Goal: Task Accomplishment & Management: Manage account settings

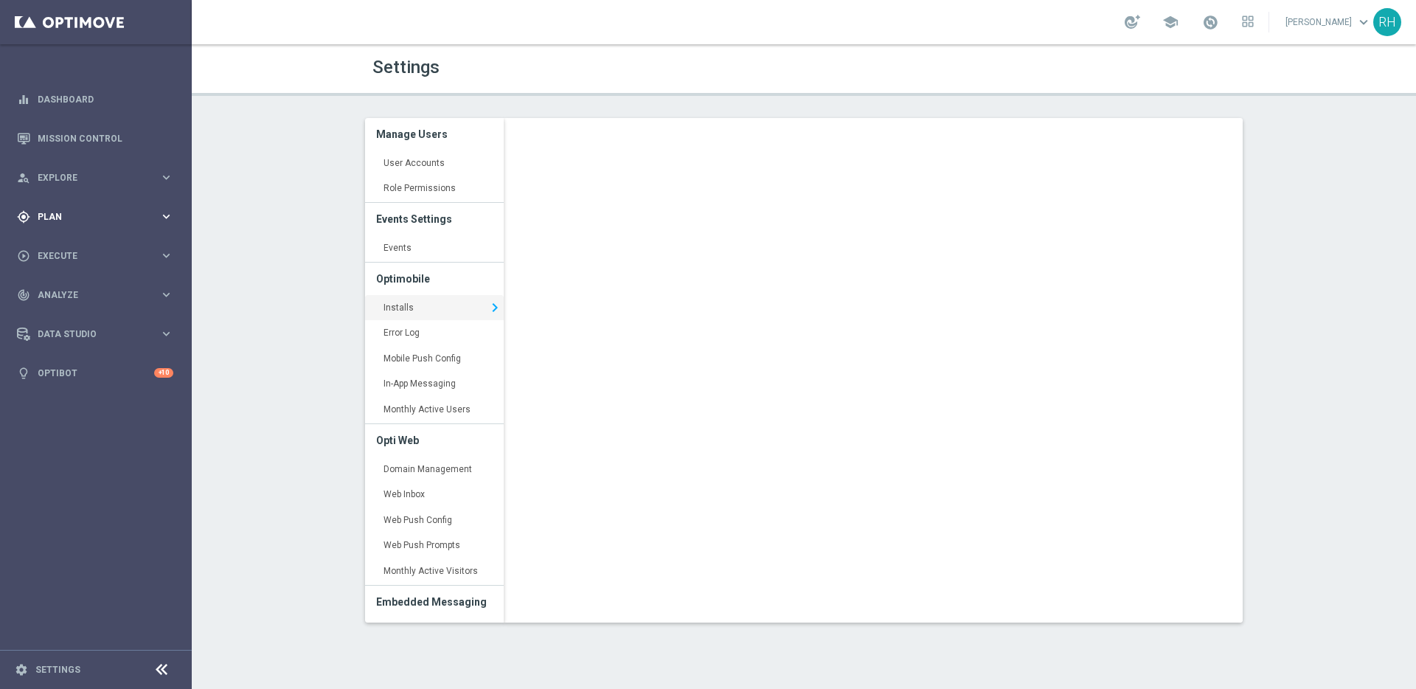
click at [66, 205] on div "gps_fixed Plan keyboard_arrow_right" at bounding box center [95, 216] width 190 height 39
click at [132, 392] on span "Execute" at bounding box center [99, 388] width 122 height 9
click at [99, 287] on link "Campaign Builder" at bounding box center [95, 286] width 115 height 12
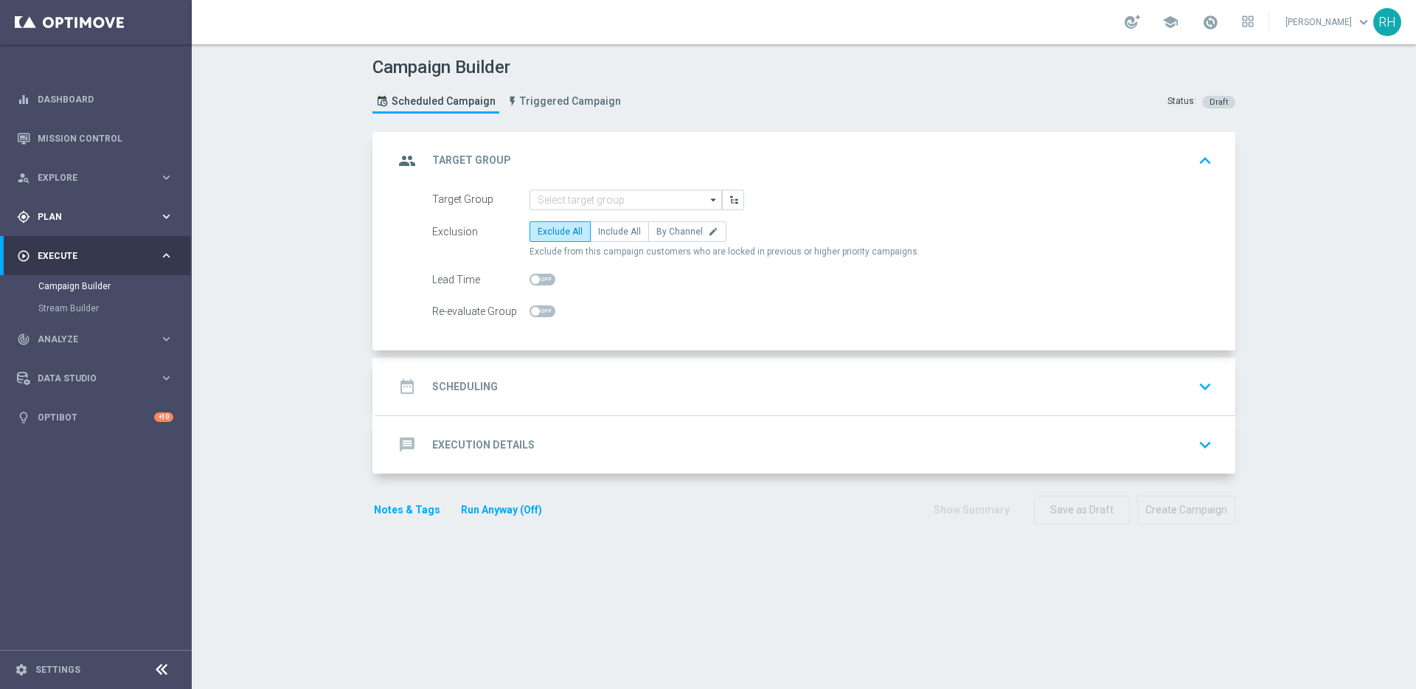
click at [85, 222] on div "gps_fixed Plan" at bounding box center [88, 216] width 142 height 13
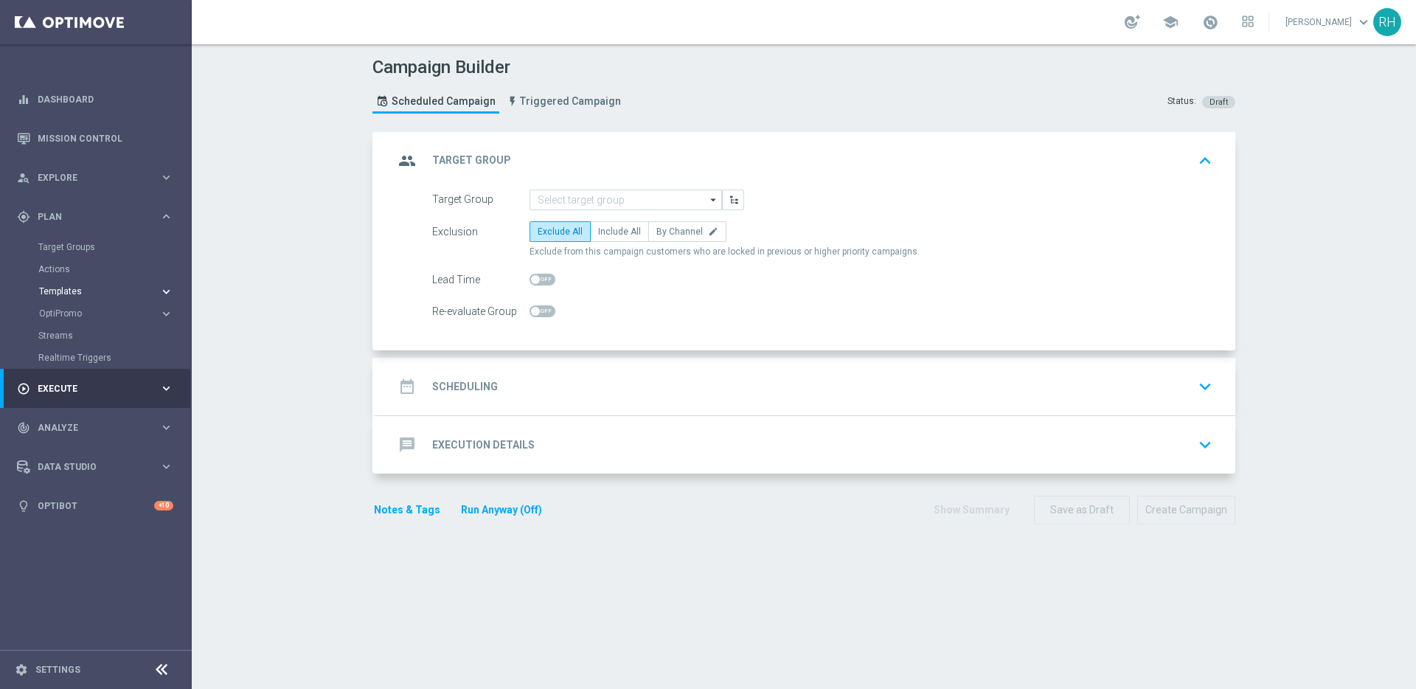
click at [82, 295] on span "Templates" at bounding box center [91, 291] width 105 height 9
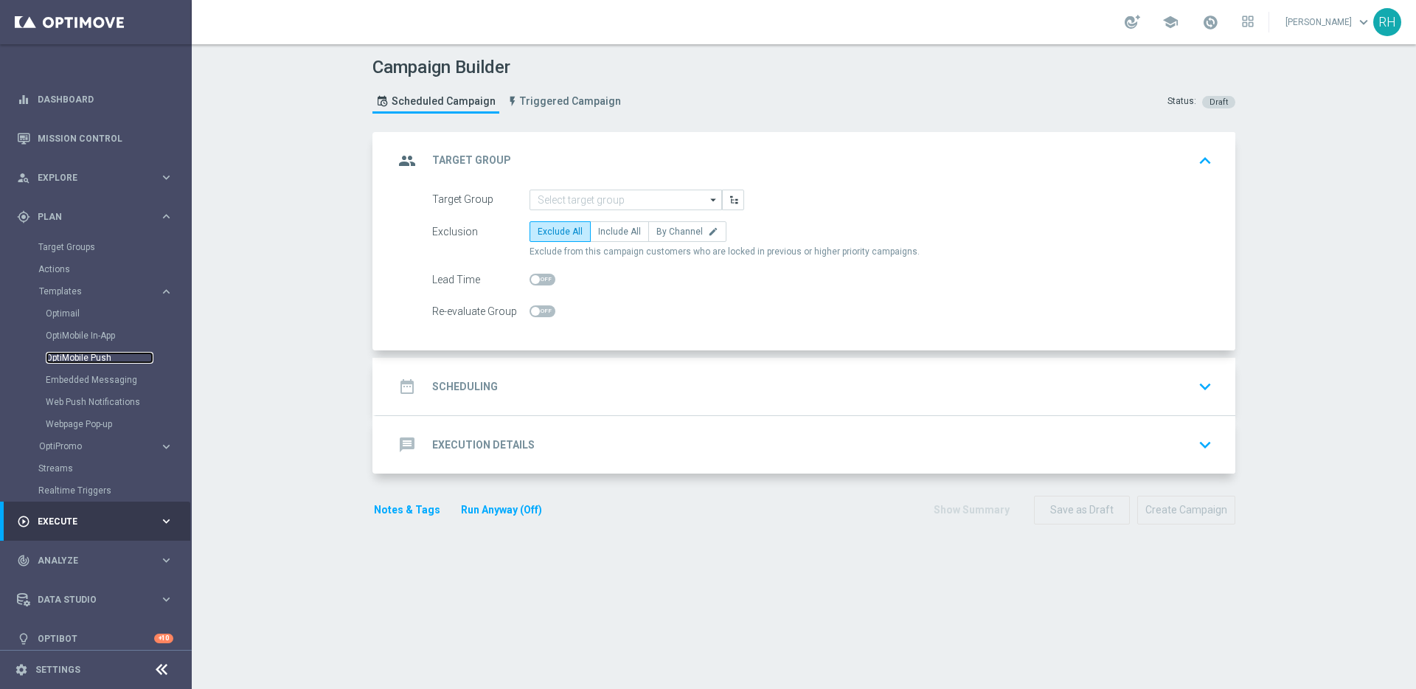
click at [86, 357] on link "OptiMobile Push" at bounding box center [100, 358] width 108 height 12
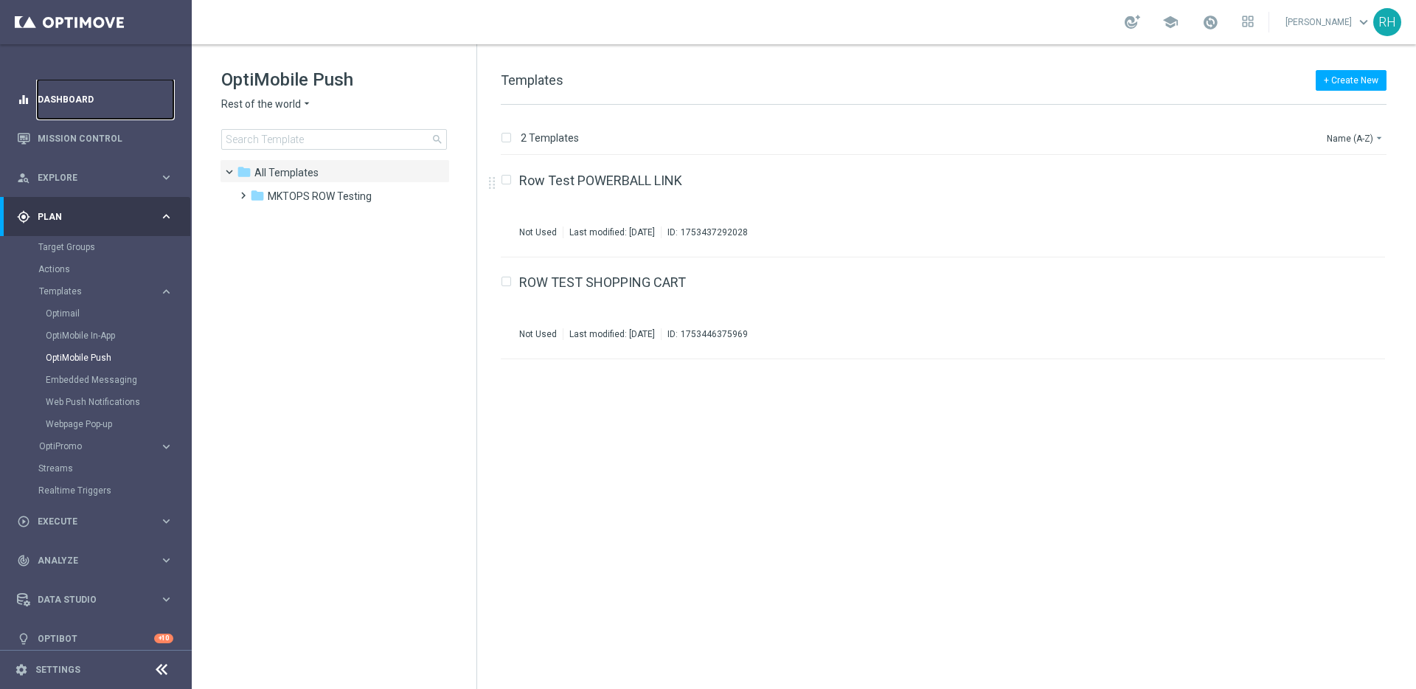
click at [64, 96] on link "Dashboard" at bounding box center [106, 99] width 136 height 39
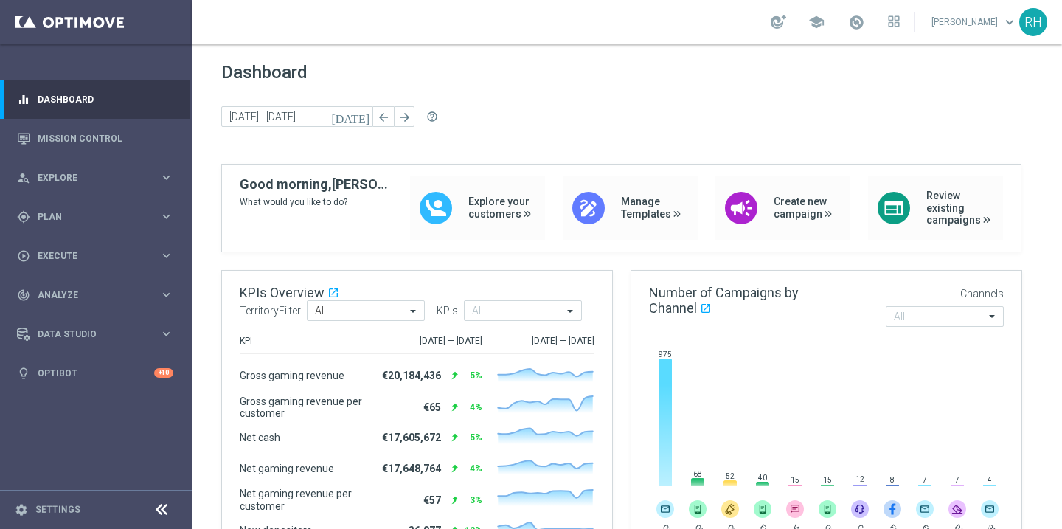
click at [567, 97] on div "Dashboard today 15 Sep 2025 - 18 Sep 2025 arrow_back arrow_forward help_outline" at bounding box center [626, 113] width 811 height 102
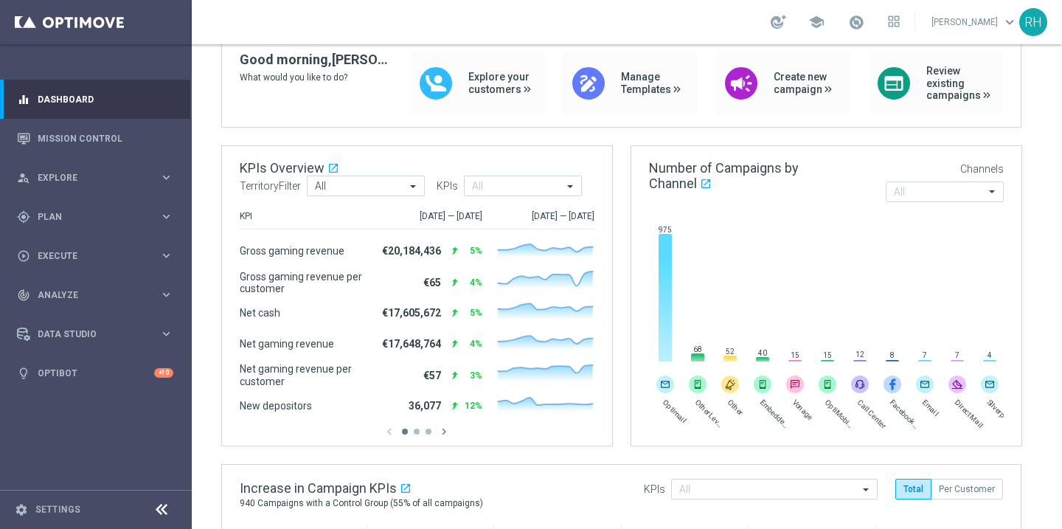
scroll to position [122, 0]
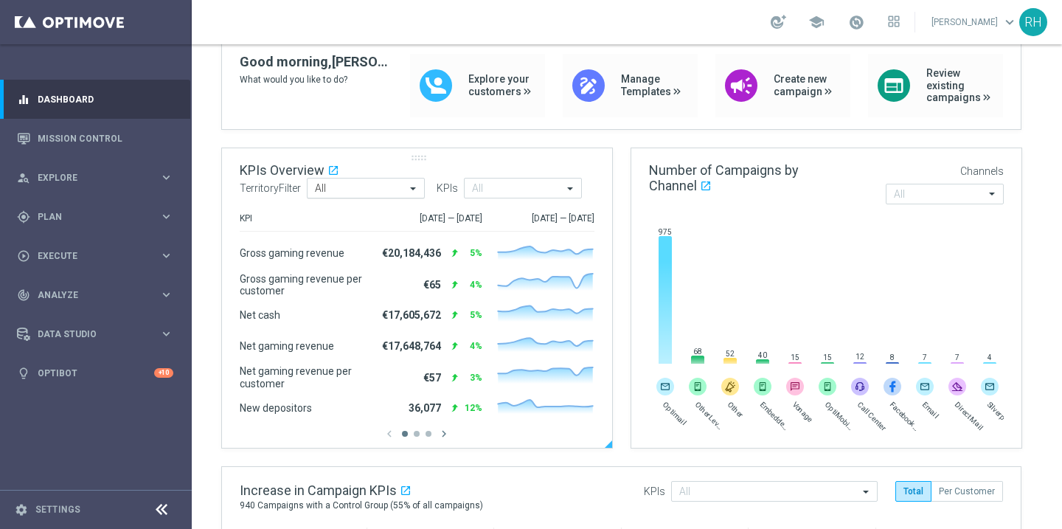
click at [397, 183] on div at bounding box center [366, 188] width 117 height 13
click at [370, 217] on div "co.uk" at bounding box center [365, 210] width 102 height 24
type input "uk"
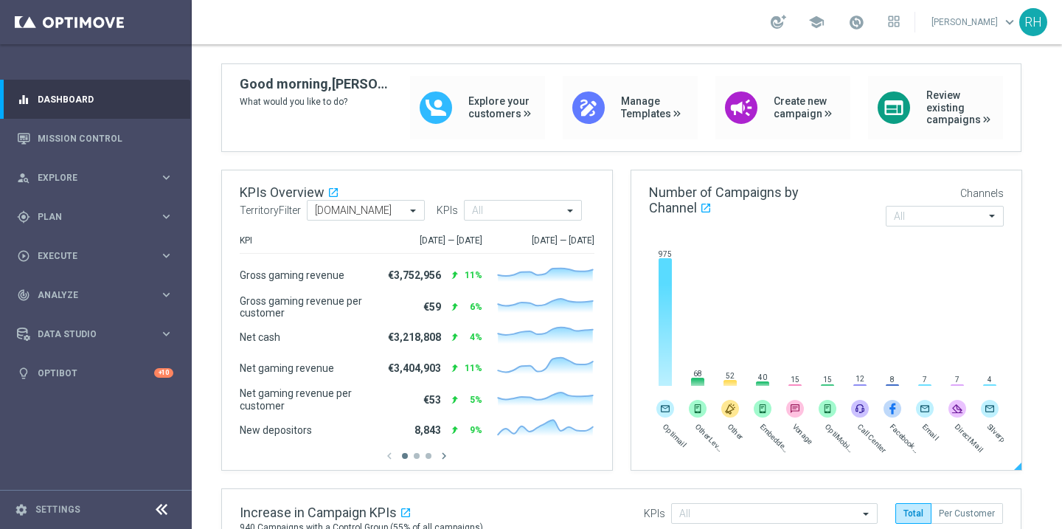
scroll to position [0, 0]
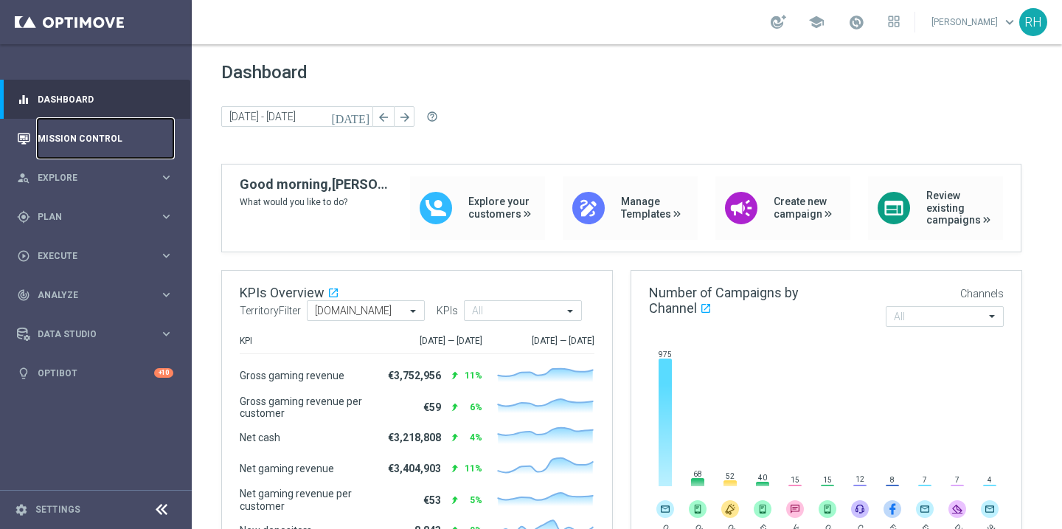
click at [85, 143] on link "Mission Control" at bounding box center [106, 138] width 136 height 39
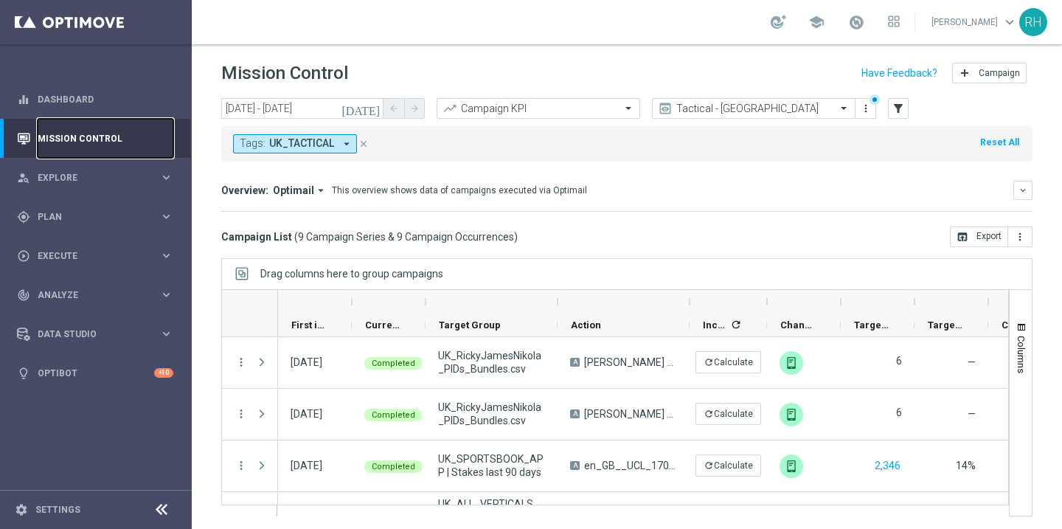
scroll to position [2, 0]
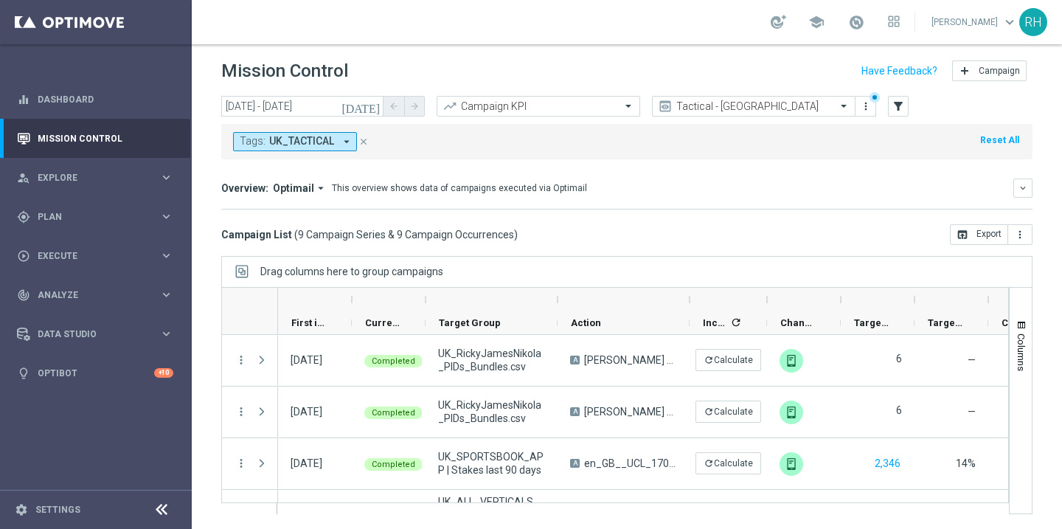
click at [376, 105] on icon "today" at bounding box center [362, 106] width 40 height 13
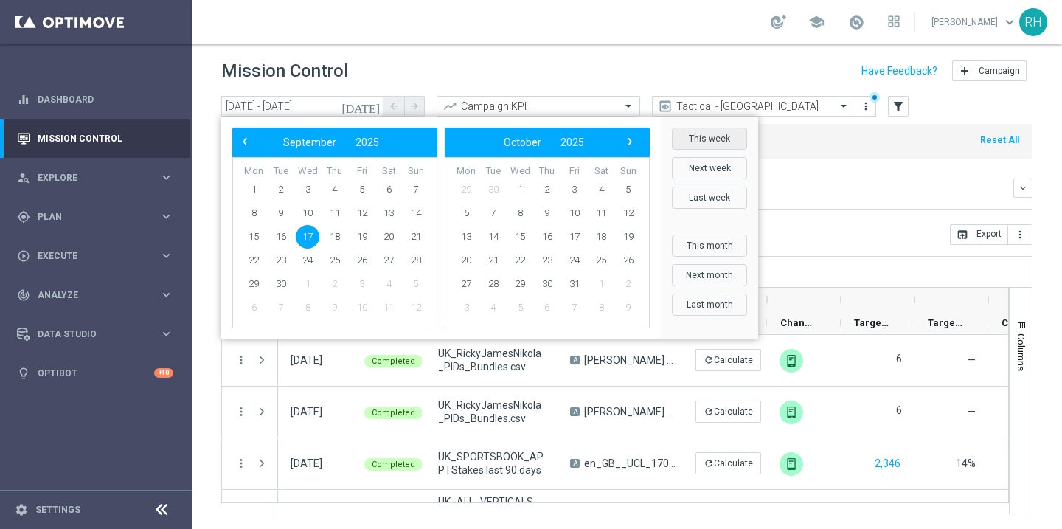
click at [686, 131] on button "This week" at bounding box center [709, 139] width 75 height 22
type input "15 Sep 2025 - 21 Sep 2025"
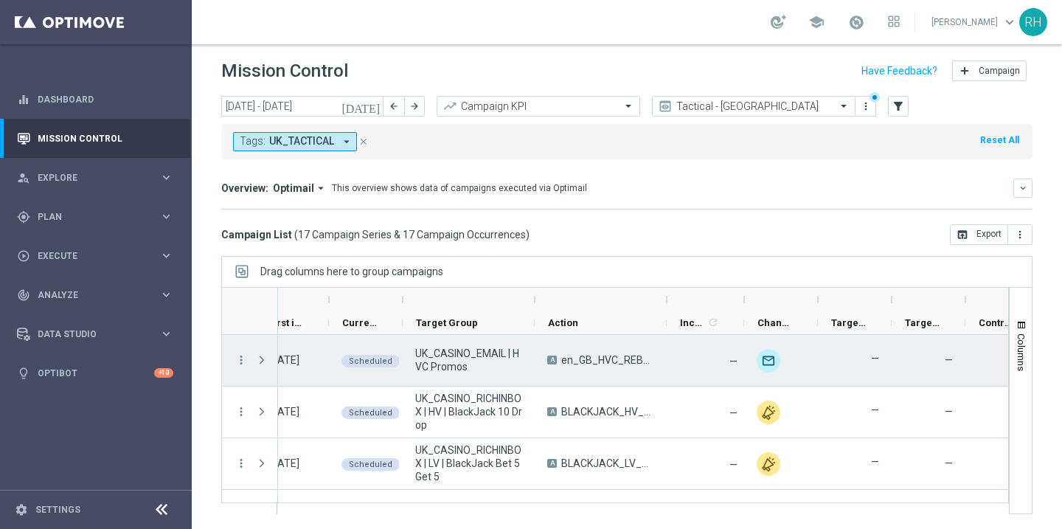
scroll to position [0, 0]
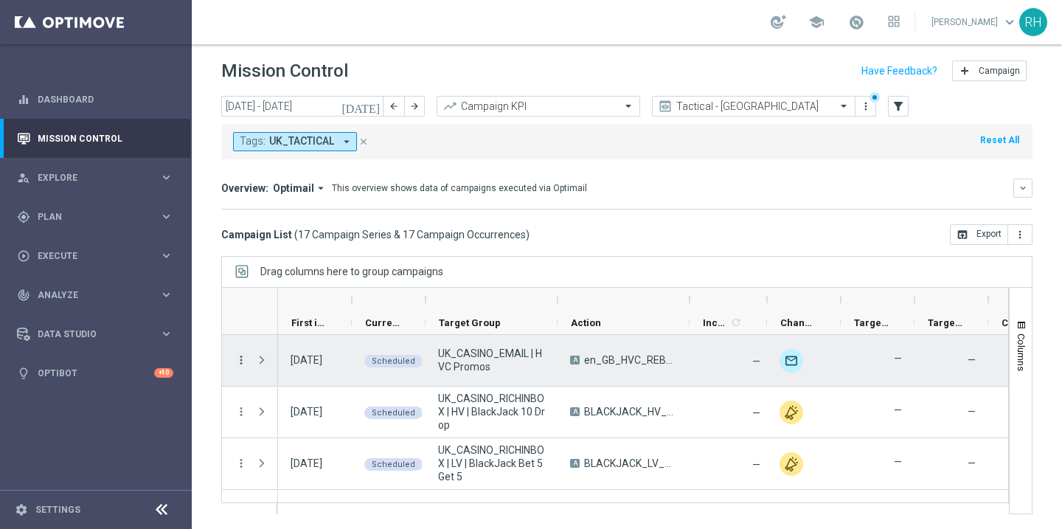
click at [242, 359] on icon "more_vert" at bounding box center [241, 359] width 13 height 13
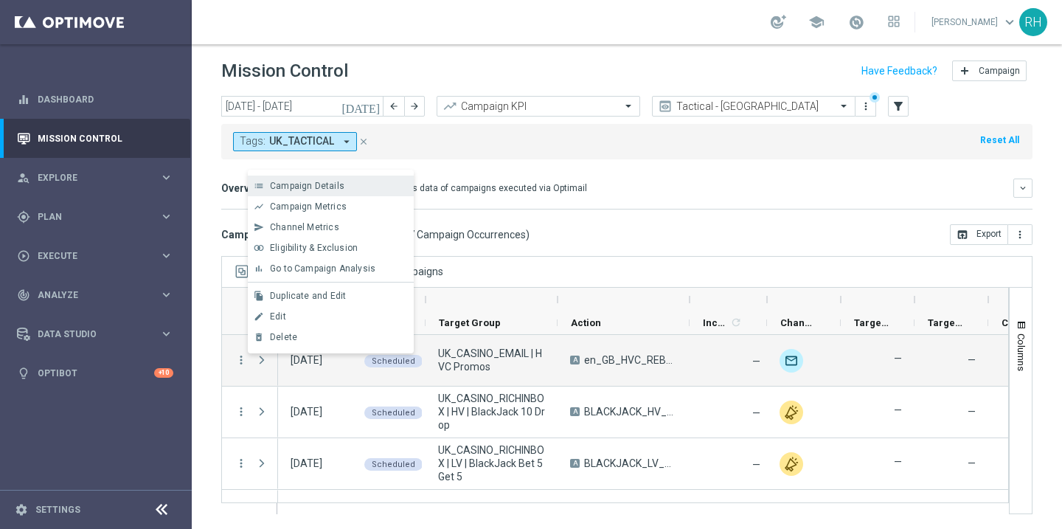
click at [291, 192] on div "list Campaign Details" at bounding box center [331, 186] width 166 height 21
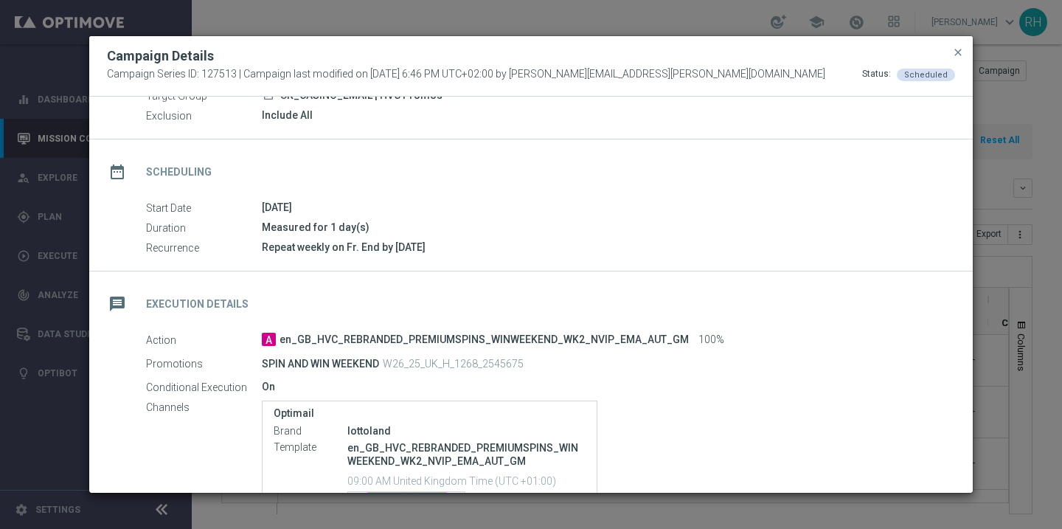
scroll to position [80, 0]
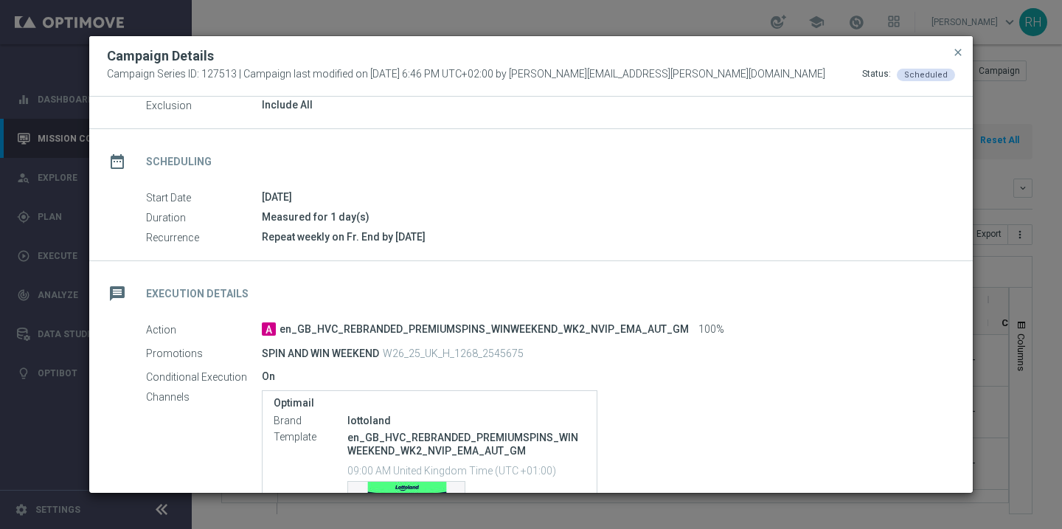
drag, startPoint x: 266, startPoint y: 199, endPoint x: 330, endPoint y: 199, distance: 64.2
click at [330, 199] on div "08 Aug 2025" at bounding box center [603, 197] width 682 height 15
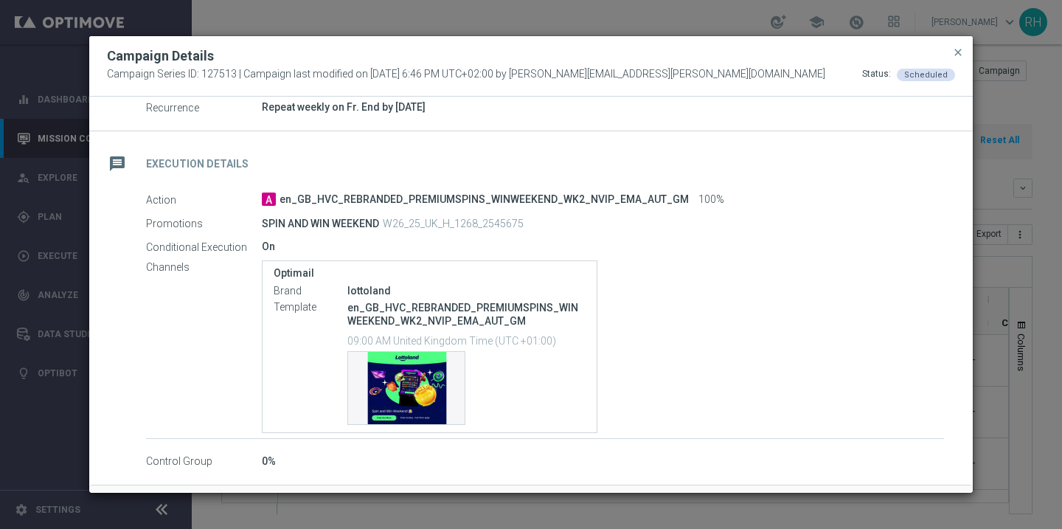
scroll to position [218, 0]
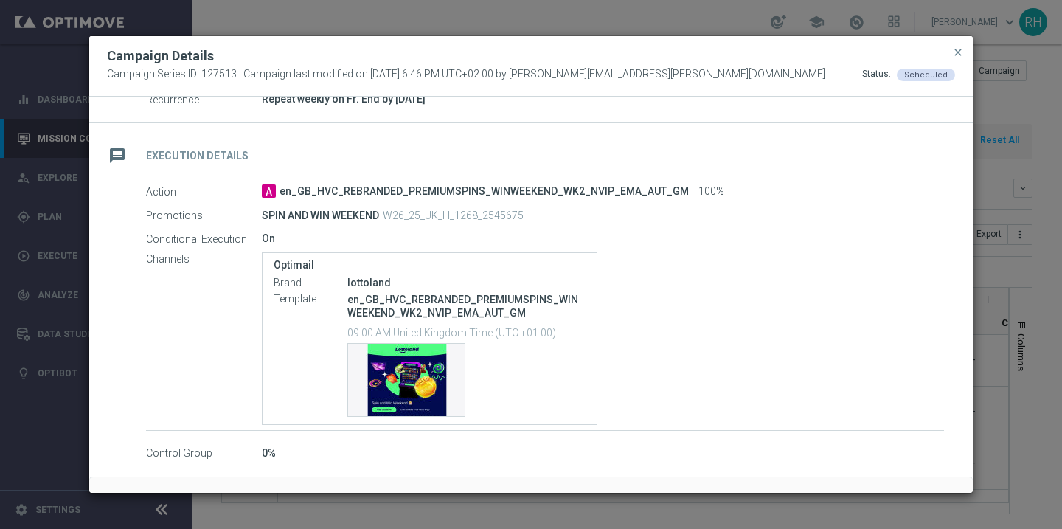
drag, startPoint x: 389, startPoint y: 213, endPoint x: 524, endPoint y: 214, distance: 135.7
click at [524, 214] on div "SPIN AND WIN WEEKEND W26_25_UK_H_1268_2545675" at bounding box center [545, 215] width 566 height 21
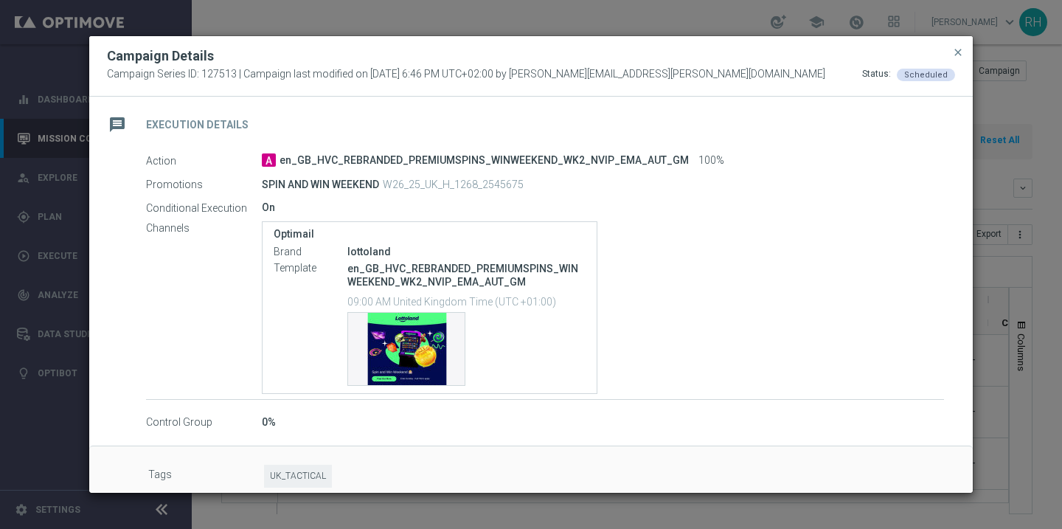
scroll to position [265, 0]
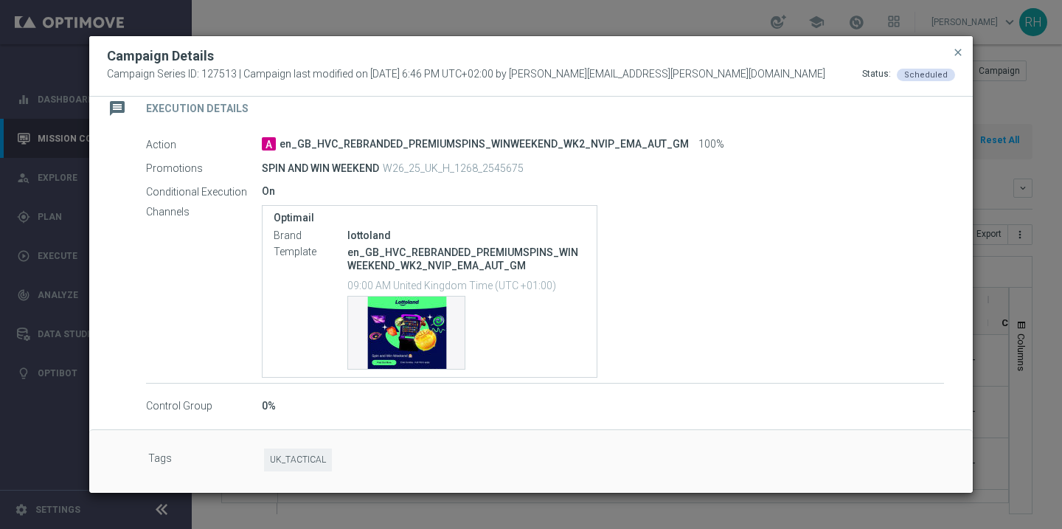
click at [948, 59] on div "Campaign Details" at bounding box center [531, 56] width 870 height 18
click at [952, 52] on span "close" at bounding box center [958, 52] width 12 height 12
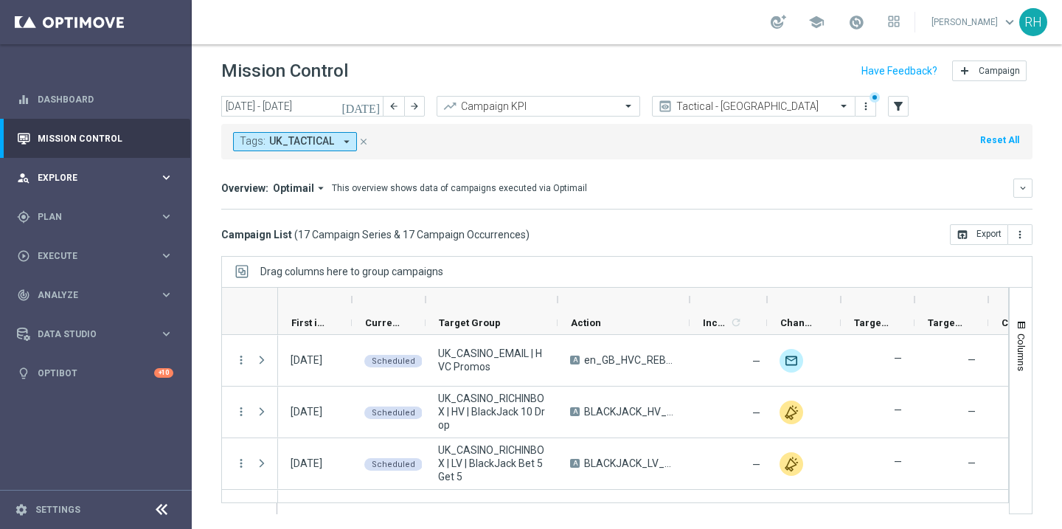
click at [111, 173] on span "Explore" at bounding box center [99, 177] width 122 height 9
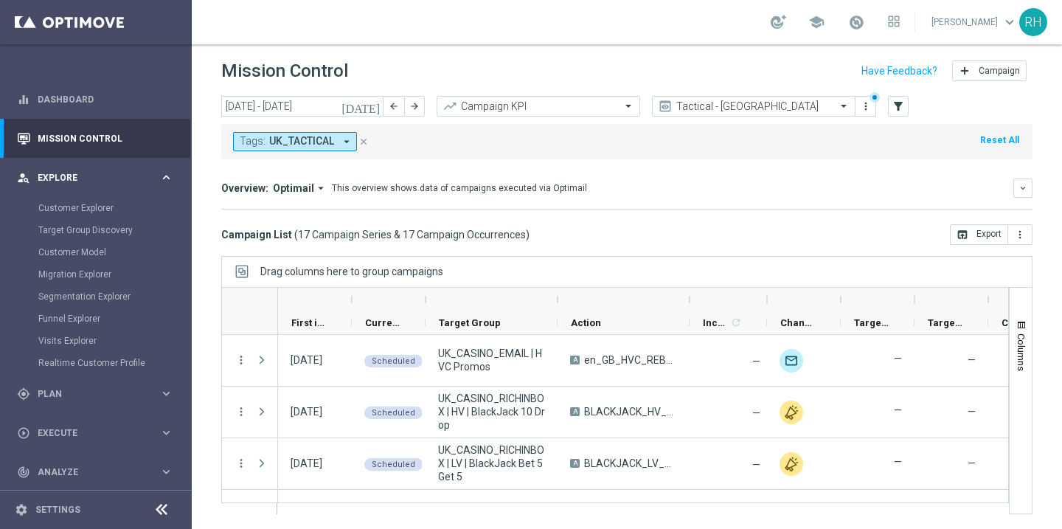
click at [111, 173] on span "Explore" at bounding box center [99, 177] width 122 height 9
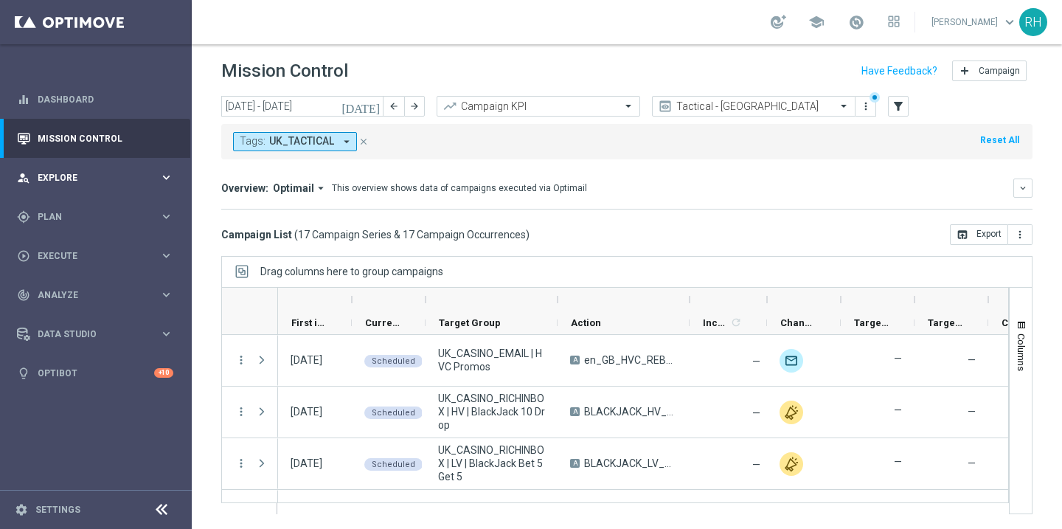
click at [118, 178] on span "Explore" at bounding box center [99, 177] width 122 height 9
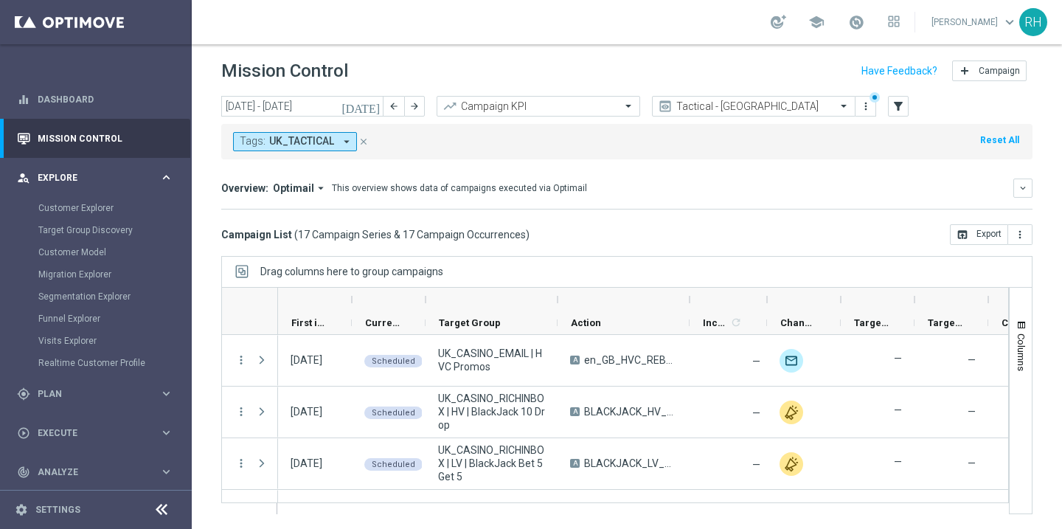
click at [118, 178] on span "Explore" at bounding box center [99, 177] width 122 height 9
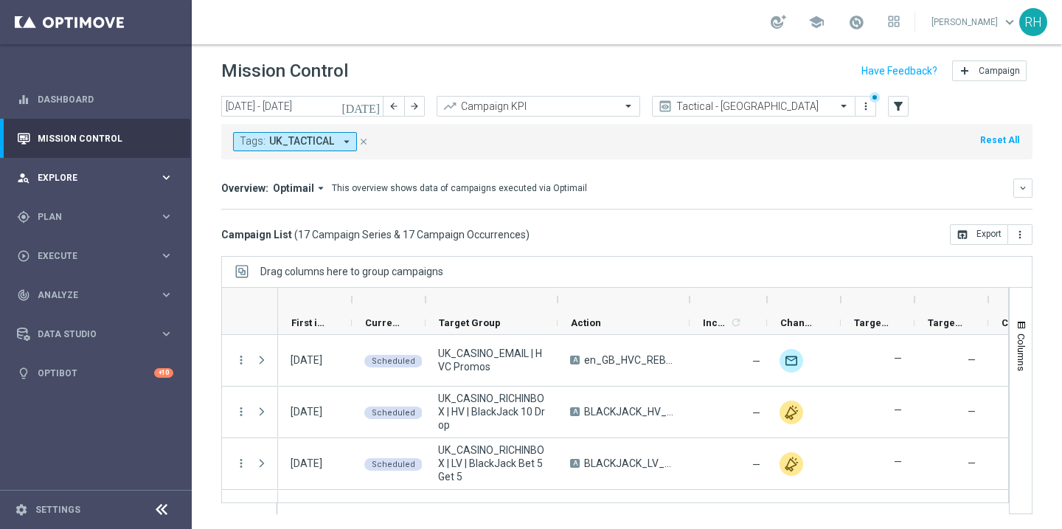
click at [118, 178] on span "Explore" at bounding box center [99, 177] width 122 height 9
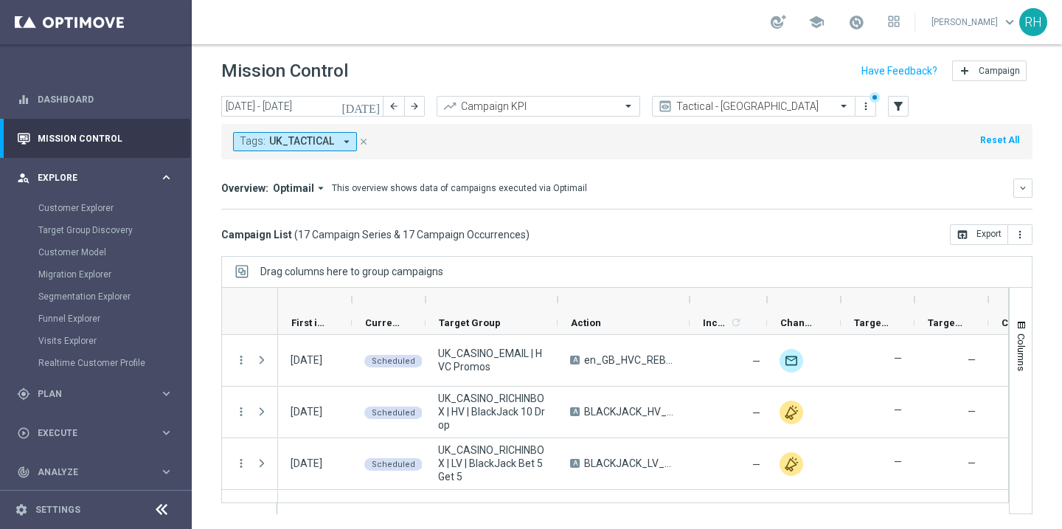
click at [136, 181] on span "Explore" at bounding box center [99, 177] width 122 height 9
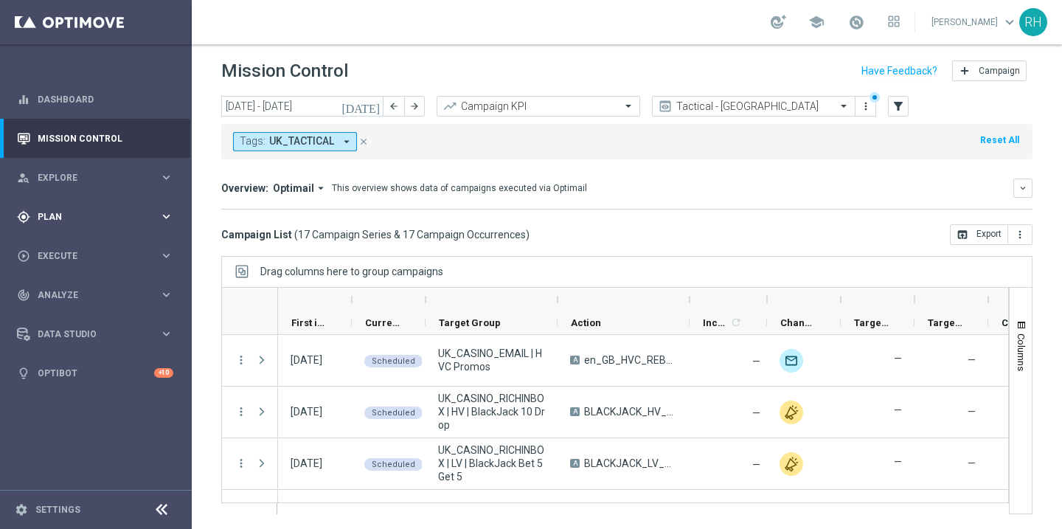
click at [117, 208] on div "gps_fixed Plan keyboard_arrow_right" at bounding box center [95, 216] width 190 height 39
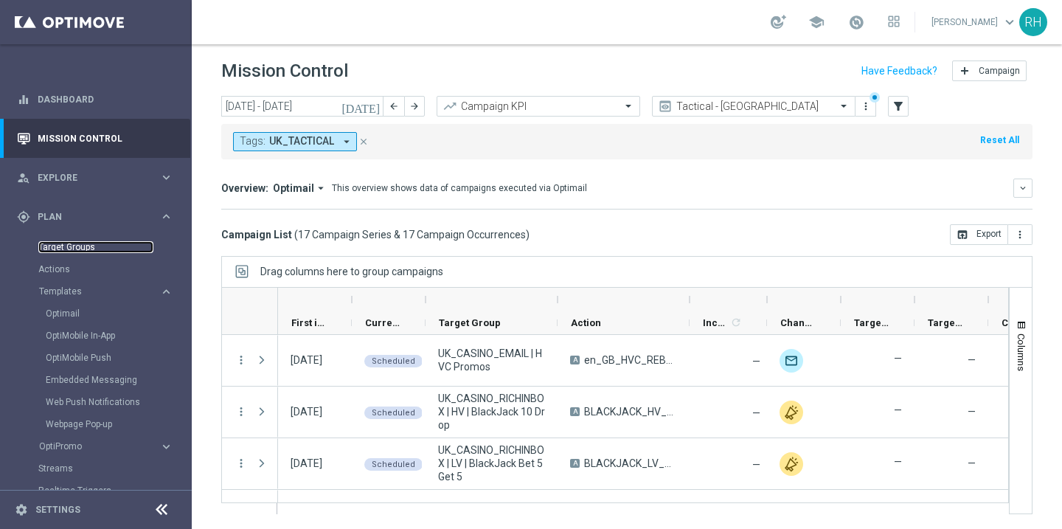
click at [63, 246] on link "Target Groups" at bounding box center [95, 247] width 115 height 12
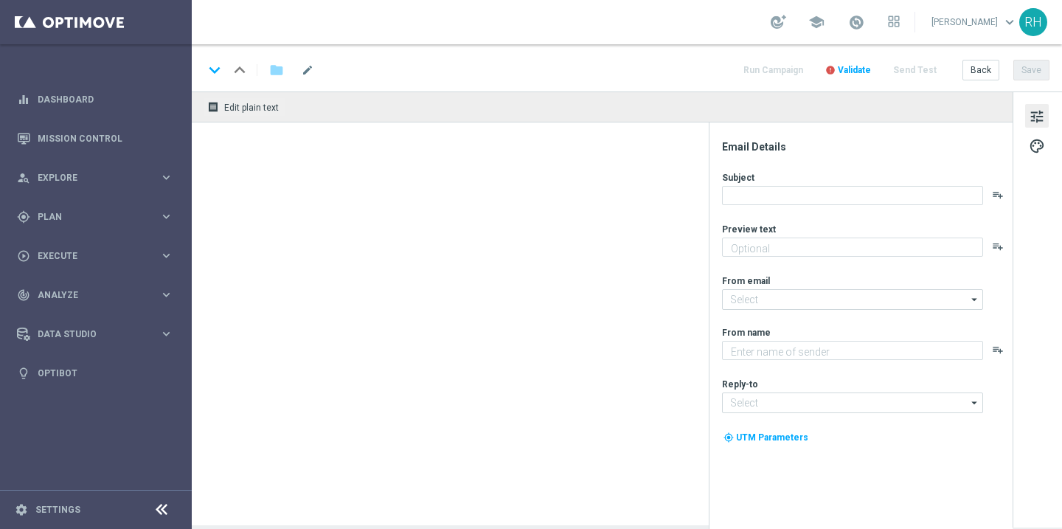
type textarea "Stake just £10 on football to claim your FREEBIE."
type textarea "Lottoland"
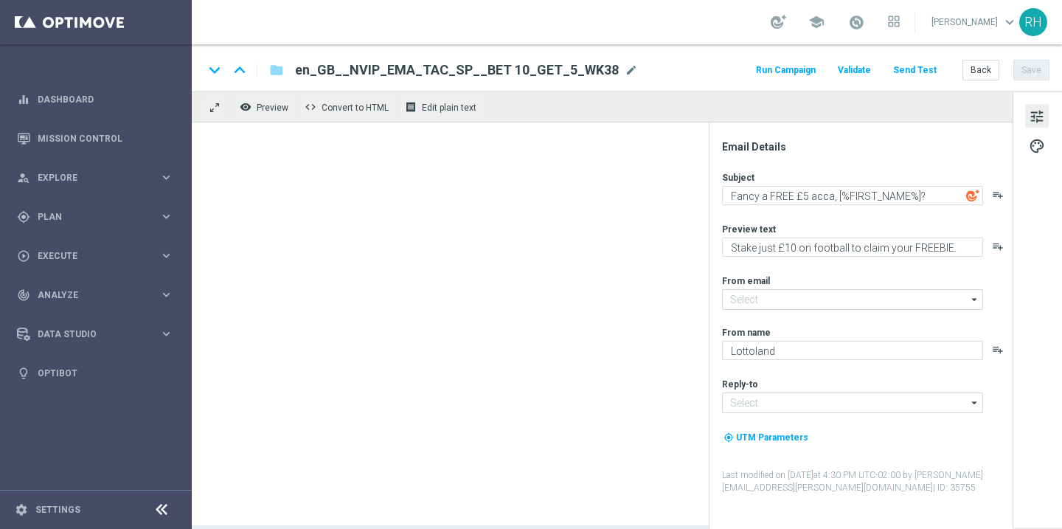
type input "mail@crm.lottoland.com"
type input "support@lottoland.co.uk"
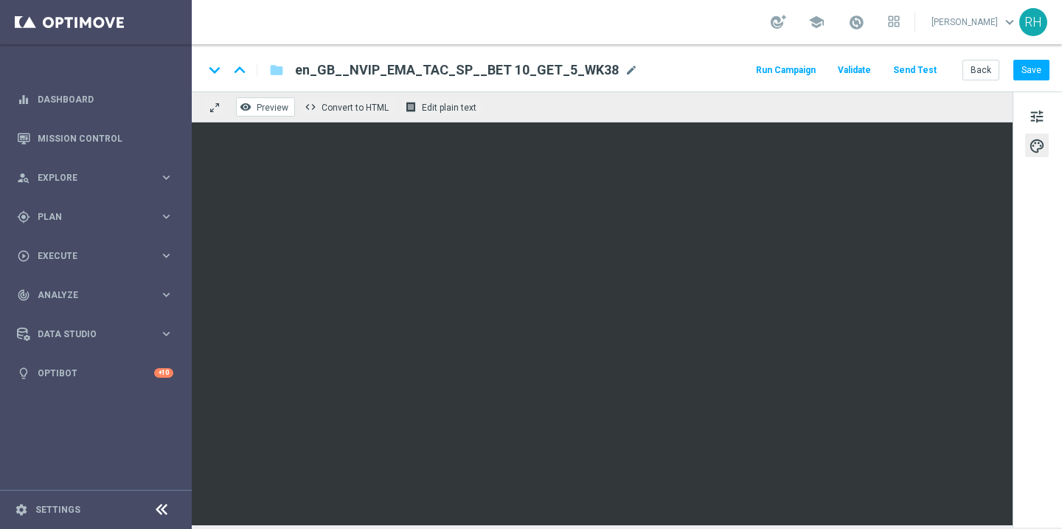
click at [283, 105] on span "Preview" at bounding box center [273, 108] width 32 height 10
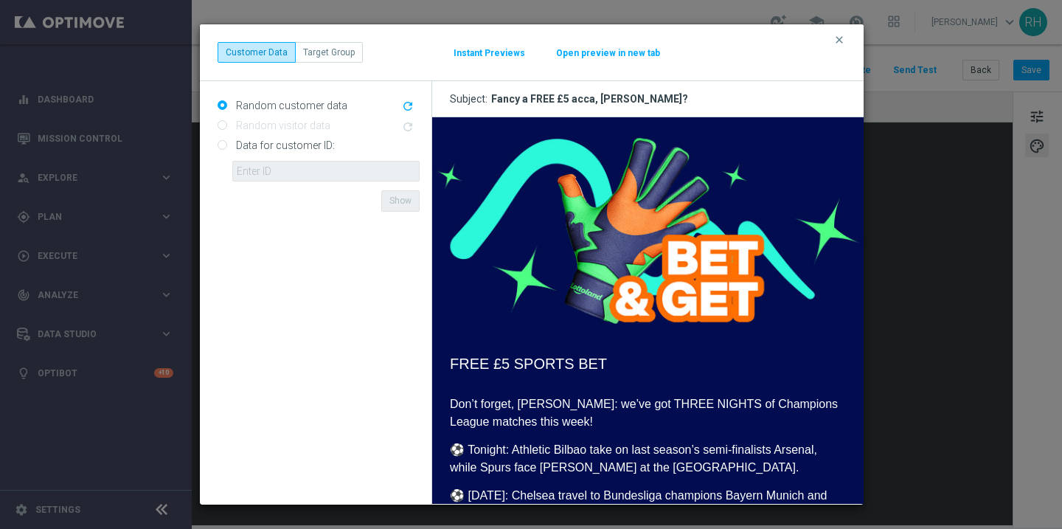
scroll to position [19, 0]
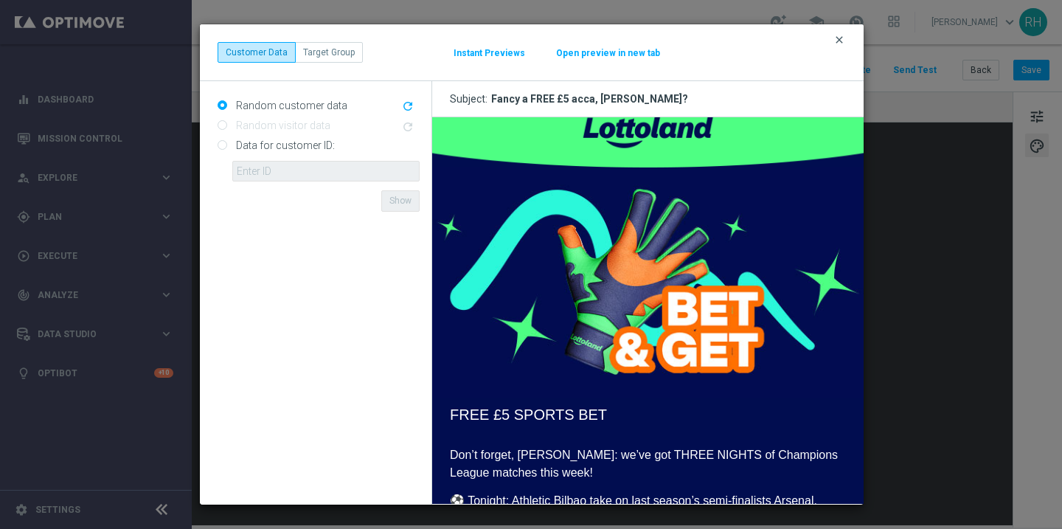
click at [836, 36] on icon "clear" at bounding box center [839, 40] width 12 height 12
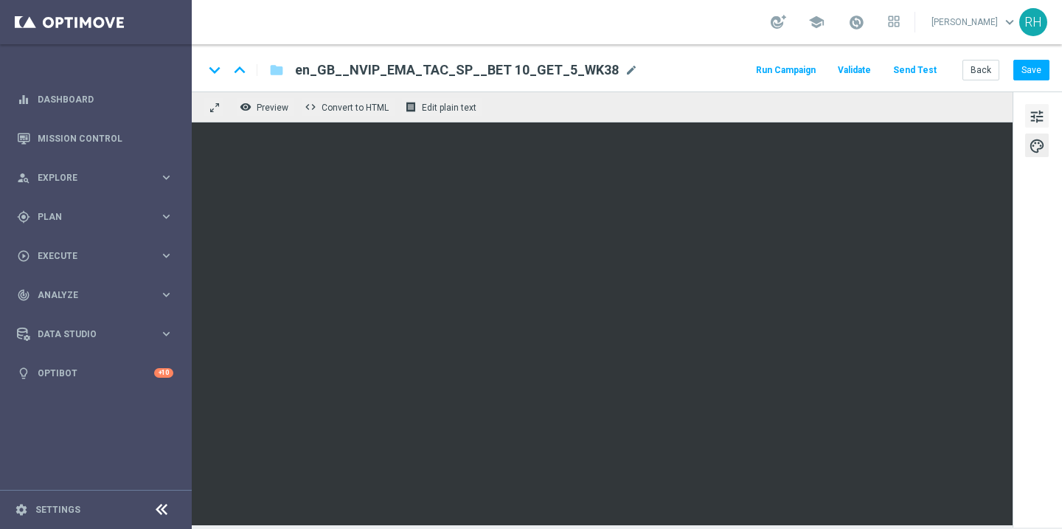
click at [1044, 115] on span "tune" at bounding box center [1037, 116] width 16 height 19
click at [727, 69] on div "keyboard_arrow_down keyboard_arrow_up folder en_GB__NVIP_EMA_TAC_SP__BET 10_GET…" at bounding box center [627, 69] width 846 height 19
click at [126, 216] on span "Plan" at bounding box center [99, 216] width 122 height 9
click at [116, 287] on span "Templates" at bounding box center [91, 291] width 105 height 9
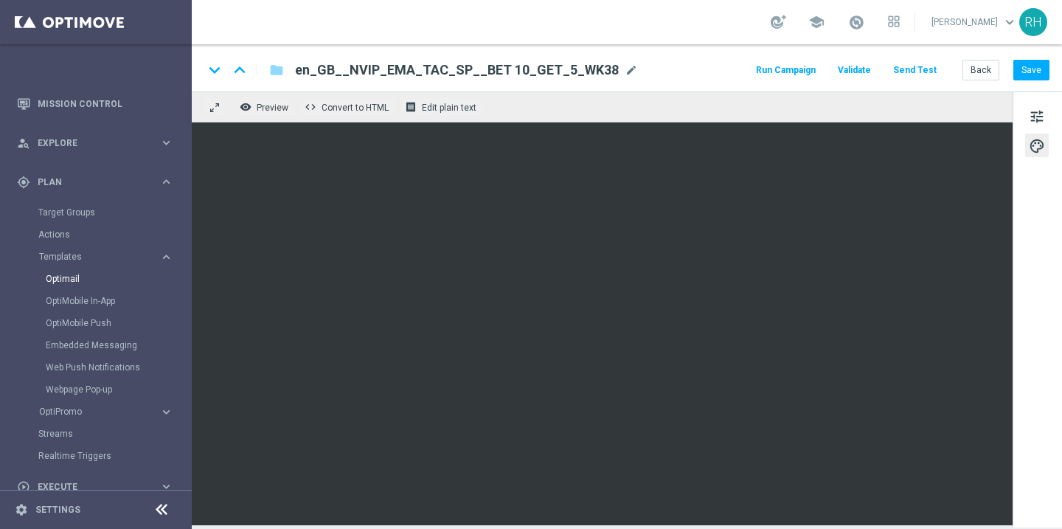
scroll to position [35, 0]
click at [72, 274] on link "Optimail" at bounding box center [100, 278] width 108 height 12
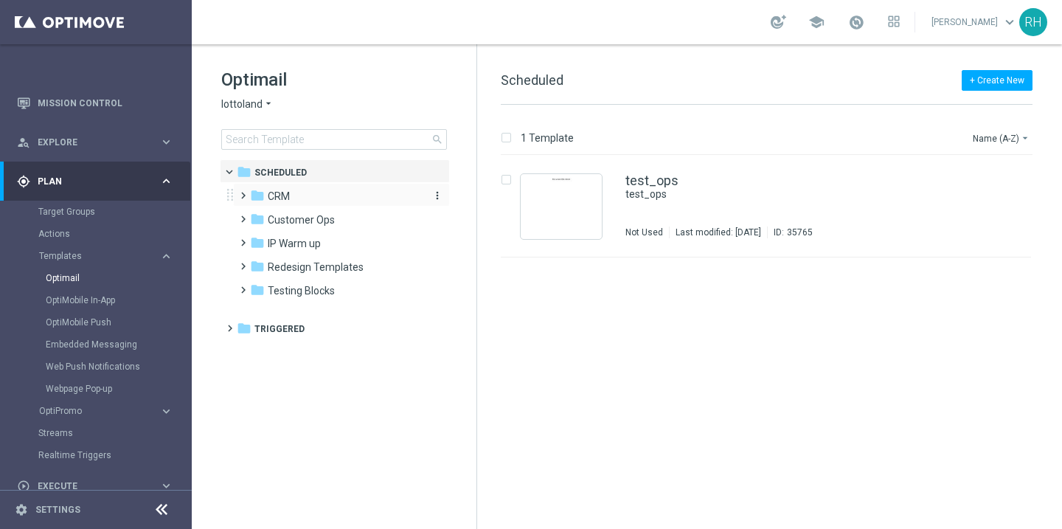
click at [251, 190] on icon "folder" at bounding box center [257, 195] width 15 height 15
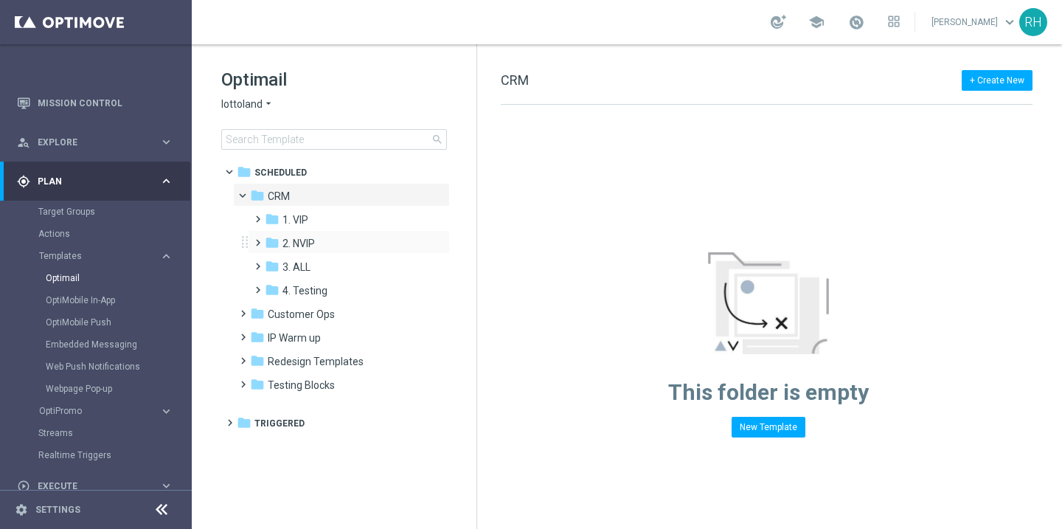
click at [258, 238] on span at bounding box center [255, 236] width 7 height 6
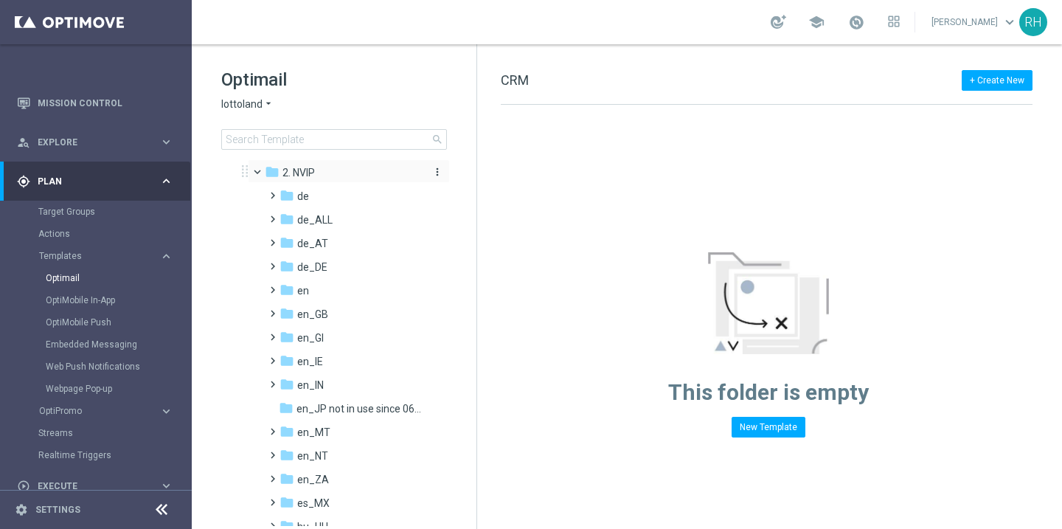
scroll to position [74, 0]
click at [273, 307] on span at bounding box center [269, 304] width 7 height 6
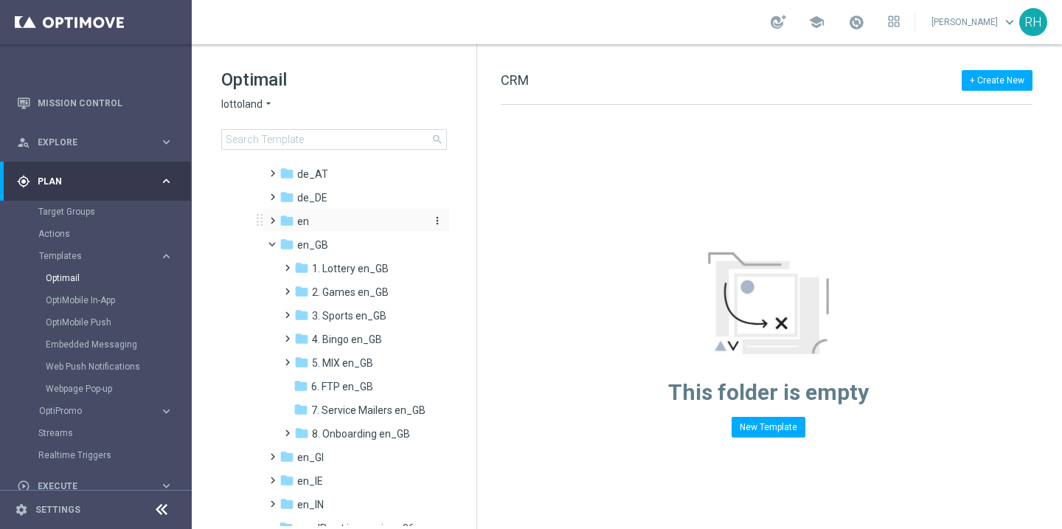
scroll to position [142, 0]
click at [288, 285] on span at bounding box center [284, 283] width 7 height 6
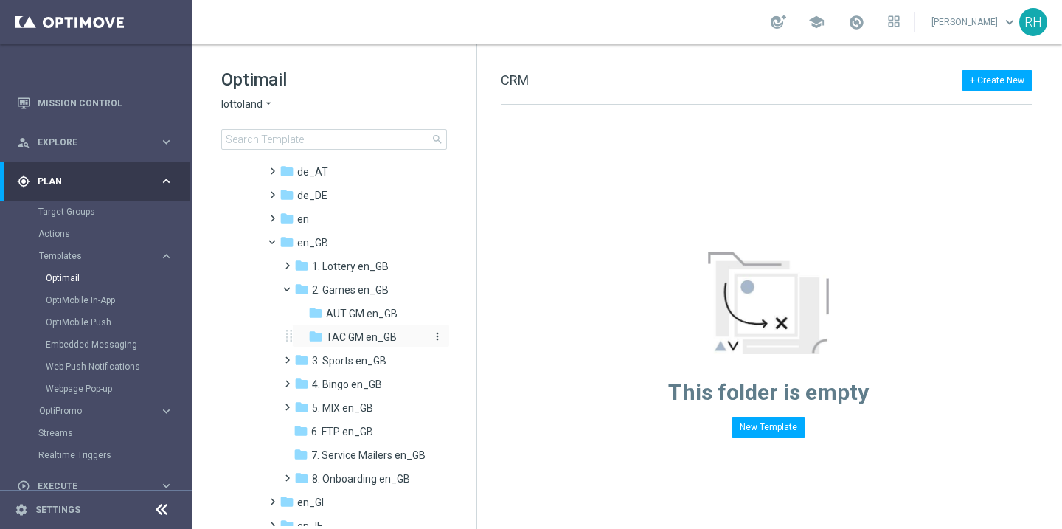
click at [332, 336] on span "TAC GM en_GB" at bounding box center [361, 336] width 71 height 13
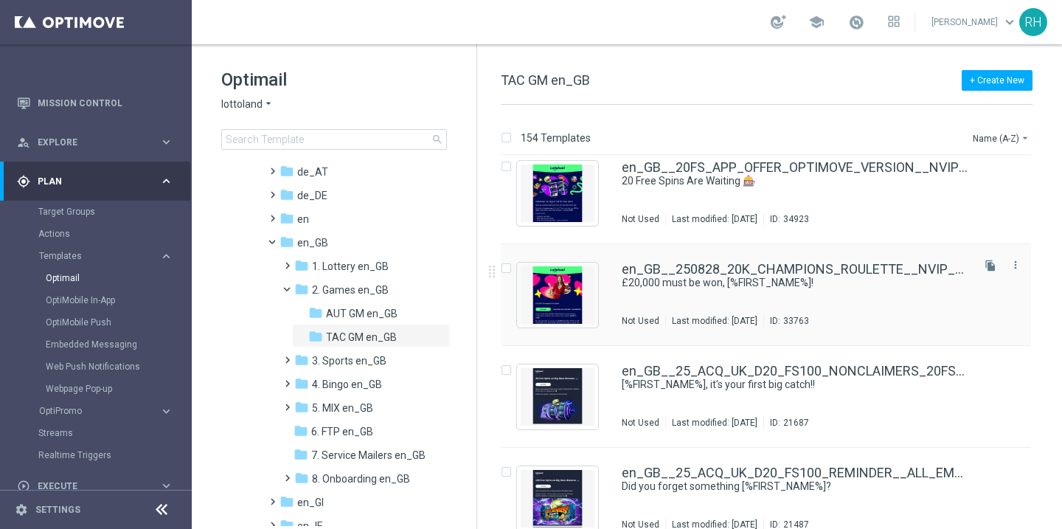
scroll to position [9, 0]
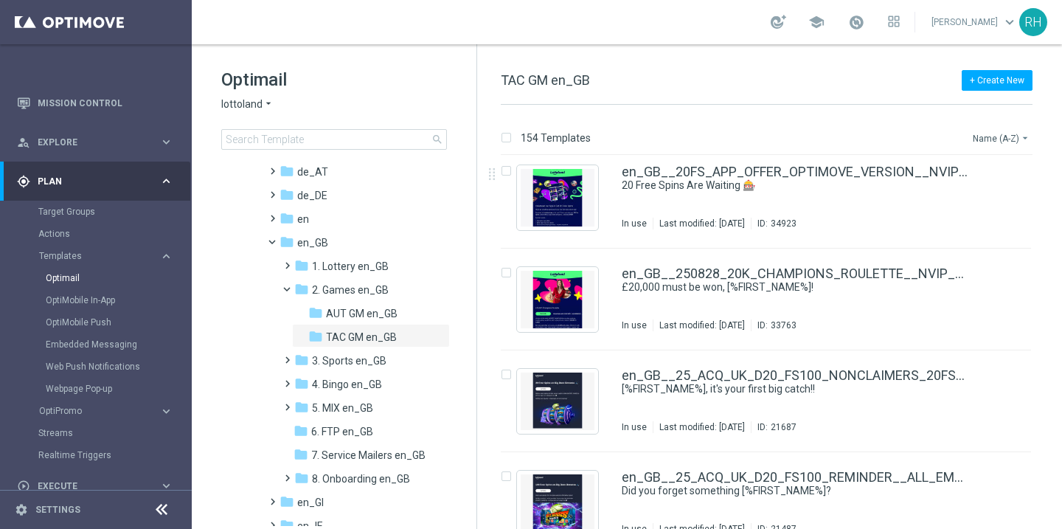
click at [1008, 143] on button "Name (A-Z) arrow_drop_down" at bounding box center [1001, 138] width 61 height 18
click at [967, 199] on span "Date Modified (Newest)" at bounding box center [975, 203] width 99 height 10
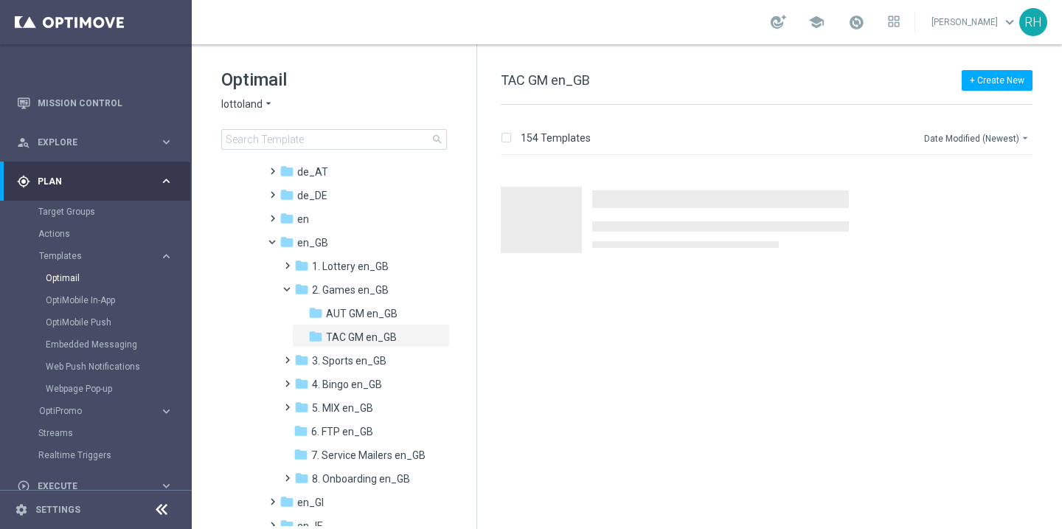
scroll to position [0, 0]
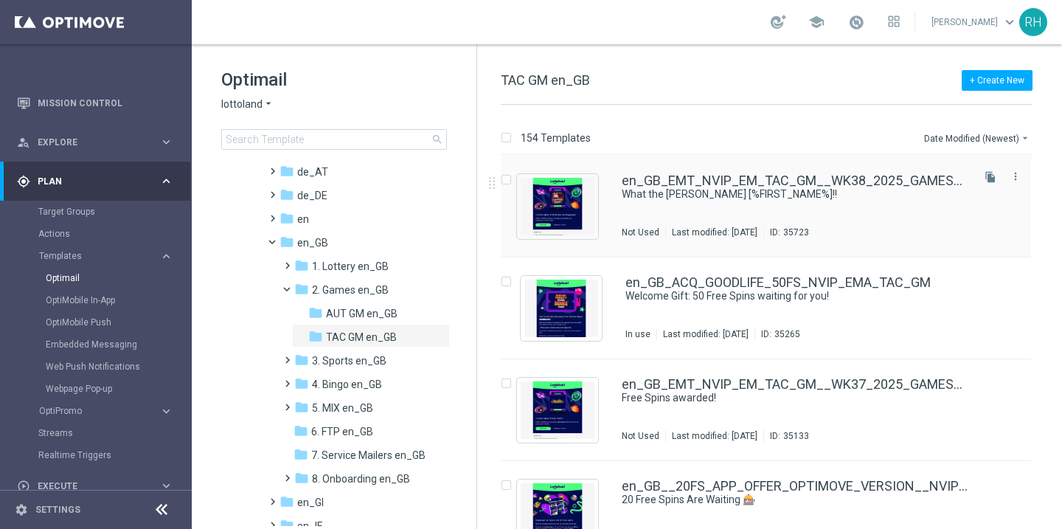
click at [859, 204] on div "en_GB_EMT_NVIP_EM_TAC_GM__WK38_2025_GAMESREACT_WHAT_THE_FOX_MEGAWAYS What the F…" at bounding box center [795, 206] width 347 height 64
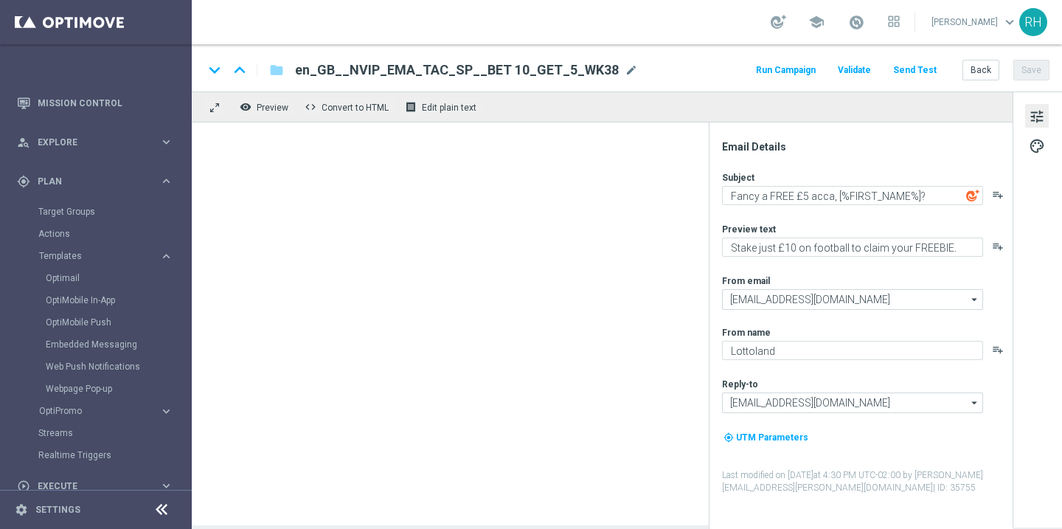
type textarea "What the FOX [%FIRST_NAME%]!!"
type textarea "You've been awarded 15 Free Spins!"
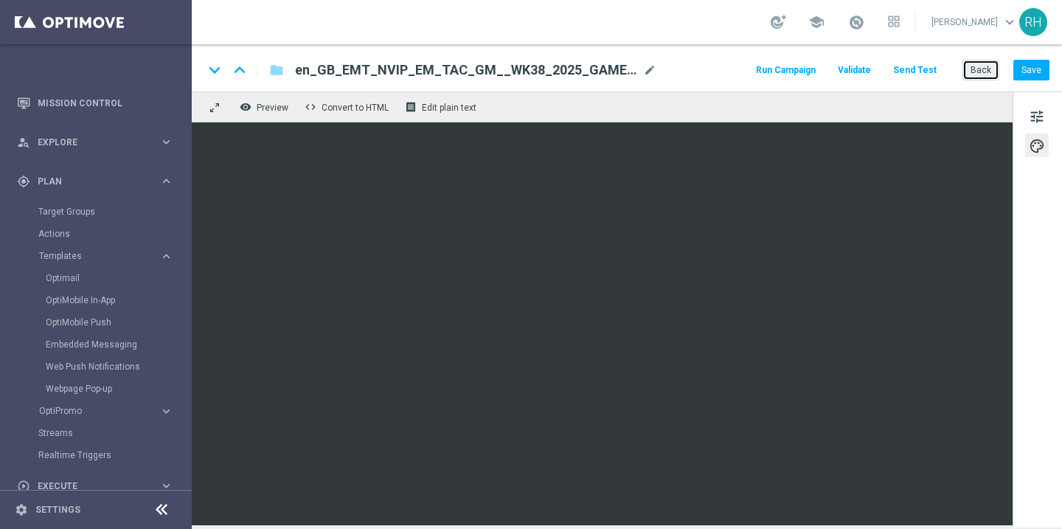
click at [968, 63] on button "Back" at bounding box center [981, 70] width 37 height 21
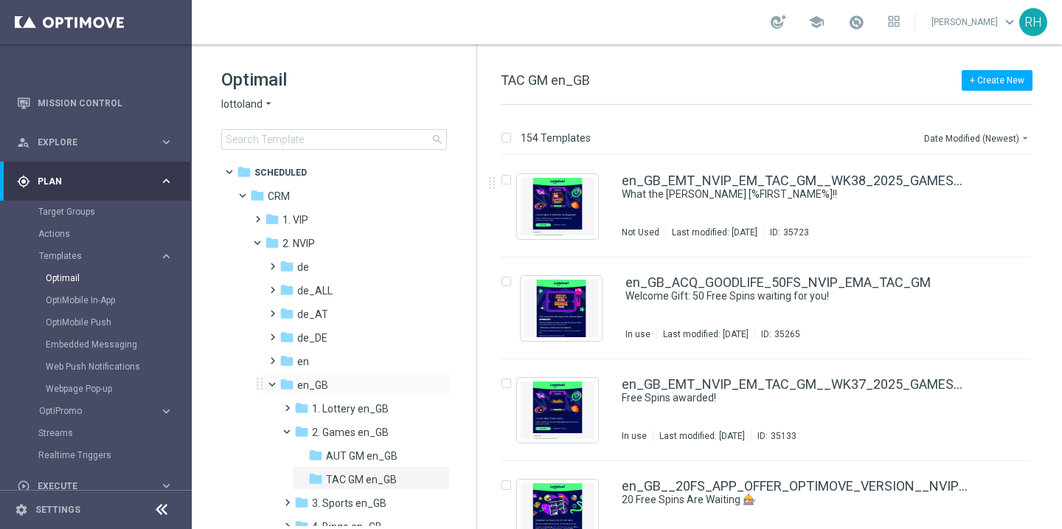
click at [276, 382] on span at bounding box center [279, 381] width 6 height 7
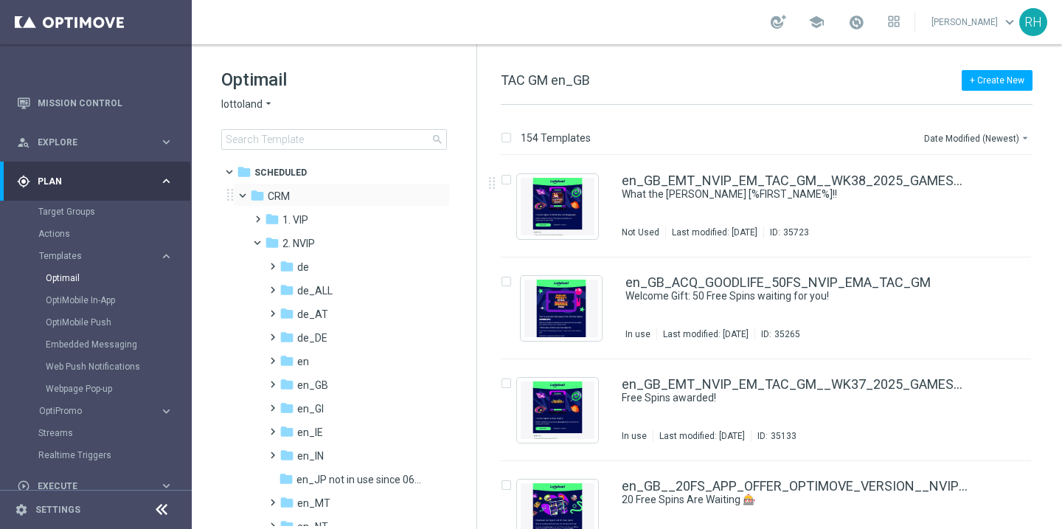
click at [246, 195] on span at bounding box center [249, 192] width 6 height 7
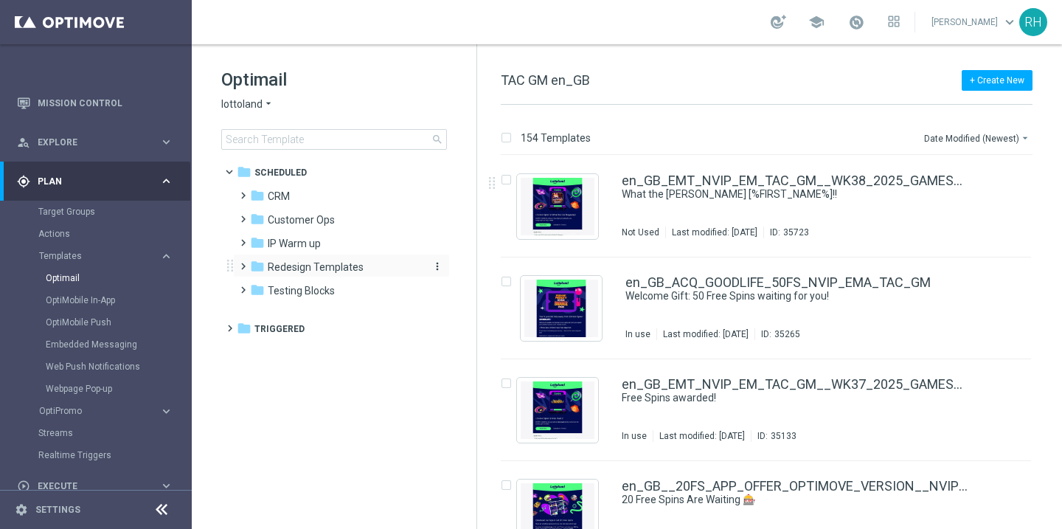
click at [260, 265] on icon "folder" at bounding box center [257, 266] width 15 height 15
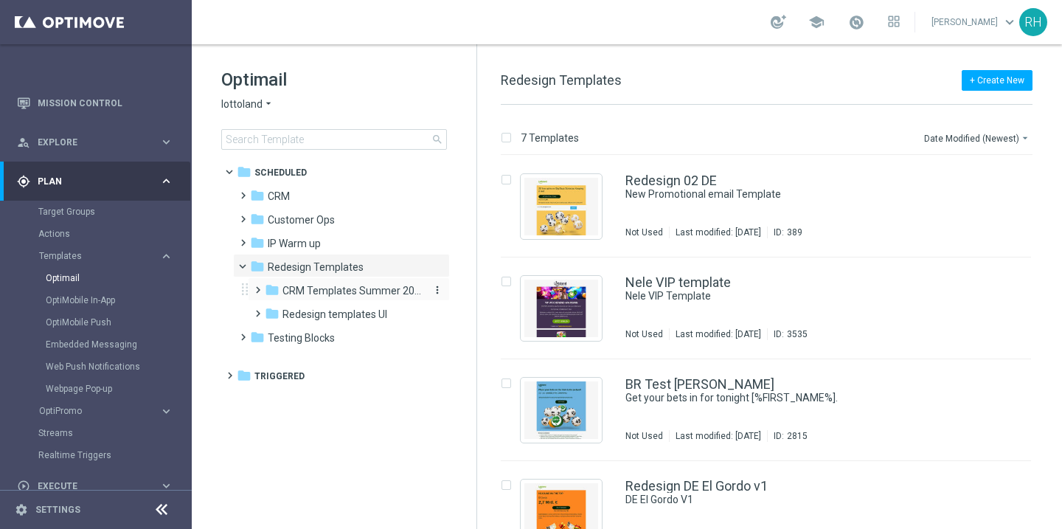
click at [313, 288] on span "CRM Templates Summer 2025" at bounding box center [351, 290] width 139 height 13
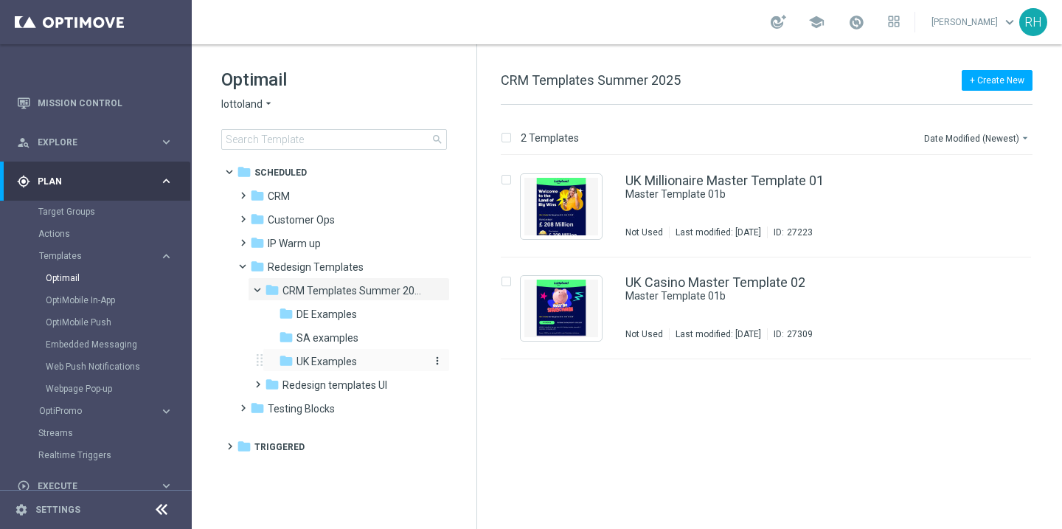
click at [319, 359] on span "UK Examples" at bounding box center [327, 361] width 60 height 13
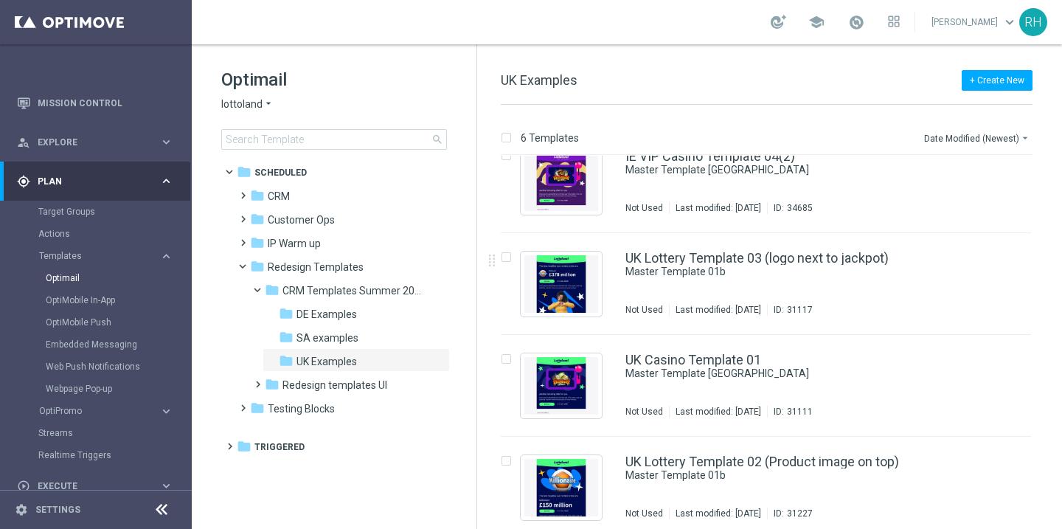
scroll to position [238, 0]
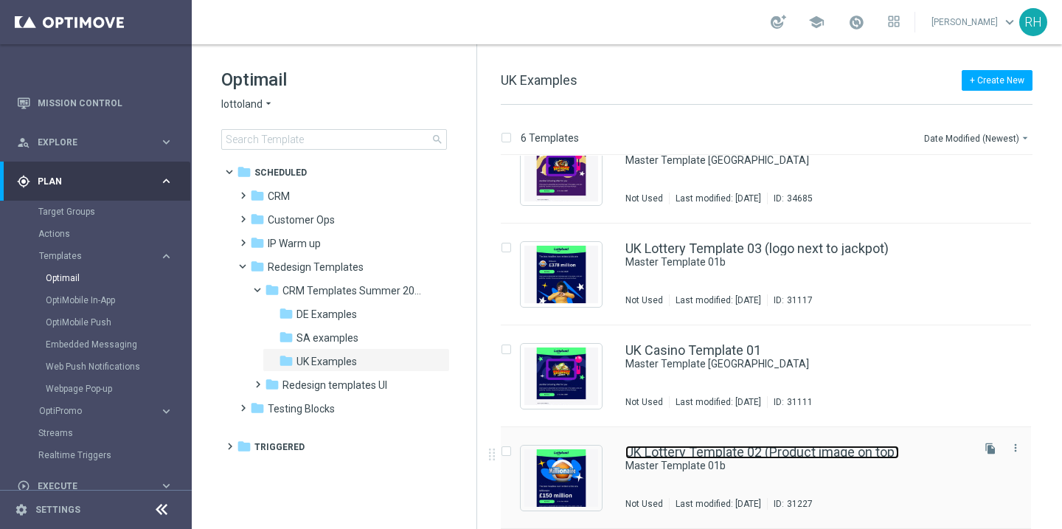
click at [654, 450] on link "UK Lottery Template 02 (Product image on top)" at bounding box center [762, 452] width 274 height 13
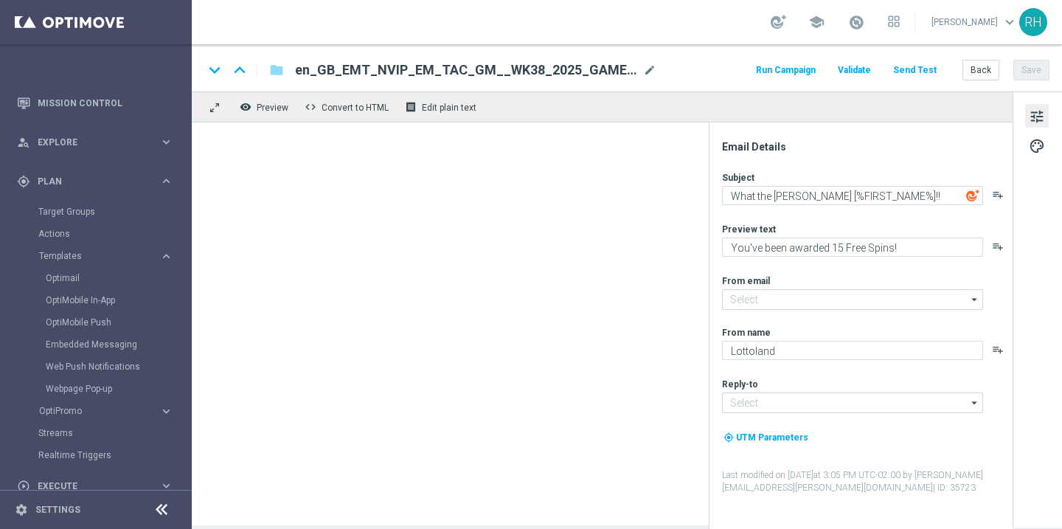
type input "mail@crm.lottoland.com"
type input "support@lottoland.co.uk"
type textarea "Master Template 01b"
type textarea "preview text"
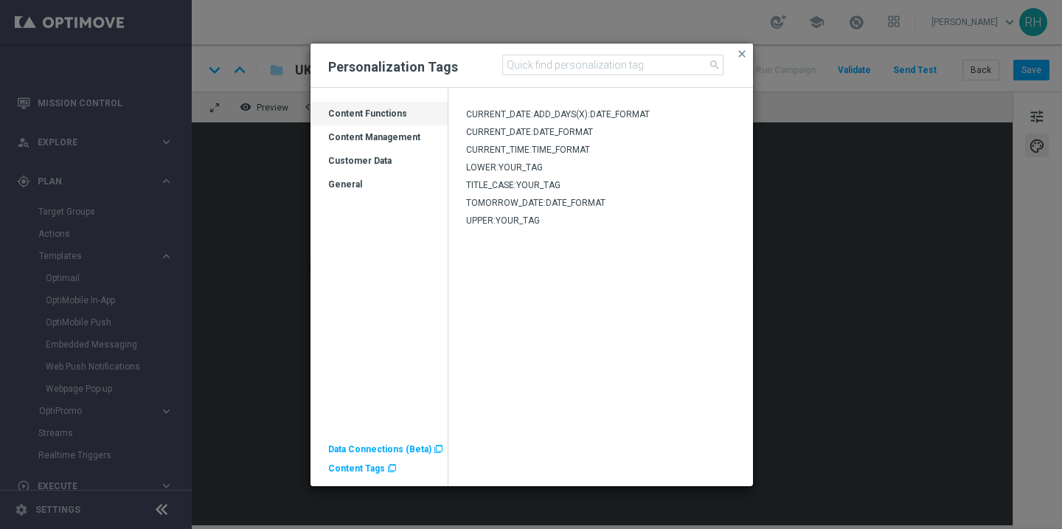
click at [373, 160] on div "Customer Data" at bounding box center [379, 167] width 137 height 24
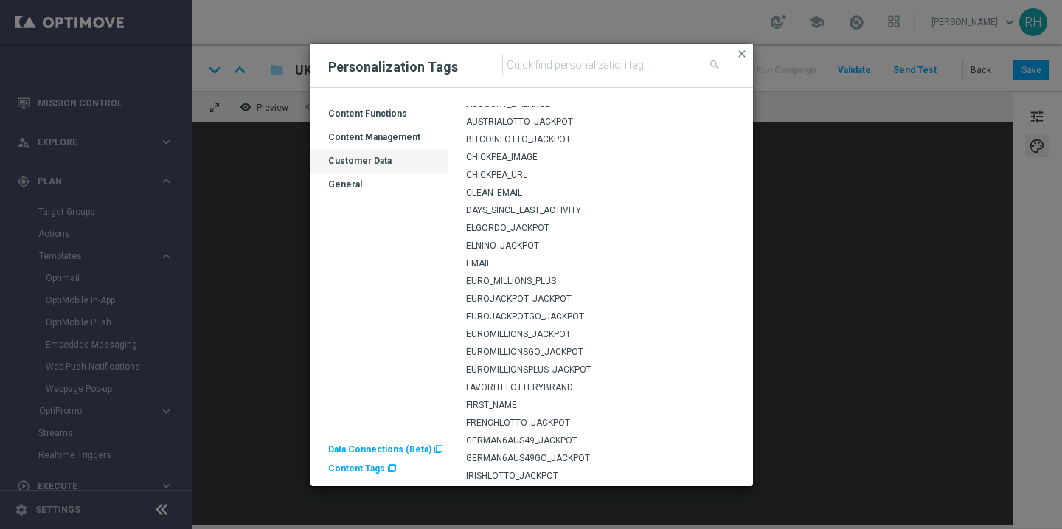
scroll to position [13, 0]
click at [501, 274] on span "EURO_MILLIONS_PLUS" at bounding box center [511, 278] width 90 height 10
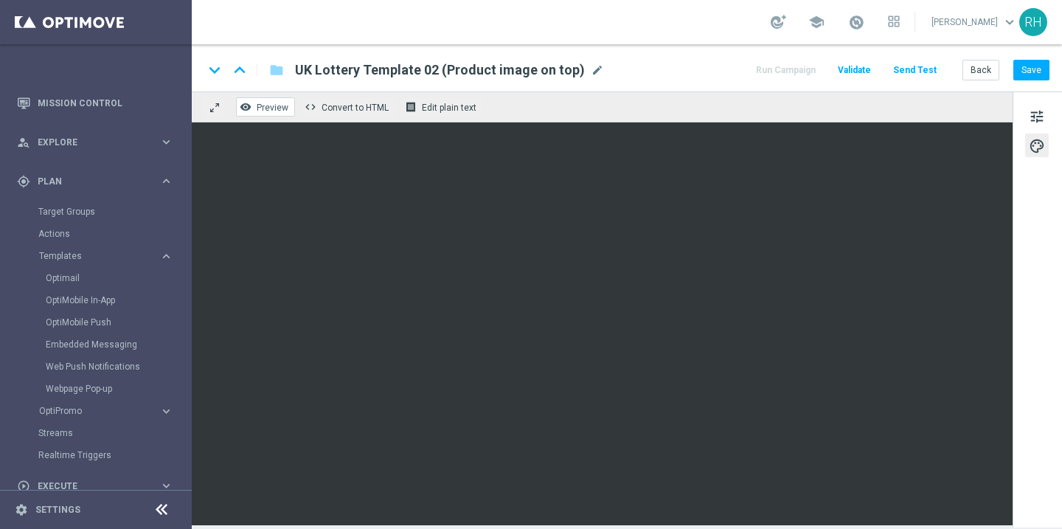
click at [264, 105] on span "Preview" at bounding box center [273, 108] width 32 height 10
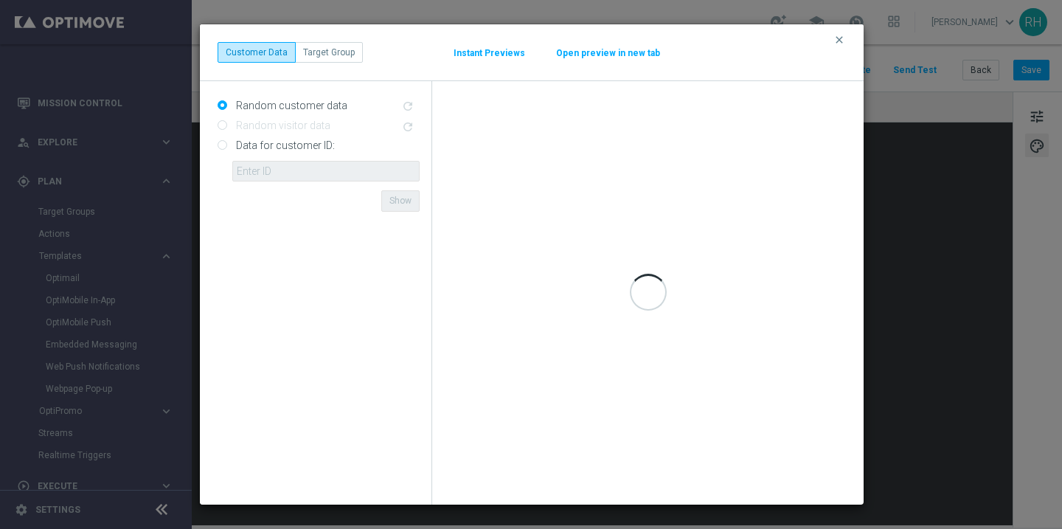
click at [222, 142] on input "Data for customer ID:" at bounding box center [223, 147] width 10 height 10
radio input "true"
click at [254, 163] on input "text" at bounding box center [325, 171] width 187 height 21
type input "9388689"
click at [316, 195] on form "Random customer data refresh Random visitor data refresh Data for customer ID: …" at bounding box center [319, 293] width 202 height 400
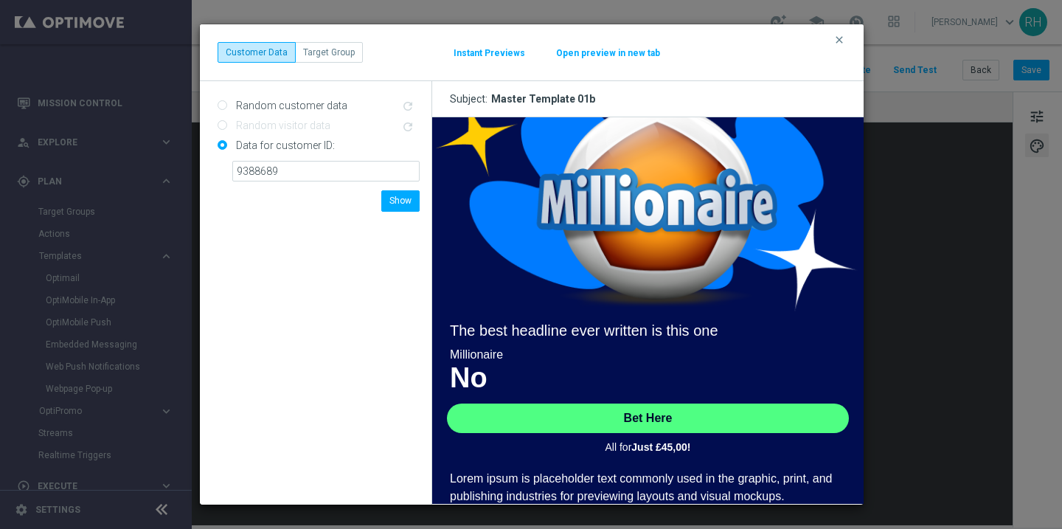
scroll to position [145, 0]
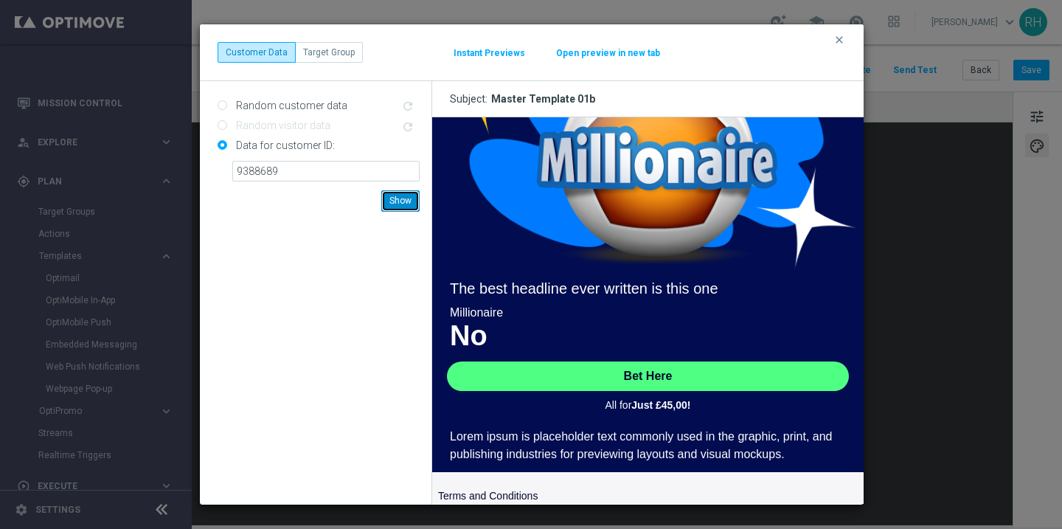
click at [403, 196] on button "Show" at bounding box center [400, 200] width 38 height 21
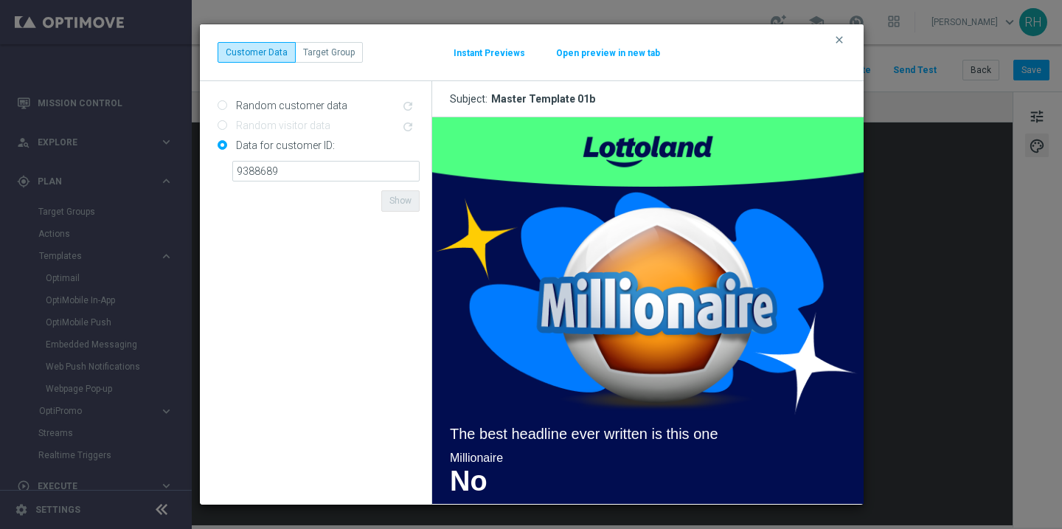
scroll to position [0, 0]
click at [853, 30] on div "clear Customer Data Target Group Instant Previews Open preview in new tab" at bounding box center [532, 52] width 664 height 57
click at [845, 33] on button "clear" at bounding box center [841, 39] width 17 height 13
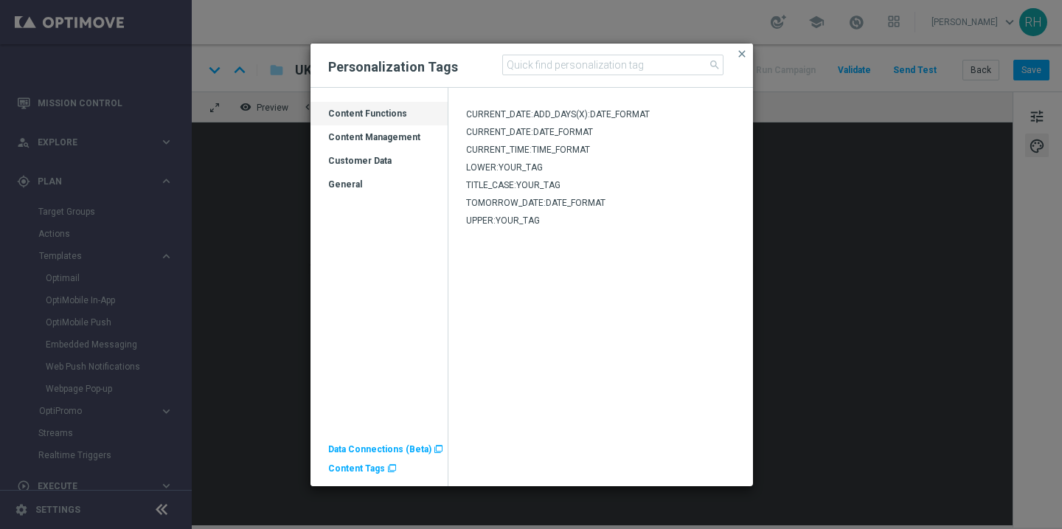
click at [397, 158] on div "Customer Data" at bounding box center [379, 167] width 137 height 24
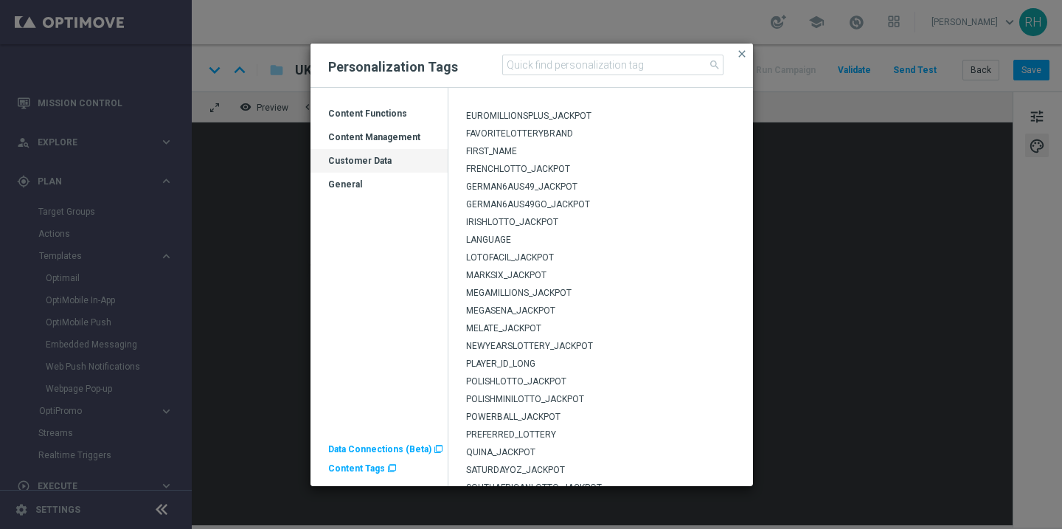
scroll to position [299, 0]
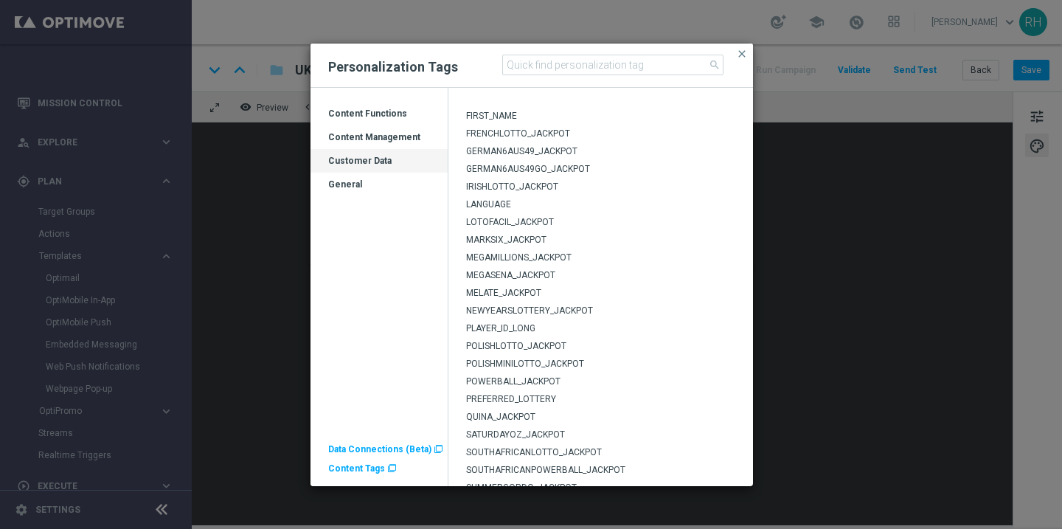
click at [533, 379] on span "POWERBALL_JACKPOT" at bounding box center [513, 381] width 94 height 10
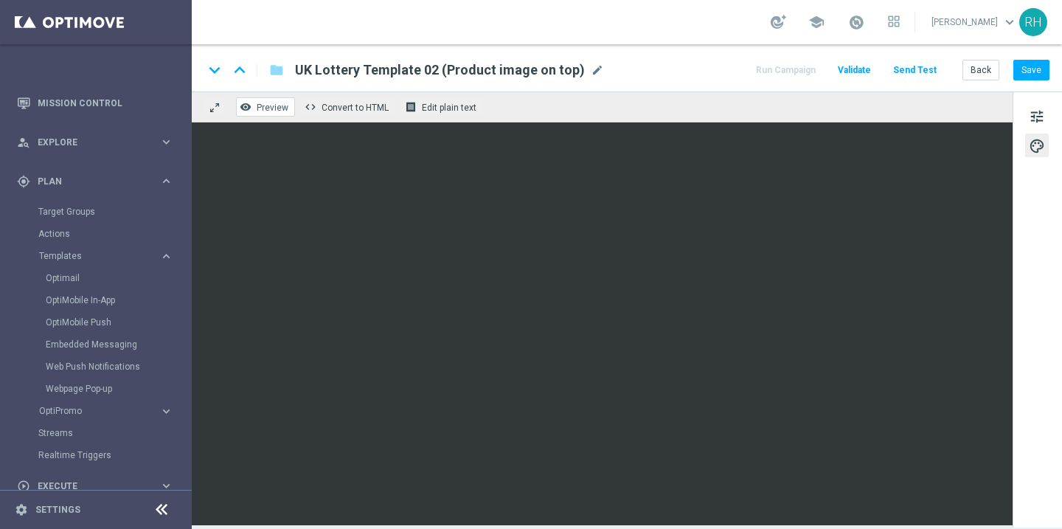
click at [257, 116] on button "remove_red_eye Preview" at bounding box center [265, 106] width 59 height 19
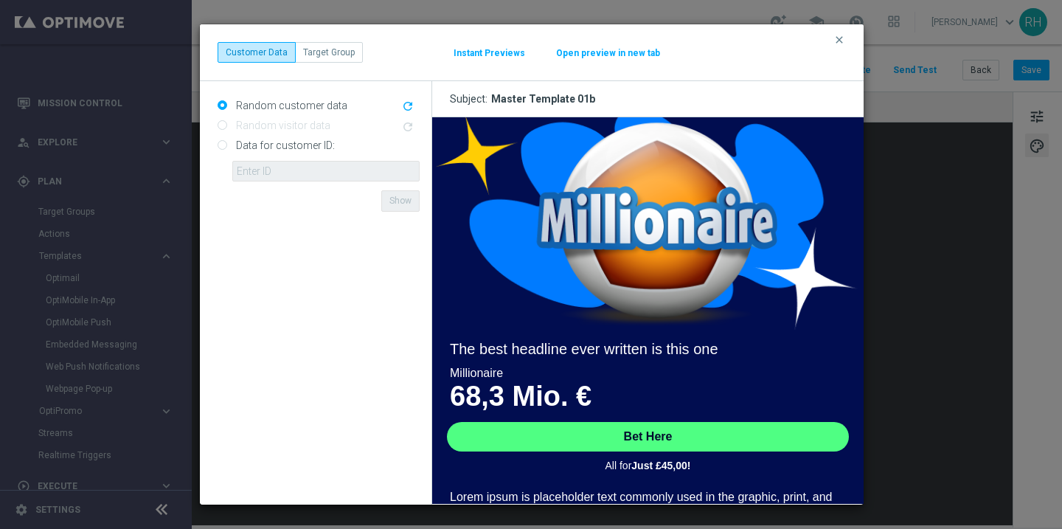
scroll to position [92, 0]
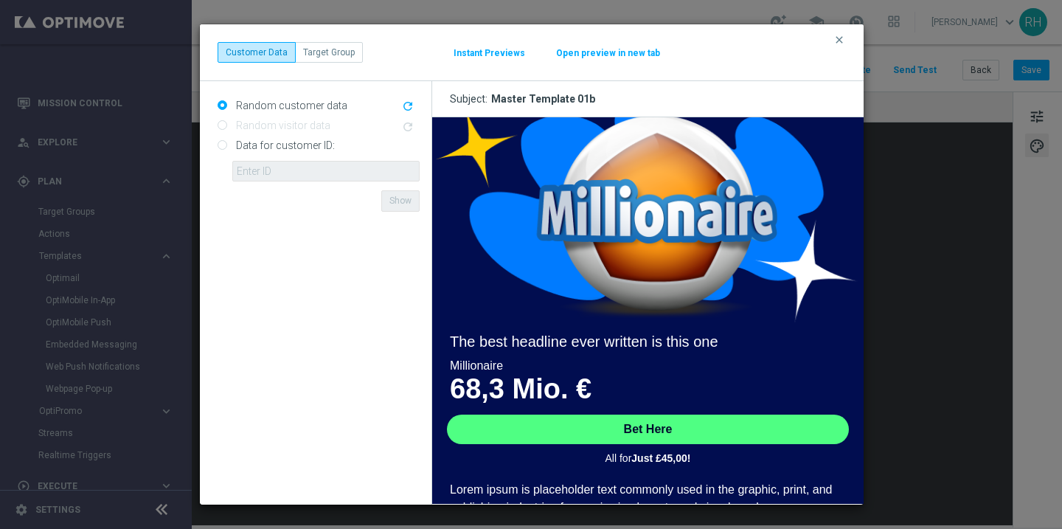
click at [220, 143] on input "Data for customer ID:" at bounding box center [223, 147] width 10 height 10
radio input "true"
click at [250, 167] on input "text" at bounding box center [325, 171] width 187 height 21
type input "9388689"
click at [406, 204] on button "Show" at bounding box center [400, 200] width 38 height 21
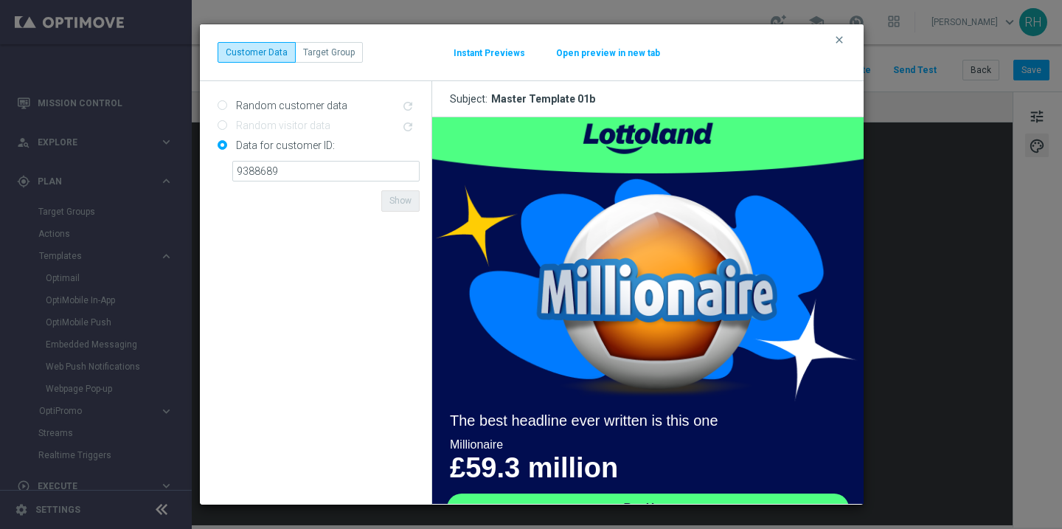
scroll to position [0, 0]
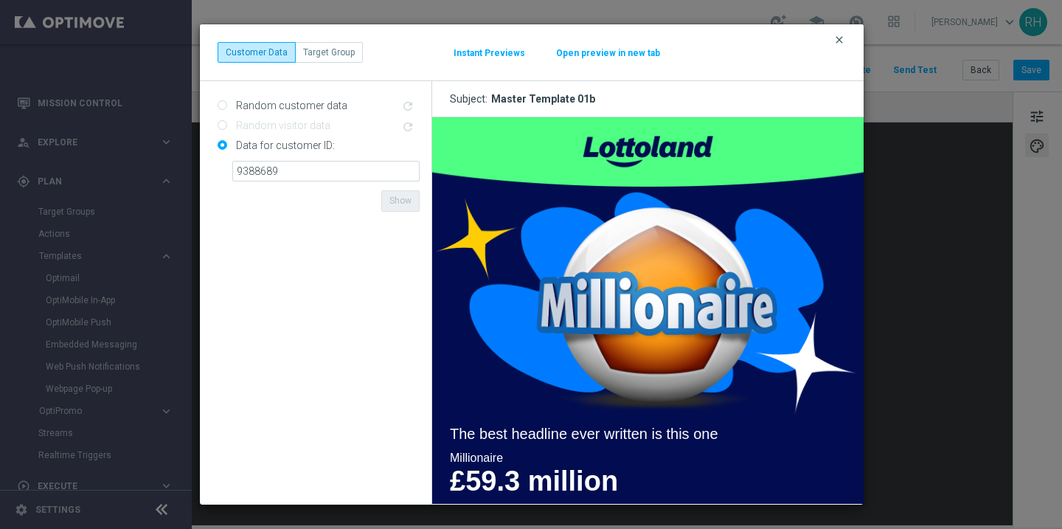
click at [839, 37] on icon "clear" at bounding box center [839, 40] width 12 height 12
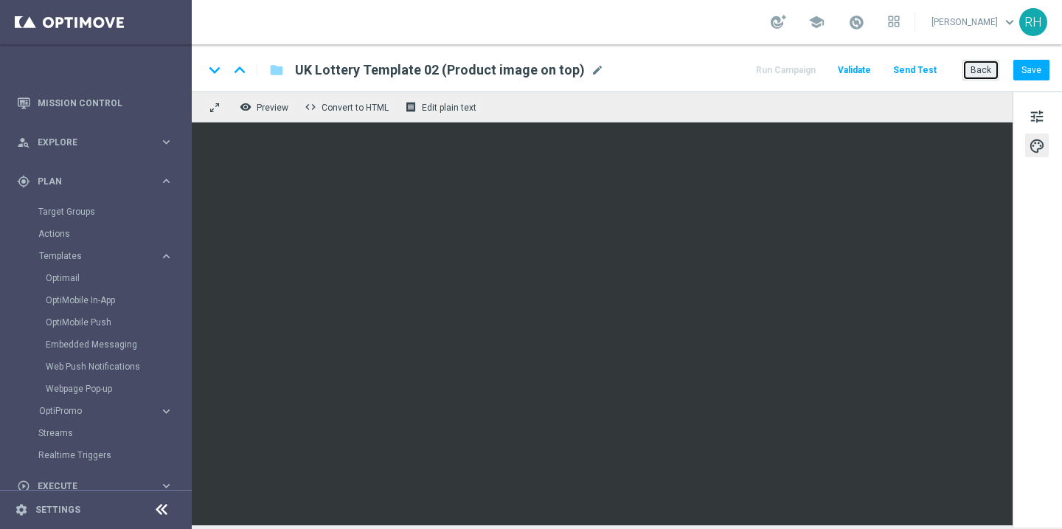
click at [983, 64] on button "Back" at bounding box center [981, 70] width 37 height 21
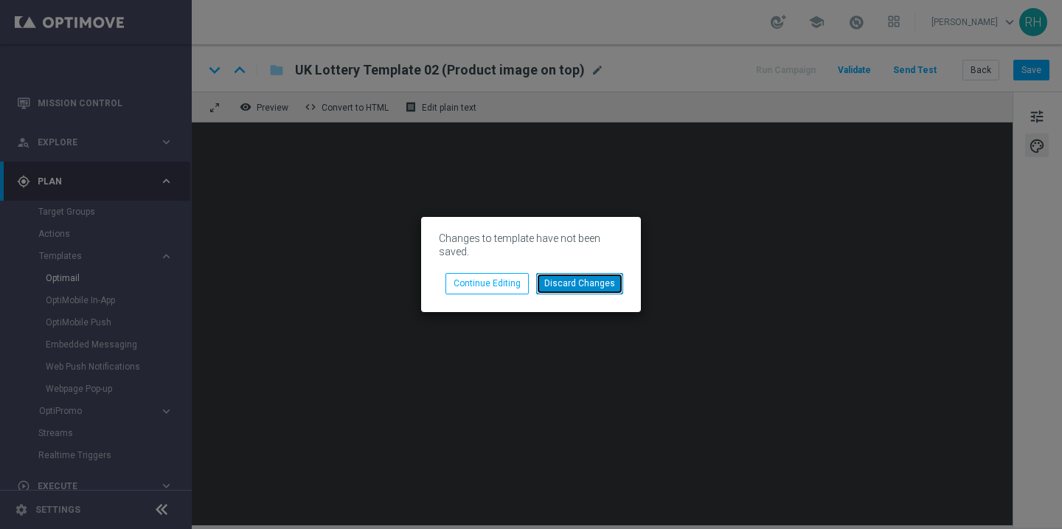
click at [581, 280] on button "Discard Changes" at bounding box center [579, 283] width 87 height 21
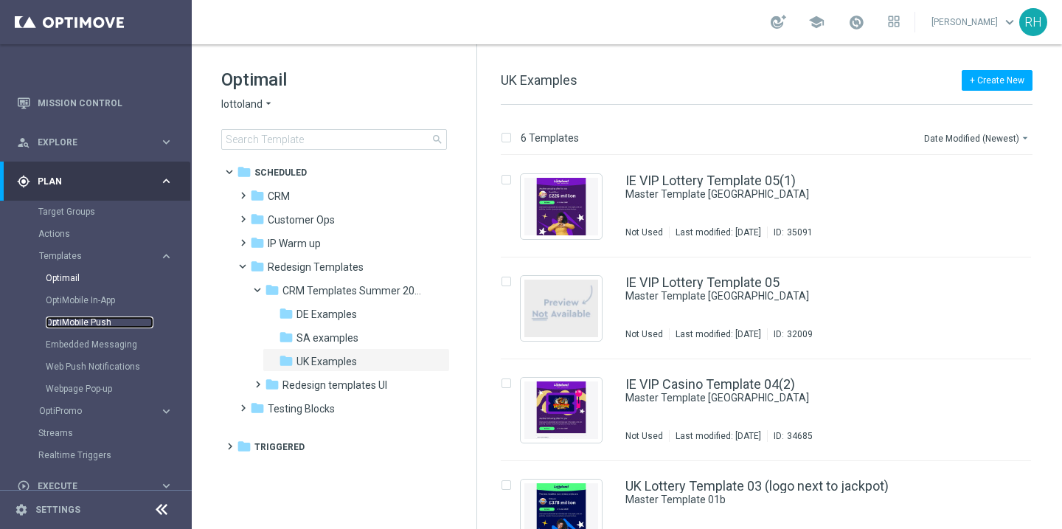
click at [73, 323] on link "OptiMobile Push" at bounding box center [100, 322] width 108 height 12
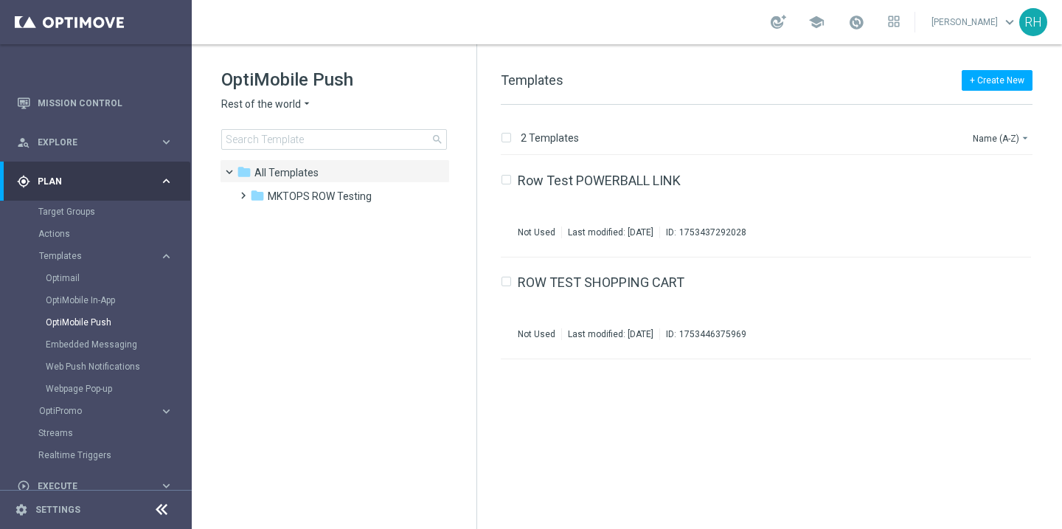
click at [298, 108] on span "Rest of the world" at bounding box center [261, 104] width 80 height 14
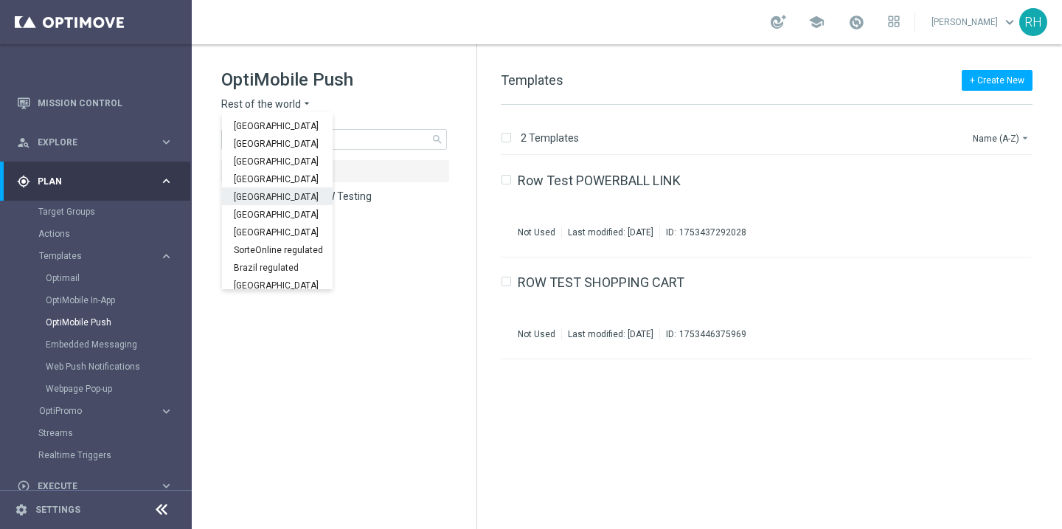
scroll to position [460, 0]
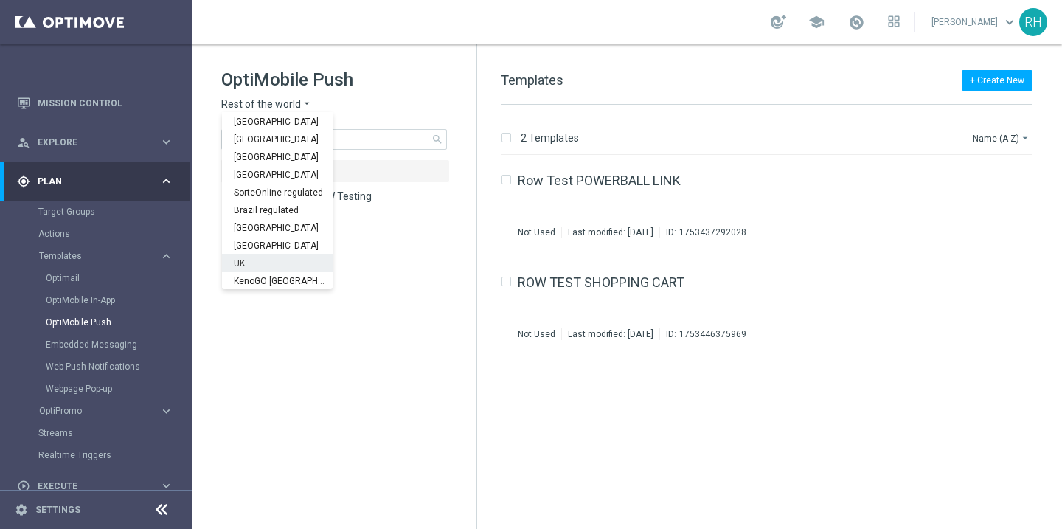
click at [271, 257] on div "UK" at bounding box center [277, 263] width 111 height 18
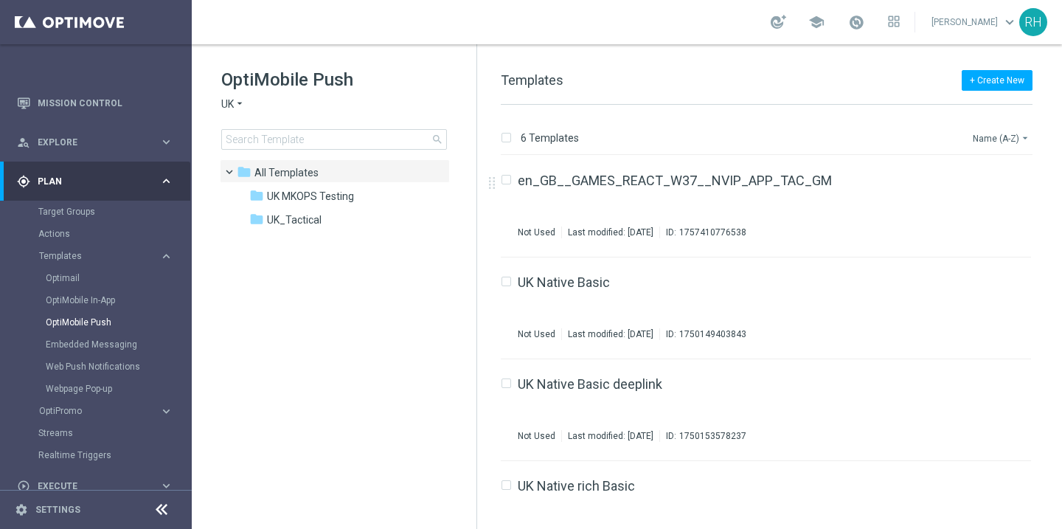
click at [1010, 139] on button "Name (A-Z) arrow_drop_down" at bounding box center [1001, 138] width 61 height 18
click at [978, 195] on div "Date Modified (Newest)" at bounding box center [974, 204] width 118 height 21
click at [302, 226] on div "folder UK_Tactical" at bounding box center [334, 220] width 170 height 17
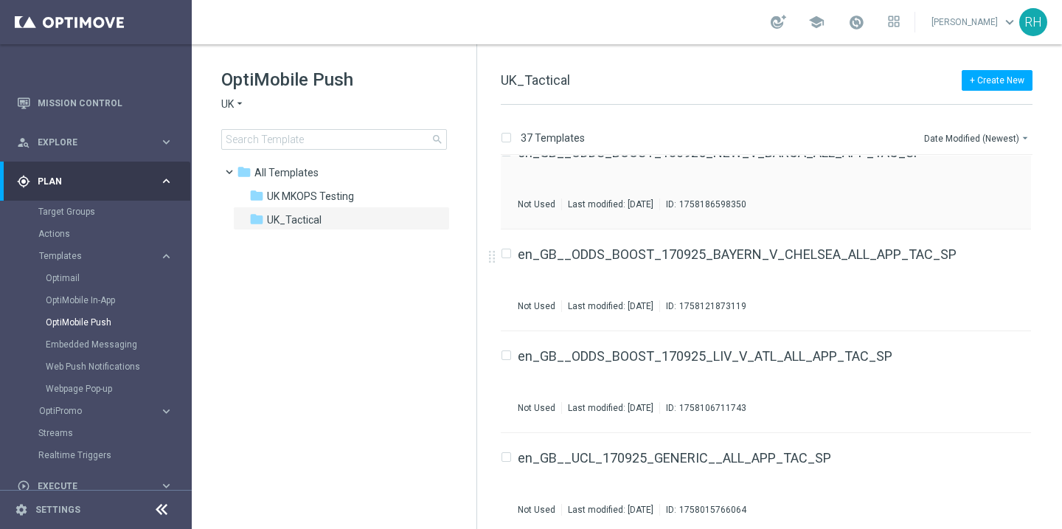
scroll to position [39, 0]
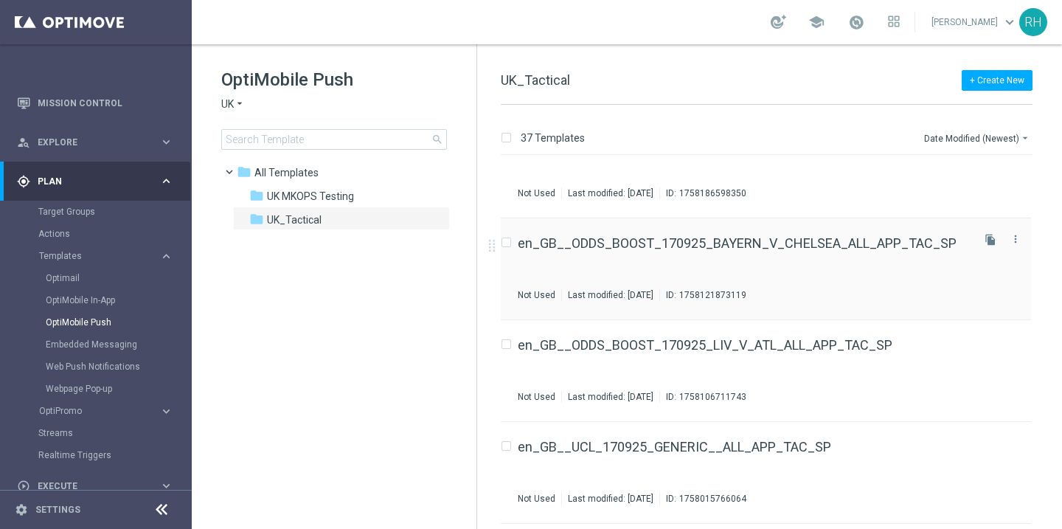
click at [770, 251] on div "en_GB__ODDS_BOOST_170925_BAYERN_V_CHELSEA_ALL_APP_TAC_SP Not Used Last modified…" at bounding box center [743, 269] width 451 height 64
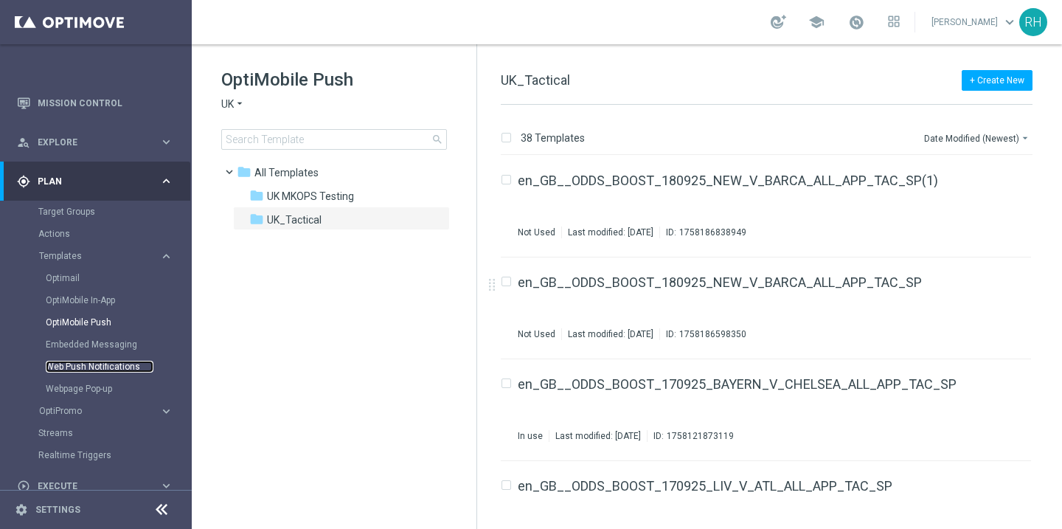
click at [107, 364] on link "Web Push Notifications" at bounding box center [100, 367] width 108 height 12
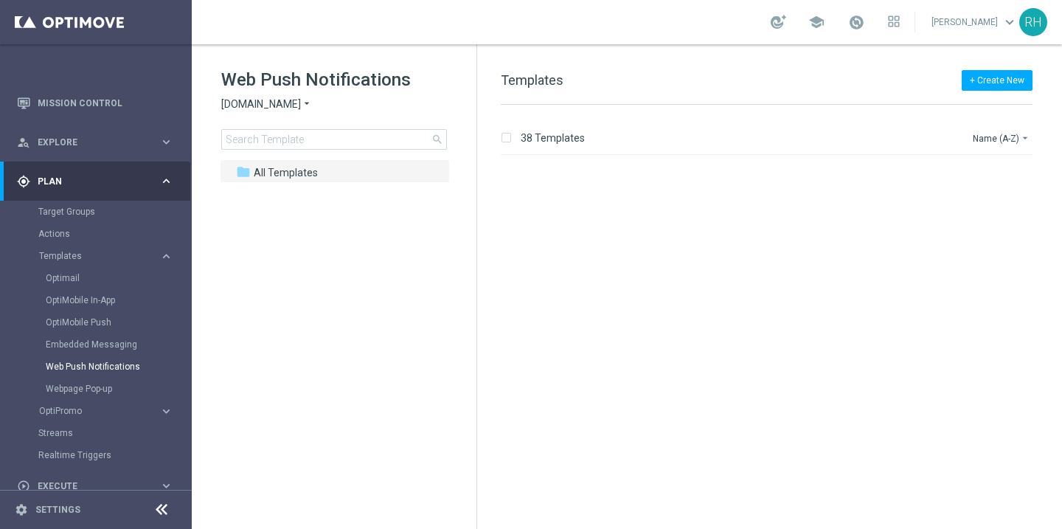
click at [307, 106] on icon "arrow_drop_down" at bounding box center [307, 104] width 12 height 14
click at [302, 148] on div "Lottoland" at bounding box center [277, 157] width 111 height 18
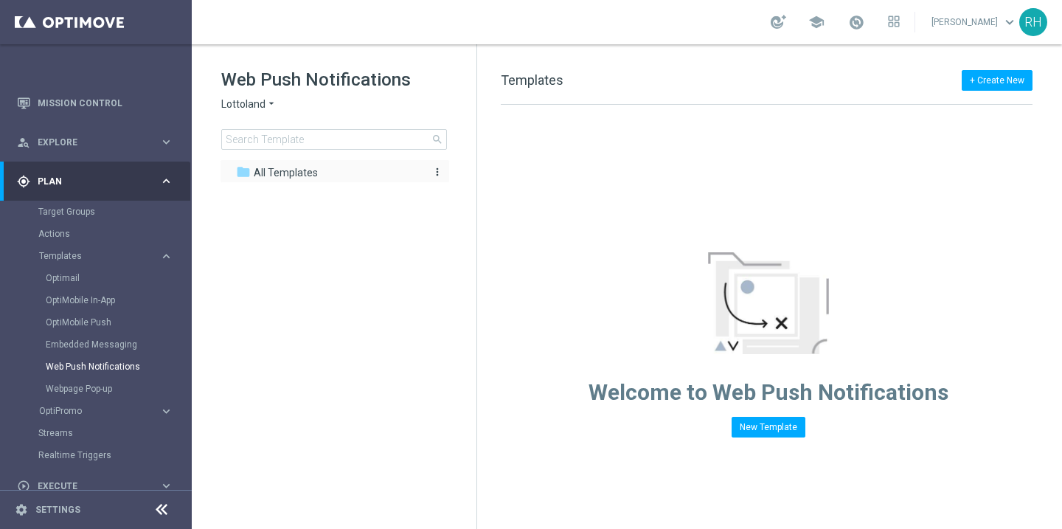
click at [302, 167] on span "All Templates" at bounding box center [286, 172] width 64 height 13
click at [89, 349] on link "Embedded Messaging" at bounding box center [100, 345] width 108 height 12
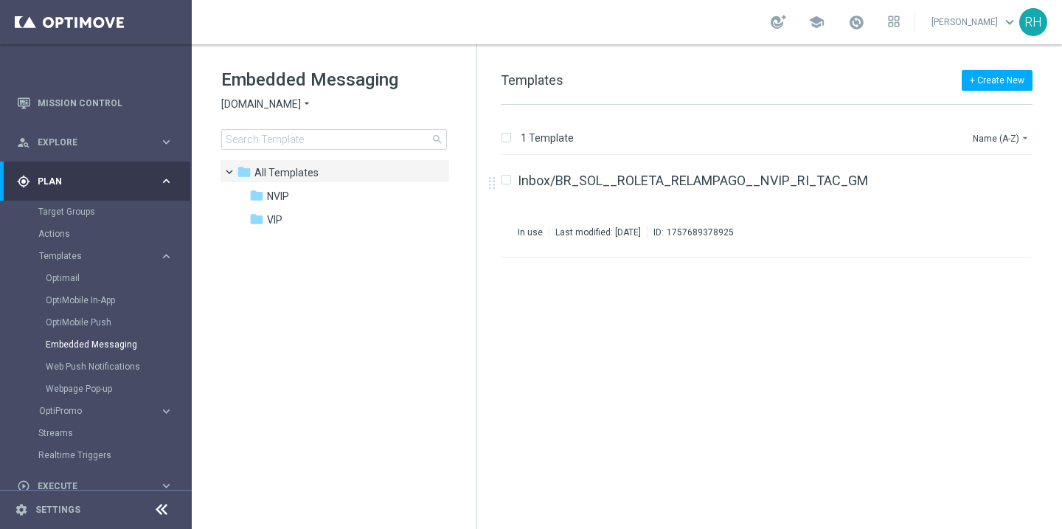
click at [275, 101] on span "Sorteonline.bet.br" at bounding box center [261, 104] width 80 height 14
click at [271, 154] on div "Lottoland" at bounding box center [277, 157] width 111 height 18
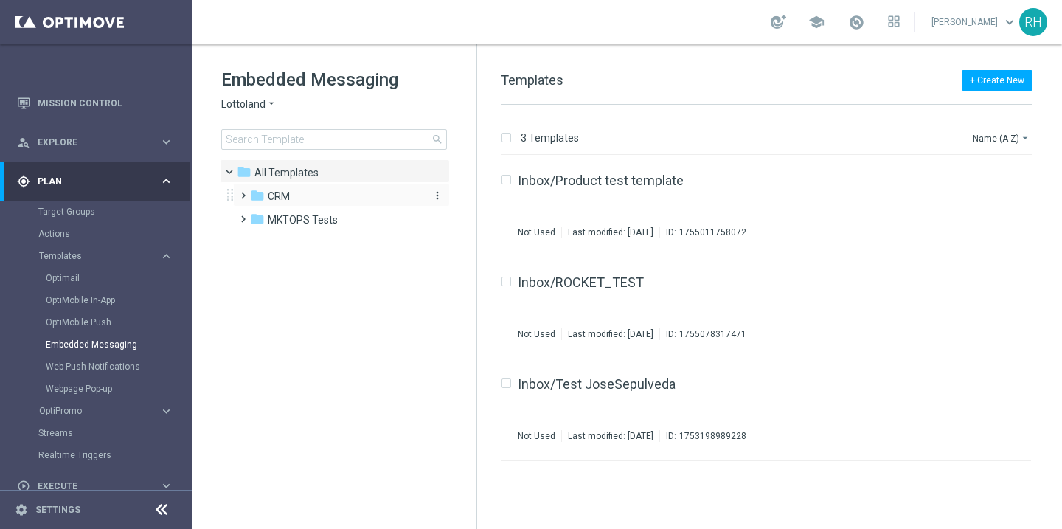
click at [271, 198] on span "CRM" at bounding box center [279, 196] width 22 height 13
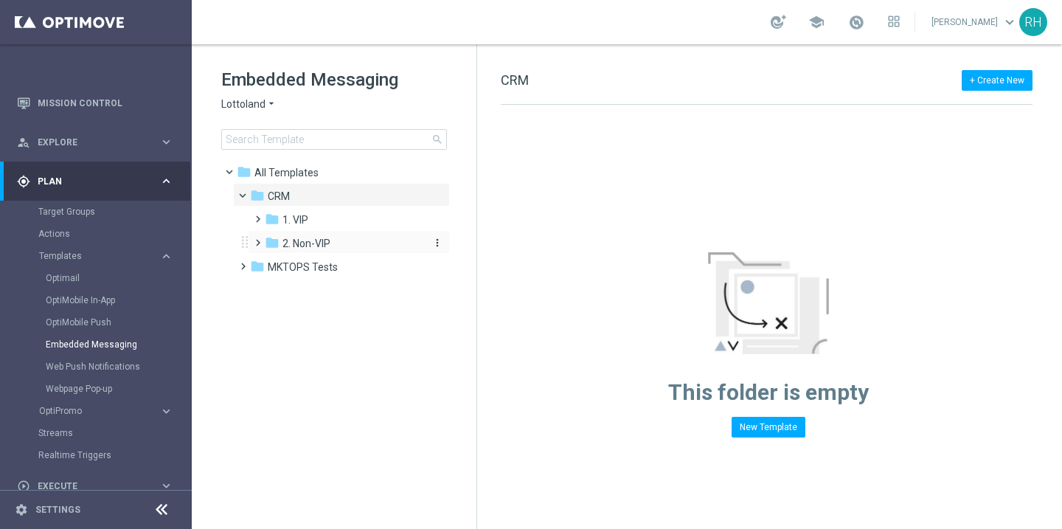
click at [269, 243] on icon "folder" at bounding box center [272, 242] width 15 height 15
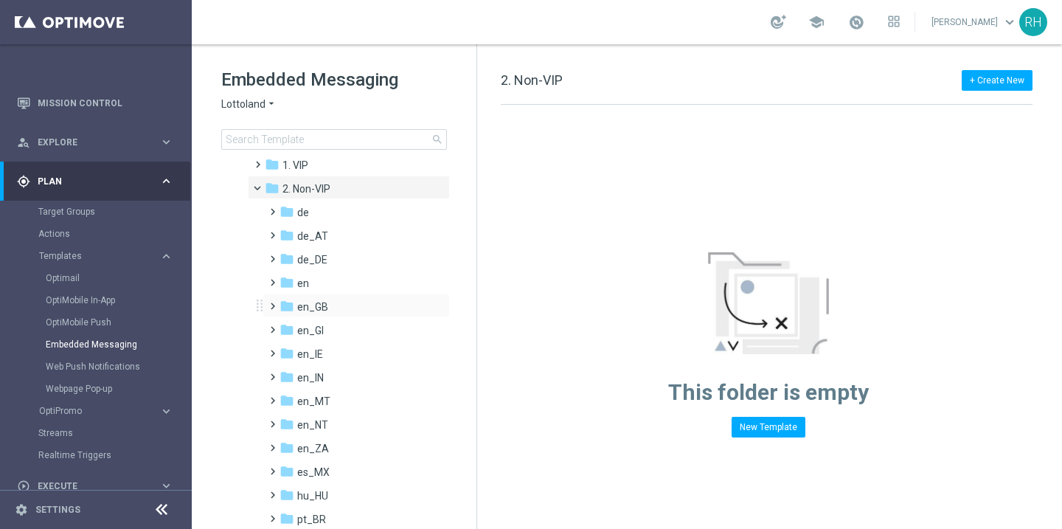
scroll to position [64, 0]
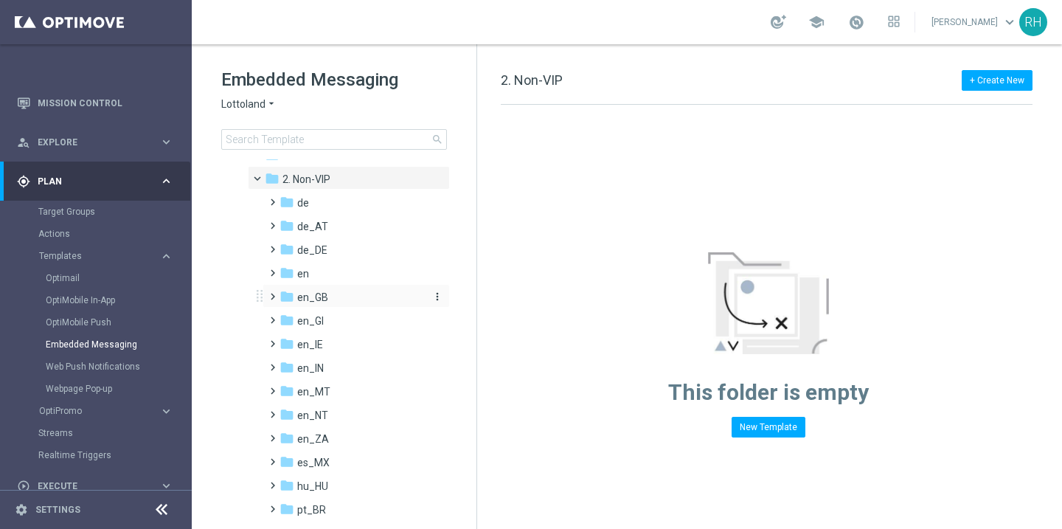
click at [302, 297] on span "en_GB" at bounding box center [312, 297] width 31 height 13
click at [336, 343] on span "TAC en_GB" at bounding box center [337, 344] width 53 height 13
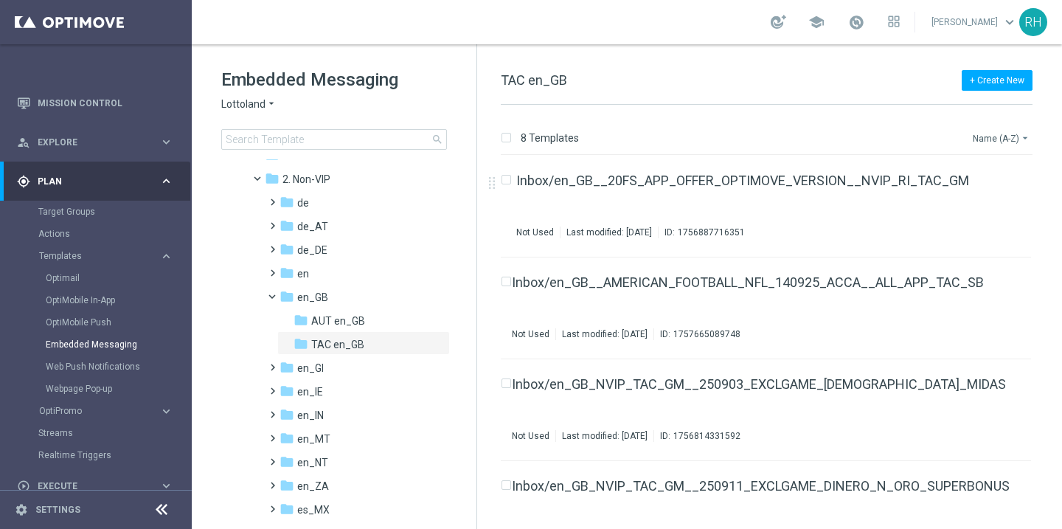
click at [1001, 134] on button "Name (A-Z) arrow_drop_down" at bounding box center [1001, 138] width 61 height 18
click at [991, 200] on span "Date Modified (Newest)" at bounding box center [975, 203] width 99 height 10
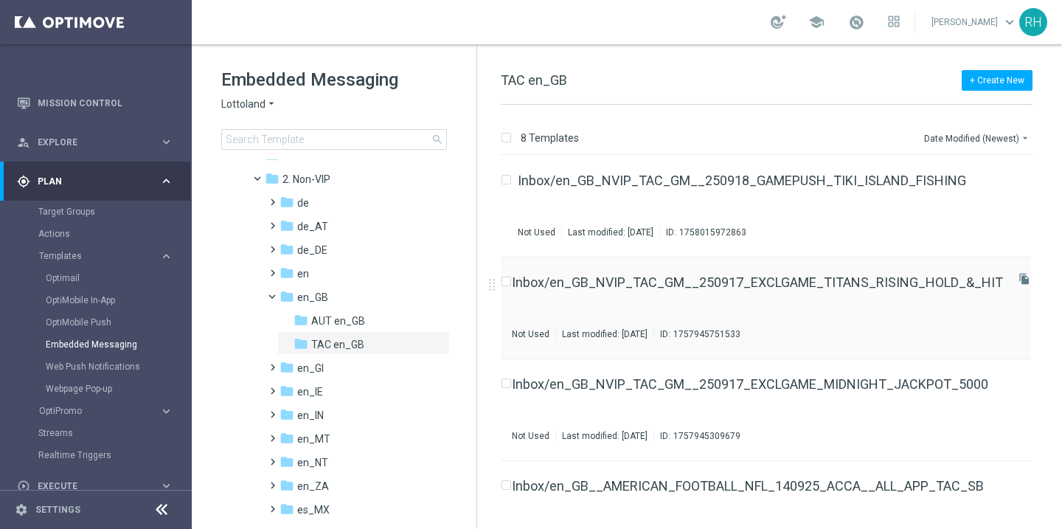
click at [788, 292] on div "Inbox/en_GB_NVIP_TAC_GM__250917_EXCLGAME_TITANS_RISING_HOLD_&_HIT Not Used Last…" at bounding box center [757, 308] width 491 height 64
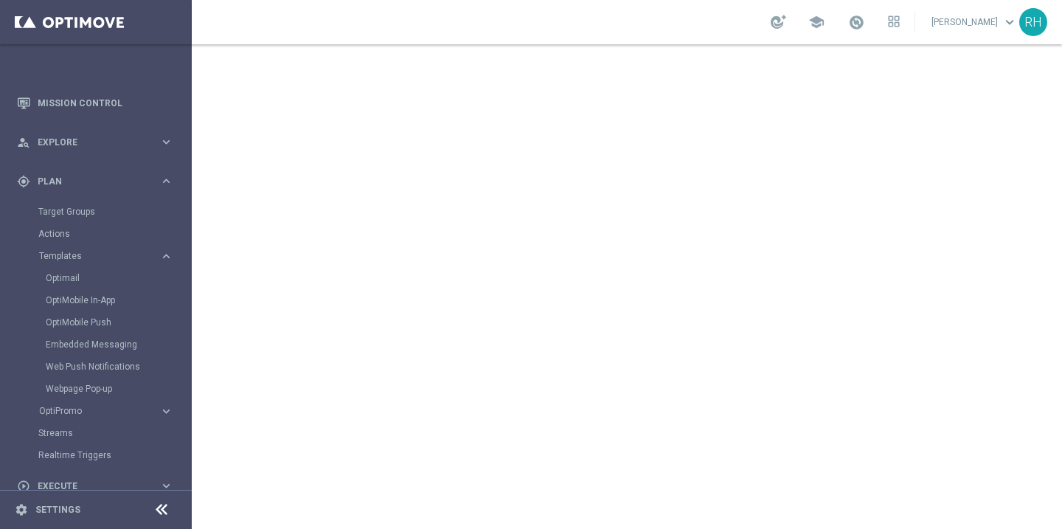
click at [114, 360] on div "Web Push Notifications" at bounding box center [118, 367] width 145 height 22
click at [107, 367] on link "Web Push Notifications" at bounding box center [100, 367] width 108 height 12
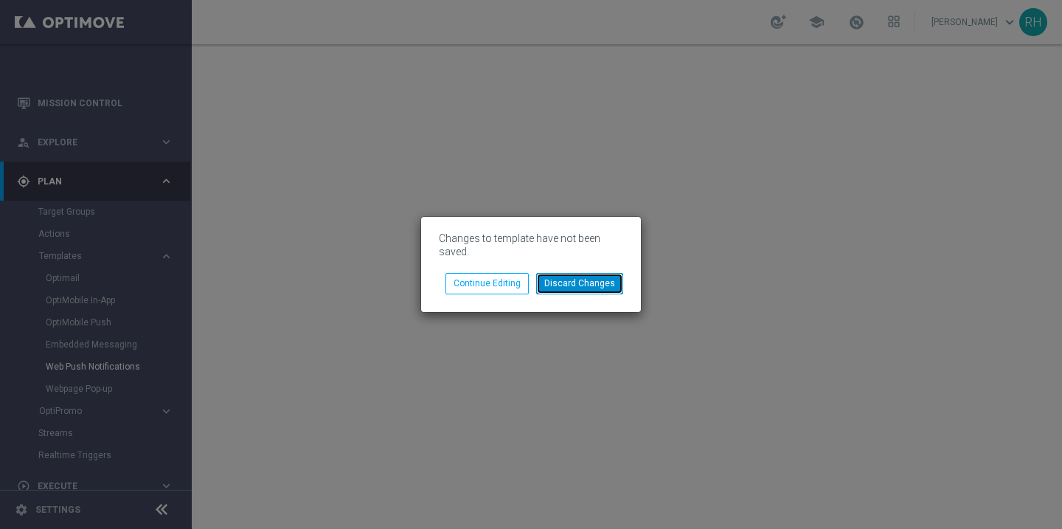
click at [569, 288] on button "Discard Changes" at bounding box center [579, 283] width 87 height 21
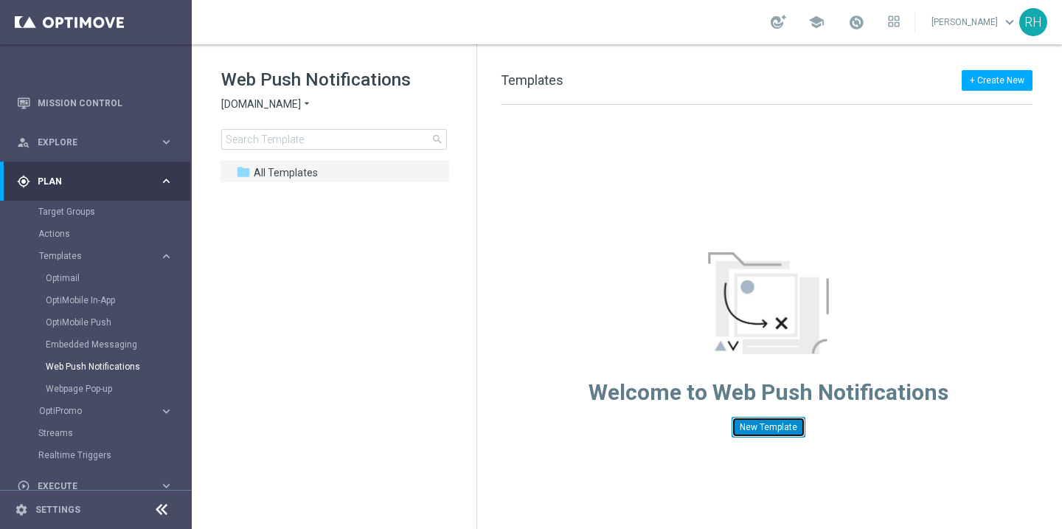
click at [765, 436] on button "New Template" at bounding box center [769, 427] width 74 height 21
click at [105, 392] on link "Webpage Pop-up" at bounding box center [100, 389] width 108 height 12
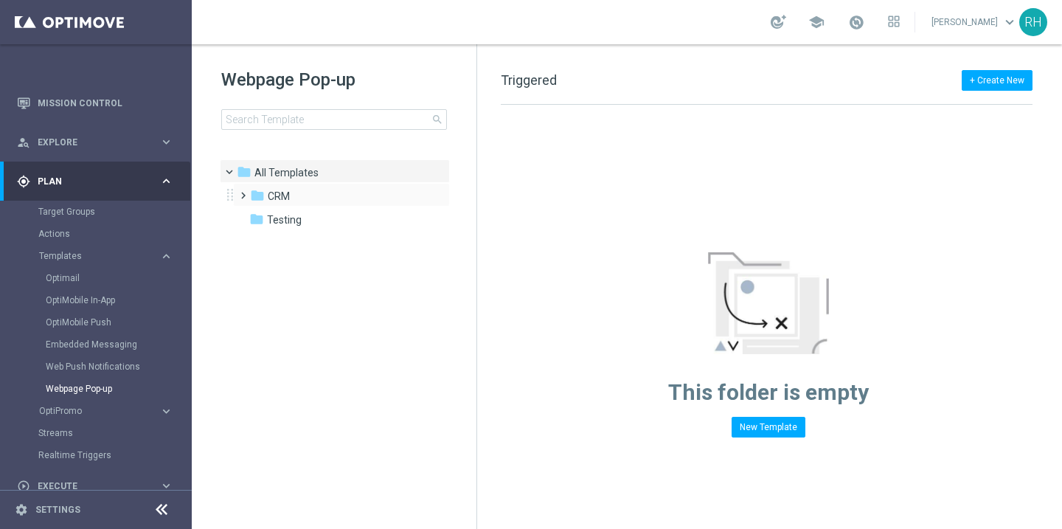
click at [277, 186] on div "folder CRM more_vert" at bounding box center [341, 195] width 217 height 24
click at [269, 199] on span "CRM" at bounding box center [279, 196] width 22 height 13
click at [274, 237] on span "Testing" at bounding box center [284, 243] width 35 height 13
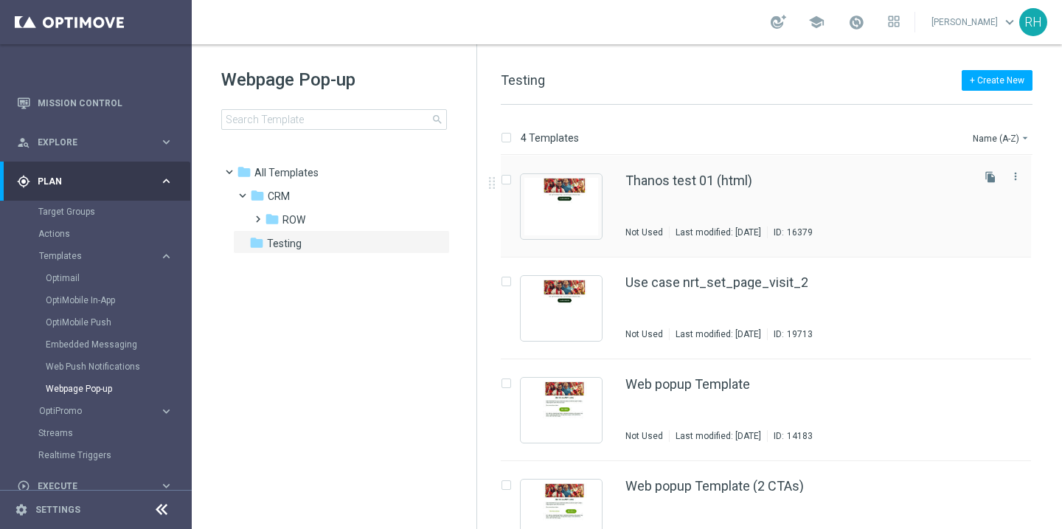
scroll to position [34, 0]
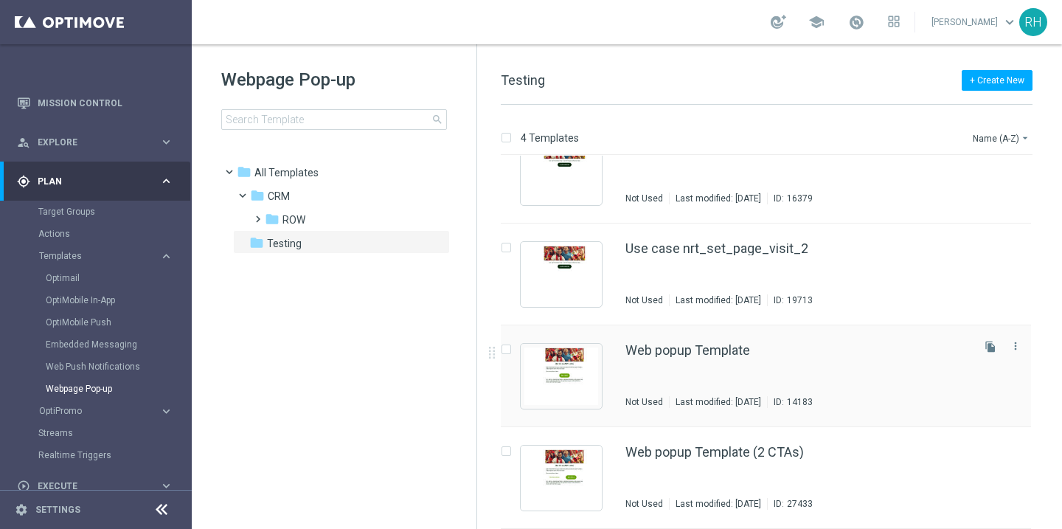
click at [855, 344] on div "Web popup Template" at bounding box center [797, 350] width 344 height 13
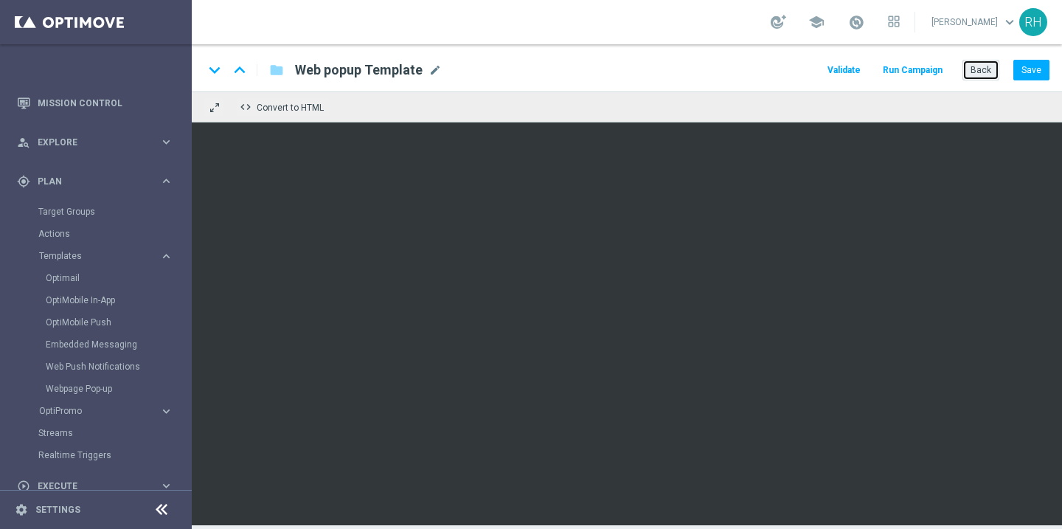
click at [987, 65] on button "Back" at bounding box center [981, 70] width 37 height 21
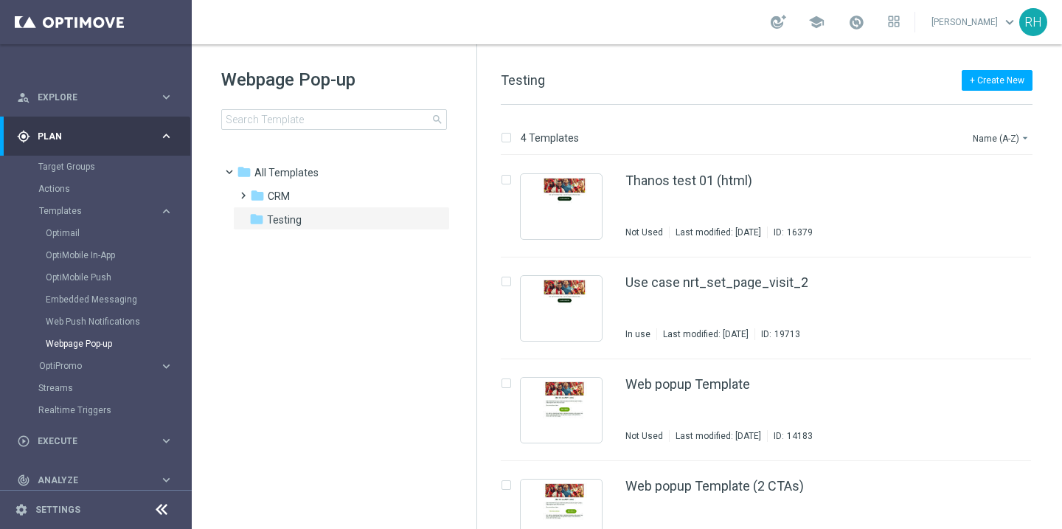
scroll to position [16, 0]
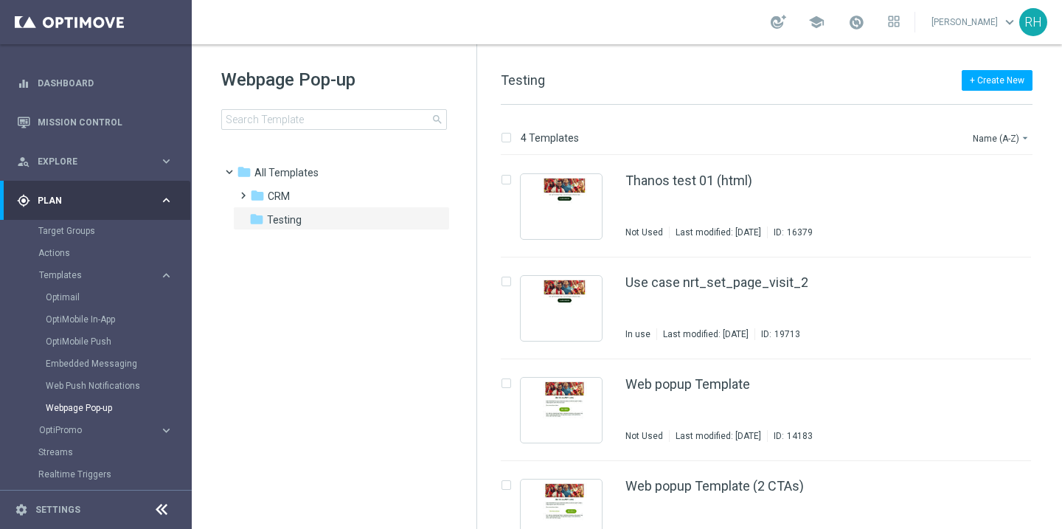
click at [76, 240] on div "Target Groups" at bounding box center [114, 231] width 152 height 22
click at [83, 31] on link at bounding box center [96, 22] width 192 height 44
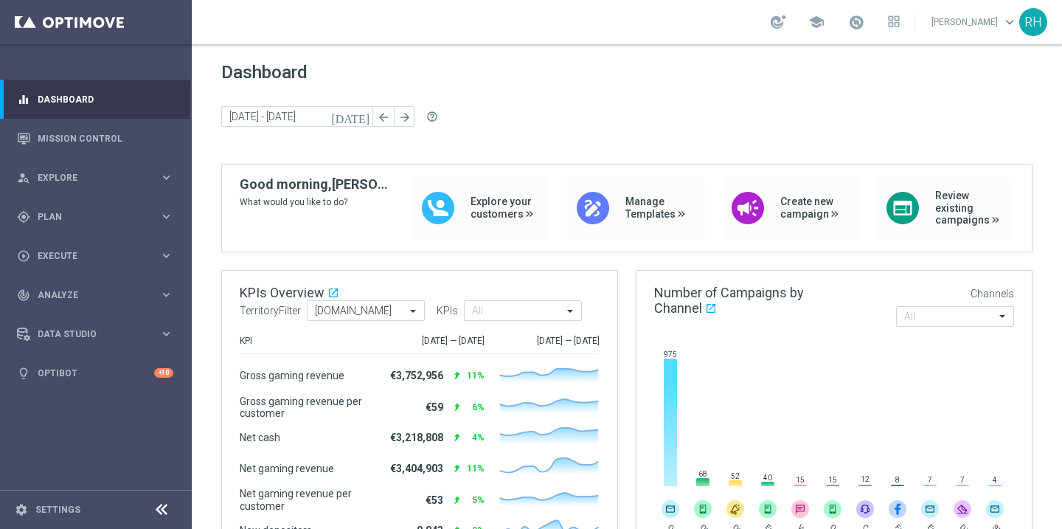
click at [977, 30] on link "Ricky Hubbard keyboard_arrow_down" at bounding box center [974, 22] width 89 height 22
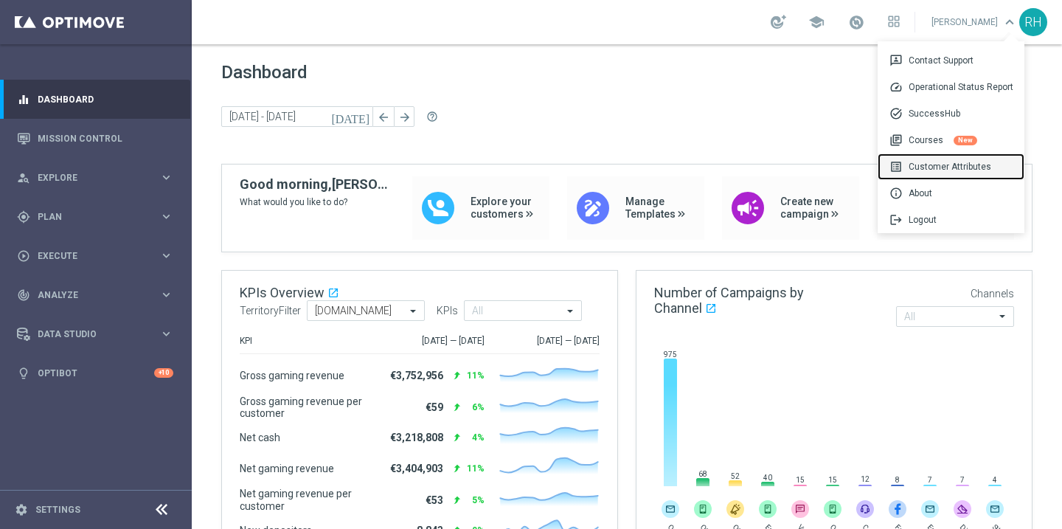
click at [946, 157] on div "list_alt Customer Attributes" at bounding box center [951, 166] width 147 height 27
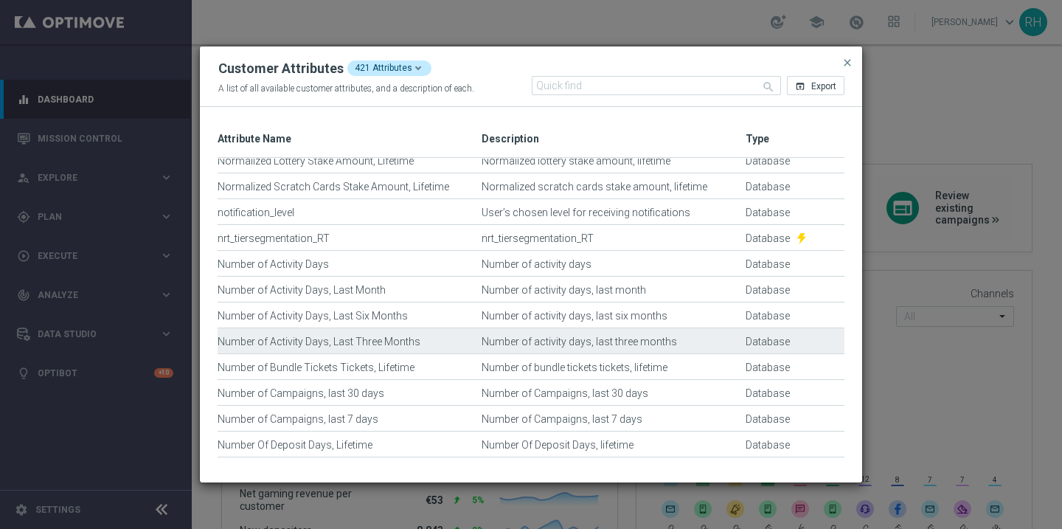
scroll to position [6120, 0]
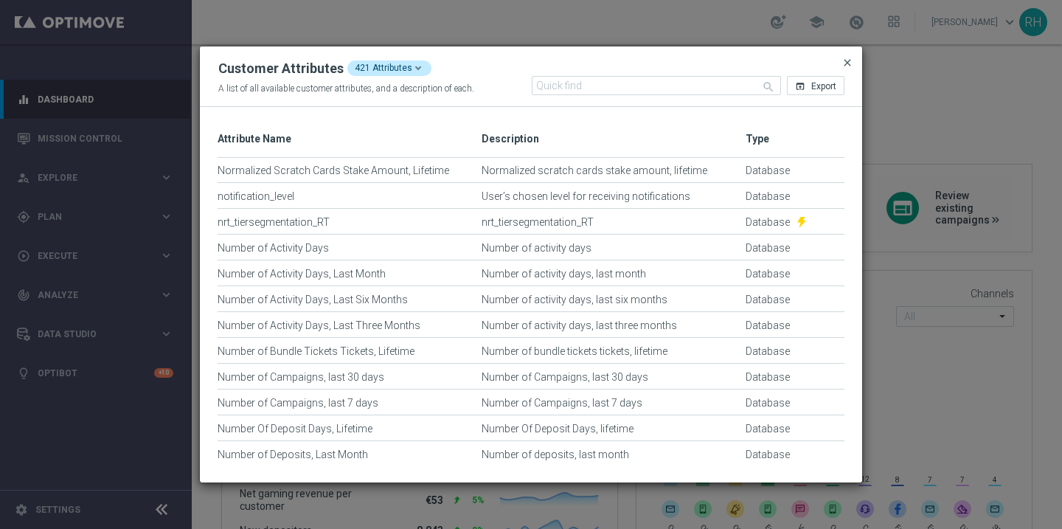
click at [846, 62] on span "close" at bounding box center [848, 63] width 12 height 12
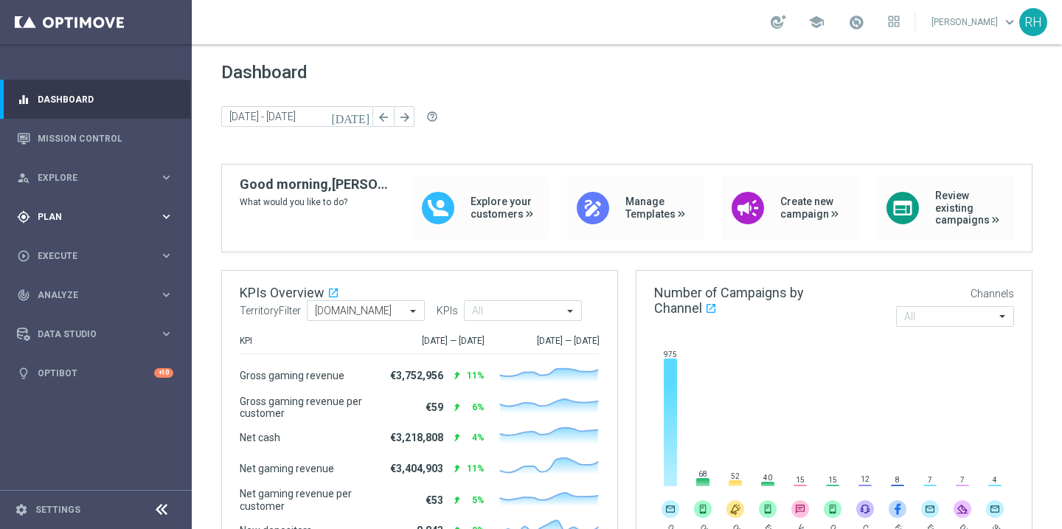
click at [128, 217] on span "Plan" at bounding box center [99, 216] width 122 height 9
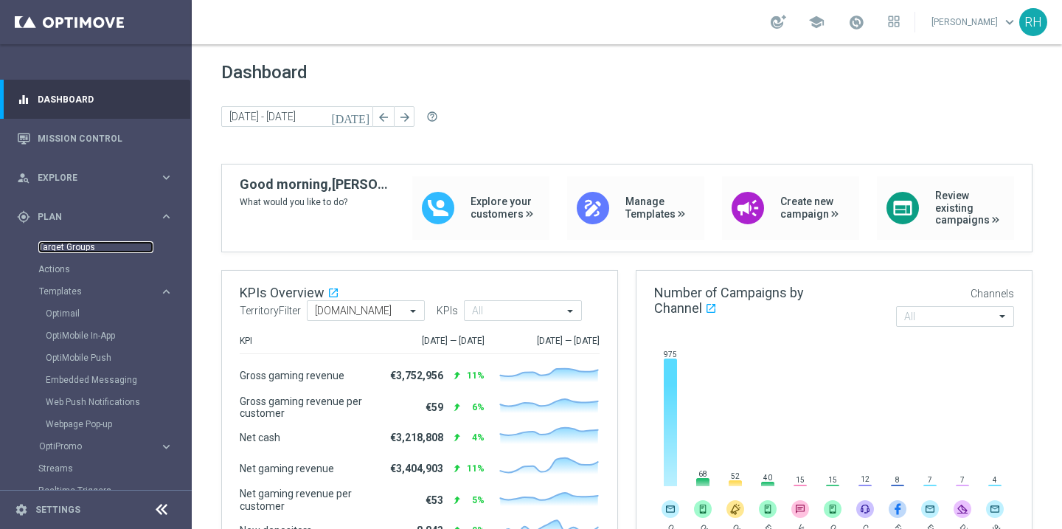
click at [79, 246] on link "Target Groups" at bounding box center [95, 247] width 115 height 12
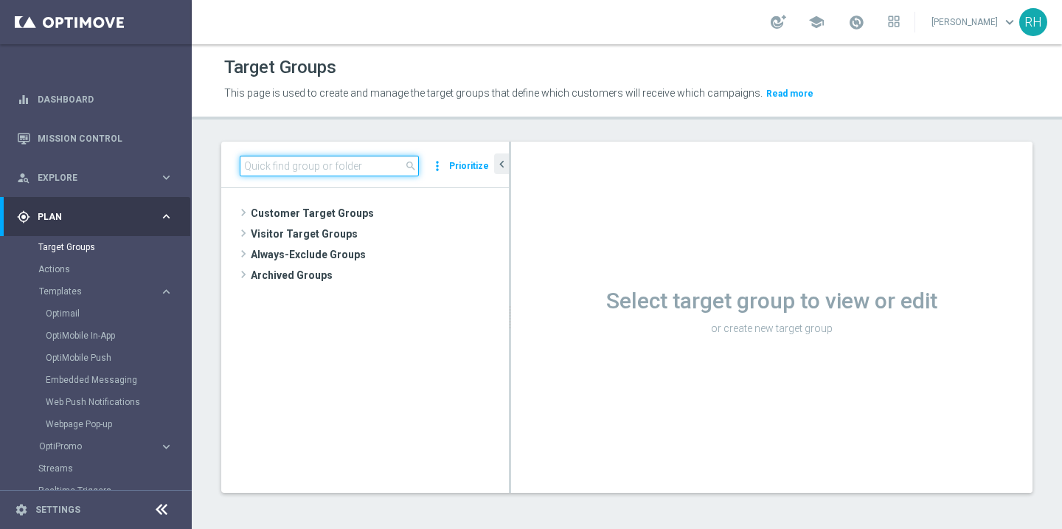
click at [283, 167] on input at bounding box center [329, 166] width 179 height 21
paste input "UK_CASINO_EMAIL"
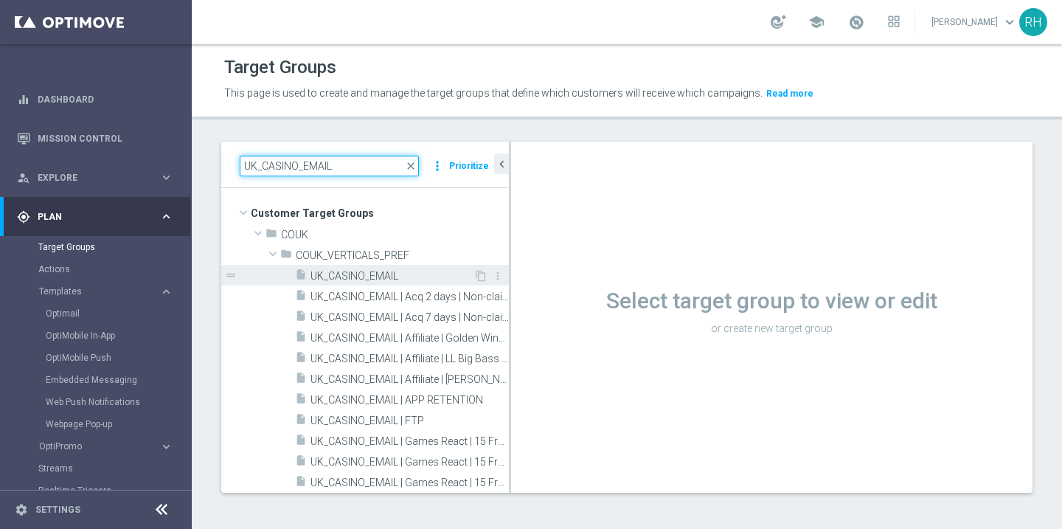
type input "UK_CASINO_EMAIL"
click at [340, 271] on span "UK_CASINO_EMAIL" at bounding box center [392, 276] width 163 height 13
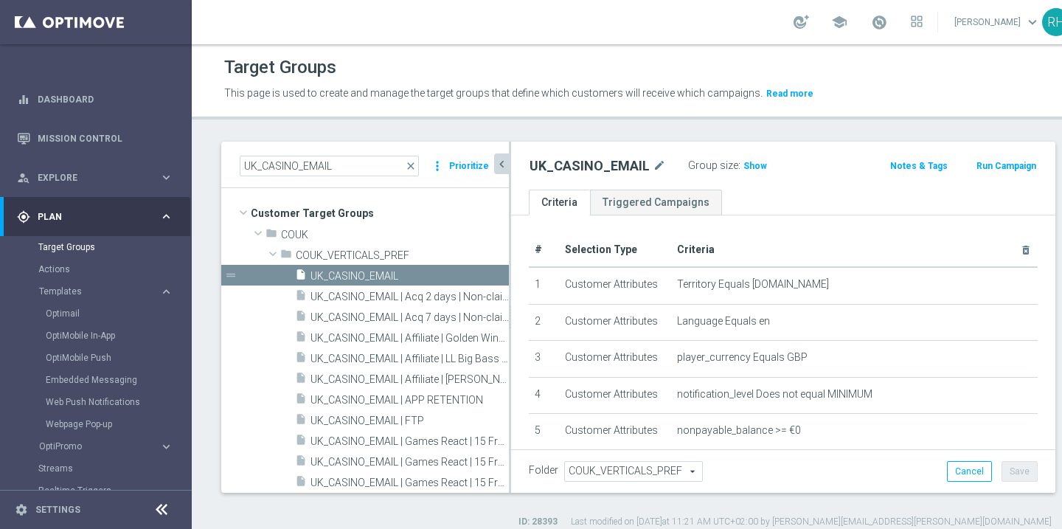
click at [506, 162] on icon "chevron_left" at bounding box center [502, 164] width 14 height 14
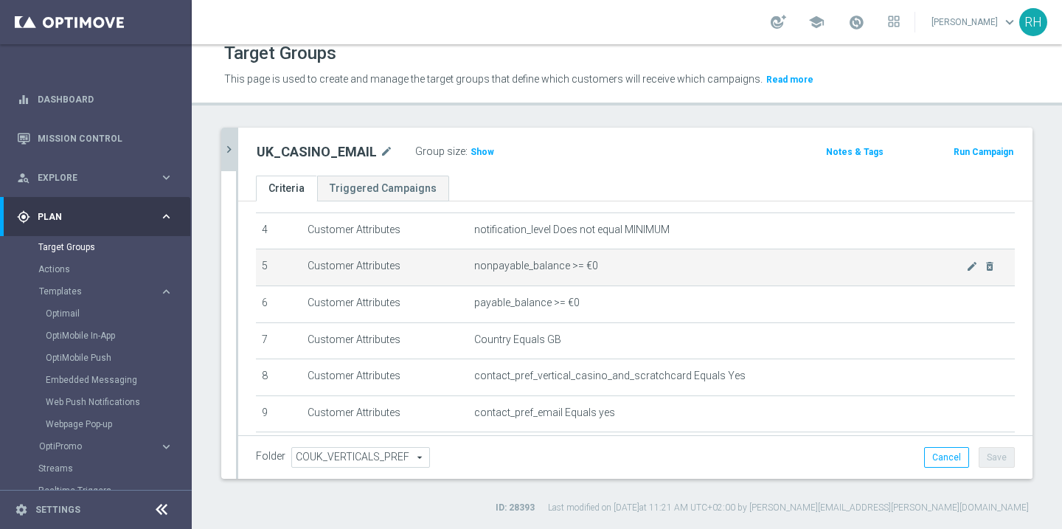
scroll to position [144, 0]
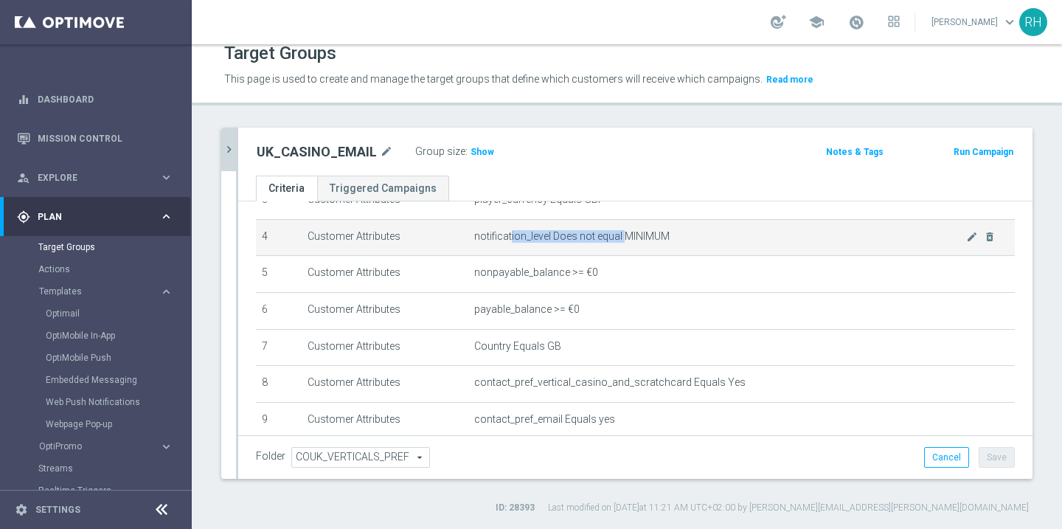
drag, startPoint x: 511, startPoint y: 235, endPoint x: 627, endPoint y: 235, distance: 115.8
click at [627, 235] on span "notification_level Does not equal MINIMUM" at bounding box center [720, 236] width 492 height 13
click at [644, 232] on span "notification_level Does not equal MINIMUM" at bounding box center [720, 236] width 492 height 13
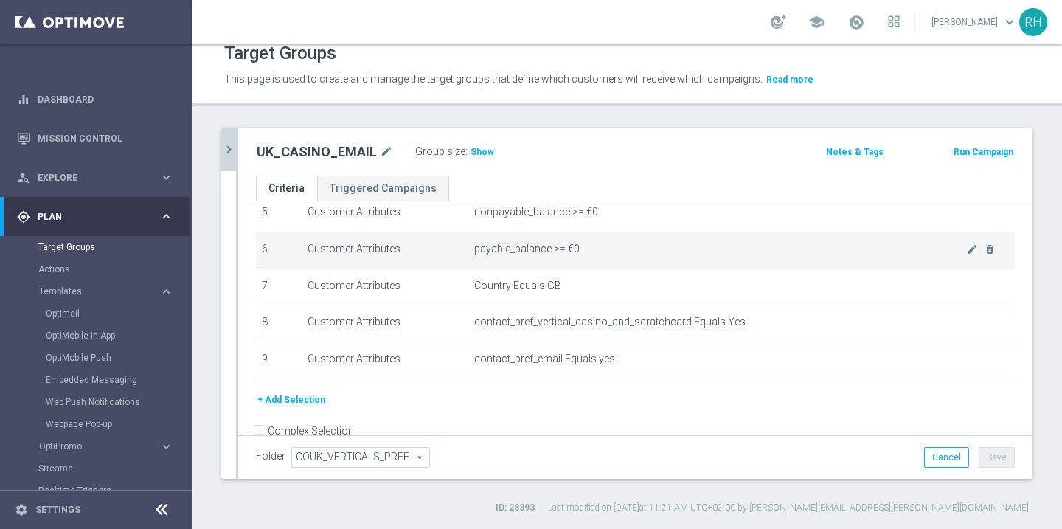
scroll to position [207, 0]
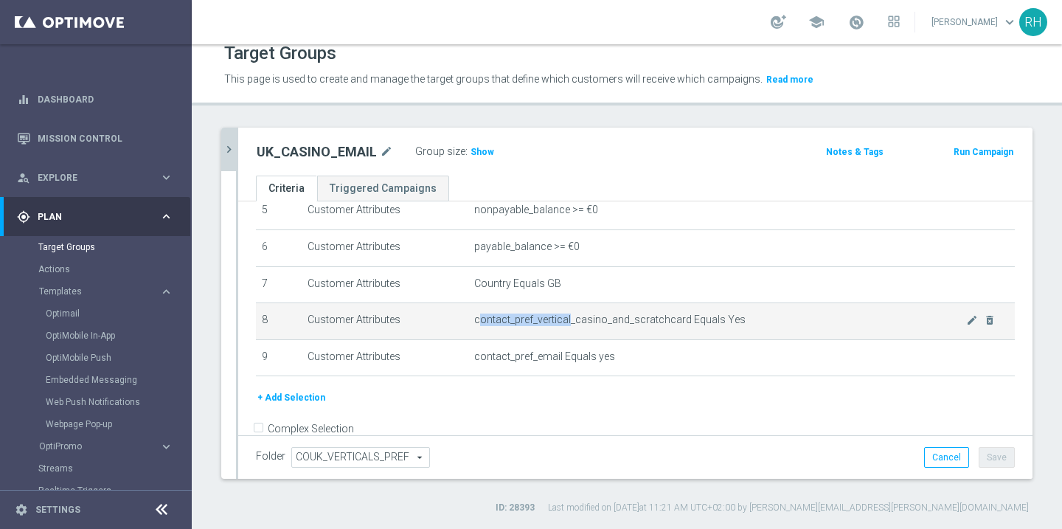
drag, startPoint x: 482, startPoint y: 318, endPoint x: 569, endPoint y: 324, distance: 88.0
click at [569, 324] on span "contact_pref_vertical_casino_and_scratchcard Equals Yes" at bounding box center [720, 319] width 492 height 13
click at [584, 322] on span "contact_pref_vertical_casino_and_scratchcard Equals Yes" at bounding box center [720, 319] width 492 height 13
click at [589, 322] on span "contact_pref_vertical_casino_and_scratchcard Equals Yes" at bounding box center [720, 319] width 492 height 13
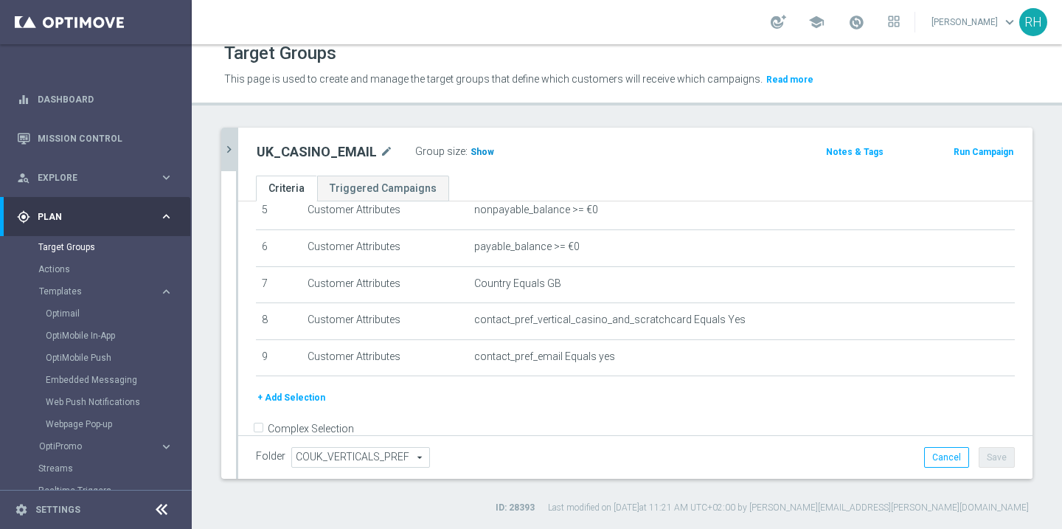
click at [476, 155] on span "Show" at bounding box center [483, 152] width 24 height 10
click at [310, 393] on button "+ Add Selection" at bounding box center [291, 397] width 71 height 16
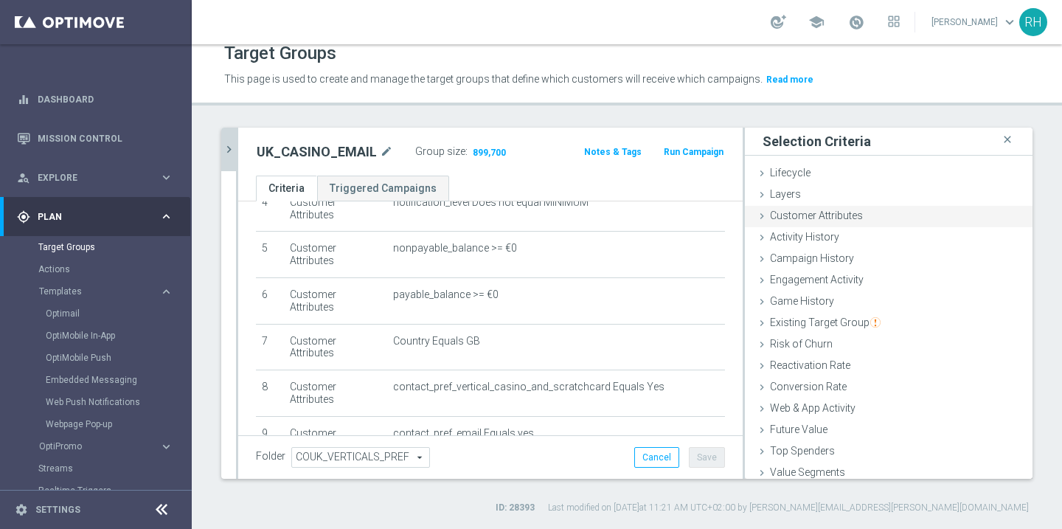
click at [806, 221] on span "Customer Attributes" at bounding box center [816, 215] width 93 height 12
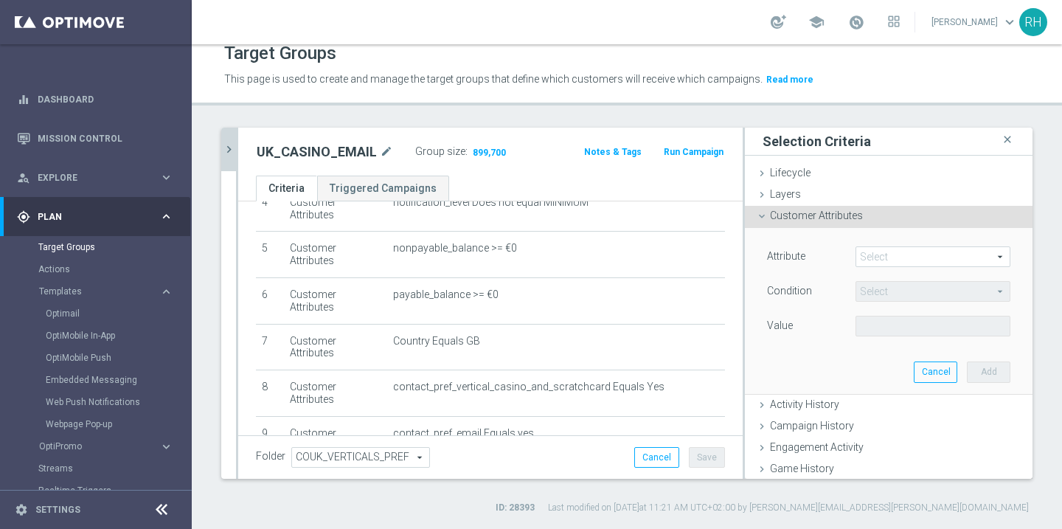
click at [935, 266] on div "Select arrow_drop_down search" at bounding box center [933, 256] width 155 height 21
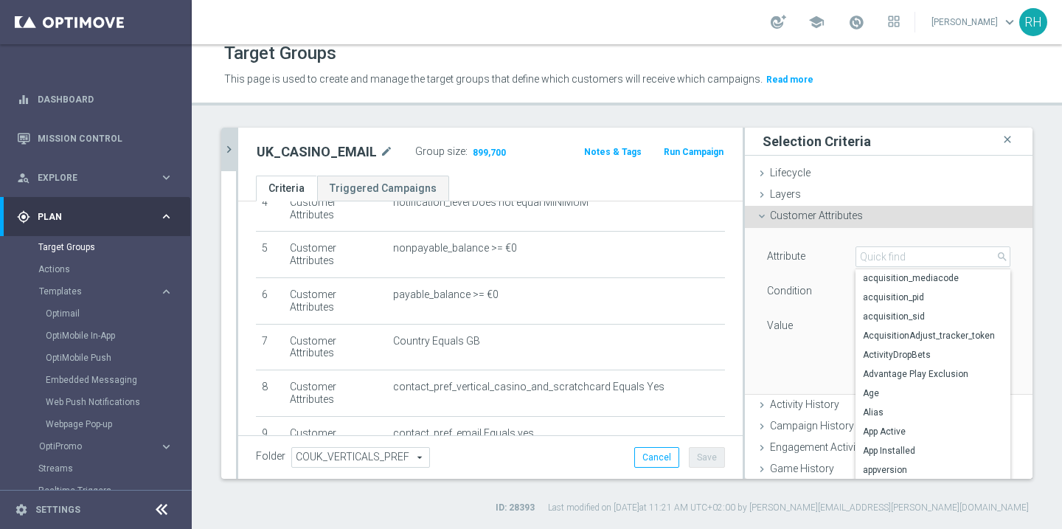
scroll to position [97, 0]
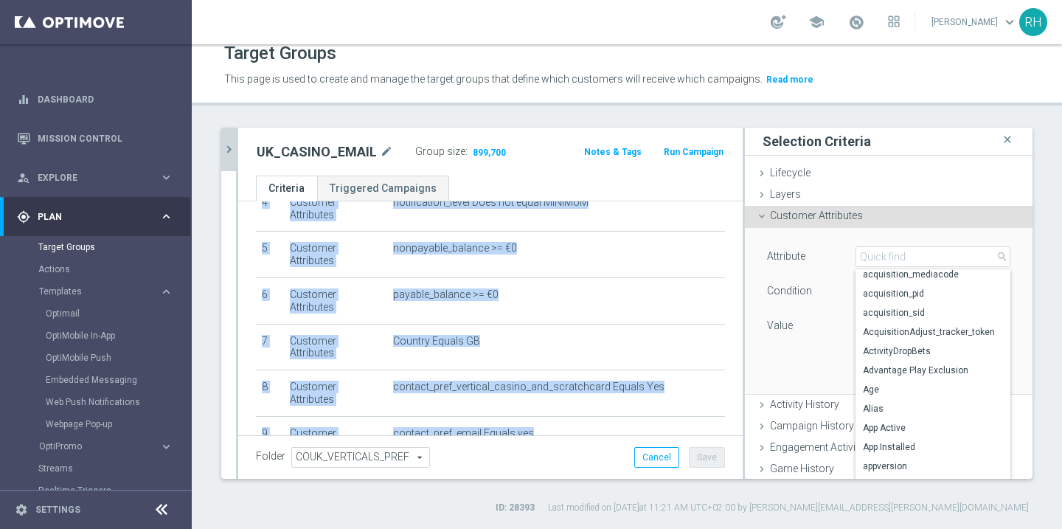
click at [727, 377] on div "# Selection Type Criteria delete_forever 1 Customer Attributes Territory Equals…" at bounding box center [490, 244] width 491 height 463
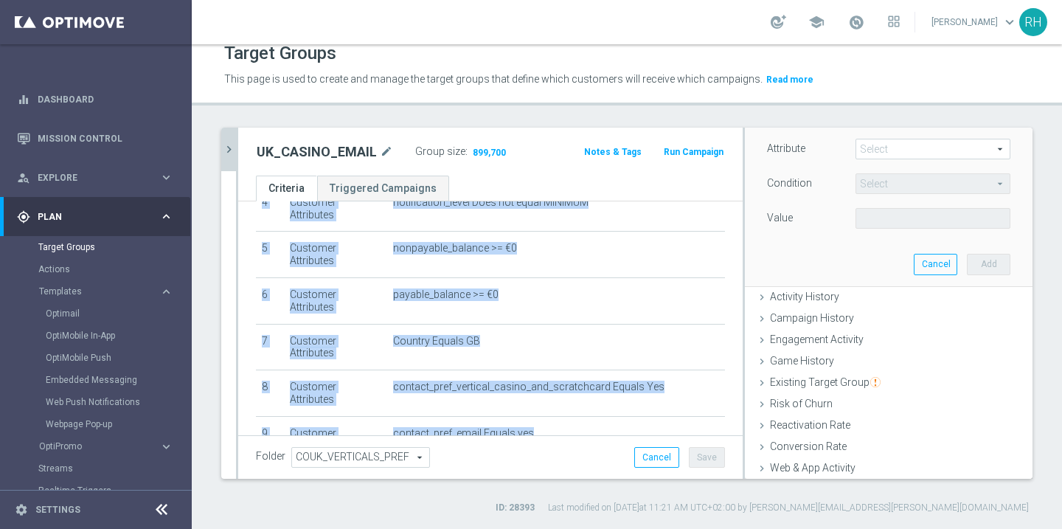
scroll to position [118, 0]
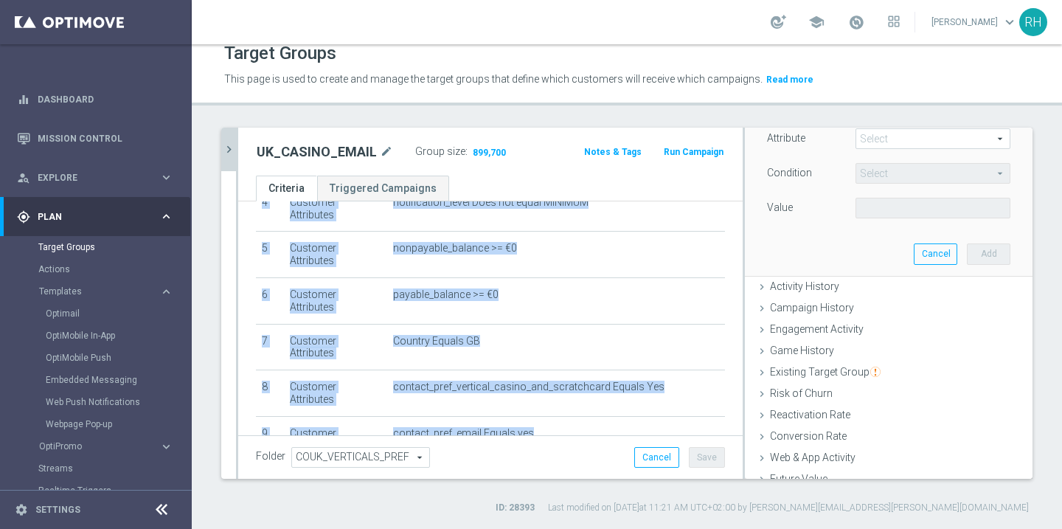
click at [815, 350] on span "Game History" at bounding box center [802, 350] width 64 height 12
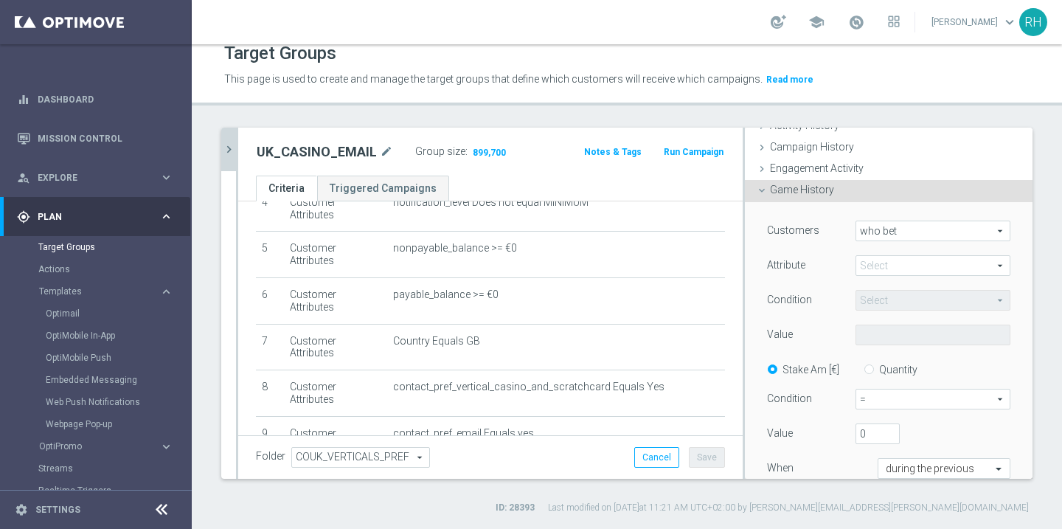
scroll to position [110, 0]
click at [881, 262] on span at bounding box center [932, 266] width 153 height 19
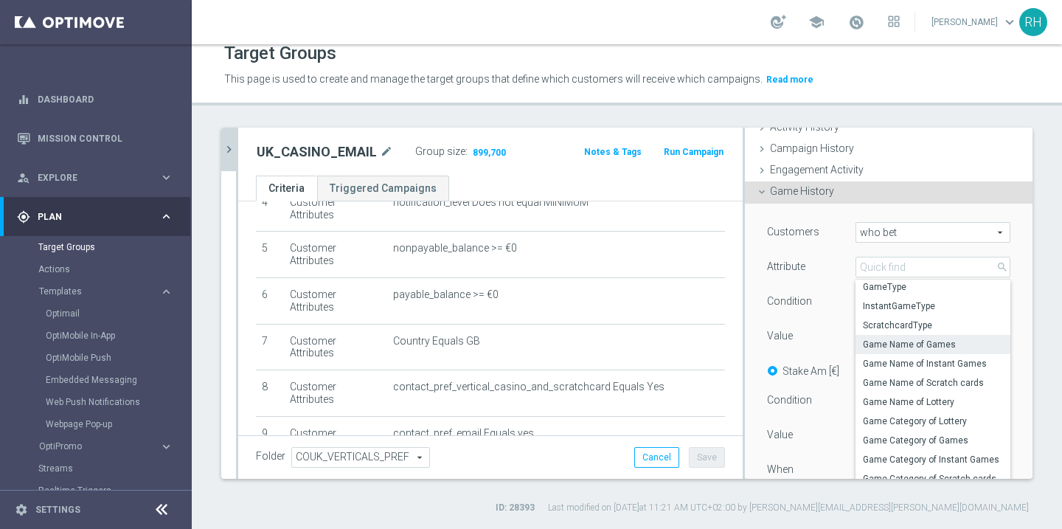
scroll to position [62, 0]
click at [892, 432] on span "Game Category of Games" at bounding box center [933, 436] width 140 height 12
type input "Game Category of Games"
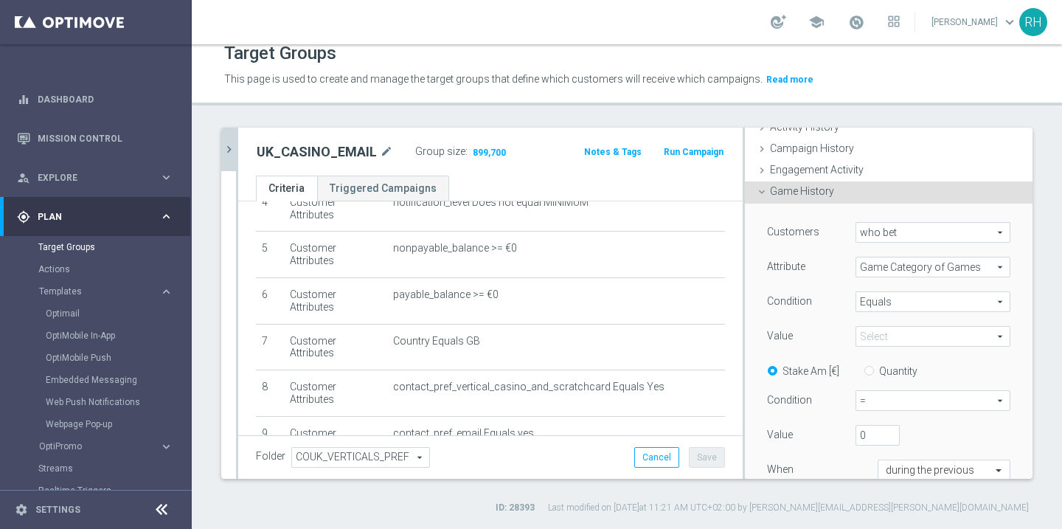
click at [904, 305] on span "Equals" at bounding box center [932, 301] width 153 height 19
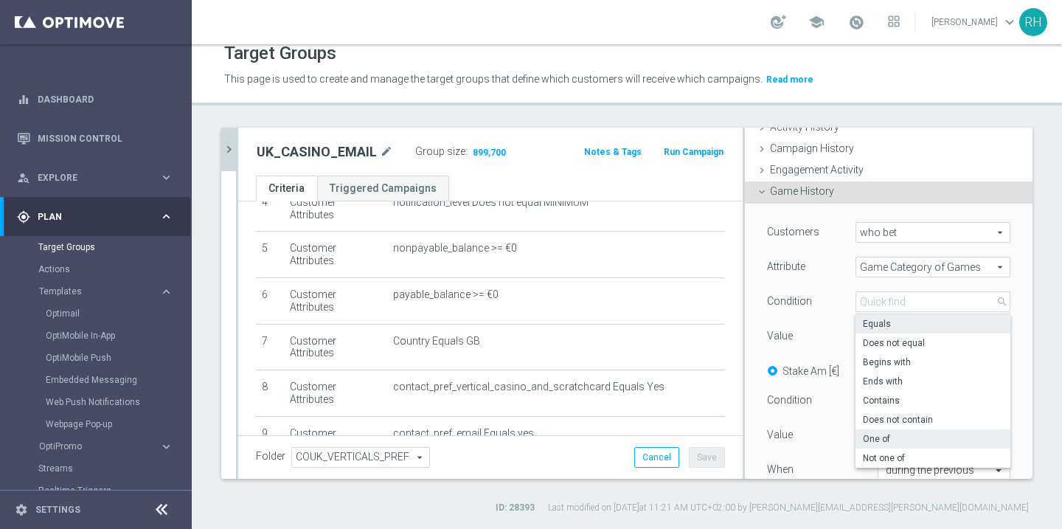
click at [894, 438] on span "One of" at bounding box center [933, 439] width 140 height 12
type input "One of"
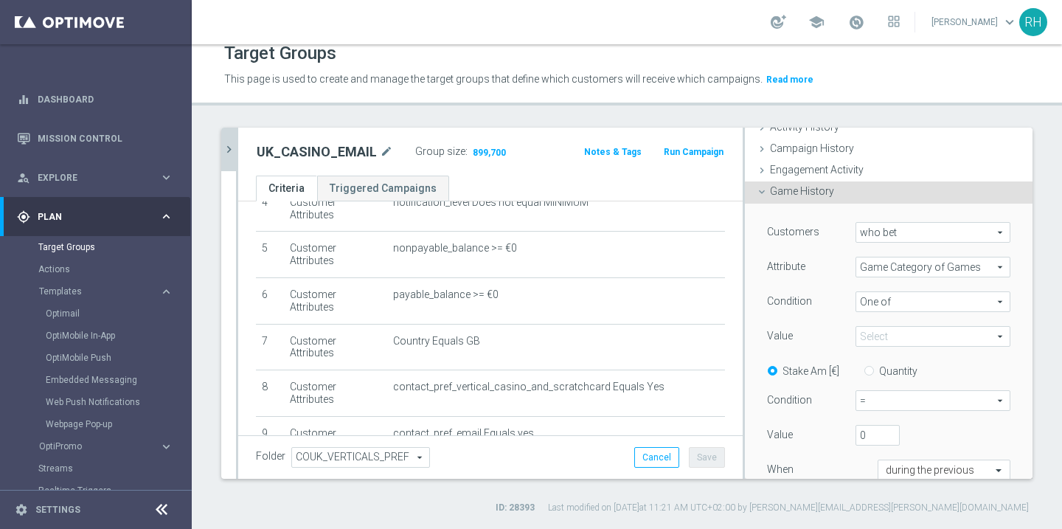
click at [919, 330] on span at bounding box center [932, 336] width 153 height 19
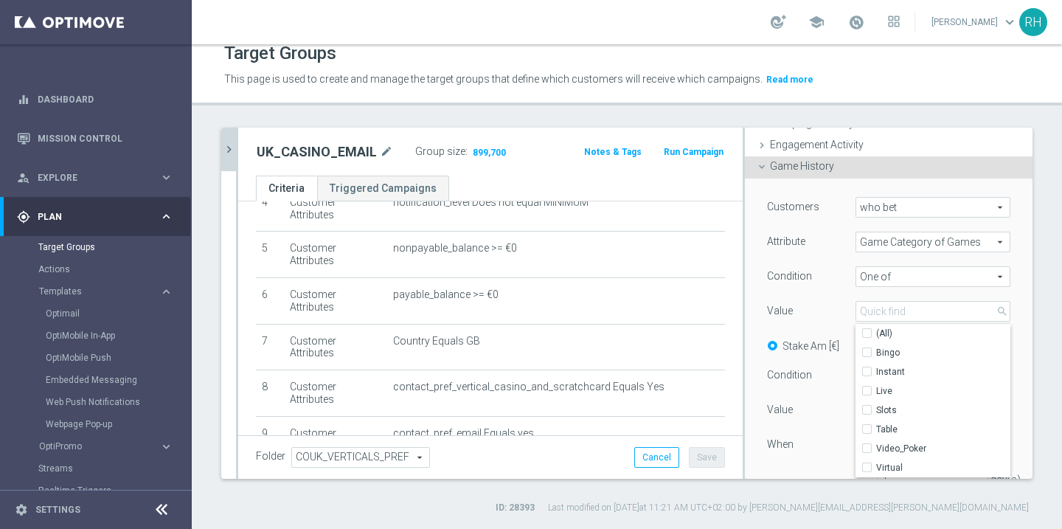
scroll to position [137, 0]
click at [876, 392] on label "Live" at bounding box center [943, 388] width 134 height 19
click at [867, 392] on input "Live" at bounding box center [872, 389] width 10 height 10
checkbox input "true"
type input "Live"
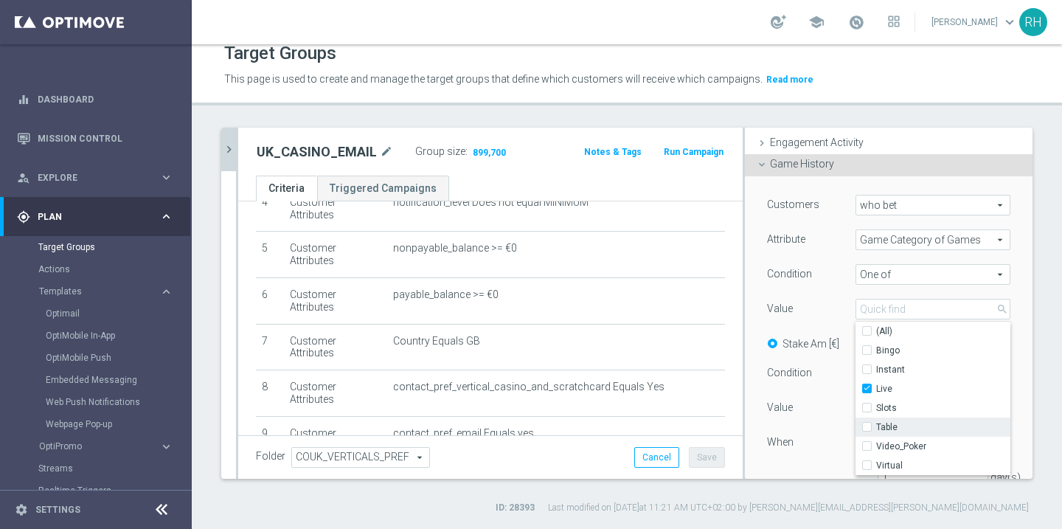
click at [876, 423] on label "Table" at bounding box center [943, 426] width 134 height 19
click at [867, 423] on input "Table" at bounding box center [872, 428] width 10 height 10
checkbox input "true"
type input "Selected 2 of 7"
click at [825, 409] on div "Value" at bounding box center [800, 410] width 89 height 24
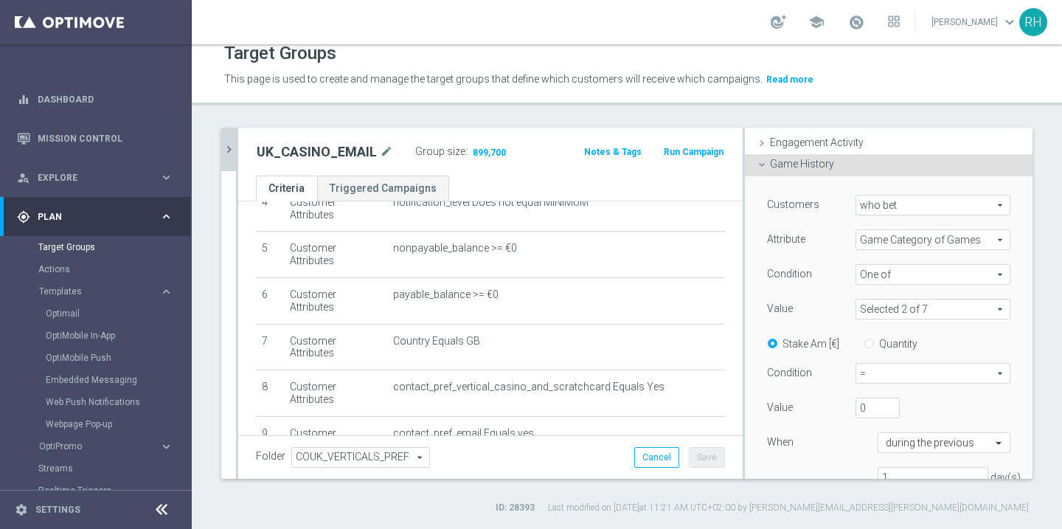
click at [887, 370] on span "=" at bounding box center [932, 373] width 153 height 19
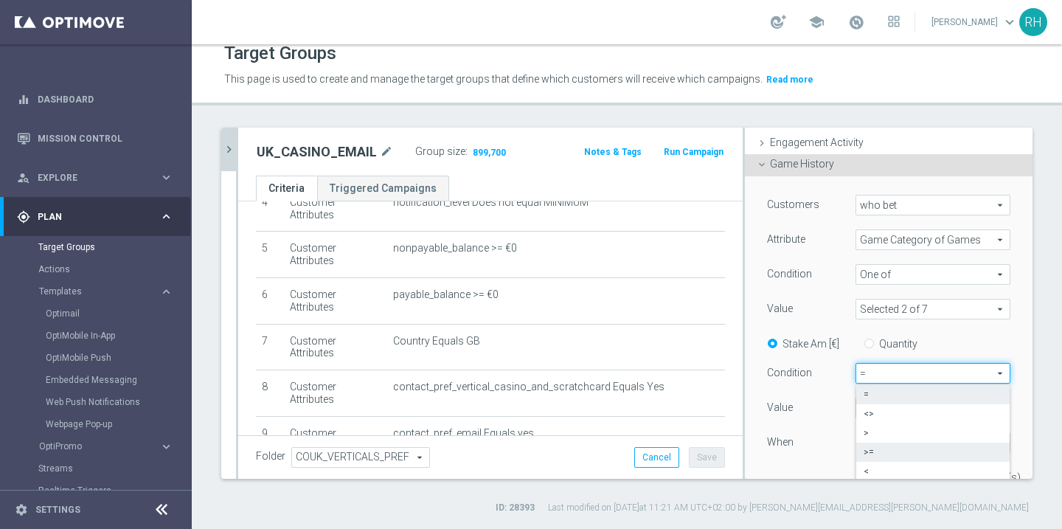
click at [879, 445] on label ">=" at bounding box center [932, 452] width 153 height 19
type input ">="
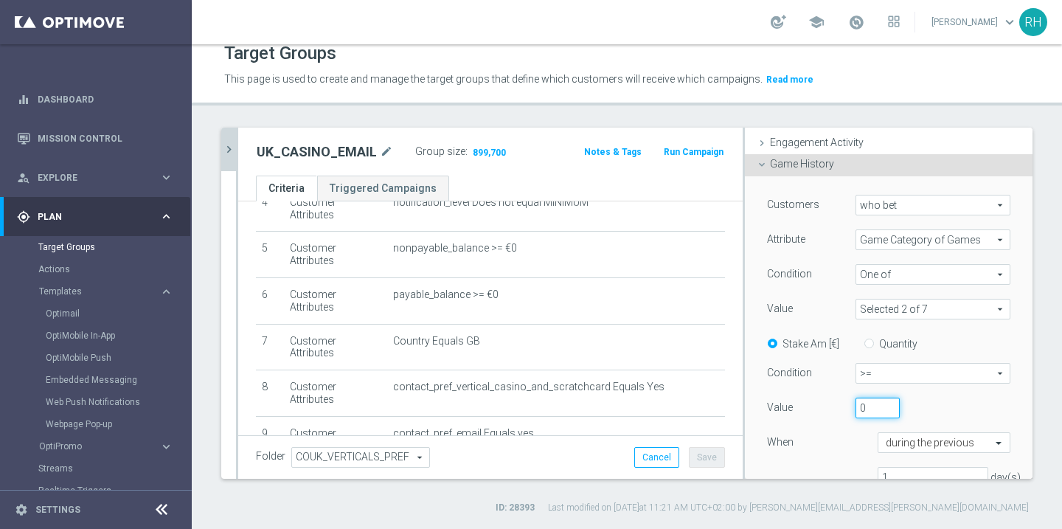
click at [878, 401] on input "0" at bounding box center [878, 408] width 44 height 21
type input "250"
click at [938, 406] on div "250" at bounding box center [911, 408] width 133 height 21
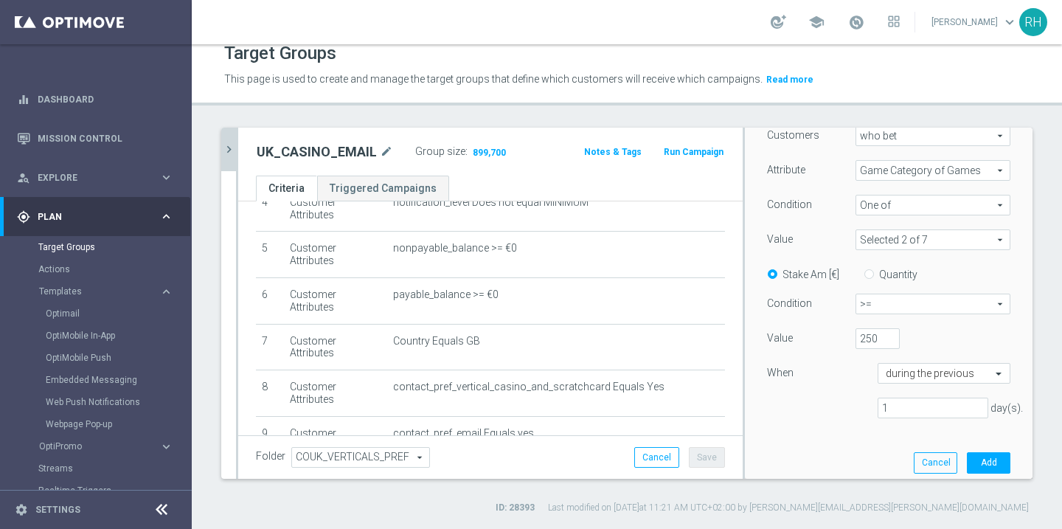
scroll to position [218, 0]
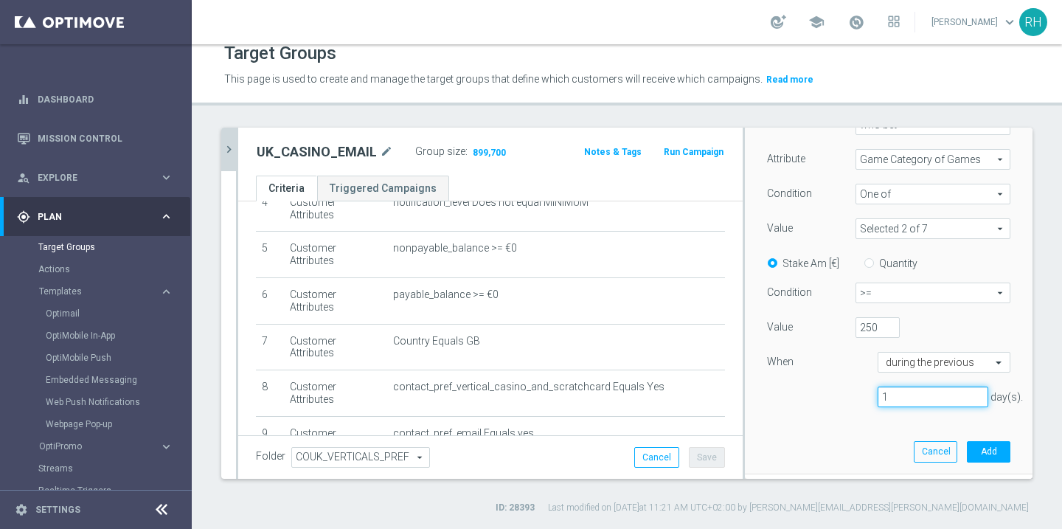
click at [940, 403] on input "1" at bounding box center [933, 396] width 111 height 21
type input "90"
click at [839, 422] on div "Customers who bet who bet arrow_drop_down search Attribute Game Category of Gam…" at bounding box center [889, 284] width 266 height 377
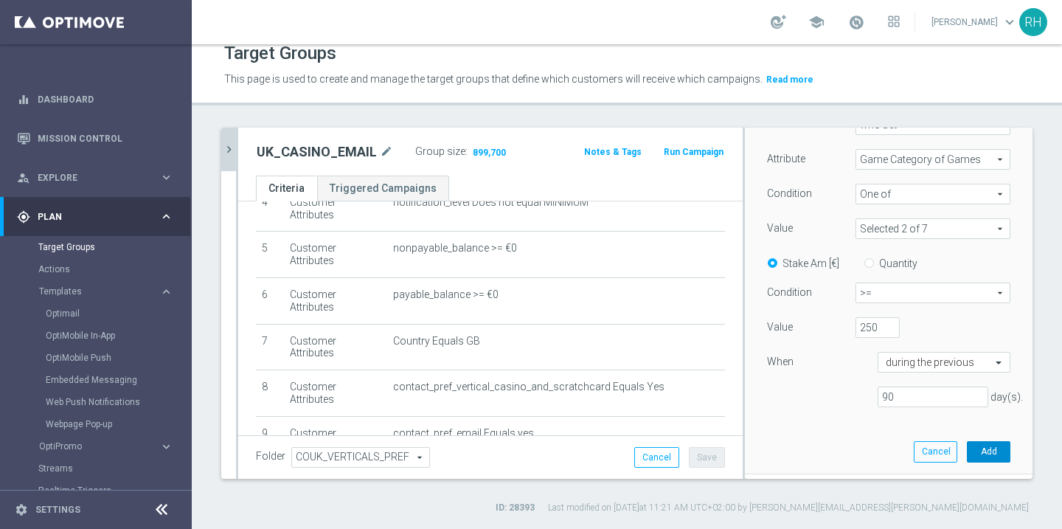
click at [973, 445] on button "Add" at bounding box center [989, 451] width 44 height 21
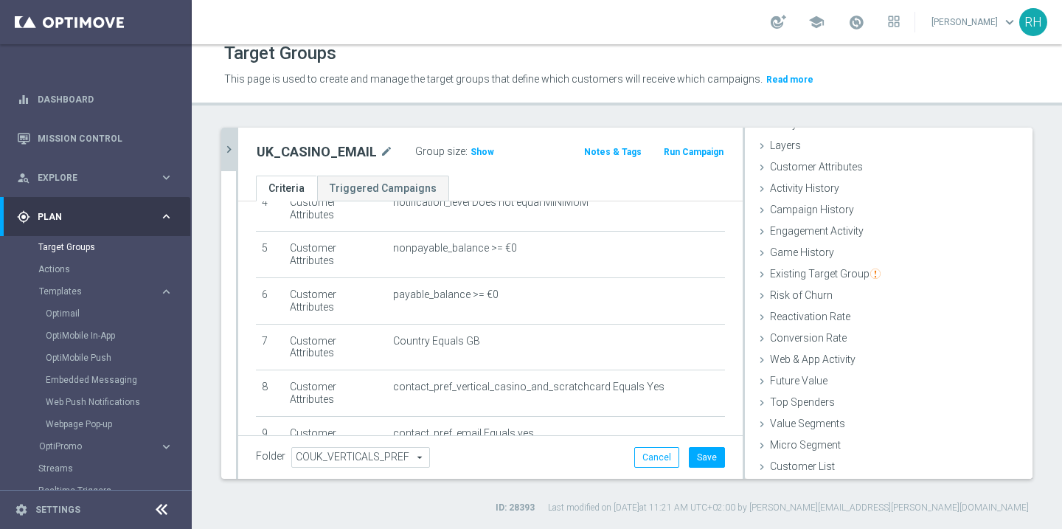
scroll to position [49, 0]
click at [478, 155] on span "Show" at bounding box center [483, 152] width 24 height 10
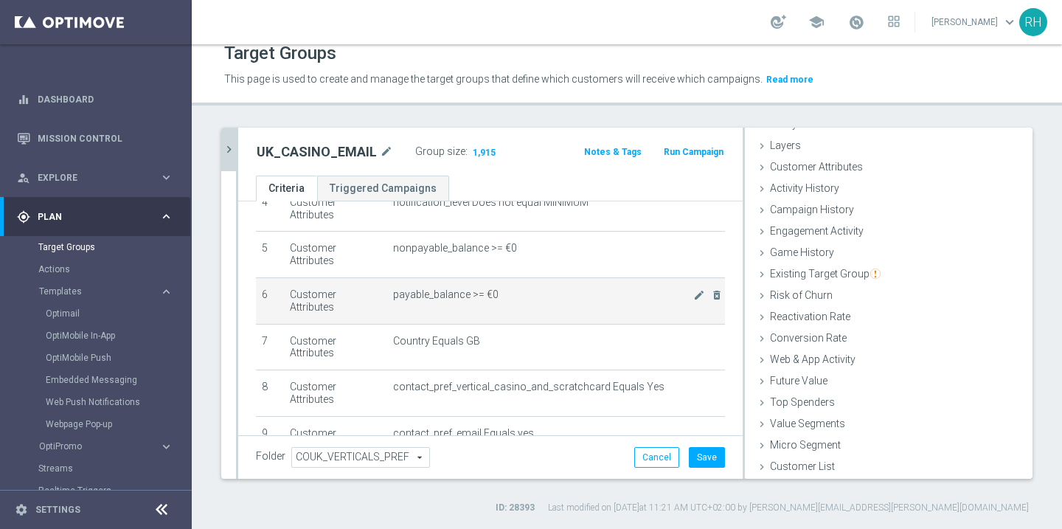
scroll to position [251, 0]
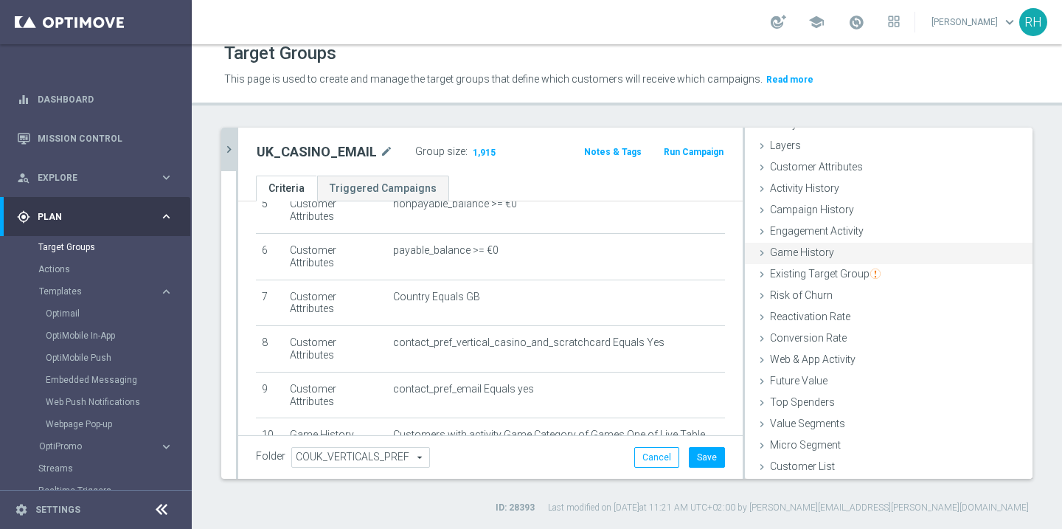
click at [786, 252] on span "Game History" at bounding box center [802, 252] width 64 height 12
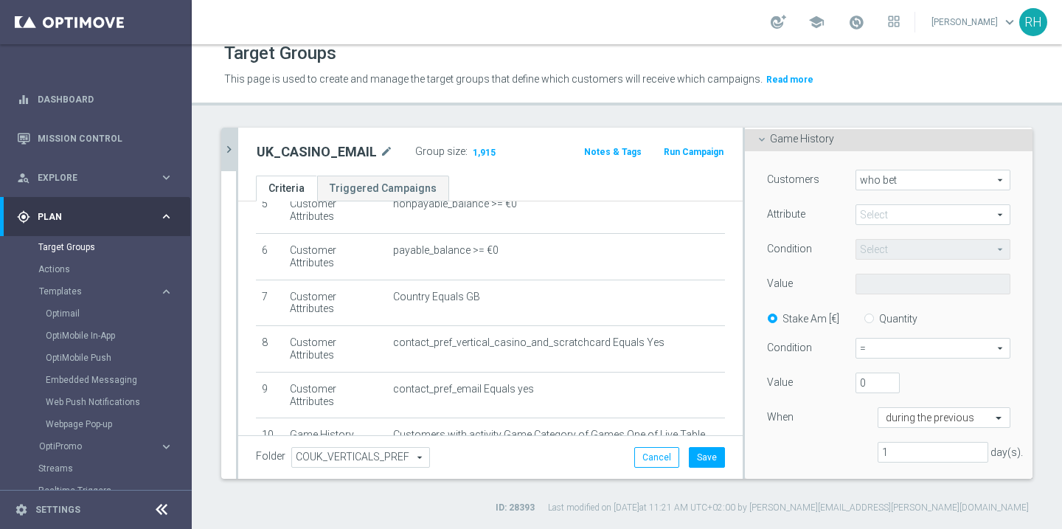
scroll to position [158, 0]
click at [917, 212] on span at bounding box center [932, 218] width 153 height 19
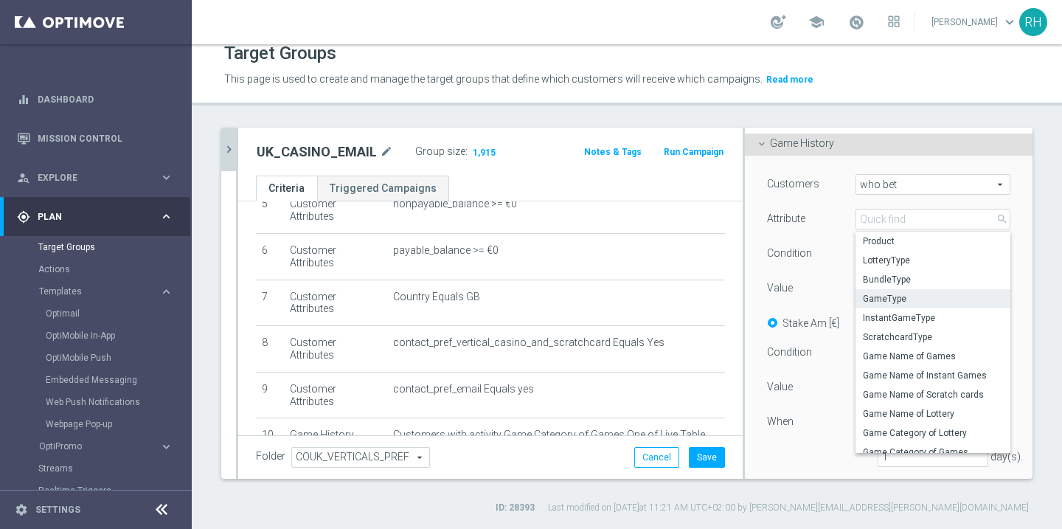
click at [899, 293] on span "GameType" at bounding box center [933, 299] width 140 height 12
type input "GameType"
type input "Equals"
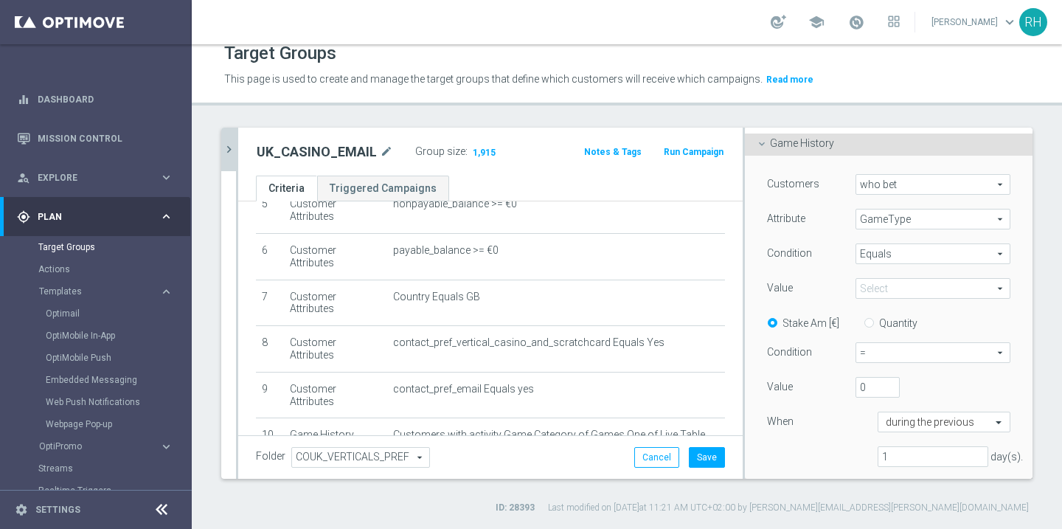
click at [899, 291] on span at bounding box center [932, 288] width 153 height 19
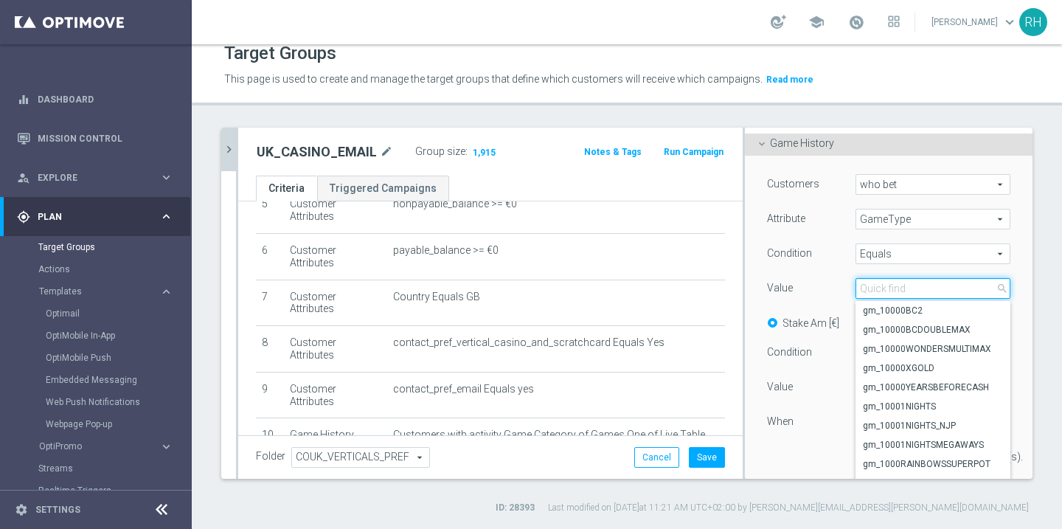
click at [899, 291] on input "search" at bounding box center [933, 288] width 155 height 21
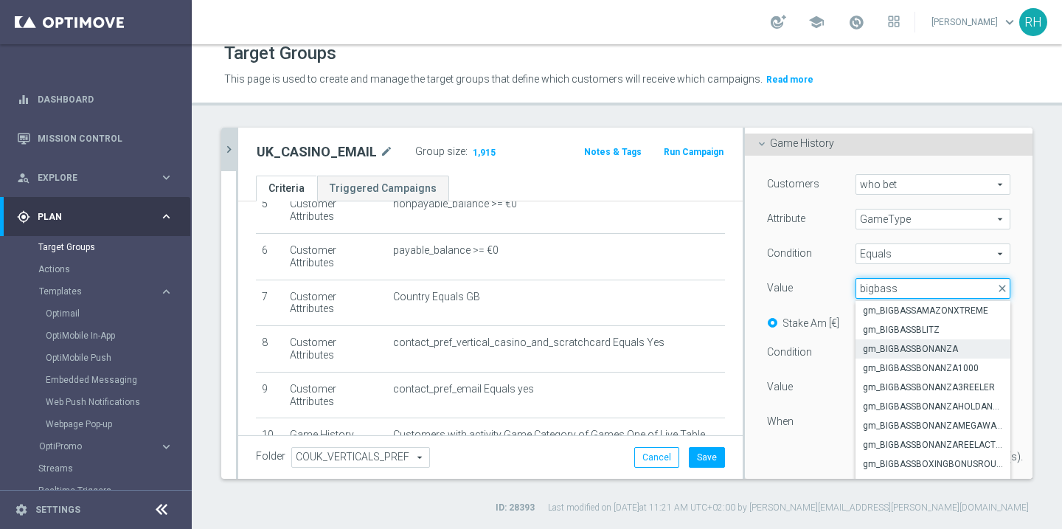
type input "bigbass"
click at [909, 356] on label "gm_BIGBASSBONANZA" at bounding box center [933, 348] width 155 height 19
type input "gm_BIGBASSBONANZA"
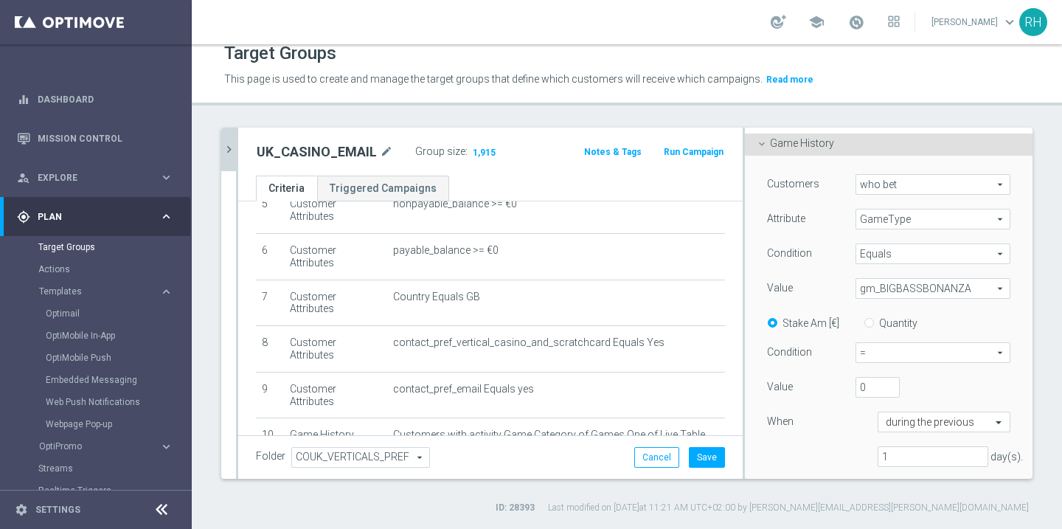
click at [873, 345] on span "=" at bounding box center [932, 352] width 153 height 19
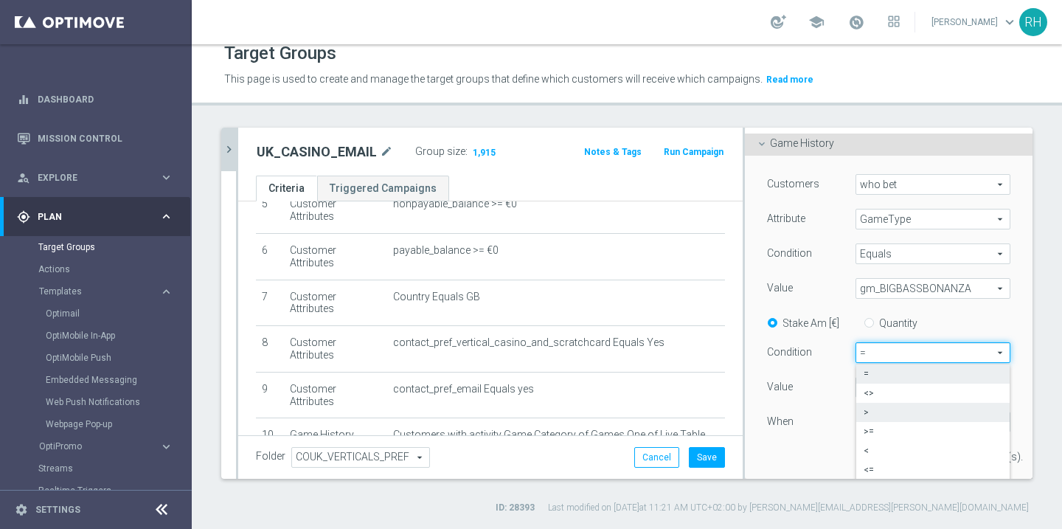
click at [871, 418] on span ">" at bounding box center [933, 412] width 139 height 12
type input ">"
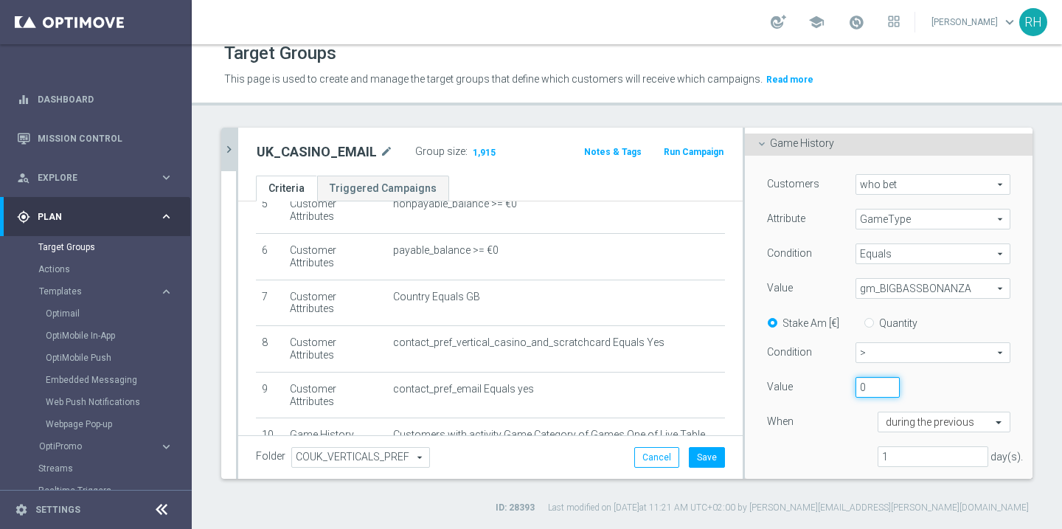
click at [881, 377] on input "0" at bounding box center [878, 387] width 44 height 21
click at [881, 380] on input "0" at bounding box center [878, 387] width 44 height 21
type input "5"
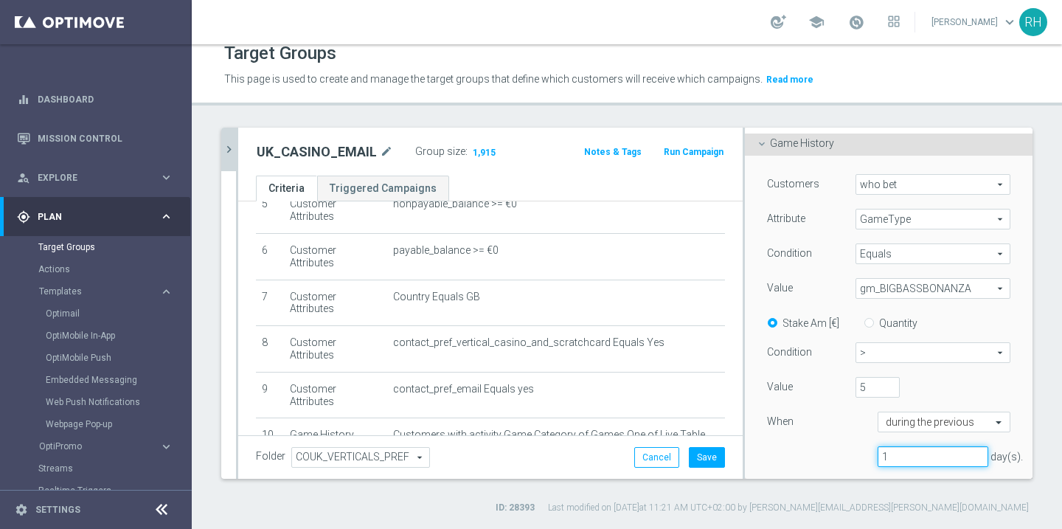
click at [912, 459] on input "1" at bounding box center [933, 456] width 111 height 21
type input "90"
click at [830, 437] on div "Customers who bet who bet arrow_drop_down search Attribute GameType GameType ar…" at bounding box center [888, 326] width 243 height 305
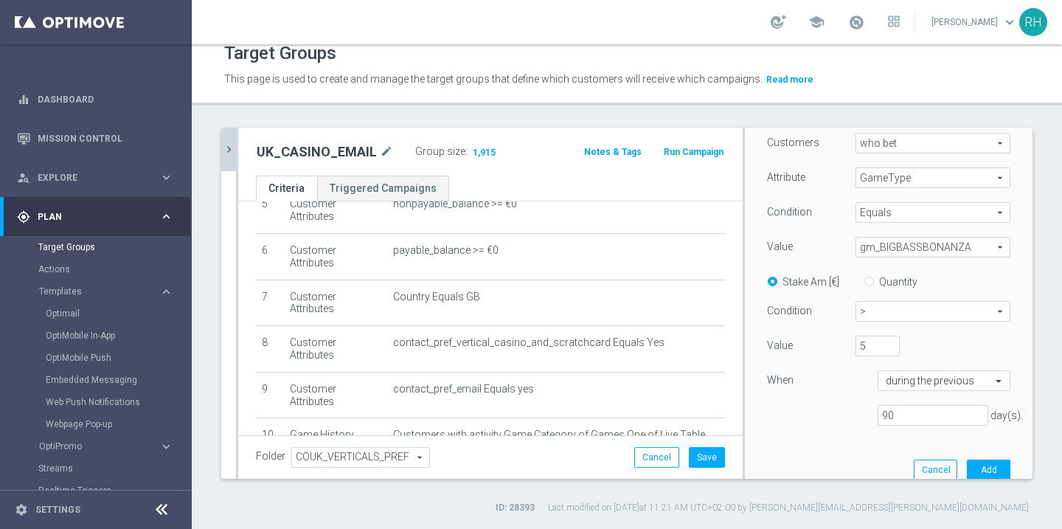
scroll to position [212, 0]
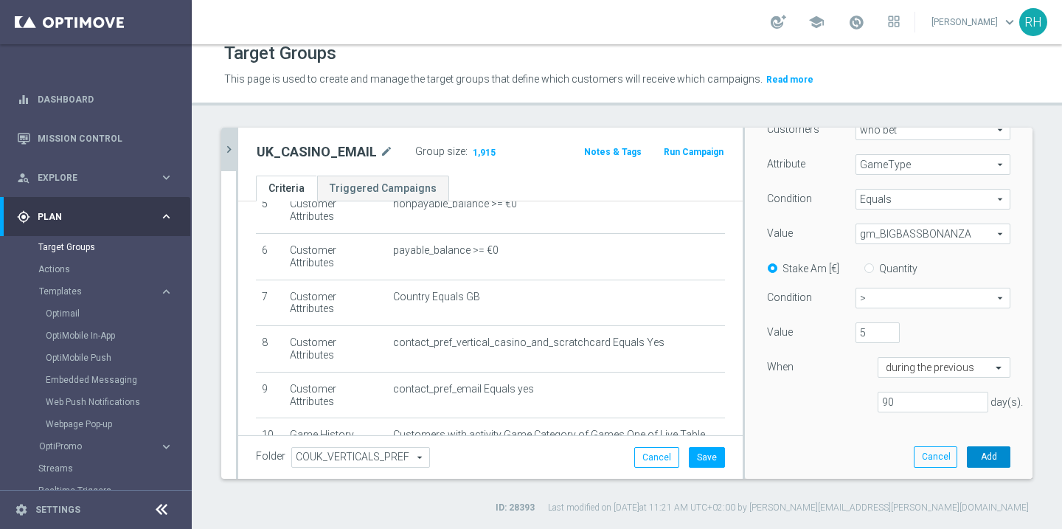
click at [980, 458] on button "Add" at bounding box center [989, 456] width 44 height 21
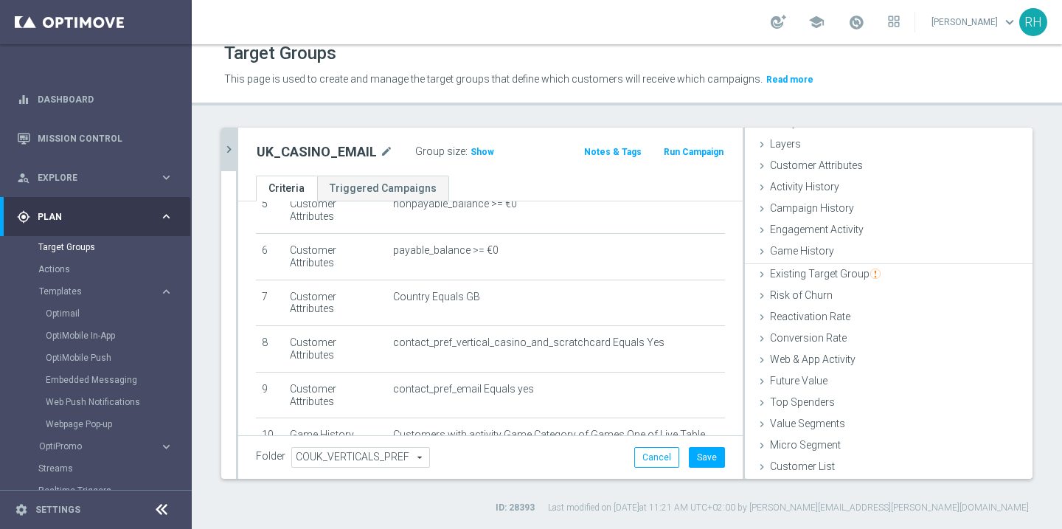
scroll to position [49, 0]
click at [483, 156] on span "Show" at bounding box center [483, 152] width 24 height 10
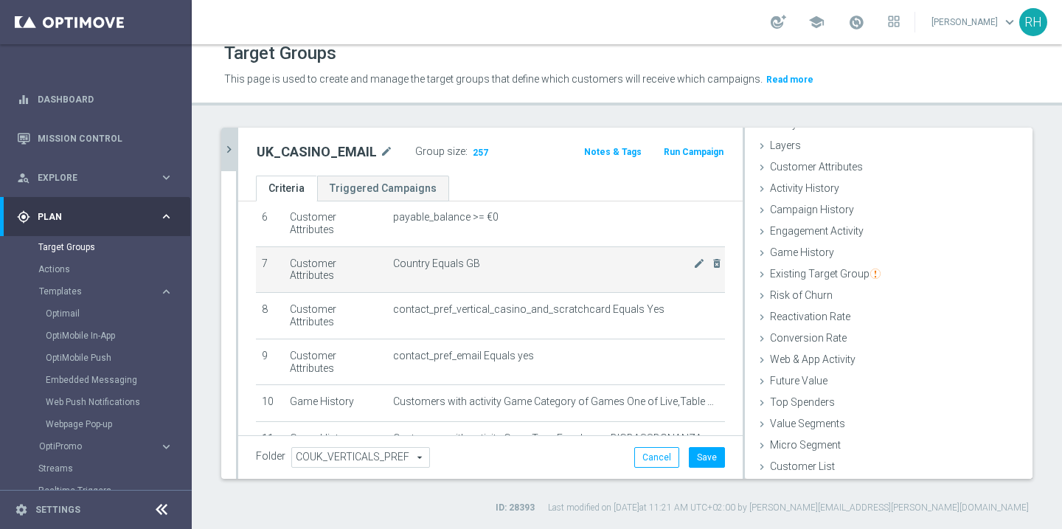
scroll to position [285, 0]
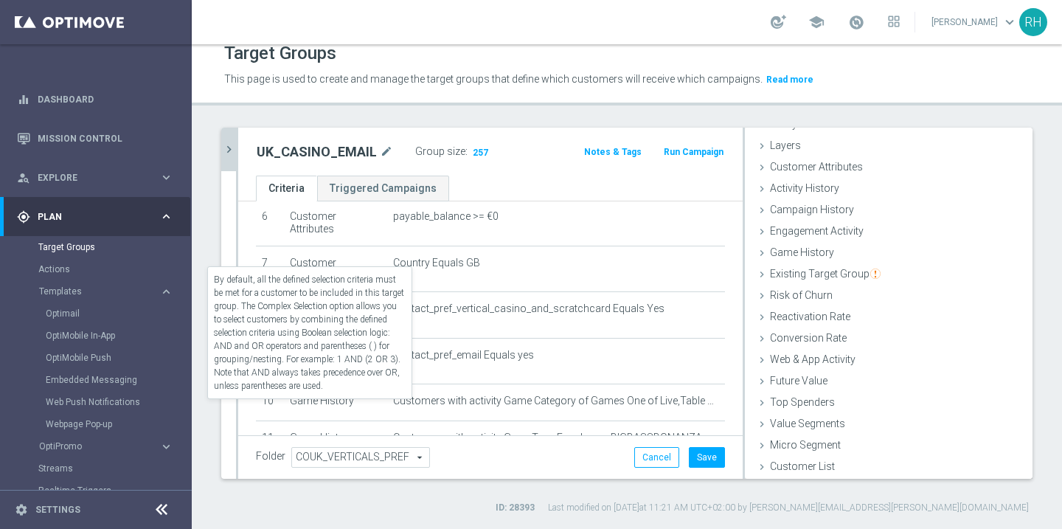
click at [285, 488] on label "Complex Selection" at bounding box center [311, 495] width 86 height 14
click at [266, 486] on input "Complex Selection" at bounding box center [261, 496] width 10 height 21
checkbox input "true"
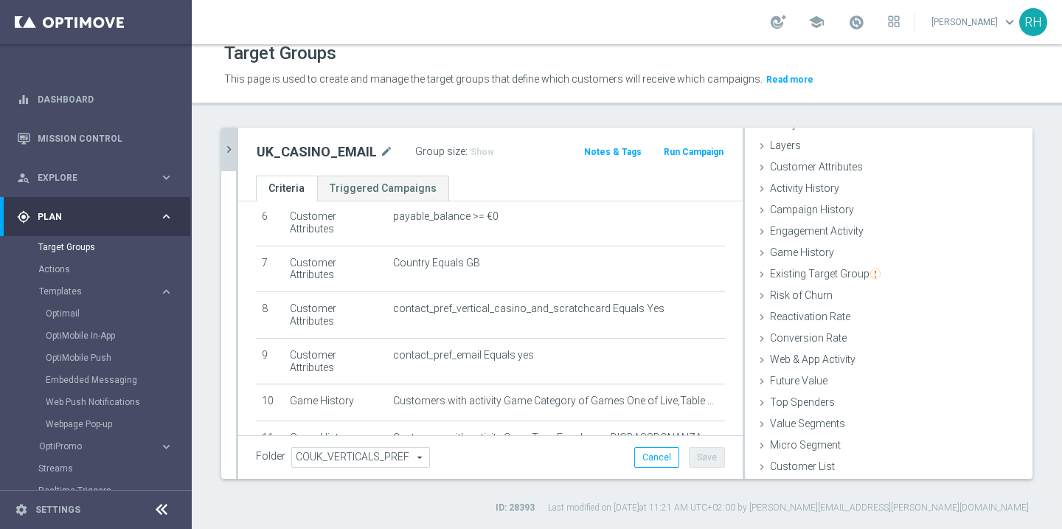
click at [431, 507] on textarea "1 AND 2 AND 3 AND 4 AND 5 AND 6 AND 7 AND 8 AND 9 AND (10 OR (11 AND 12 AND 13)…" at bounding box center [437, 520] width 363 height 26
type textarea "1 and 2 and 3 and 4 and 5 and 6 and 7 and 8 and 9 and (10 or 11)"
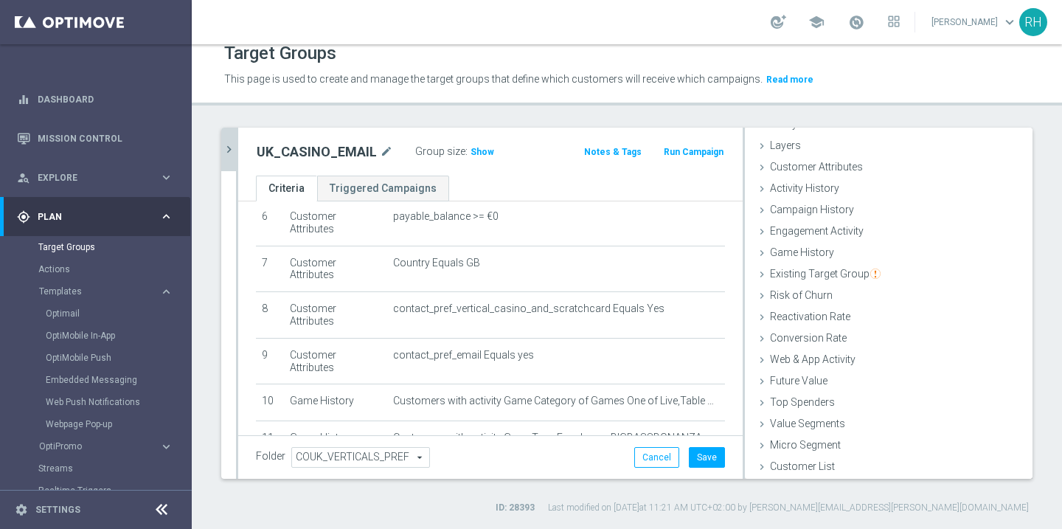
click at [490, 148] on div "Group size : Show" at bounding box center [489, 151] width 148 height 18
click at [481, 150] on span "Show" at bounding box center [483, 152] width 24 height 10
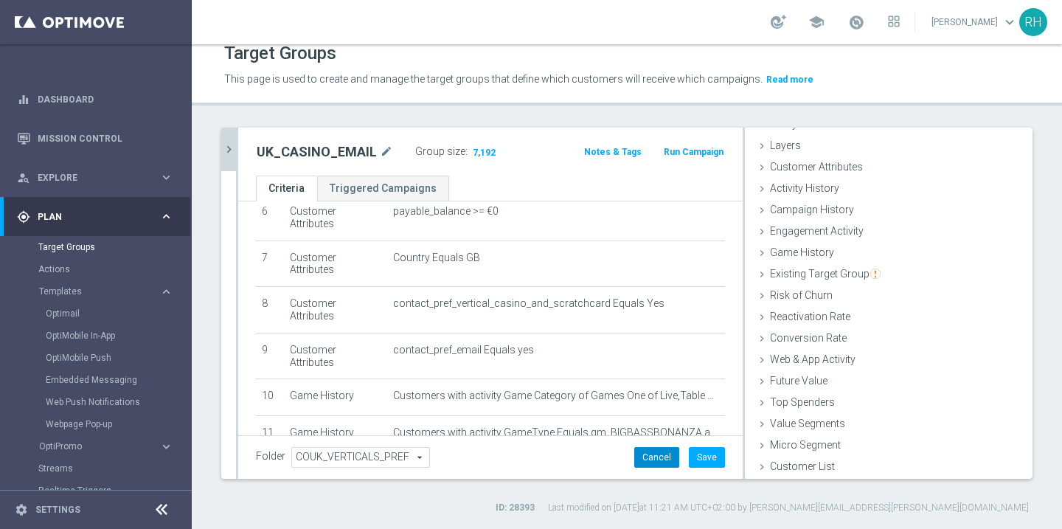
click at [658, 447] on button "Cancel" at bounding box center [656, 457] width 45 height 21
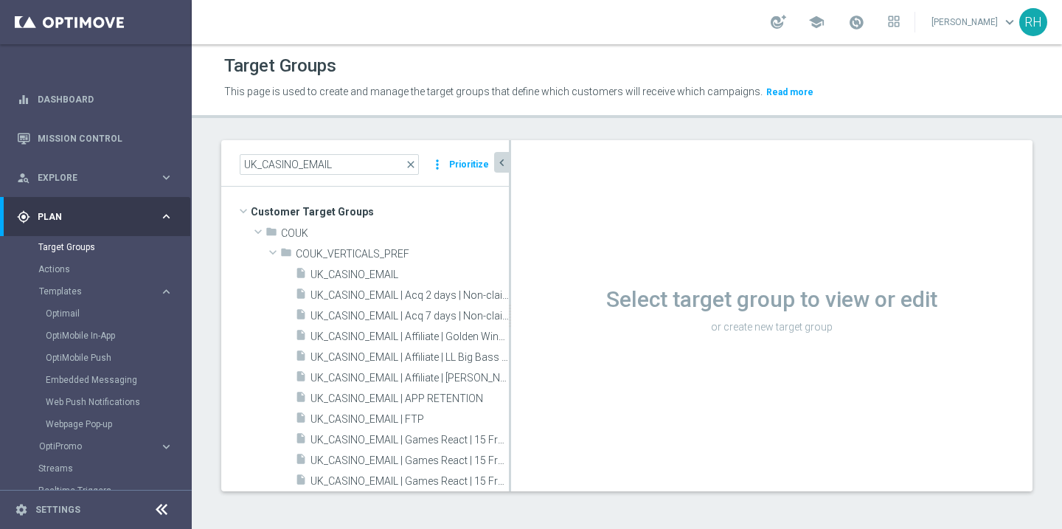
scroll to position [1, 0]
click at [378, 283] on div "insert_drive_file UK_CASINO_EMAIL" at bounding box center [384, 273] width 178 height 21
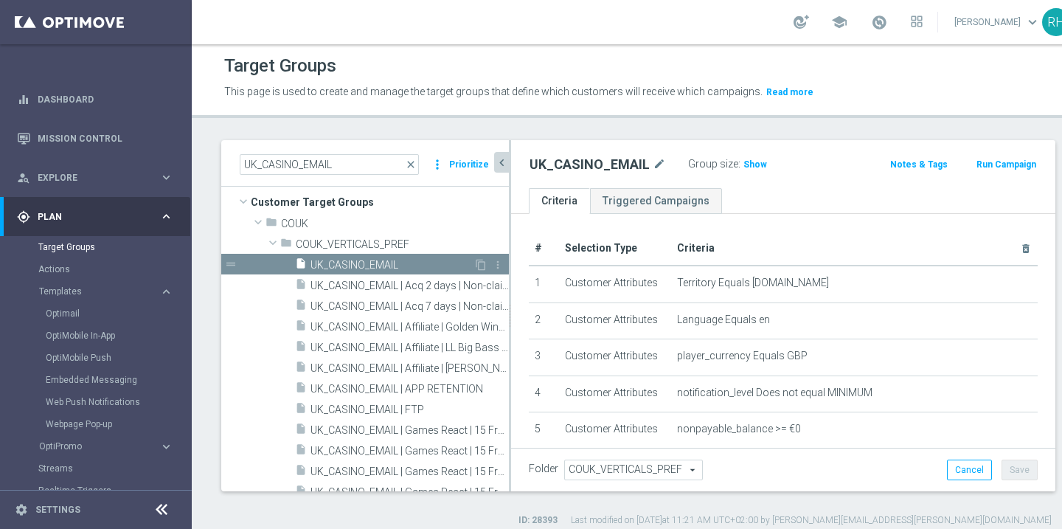
scroll to position [11, 0]
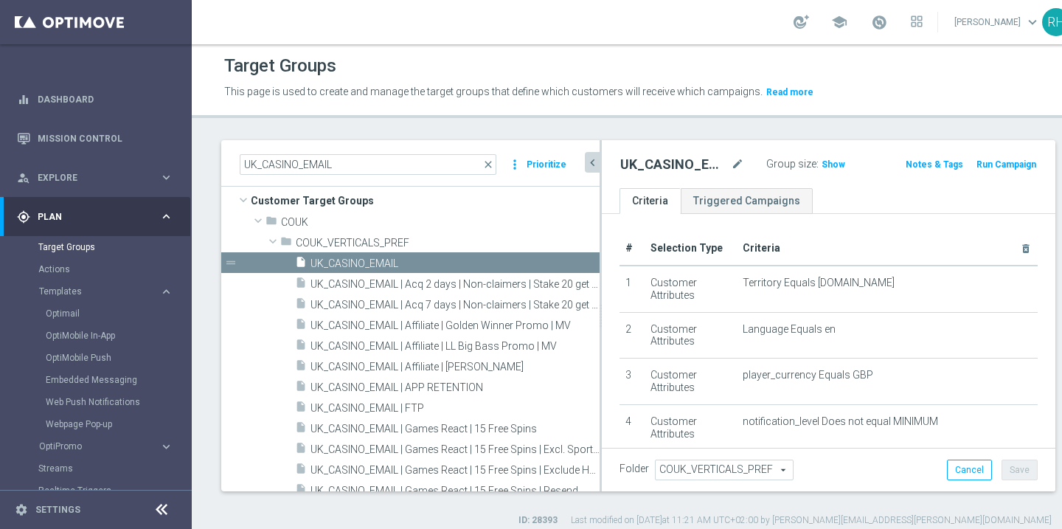
drag, startPoint x: 510, startPoint y: 360, endPoint x: 625, endPoint y: 362, distance: 115.1
click at [602, 362] on div at bounding box center [601, 315] width 2 height 351
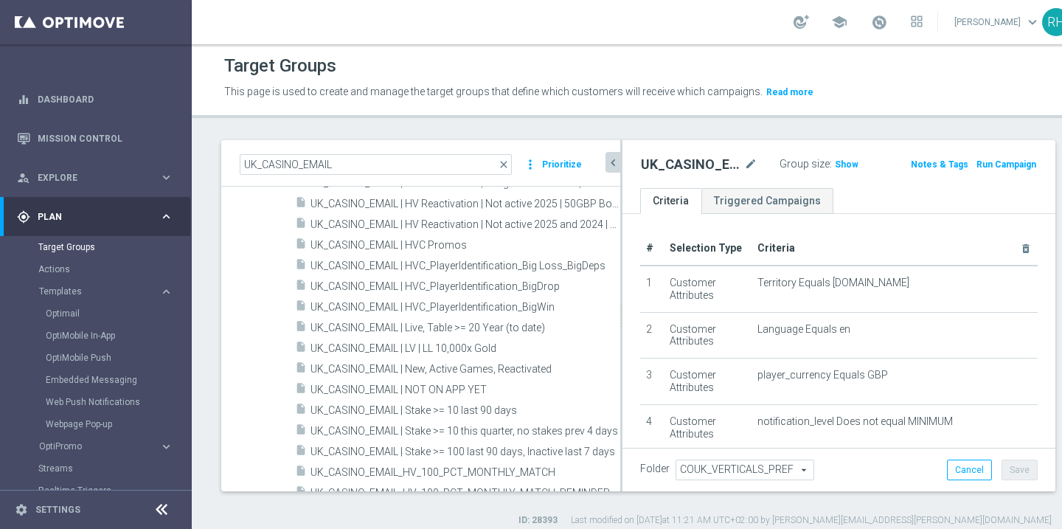
scroll to position [438, 0]
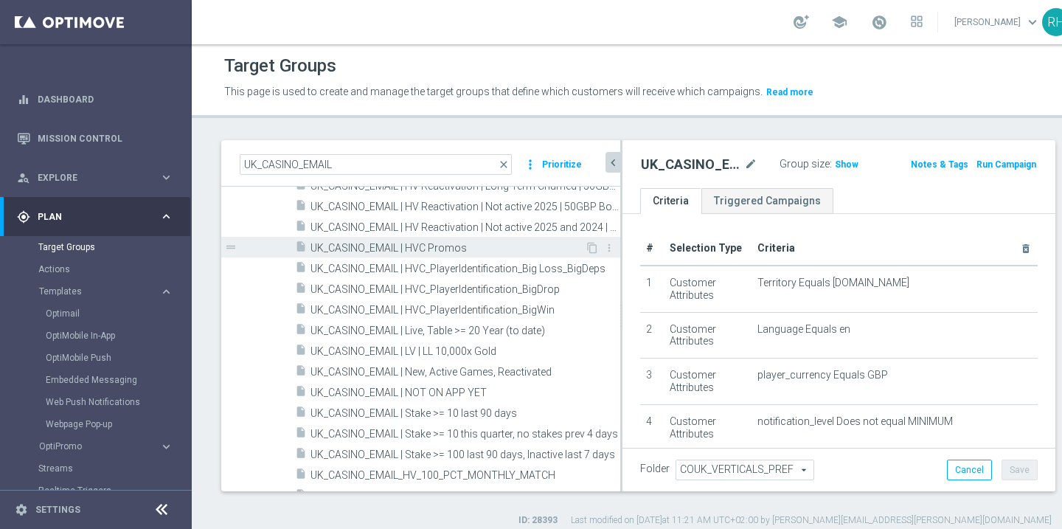
click at [460, 254] on div "insert_drive_file UK_CASINO_EMAIL | HVC Promos" at bounding box center [440, 247] width 290 height 21
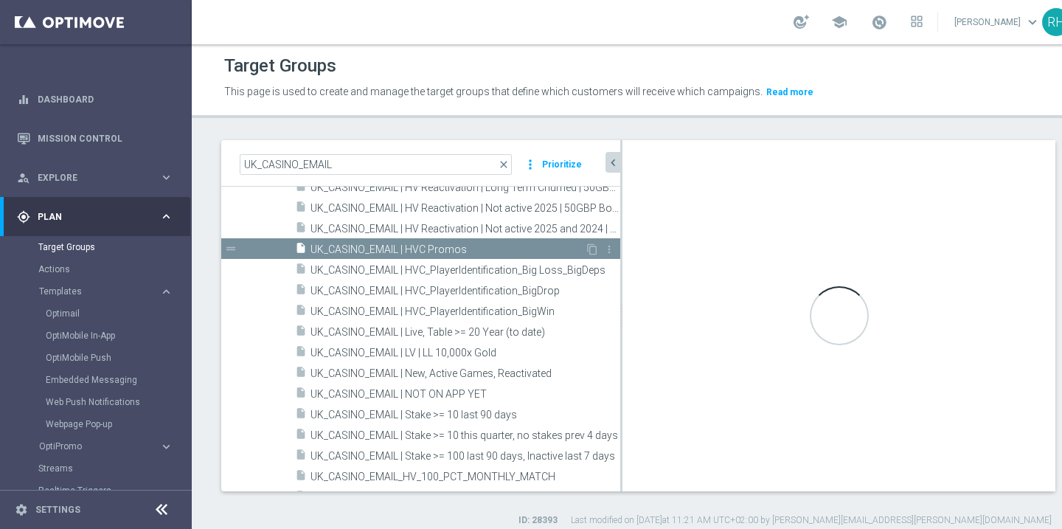
scroll to position [288, 0]
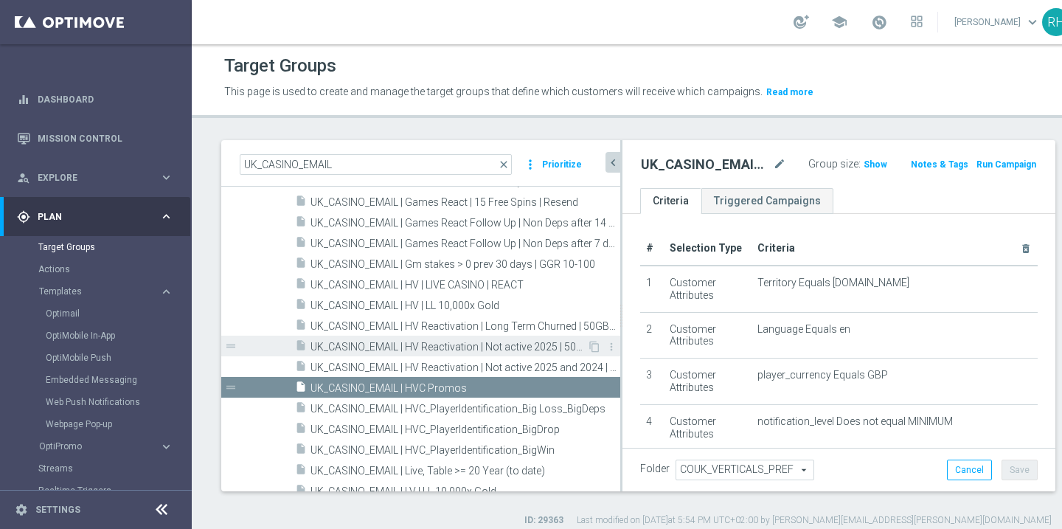
scroll to position [302, 0]
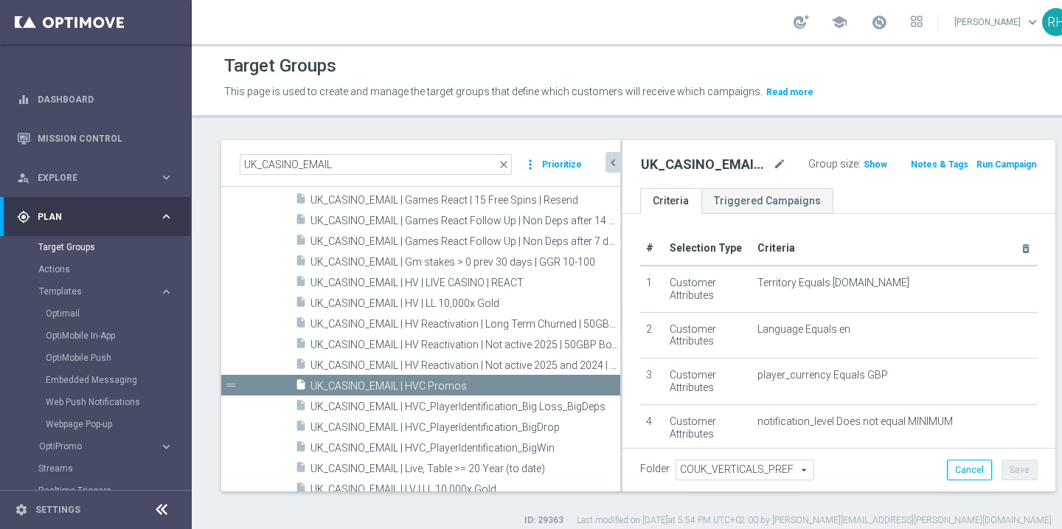
click at [609, 159] on icon "chevron_left" at bounding box center [613, 163] width 14 height 14
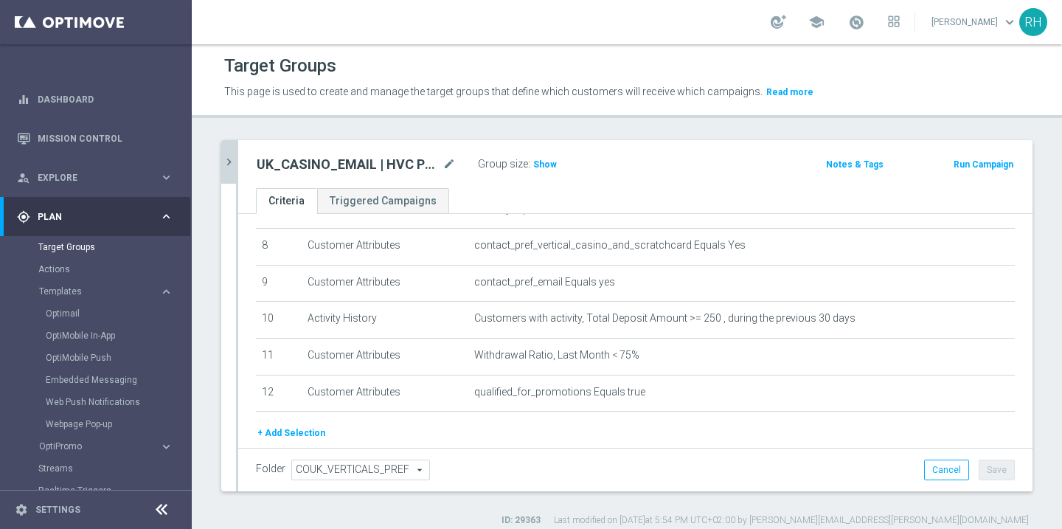
scroll to position [299, 0]
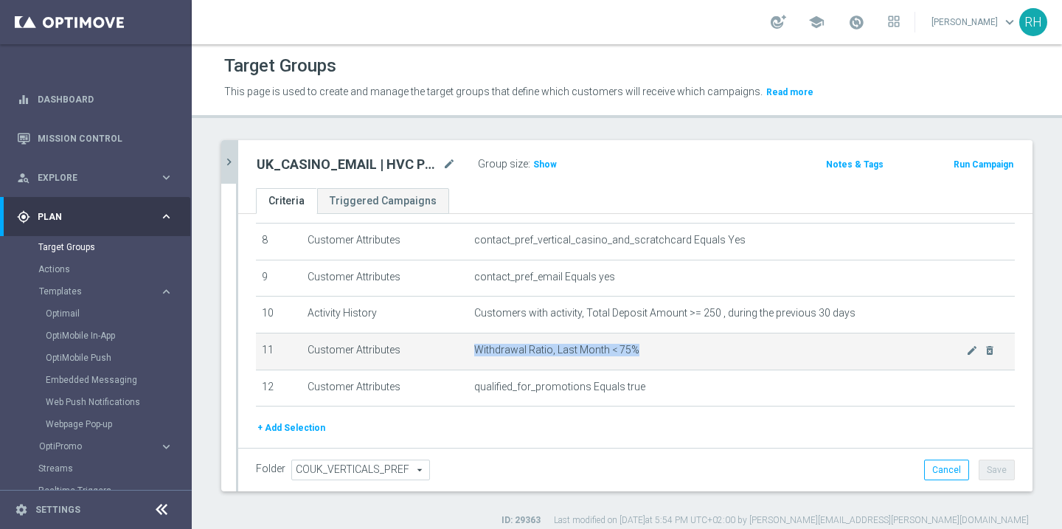
drag, startPoint x: 472, startPoint y: 347, endPoint x: 638, endPoint y: 344, distance: 166.0
click at [638, 344] on td "Withdrawal Ratio, Last Month < 75% mode_edit delete_forever" at bounding box center [741, 351] width 547 height 37
click at [638, 344] on span "Withdrawal Ratio, Last Month < 75%" at bounding box center [720, 350] width 492 height 13
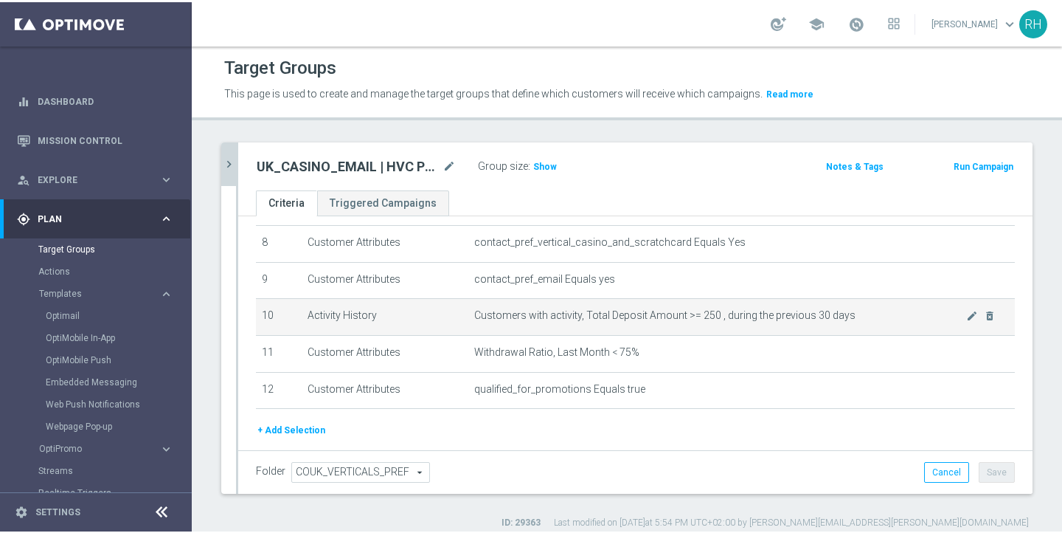
scroll to position [340, 0]
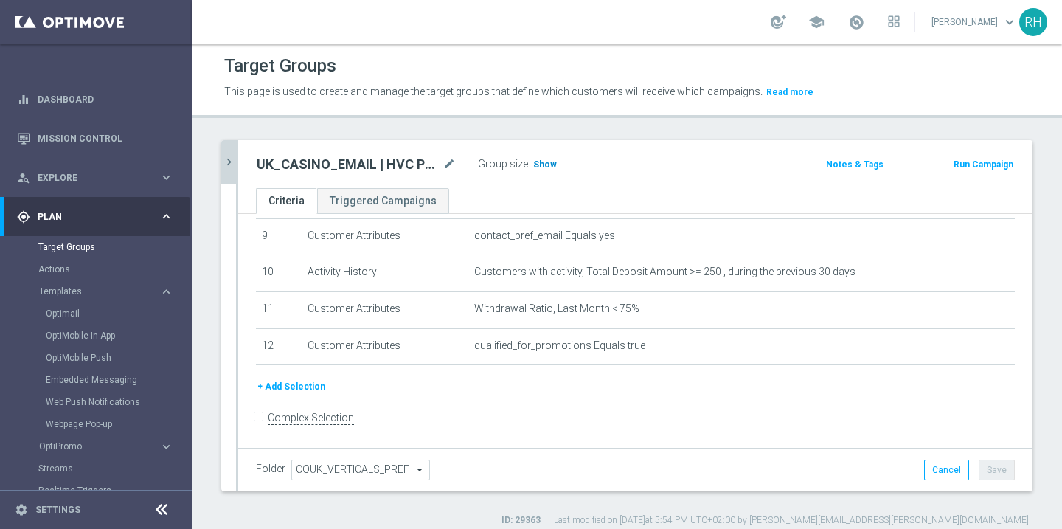
click at [544, 169] on span "Show" at bounding box center [545, 164] width 24 height 10
click at [547, 163] on span "3,472" at bounding box center [547, 166] width 26 height 14
click at [231, 156] on icon "chevron_right" at bounding box center [229, 162] width 14 height 14
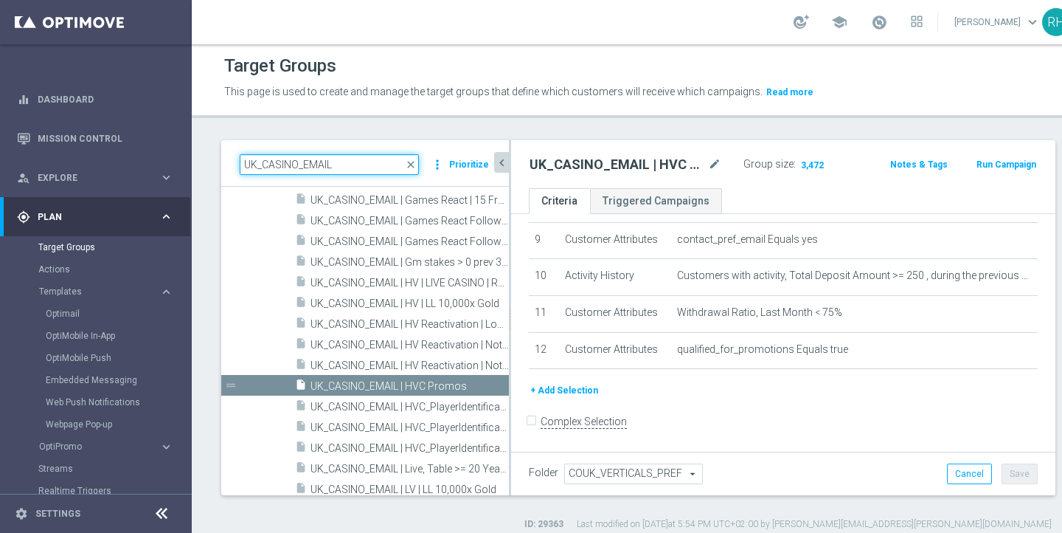
click at [269, 164] on input "UK_CASINO_EMAIL" at bounding box center [329, 164] width 179 height 21
paste input "LOTTO_EMAIL | Irish Lotto churn, 18-25"
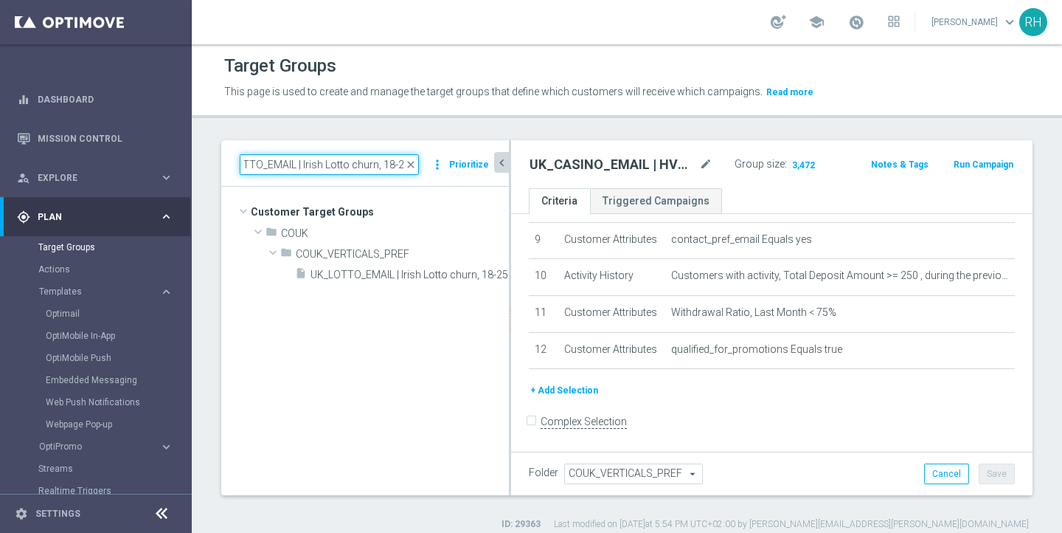
scroll to position [0, 0]
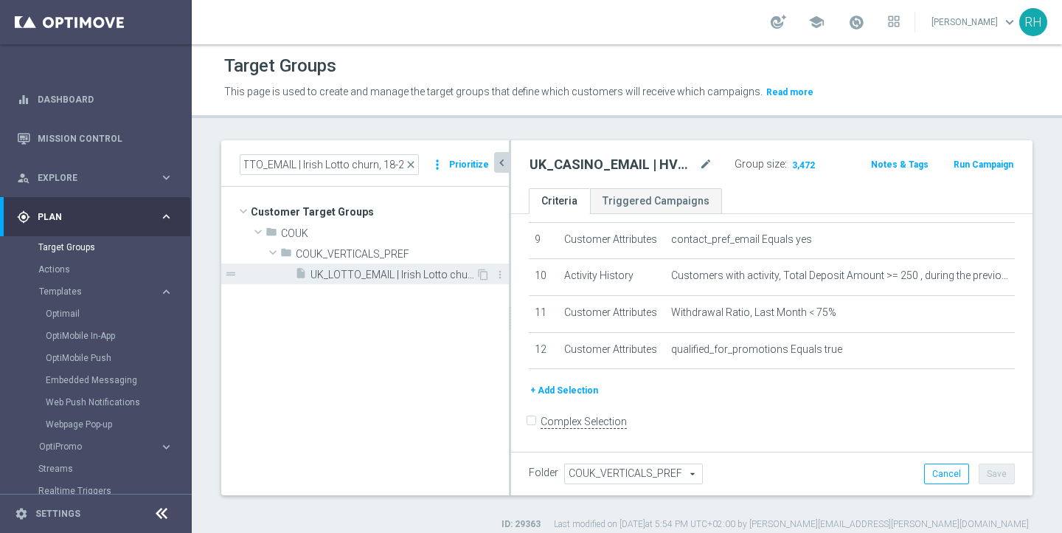
click at [390, 281] on div "insert_drive_file UK_LOTTO_EMAIL | Irish Lotto churn, 18-25" at bounding box center [385, 273] width 181 height 21
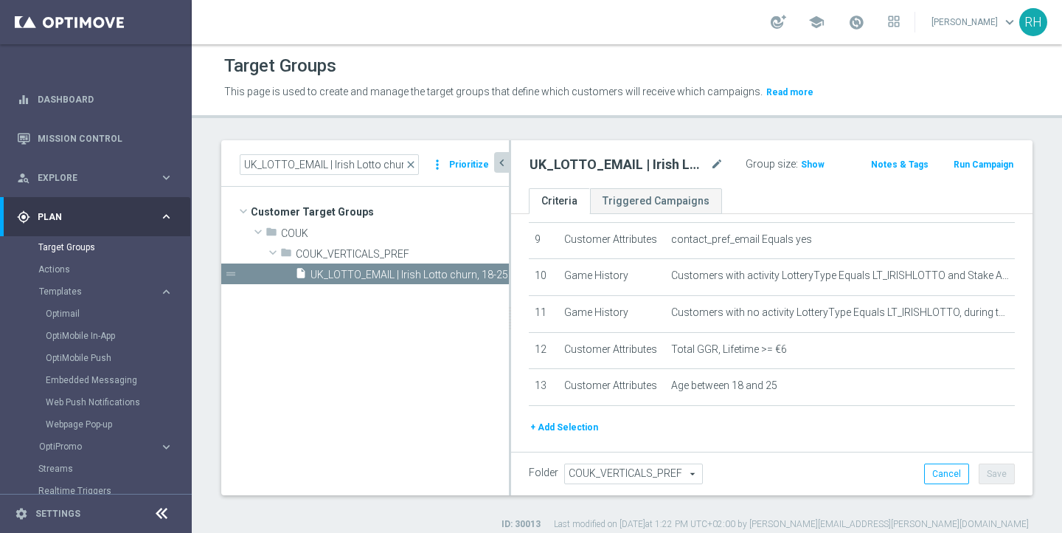
scroll to position [340, 0]
click at [499, 167] on icon "chevron_left" at bounding box center [502, 163] width 14 height 14
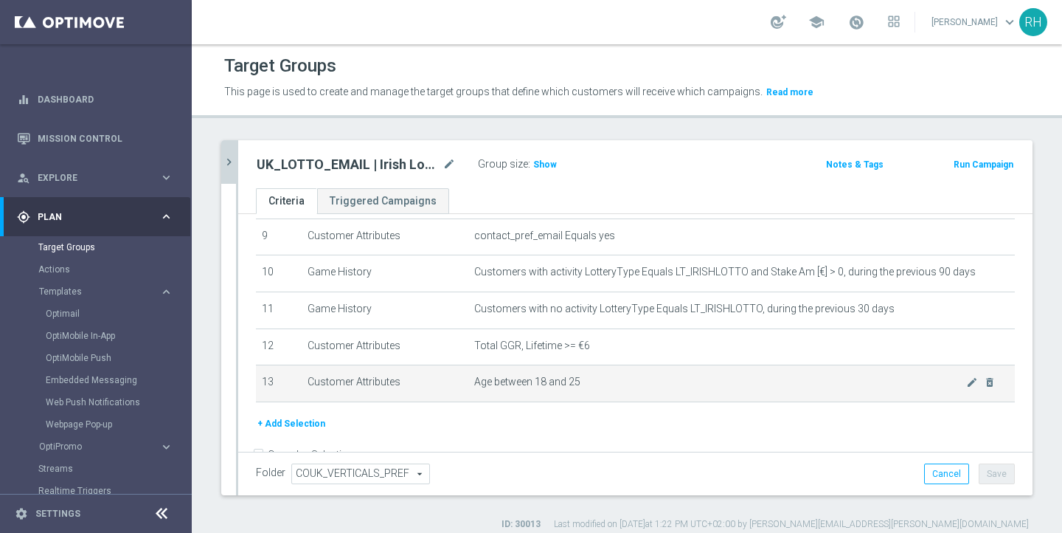
click at [969, 387] on td "Age between 18 and 25 mode_edit delete_forever" at bounding box center [741, 383] width 547 height 37
click at [968, 383] on icon "mode_edit" at bounding box center [972, 382] width 12 height 12
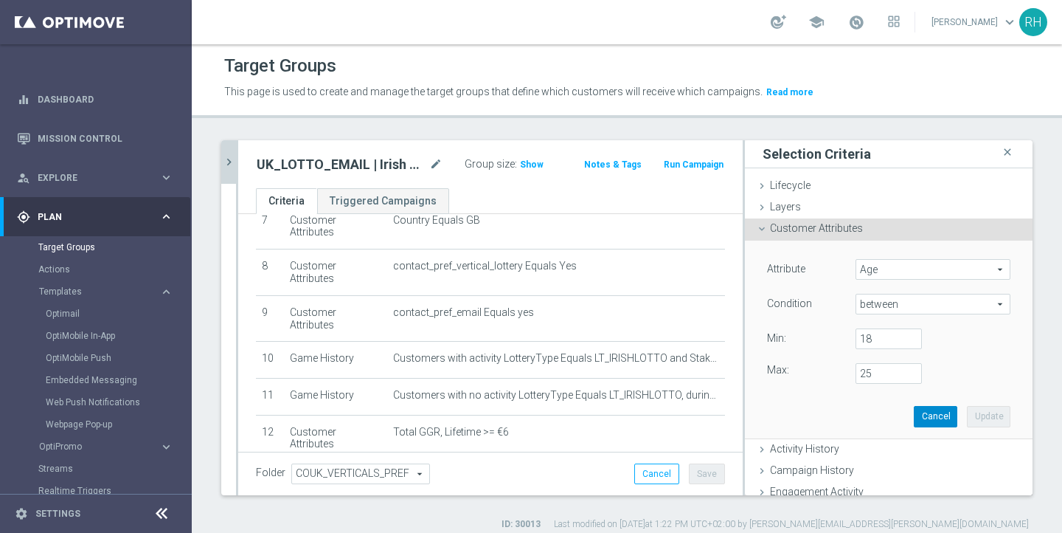
click at [930, 409] on button "Cancel" at bounding box center [936, 416] width 44 height 21
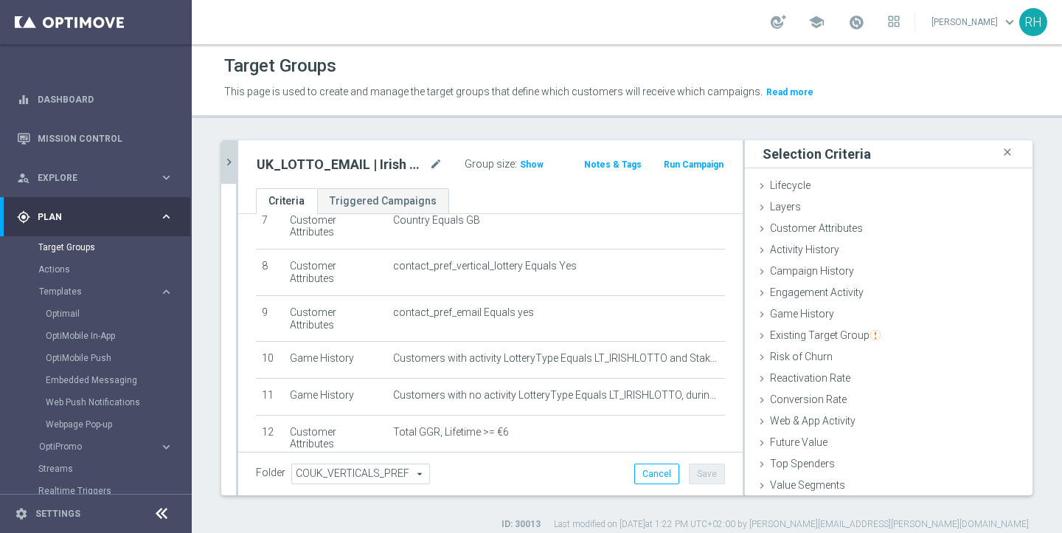
click at [231, 163] on icon "chevron_right" at bounding box center [229, 162] width 14 height 14
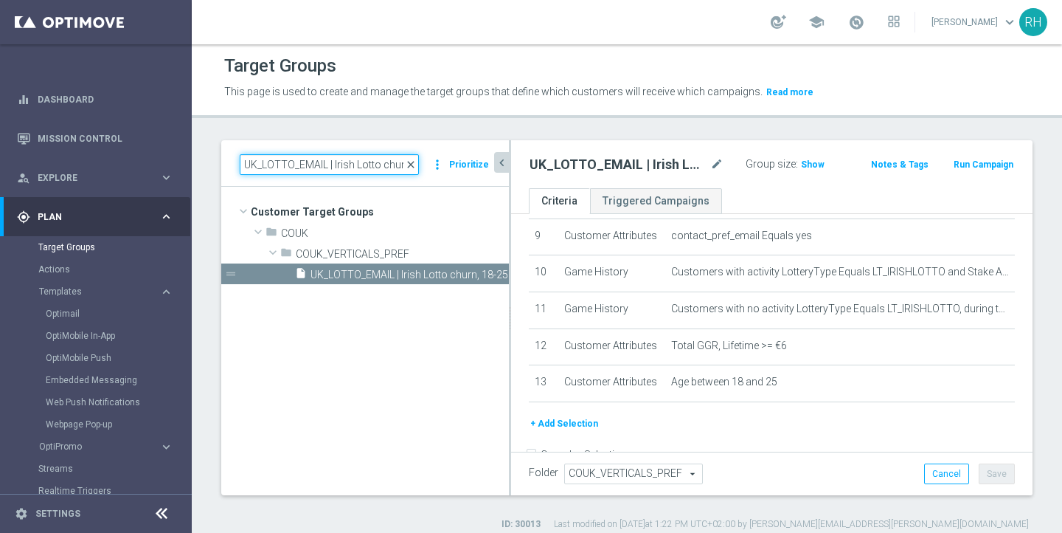
scroll to position [0, 32]
drag, startPoint x: 299, startPoint y: 164, endPoint x: 417, endPoint y: 164, distance: 118.0
click at [417, 164] on div "UK_LOTTO_EMAIL | Irish Lotto churn, 18-25 close" at bounding box center [329, 164] width 179 height 21
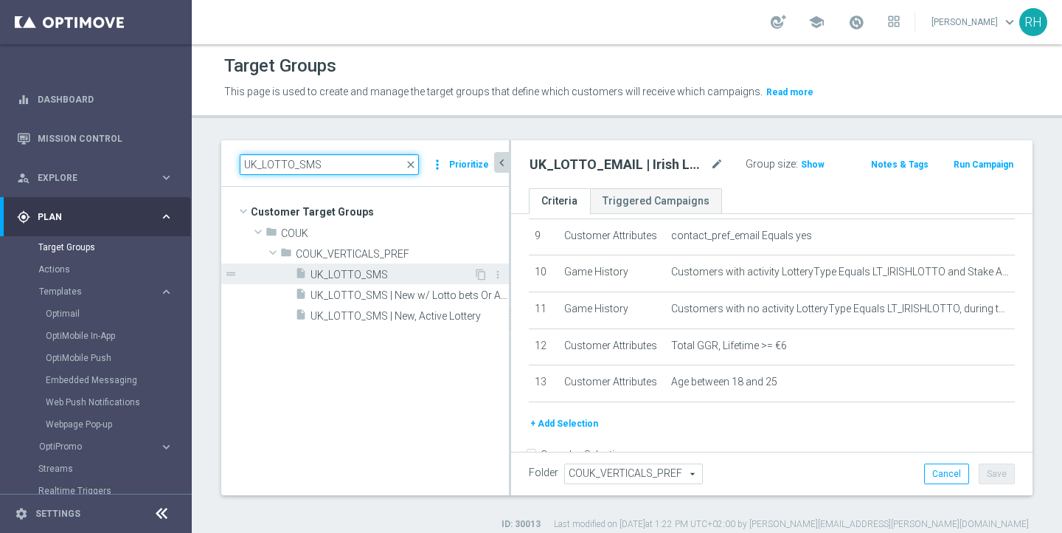
type input "UK_LOTTO_SMS"
click at [423, 276] on span "UK_LOTTO_SMS" at bounding box center [392, 274] width 163 height 13
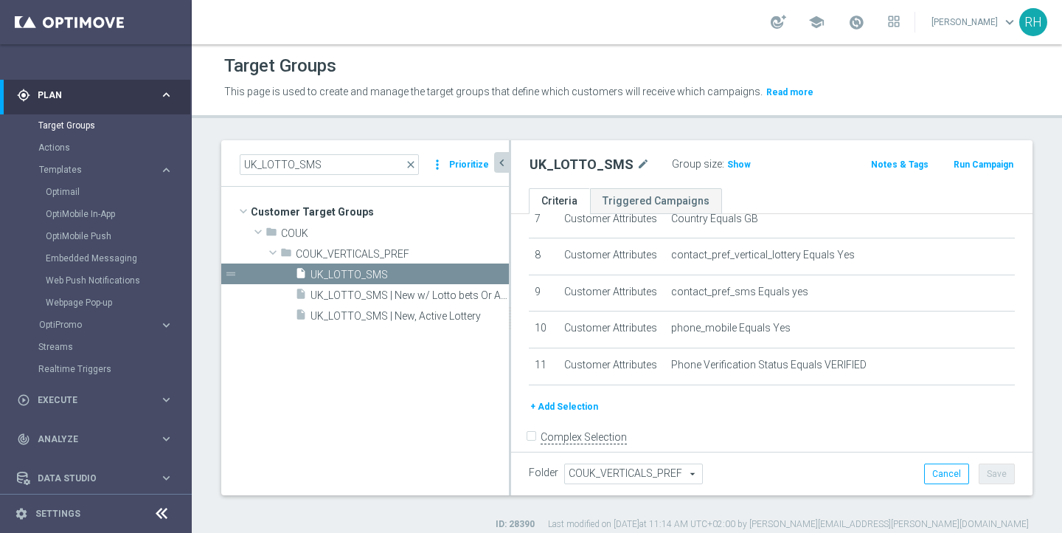
scroll to position [131, 0]
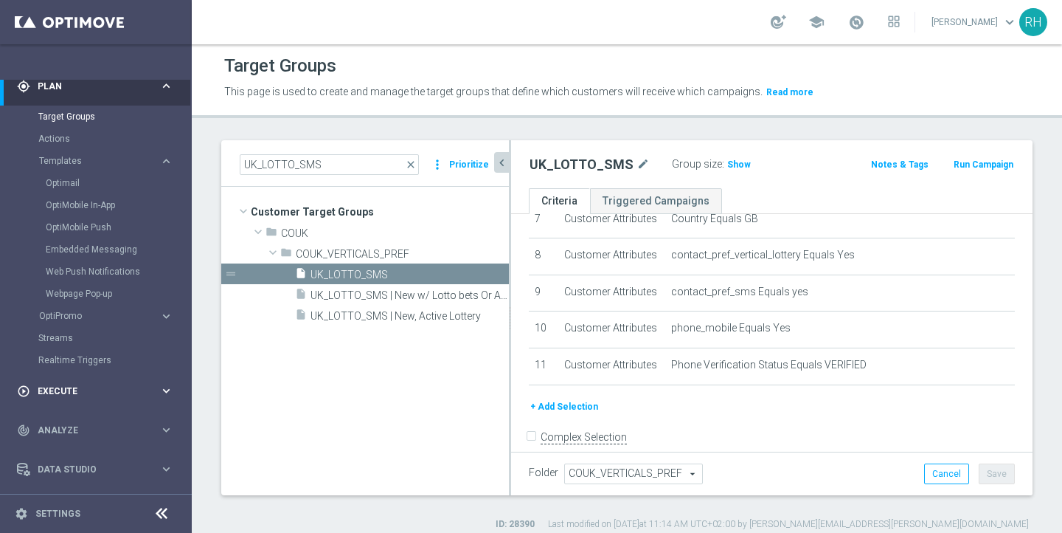
click at [83, 386] on span "Execute" at bounding box center [99, 390] width 122 height 9
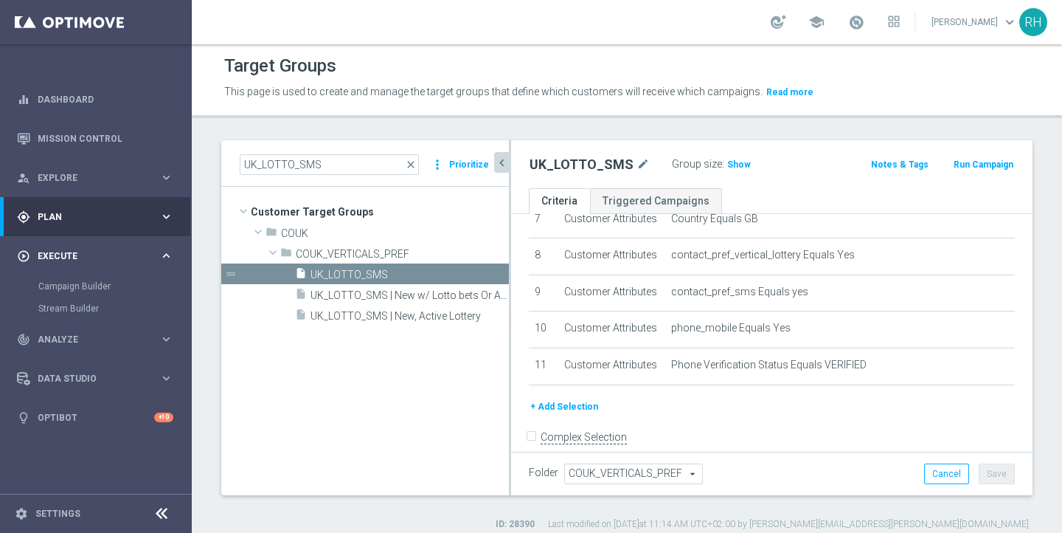
scroll to position [0, 0]
click at [94, 132] on link "Mission Control" at bounding box center [106, 138] width 136 height 39
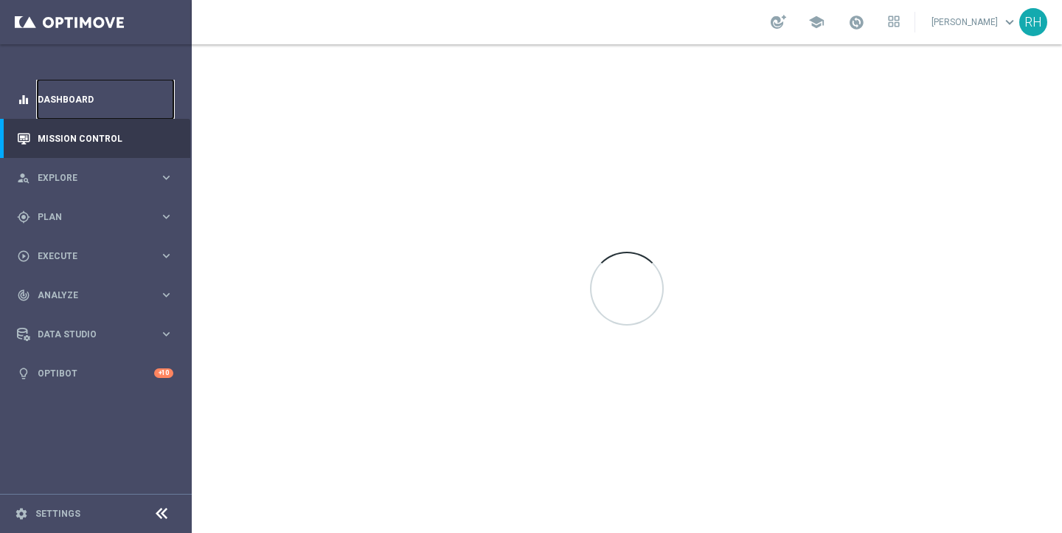
click at [111, 84] on link "Dashboard" at bounding box center [106, 99] width 136 height 39
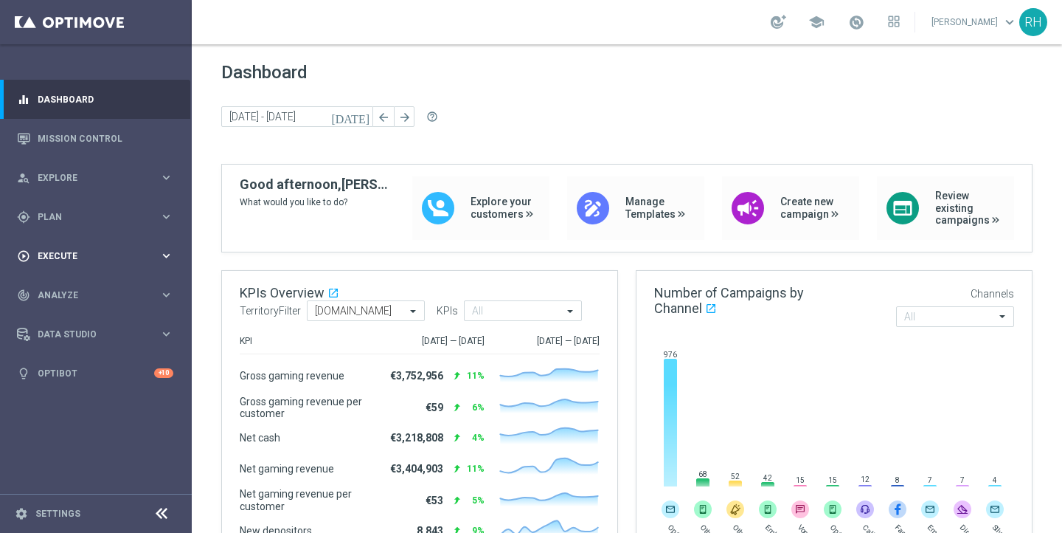
click at [116, 250] on div "play_circle_outline Execute" at bounding box center [88, 255] width 142 height 13
click at [119, 223] on div "gps_fixed Plan keyboard_arrow_right" at bounding box center [95, 216] width 190 height 39
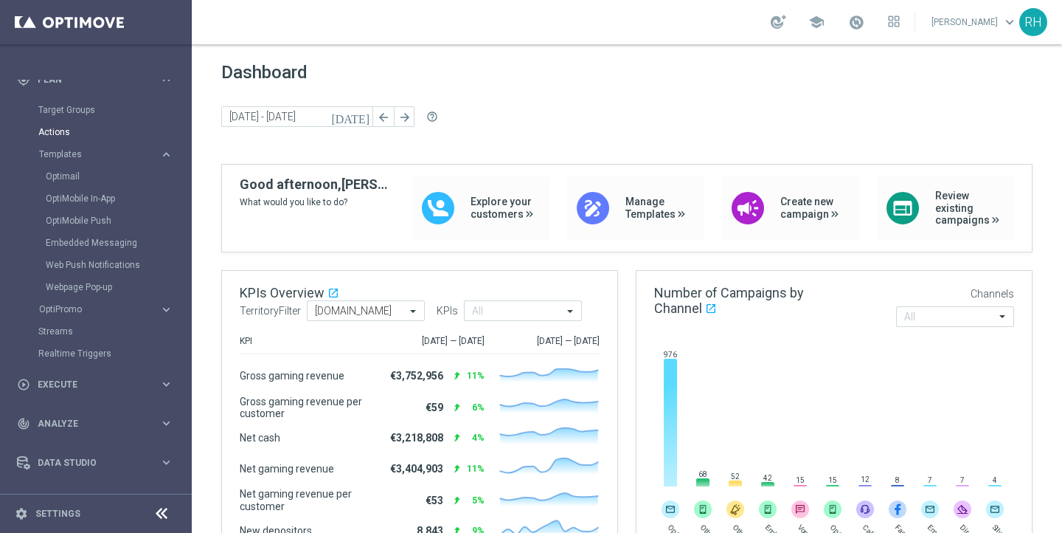
scroll to position [144, 0]
click at [85, 309] on accordion "OptiPromo keyboard_arrow_right Promotions NEW Promotion Settings NEW" at bounding box center [114, 302] width 152 height 22
click at [89, 303] on span "OptiPromo" at bounding box center [91, 302] width 105 height 9
click at [94, 325] on link "Promotions" at bounding box center [100, 325] width 108 height 12
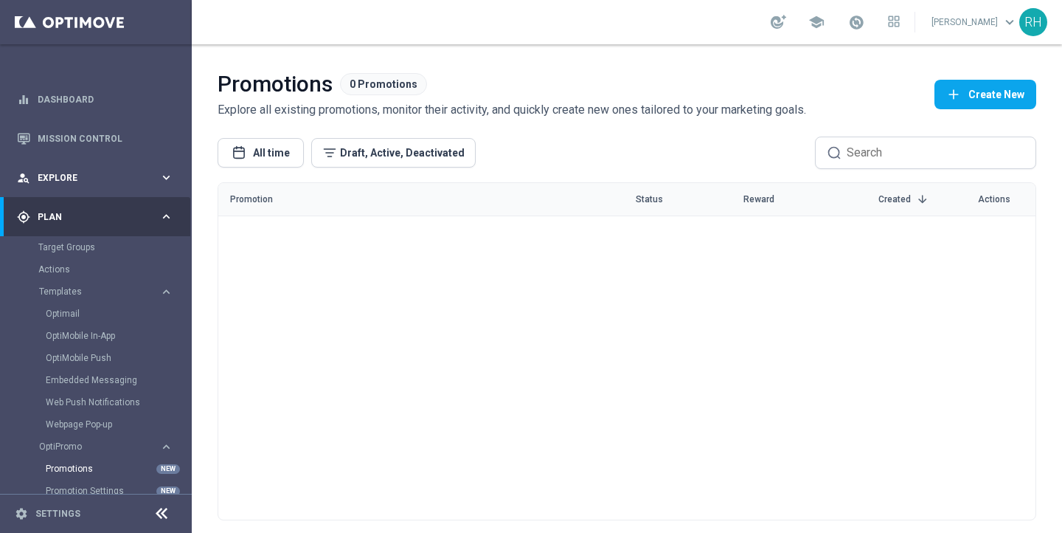
click at [74, 181] on span "Explore" at bounding box center [99, 177] width 122 height 9
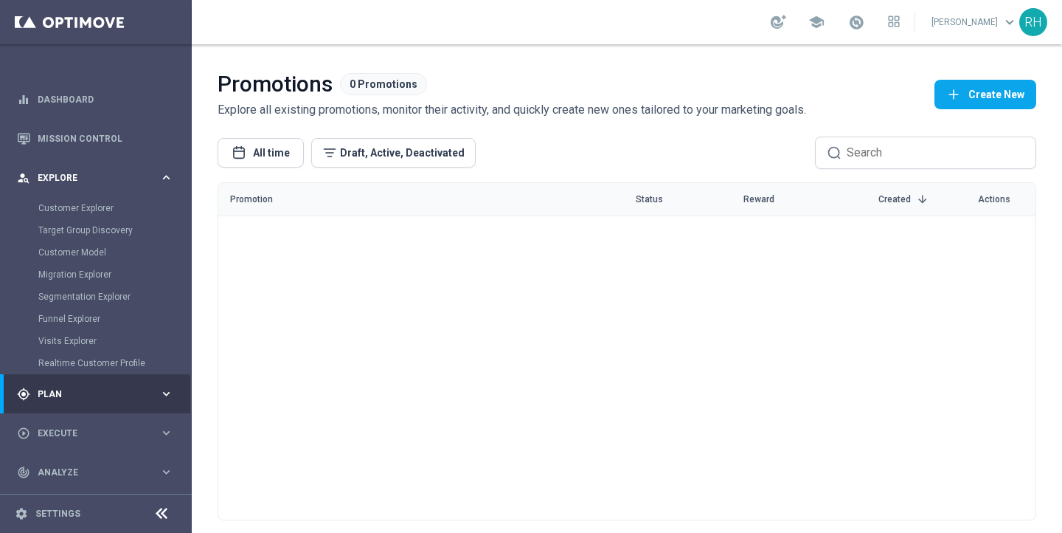
scroll to position [80, 0]
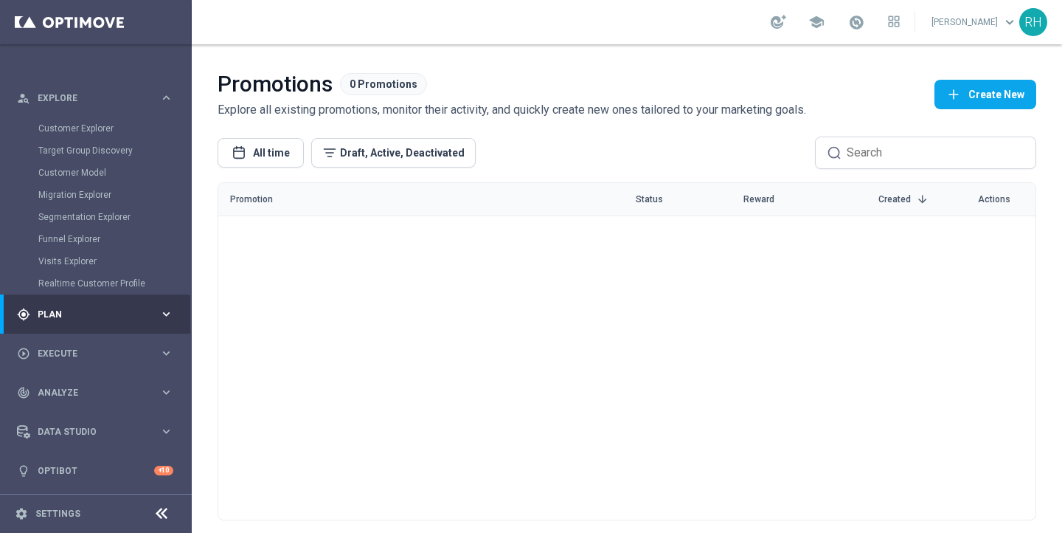
click at [91, 308] on div "gps_fixed Plan" at bounding box center [88, 314] width 142 height 13
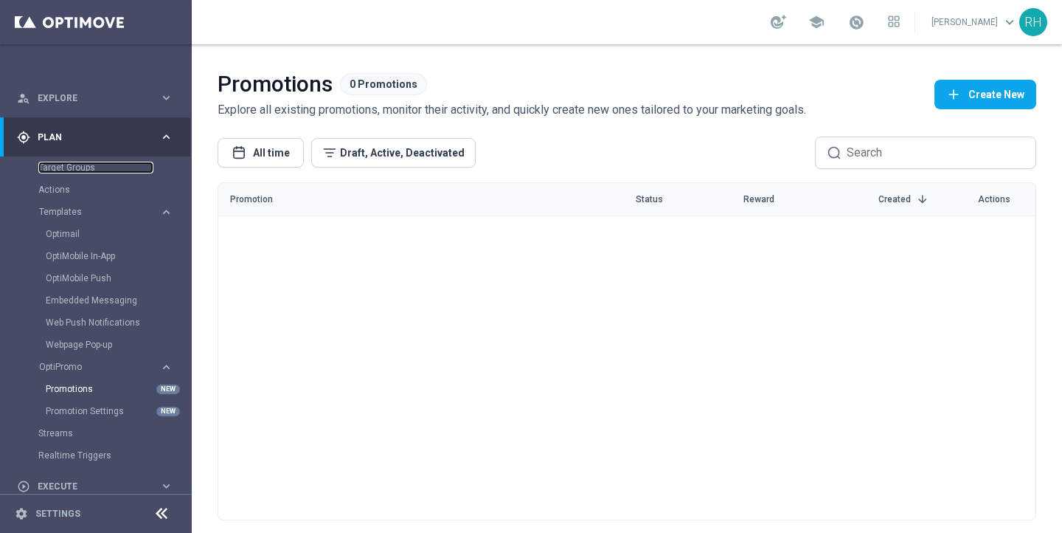
click at [63, 170] on link "Target Groups" at bounding box center [95, 168] width 115 height 12
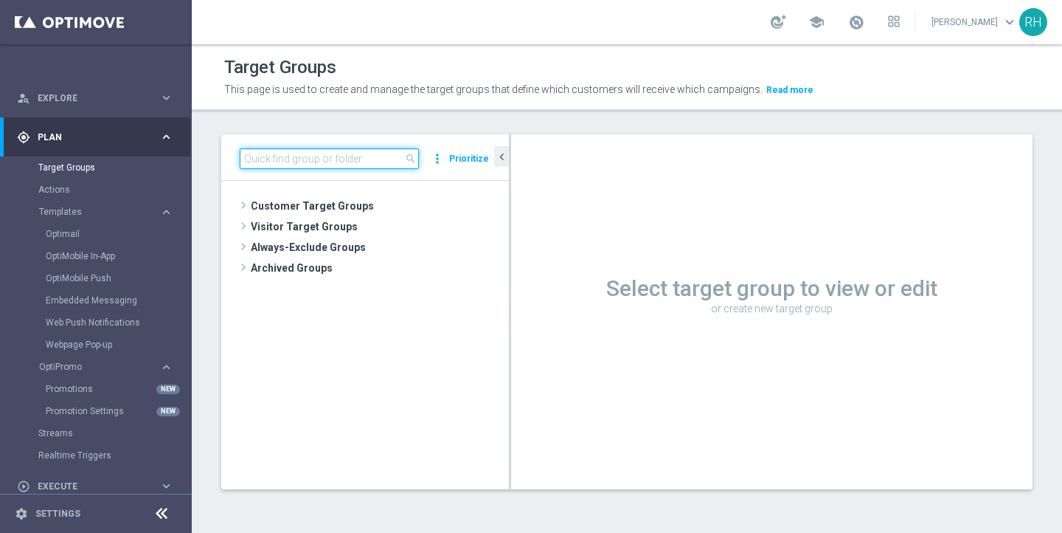
click at [313, 162] on input at bounding box center [329, 158] width 179 height 21
paste input "UK_Payments_Service_Mailer"
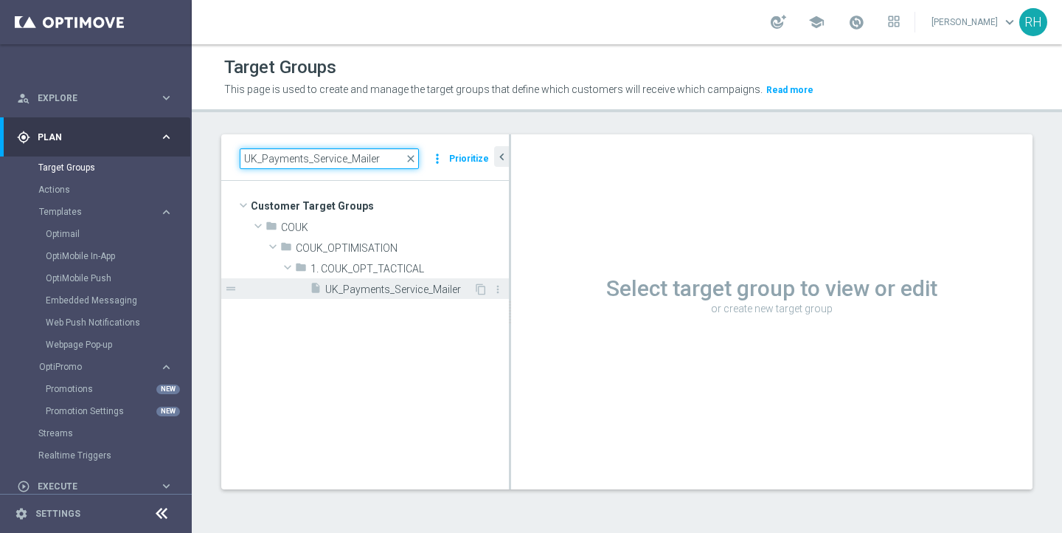
type input "UK_Payments_Service_Mailer"
click at [378, 285] on span "UK_Payments_Service_Mailer" at bounding box center [399, 289] width 148 height 13
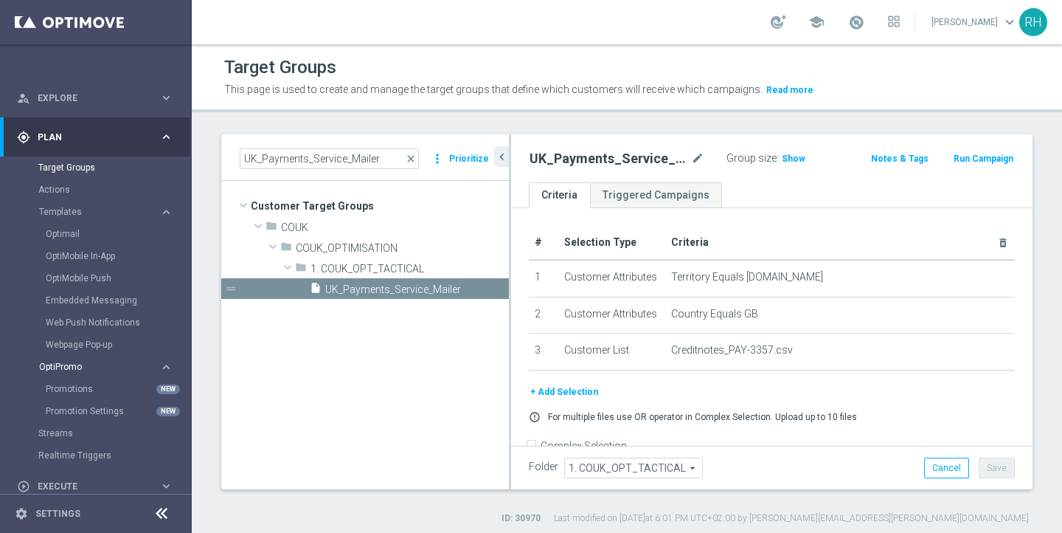
scroll to position [104, 0]
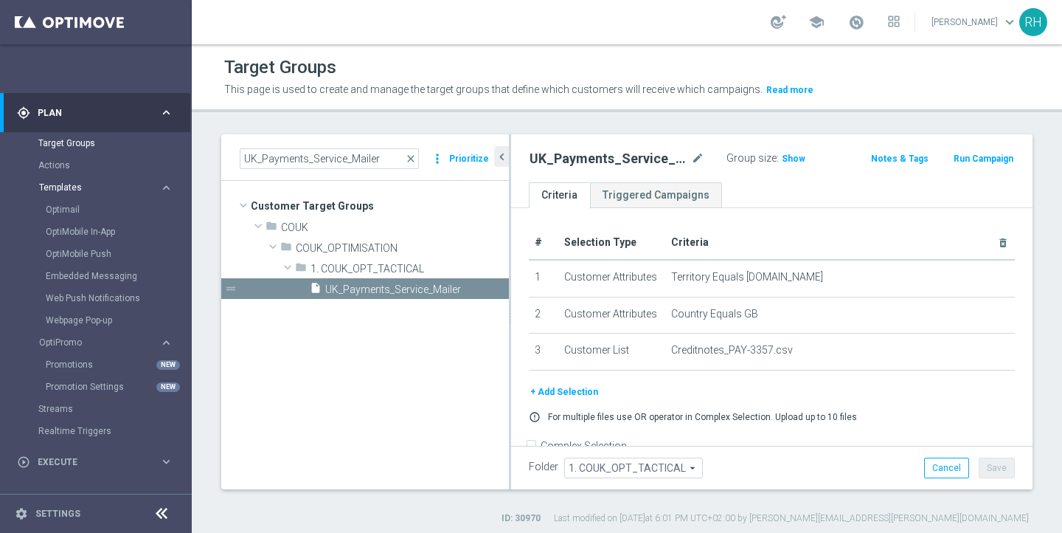
click at [84, 191] on span "Templates" at bounding box center [91, 187] width 105 height 9
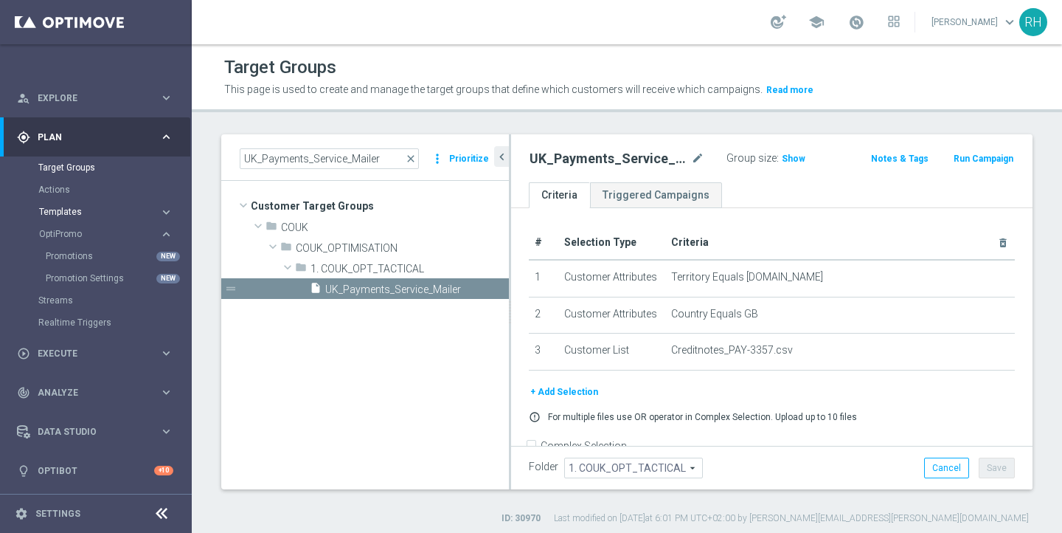
scroll to position [80, 0]
click at [83, 207] on button "Templates keyboard_arrow_right" at bounding box center [106, 212] width 136 height 12
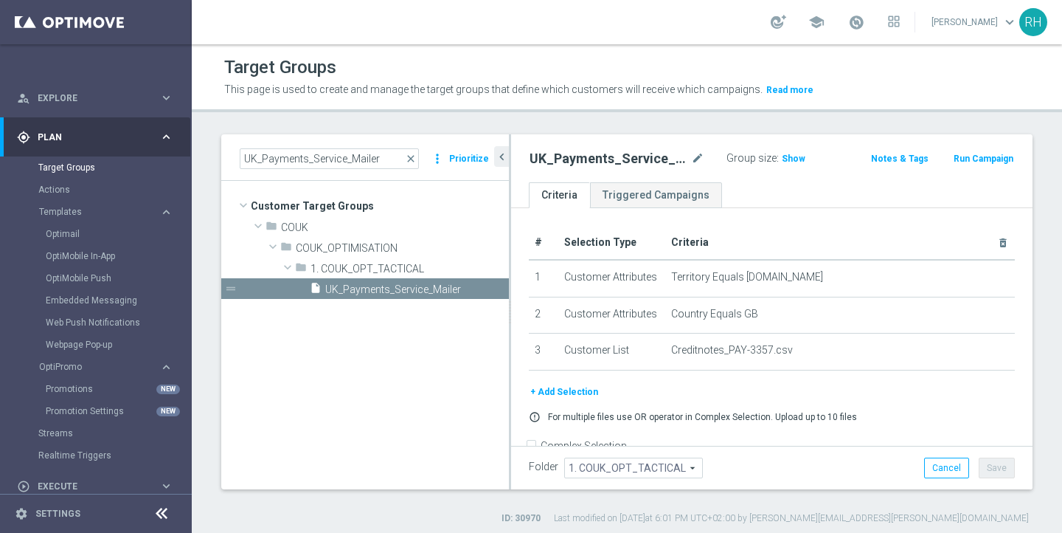
scroll to position [104, 0]
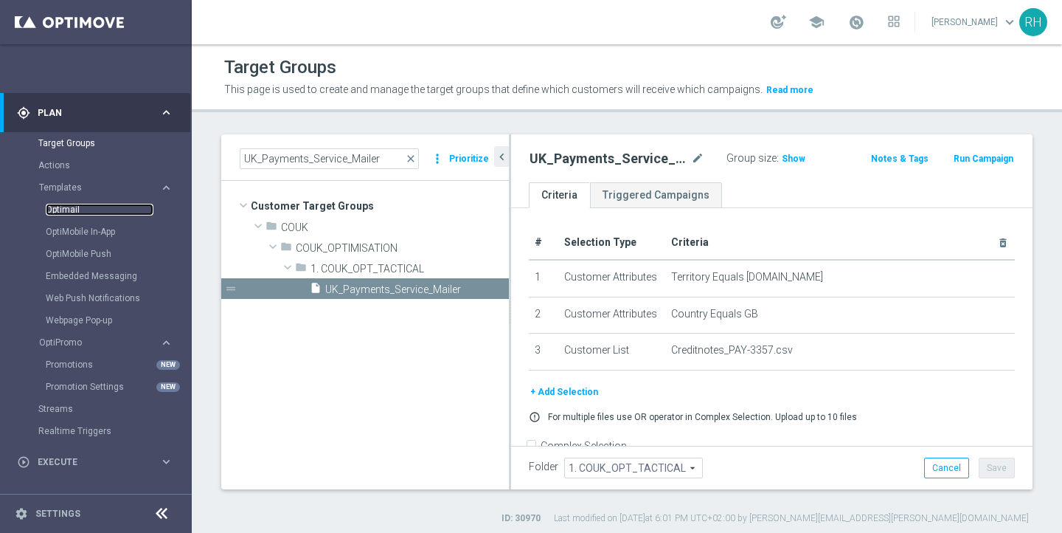
click at [86, 210] on link "Optimail" at bounding box center [100, 210] width 108 height 12
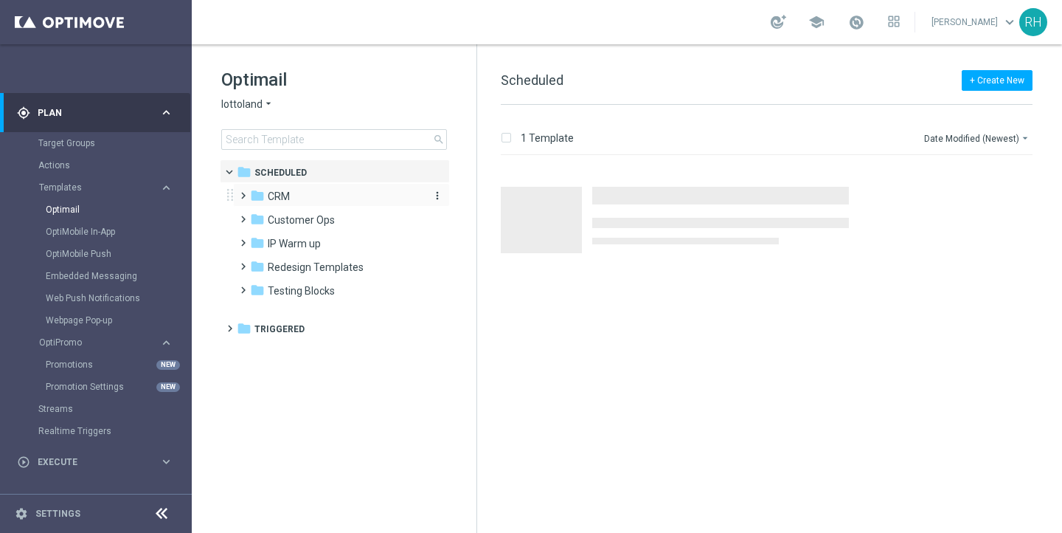
click at [278, 198] on span "CRM" at bounding box center [279, 196] width 22 height 13
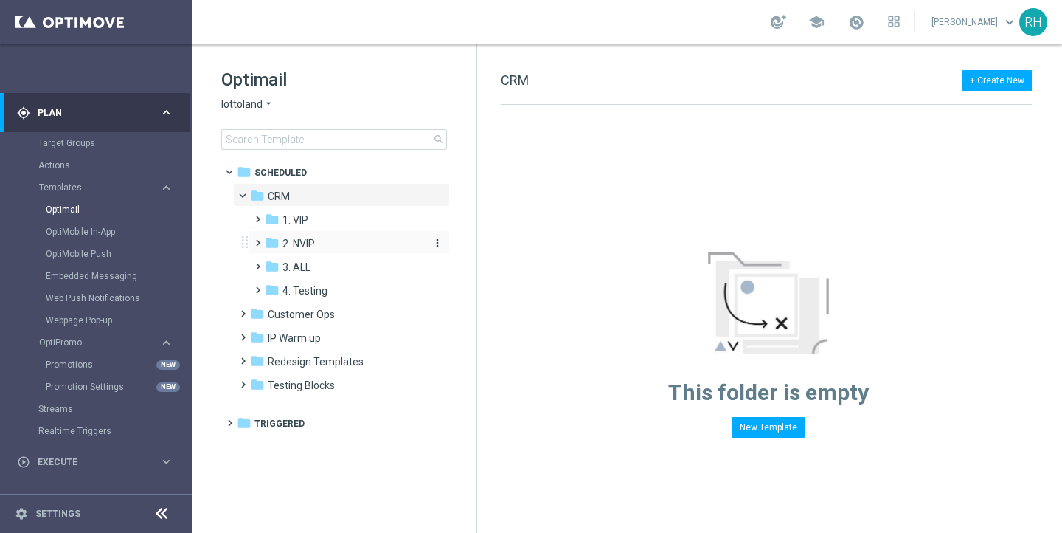
click at [274, 237] on icon "folder" at bounding box center [272, 242] width 15 height 15
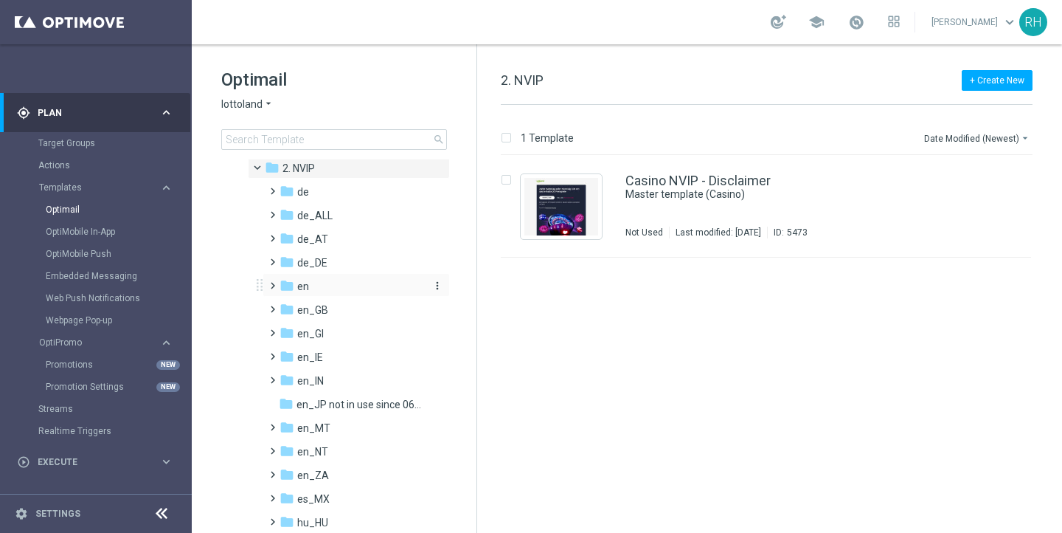
scroll to position [80, 0]
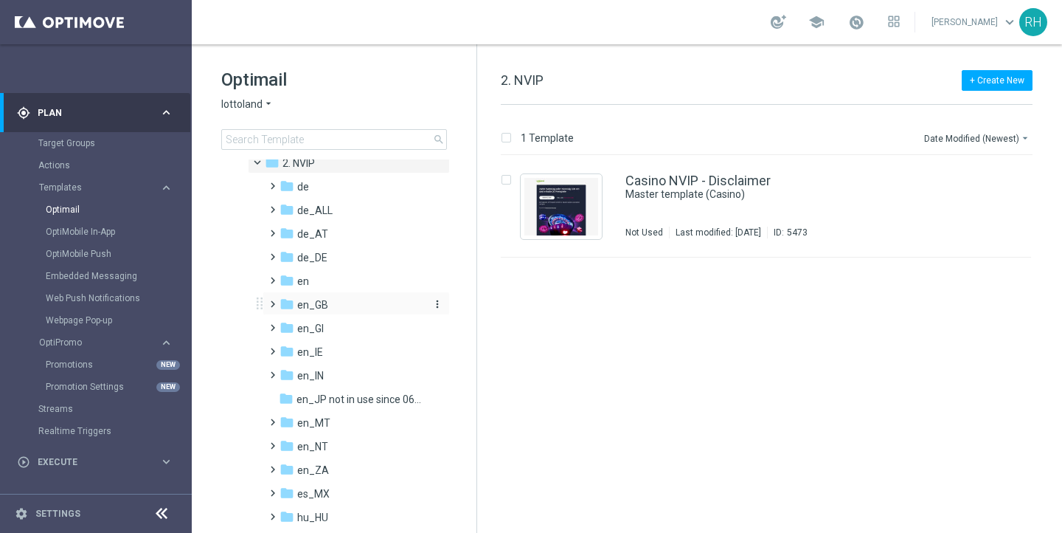
click at [300, 300] on span "en_GB" at bounding box center [312, 304] width 31 height 13
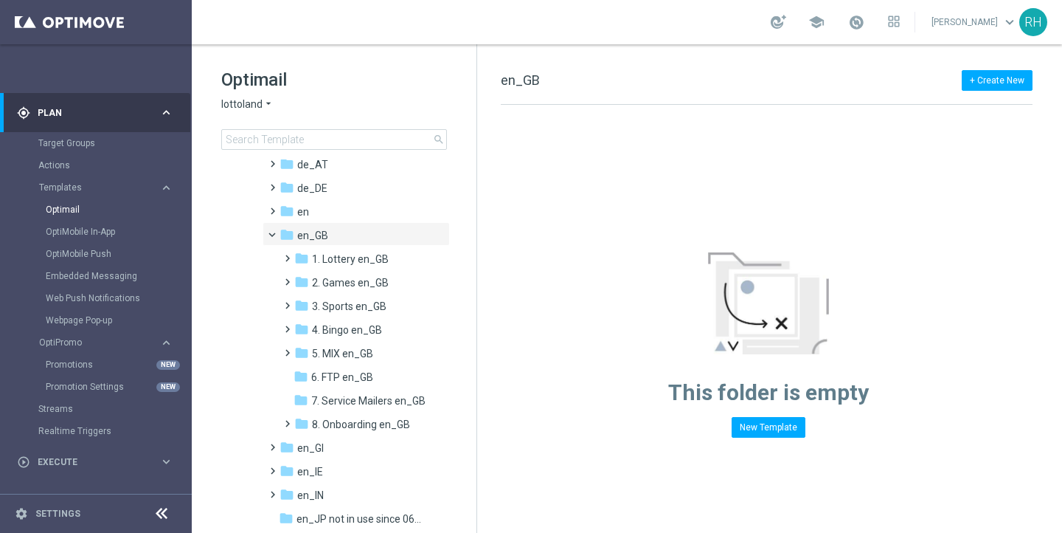
scroll to position [181, 0]
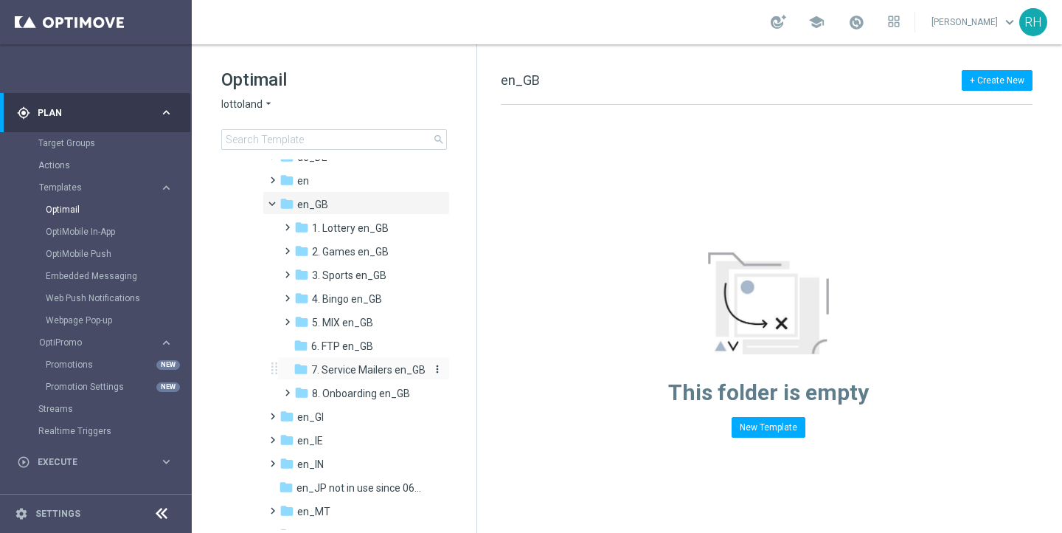
click at [347, 364] on span "7. Service Mailers en_GB" at bounding box center [368, 369] width 114 height 13
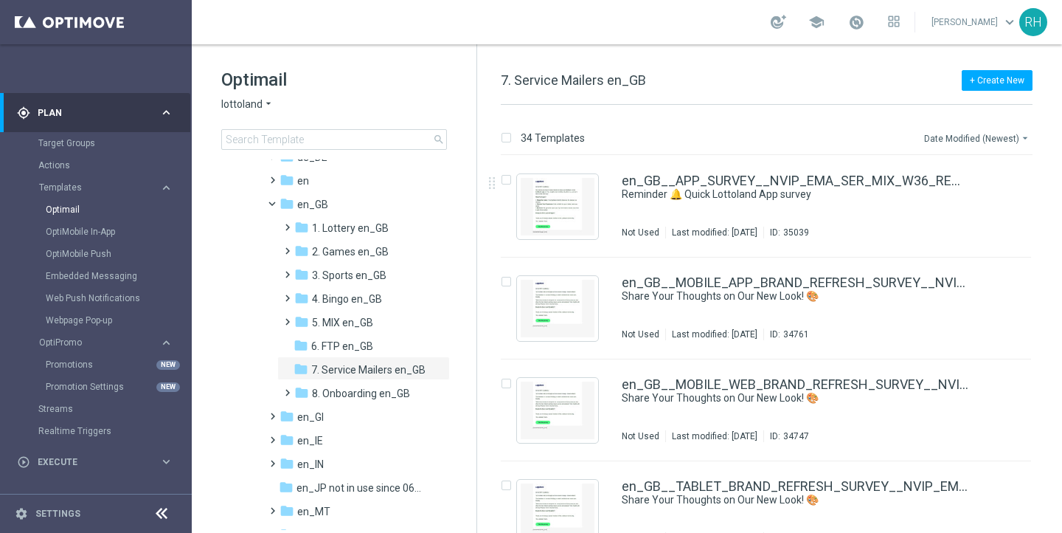
click at [961, 134] on button "Date Modified (Newest) arrow_drop_down" at bounding box center [978, 138] width 110 height 18
click at [965, 207] on span "Date Modified (Newest)" at bounding box center [975, 203] width 99 height 10
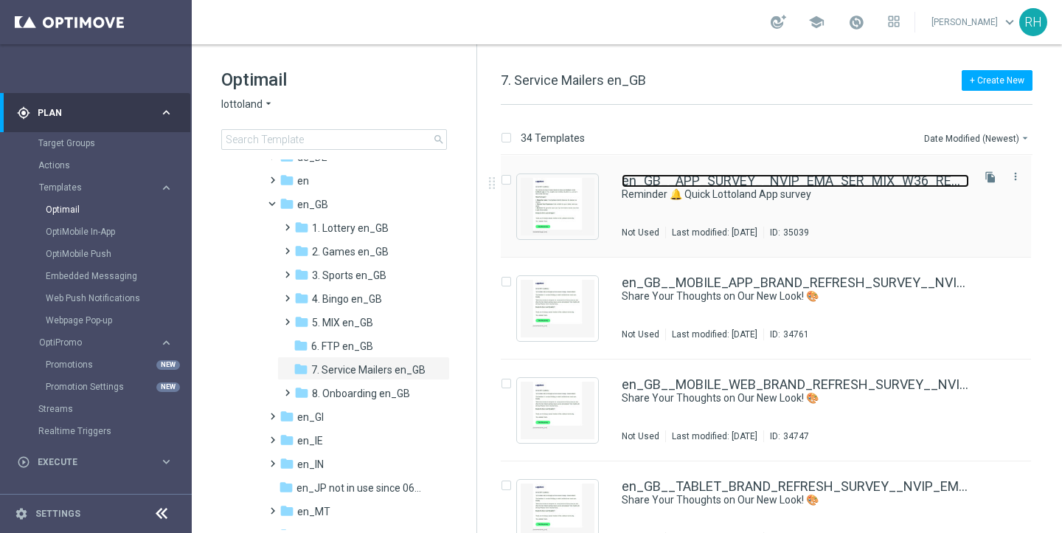
click at [806, 176] on link "en_GB__APP_SURVEY__NVIP_EMA_SER_MIX_W36_REMINDER" at bounding box center [795, 180] width 347 height 13
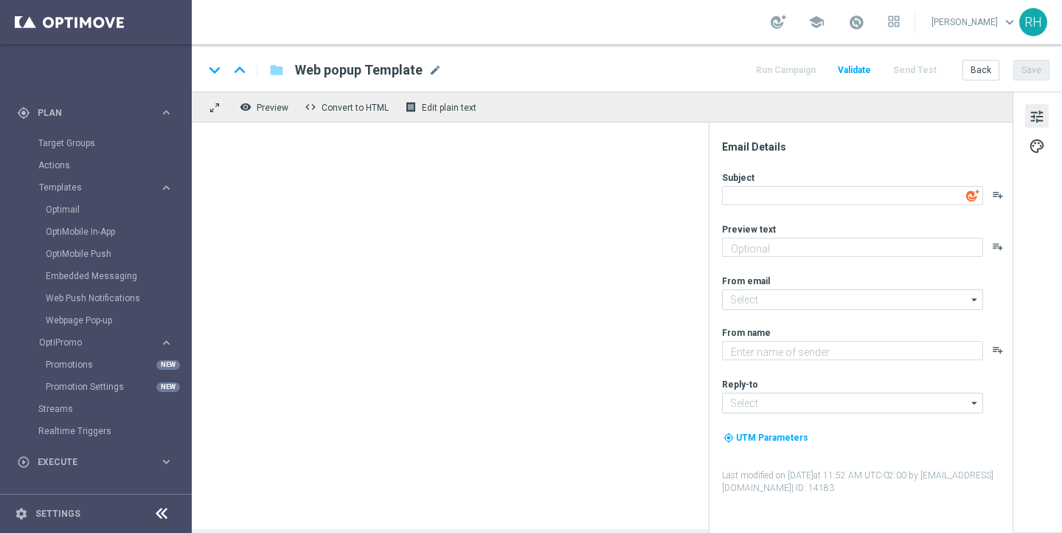
type textarea "Reminder 🔔 Quick Lottoland App survey"
type textarea "We Value Your Opinion! 🌟"
type input "mail@crm.lottoland.com"
type textarea "Lottoland"
type input "support@lottoland.co.uk"
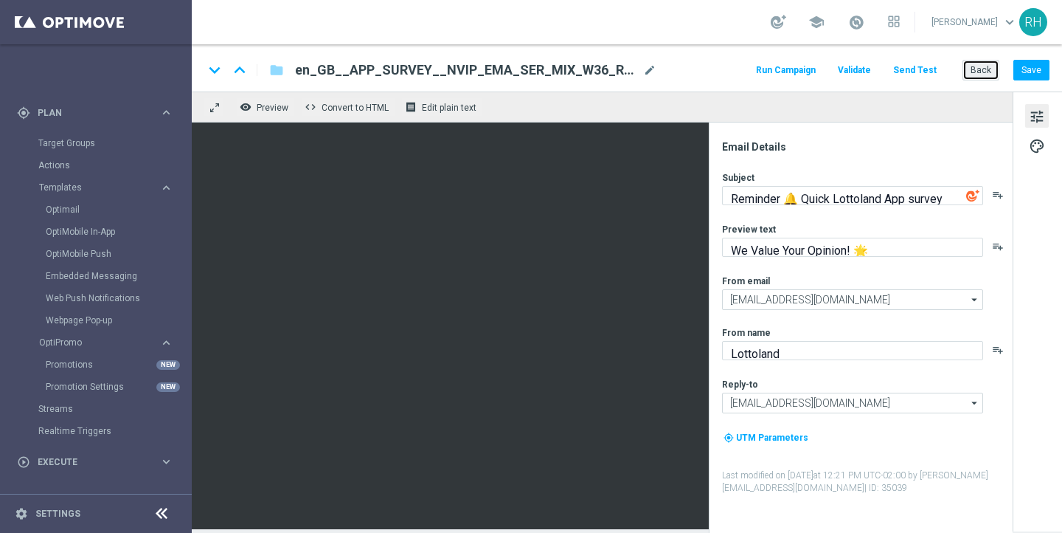
click at [994, 65] on button "Back" at bounding box center [981, 70] width 37 height 21
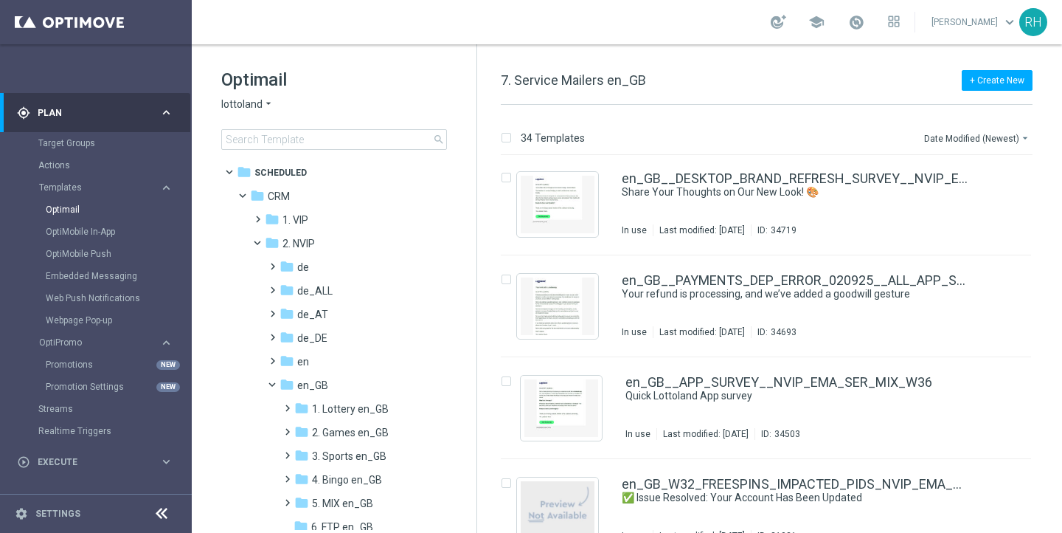
scroll to position [560, 0]
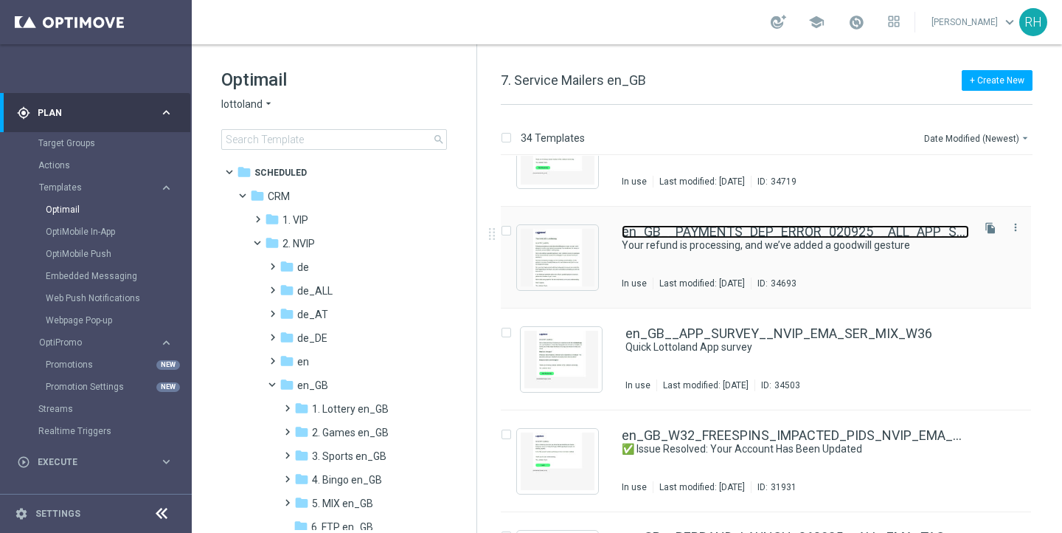
click at [756, 234] on link "en_GB__PAYMENTS_DEP_ERROR_020925__ALL_APP_SER_MIX" at bounding box center [795, 231] width 347 height 13
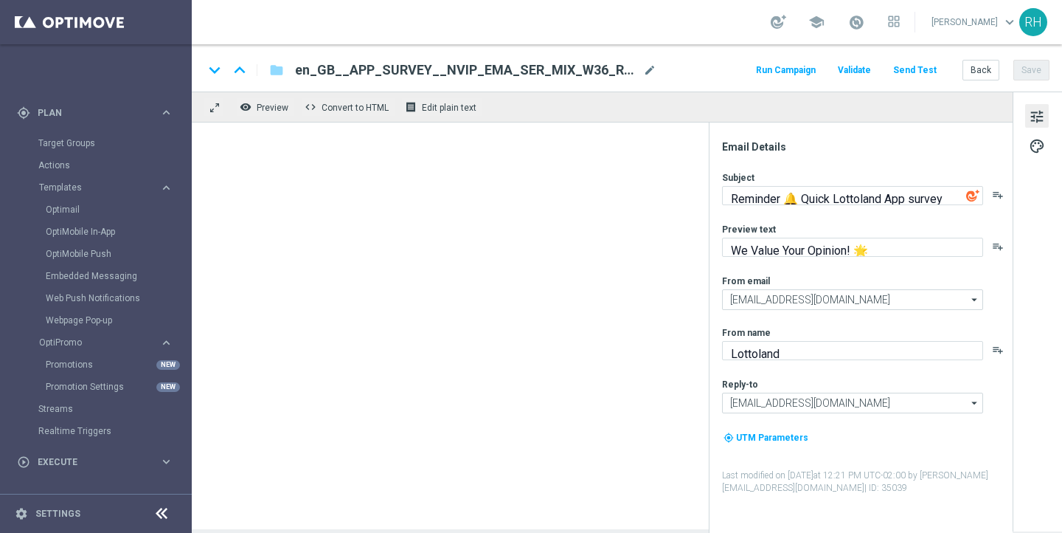
type textarea "Your refund is processing, and we’ve added a goodwill gesture"
type textarea "Refund underway - we've already added a goodwill gesture to your account"
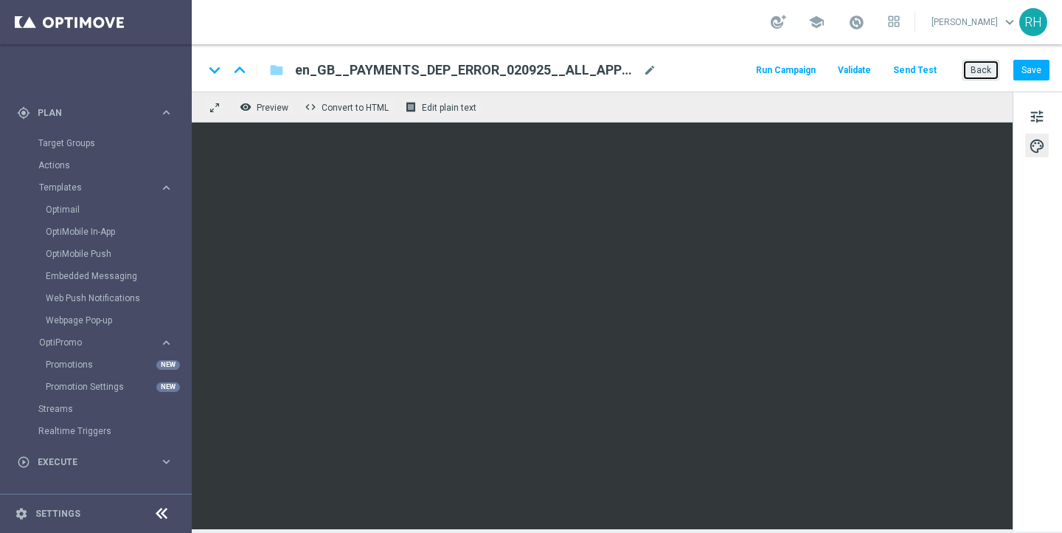
click at [999, 72] on button "Back" at bounding box center [981, 70] width 37 height 21
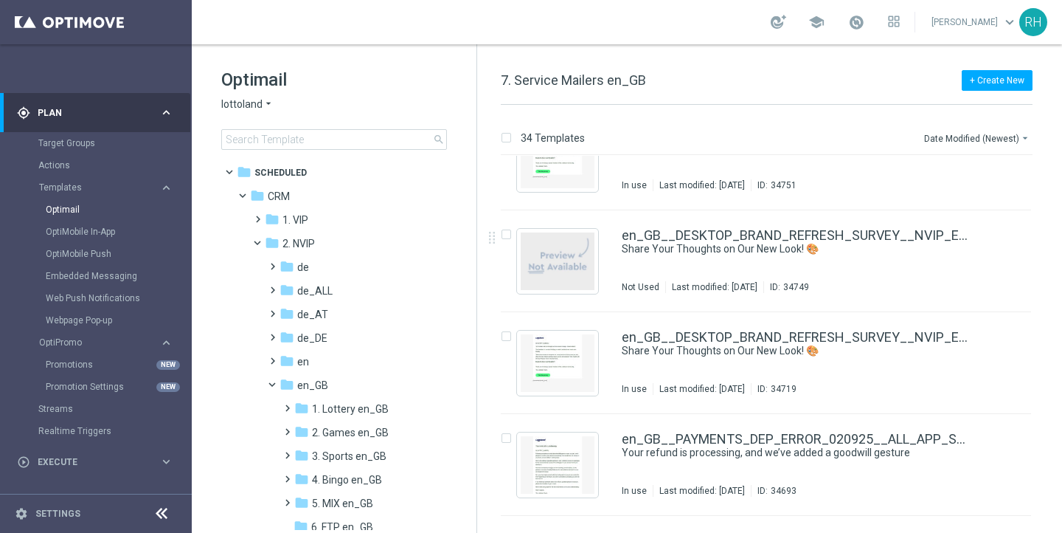
scroll to position [103, 0]
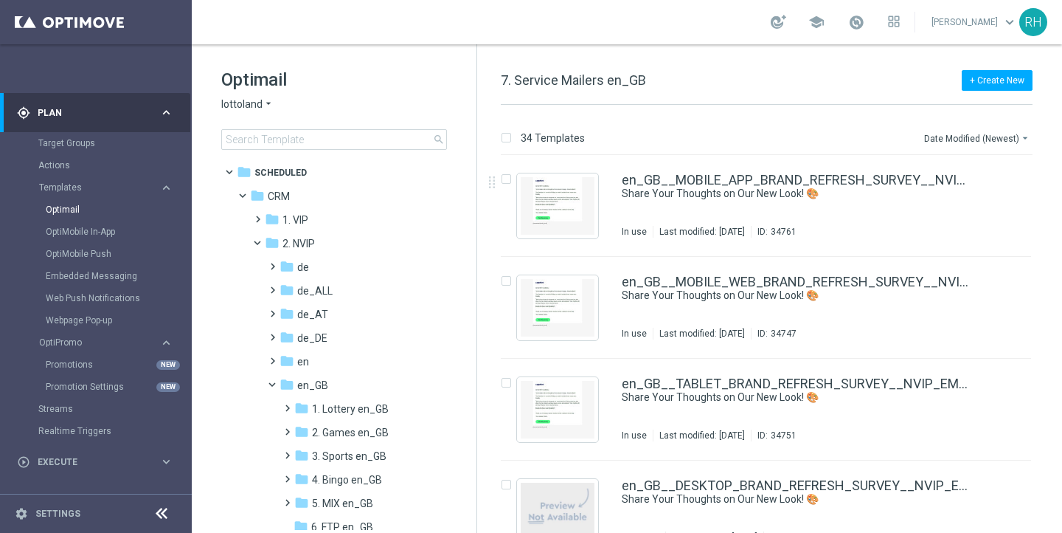
click at [707, 101] on div "+ Create New 7. Service Mailers en_GB" at bounding box center [767, 88] width 532 height 33
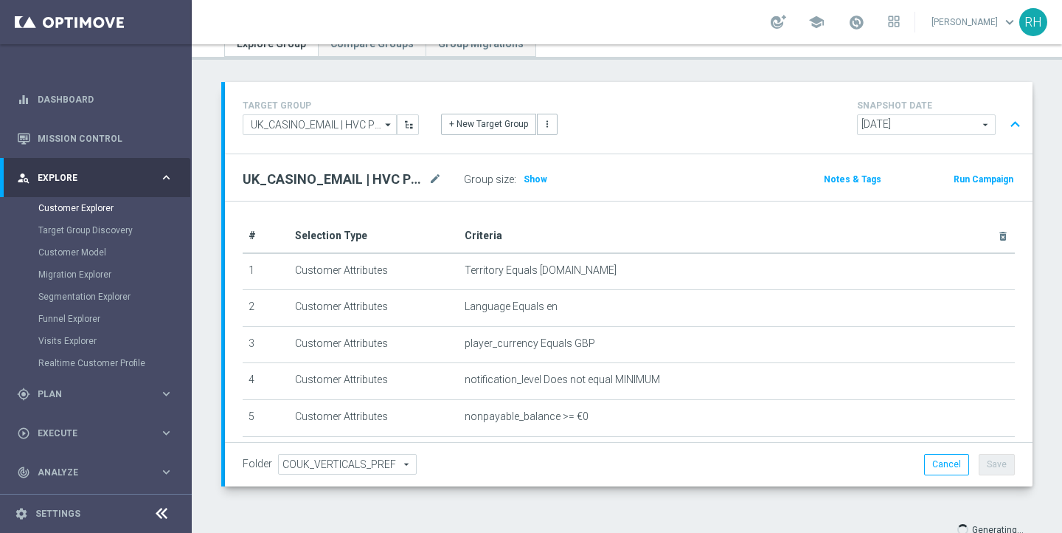
scroll to position [109, 0]
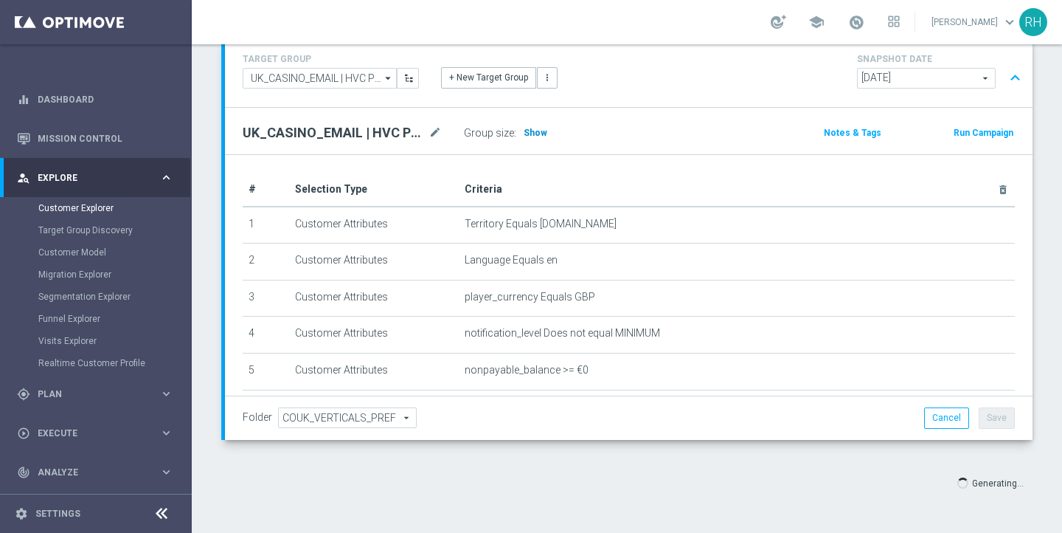
click at [540, 134] on span "Show" at bounding box center [536, 133] width 24 height 10
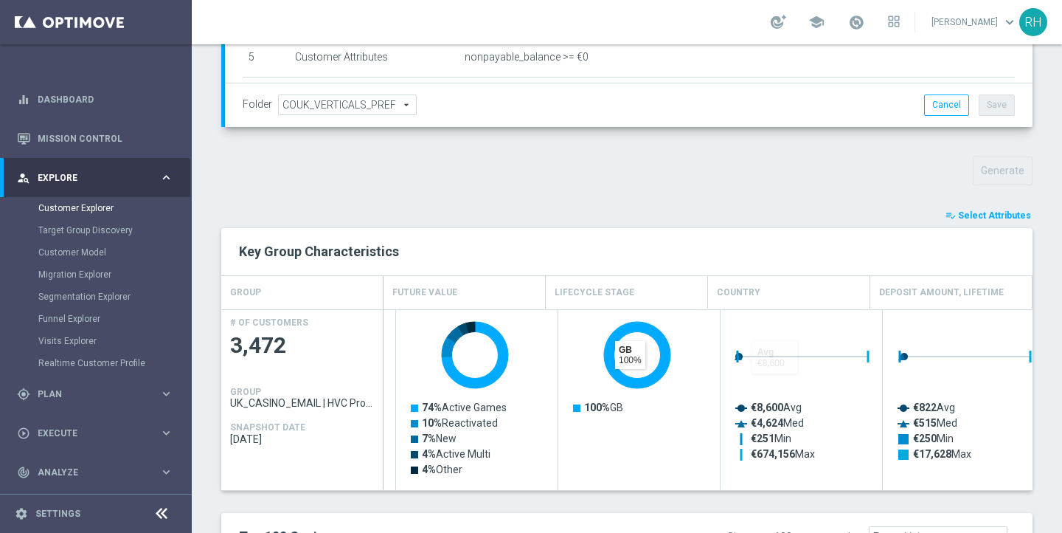
scroll to position [0, 0]
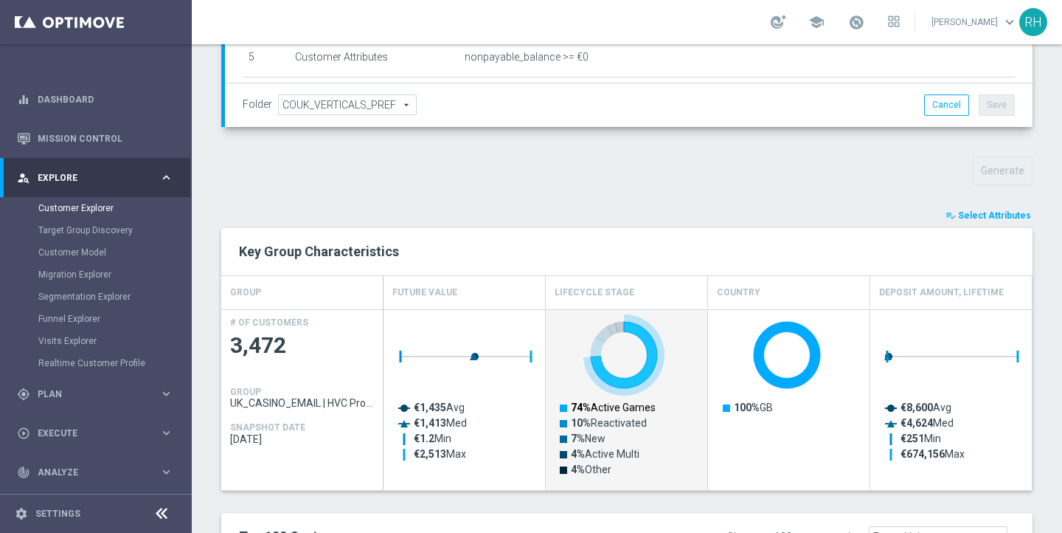
click at [634, 410] on text "74% Active Games" at bounding box center [613, 407] width 85 height 12
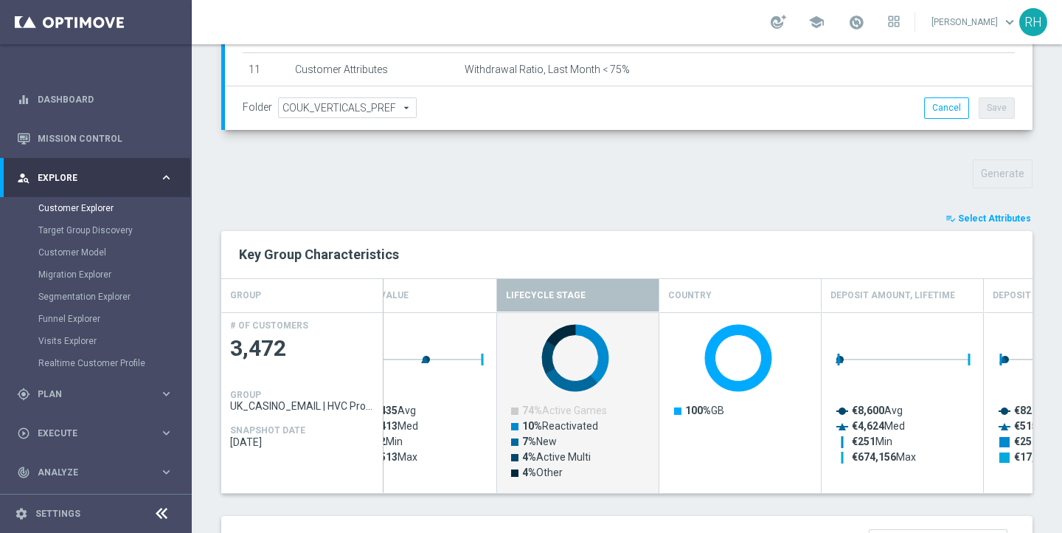
scroll to position [423, 0]
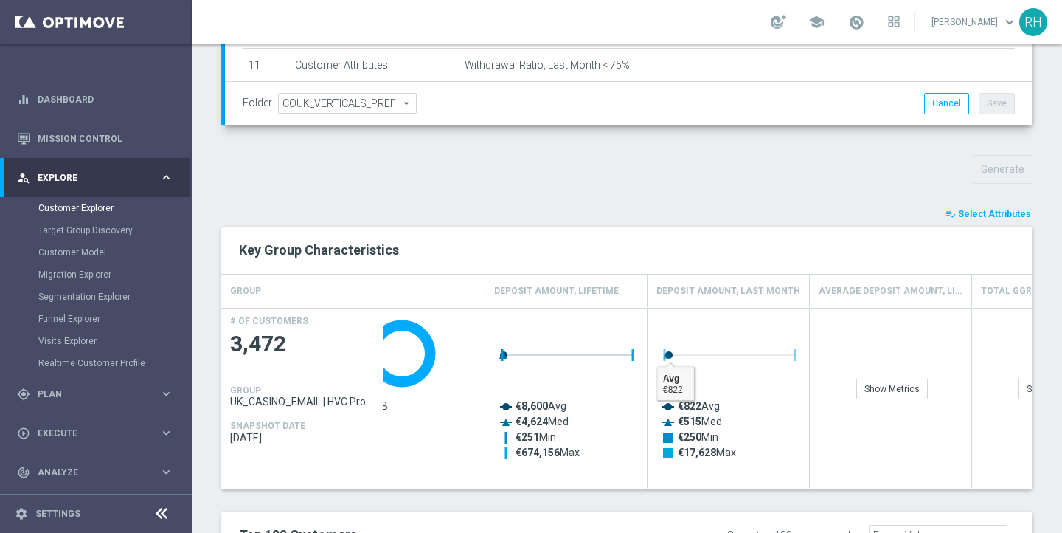
click at [738, 426] on rect "Press SPACE to deselect this row." at bounding box center [730, 393] width 148 height 162
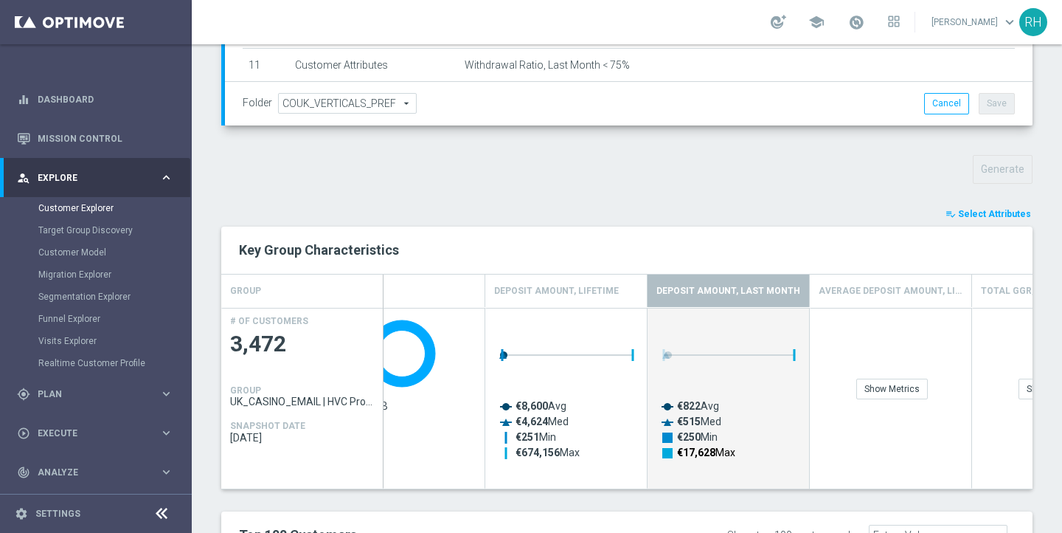
click at [701, 452] on tspan "€17,628" at bounding box center [696, 452] width 38 height 12
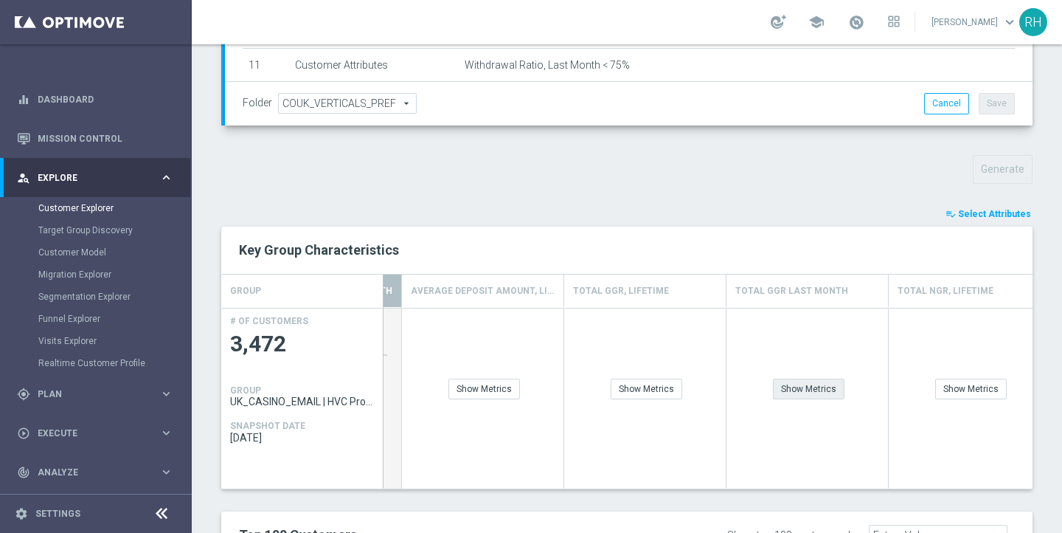
click at [795, 384] on div "Show Metrics" at bounding box center [809, 388] width 72 height 21
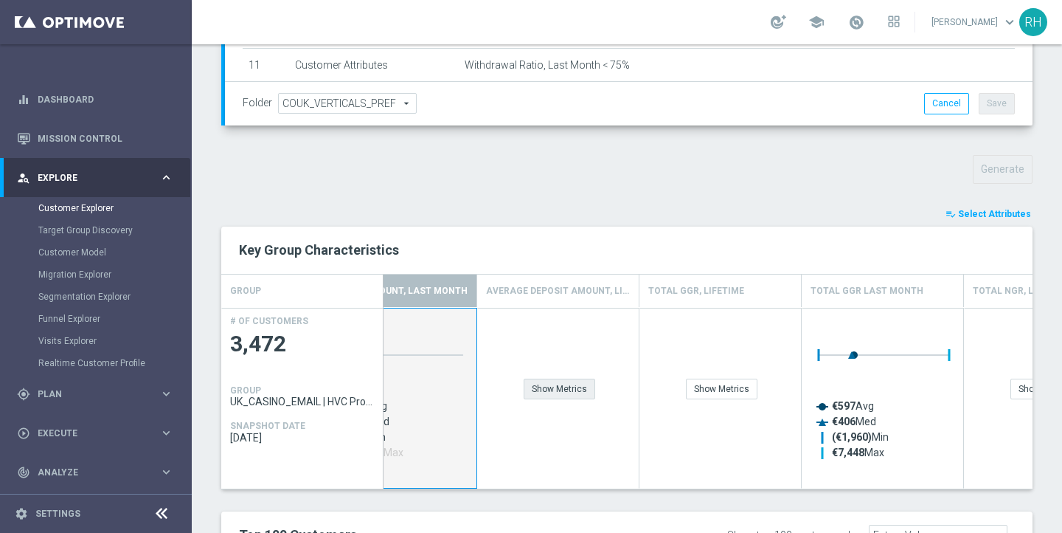
click at [586, 395] on div "Show Metrics" at bounding box center [560, 388] width 72 height 21
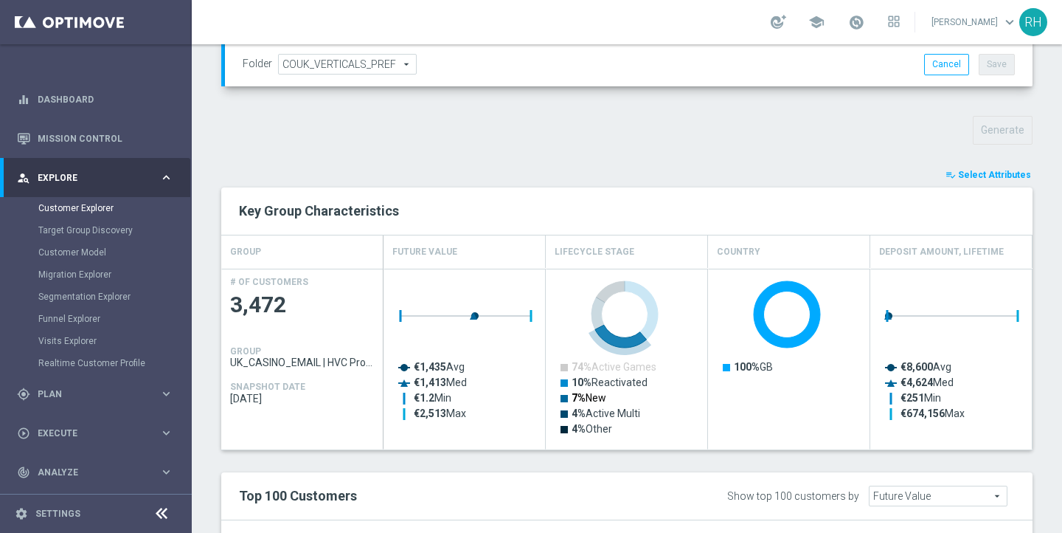
click at [601, 399] on text "7% New" at bounding box center [589, 398] width 35 height 12
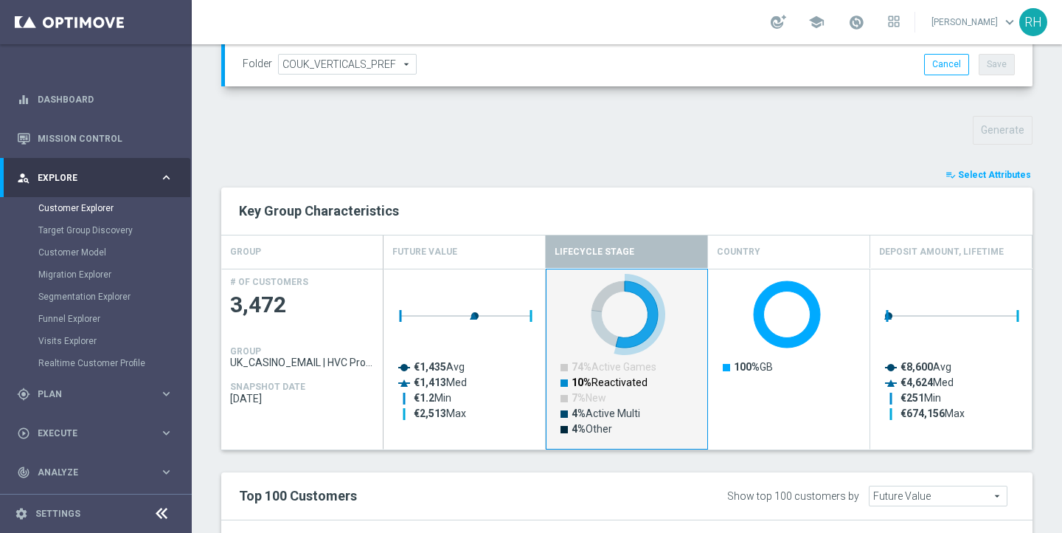
click at [600, 384] on text "10% Reactivated" at bounding box center [610, 382] width 76 height 12
click at [625, 382] on text "10% Reactivated" at bounding box center [610, 382] width 76 height 12
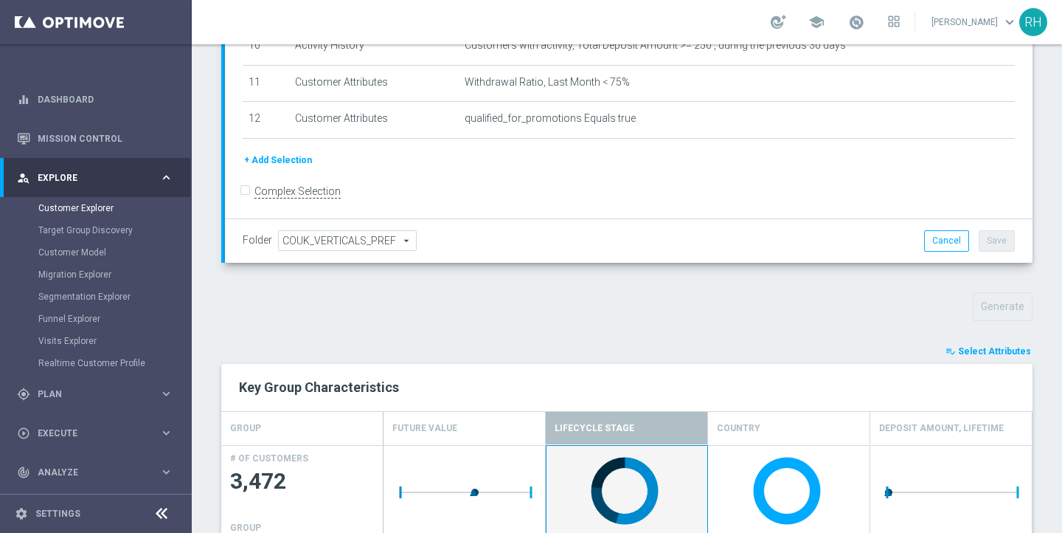
click at [305, 162] on button "+ Add Selection" at bounding box center [278, 160] width 71 height 16
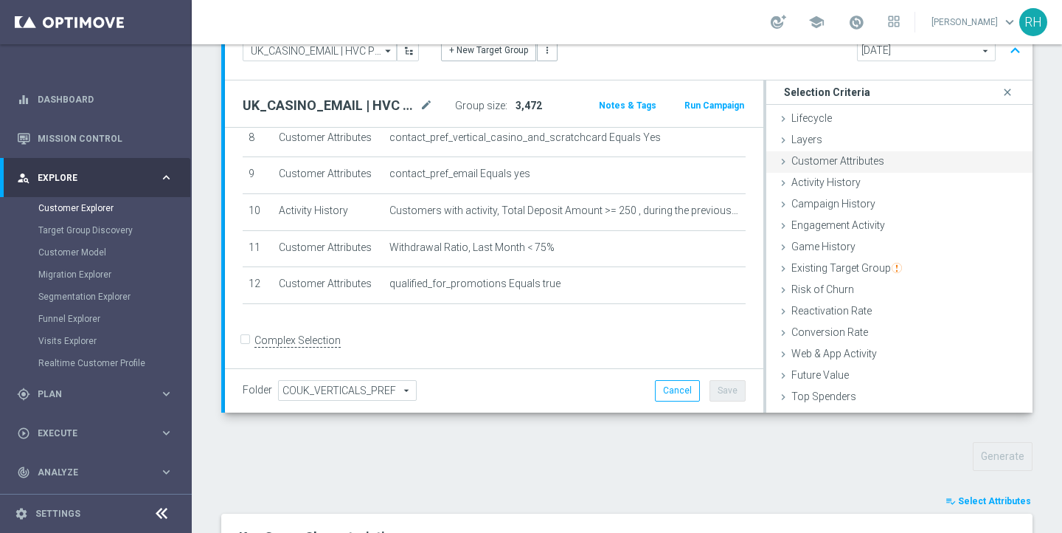
click at [790, 156] on div "Customer Attributes done" at bounding box center [899, 162] width 266 height 22
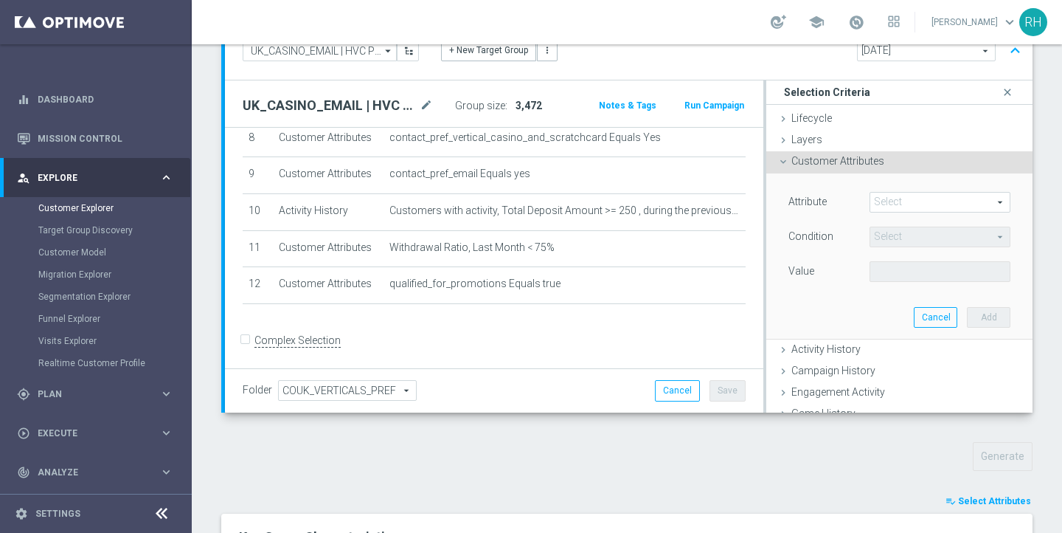
click at [921, 193] on span at bounding box center [939, 202] width 139 height 19
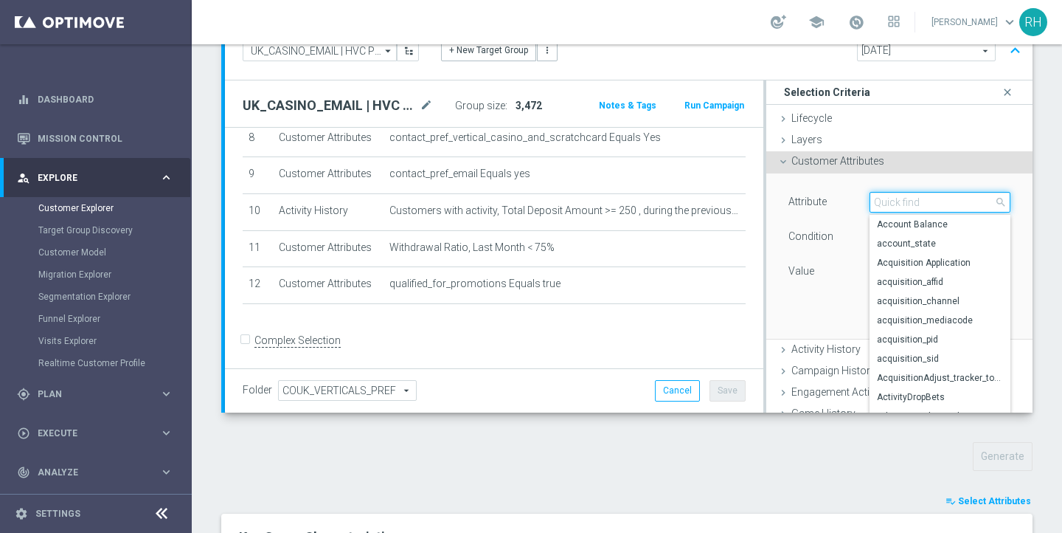
click at [921, 193] on input "search" at bounding box center [940, 202] width 141 height 21
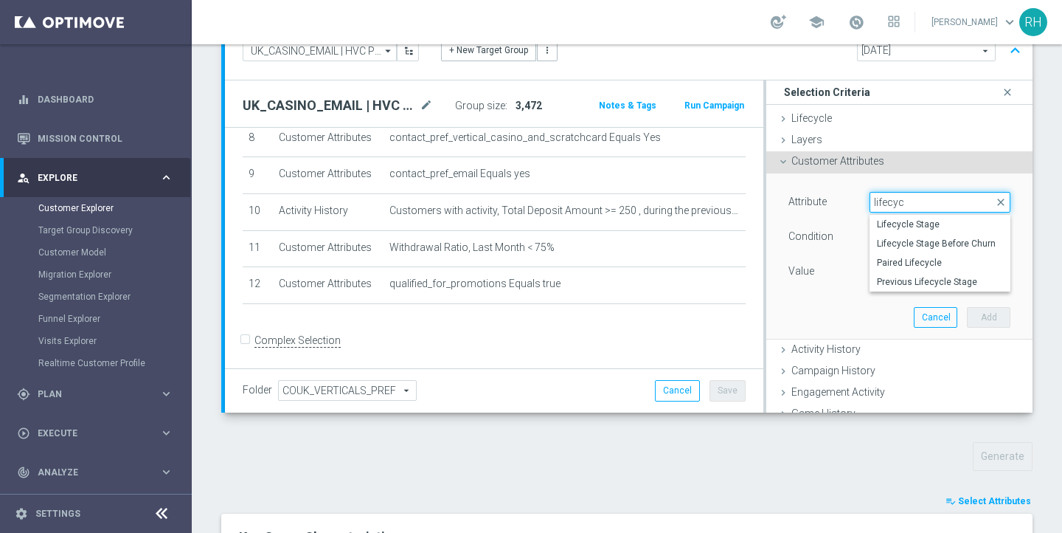
type input "lifecyc"
click at [914, 214] on div "Lifecycle Stage Lifecycle Stage Before Churn Paired Lifecycle Previous Lifecycl…" at bounding box center [940, 252] width 141 height 77
click at [913, 218] on span "Lifecycle Stage" at bounding box center [940, 224] width 126 height 12
type input "Lifecycle Stage"
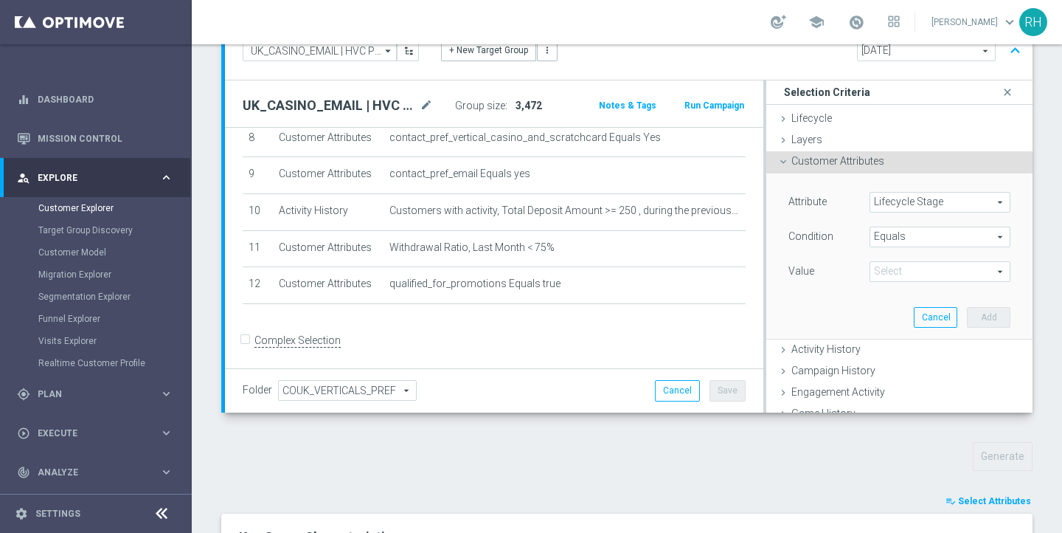
click at [912, 231] on span "Equals" at bounding box center [939, 236] width 139 height 19
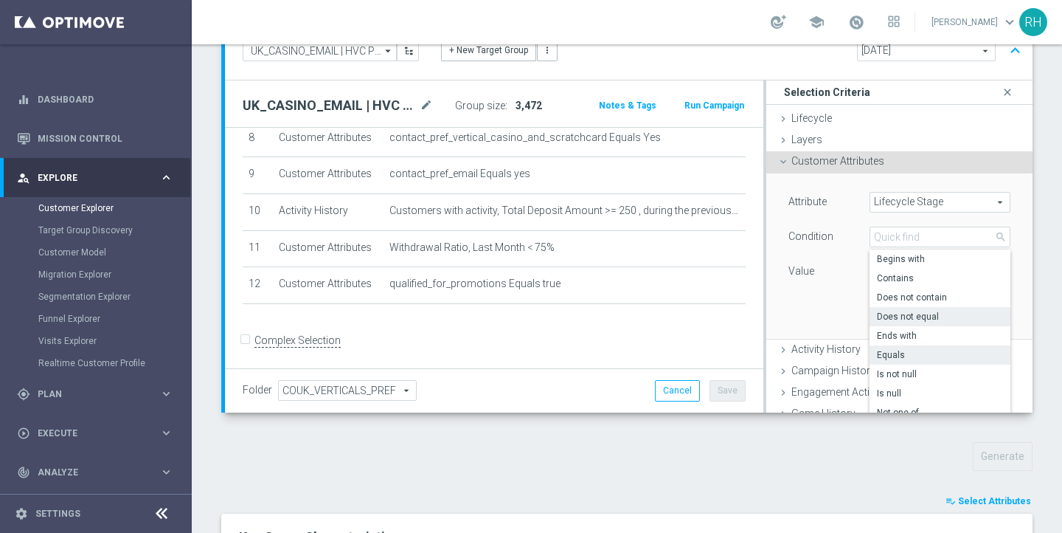
click at [908, 311] on span "Does not equal" at bounding box center [940, 317] width 126 height 12
type input "Does not equal"
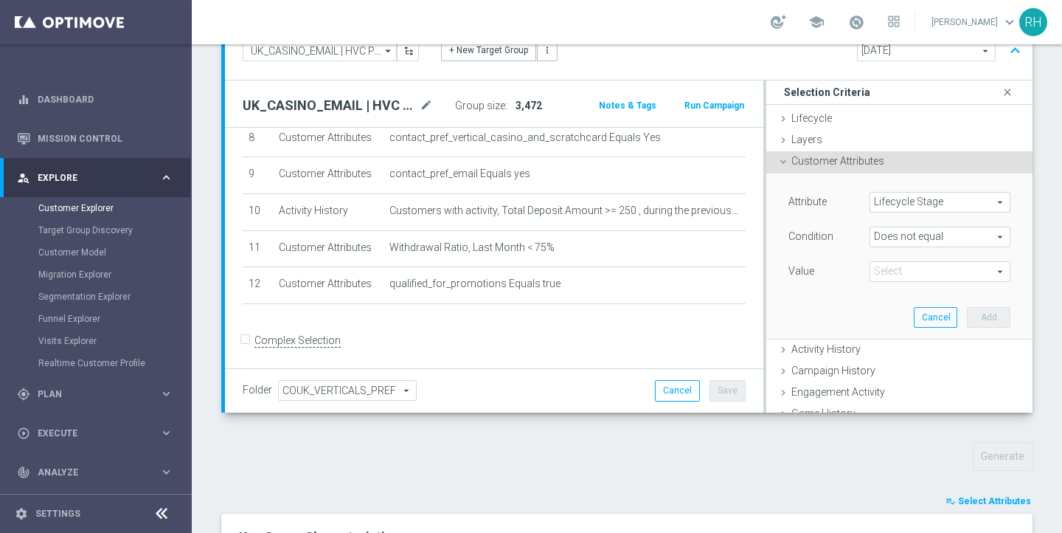
click at [925, 275] on span at bounding box center [939, 271] width 139 height 19
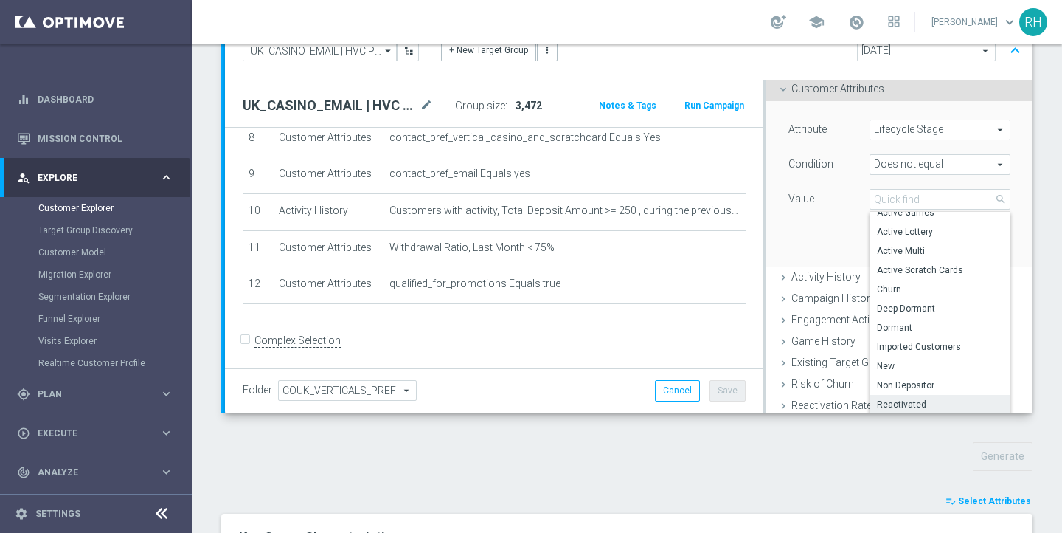
click at [904, 398] on span "Reactivated" at bounding box center [940, 404] width 126 height 12
type input "Reactivated"
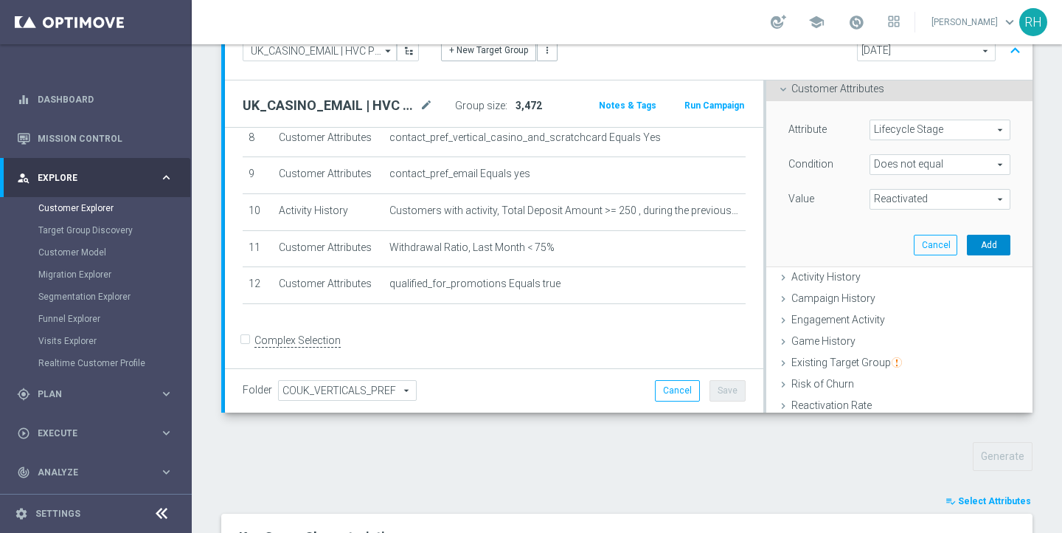
click at [989, 253] on button "Add" at bounding box center [989, 245] width 44 height 21
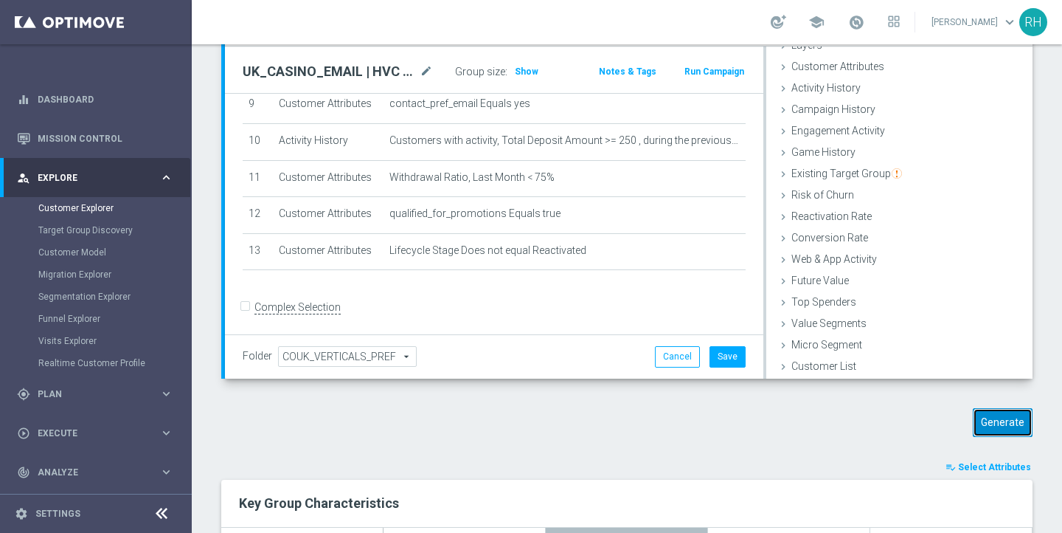
click at [1016, 429] on button "Generate" at bounding box center [1003, 422] width 60 height 29
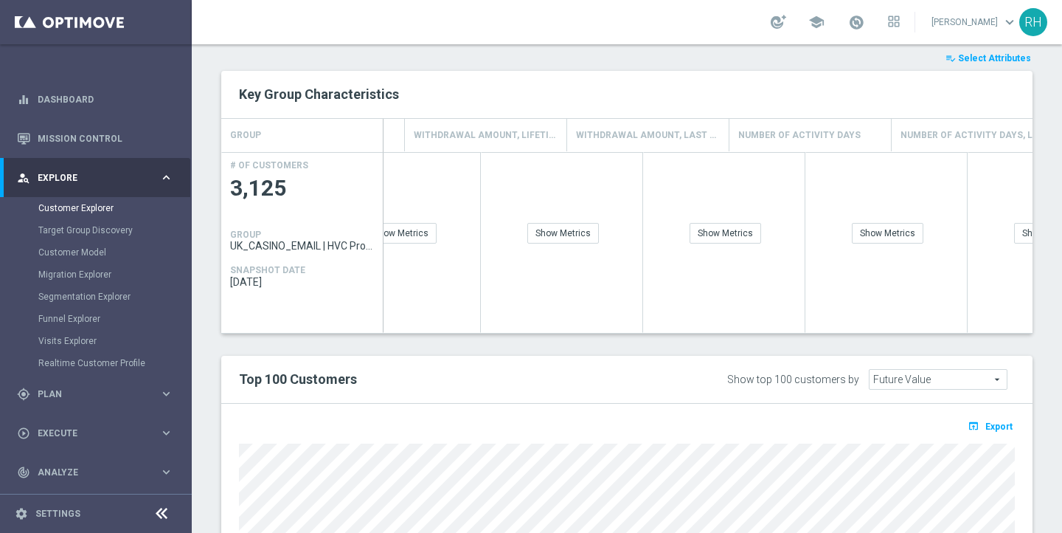
scroll to position [0, 1717]
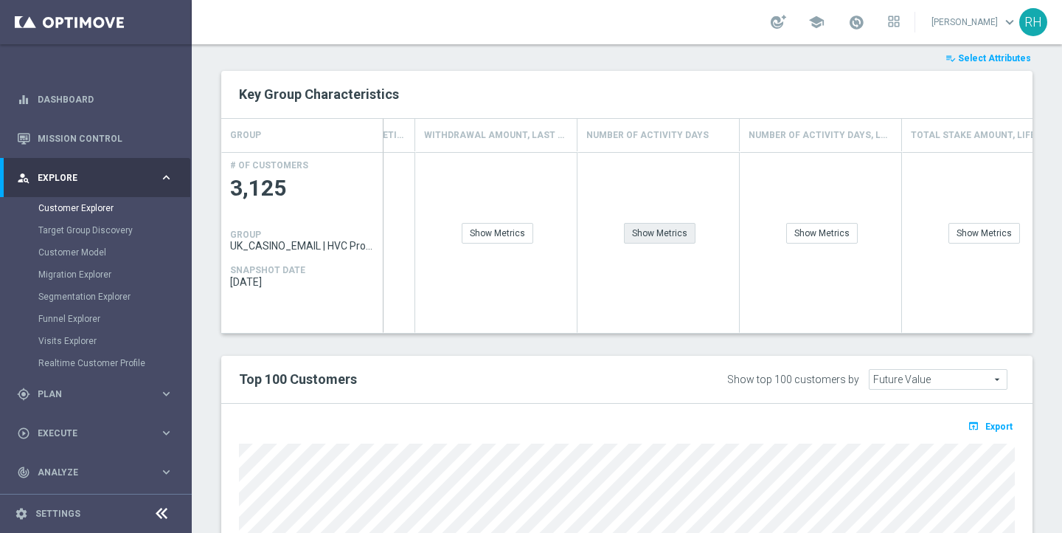
click at [660, 229] on div "Show Metrics" at bounding box center [660, 233] width 72 height 21
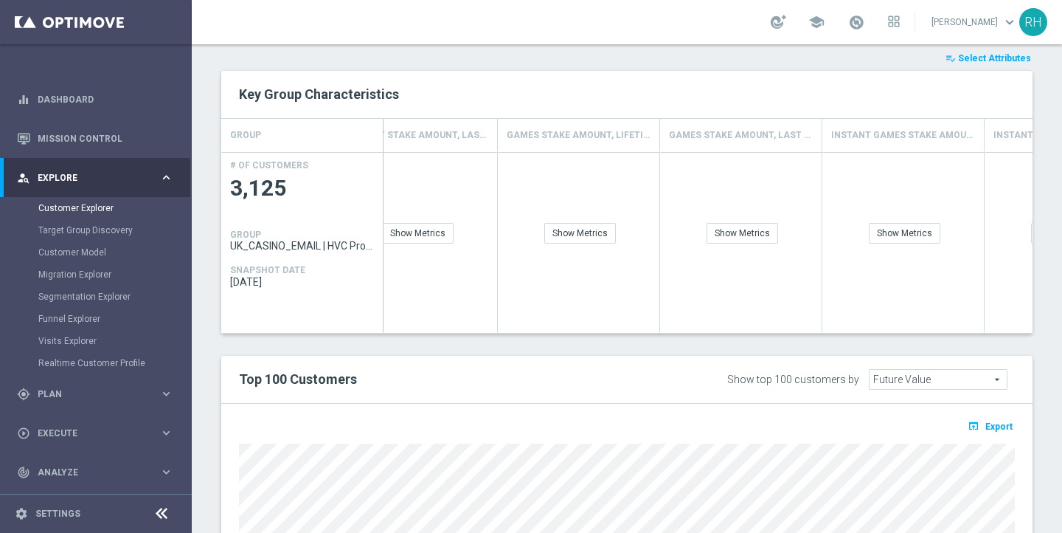
click at [1008, 57] on span "Select Attributes" at bounding box center [994, 58] width 73 height 10
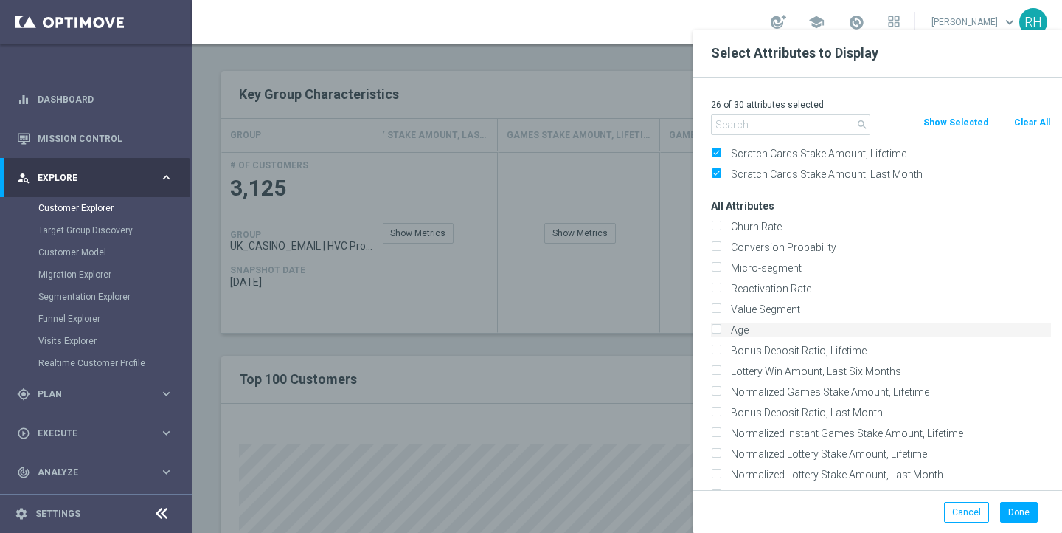
click at [747, 327] on label "Age" at bounding box center [888, 329] width 325 height 13
click at [721, 327] on input "Age" at bounding box center [716, 332] width 10 height 10
checkbox input "true"
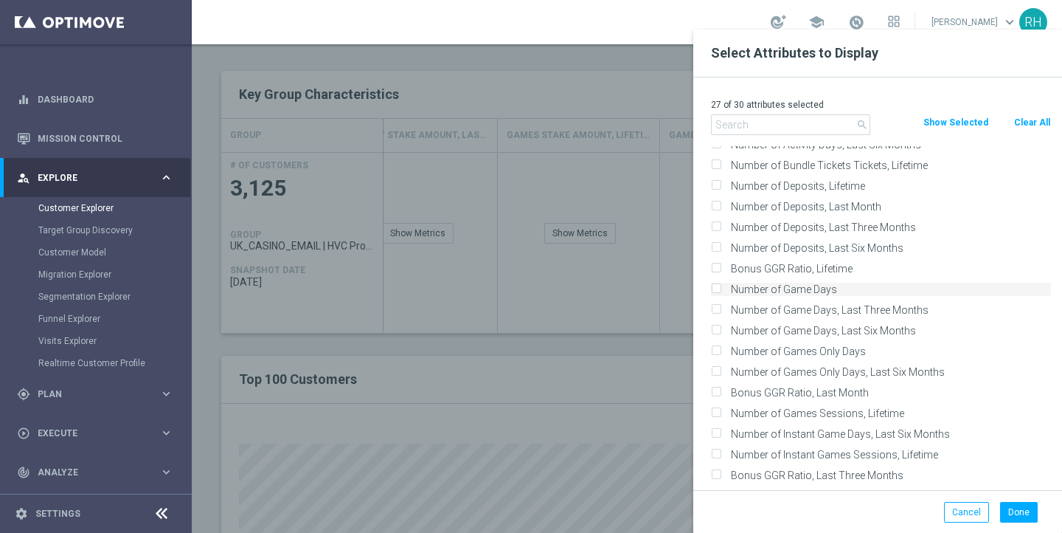
click at [827, 285] on label "Number of Game Days" at bounding box center [888, 288] width 325 height 13
click at [721, 286] on input "Number of Game Days" at bounding box center [716, 291] width 10 height 10
checkbox input "true"
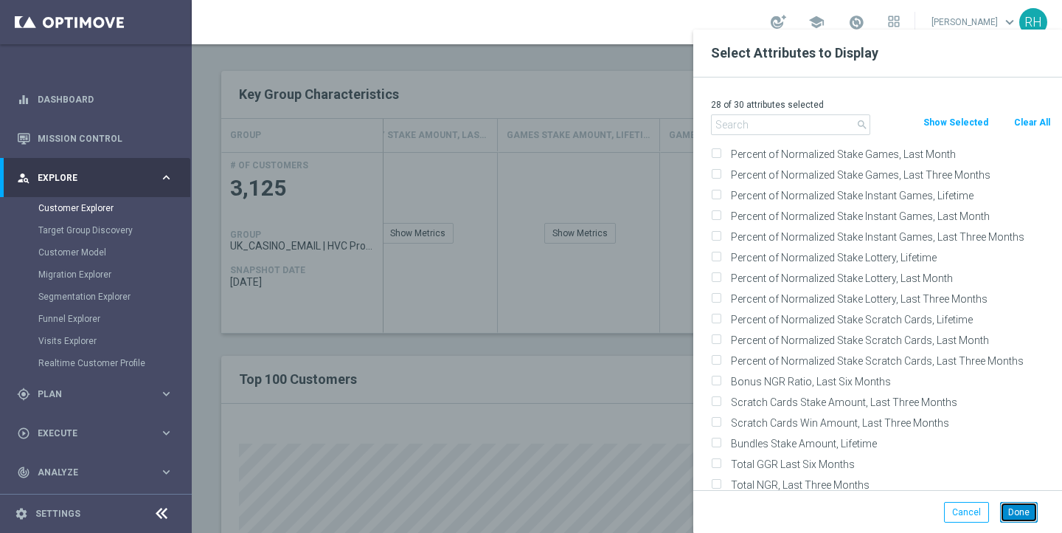
click at [1027, 508] on button "Done" at bounding box center [1019, 512] width 38 height 21
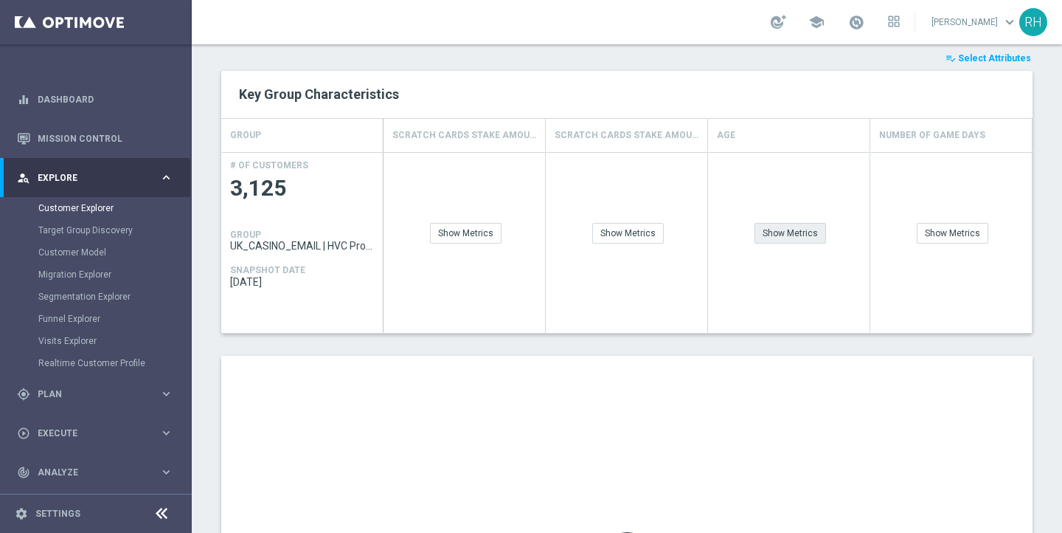
click at [796, 231] on div "Show Metrics" at bounding box center [791, 233] width 72 height 21
click at [975, 235] on div "Show Metrics" at bounding box center [953, 233] width 72 height 21
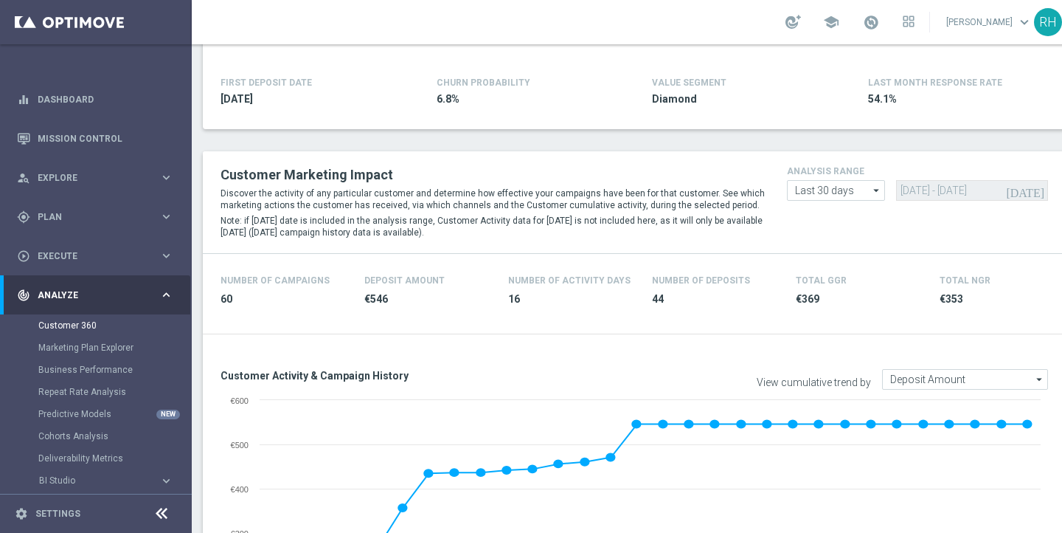
scroll to position [278, 0]
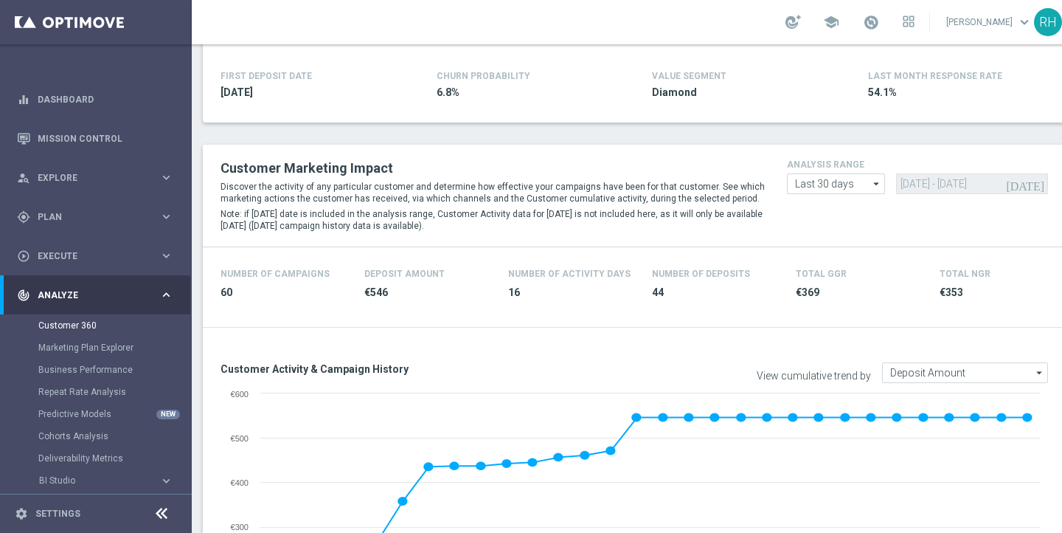
click at [871, 184] on icon "arrow_drop_down" at bounding box center [877, 183] width 15 height 19
click at [759, 195] on p "Discover the activity of any particular customer and determine how effective yo…" at bounding box center [493, 193] width 544 height 24
type input "Last 30 days"
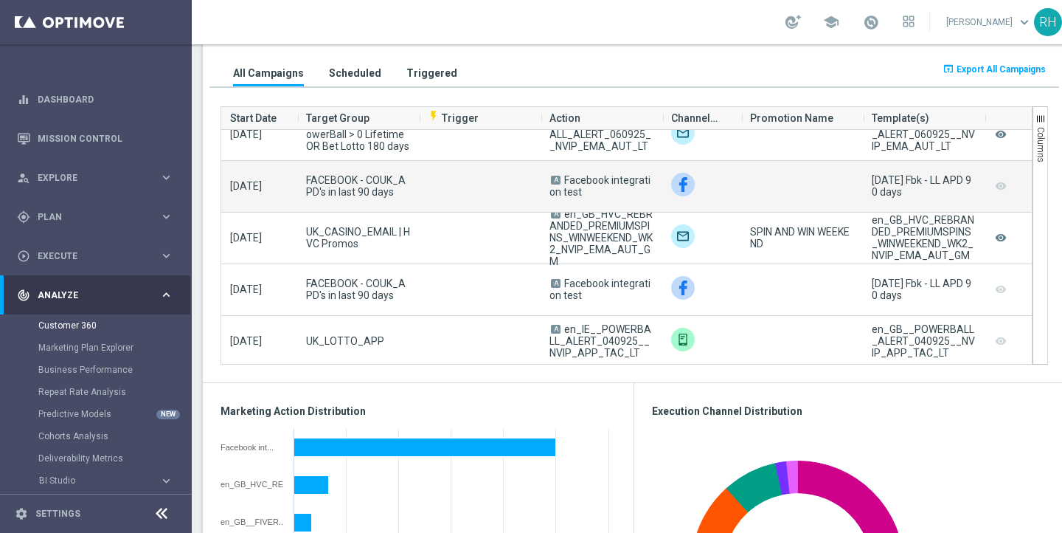
scroll to position [1007, 0]
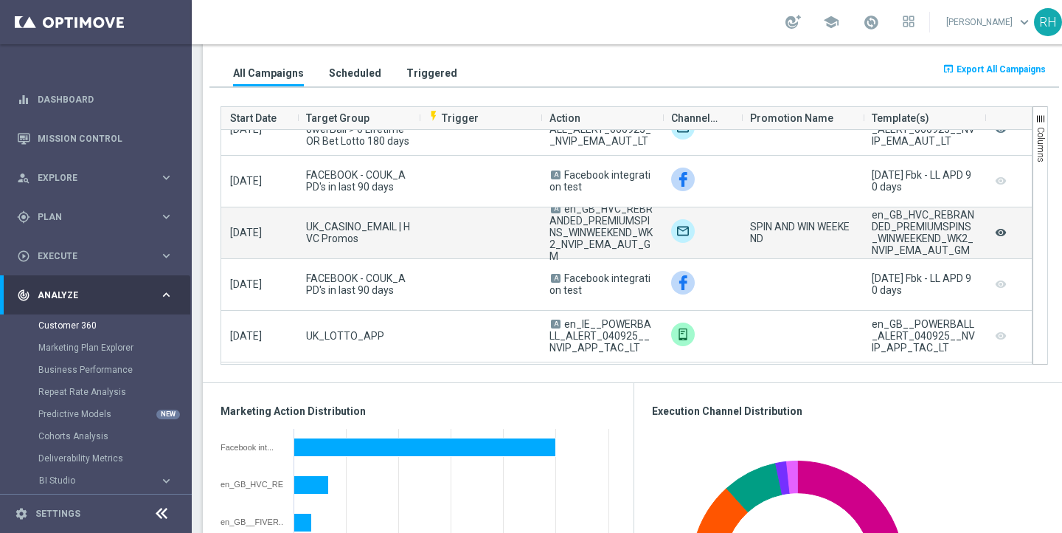
click at [1003, 236] on icon "remove_red_eye" at bounding box center [1001, 232] width 15 height 19
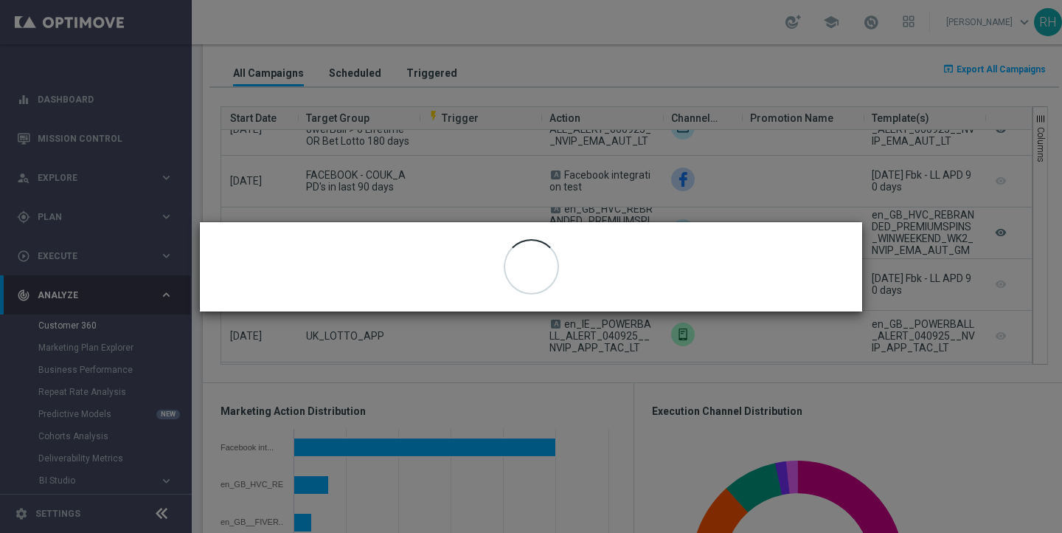
click at [854, 370] on modal-container "close" at bounding box center [531, 266] width 1062 height 533
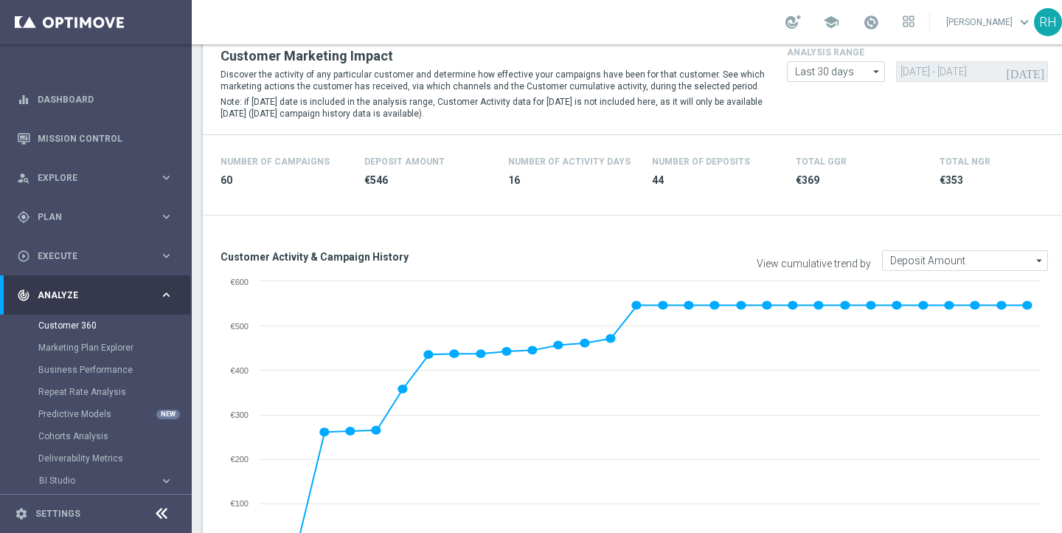
scroll to position [522, 0]
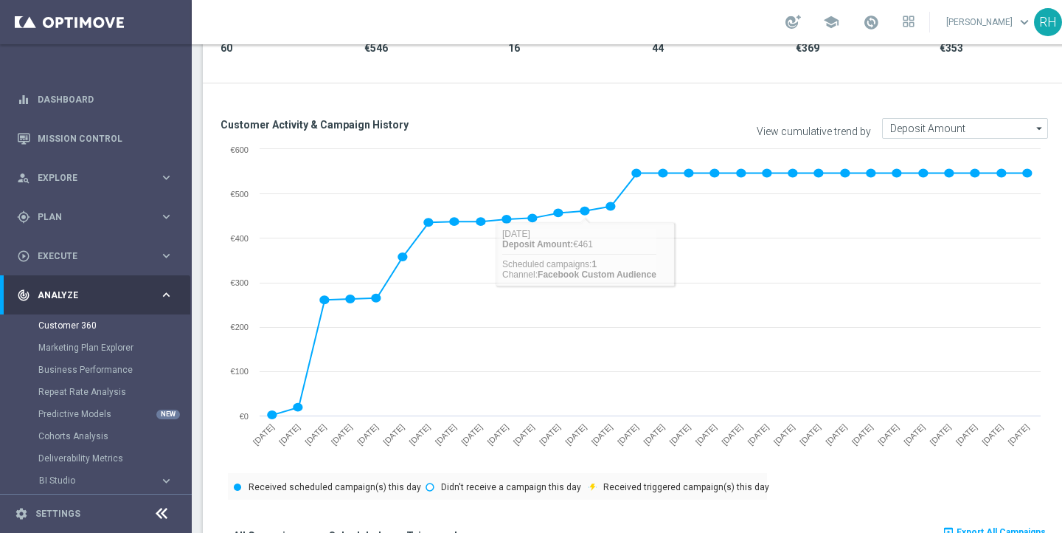
click at [685, 428] on text "2025-09-05" at bounding box center [680, 434] width 24 height 24
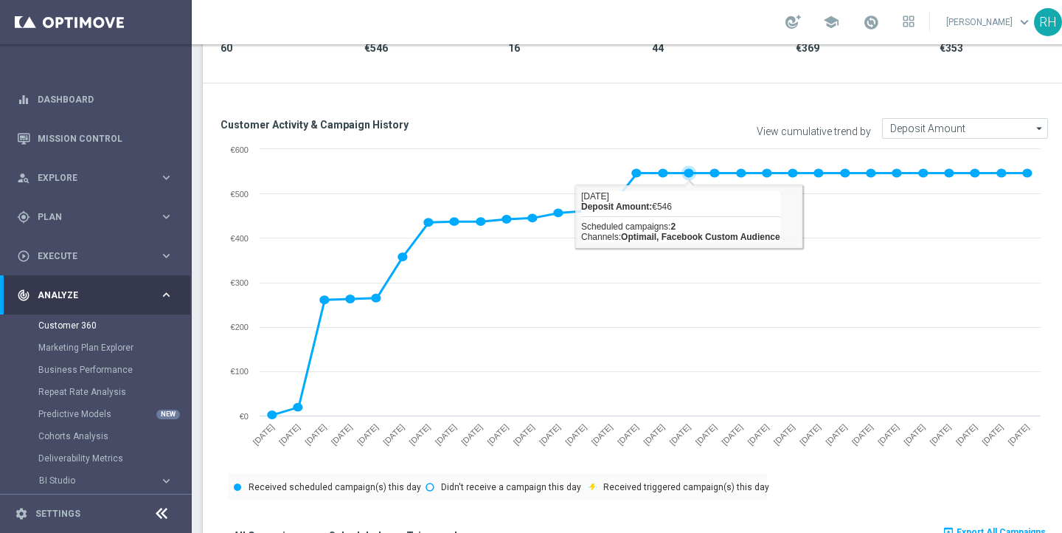
click at [685, 174] on image at bounding box center [729, 208] width 91 height 111
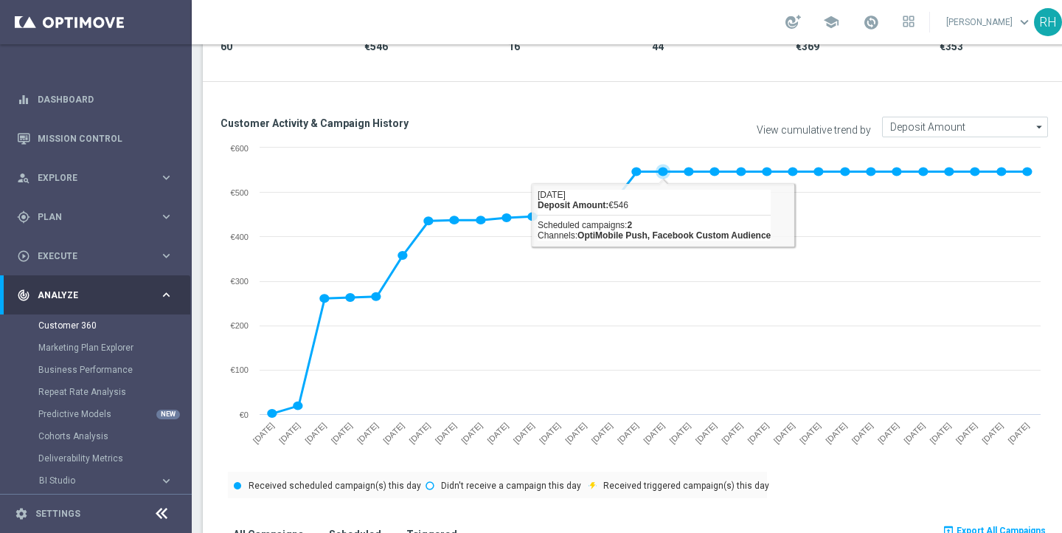
scroll to position [524, 0]
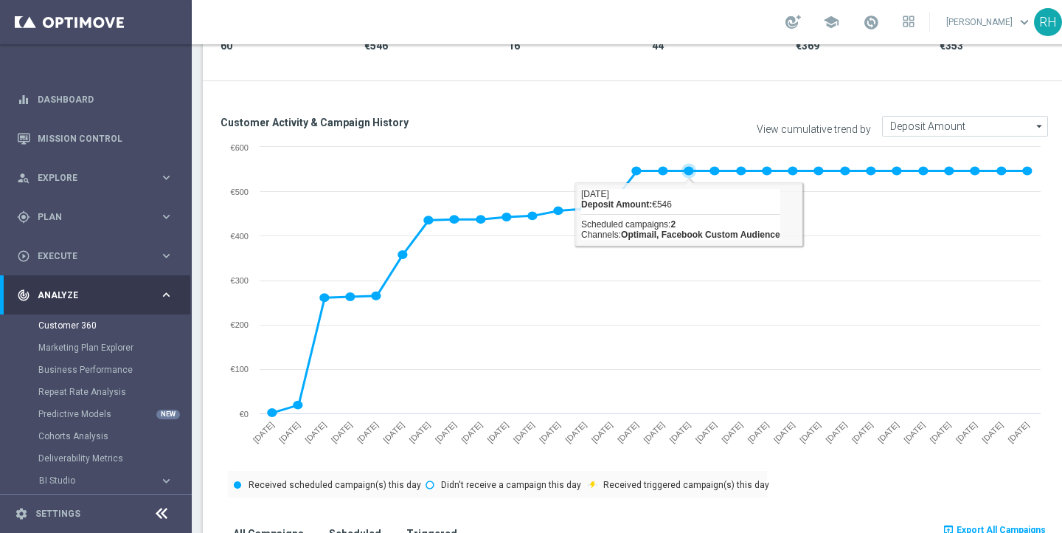
click at [689, 236] on image at bounding box center [729, 205] width 91 height 111
click at [691, 173] on image at bounding box center [729, 205] width 91 height 111
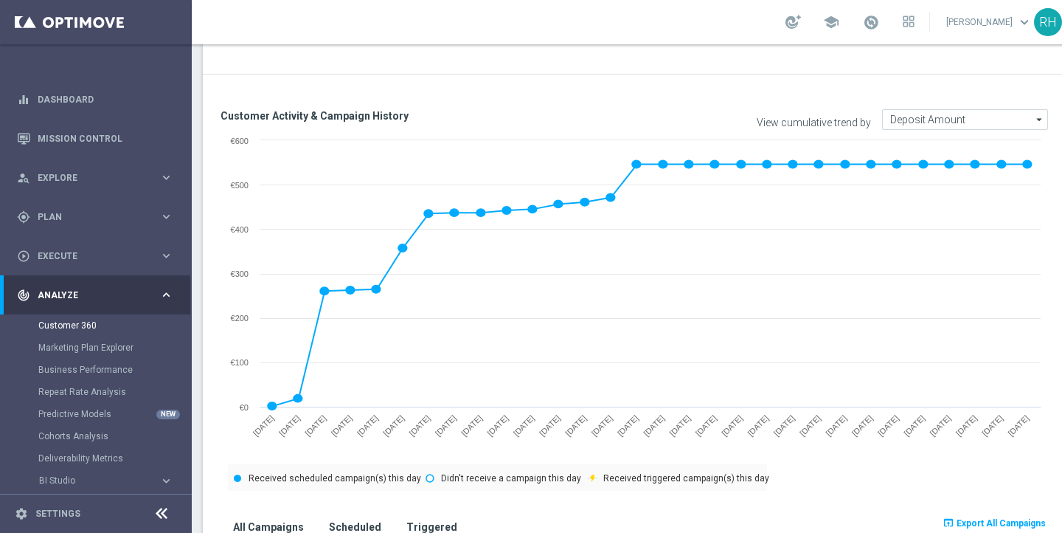
scroll to position [546, 0]
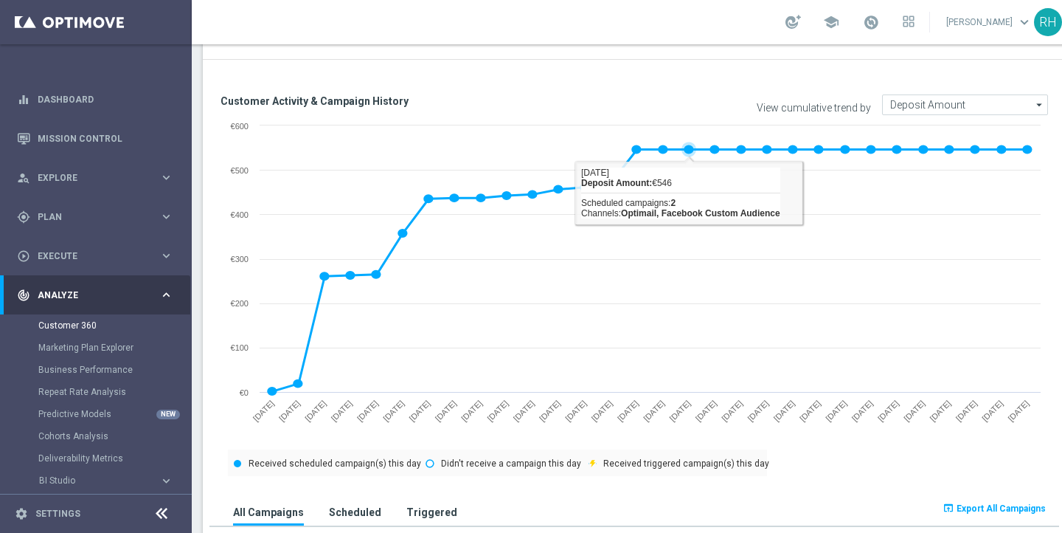
click at [692, 151] on image at bounding box center [729, 184] width 91 height 111
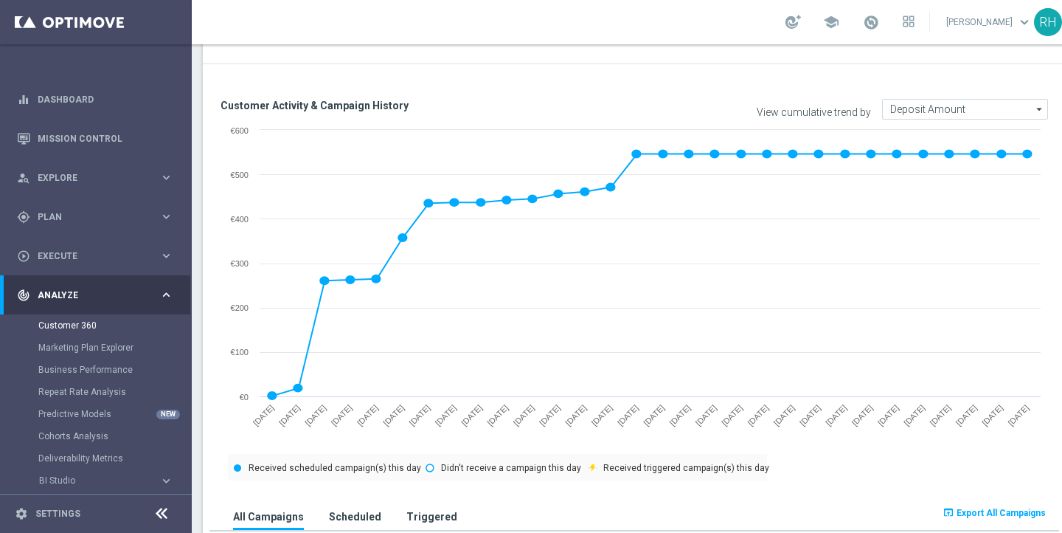
scroll to position [537, 0]
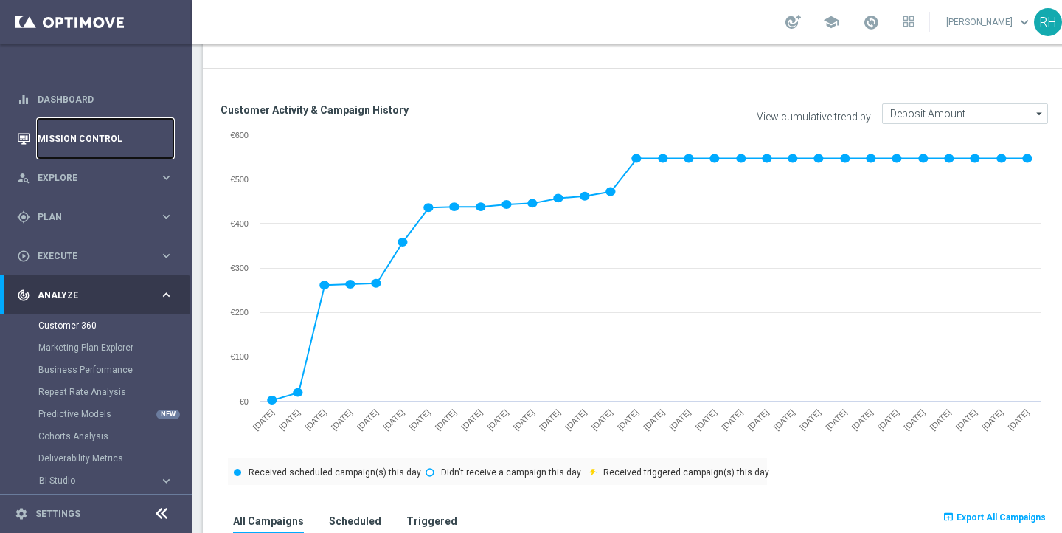
click at [122, 142] on link "Mission Control" at bounding box center [106, 138] width 136 height 39
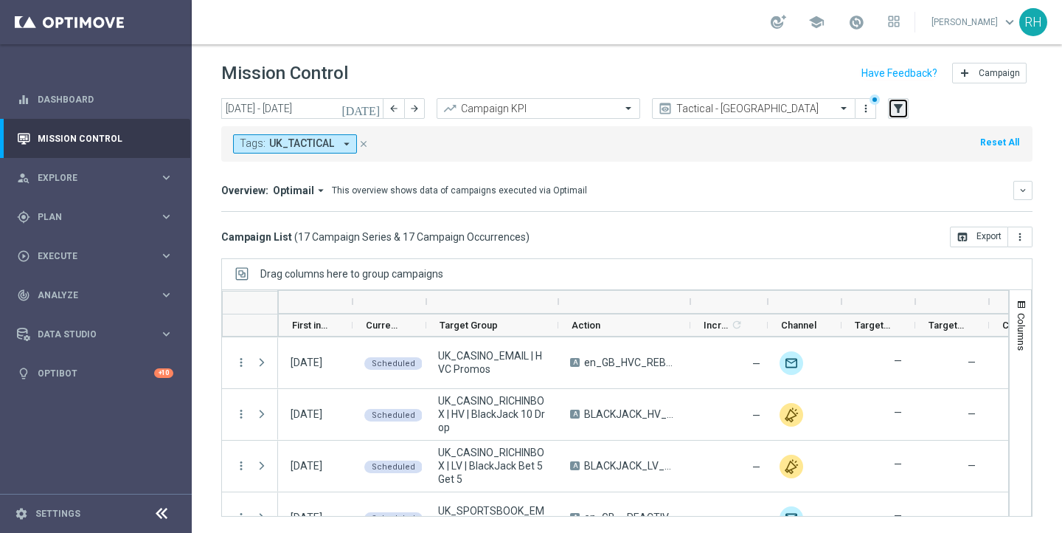
click at [890, 105] on button "filter_alt" at bounding box center [898, 108] width 21 height 21
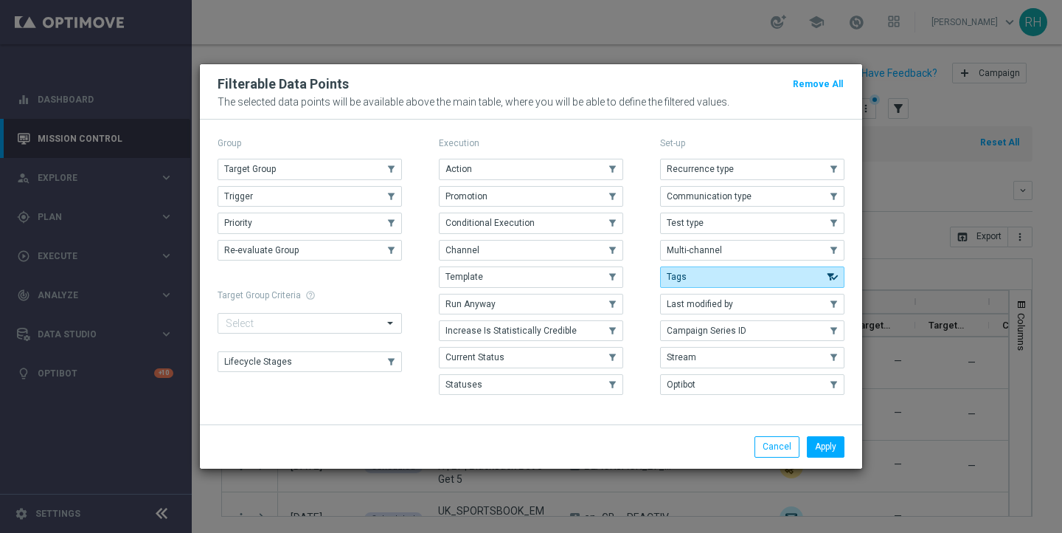
click at [911, 164] on modal-container "Filterable Data Points Remove All The selected data points will be available ab…" at bounding box center [531, 266] width 1062 height 533
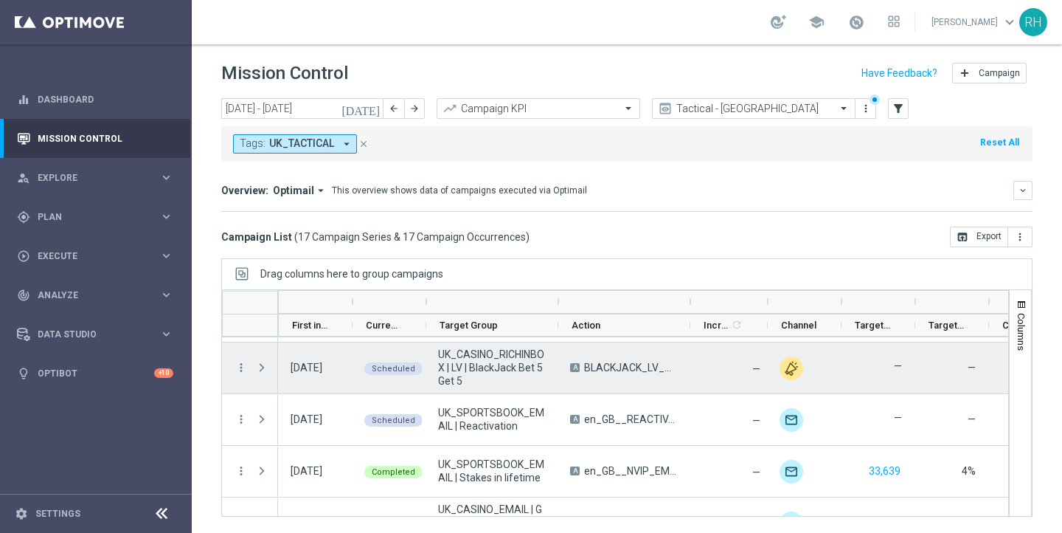
scroll to position [74, 0]
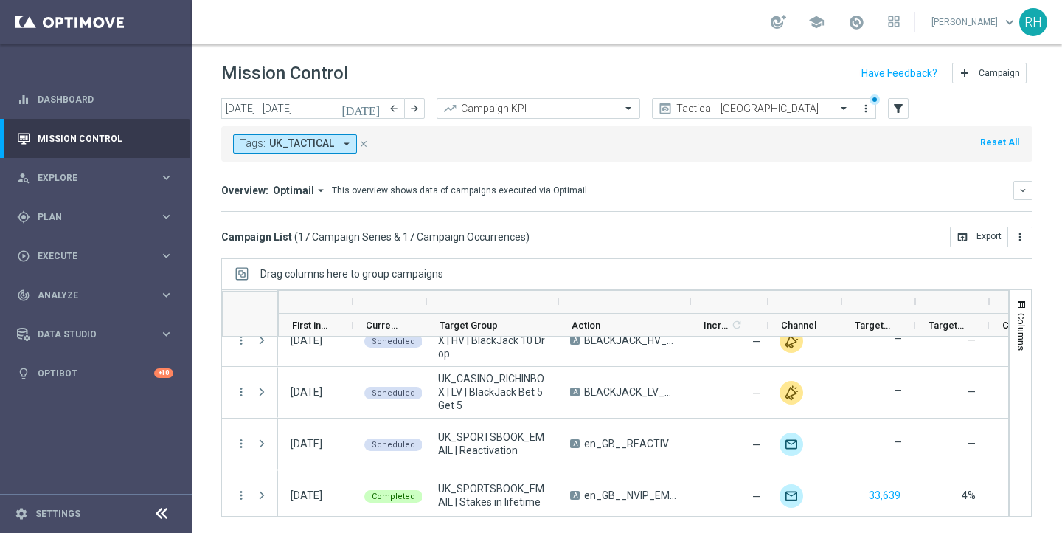
click at [373, 109] on icon "today" at bounding box center [362, 108] width 40 height 13
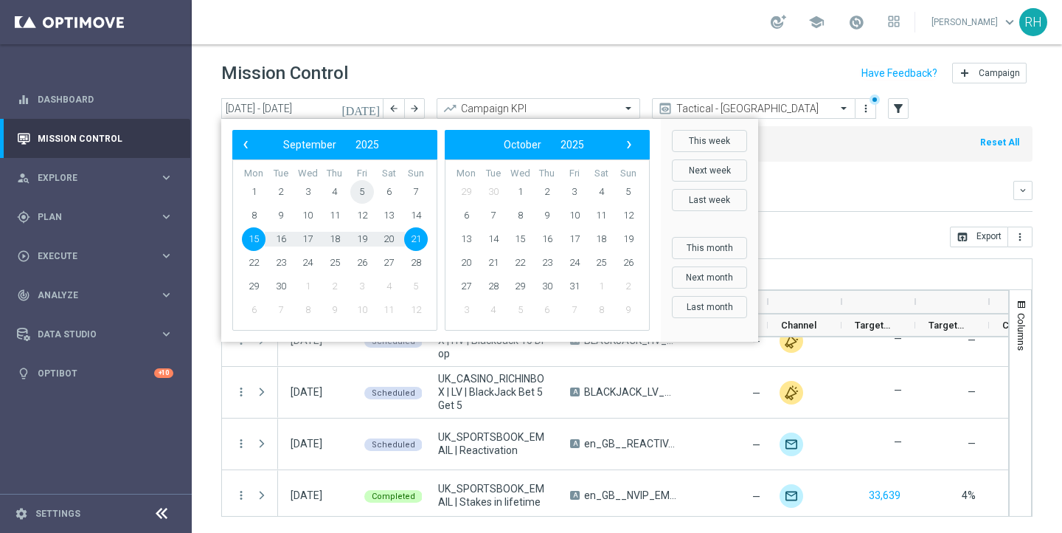
click at [369, 192] on span "5" at bounding box center [362, 192] width 24 height 24
click at [364, 193] on span "5" at bounding box center [362, 192] width 24 height 24
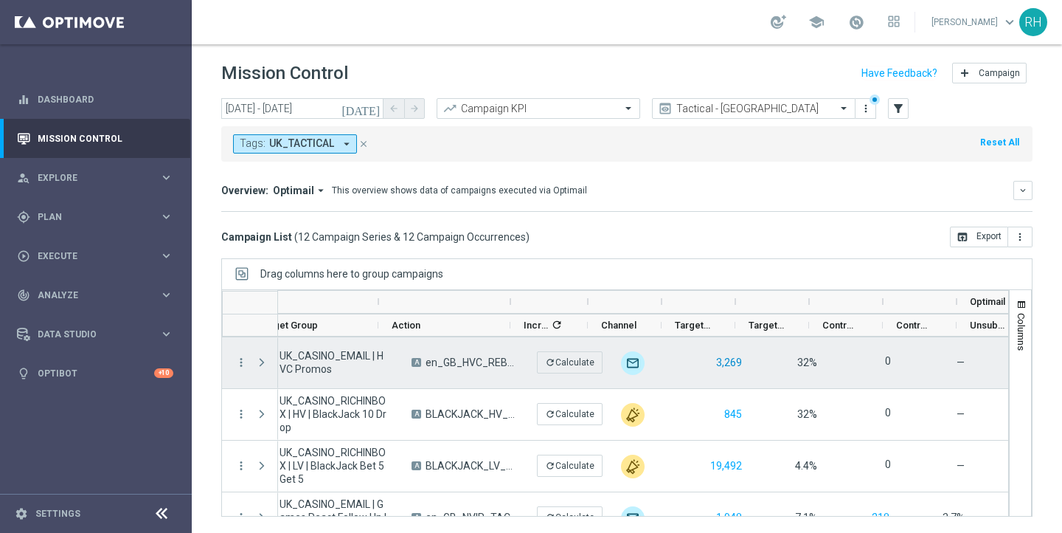
scroll to position [0, 0]
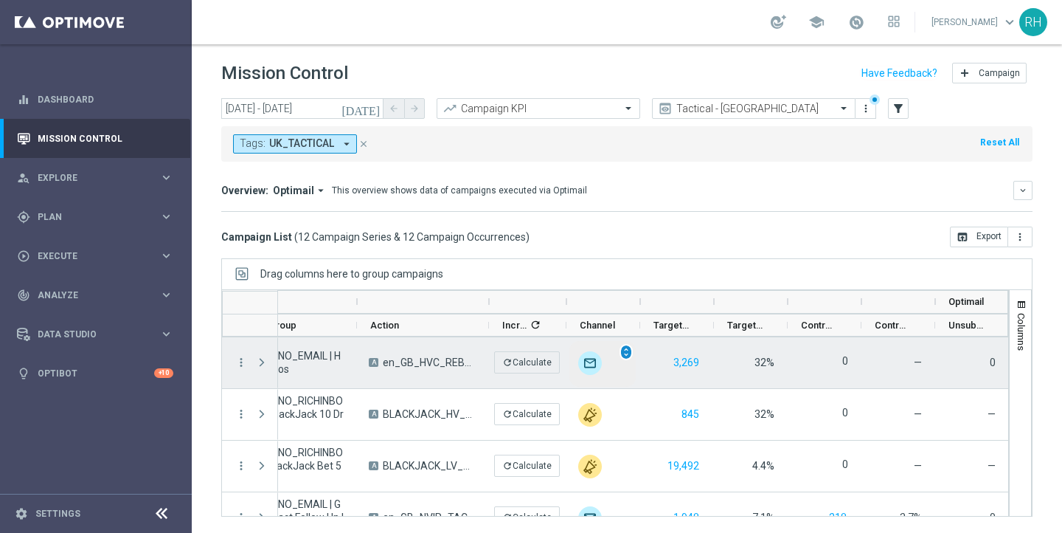
click at [627, 354] on span "unfold_more" at bounding box center [626, 352] width 10 height 10
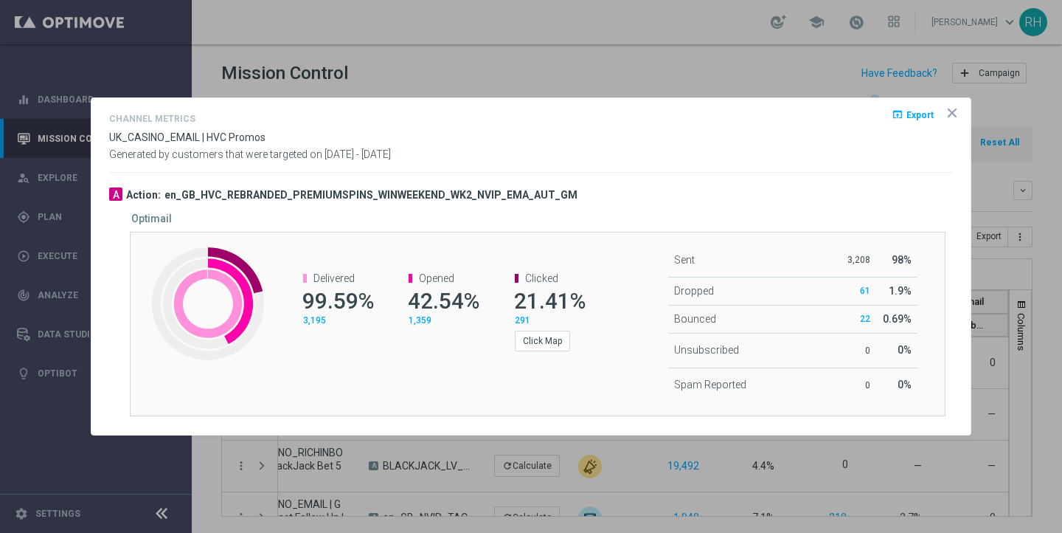
click at [423, 319] on span "1,359" at bounding box center [420, 320] width 23 height 10
click at [951, 114] on icon "icon" at bounding box center [952, 112] width 7 height 7
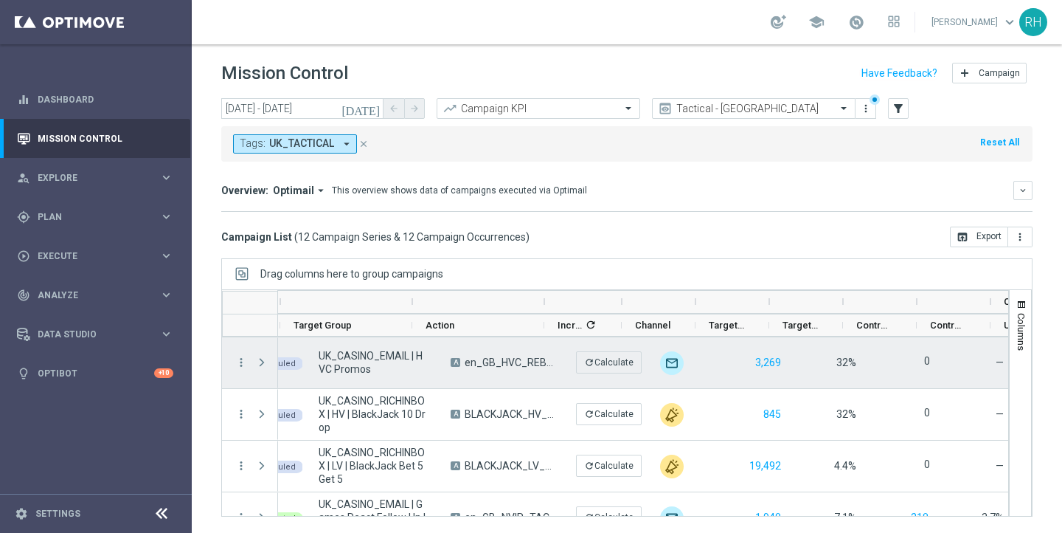
scroll to position [0, 178]
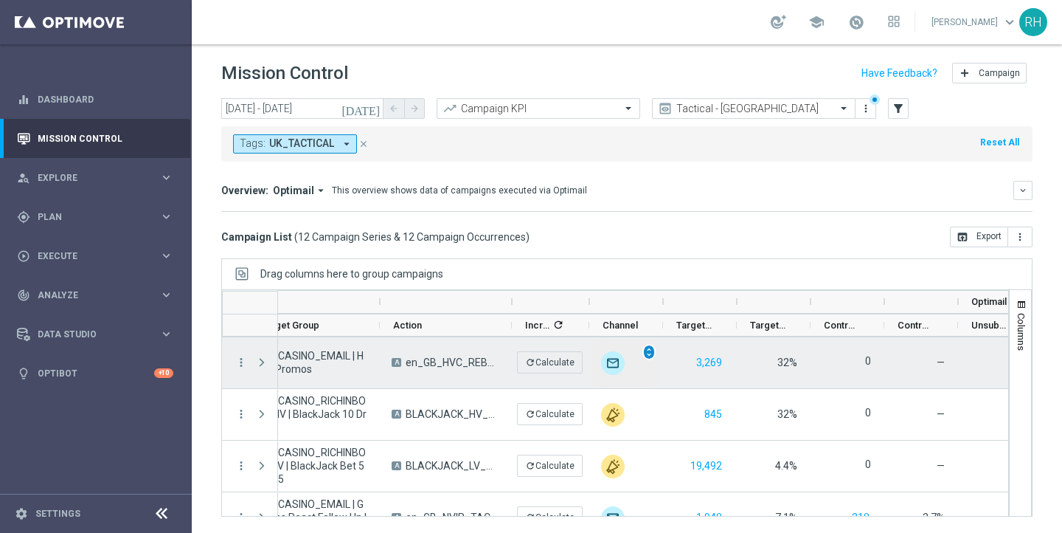
click at [648, 347] on span "unfold_more" at bounding box center [649, 352] width 10 height 10
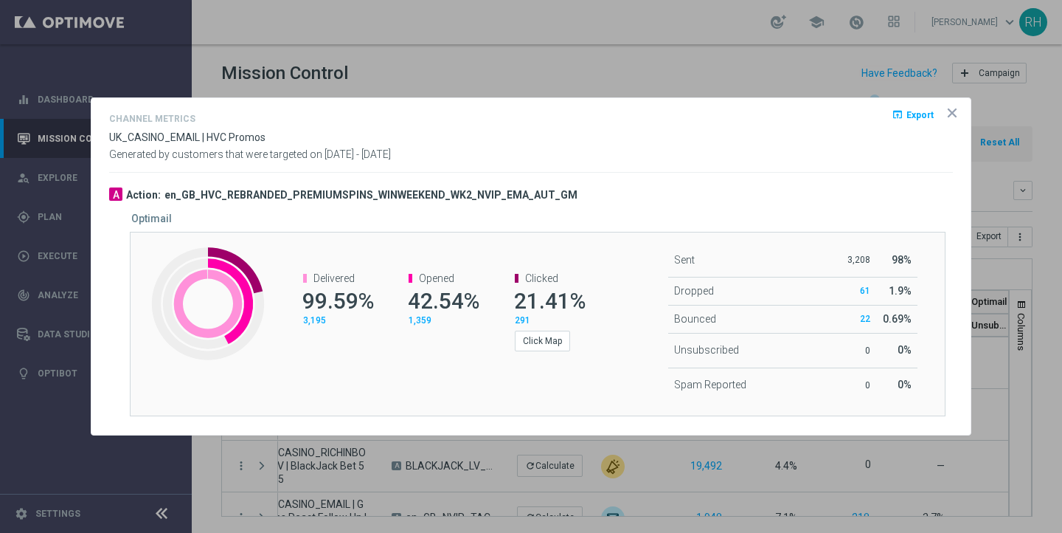
click at [961, 113] on opti-dialog-container "Channel Metrics open_in_browser Export UK_CASINO_EMAIL | HVC Promos Generated b…" at bounding box center [530, 266] width 879 height 336
click at [954, 111] on icon "icon" at bounding box center [952, 112] width 7 height 7
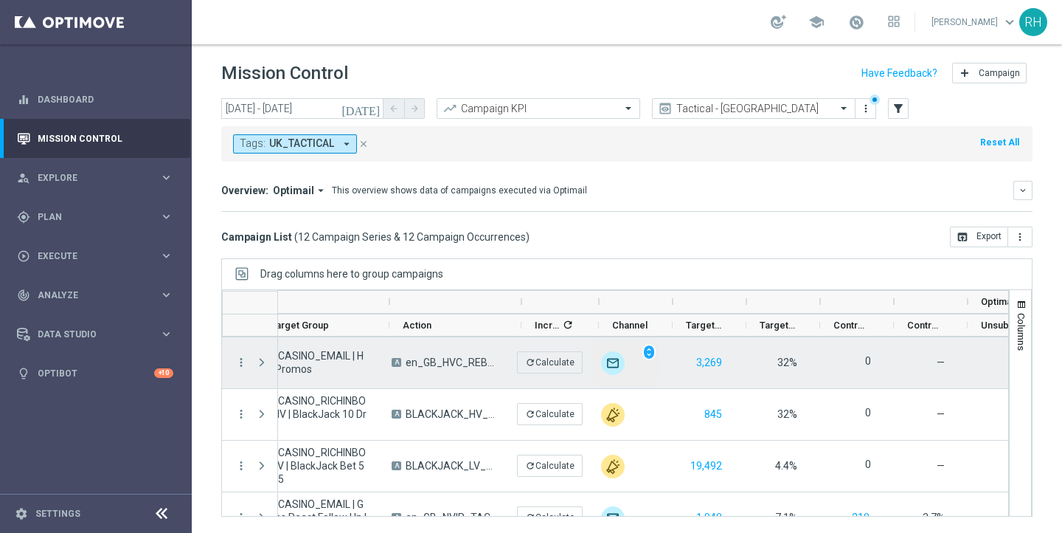
scroll to position [0, 3]
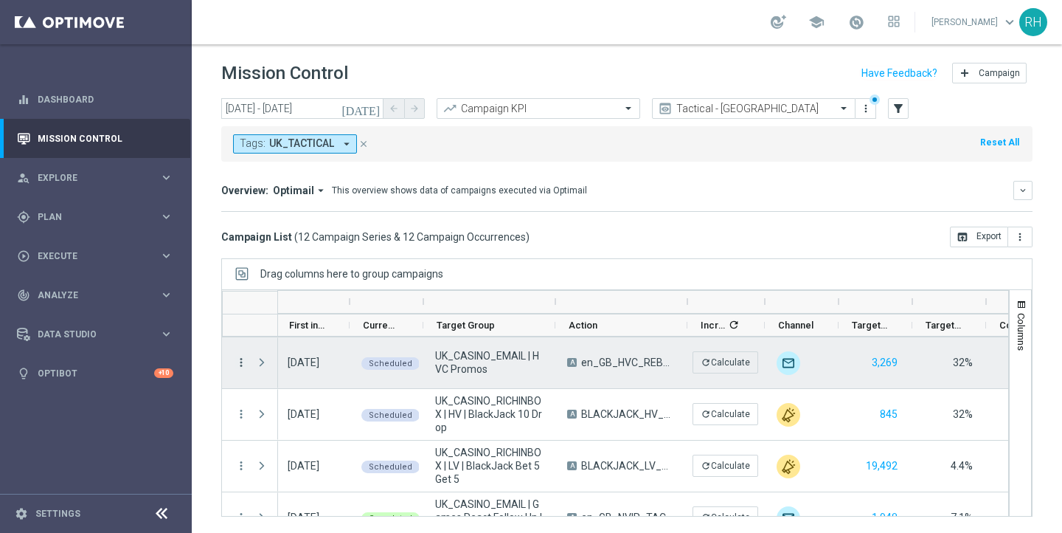
click at [245, 360] on icon "more_vert" at bounding box center [241, 362] width 13 height 13
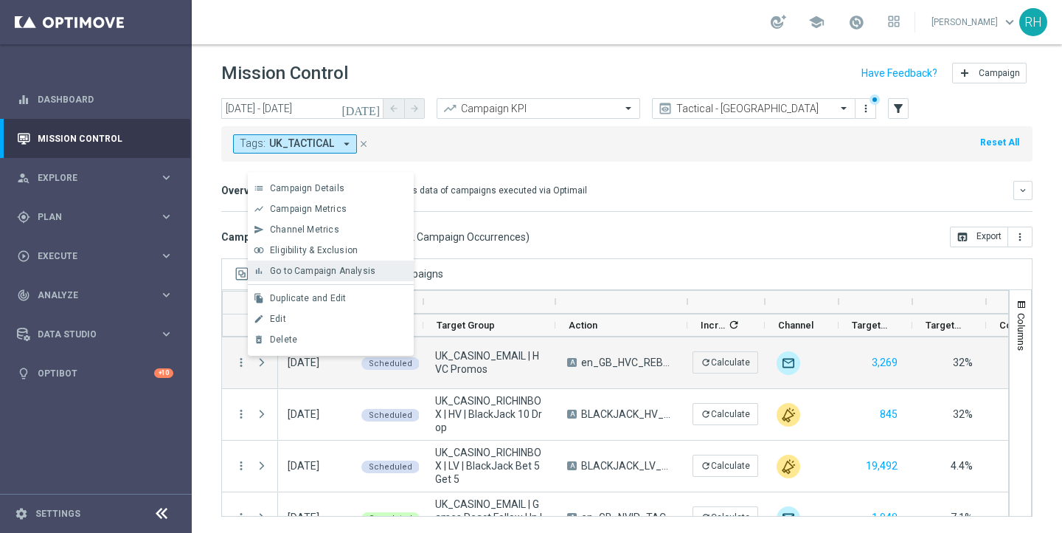
click at [330, 267] on span "Go to Campaign Analysis" at bounding box center [322, 271] width 105 height 10
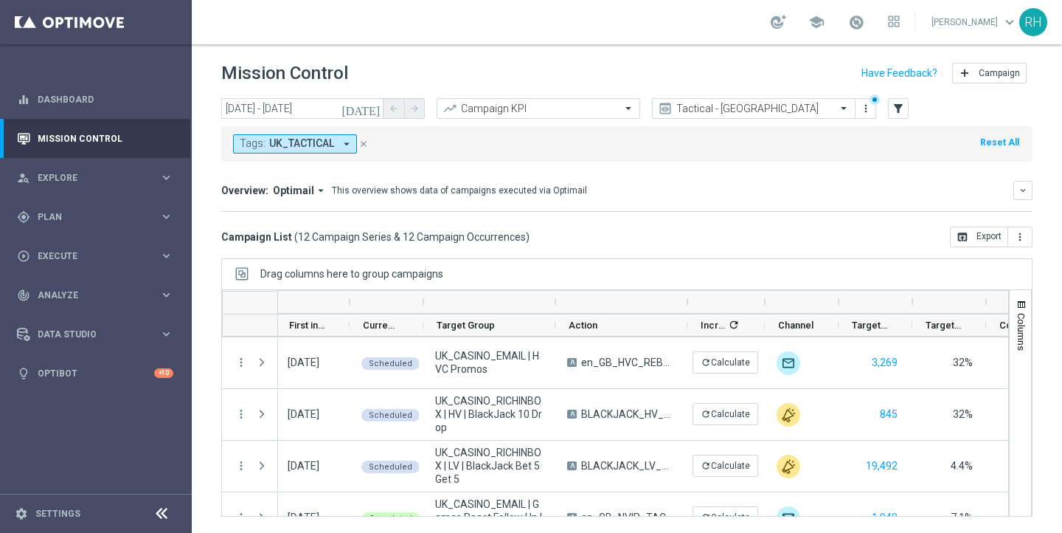
click at [370, 104] on icon "today" at bounding box center [362, 108] width 40 height 13
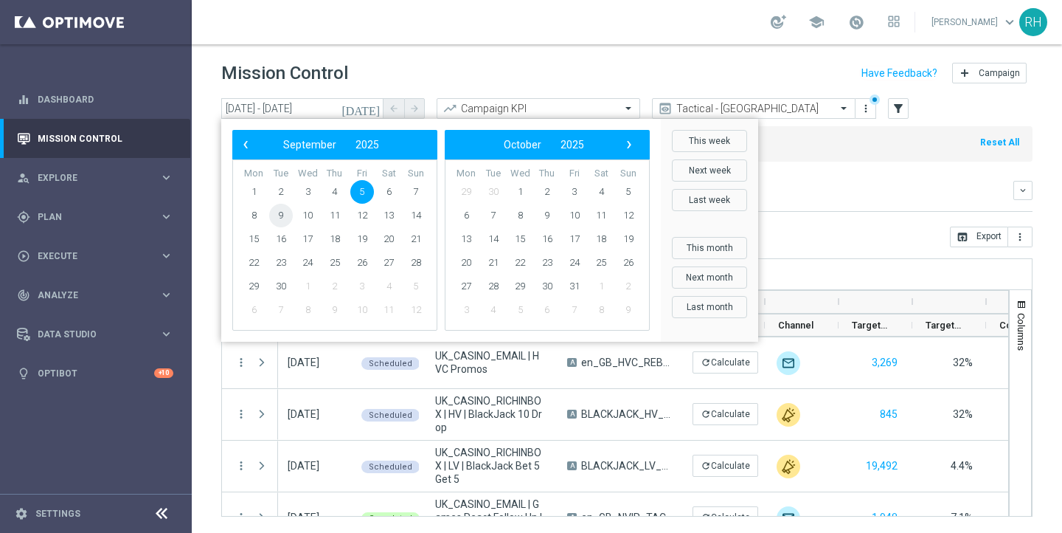
click at [285, 214] on span "9" at bounding box center [281, 216] width 24 height 24
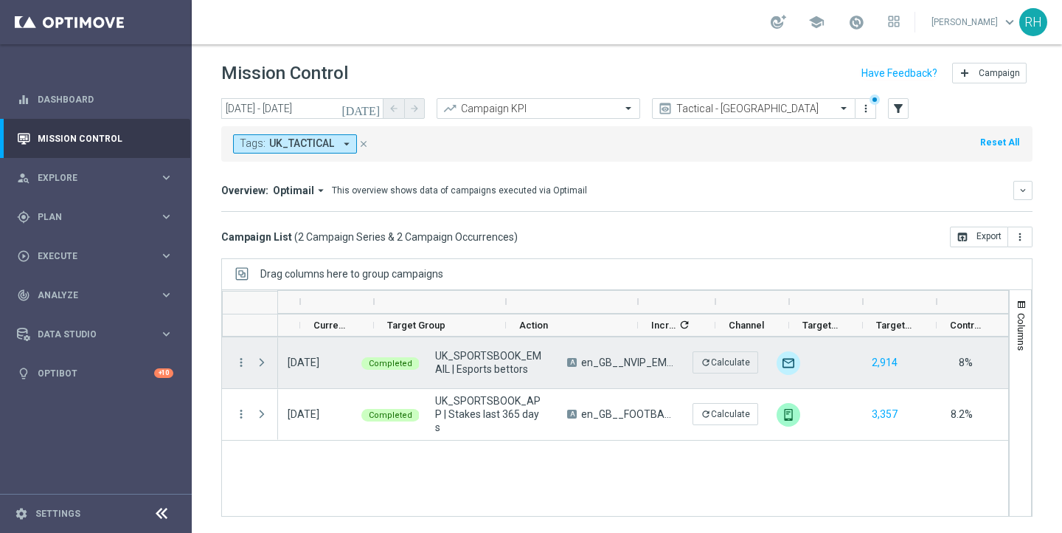
scroll to position [0, 150]
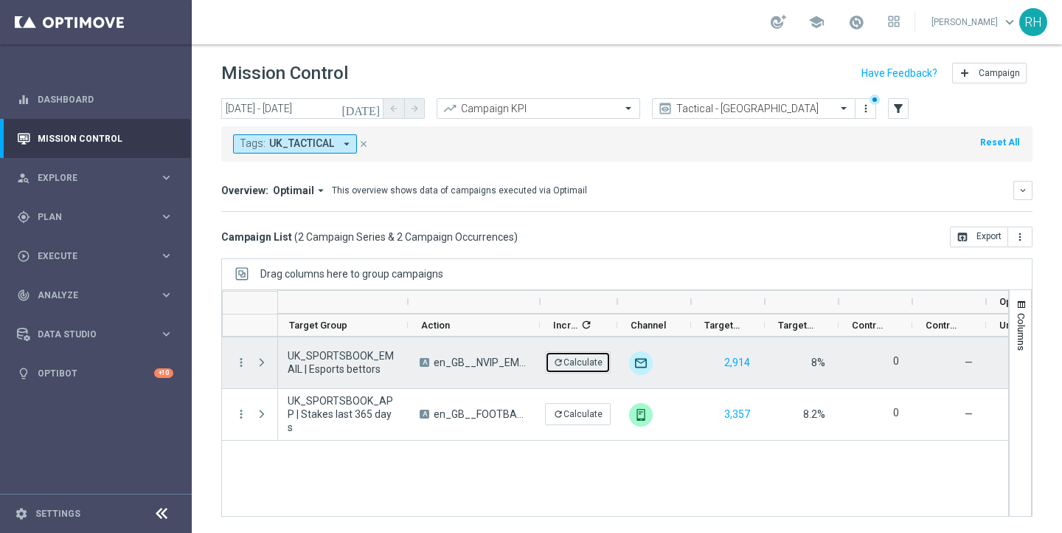
click at [586, 364] on button "refresh Calculate" at bounding box center [578, 362] width 66 height 22
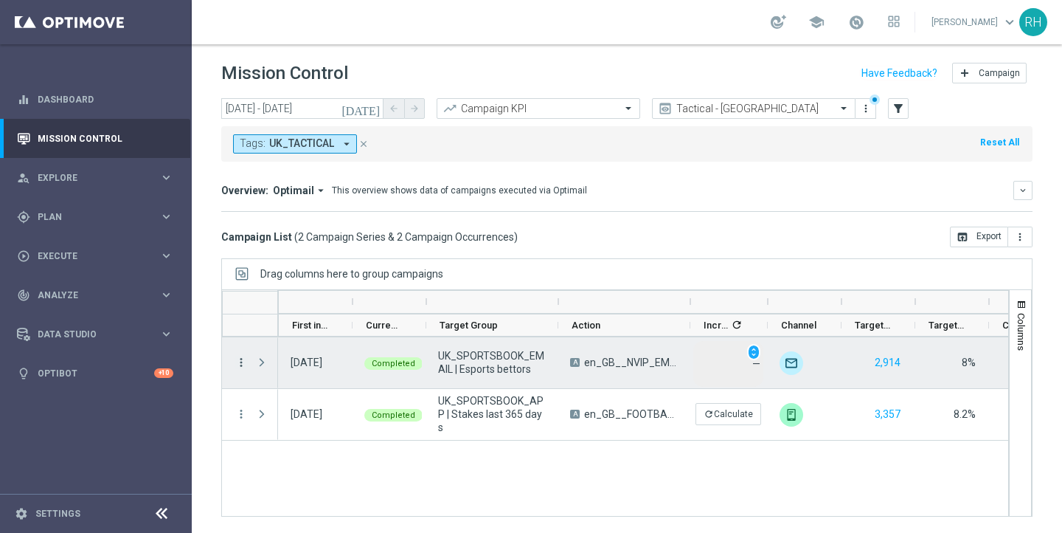
click at [244, 367] on icon "more_vert" at bounding box center [241, 362] width 13 height 13
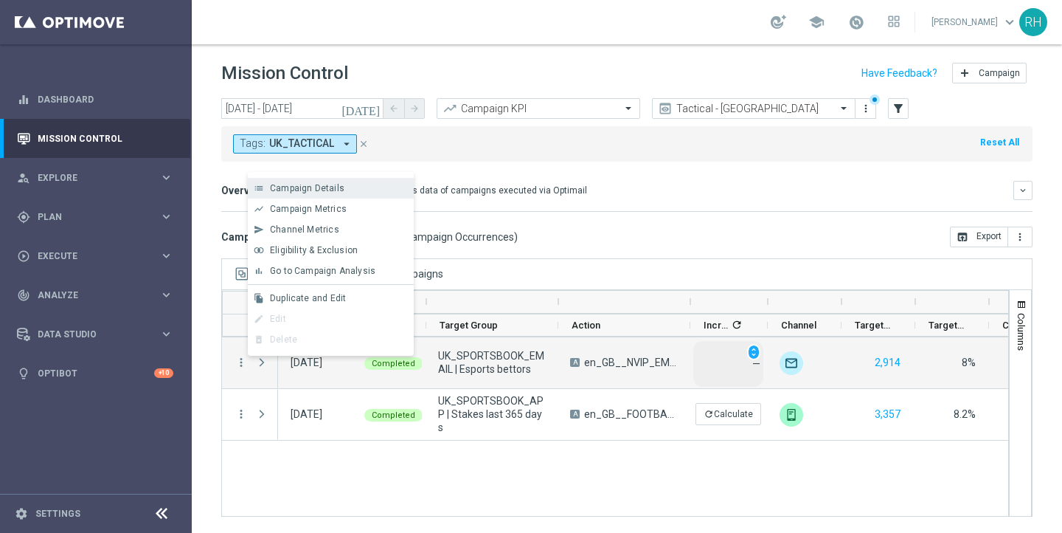
click at [312, 189] on span "Campaign Details" at bounding box center [307, 188] width 74 height 10
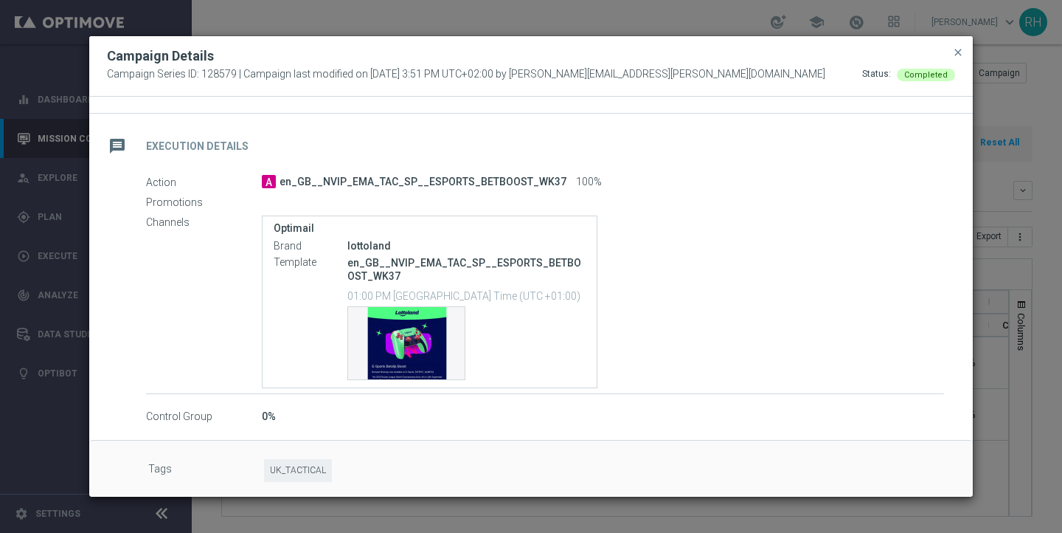
scroll to position [234, 0]
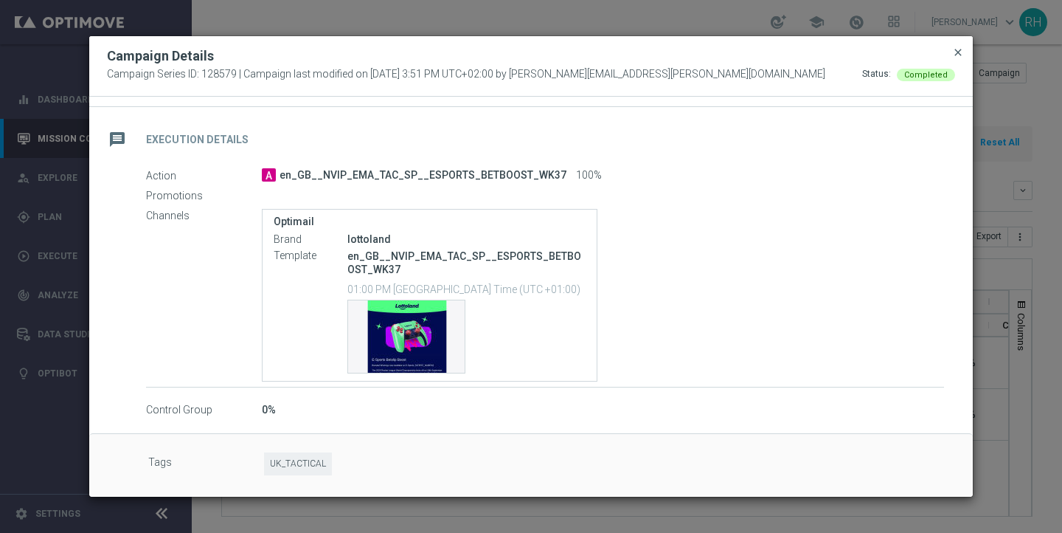
click at [957, 54] on span "close" at bounding box center [958, 52] width 12 height 12
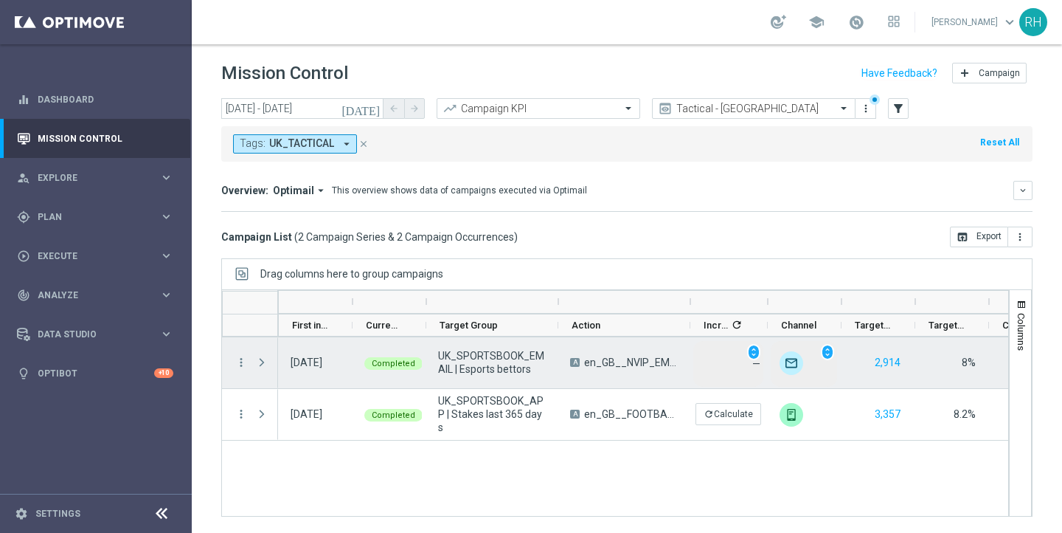
scroll to position [0, 14]
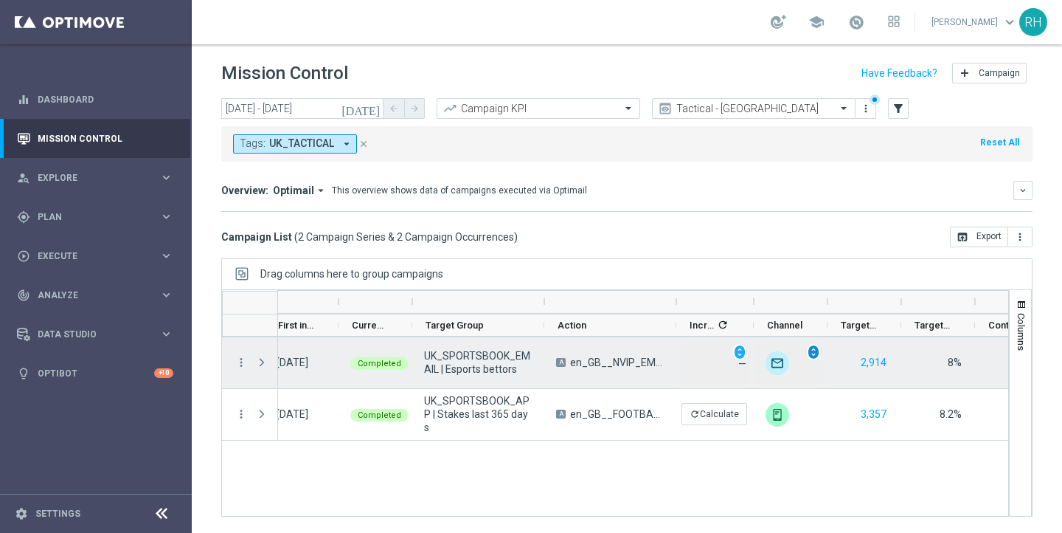
click at [813, 355] on span "unfold_more" at bounding box center [813, 352] width 10 height 10
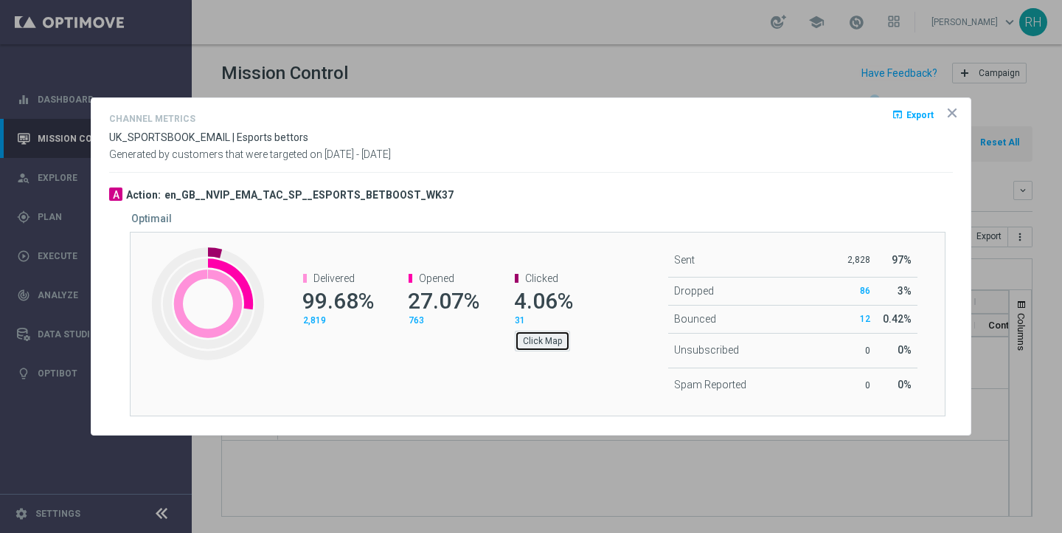
click at [539, 346] on button "Click Map" at bounding box center [542, 340] width 55 height 21
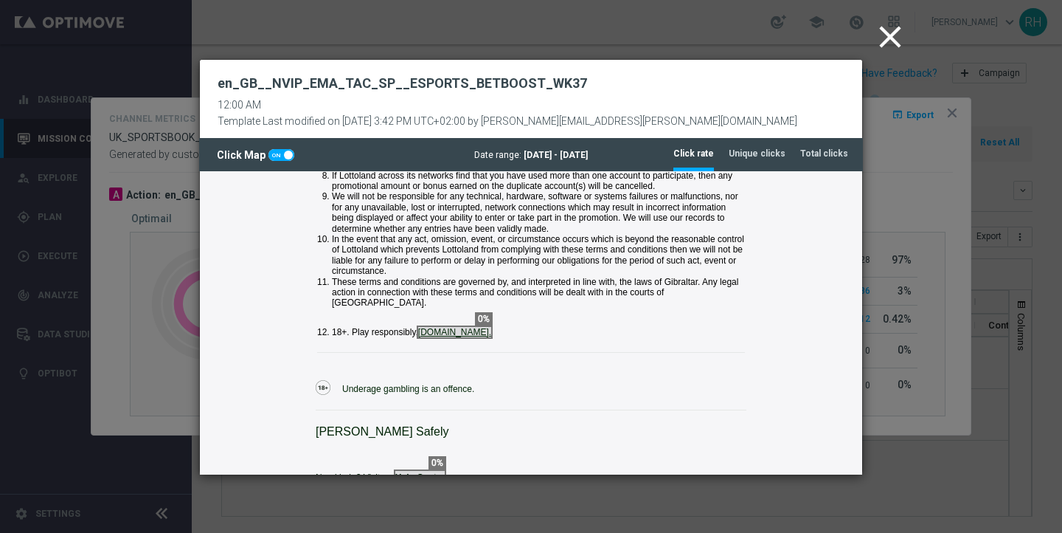
scroll to position [1623, 0]
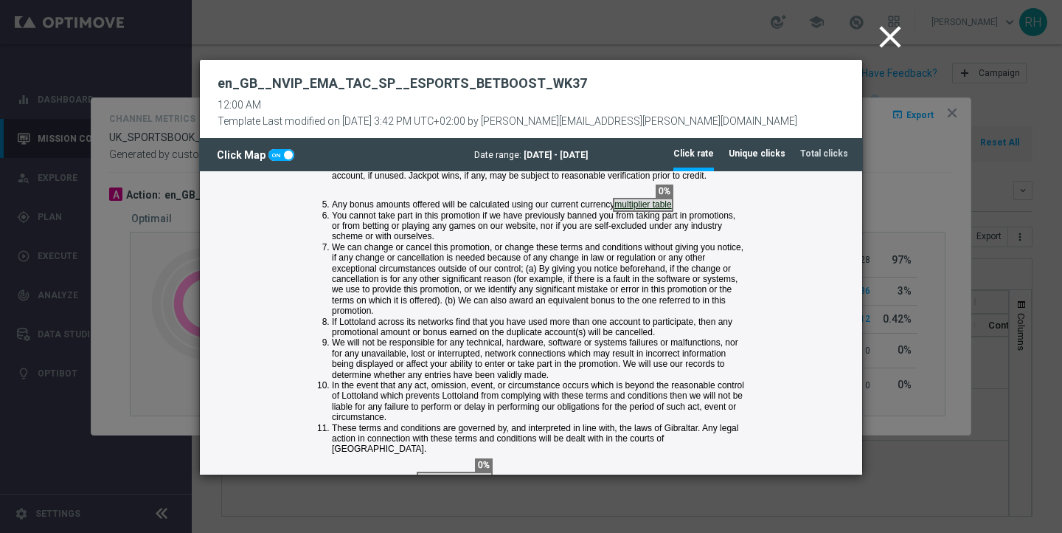
click at [768, 159] on li "Unique clicks" at bounding box center [757, 153] width 57 height 31
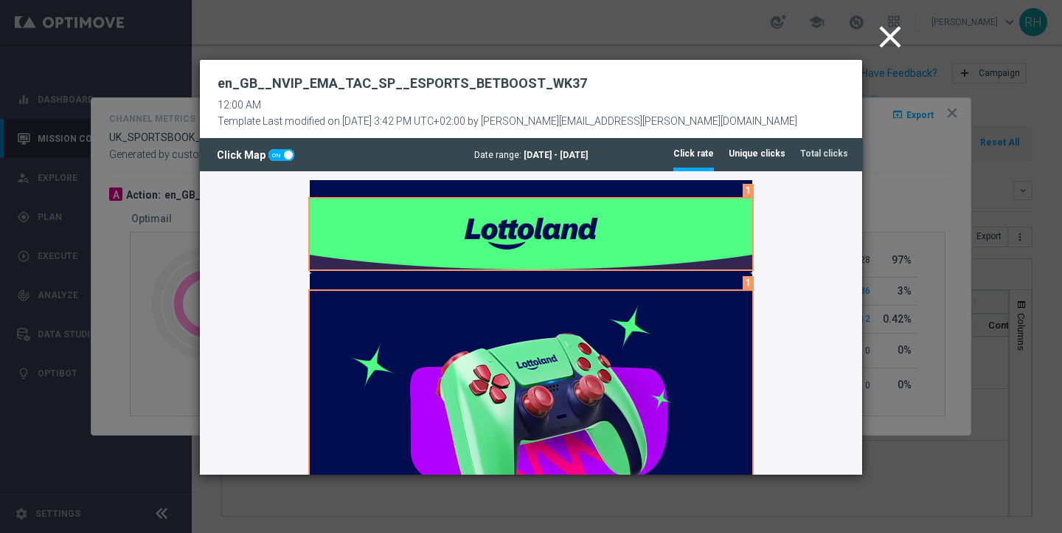
scroll to position [0, 0]
click at [828, 154] on tab-header "Total clicks" at bounding box center [824, 154] width 48 height 13
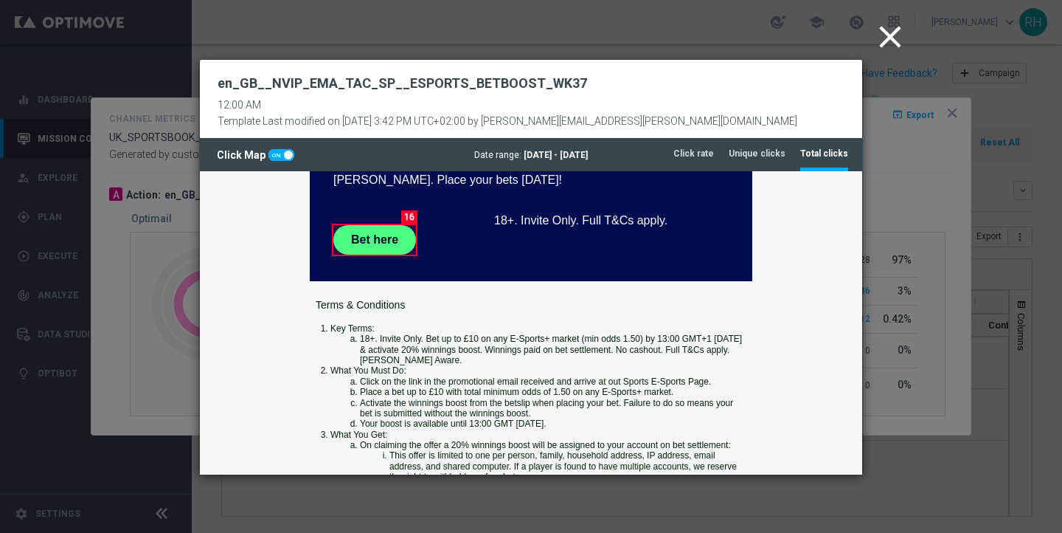
scroll to position [603, 0]
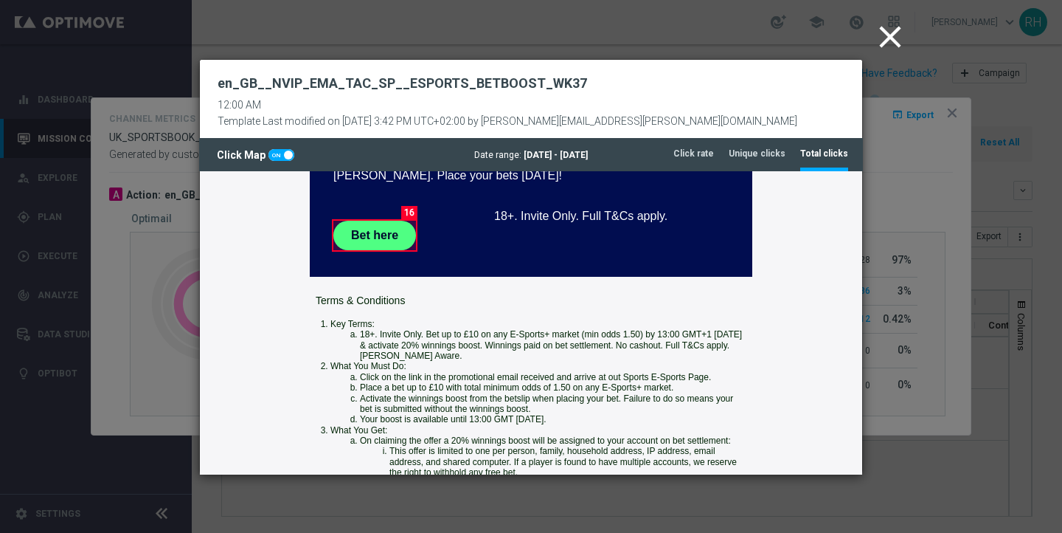
click at [881, 53] on icon "close" at bounding box center [890, 36] width 37 height 37
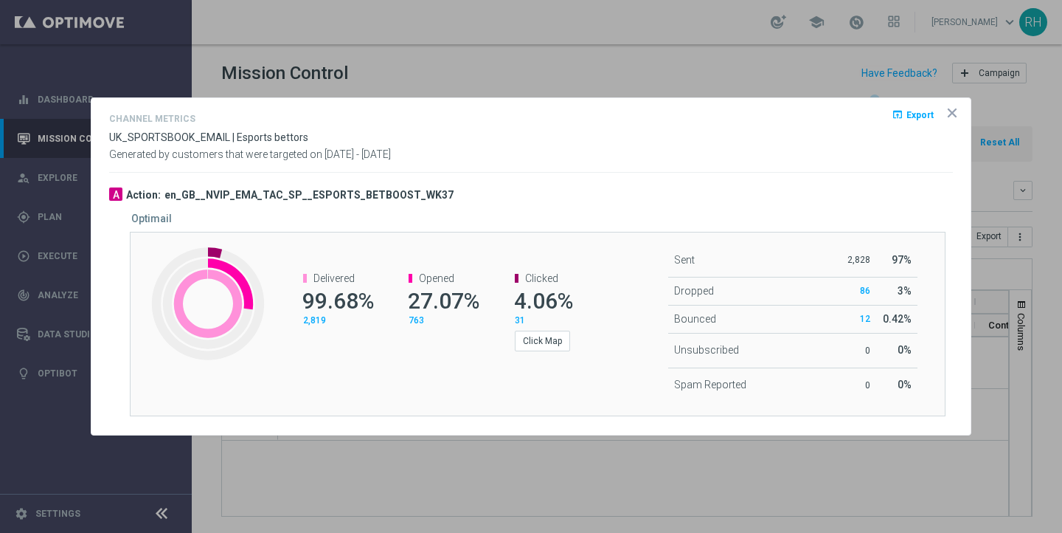
click at [955, 118] on icon "icon" at bounding box center [952, 112] width 15 height 15
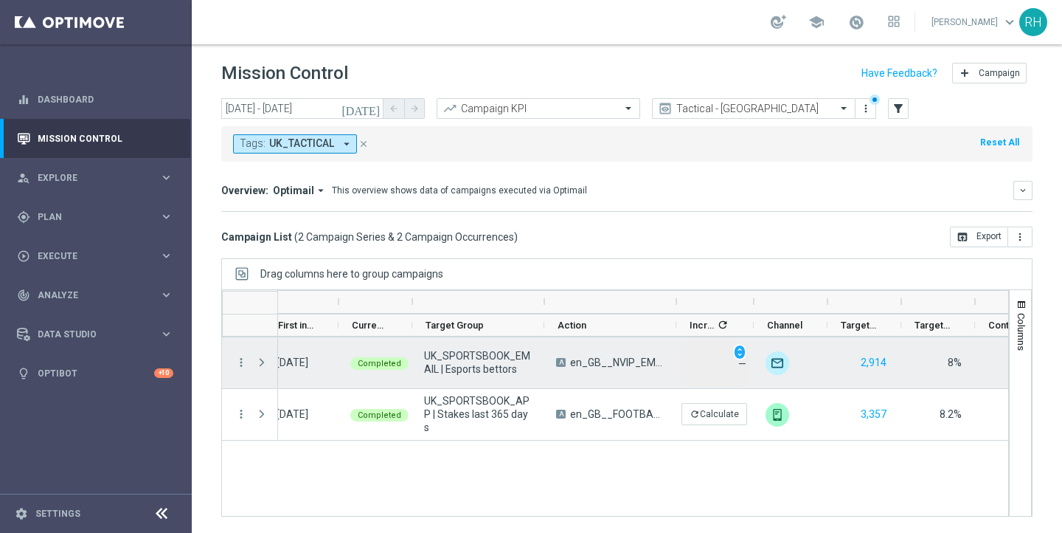
click at [238, 351] on div "more_vert" at bounding box center [235, 362] width 27 height 51
click at [240, 360] on icon "more_vert" at bounding box center [241, 362] width 13 height 13
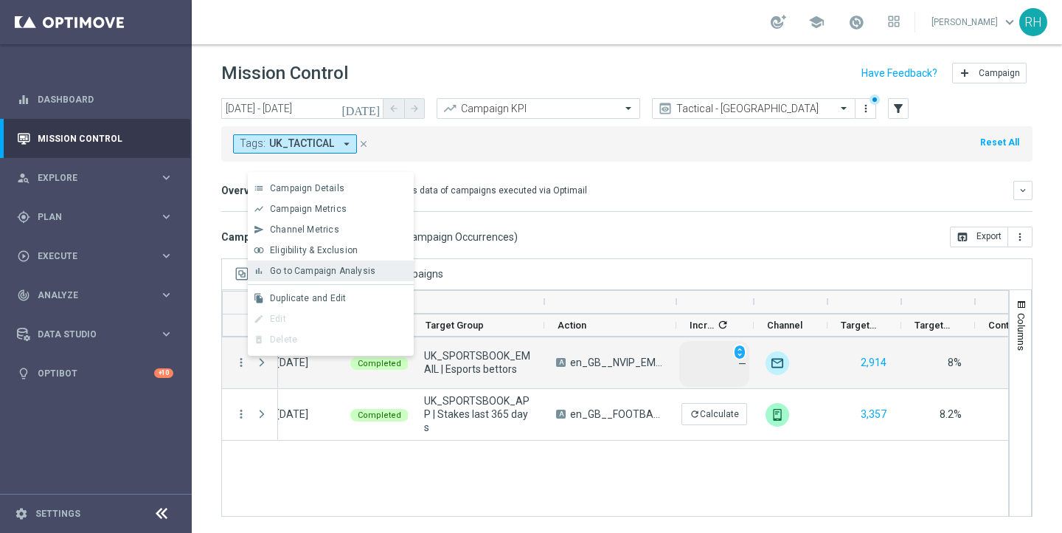
click at [295, 271] on span "Go to Campaign Analysis" at bounding box center [322, 271] width 105 height 10
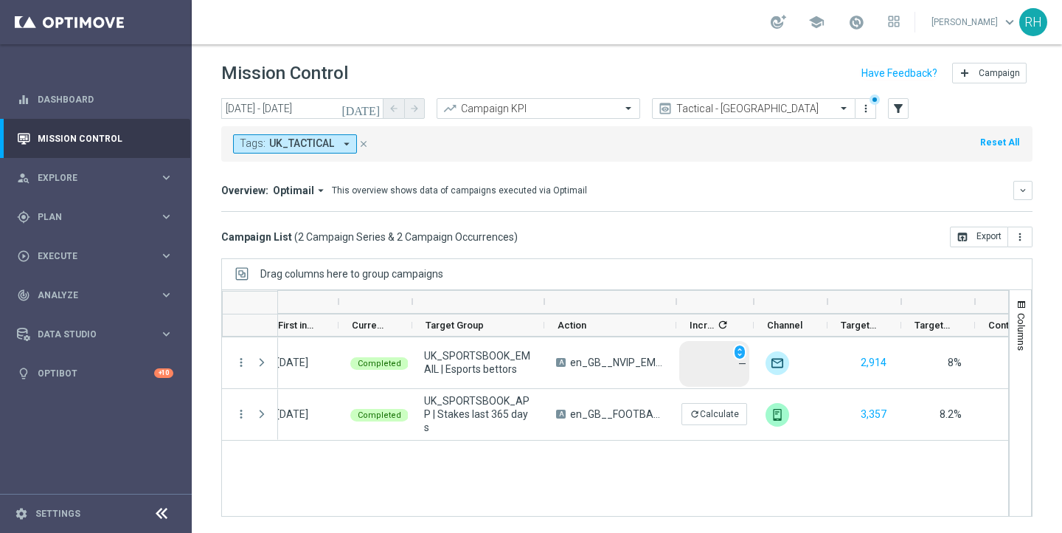
click at [371, 102] on icon "today" at bounding box center [362, 108] width 40 height 13
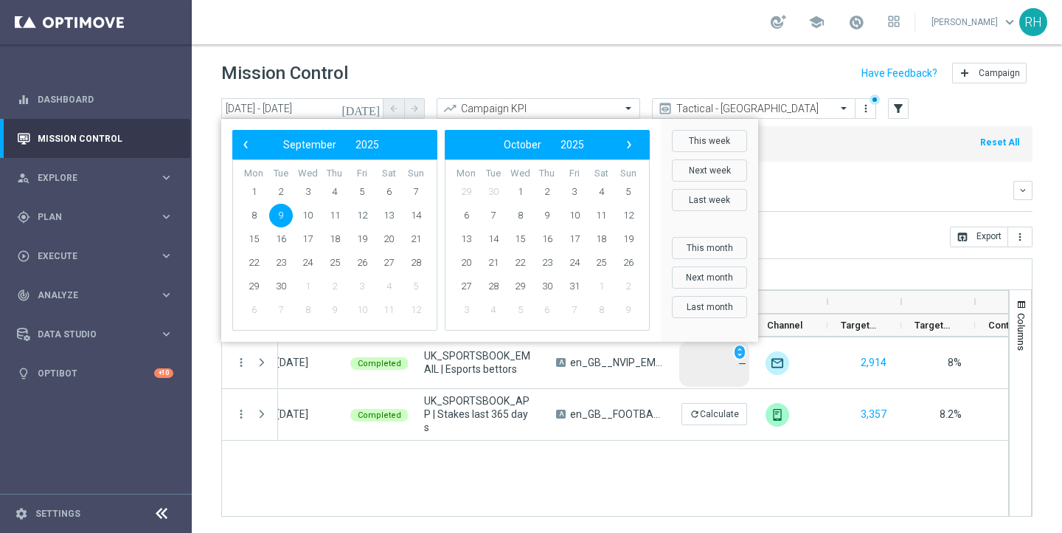
click at [579, 88] on header "Mission Control add Campaign" at bounding box center [627, 71] width 870 height 54
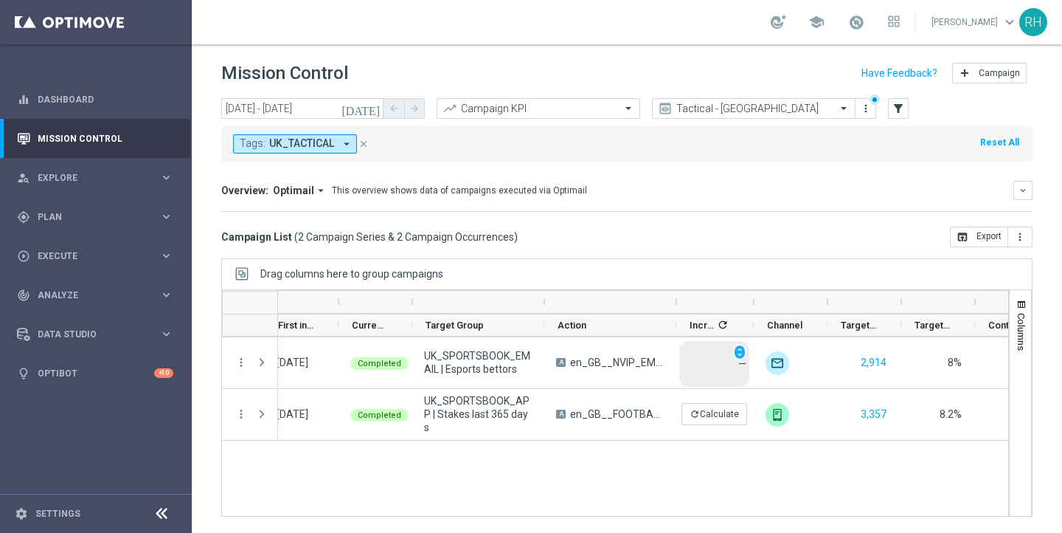
click at [380, 107] on icon "today" at bounding box center [362, 108] width 40 height 13
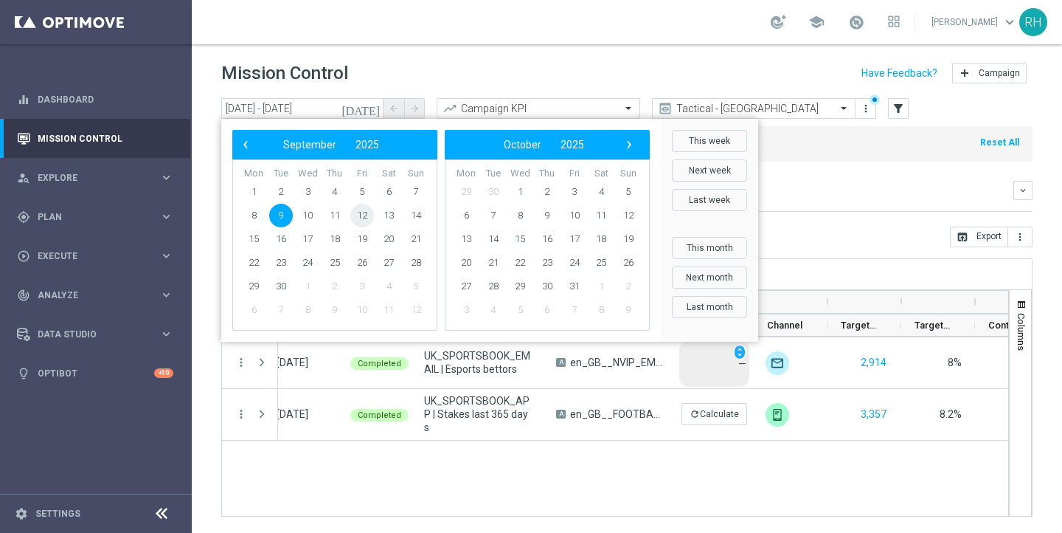
click at [359, 216] on span "12" at bounding box center [362, 216] width 24 height 24
type input "12 Sep 2025 - 12 Sep 2025"
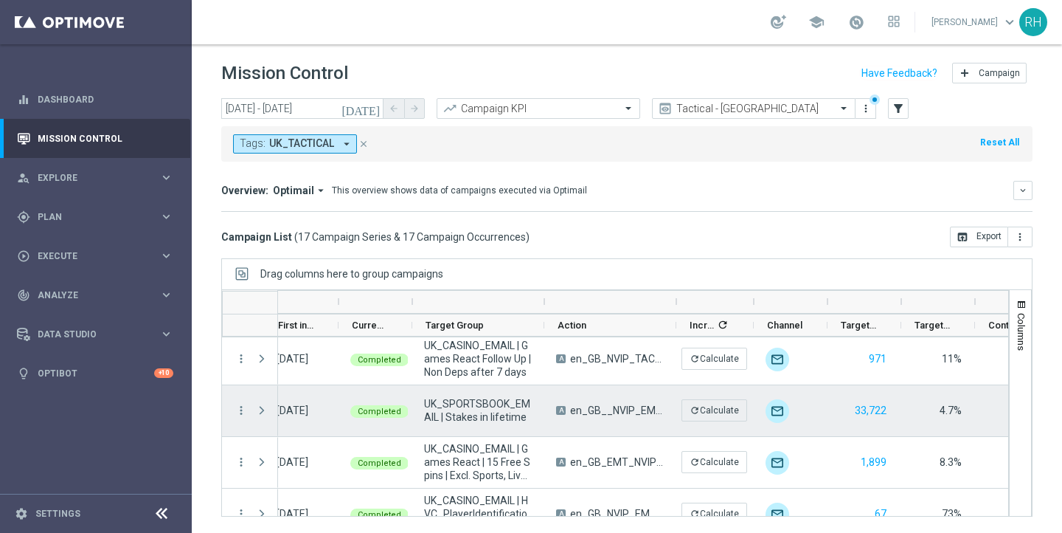
scroll to position [160, 0]
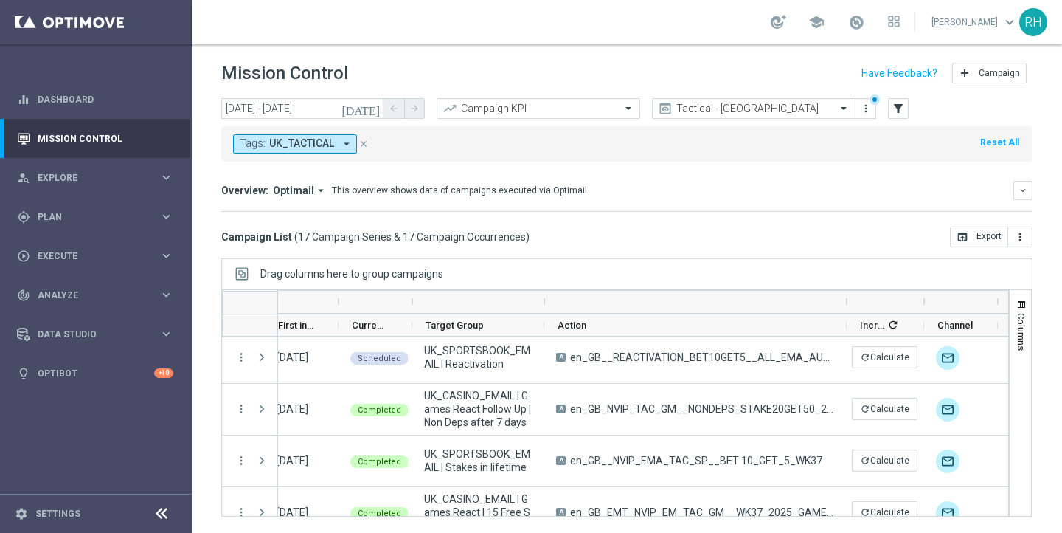
drag, startPoint x: 676, startPoint y: 300, endPoint x: 870, endPoint y: 302, distance: 194.7
click at [850, 302] on div at bounding box center [847, 302] width 6 height 22
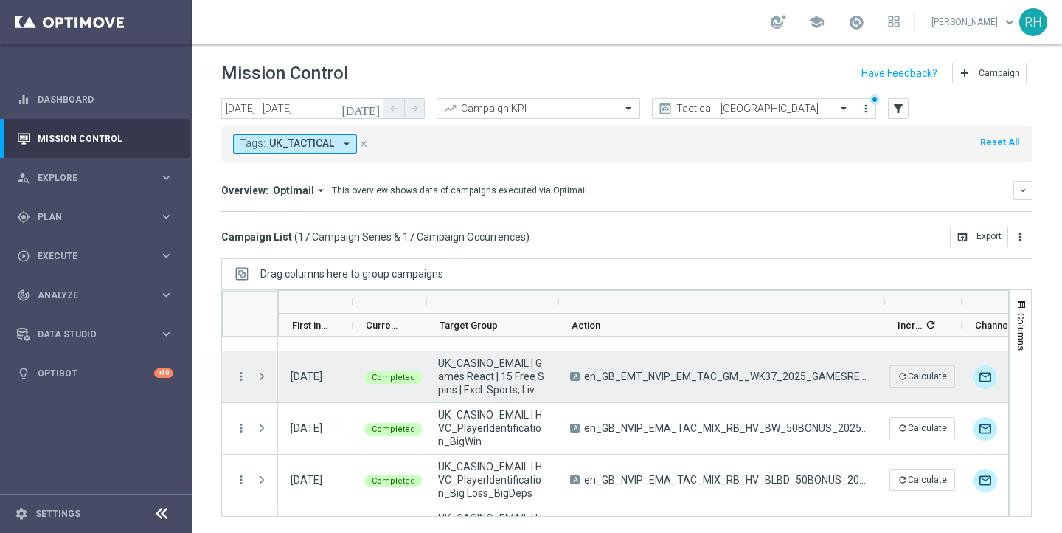
scroll to position [0, 80]
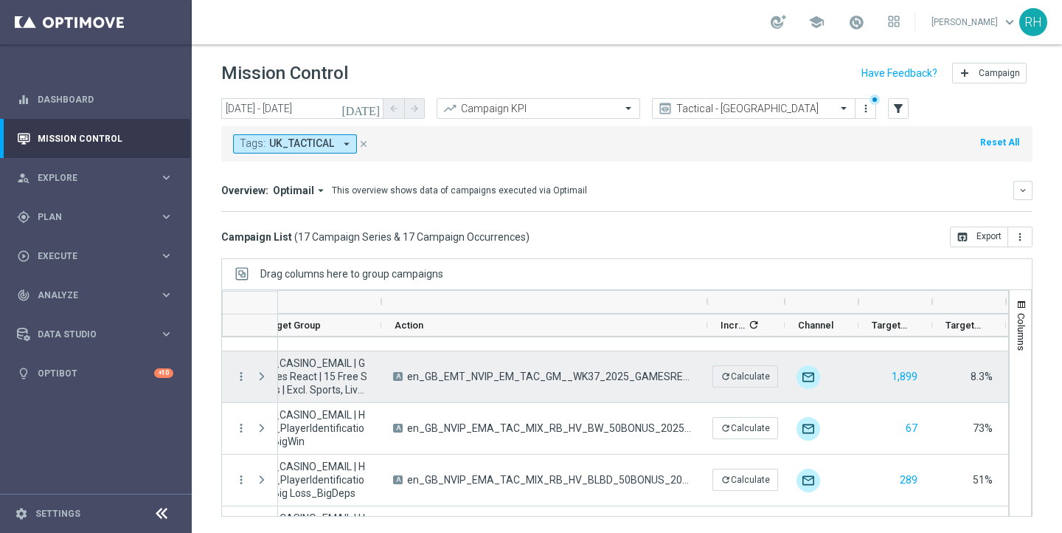
click at [242, 365] on div "more_vert" at bounding box center [235, 376] width 27 height 51
click at [241, 367] on div "more_vert" at bounding box center [235, 376] width 27 height 51
click at [241, 370] on icon "more_vert" at bounding box center [241, 376] width 13 height 13
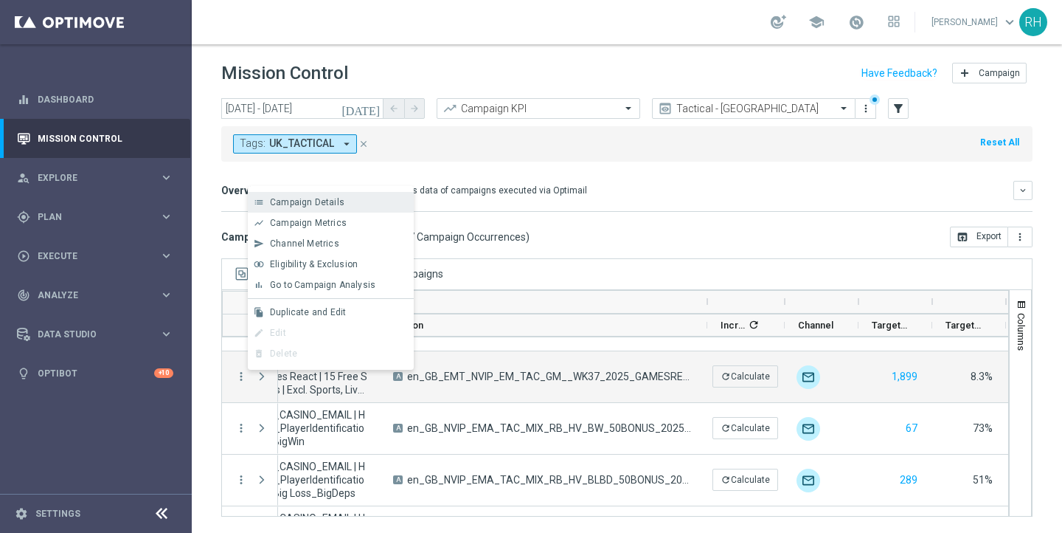
click at [302, 204] on span "Campaign Details" at bounding box center [307, 202] width 74 height 10
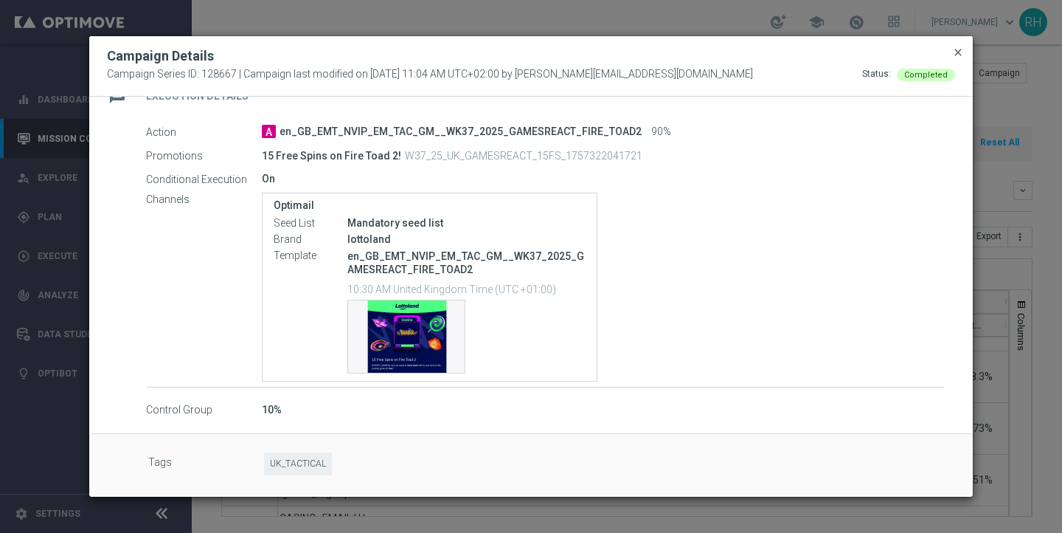
click at [959, 55] on span "close" at bounding box center [958, 52] width 12 height 12
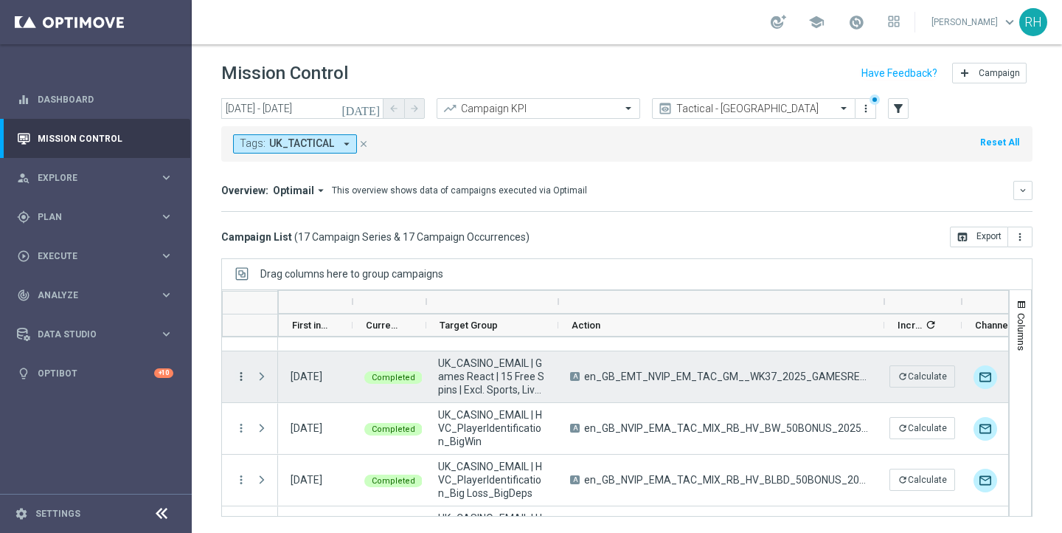
click at [241, 377] on icon "more_vert" at bounding box center [241, 376] width 13 height 13
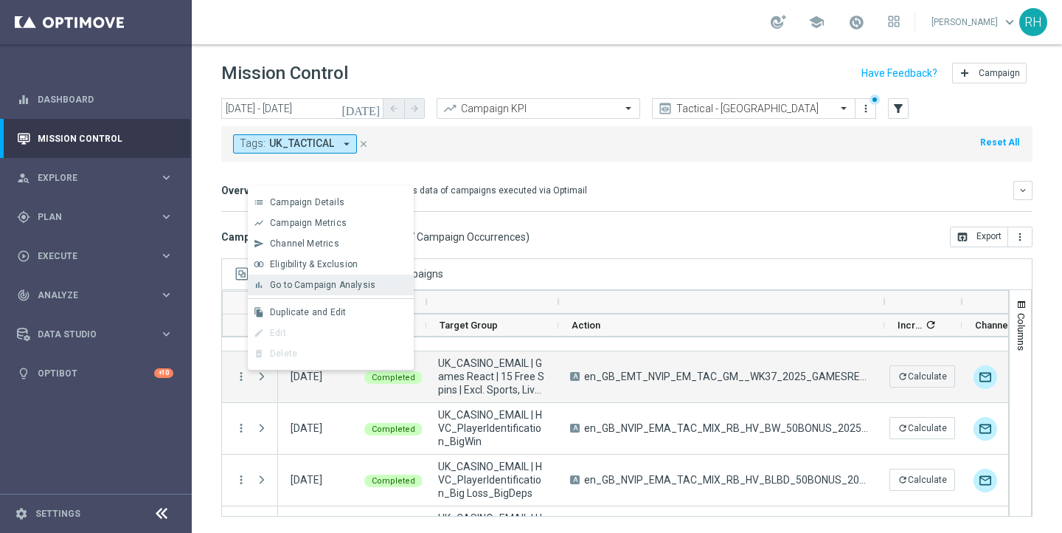
click at [316, 288] on span "Go to Campaign Analysis" at bounding box center [322, 285] width 105 height 10
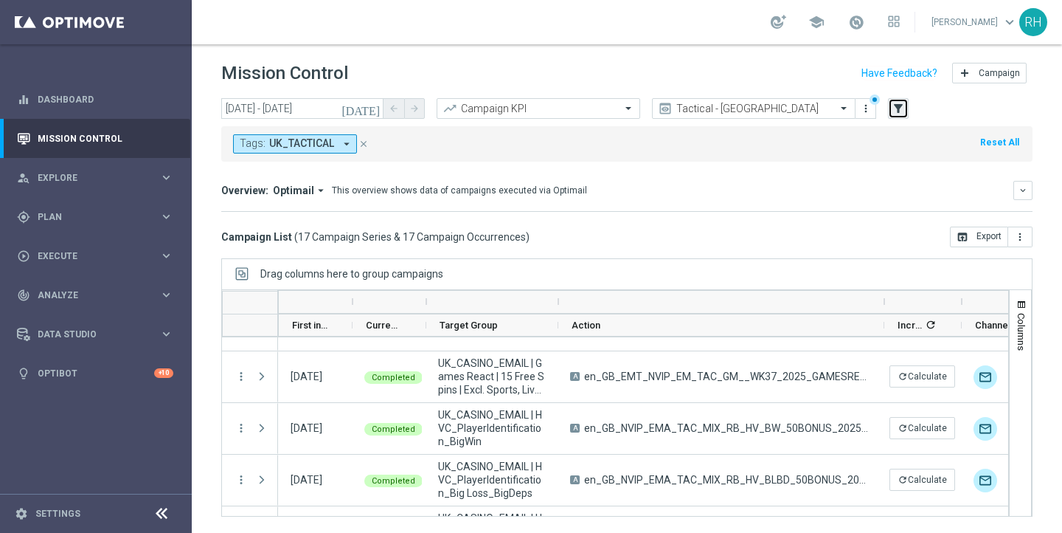
click at [897, 117] on button "filter_alt" at bounding box center [898, 108] width 21 height 21
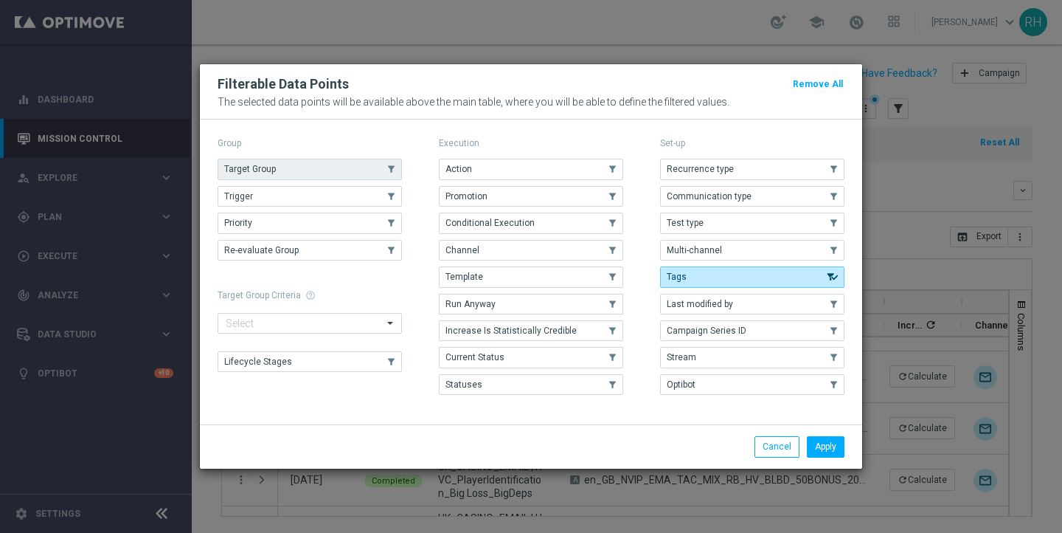
click at [386, 166] on use "button" at bounding box center [391, 169] width 10 height 10
click at [824, 443] on button "Apply" at bounding box center [826, 446] width 38 height 21
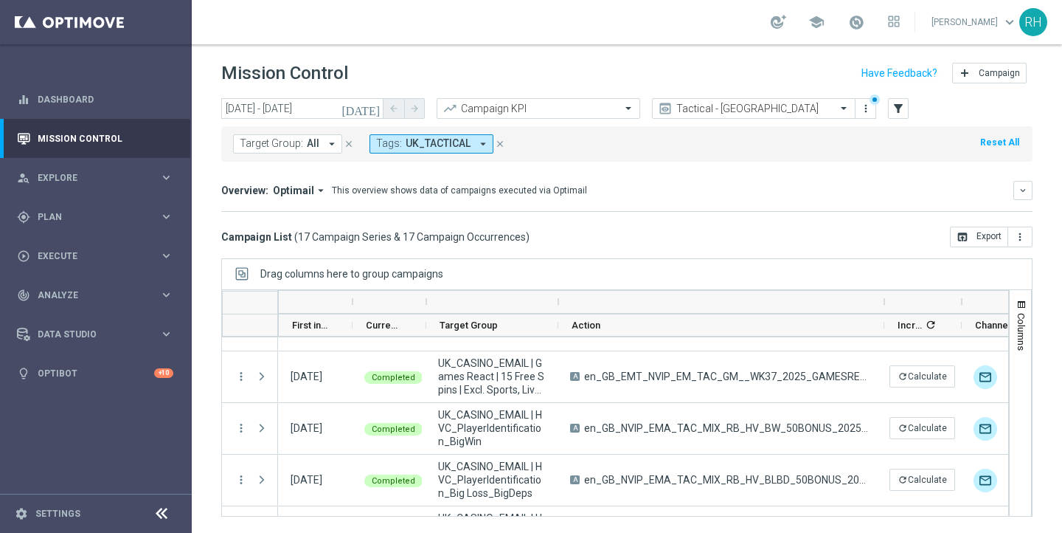
click at [325, 142] on icon "arrow_drop_down" at bounding box center [331, 143] width 13 height 13
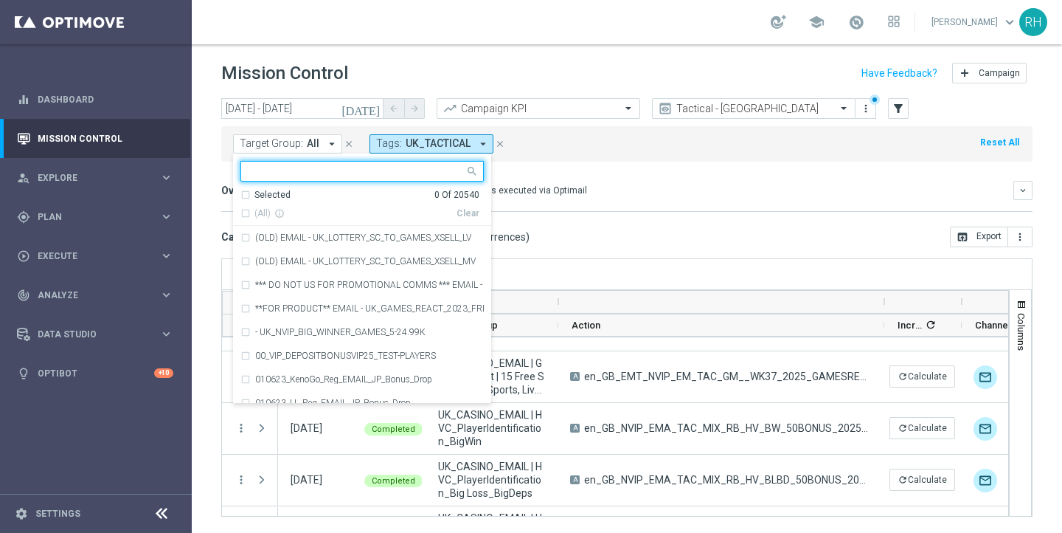
click at [319, 166] on input "text" at bounding box center [357, 171] width 216 height 13
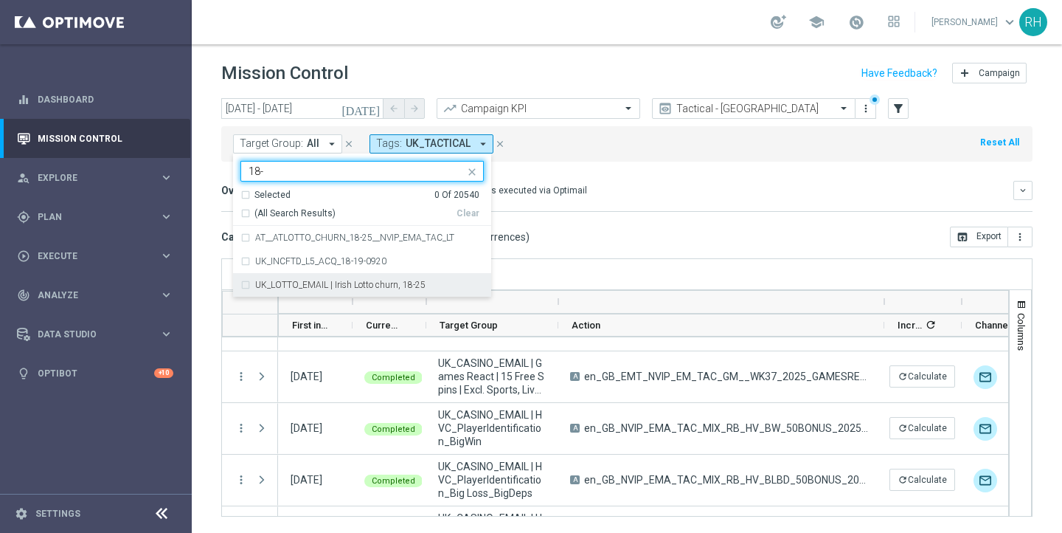
click at [334, 285] on label "UK_LOTTO_EMAIL | Irish Lotto churn, 18-25" at bounding box center [340, 284] width 170 height 9
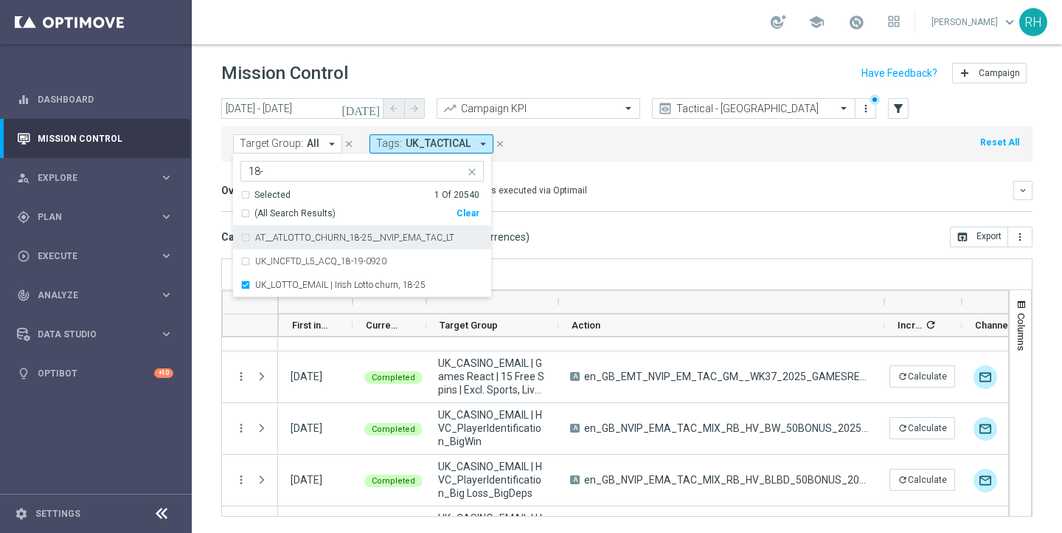
click at [294, 170] on input "18-" at bounding box center [357, 171] width 216 height 13
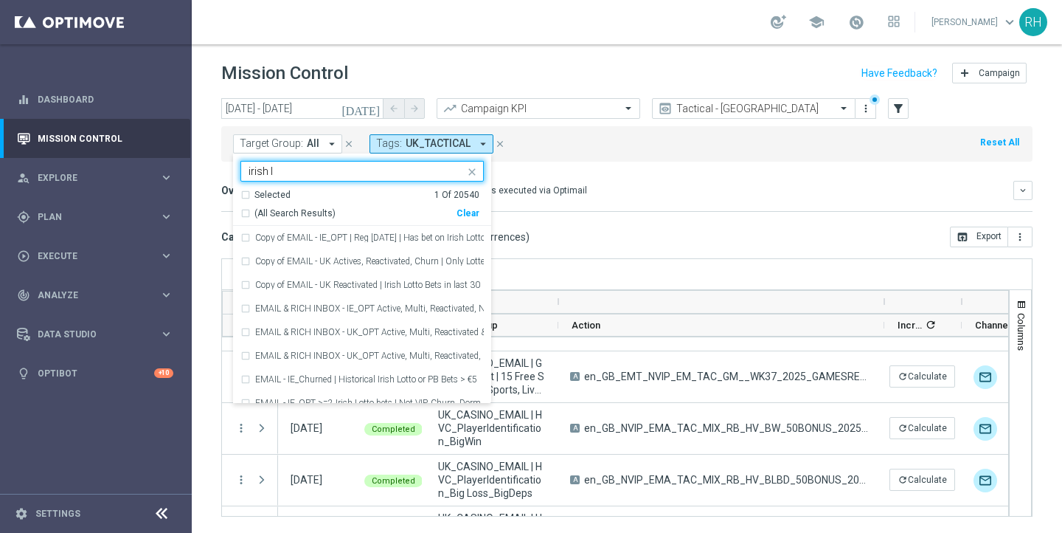
type input "irish"
click at [601, 155] on div "Target Group: All arrow_drop_down UK_LOTTO_EMAIL | Irish Lotto churn, 18-25 iri…" at bounding box center [626, 143] width 811 height 35
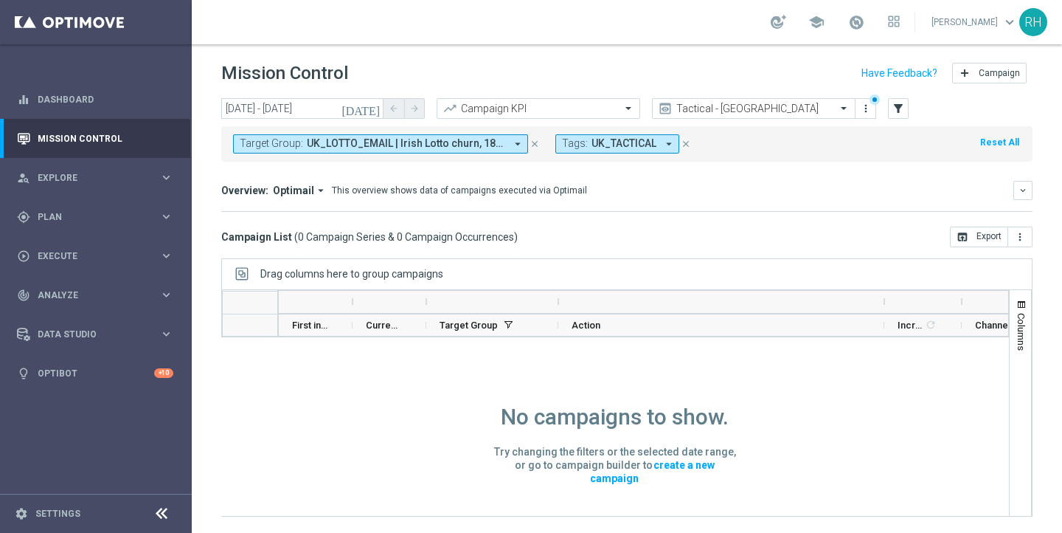
scroll to position [1, 0]
click at [429, 148] on span "UK_LOTTO_EMAIL | Irish Lotto churn, 18-25" at bounding box center [406, 143] width 198 height 13
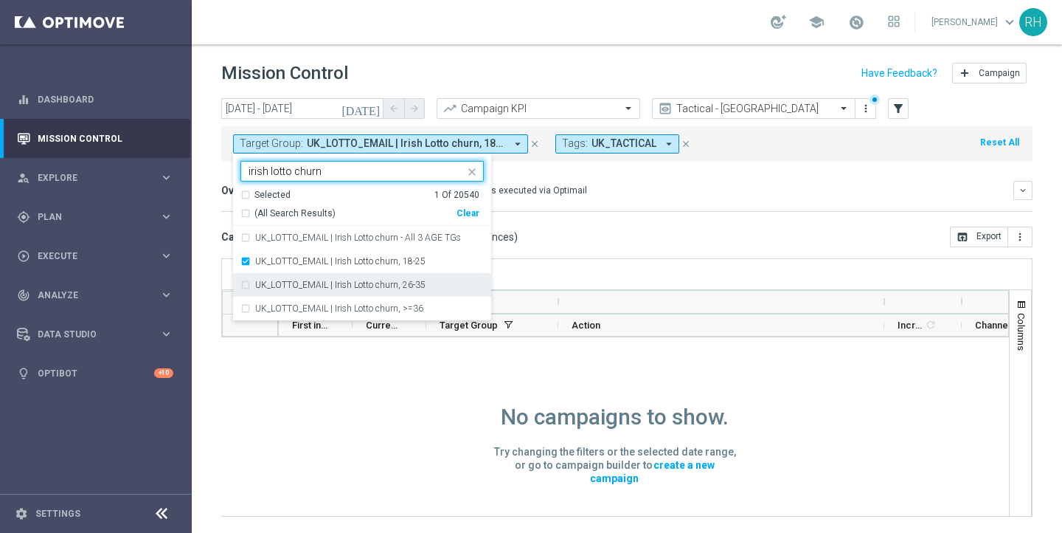
click at [244, 281] on div "UK_LOTTO_EMAIL | Irish Lotto churn, 26-35" at bounding box center [361, 285] width 243 height 24
type input "irish lotto churn"
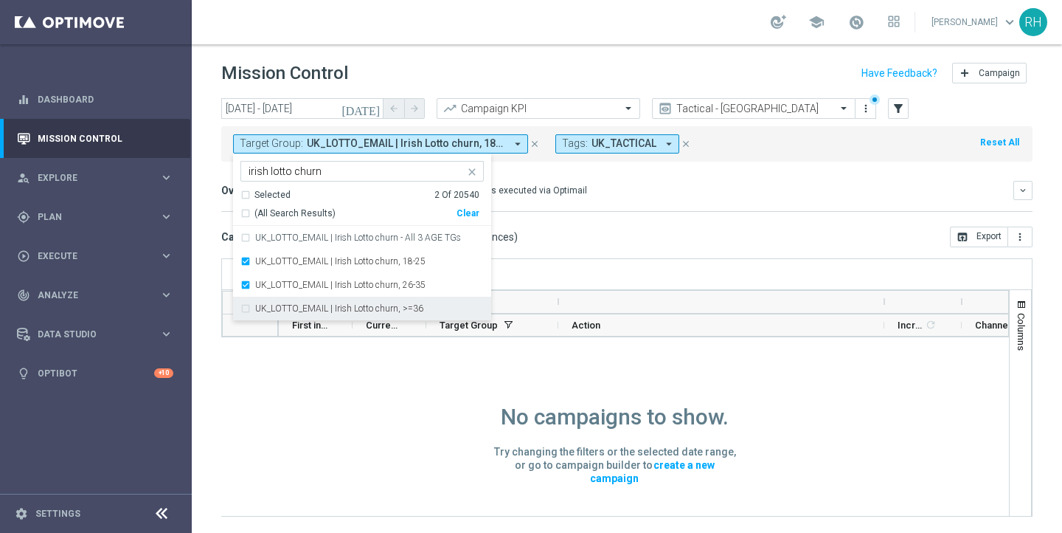
click at [246, 306] on div "UK_LOTTO_EMAIL | Irish Lotto churn, >=36" at bounding box center [361, 309] width 243 height 24
click at [593, 262] on div "Drag columns here to group campaigns" at bounding box center [626, 273] width 811 height 31
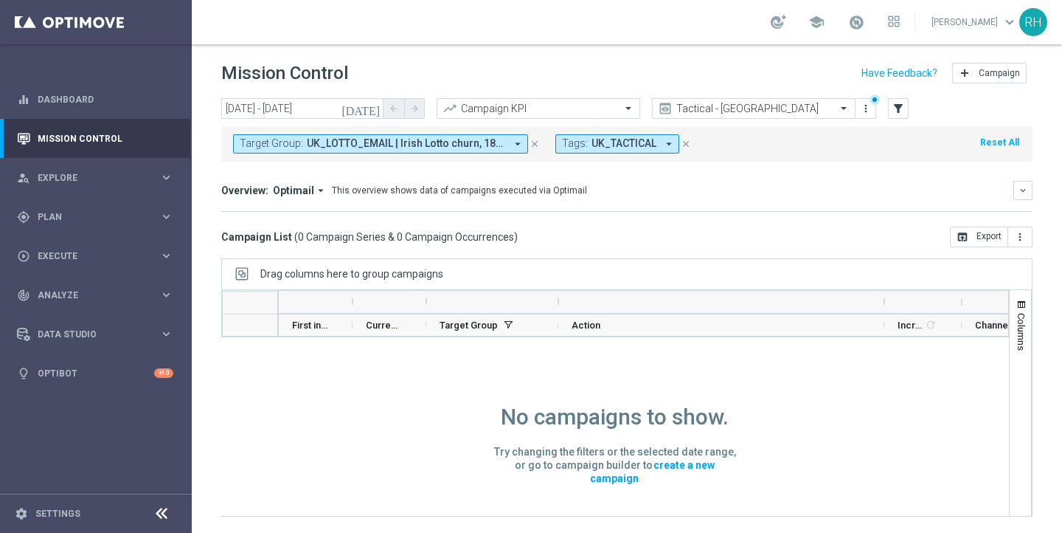
click at [498, 150] on button "Target Group: UK_LOTTO_EMAIL | Irish Lotto churn, 18-25, UK_LOTTO_EMAIL | Irish…" at bounding box center [380, 143] width 295 height 19
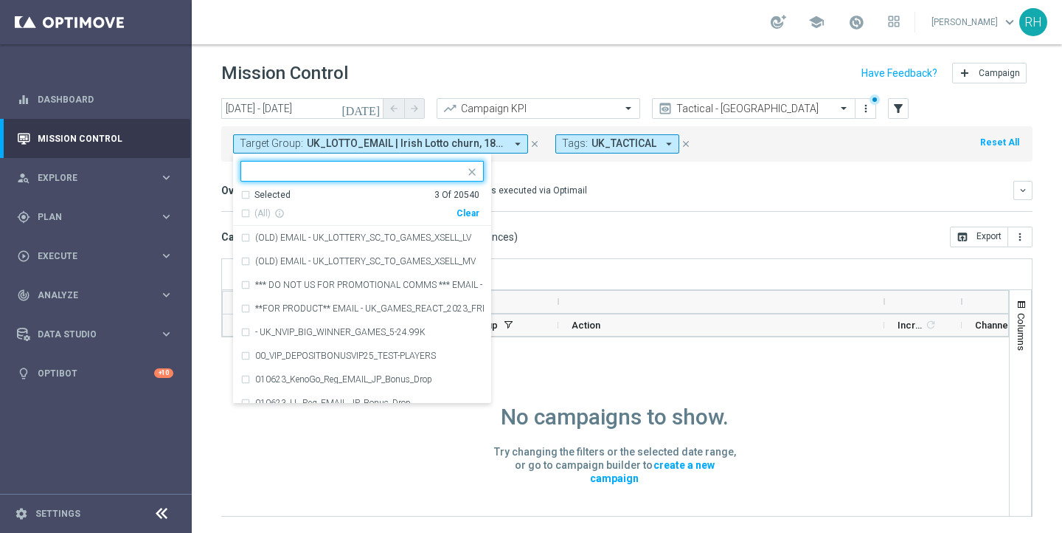
click at [674, 271] on div "Drag columns here to group campaigns" at bounding box center [626, 273] width 811 height 31
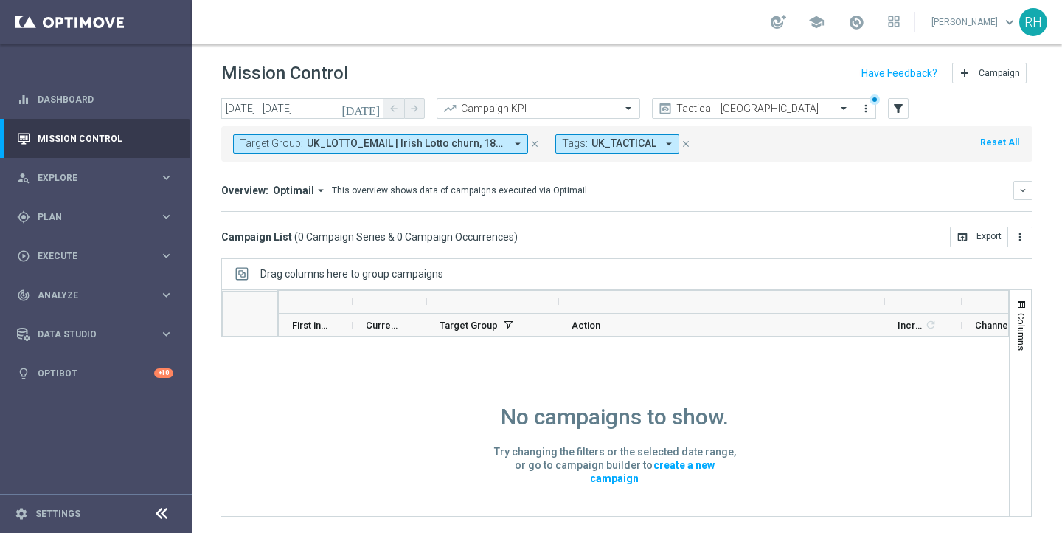
click at [372, 114] on icon "today" at bounding box center [362, 108] width 40 height 13
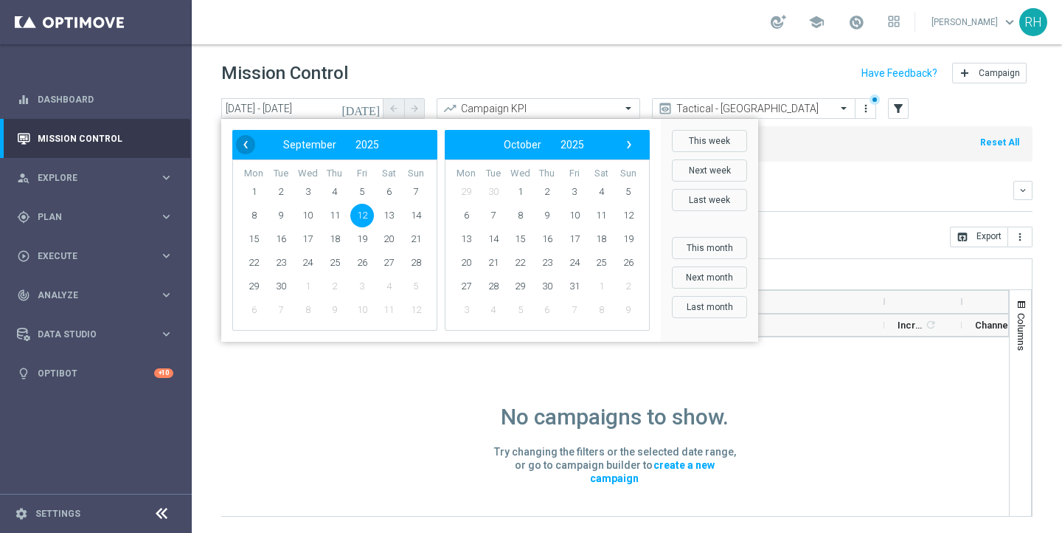
click at [241, 142] on span "‹" at bounding box center [245, 144] width 19 height 19
click at [283, 187] on span "1" at bounding box center [281, 192] width 24 height 24
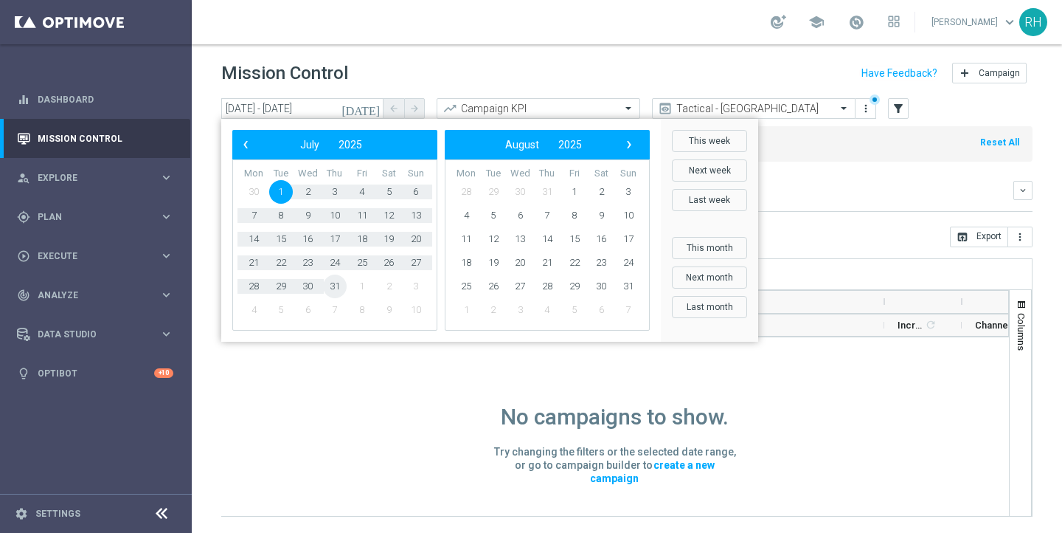
click at [328, 282] on span "31" at bounding box center [335, 286] width 24 height 24
type input "01 Jul 2025 - 31 Jul 2025"
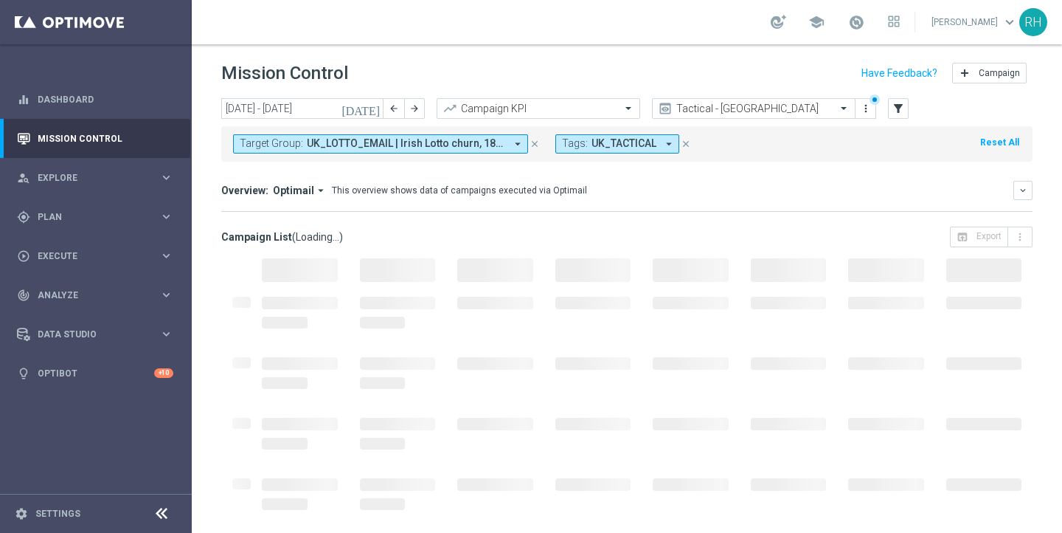
click at [688, 141] on icon "close" at bounding box center [686, 144] width 10 height 10
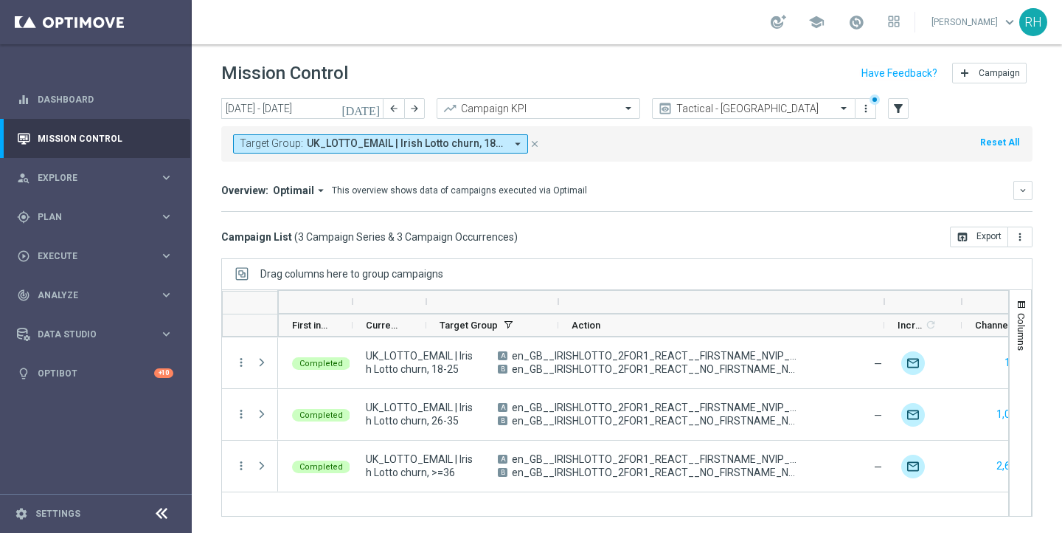
scroll to position [0, 0]
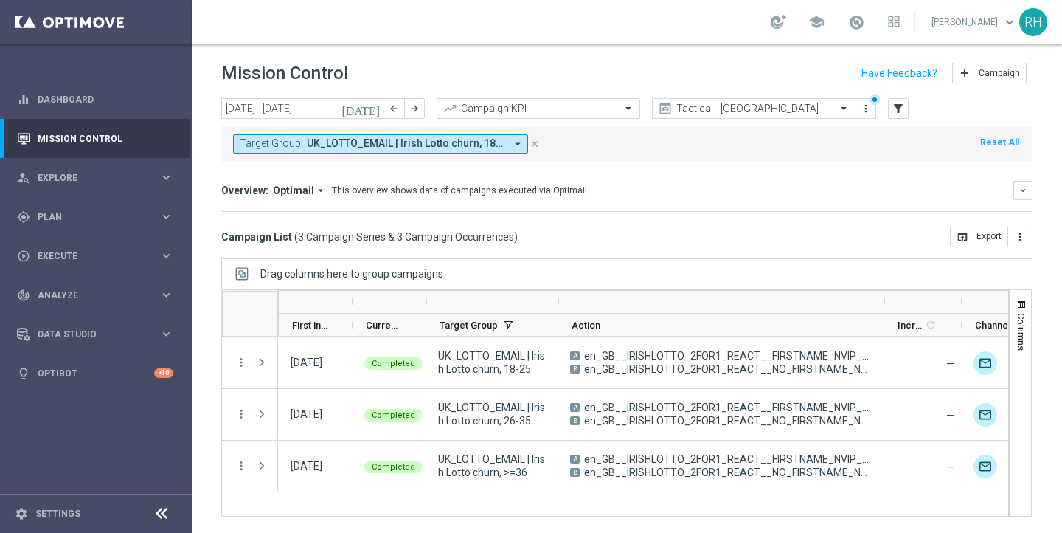
click at [482, 367] on span "UK_LOTTO_EMAIL | Irish Lotto churn, 18-25" at bounding box center [491, 362] width 107 height 27
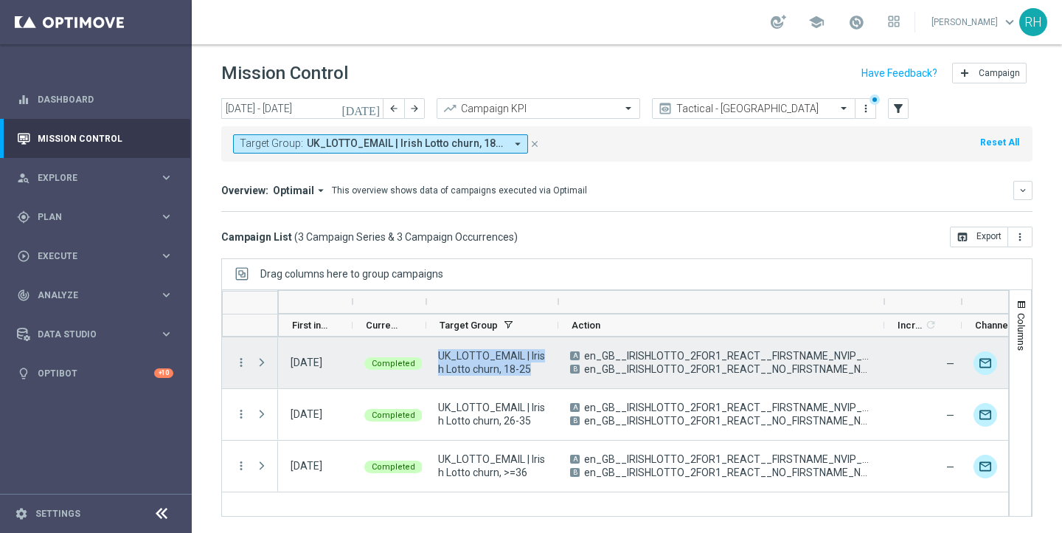
click at [482, 367] on span "UK_LOTTO_EMAIL | Irish Lotto churn, 18-25" at bounding box center [491, 362] width 107 height 27
click at [240, 356] on icon "more_vert" at bounding box center [241, 362] width 13 height 13
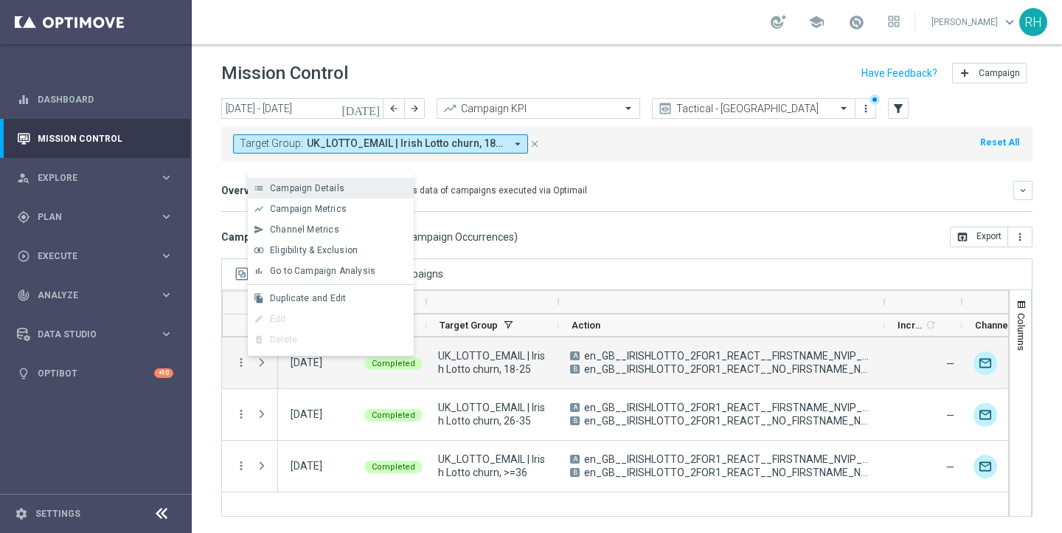
click at [312, 195] on div "list Campaign Details" at bounding box center [331, 188] width 166 height 21
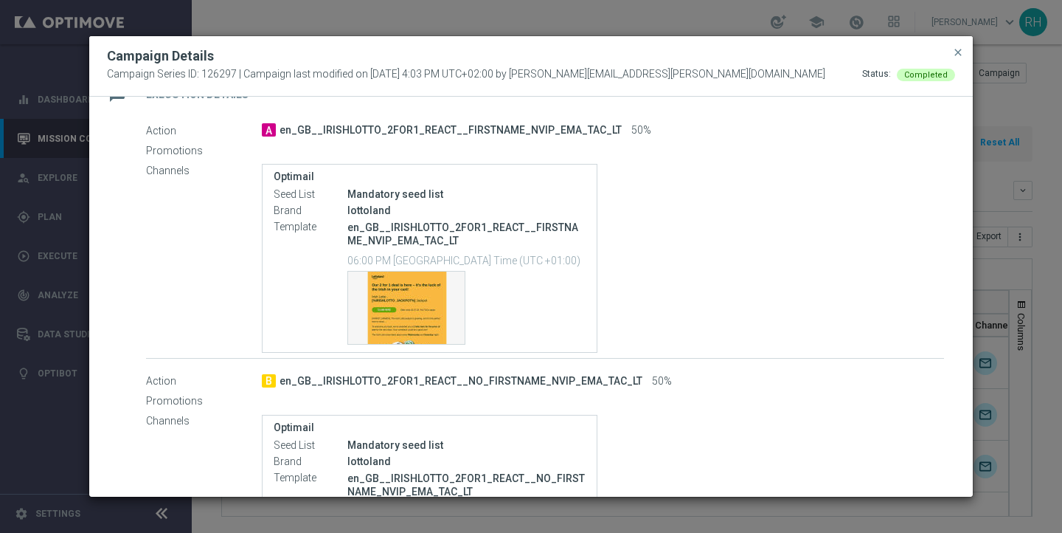
scroll to position [254, 0]
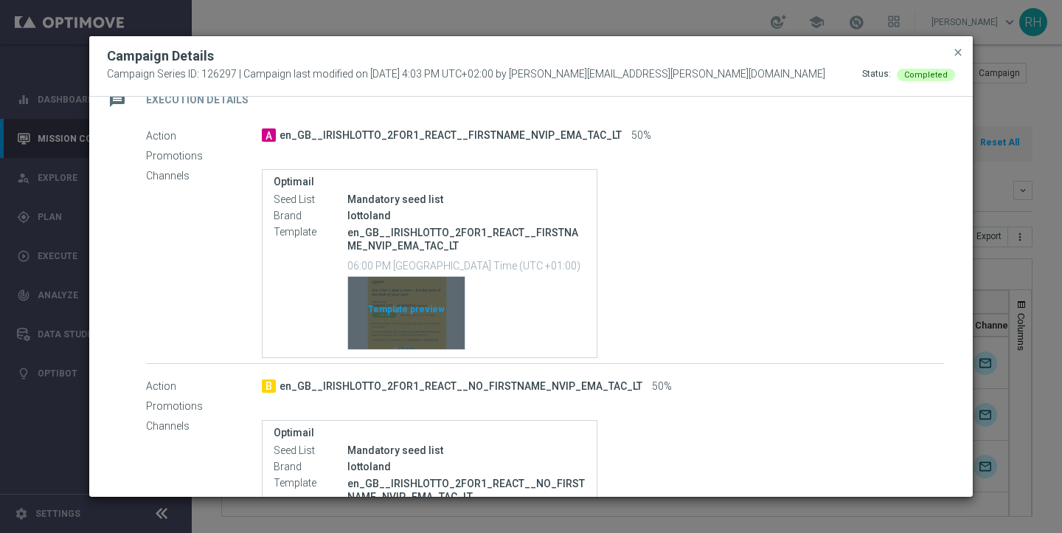
click at [409, 317] on div "Template preview" at bounding box center [406, 313] width 117 height 72
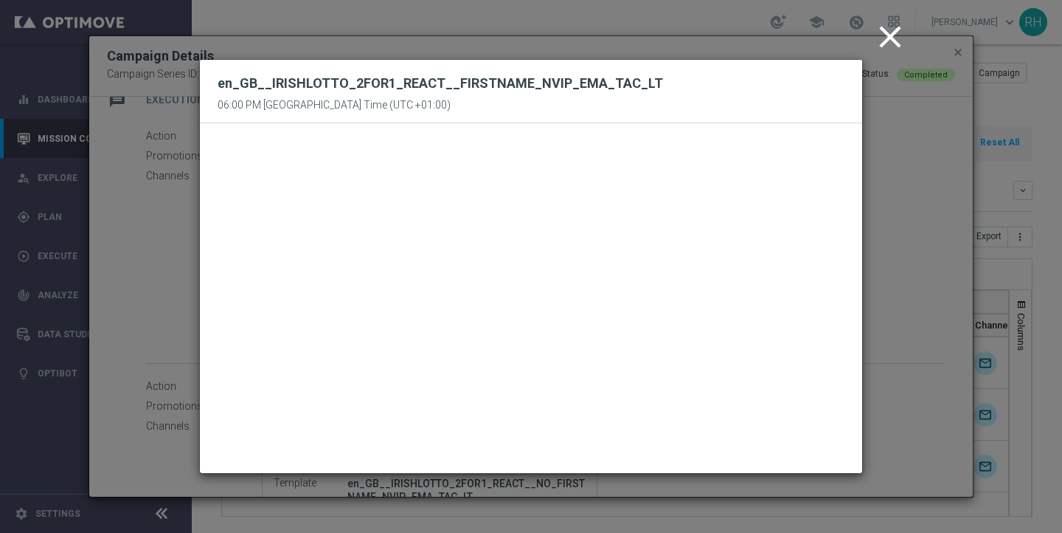
click at [889, 41] on icon "close" at bounding box center [890, 36] width 37 height 37
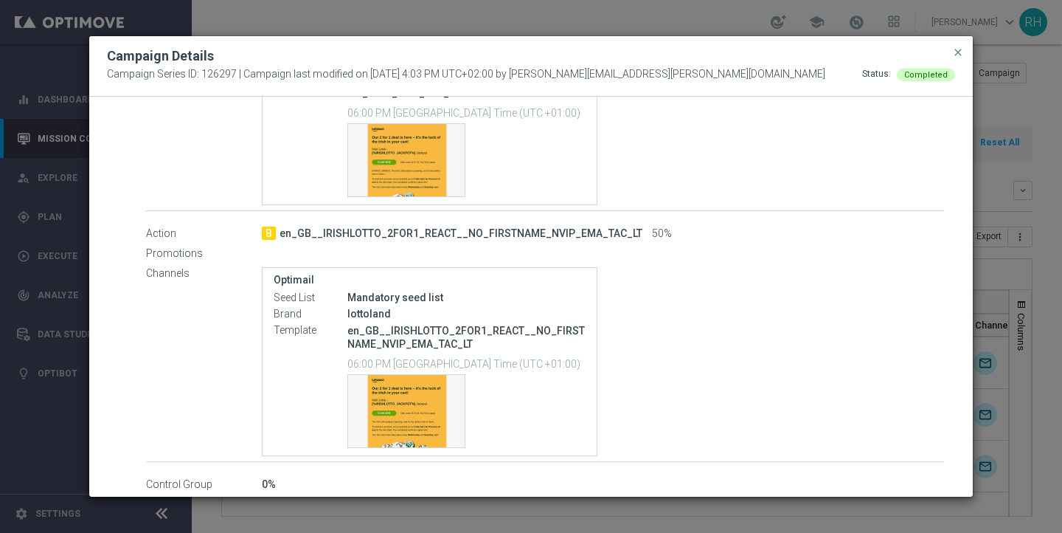
scroll to position [425, 0]
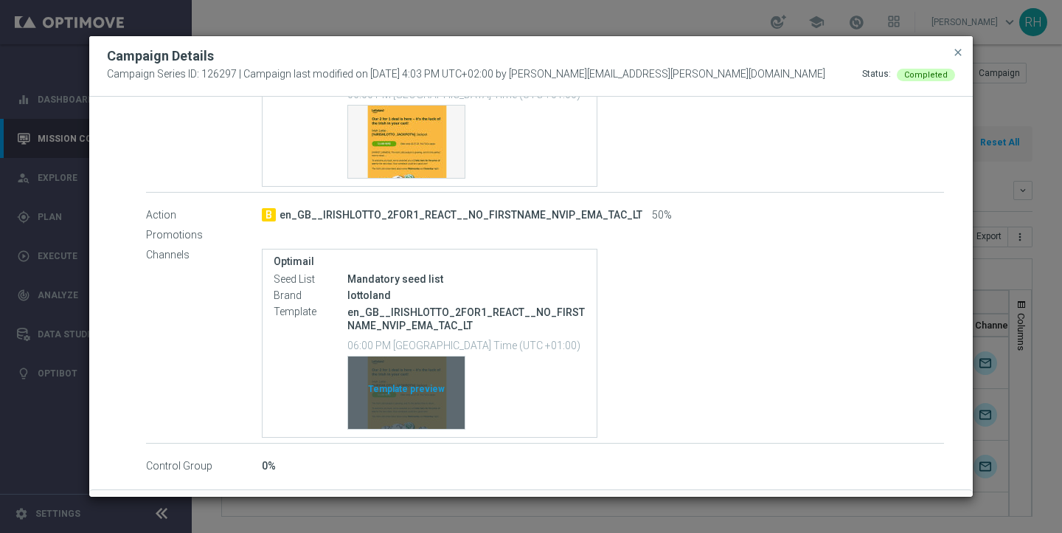
click at [396, 406] on div "Template preview" at bounding box center [406, 392] width 117 height 72
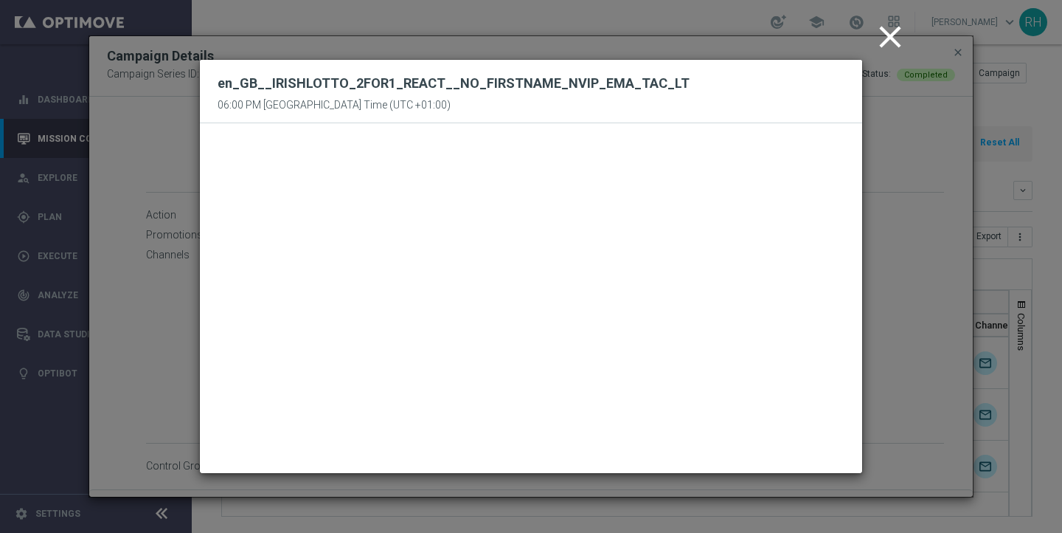
click at [893, 25] on icon "close" at bounding box center [890, 36] width 37 height 37
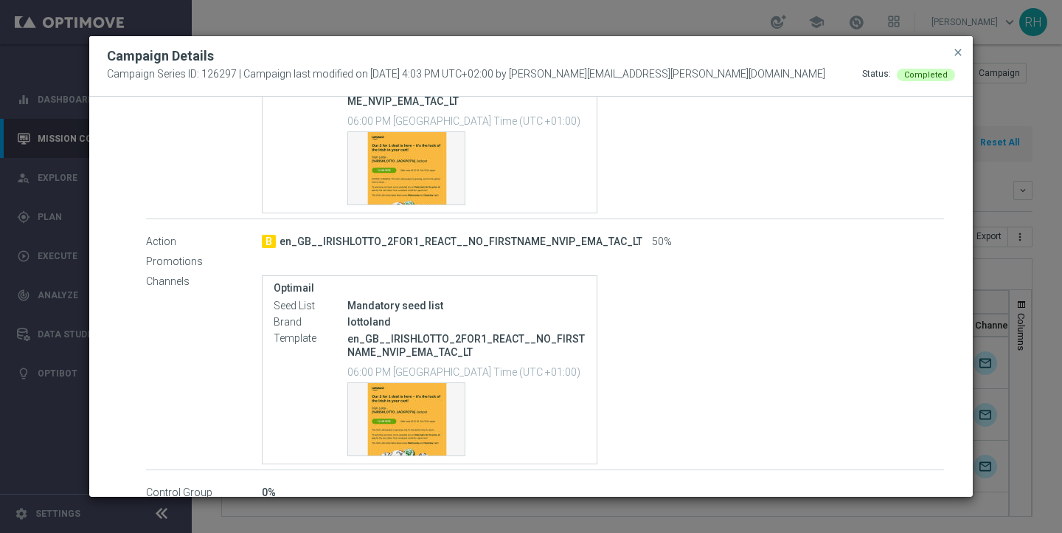
scroll to position [395, 0]
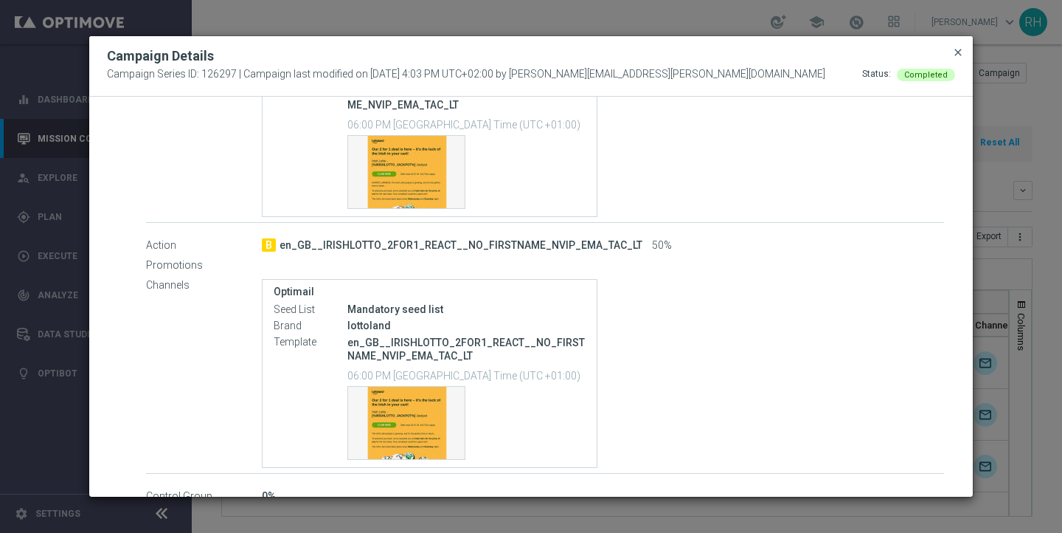
click at [955, 55] on span "close" at bounding box center [958, 52] width 12 height 12
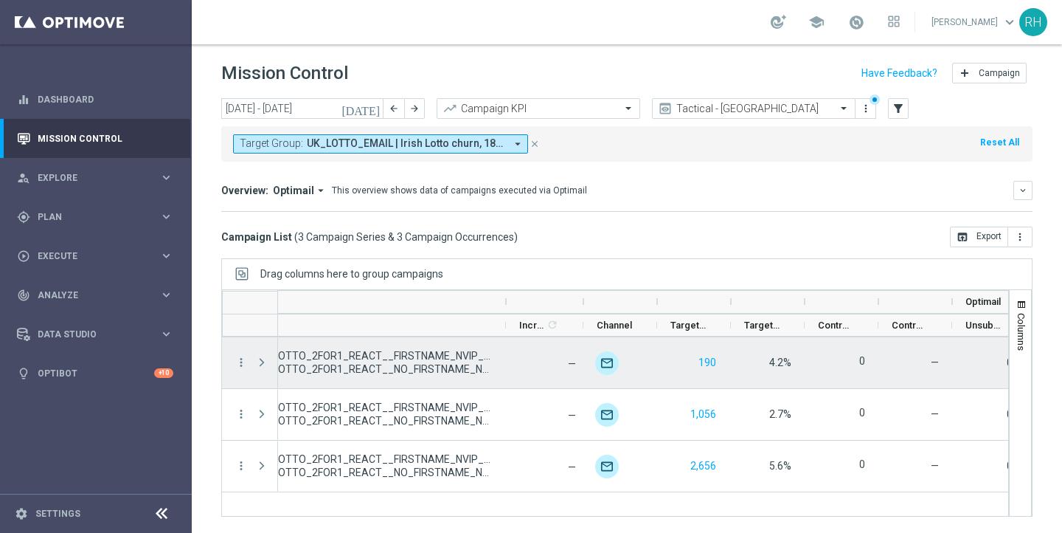
scroll to position [0, 394]
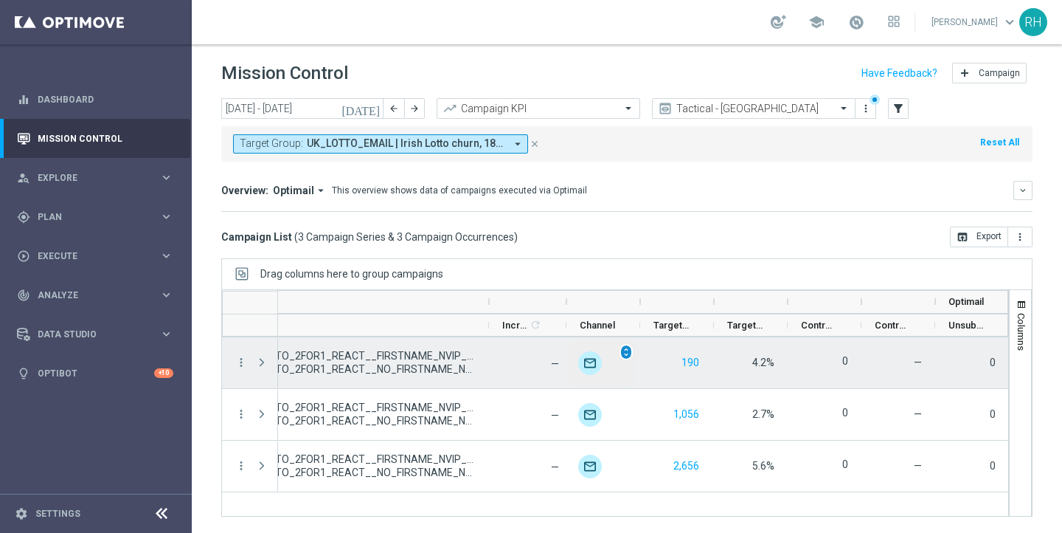
click at [626, 349] on span "unfold_more" at bounding box center [626, 352] width 10 height 10
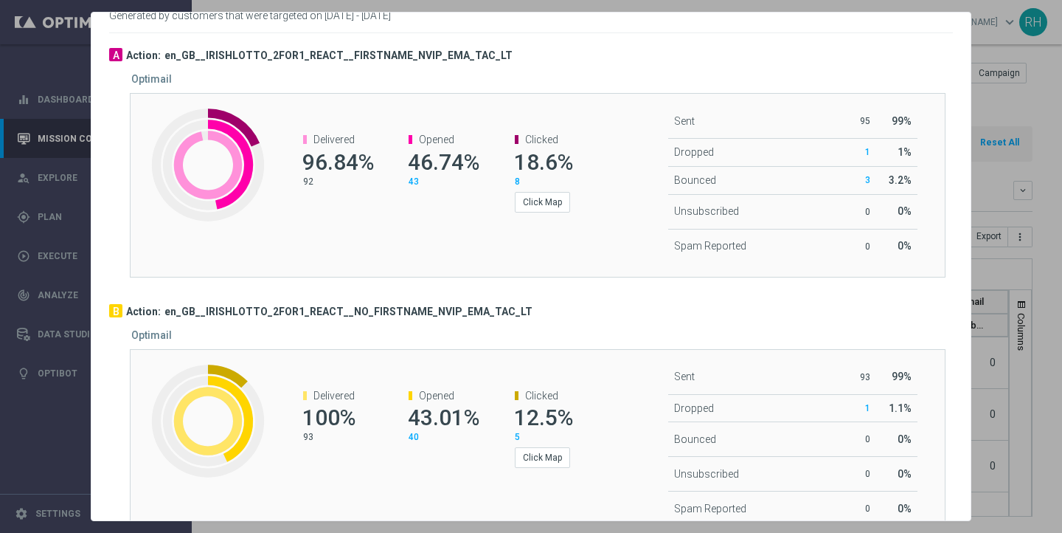
scroll to position [66, 0]
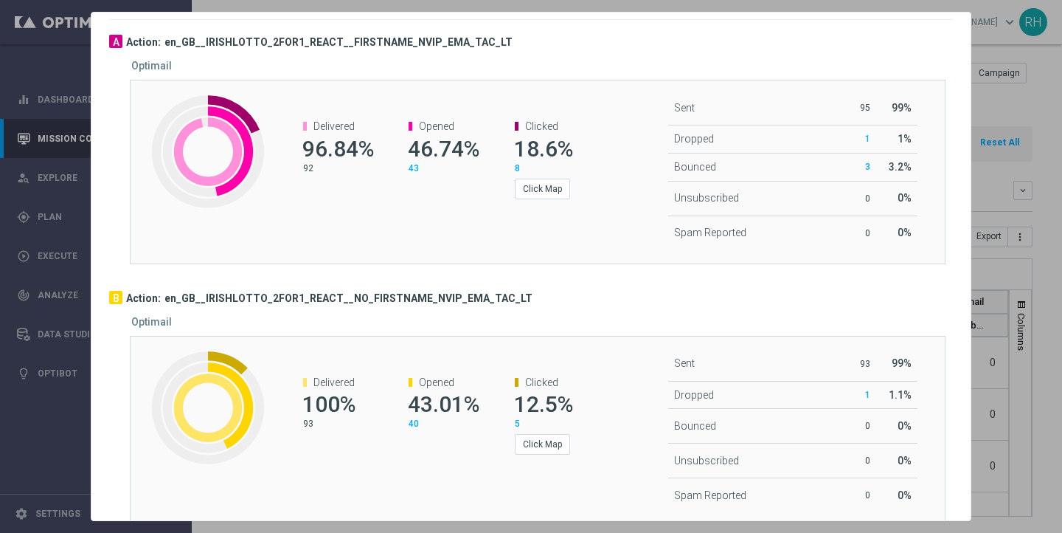
click at [1008, 114] on div at bounding box center [531, 266] width 1062 height 533
click at [1011, 110] on div at bounding box center [531, 266] width 1062 height 533
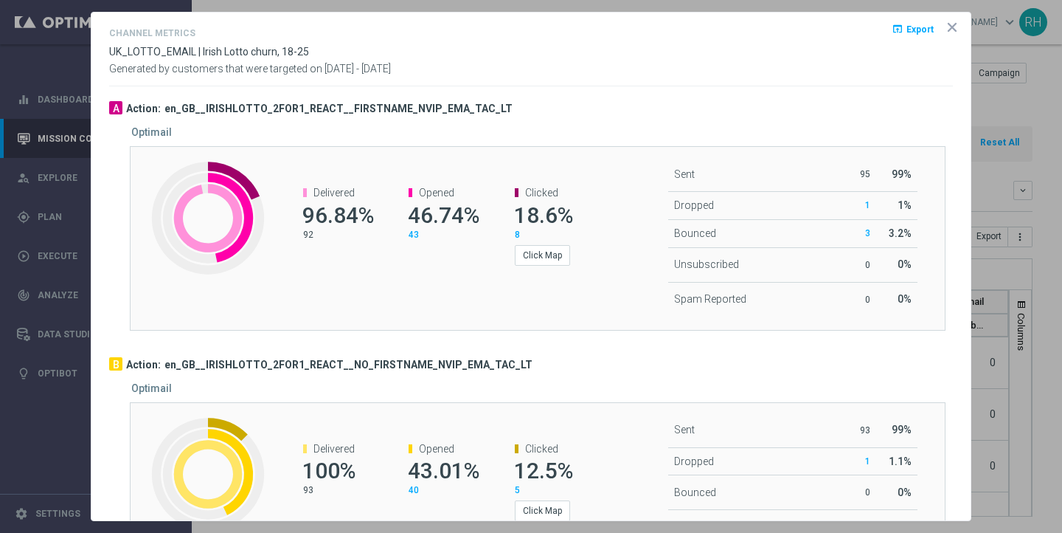
click at [954, 26] on icon "icon" at bounding box center [952, 27] width 7 height 7
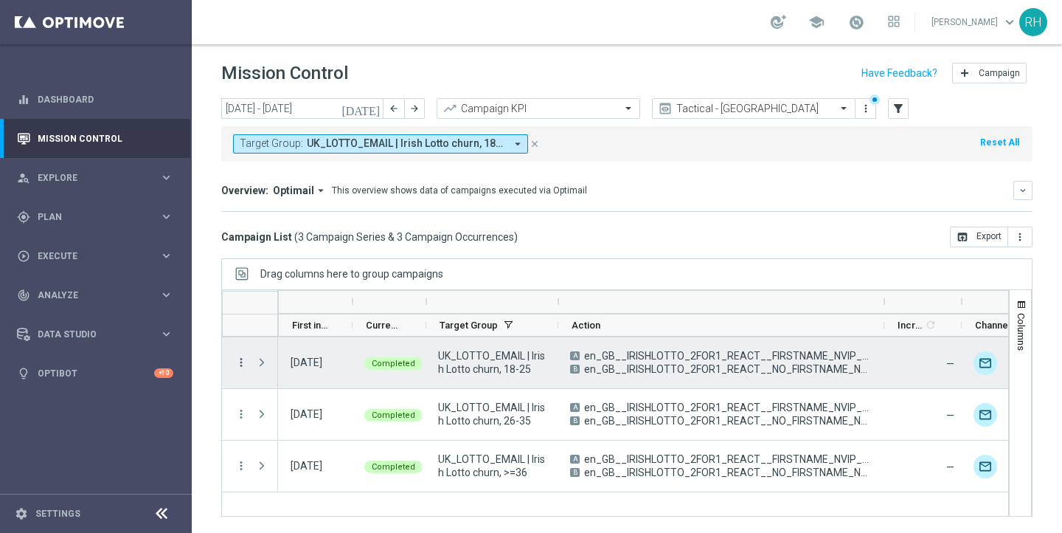
click at [243, 364] on icon "more_vert" at bounding box center [241, 362] width 13 height 13
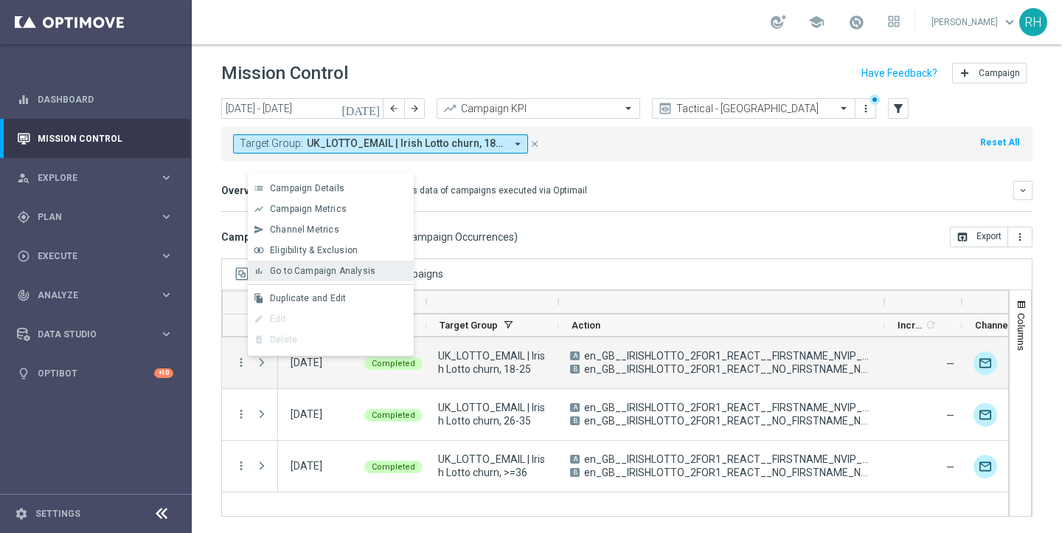
click at [291, 264] on div "bar_chart Go to Campaign Analysis" at bounding box center [331, 270] width 166 height 21
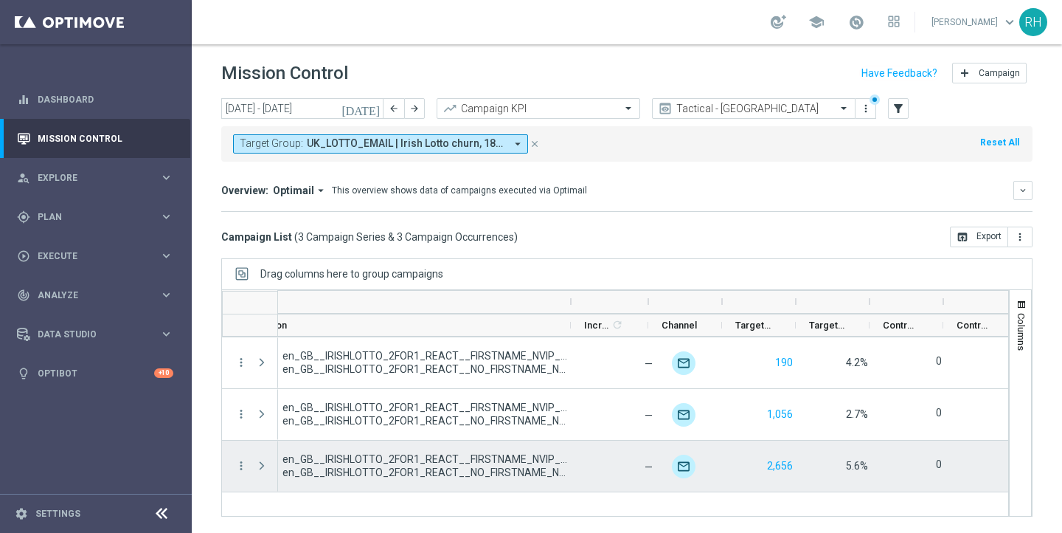
scroll to position [0, 313]
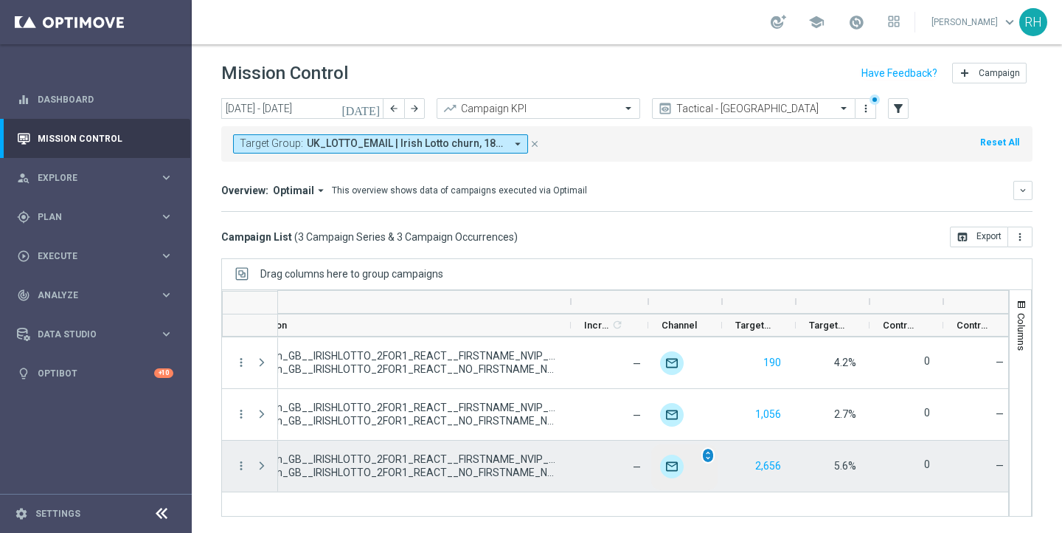
click at [707, 452] on span "unfold_more" at bounding box center [708, 455] width 10 height 10
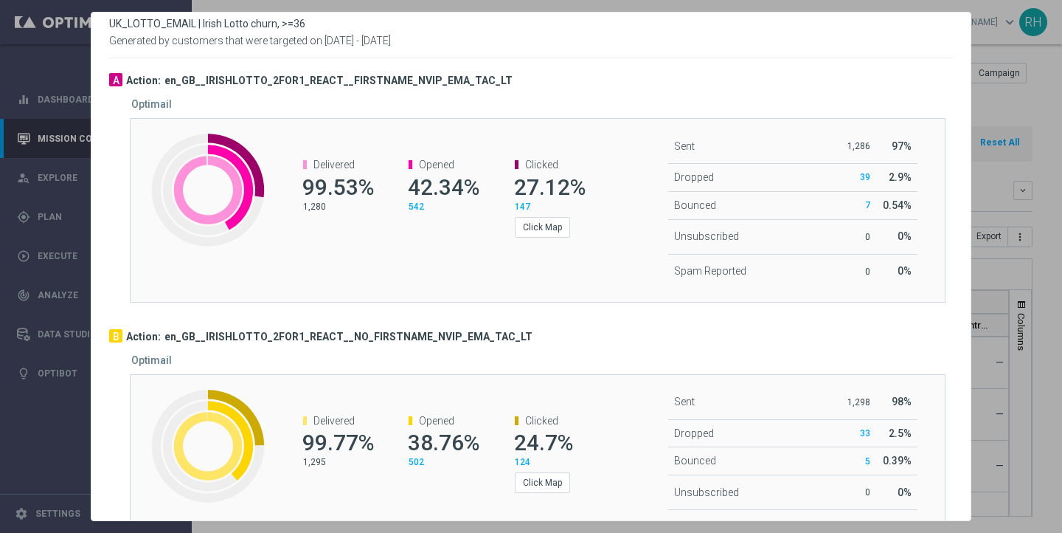
scroll to position [37, 0]
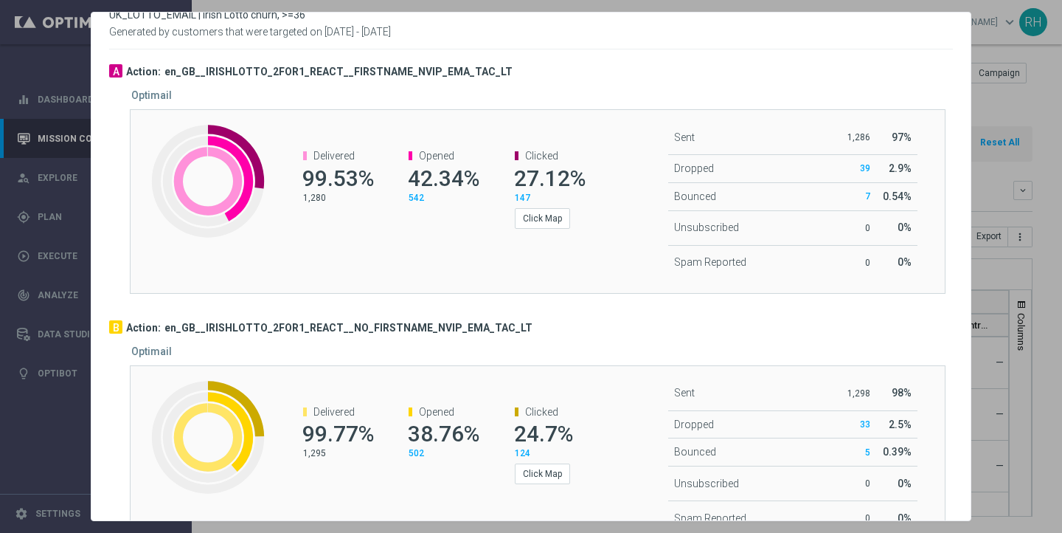
click at [994, 116] on div at bounding box center [531, 266] width 1062 height 533
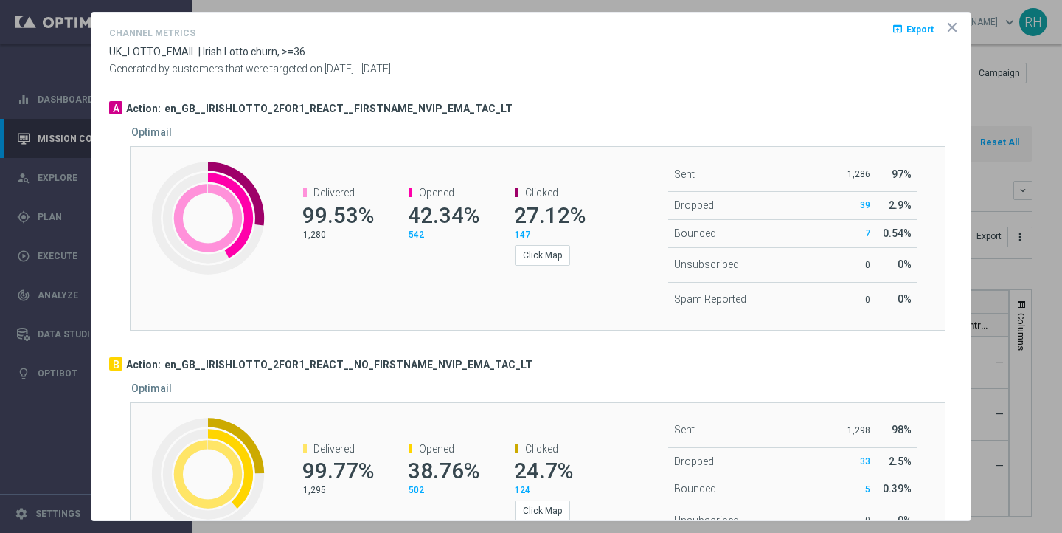
click at [948, 25] on icon "icon" at bounding box center [952, 27] width 15 height 15
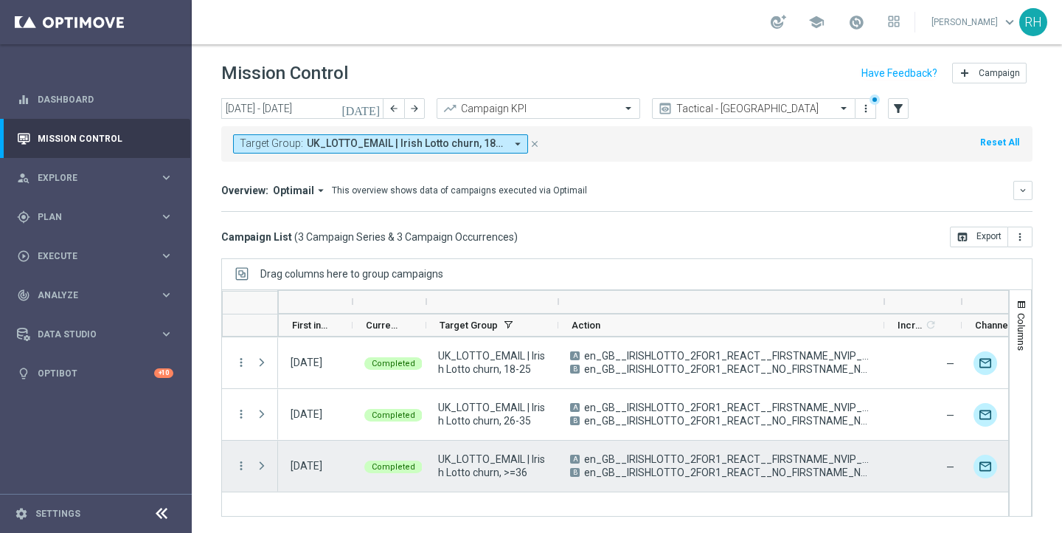
click at [248, 463] on div "more_vert" at bounding box center [235, 465] width 27 height 51
click at [243, 463] on icon "more_vert" at bounding box center [241, 465] width 13 height 13
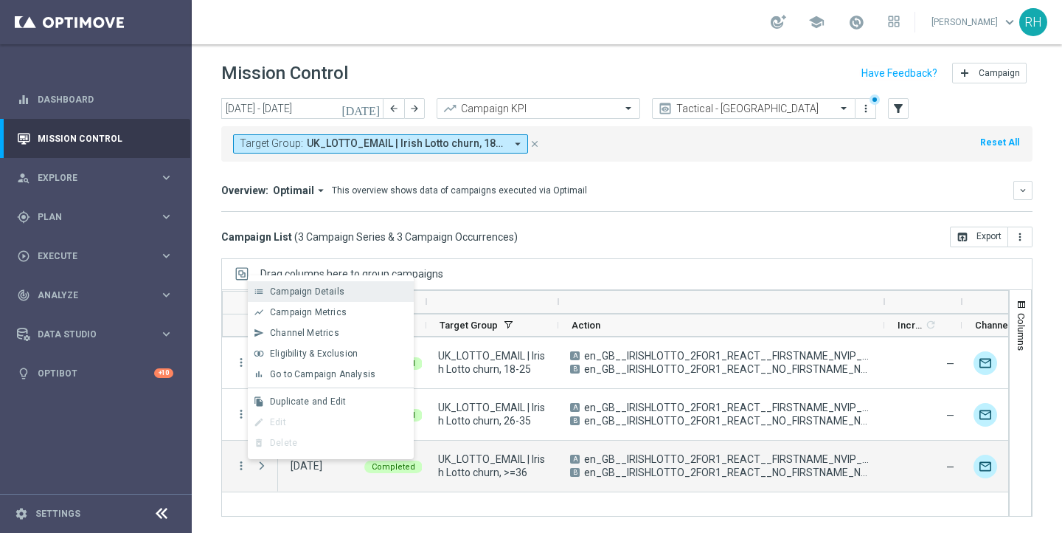
click at [305, 298] on div "list Campaign Details" at bounding box center [331, 291] width 166 height 21
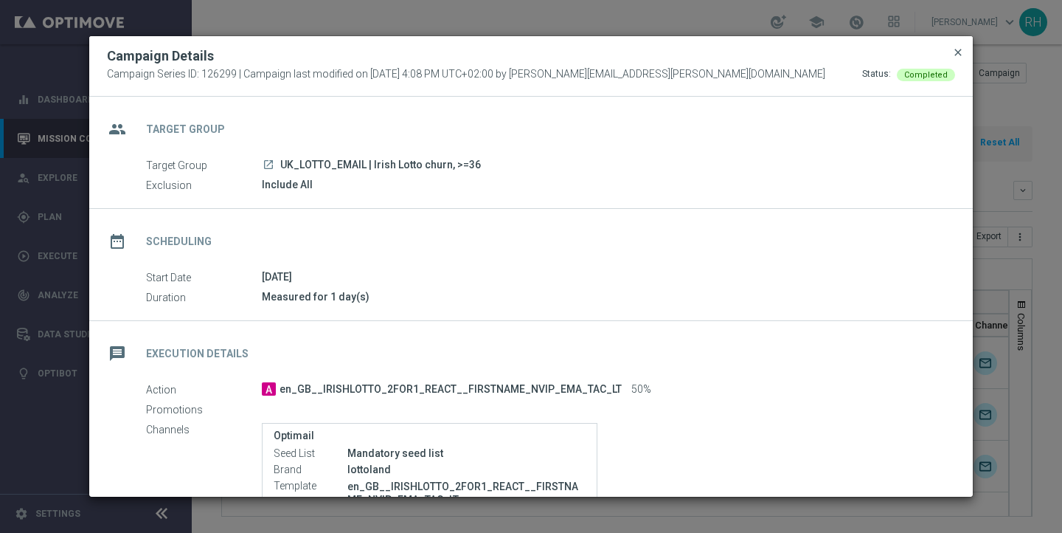
click at [963, 51] on span "close" at bounding box center [958, 52] width 12 height 12
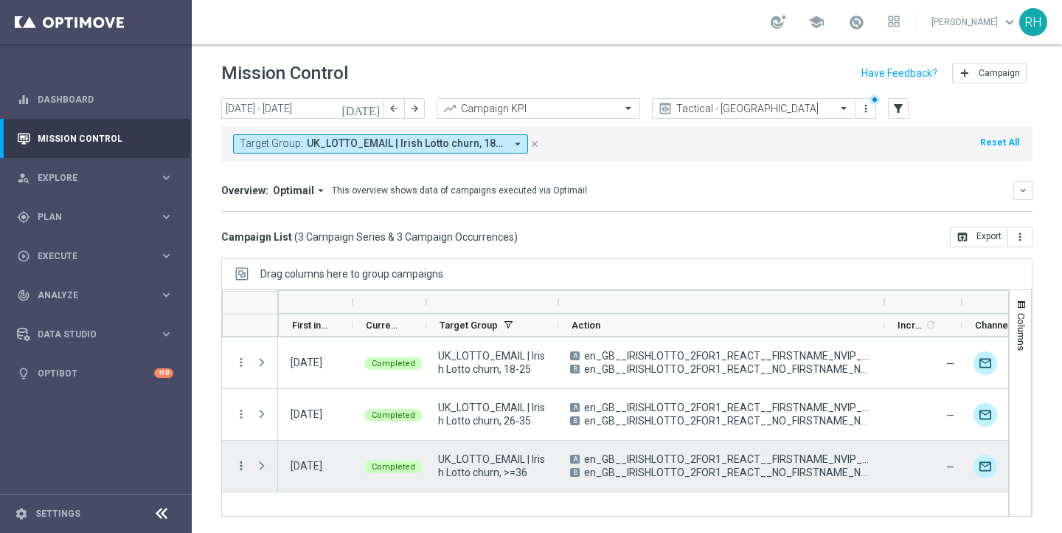
click at [246, 465] on icon "more_vert" at bounding box center [241, 465] width 13 height 13
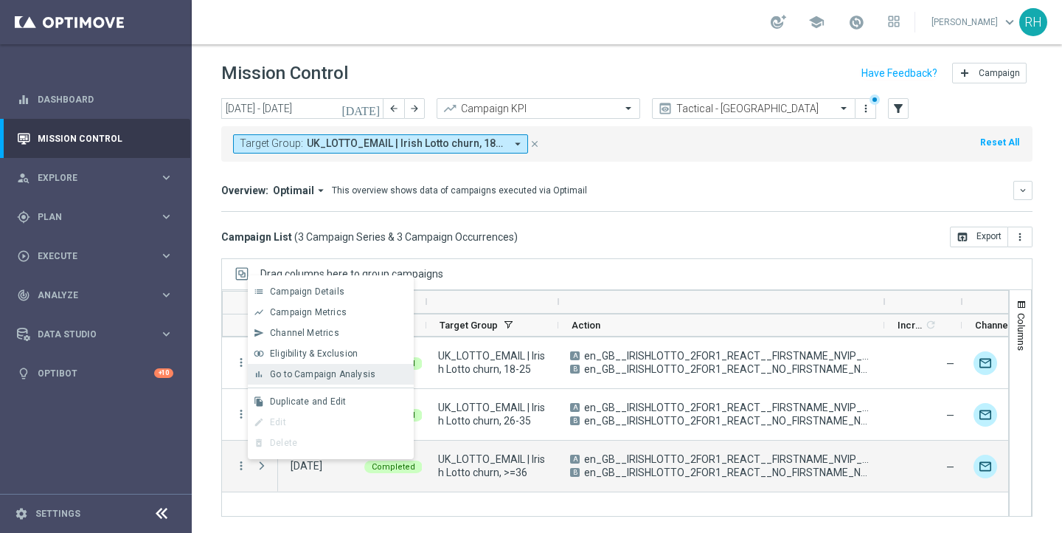
click at [305, 365] on div "bar_chart Go to Campaign Analysis" at bounding box center [331, 374] width 166 height 21
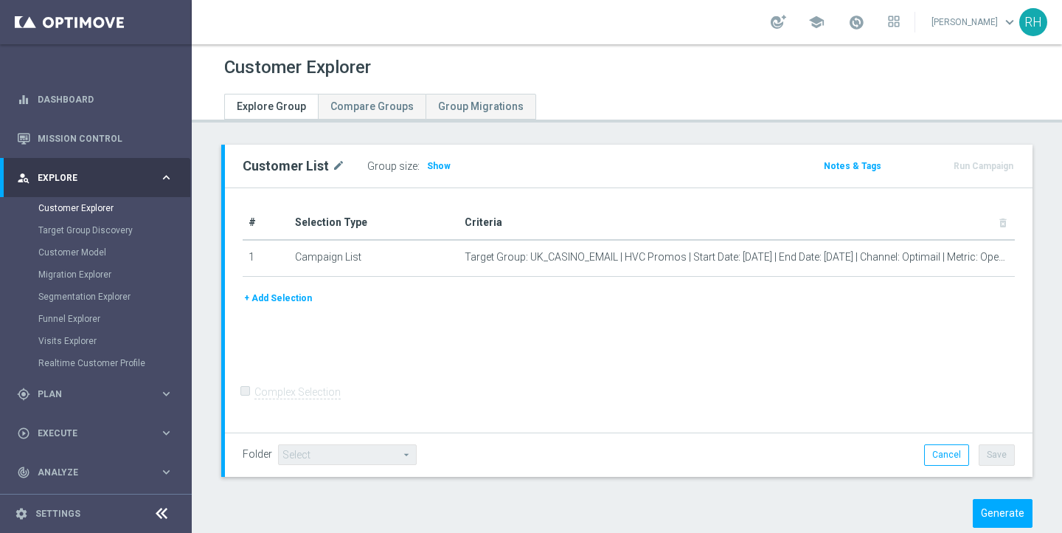
scroll to position [31, 0]
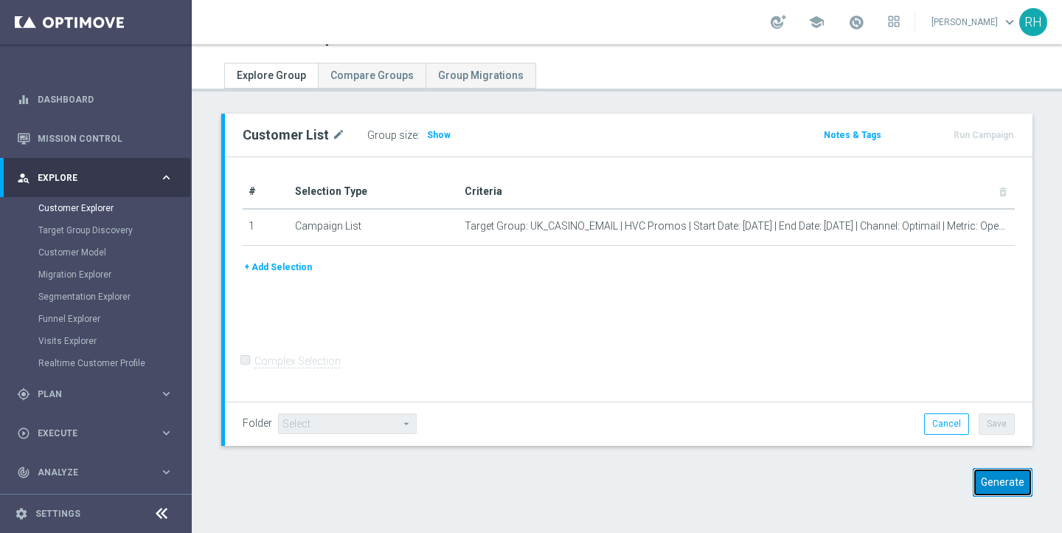
click at [992, 473] on button "Generate" at bounding box center [1003, 482] width 60 height 29
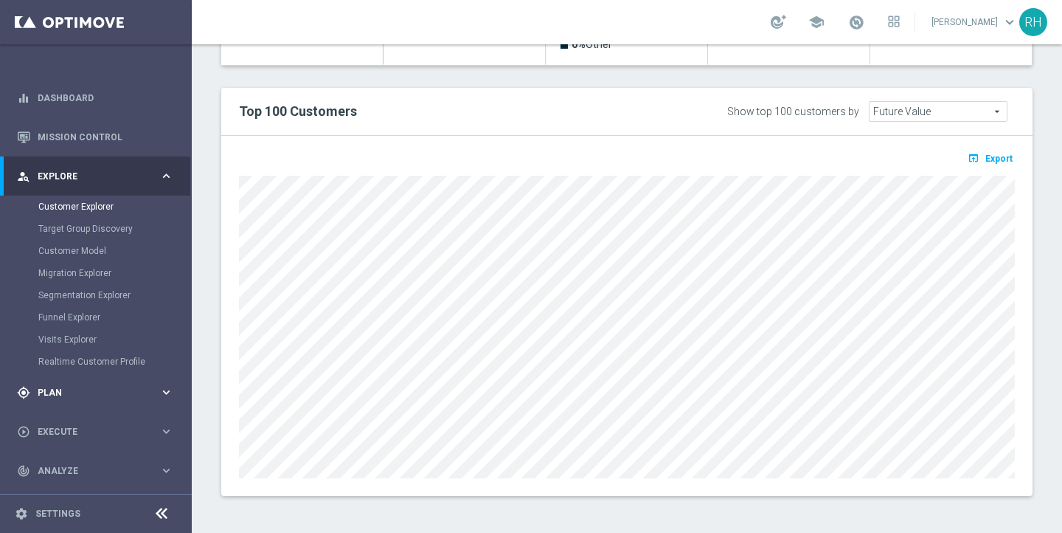
scroll to position [80, 0]
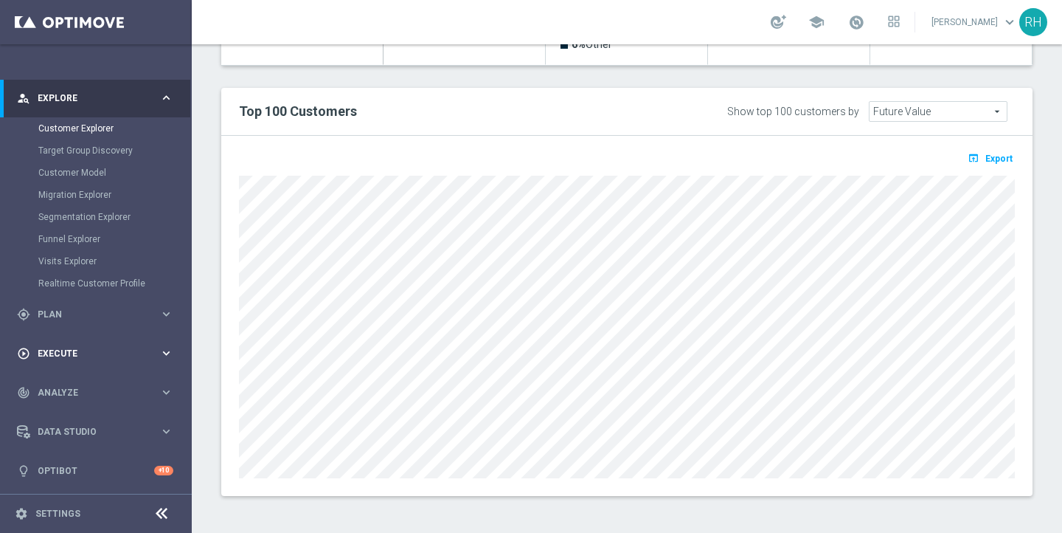
click at [94, 356] on span "Execute" at bounding box center [99, 353] width 122 height 9
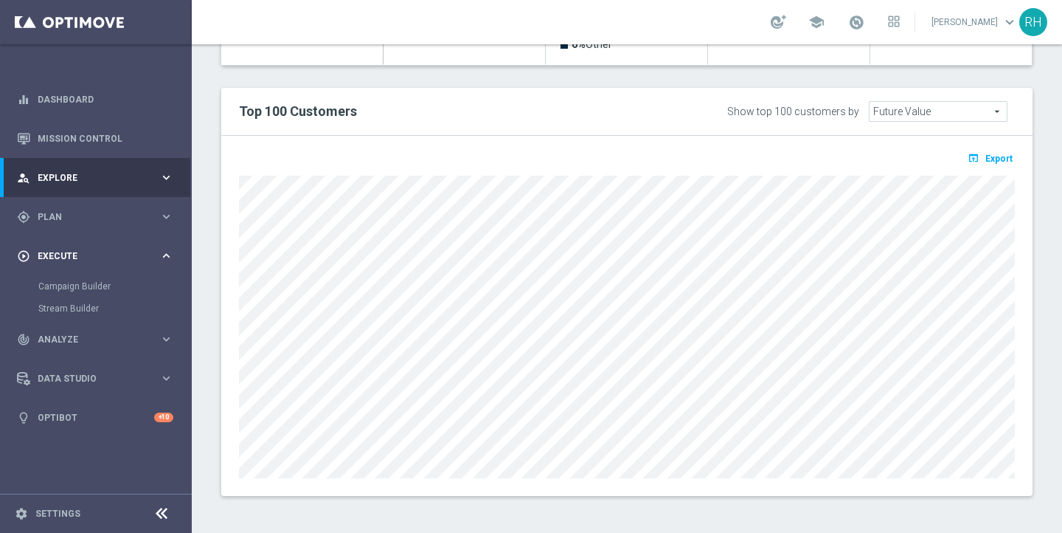
scroll to position [0, 0]
click at [83, 288] on link "Campaign Builder" at bounding box center [95, 286] width 115 height 12
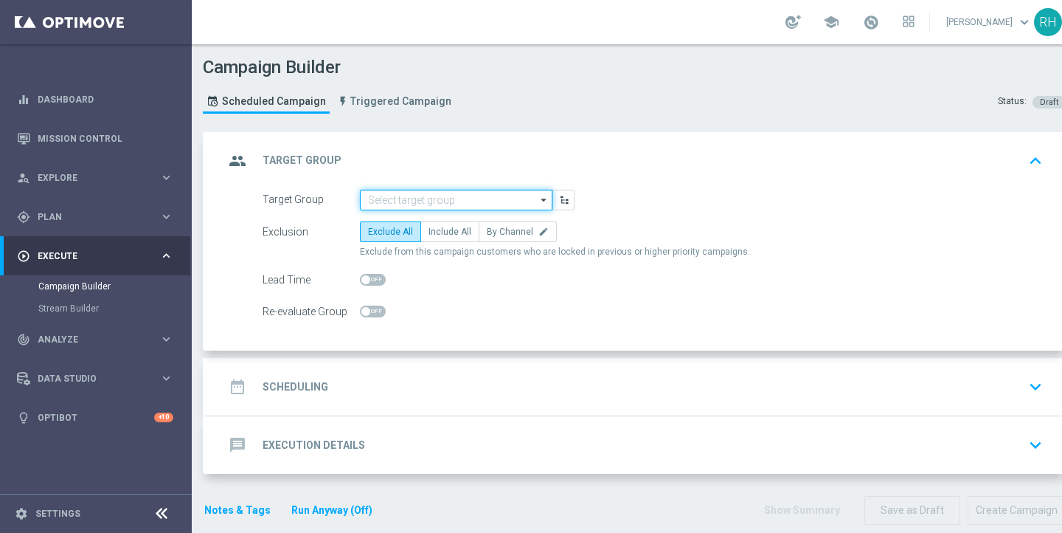
click at [479, 201] on input at bounding box center [456, 200] width 193 height 21
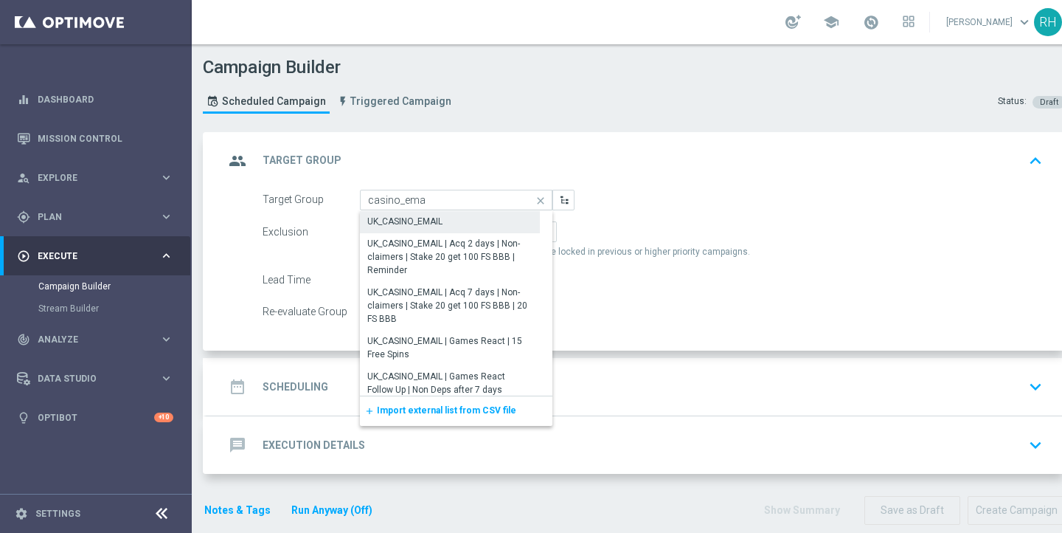
click at [448, 215] on div "UK_CASINO_EMAIL" at bounding box center [450, 221] width 180 height 21
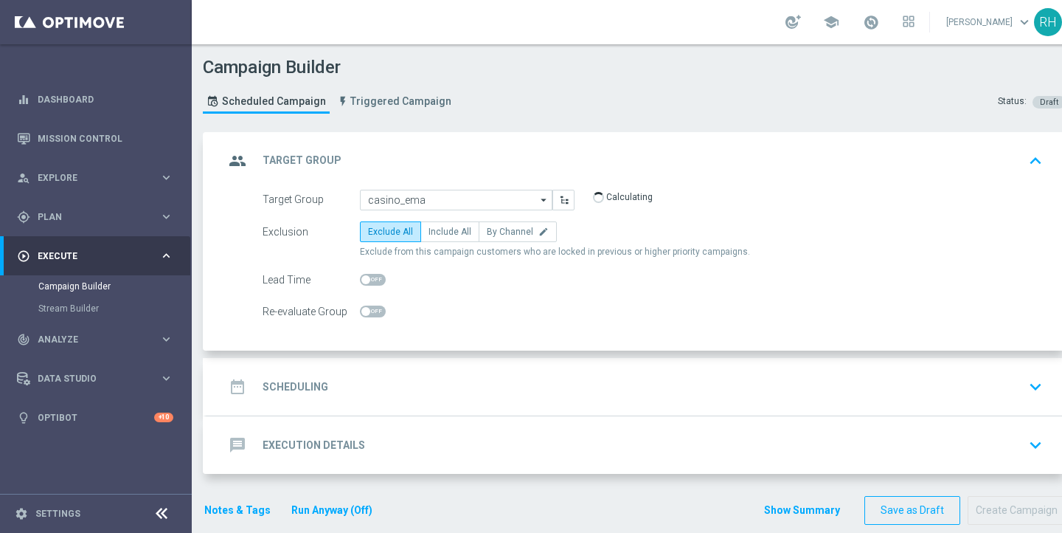
type input "UK_CASINO_EMAIL"
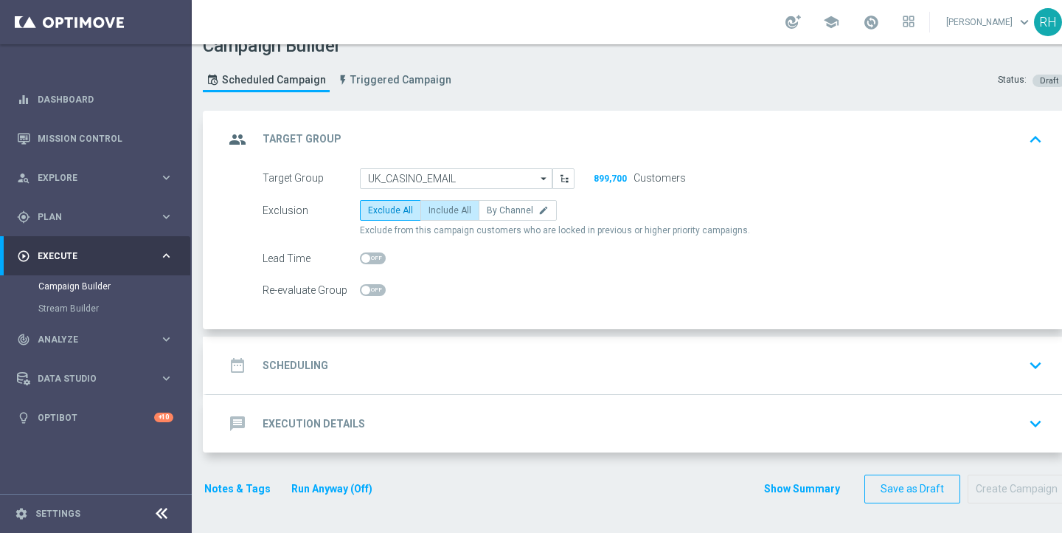
click at [437, 202] on label "Include All" at bounding box center [449, 210] width 59 height 21
click at [437, 208] on input "Include All" at bounding box center [434, 213] width 10 height 10
radio input "true"
click at [512, 216] on label "By Channel edit" at bounding box center [518, 210] width 78 height 21
click at [496, 216] on input "By Channel edit" at bounding box center [492, 213] width 10 height 10
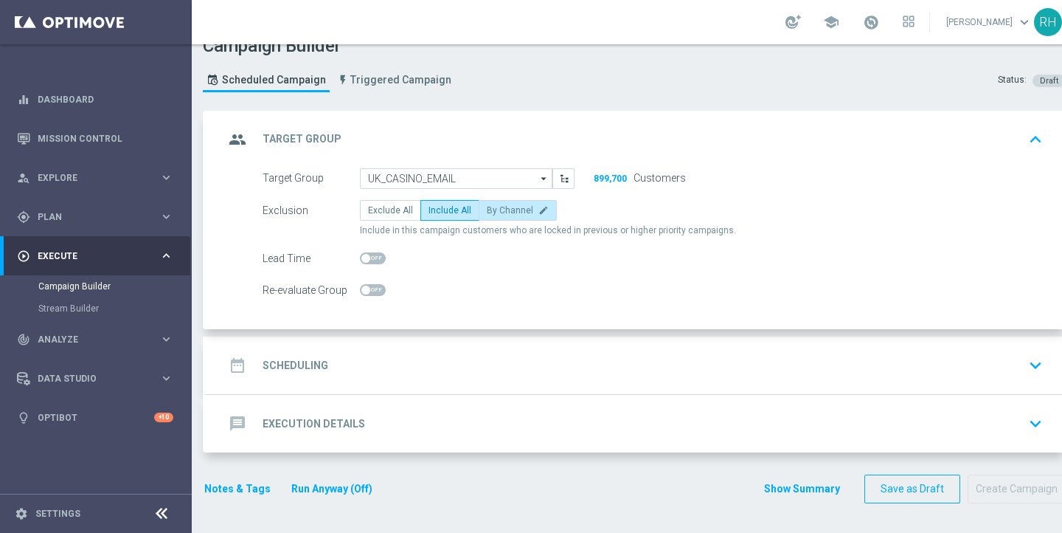
radio input "true"
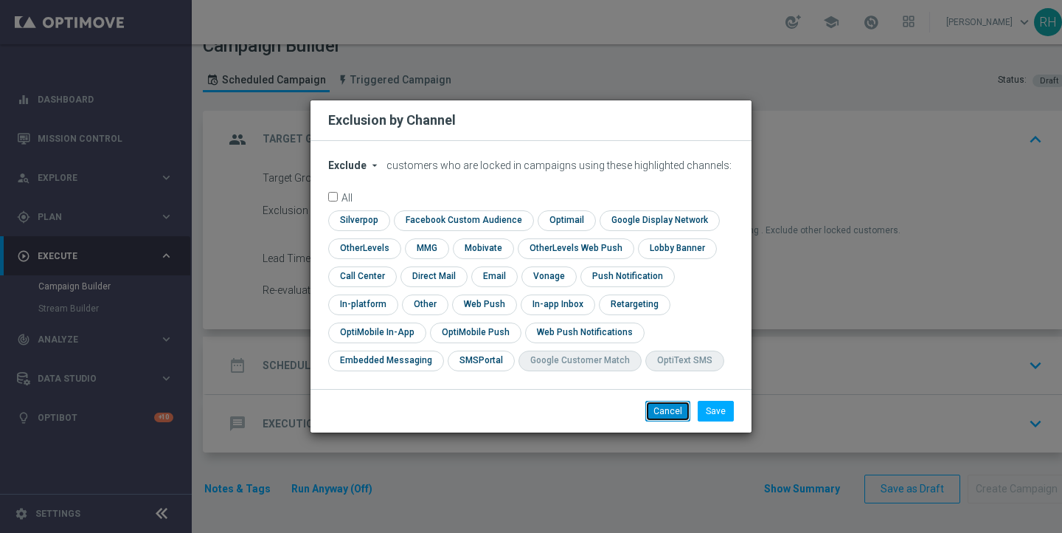
click at [681, 403] on button "Cancel" at bounding box center [667, 411] width 45 height 21
radio input "true"
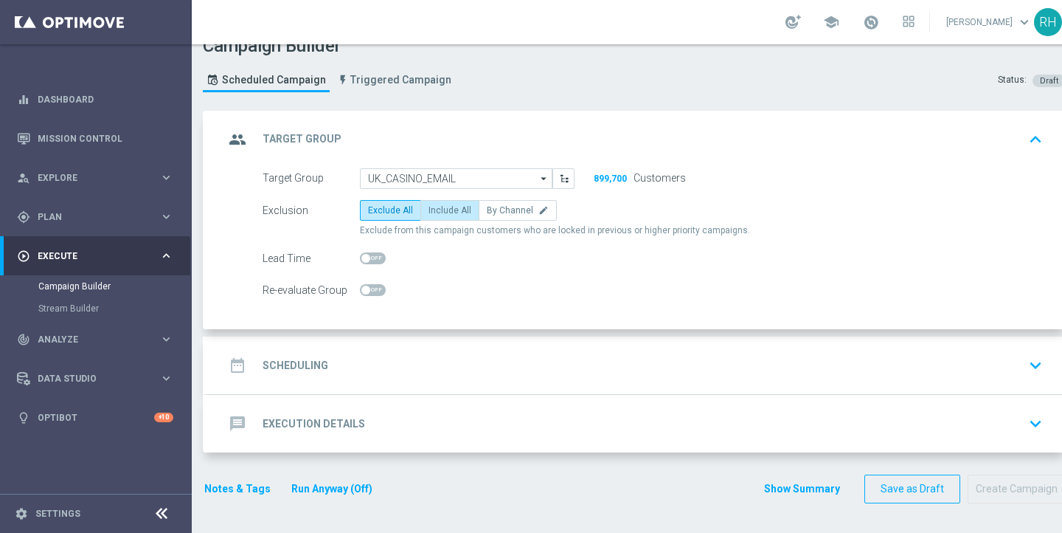
click at [457, 218] on label "Include All" at bounding box center [449, 210] width 59 height 21
click at [438, 218] on input "Include All" at bounding box center [434, 213] width 10 height 10
radio input "true"
click at [990, 135] on div "group Target Group keyboard_arrow_up" at bounding box center [636, 139] width 824 height 28
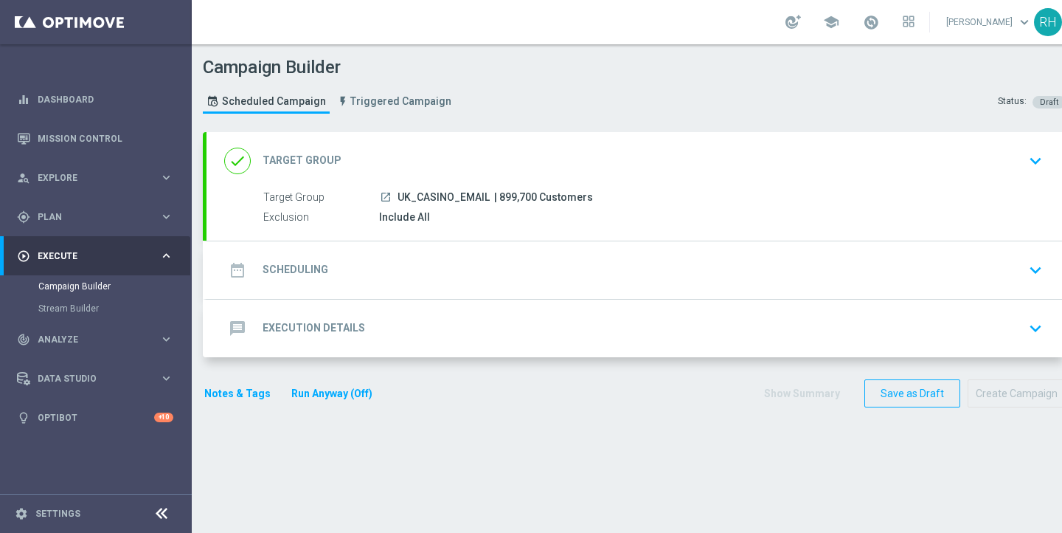
scroll to position [0, 0]
click at [520, 256] on div "date_range Scheduling keyboard_arrow_down" at bounding box center [636, 270] width 824 height 28
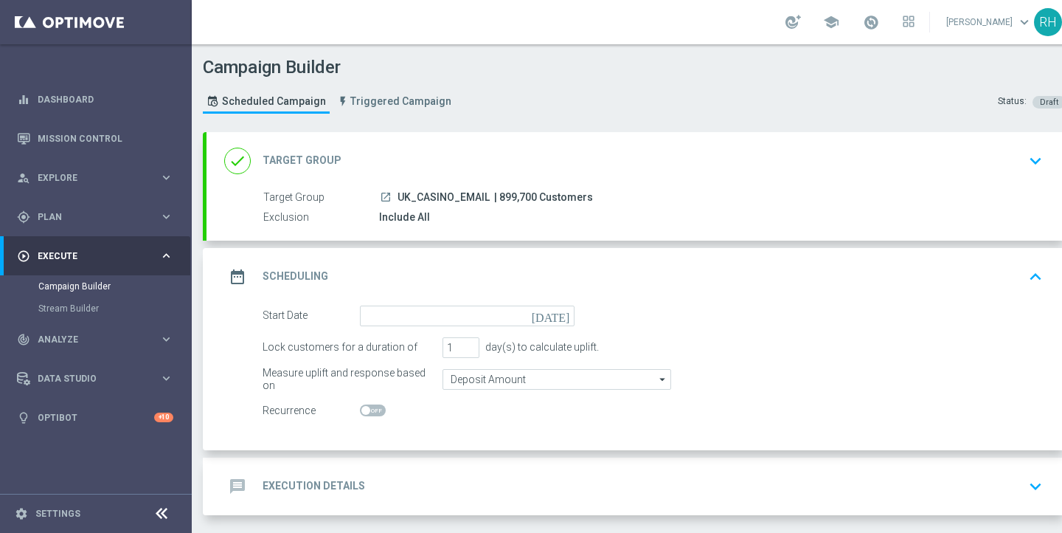
click at [560, 316] on icon "[DATE]" at bounding box center [554, 313] width 44 height 16
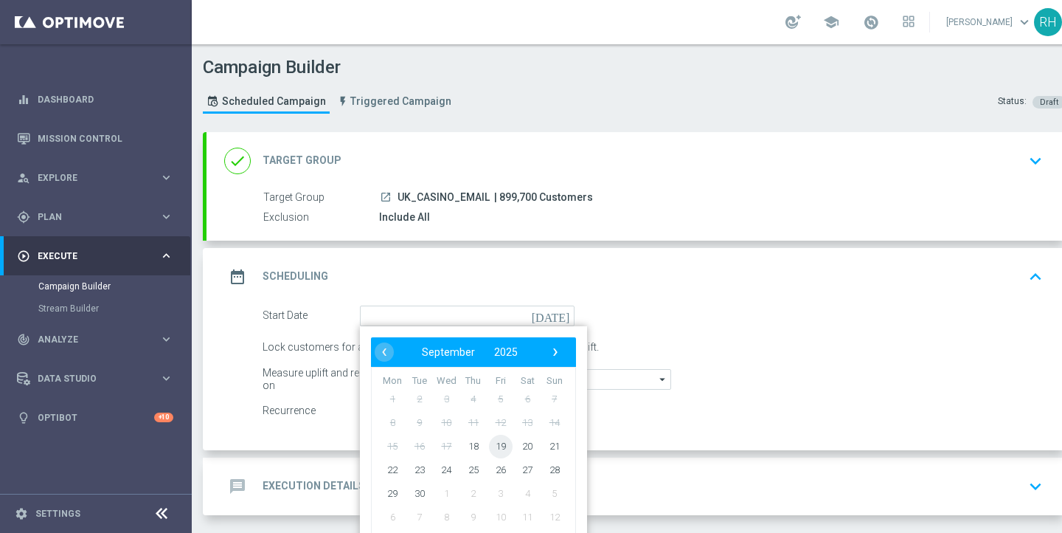
click at [497, 443] on span "19" at bounding box center [501, 446] width 24 height 24
type input "[DATE]"
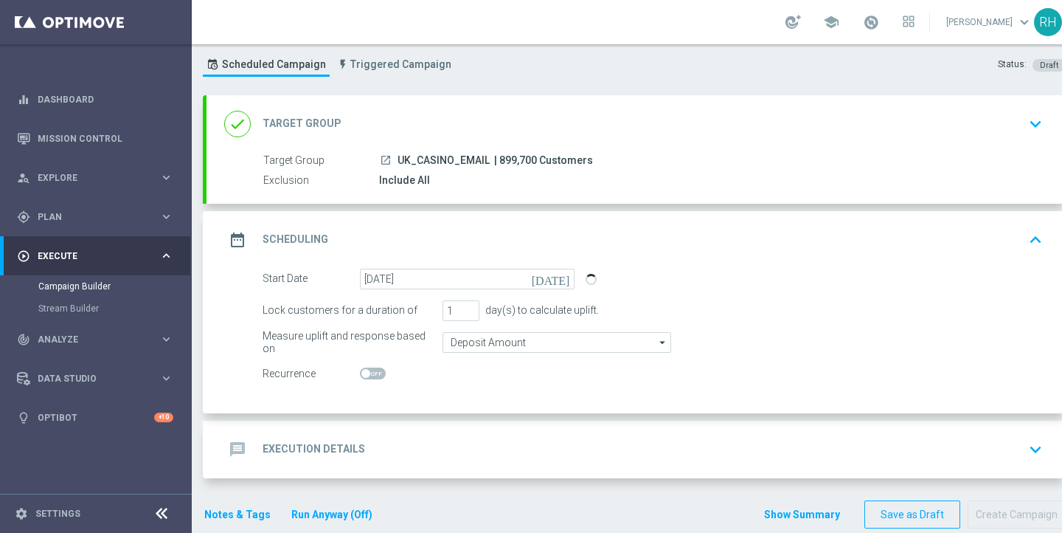
scroll to position [62, 0]
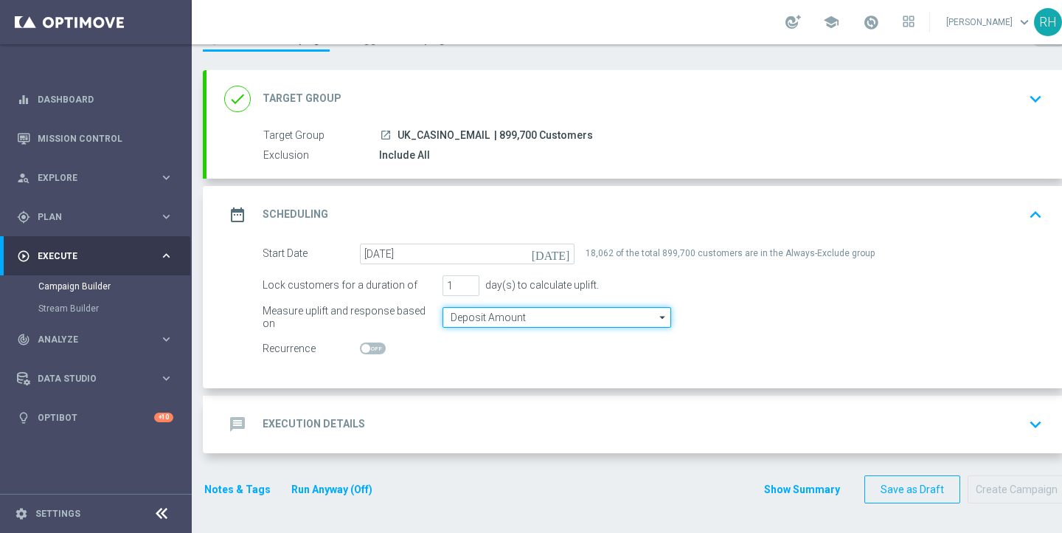
click at [561, 322] on input "Deposit Amount" at bounding box center [557, 317] width 229 height 21
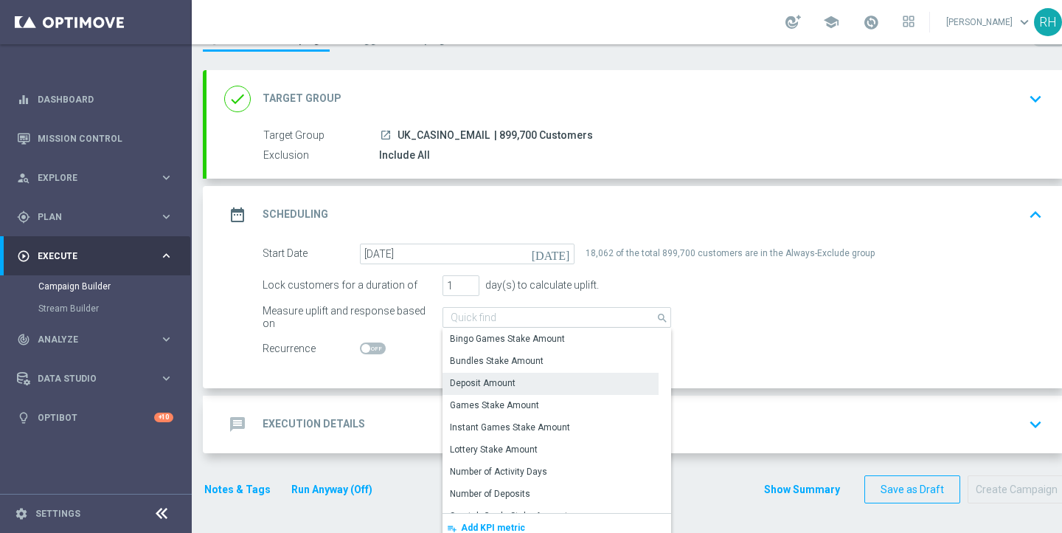
click at [527, 382] on div "Deposit Amount" at bounding box center [551, 382] width 216 height 21
type input "Deposit Amount"
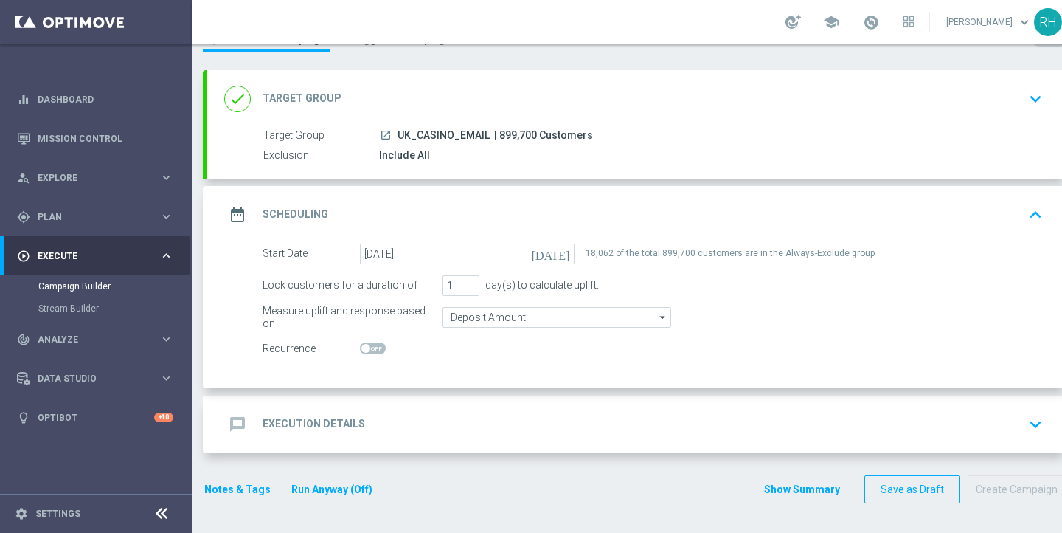
click at [375, 350] on span at bounding box center [373, 348] width 26 height 12
click at [375, 350] on input "checkbox" at bounding box center [373, 348] width 26 height 12
checkbox input "true"
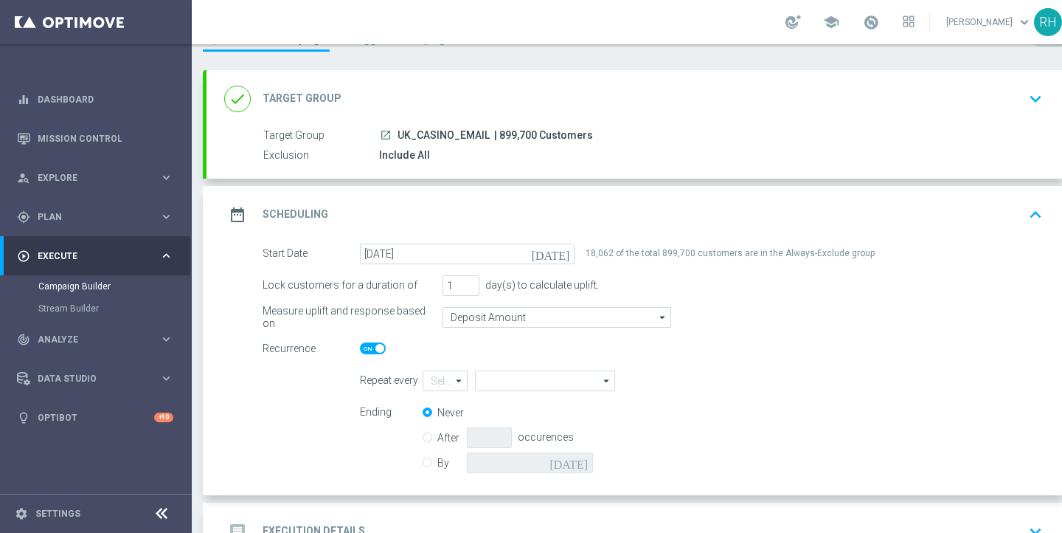
type input "1"
type input "Day"
click at [507, 376] on input "Day" at bounding box center [545, 380] width 140 height 21
click at [506, 419] on div "Week" at bounding box center [540, 424] width 131 height 21
type input "Week"
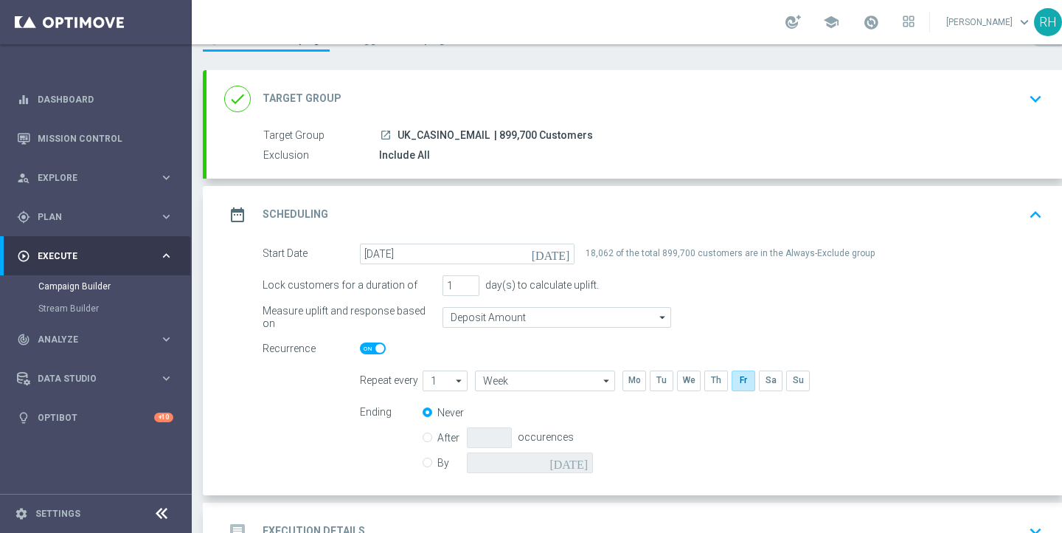
click at [431, 458] on input "By" at bounding box center [428, 460] width 10 height 10
radio input "true"
radio input "false"
click at [581, 460] on icon "[DATE]" at bounding box center [572, 460] width 44 height 16
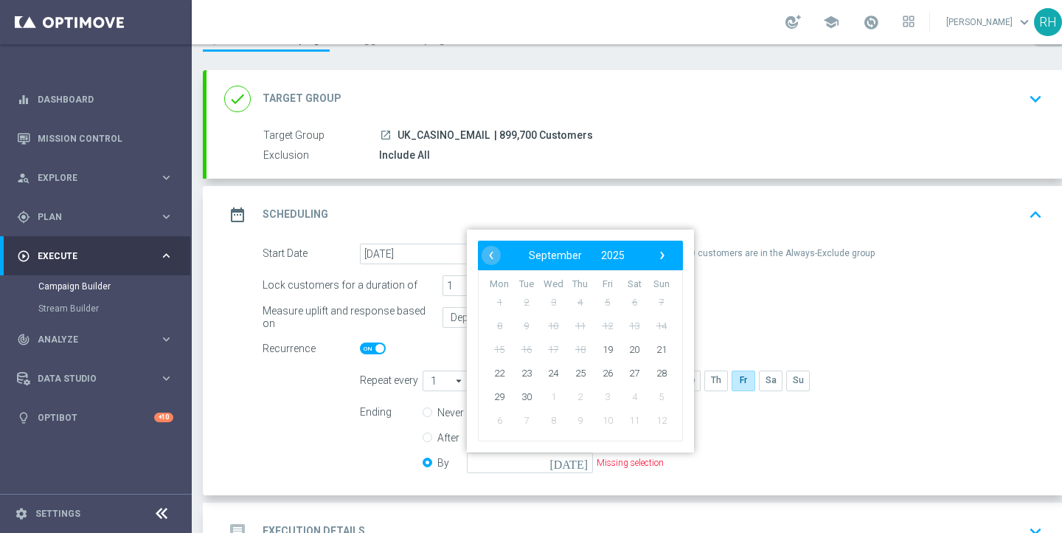
click at [581, 460] on icon "[DATE]" at bounding box center [572, 460] width 44 height 16
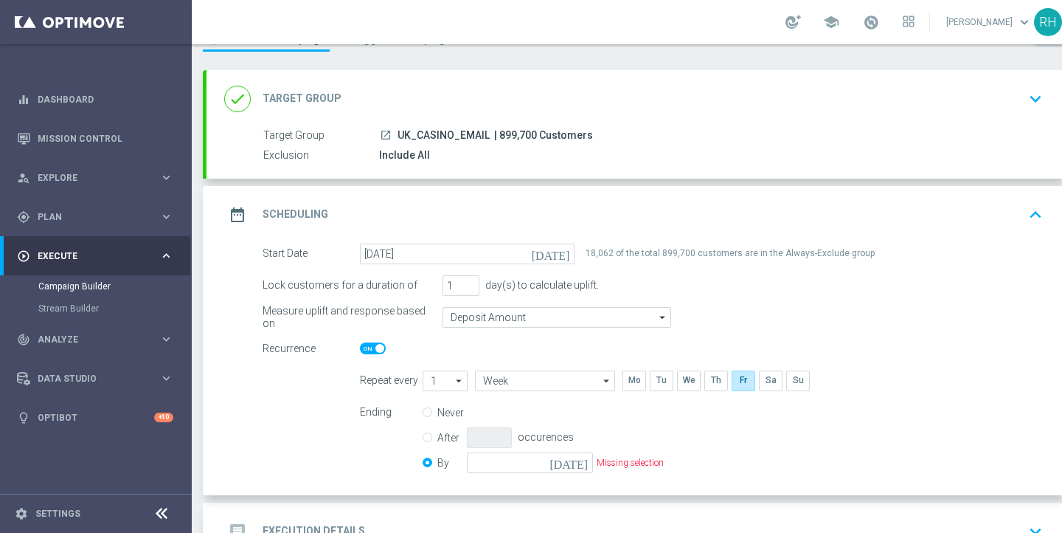
click at [457, 385] on icon "arrow_drop_down" at bounding box center [459, 380] width 15 height 19
click at [449, 415] on div "2" at bounding box center [439, 424] width 32 height 21
type input "2"
type input "Weeks"
click at [663, 387] on input "checkbox" at bounding box center [661, 380] width 22 height 20
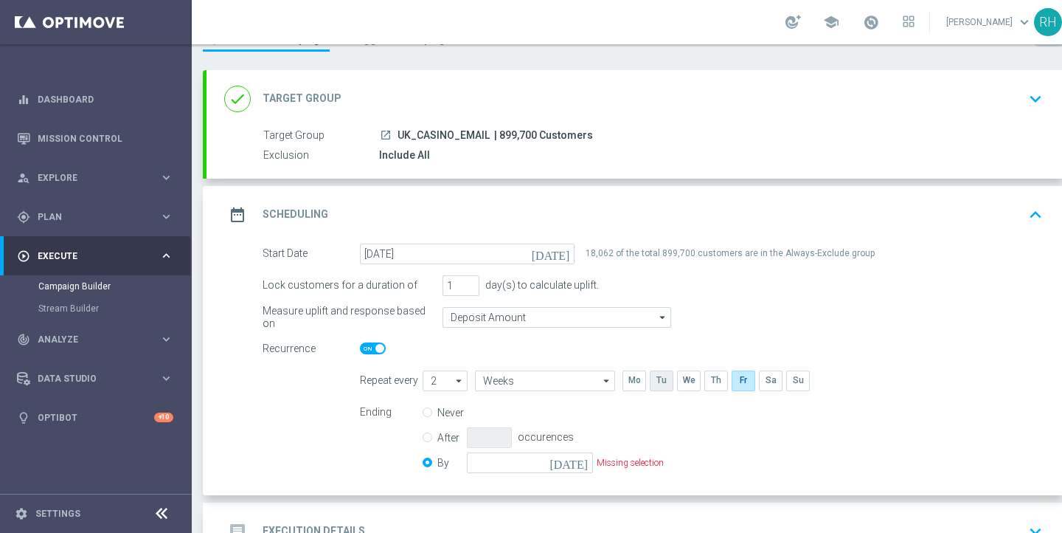
checkbox input "true"
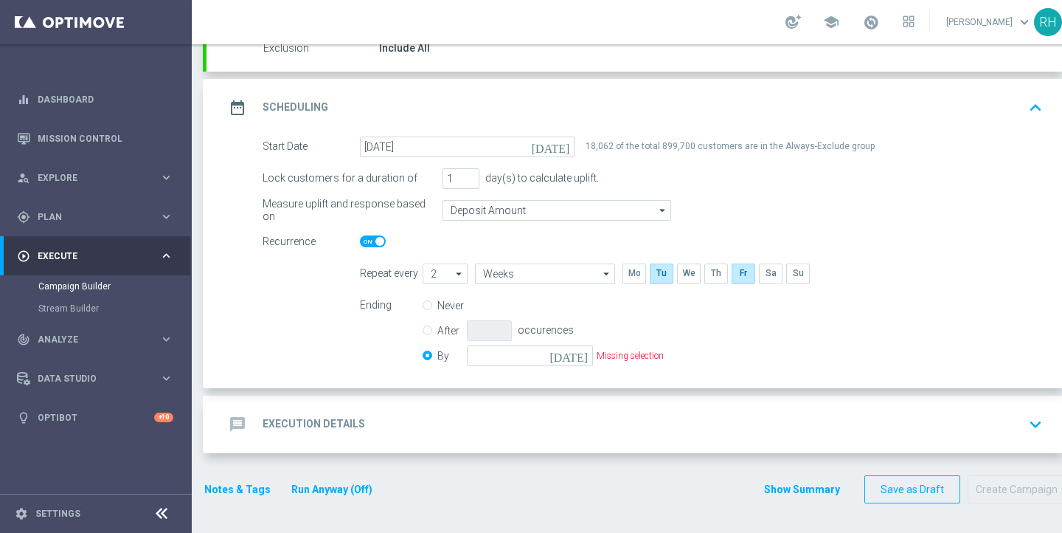
click at [583, 356] on icon "[DATE]" at bounding box center [572, 353] width 44 height 16
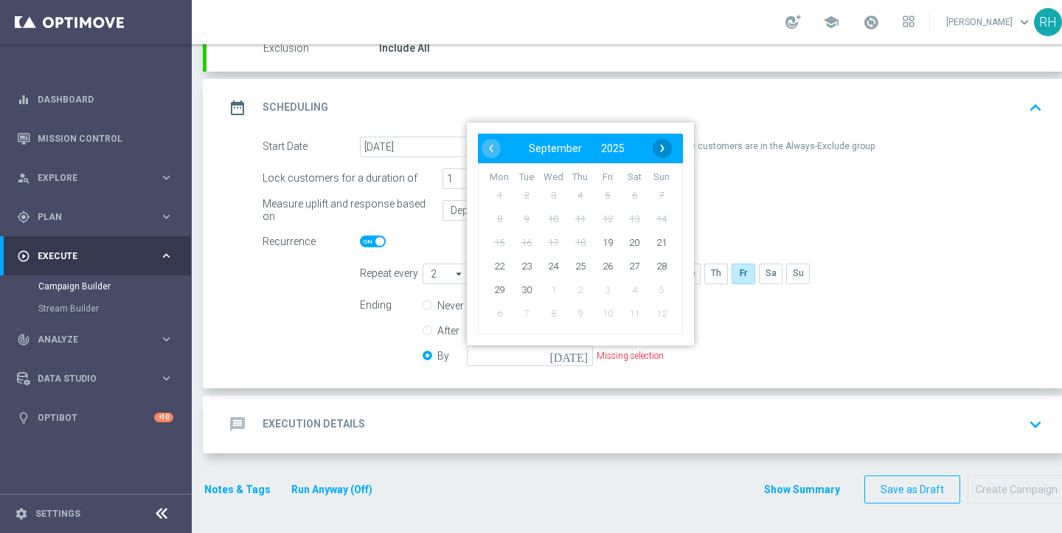
click at [661, 150] on span "›" at bounding box center [662, 148] width 19 height 19
click at [558, 290] on span "31" at bounding box center [553, 289] width 24 height 24
type input "[DATE]"
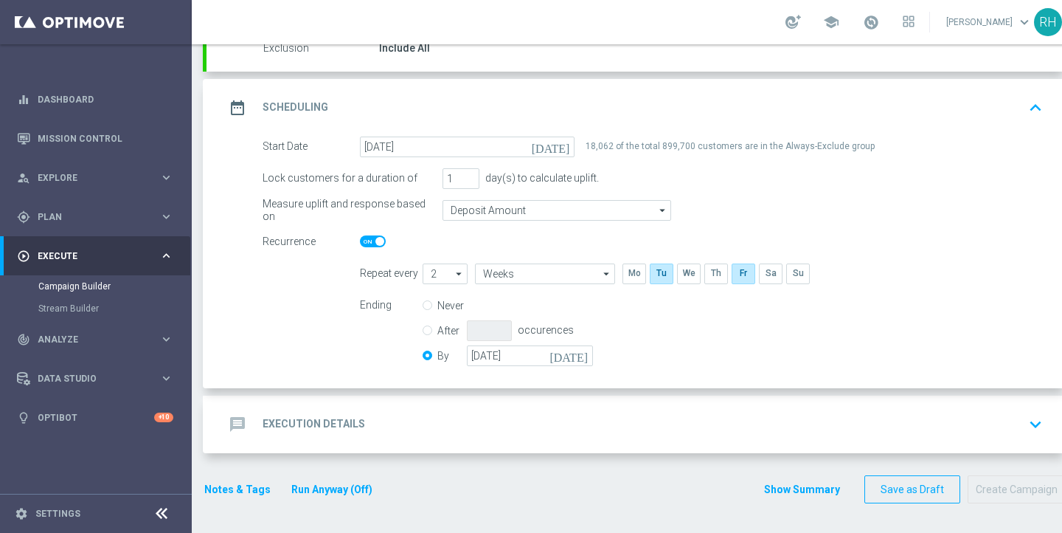
click at [673, 365] on div "Ending Never After occurences By [DATE] [DATE]" at bounding box center [701, 332] width 705 height 75
click at [980, 109] on div "date_range Scheduling keyboard_arrow_up" at bounding box center [636, 108] width 824 height 28
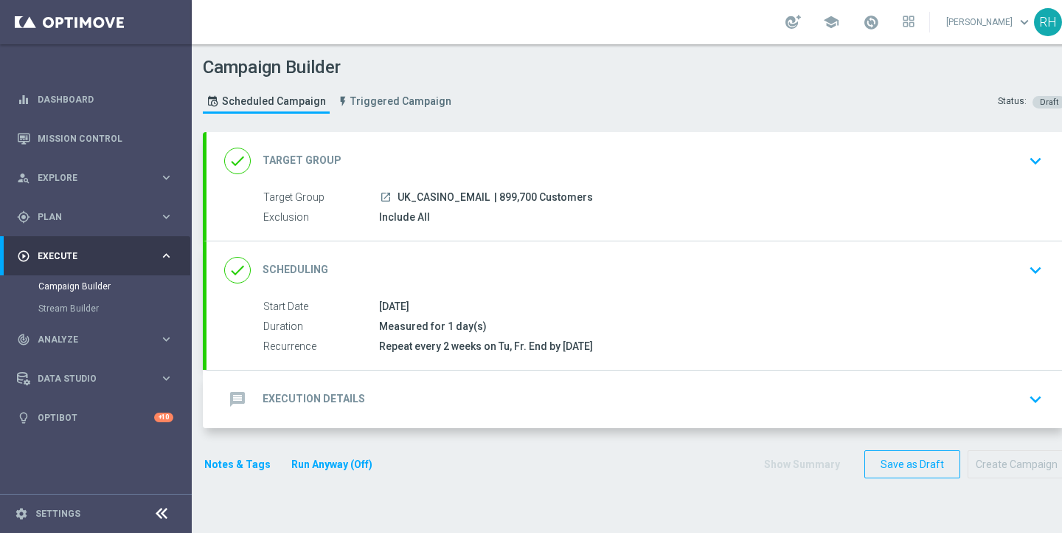
scroll to position [0, 0]
click at [749, 381] on div "message Execution Details keyboard_arrow_down" at bounding box center [636, 399] width 859 height 58
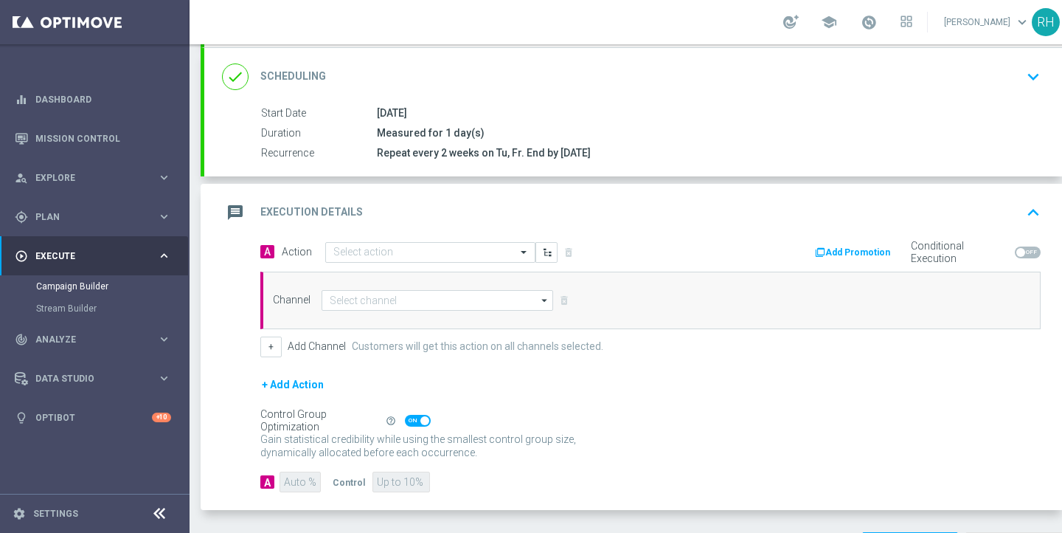
scroll to position [194, 0]
click at [881, 257] on button "Add Promotion" at bounding box center [855, 251] width 82 height 16
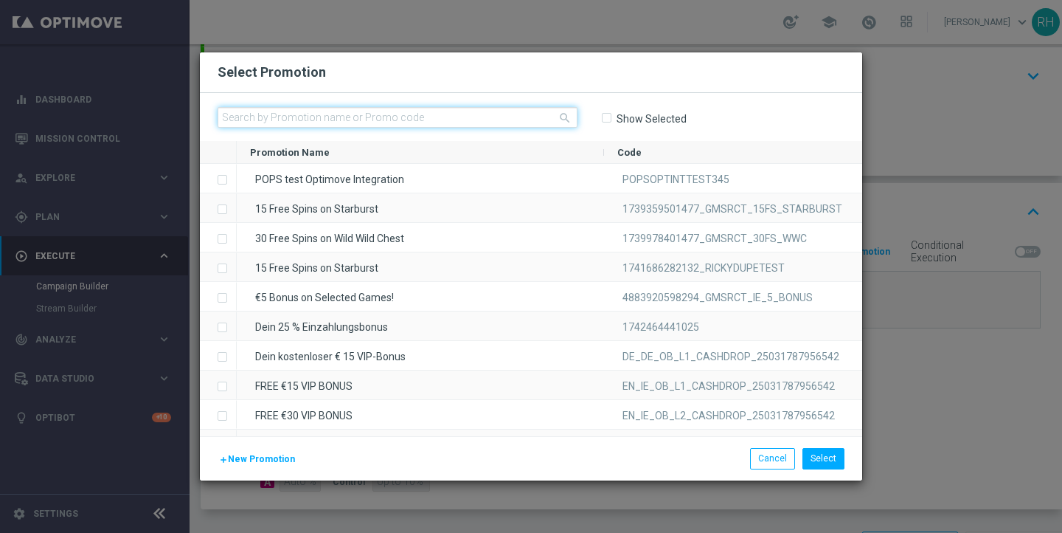
click at [484, 115] on input "text" at bounding box center [398, 117] width 360 height 21
paste input "W37_25_UK_GAMESREACT_15FS_1757322041721"
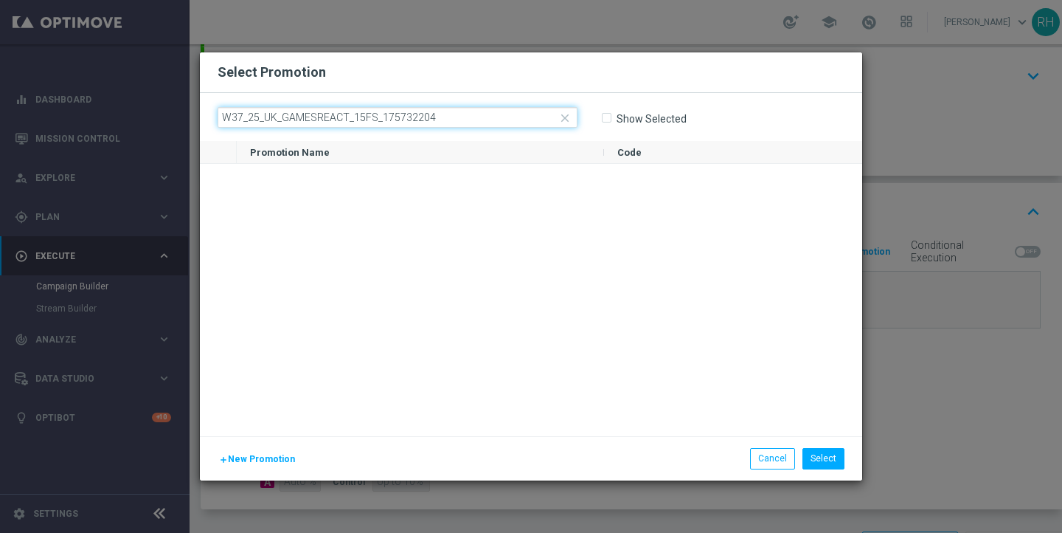
type input "W37_25_UK_GAMESREACT_15FS_175732204"
click at [566, 117] on icon "close" at bounding box center [564, 117] width 13 height 13
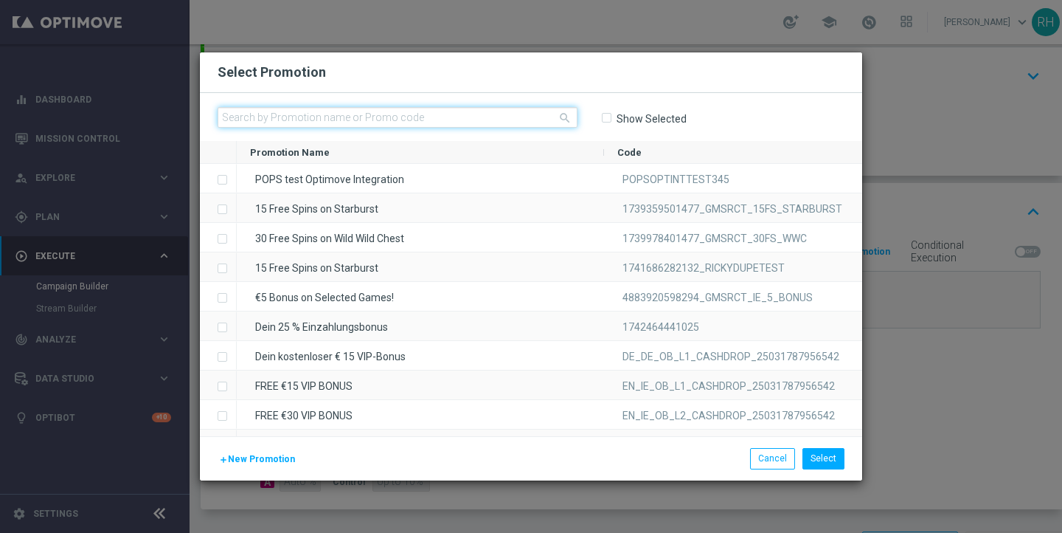
paste input "1754563309149_25_20_50_OPTI"
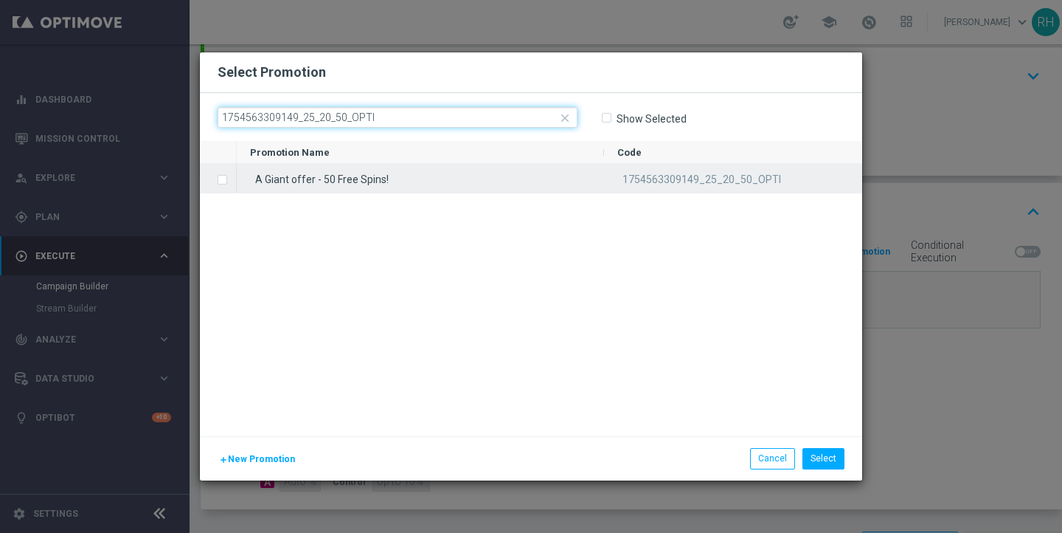
type input "1754563309149_25_20_50_OPTI"
click at [389, 184] on div "A Giant offer - 50 Free Spins!" at bounding box center [420, 178] width 367 height 29
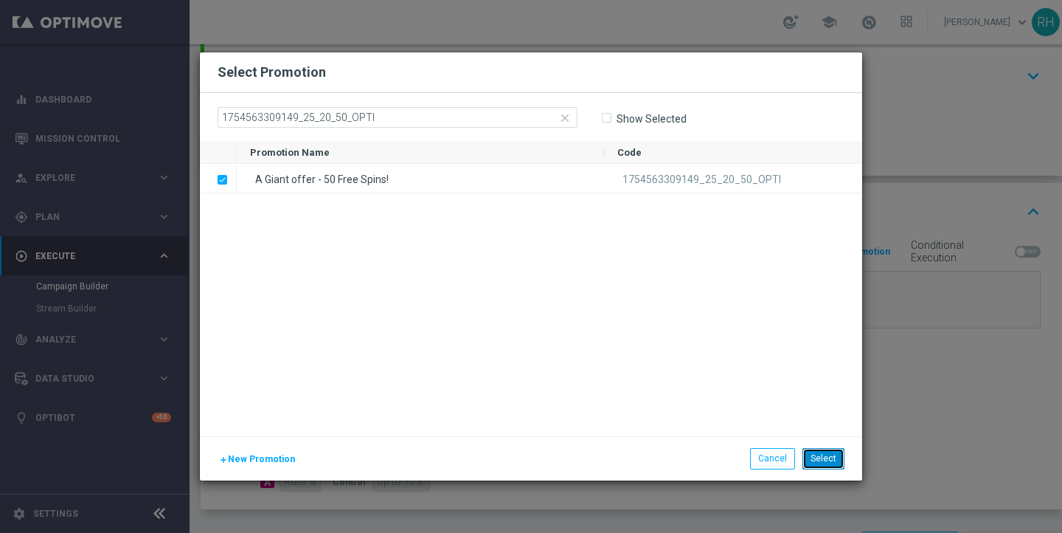
click at [820, 454] on button "Select" at bounding box center [823, 458] width 42 height 21
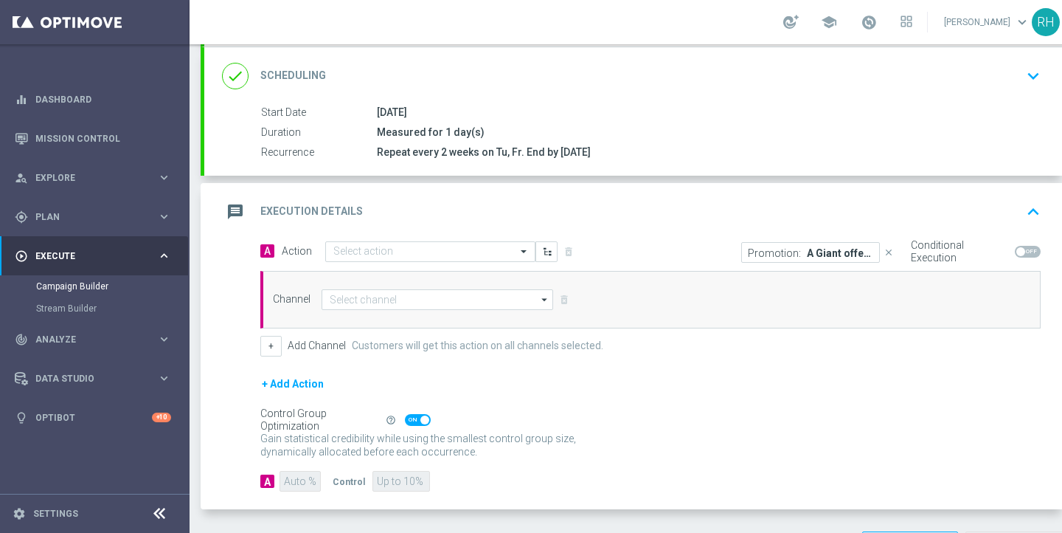
click at [1033, 256] on span at bounding box center [1028, 252] width 26 height 12
click at [1033, 256] on input "checkbox" at bounding box center [1028, 252] width 26 height 12
checkbox input "true"
click at [738, 428] on div "Gain statistical credibility while using the smallest control group size, dynam…" at bounding box center [650, 445] width 780 height 35
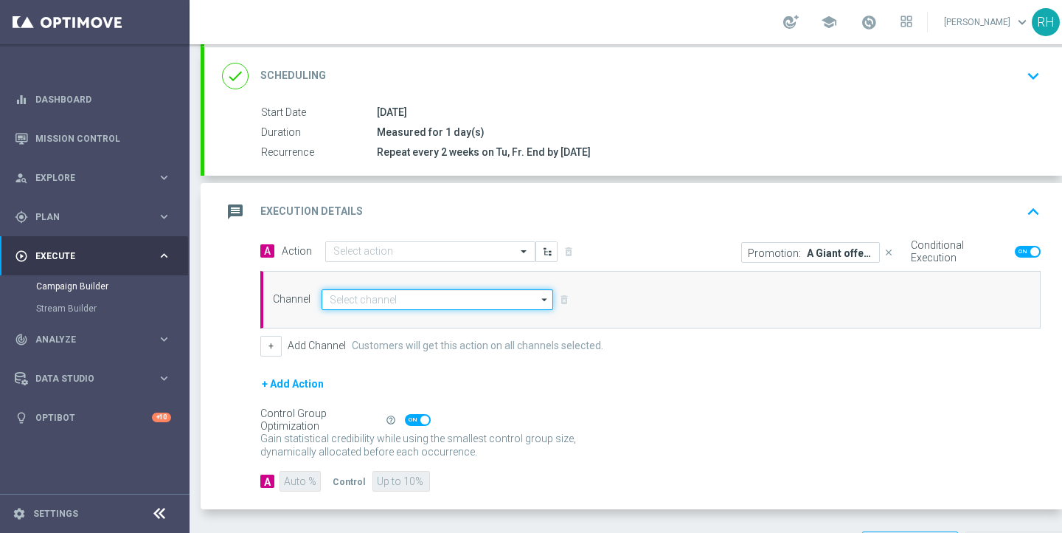
click at [498, 305] on input at bounding box center [438, 299] width 232 height 21
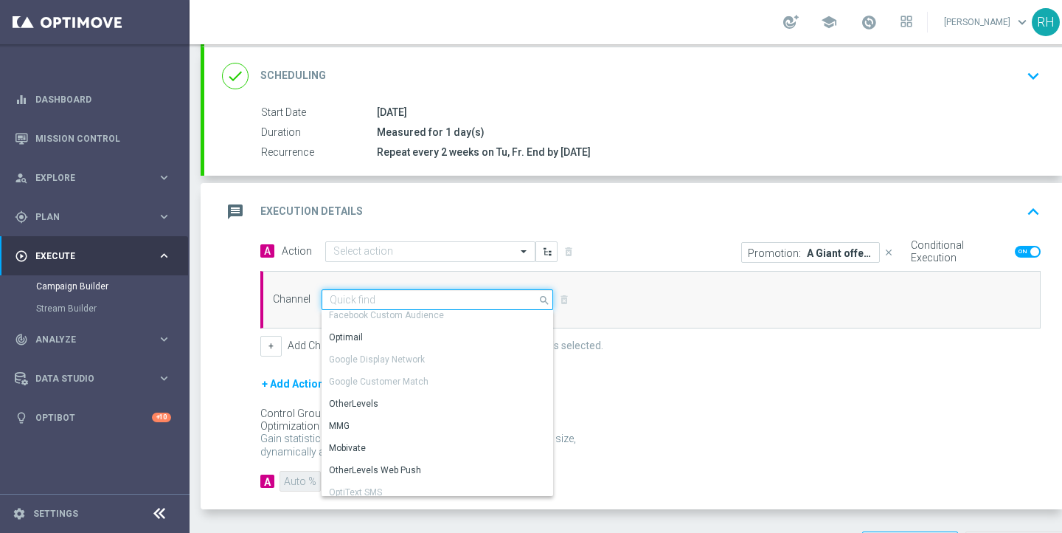
scroll to position [15, 0]
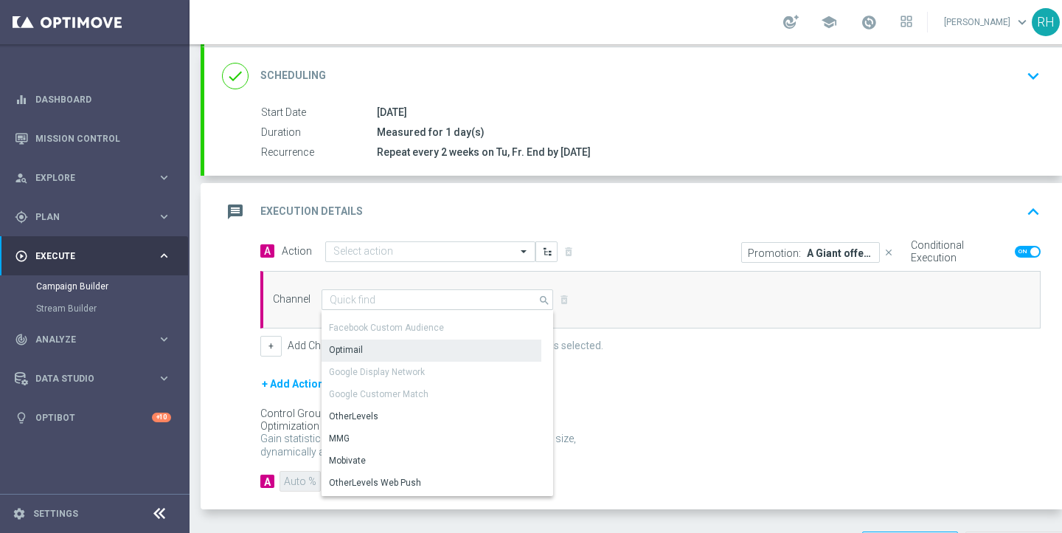
click at [387, 339] on div "Optimail" at bounding box center [432, 349] width 220 height 21
type input "Optimail"
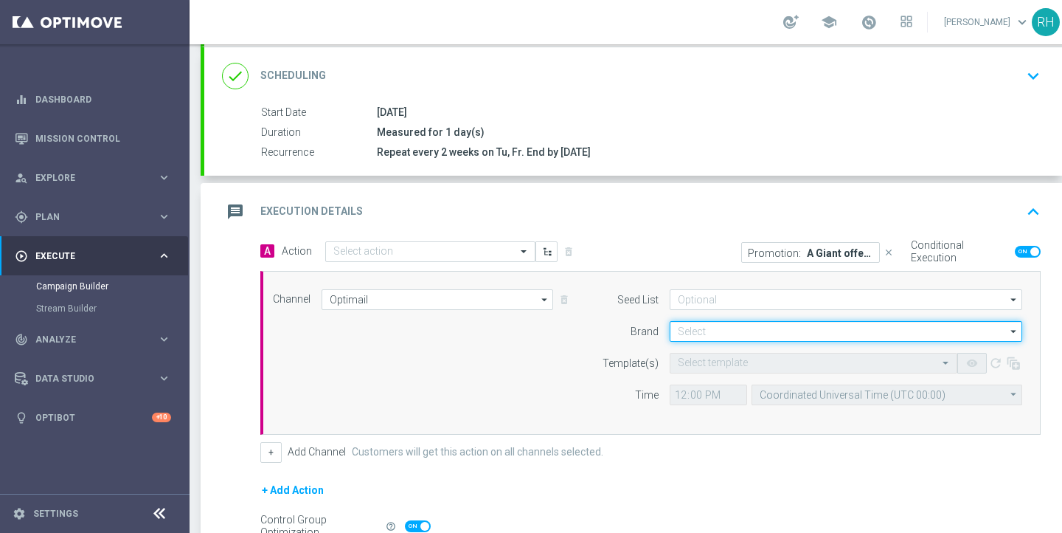
click at [733, 330] on input at bounding box center [846, 331] width 353 height 21
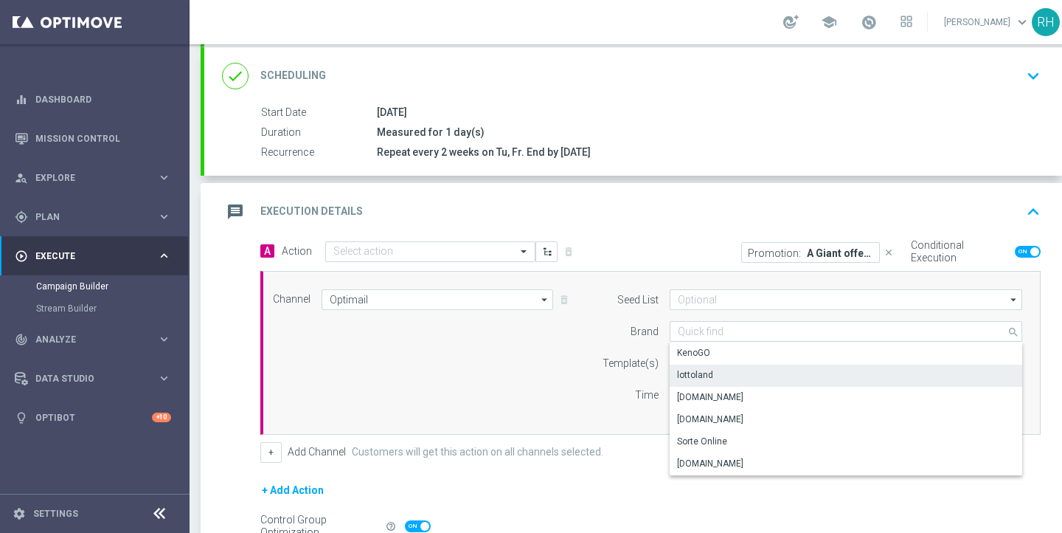
click at [718, 373] on div "lottoland" at bounding box center [846, 374] width 353 height 21
type input "lottoland"
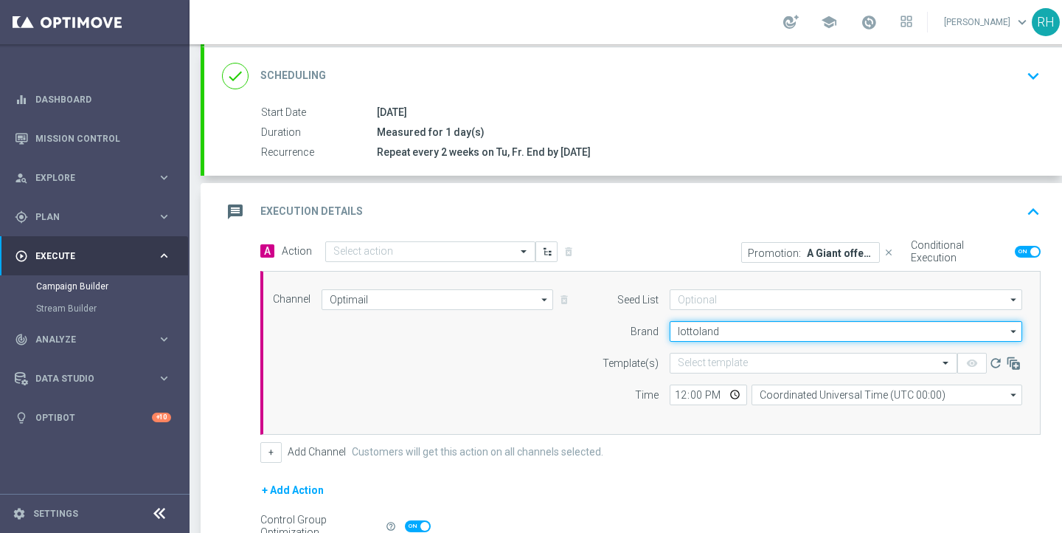
click at [725, 335] on input "lottoland" at bounding box center [846, 331] width 353 height 21
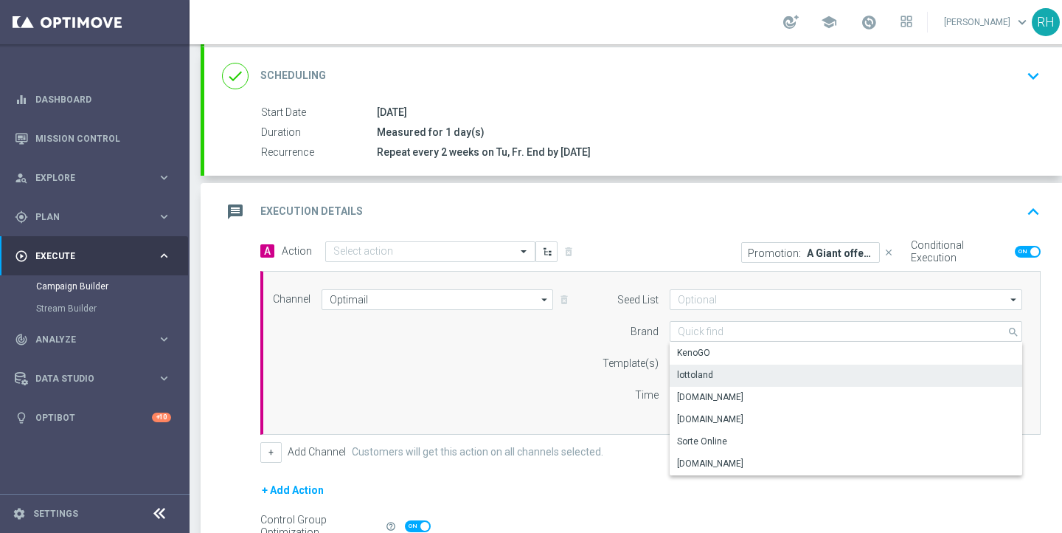
click at [718, 380] on div "lottoland" at bounding box center [846, 374] width 353 height 21
type input "lottoland"
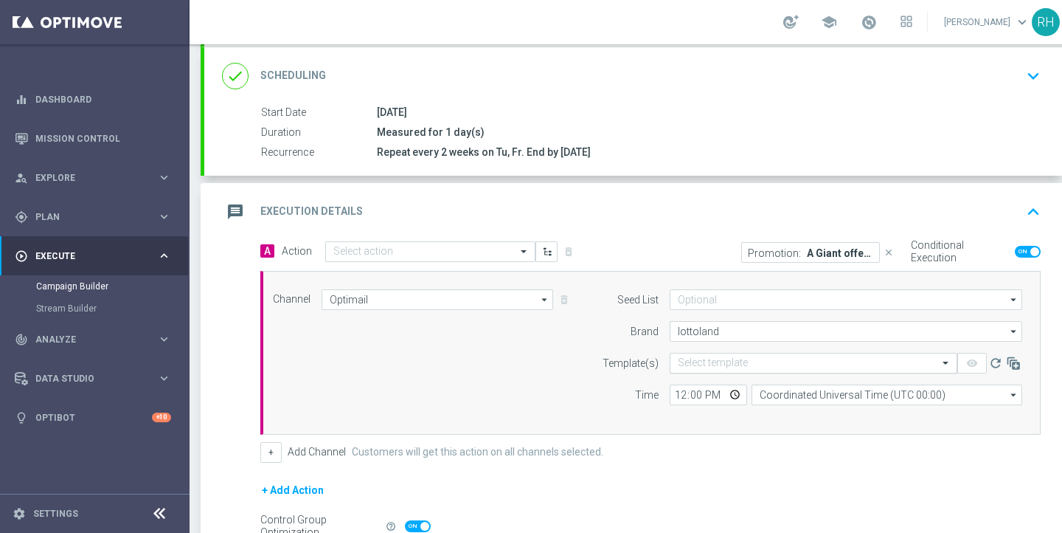
click at [731, 364] on input "text" at bounding box center [799, 363] width 242 height 13
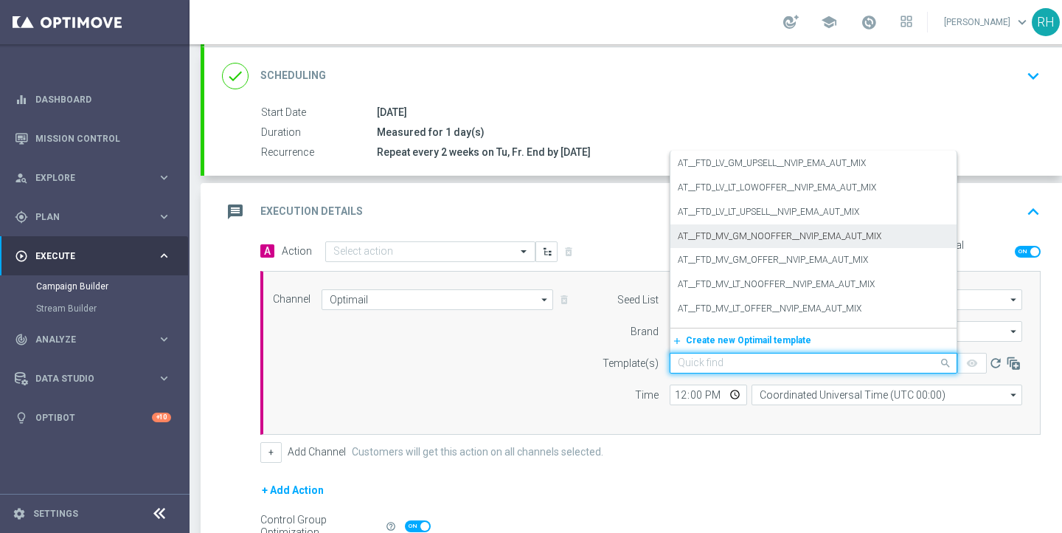
scroll to position [7755, 0]
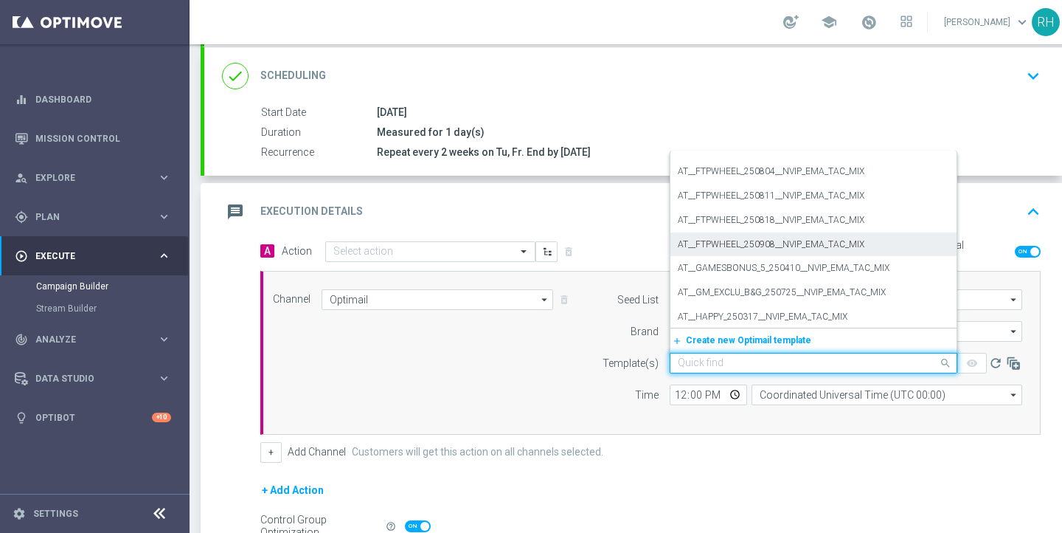
click at [790, 235] on div "AT__FTPWHEEL_250908__NVIP_EMA_TAC_MIX" at bounding box center [813, 244] width 271 height 24
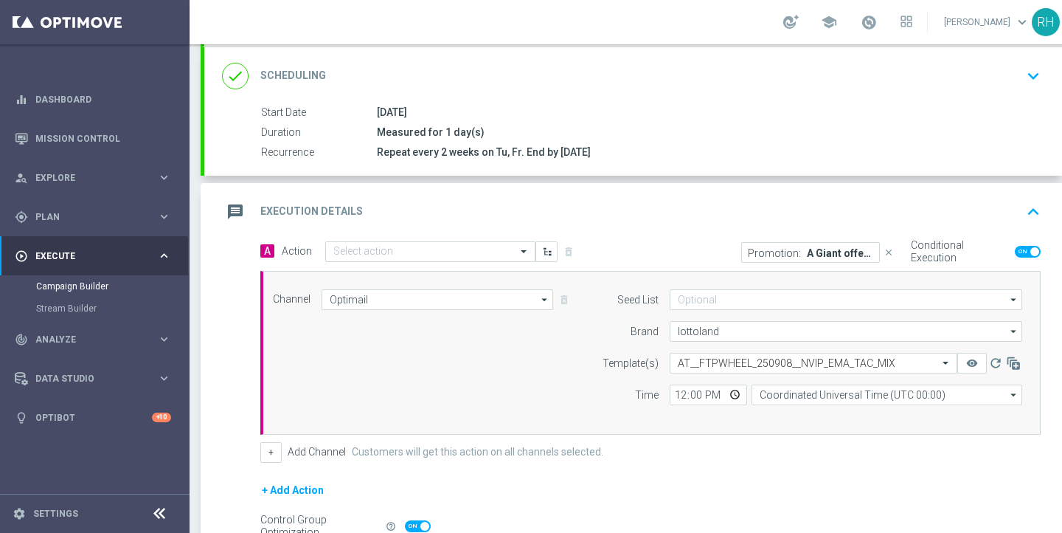
scroll to position [357, 0]
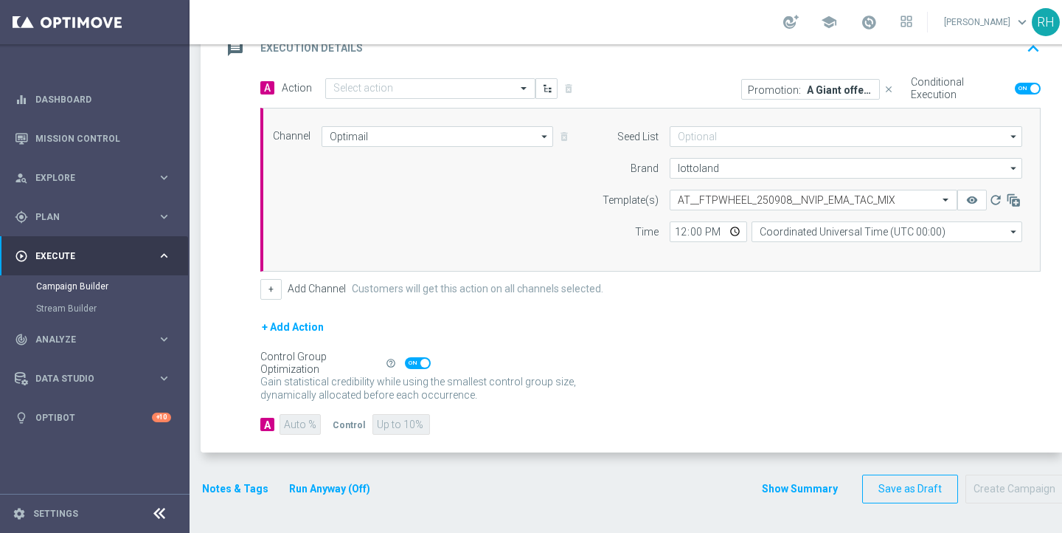
click at [416, 357] on span at bounding box center [418, 363] width 26 height 12
click at [416, 357] on input "checkbox" at bounding box center [418, 363] width 26 height 12
checkbox input "false"
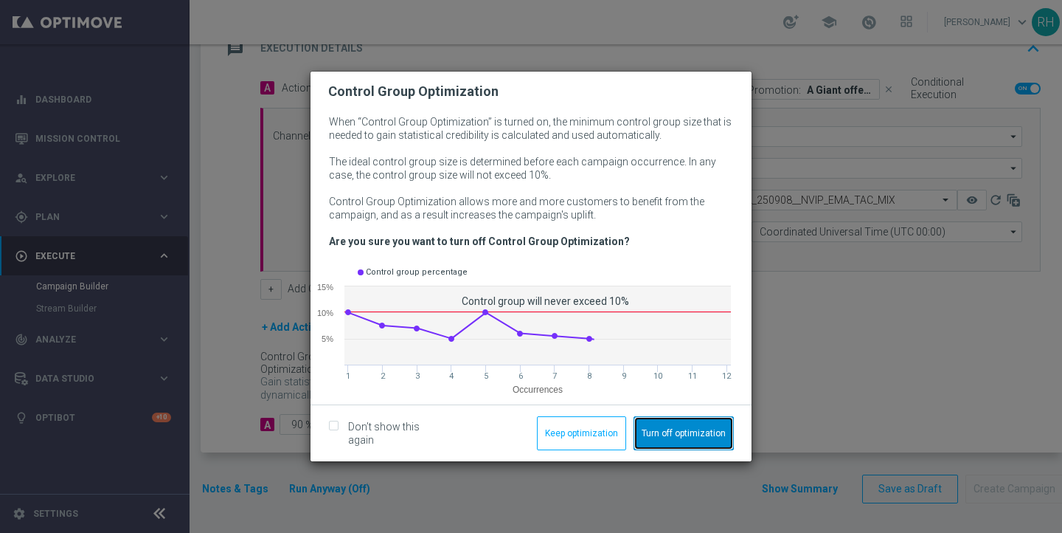
click at [649, 439] on button "Turn off optimization" at bounding box center [684, 433] width 100 height 34
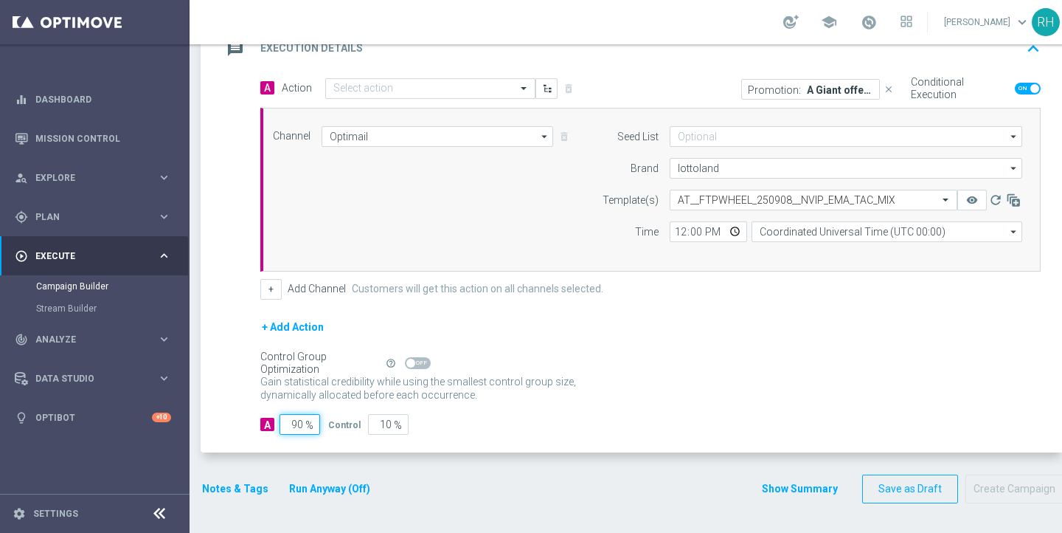
click at [302, 427] on input "90" at bounding box center [300, 424] width 41 height 21
click at [296, 425] on input "90" at bounding box center [300, 424] width 41 height 21
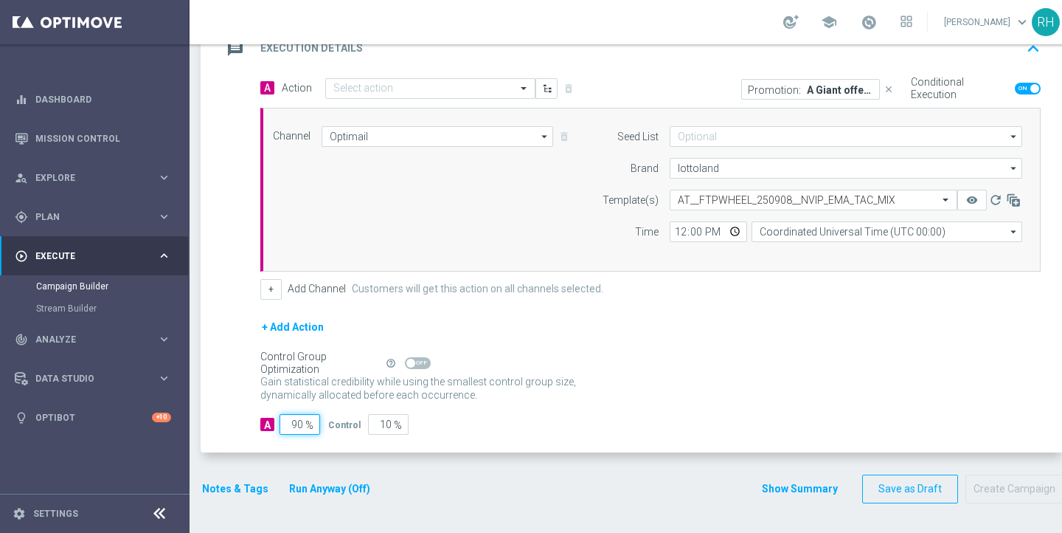
type input "1"
type input "99"
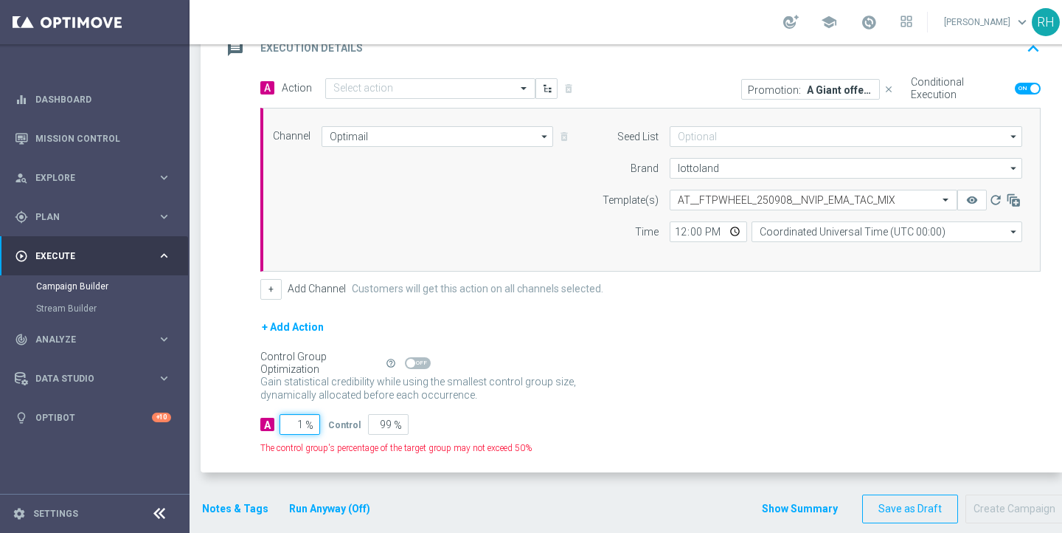
type input "10"
type input "90"
type input "100"
type input "0"
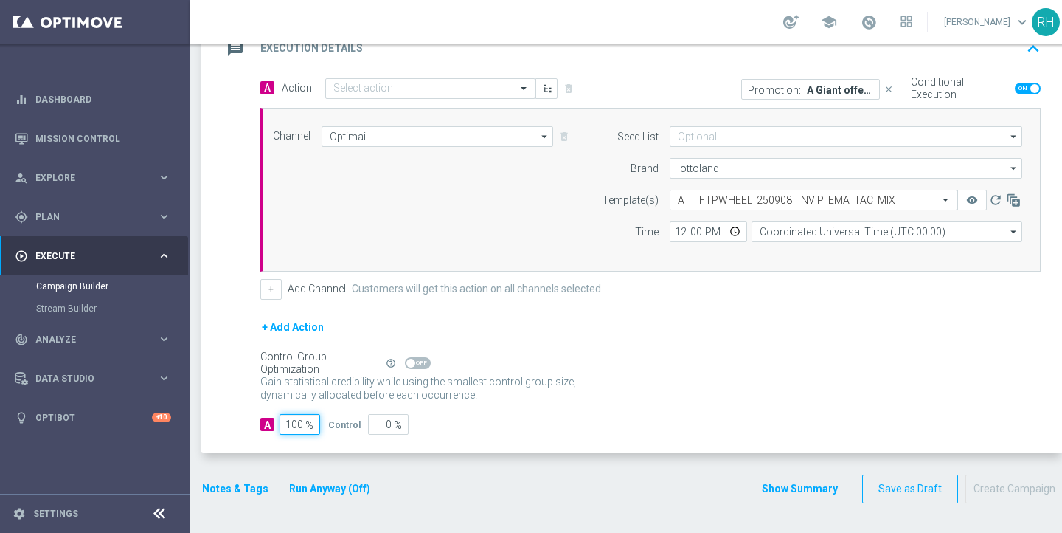
type input "100"
click at [353, 329] on div "+ Add Action" at bounding box center [650, 336] width 780 height 37
click at [291, 333] on button "+ Add Action" at bounding box center [292, 327] width 65 height 18
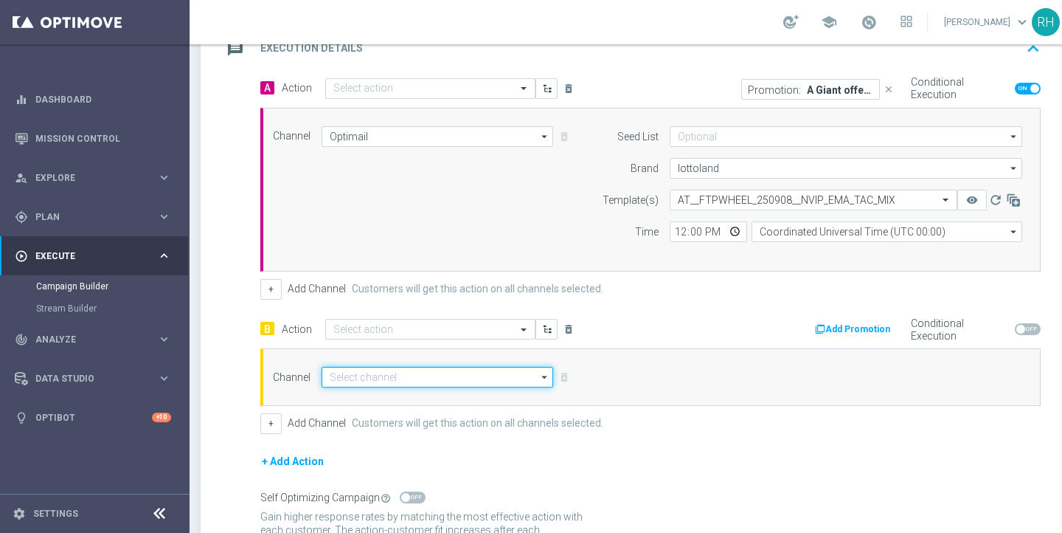
click at [451, 374] on input at bounding box center [438, 377] width 232 height 21
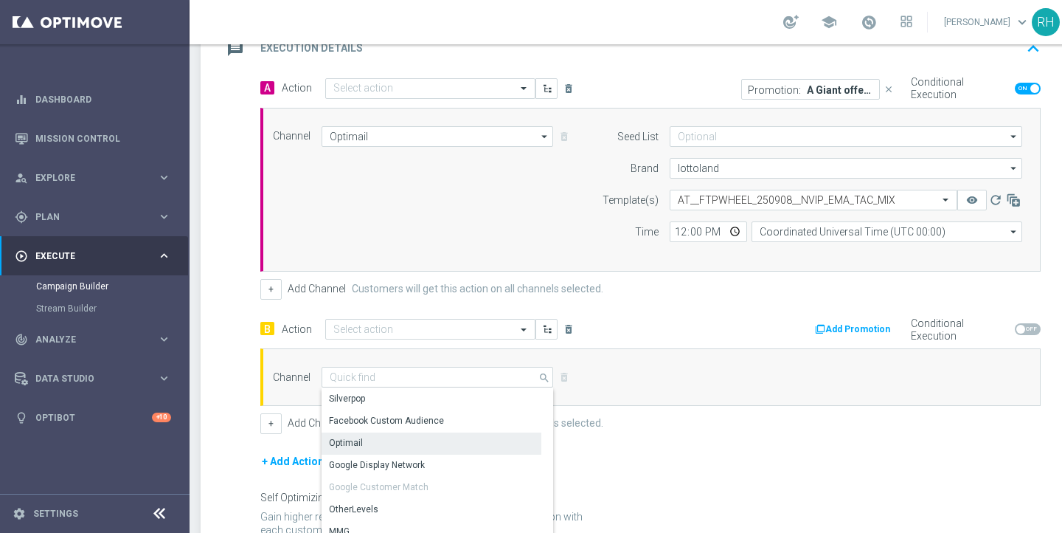
click at [413, 435] on div "Optimail" at bounding box center [432, 442] width 220 height 21
type input "Optimail"
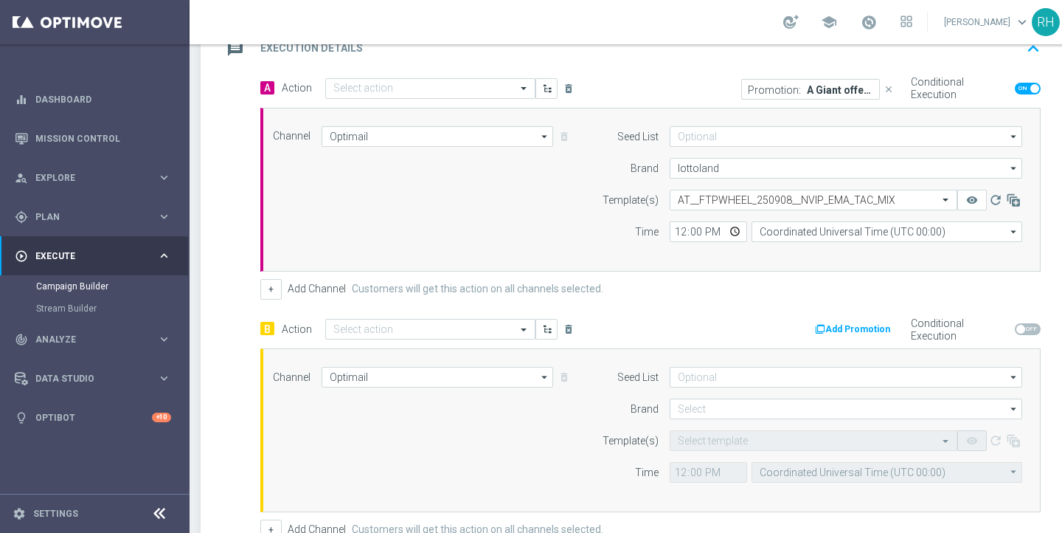
scroll to position [446, 0]
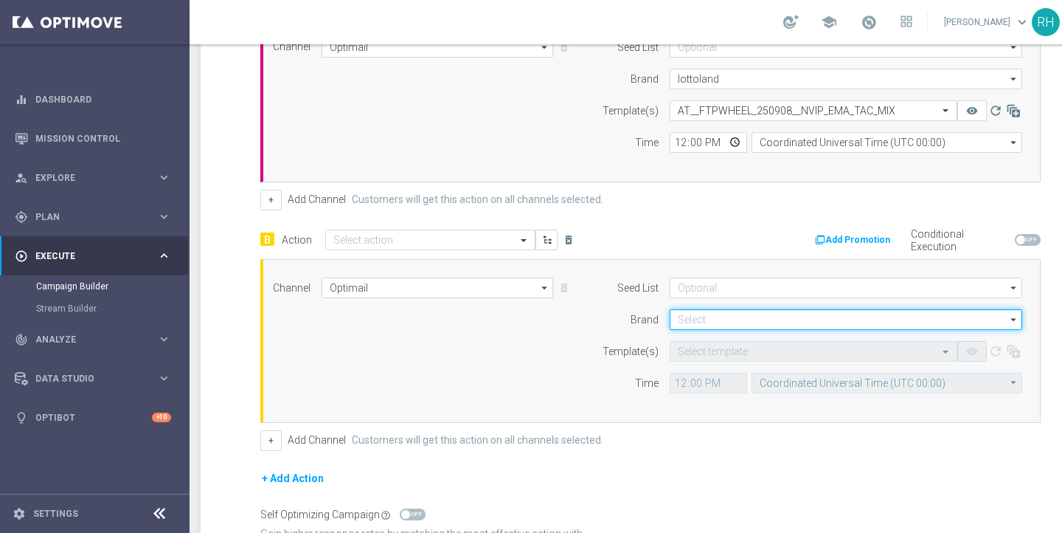
click at [710, 319] on input at bounding box center [846, 319] width 353 height 21
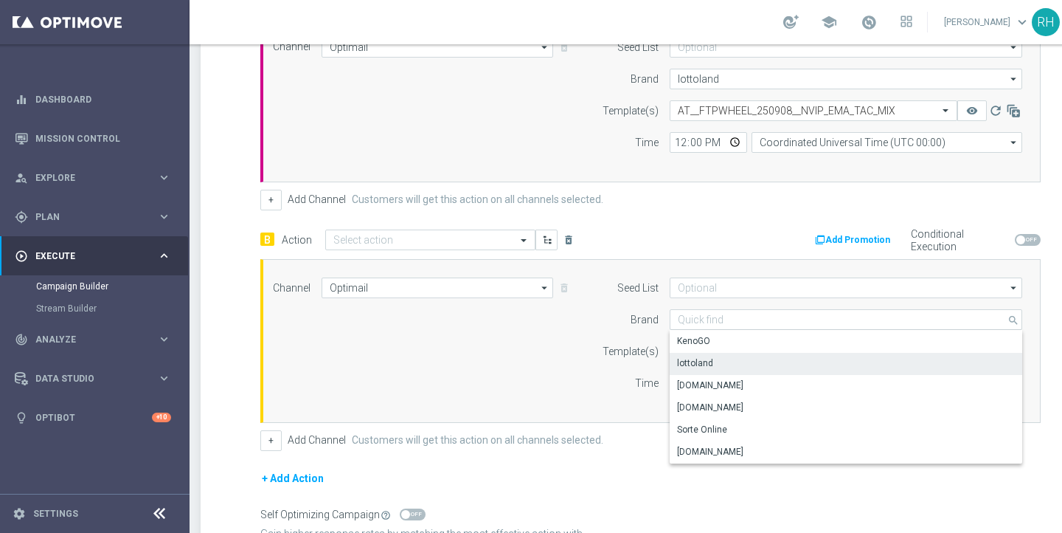
click at [711, 358] on div "lottoland" at bounding box center [695, 362] width 36 height 13
type input "lottoland"
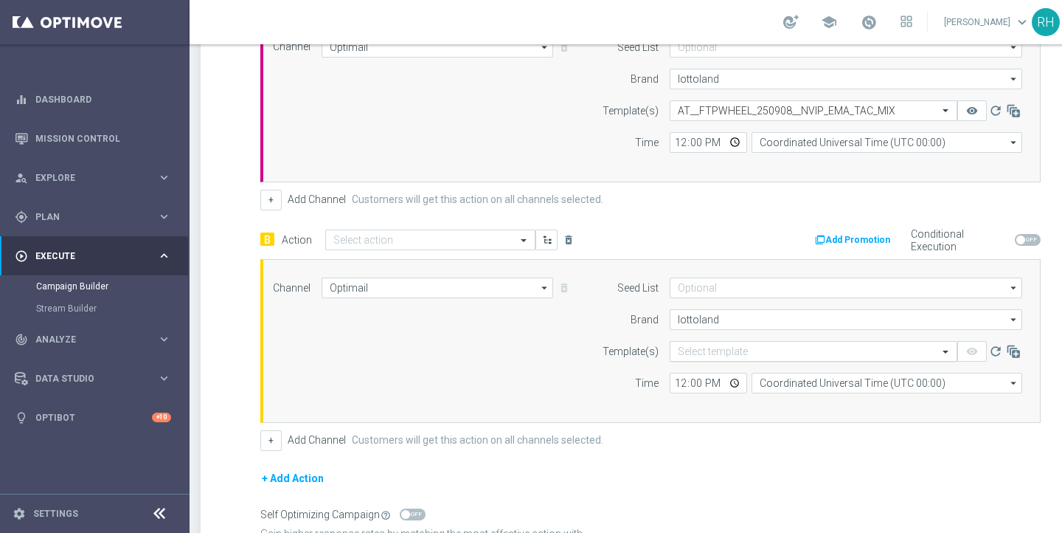
click at [724, 344] on div "Select template" at bounding box center [814, 351] width 288 height 21
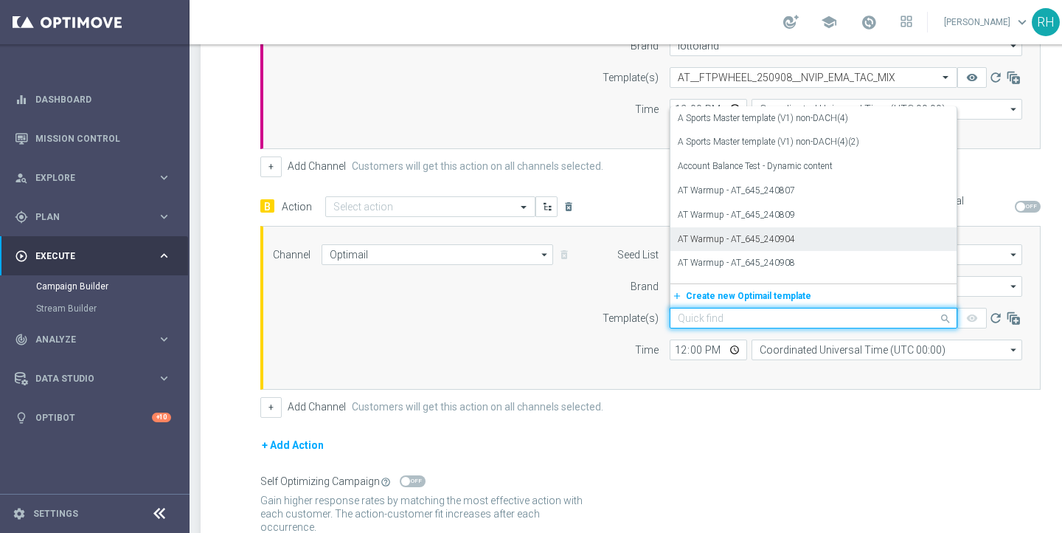
scroll to position [470, 0]
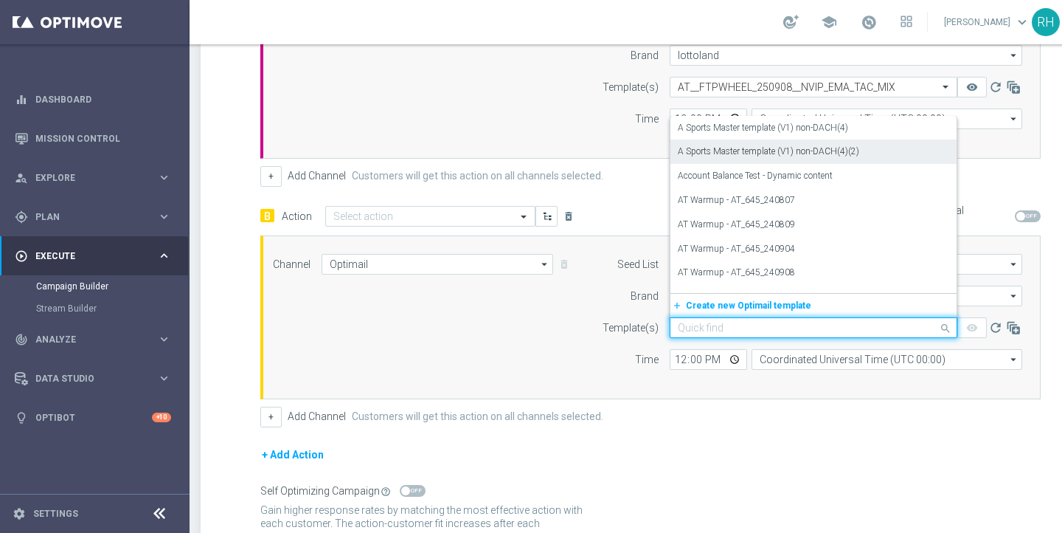
click at [759, 162] on div "A Sports Master template (V1) non-DACH(4)(2)" at bounding box center [813, 151] width 271 height 24
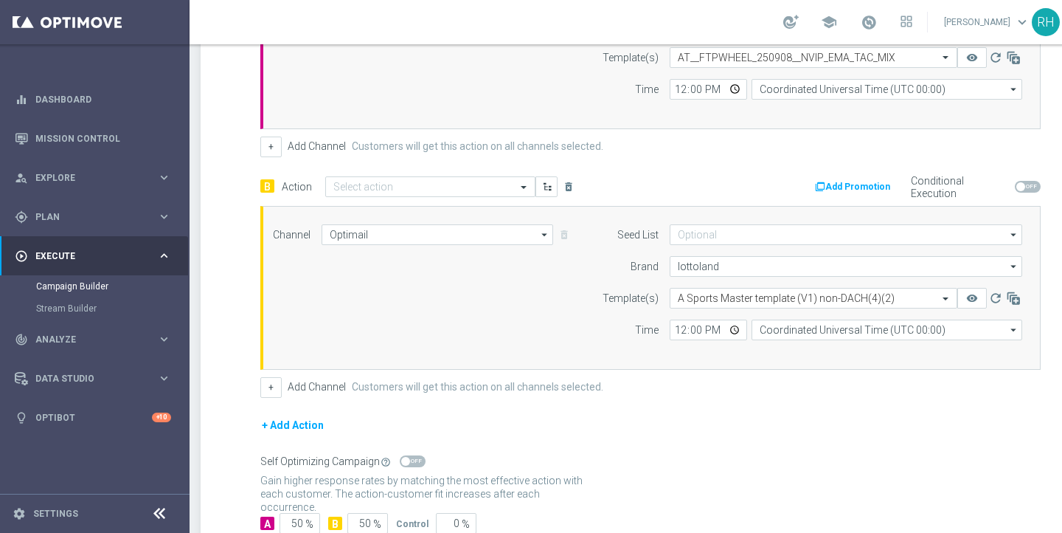
scroll to position [536, 0]
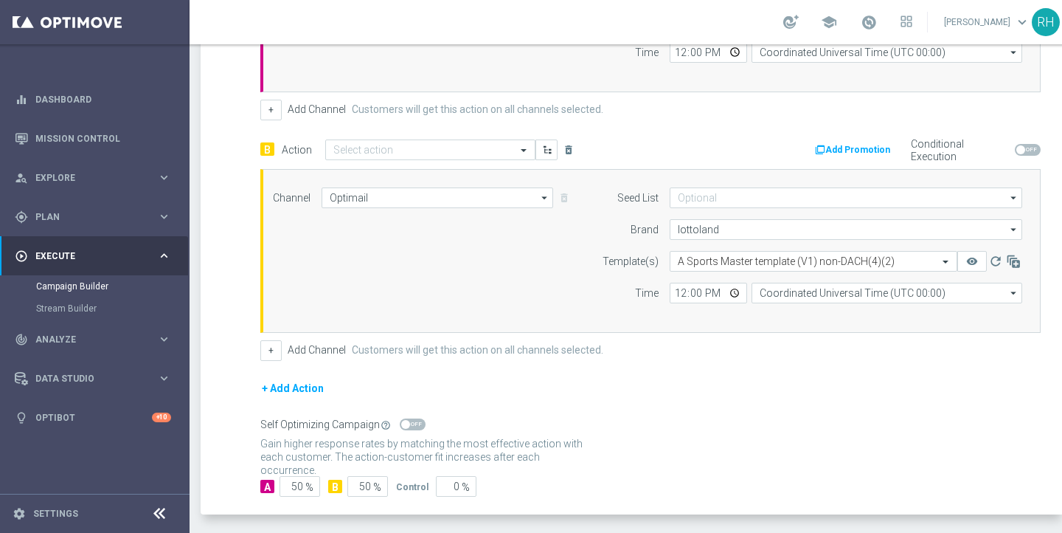
click at [322, 389] on button "+ Add Action" at bounding box center [292, 388] width 65 height 18
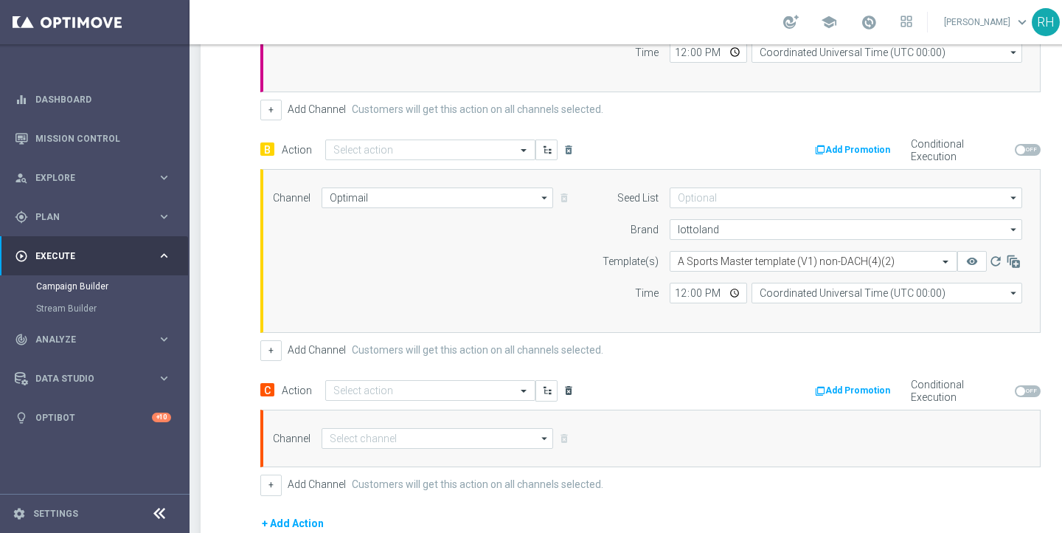
click at [572, 395] on icon "delete_forever" at bounding box center [569, 390] width 12 height 12
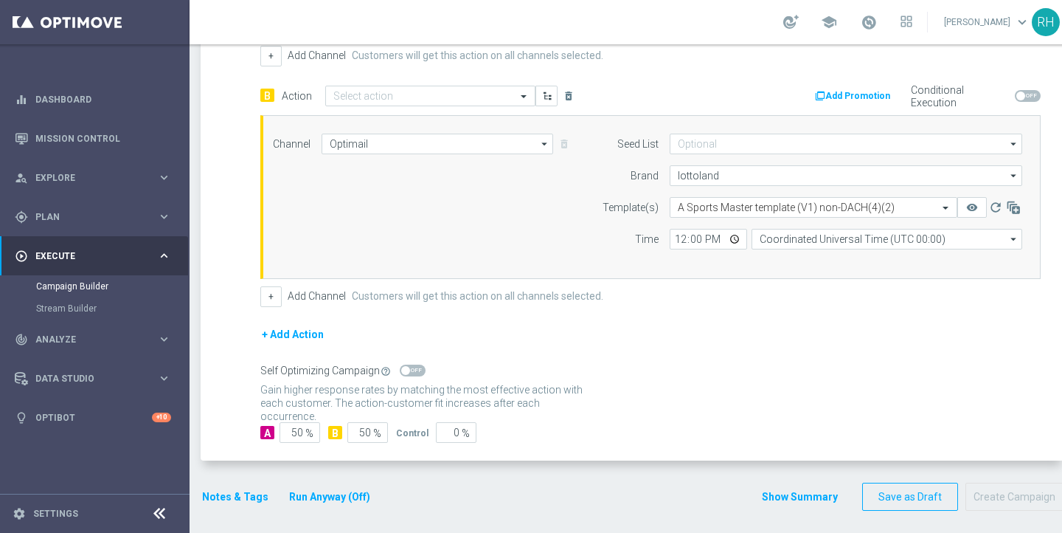
scroll to position [592, 0]
click at [297, 431] on input "50" at bounding box center [300, 430] width 41 height 21
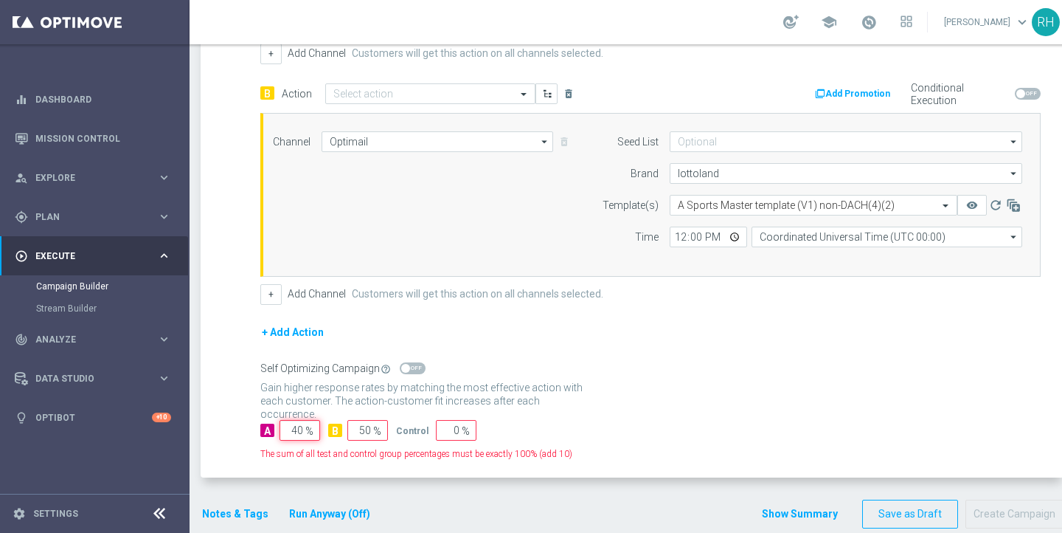
type input "40"
click at [361, 431] on input "50" at bounding box center [367, 430] width 41 height 21
type input "40"
click at [451, 431] on input "0" at bounding box center [456, 430] width 41 height 21
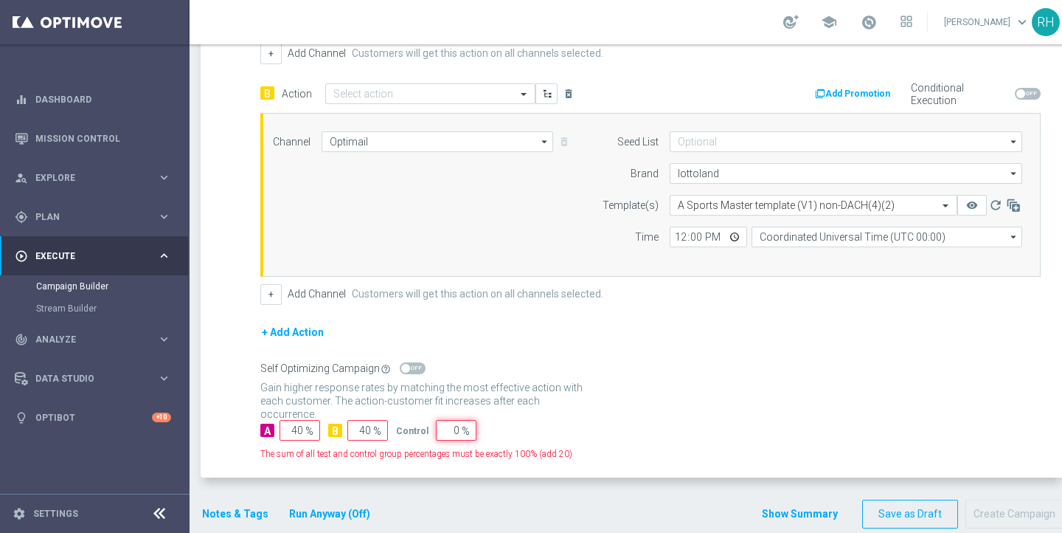
click at [451, 431] on input "0" at bounding box center [456, 430] width 41 height 21
click at [671, 392] on div "Gain statistical credibility while using the smallest control group size, dynam…" at bounding box center [650, 394] width 780 height 35
click at [453, 429] on input "10" at bounding box center [456, 430] width 41 height 21
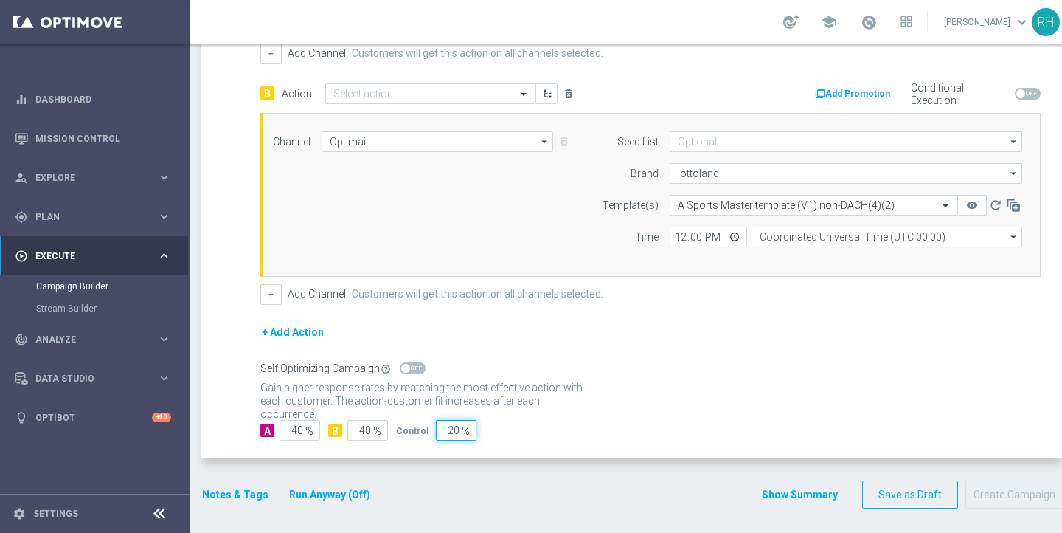
type input "20"
click at [624, 404] on div "Gain statistical credibility while using the smallest control group size, dynam…" at bounding box center [650, 394] width 780 height 35
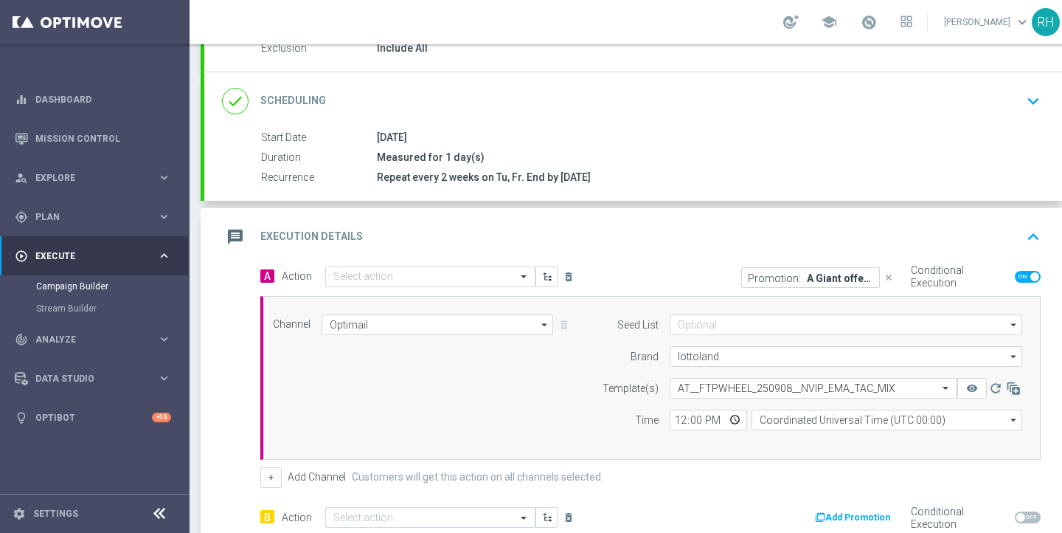
scroll to position [173, 0]
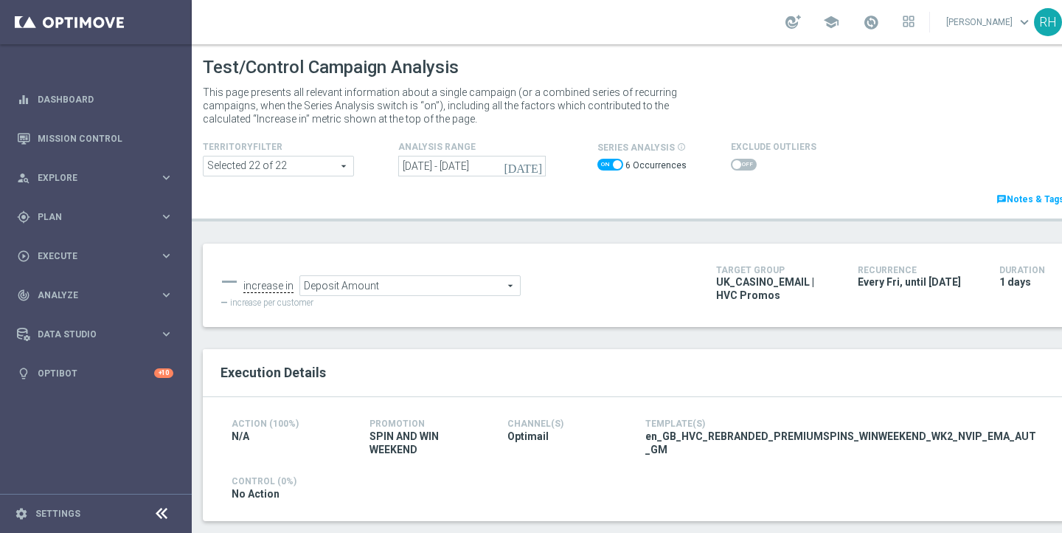
click at [656, 212] on header "Test/Control Campaign Analysis This page presents all relevant information abou…" at bounding box center [634, 132] width 885 height 177
click at [650, 226] on div "Test/Control Campaign Analysis This page presents all relevant information abou…" at bounding box center [634, 288] width 885 height 488
click at [499, 284] on span "Deposit Amount" at bounding box center [410, 285] width 220 height 19
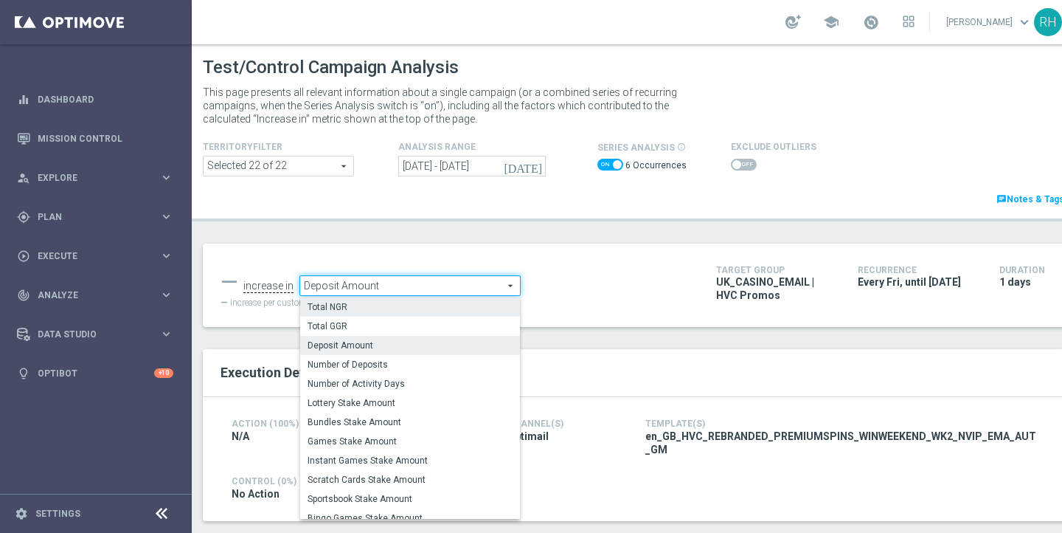
click at [465, 313] on label "Total NGR" at bounding box center [410, 306] width 220 height 19
type input "Total NGR"
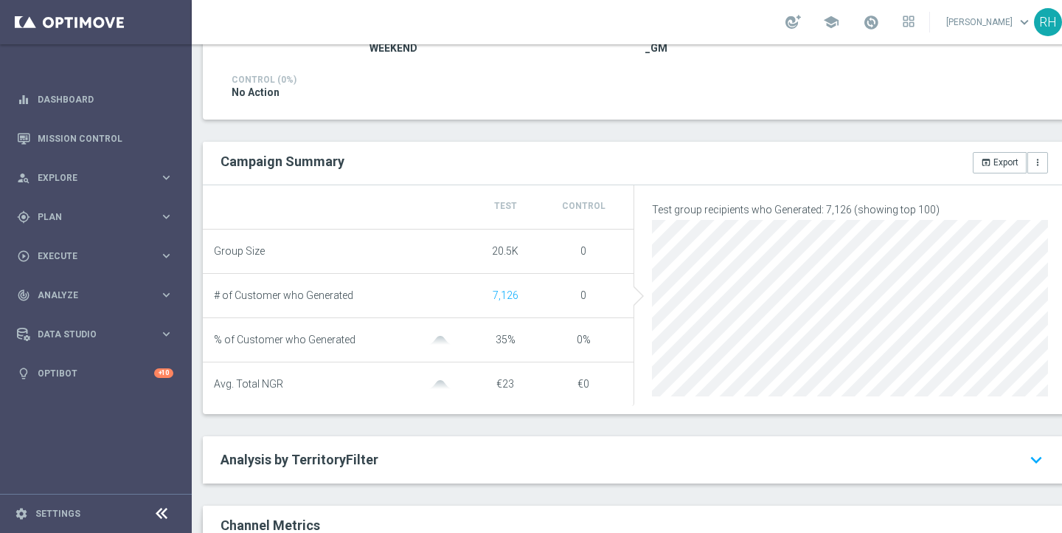
scroll to position [393, 0]
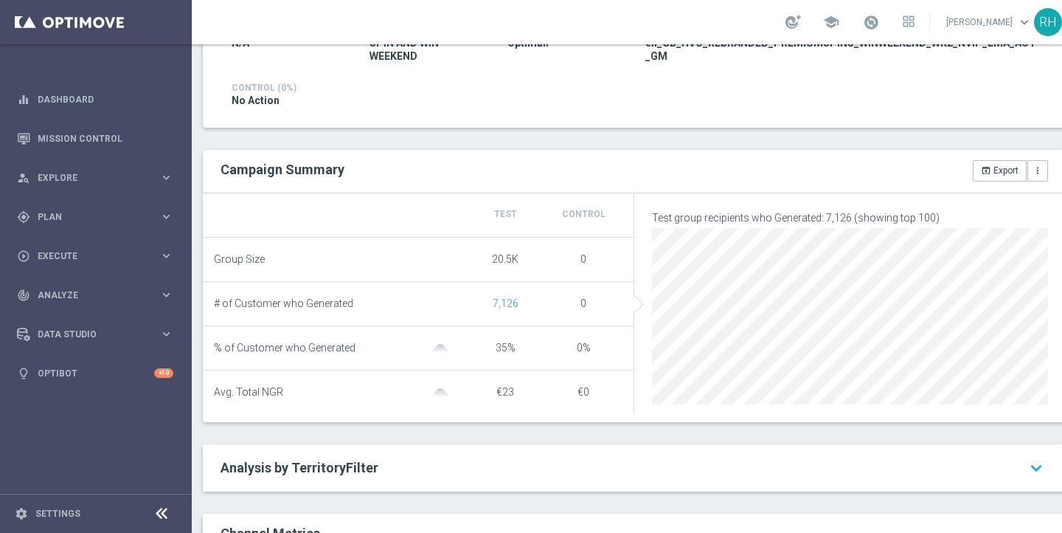
click at [590, 268] on li "Group Size 20.5K 0" at bounding box center [418, 260] width 431 height 44
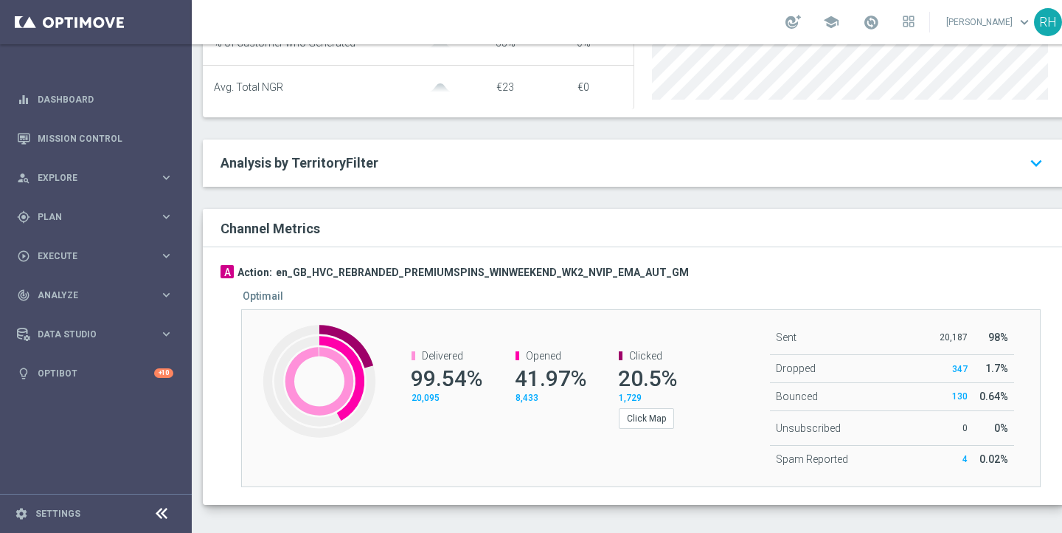
scroll to position [714, 0]
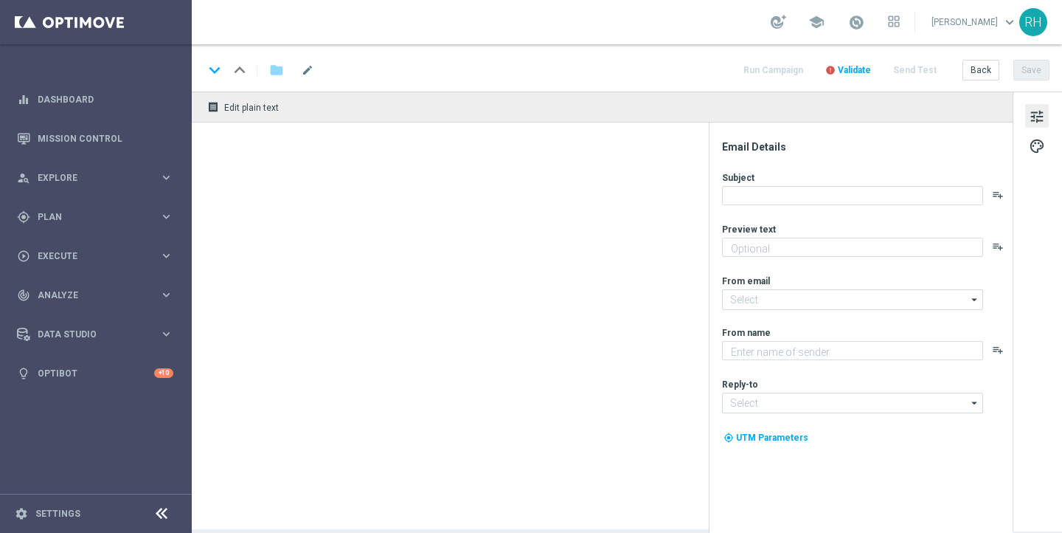
type textarea "Rocket League and Valorant - time to place your bets!"
type textarea "Lottoland"
type input "[EMAIL_ADDRESS][DOMAIN_NAME]"
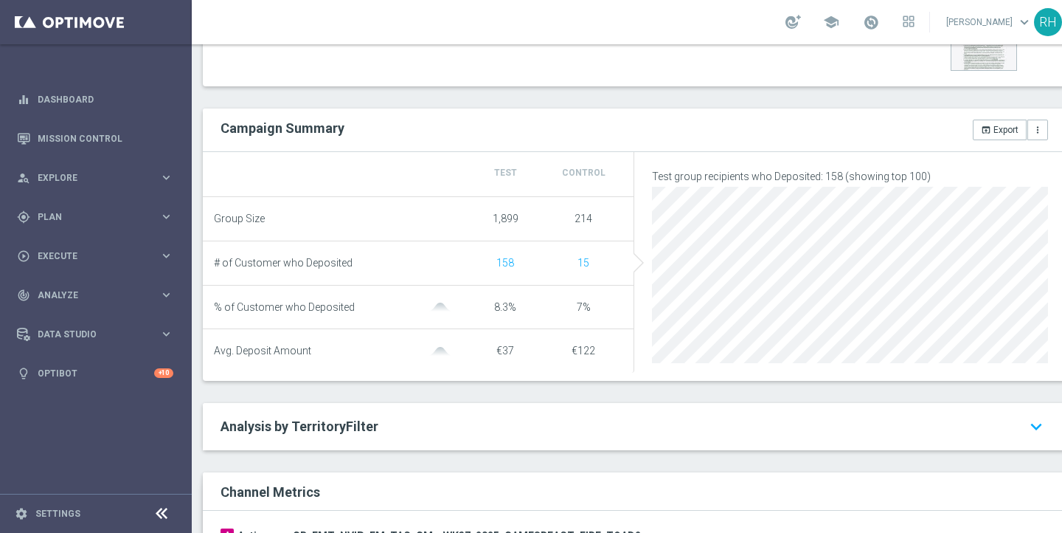
scroll to position [483, 0]
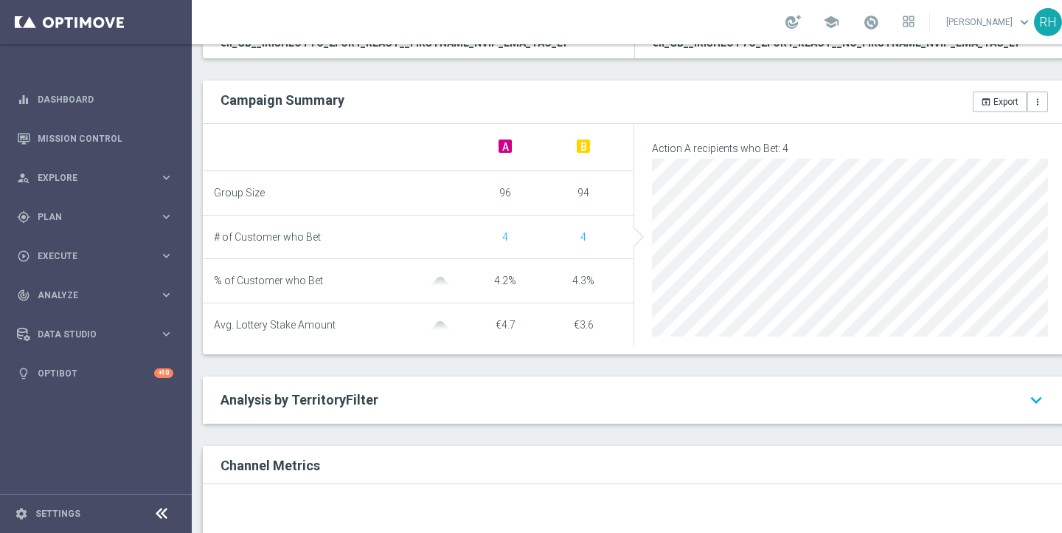
scroll to position [327, 0]
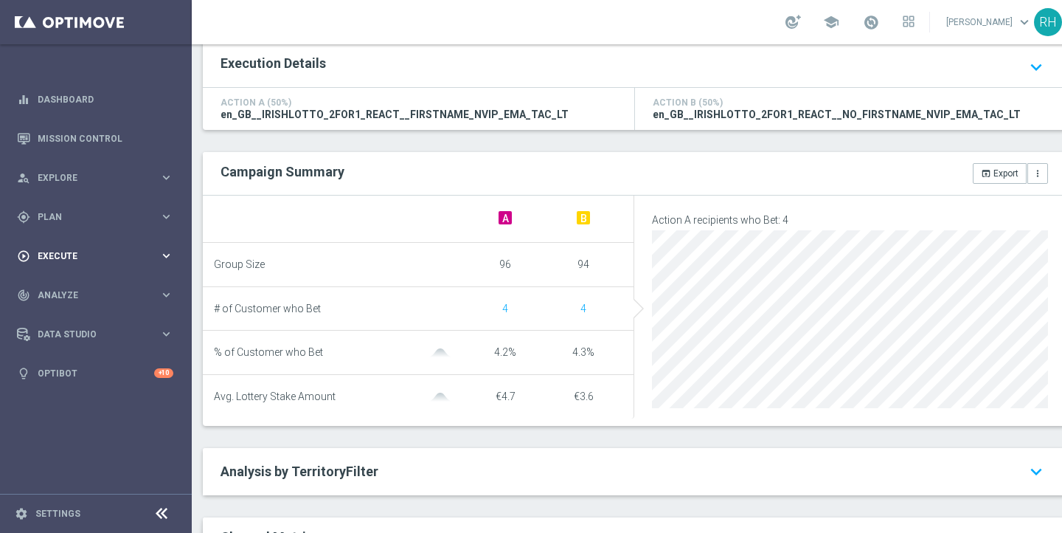
click at [105, 263] on div "play_circle_outline Execute keyboard_arrow_right" at bounding box center [95, 255] width 190 height 39
click at [93, 224] on div "gps_fixed Plan keyboard_arrow_right" at bounding box center [95, 216] width 190 height 39
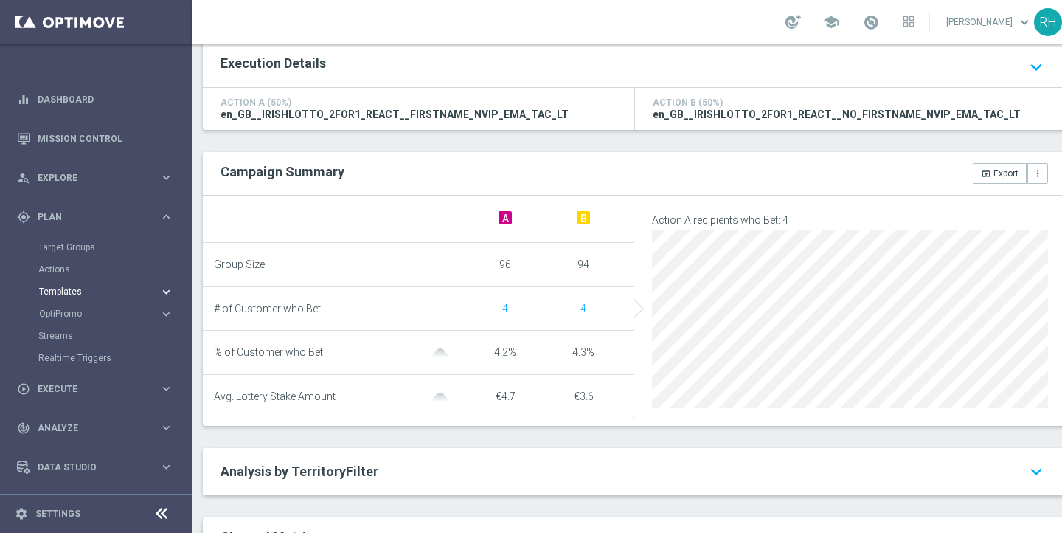
click at [92, 294] on span "Templates" at bounding box center [91, 291] width 105 height 9
click at [101, 354] on link "OptiMobile Push" at bounding box center [100, 358] width 108 height 12
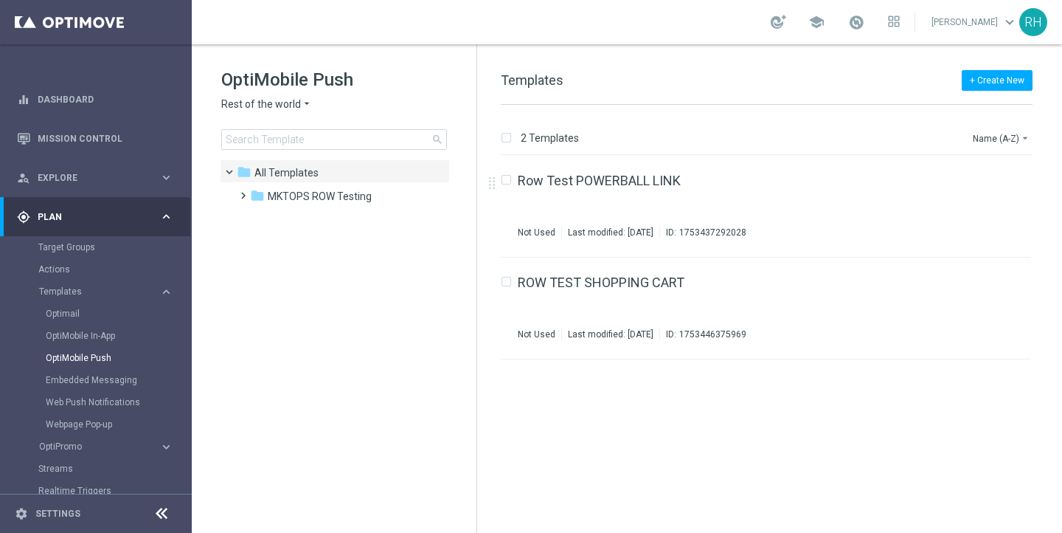
click at [290, 108] on span "Rest of the world" at bounding box center [261, 104] width 80 height 14
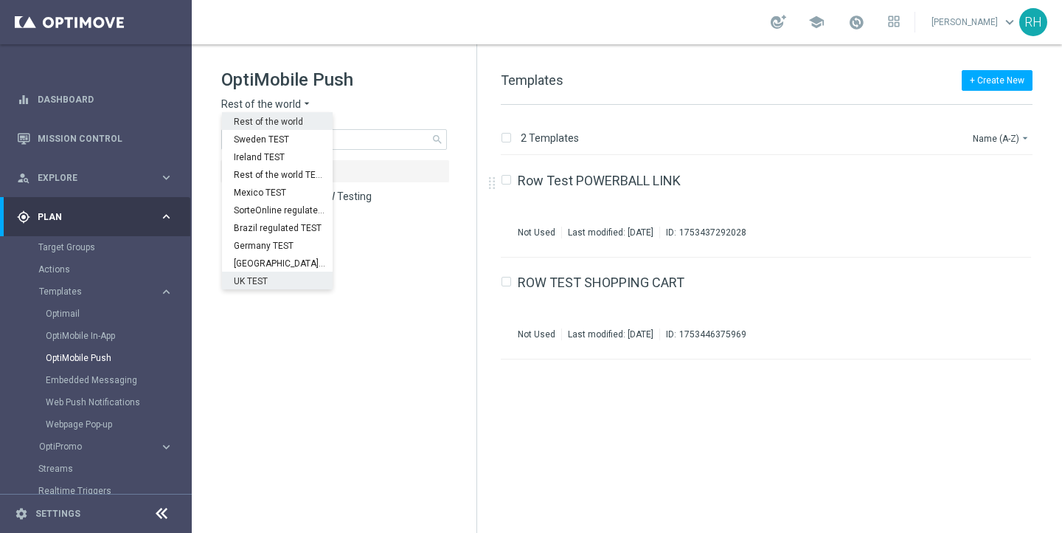
click at [302, 319] on tree-viewport "folder All Templates more_vert folder MKTOPS ROW Testing more_vert" at bounding box center [347, 344] width 255 height 370
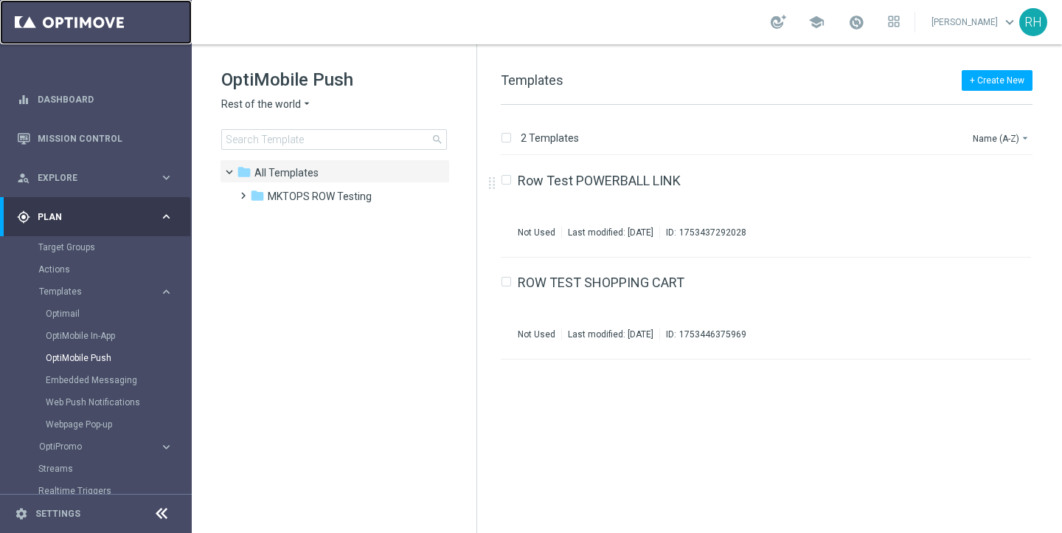
click at [63, 29] on link at bounding box center [96, 22] width 192 height 44
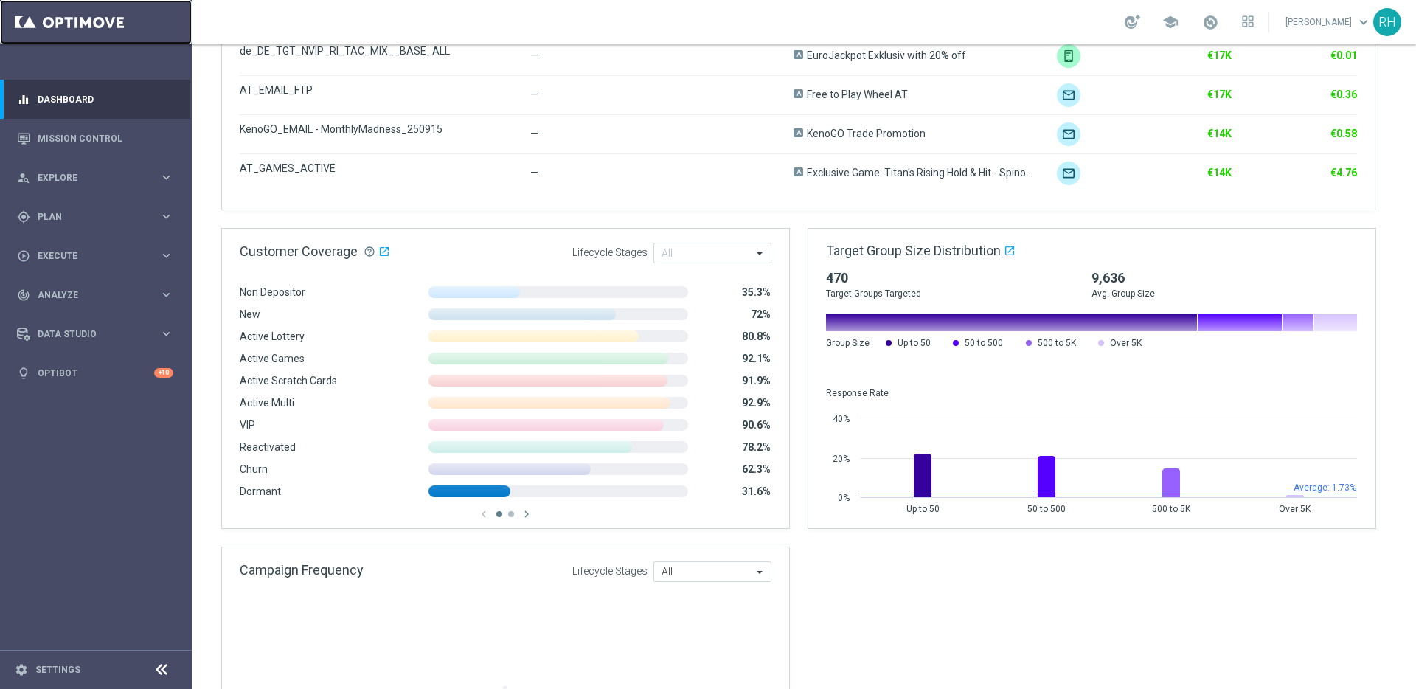
scroll to position [892, 0]
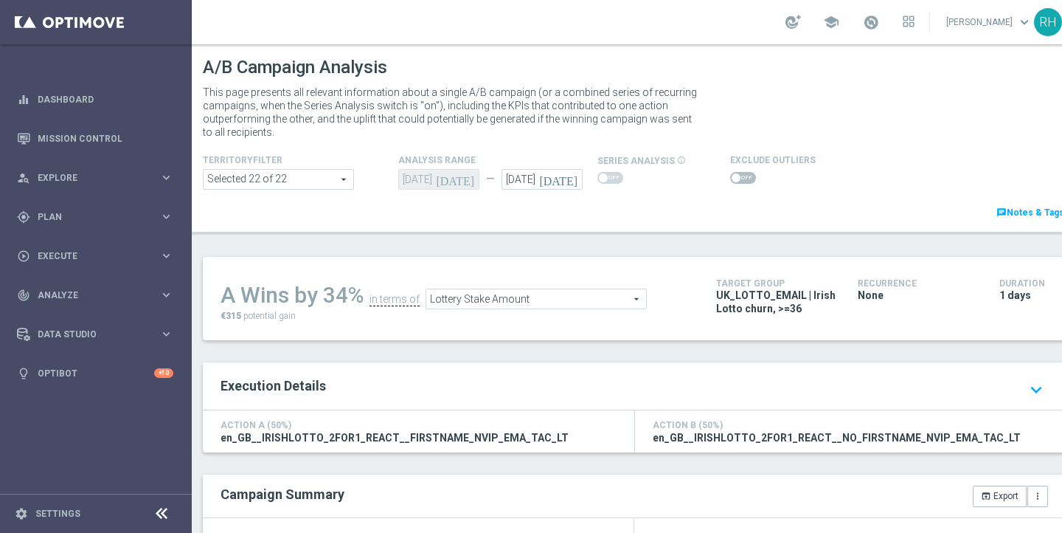
drag, startPoint x: 228, startPoint y: 292, endPoint x: 325, endPoint y: 292, distance: 97.4
click at [325, 292] on div "A Wins by 34%" at bounding box center [292, 295] width 143 height 27
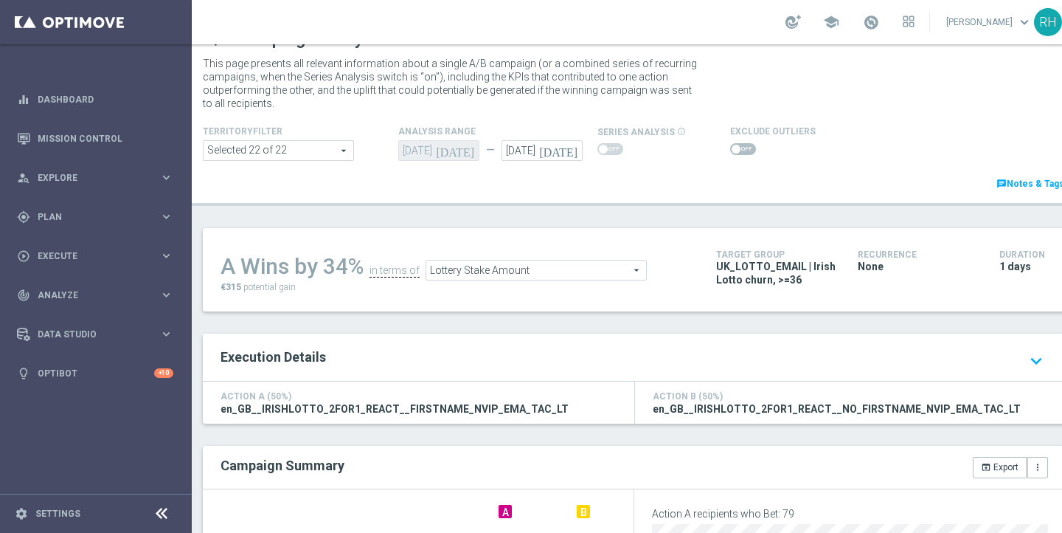
click at [502, 273] on span "Lottery Stake Amount" at bounding box center [536, 269] width 220 height 19
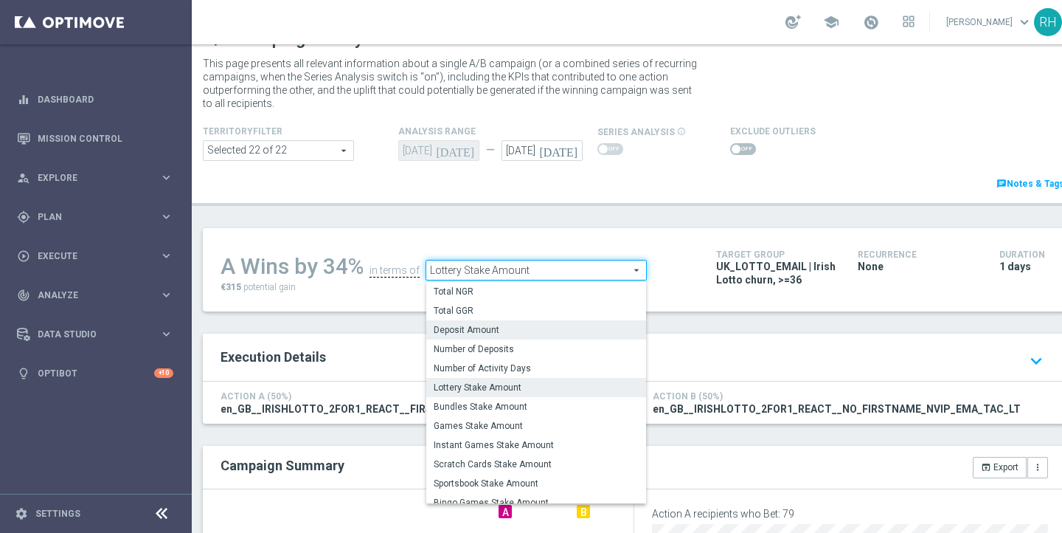
click at [513, 336] on label "Deposit Amount" at bounding box center [536, 329] width 220 height 19
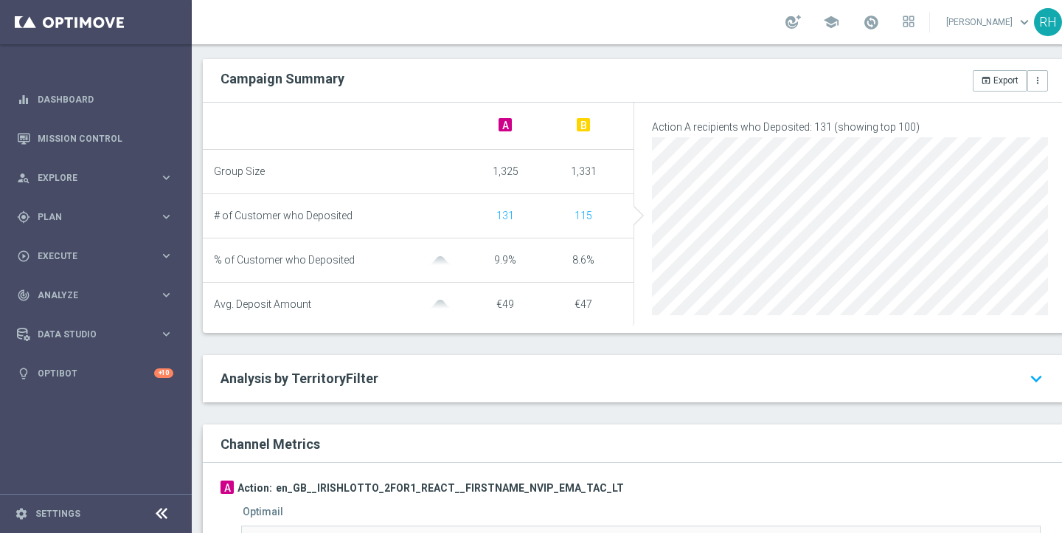
scroll to position [285, 0]
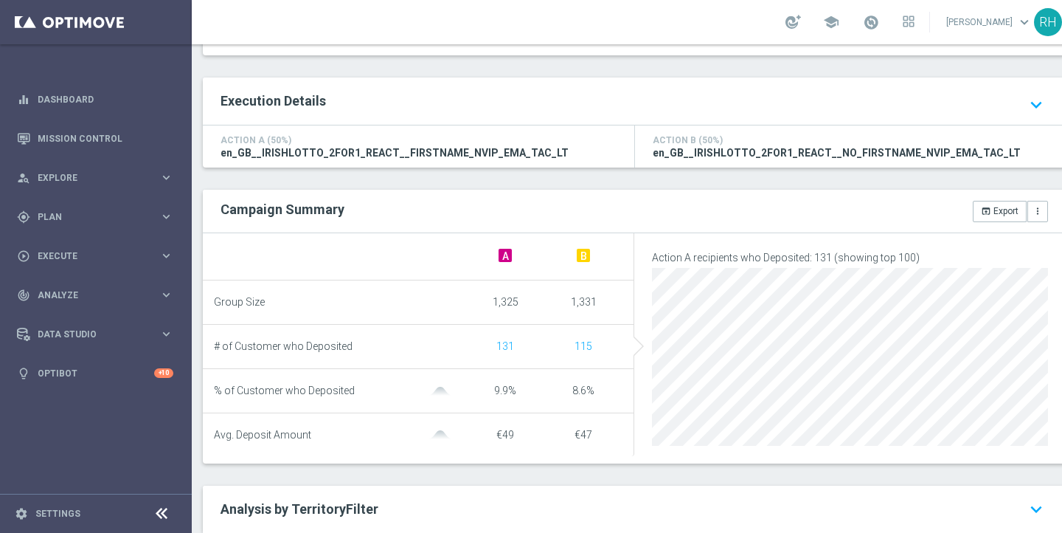
drag, startPoint x: 494, startPoint y: 434, endPoint x: 563, endPoint y: 434, distance: 68.6
click at [563, 434] on li "Avg. Deposit Amount €49 €47" at bounding box center [418, 435] width 431 height 44
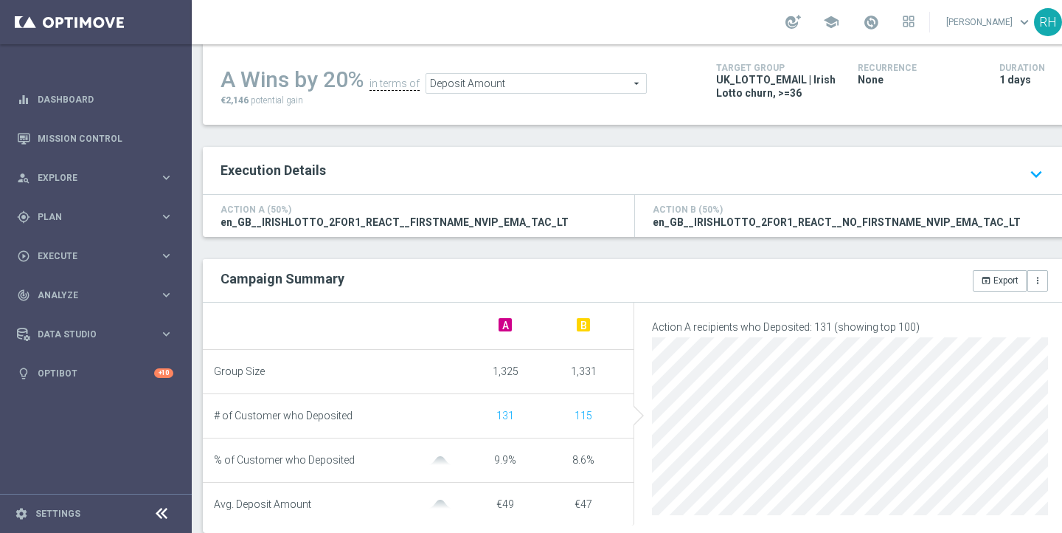
scroll to position [130, 0]
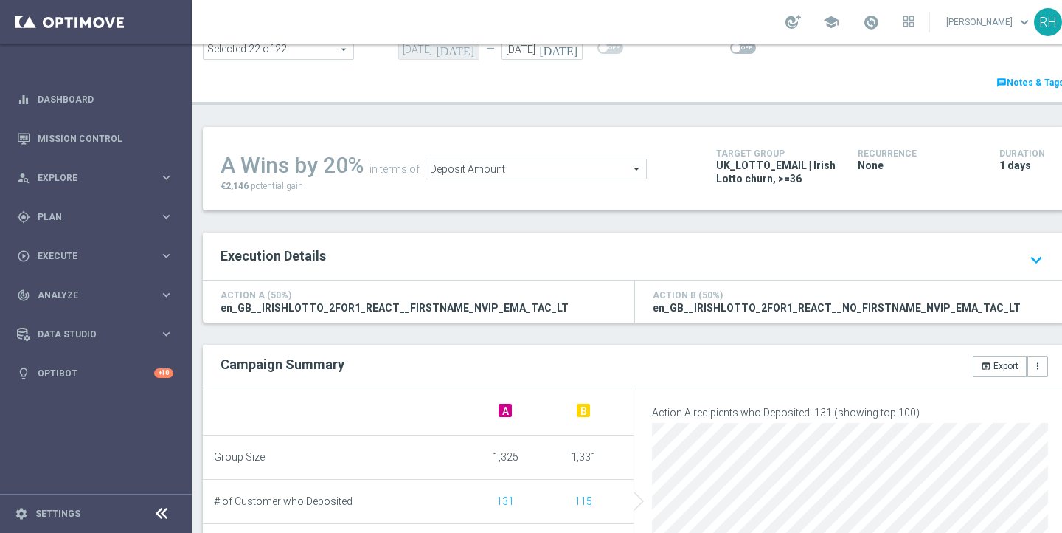
click at [555, 173] on span "Deposit Amount" at bounding box center [536, 168] width 220 height 19
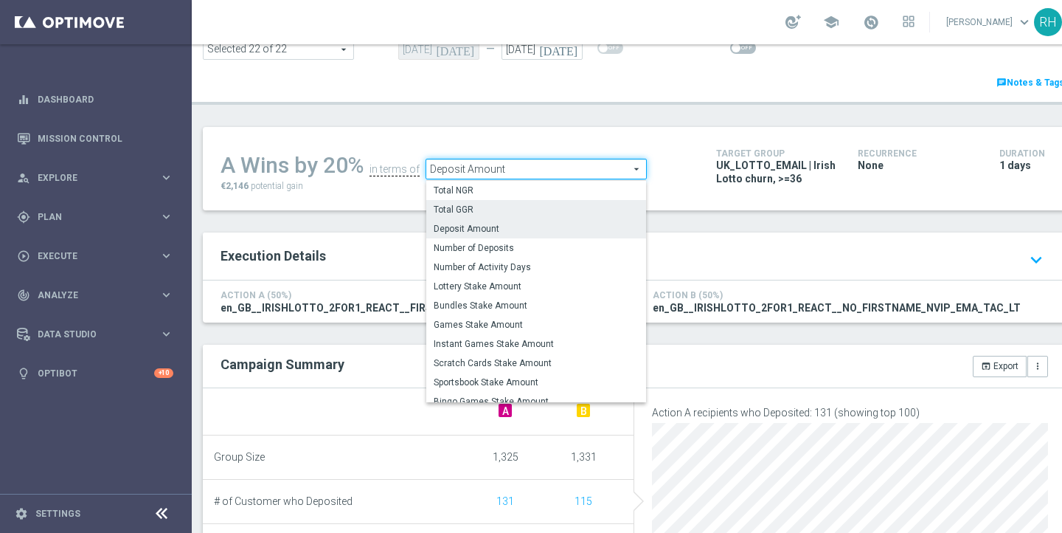
click at [542, 207] on span "Total GGR" at bounding box center [536, 210] width 205 height 12
type input "Total GGR"
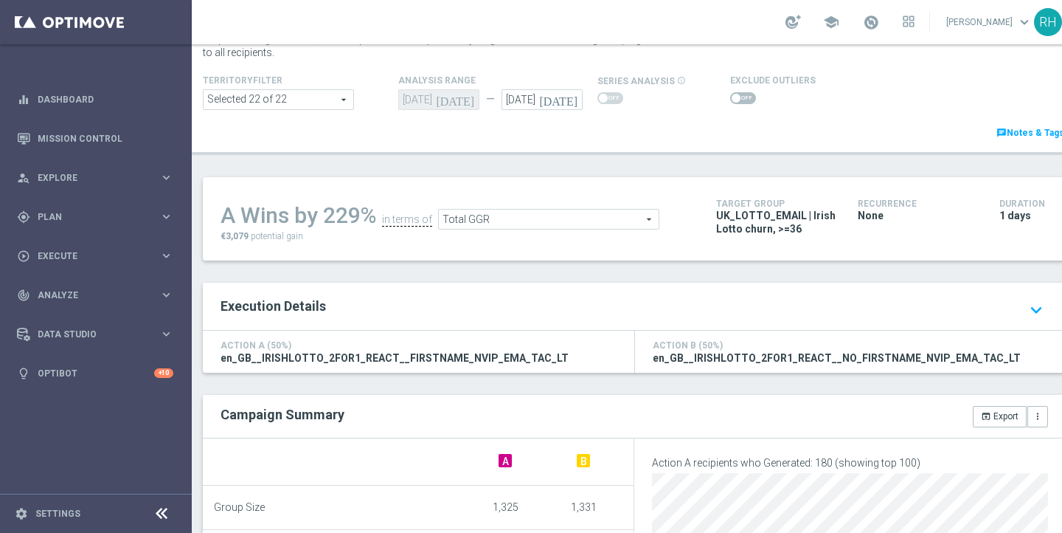
scroll to position [125, 0]
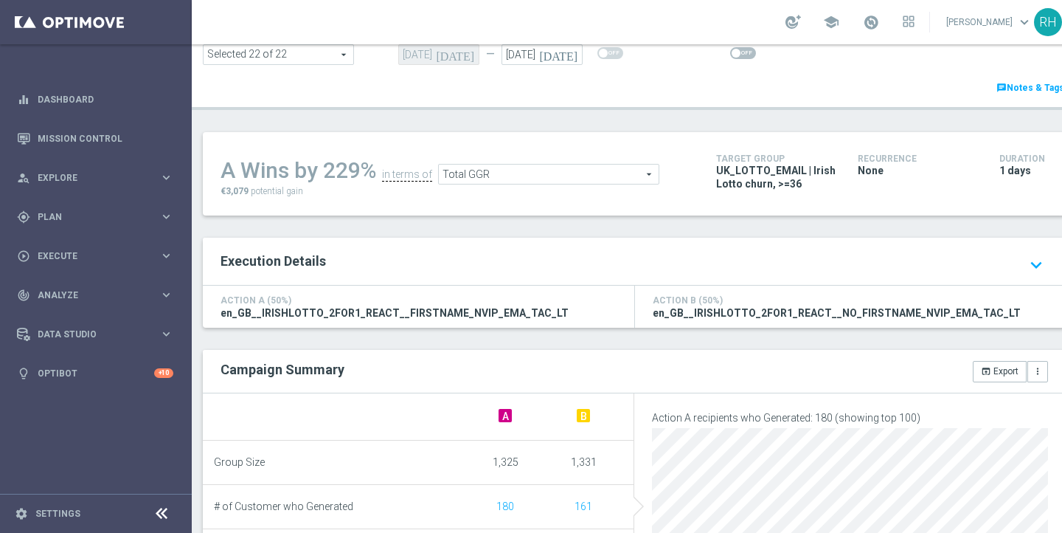
drag, startPoint x: 327, startPoint y: 167, endPoint x: 389, endPoint y: 166, distance: 62.0
click at [386, 167] on ul "A Wins by 229% in terms of Total GGR Total GGR arrow_drop_down search" at bounding box center [457, 167] width 481 height 35
click at [346, 184] on ul "A Wins by 229% in terms of Total GGR Total GGR arrow_drop_down search" at bounding box center [457, 167] width 481 height 35
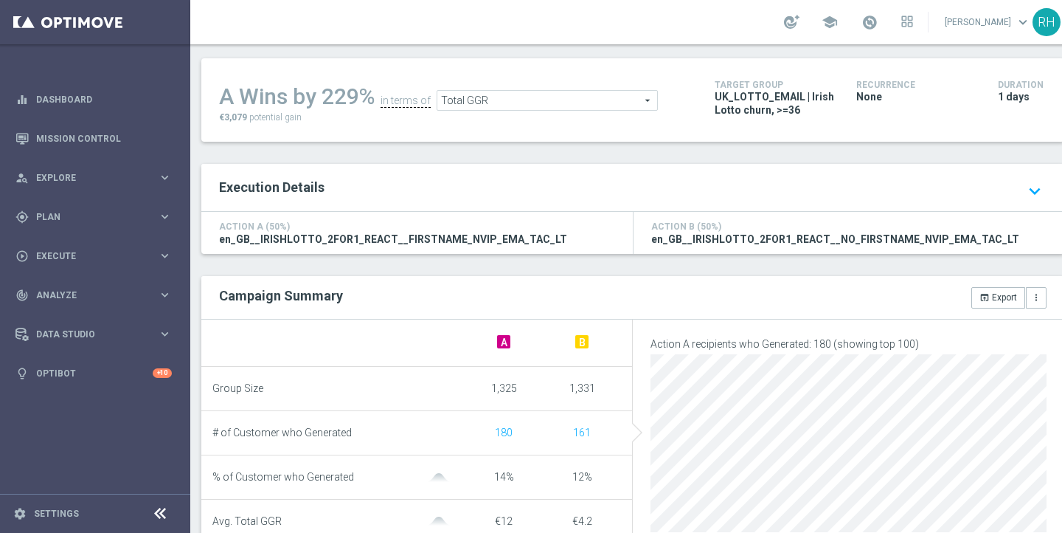
scroll to position [263, 0]
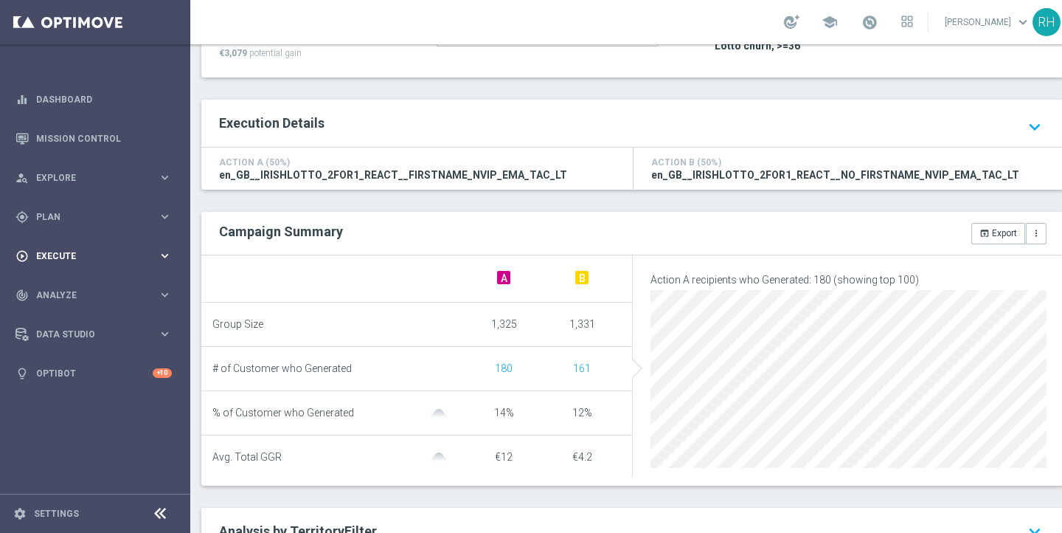
click at [117, 242] on div "play_circle_outline Execute keyboard_arrow_right" at bounding box center [94, 255] width 190 height 39
click at [145, 221] on div "gps_fixed Plan" at bounding box center [86, 216] width 142 height 13
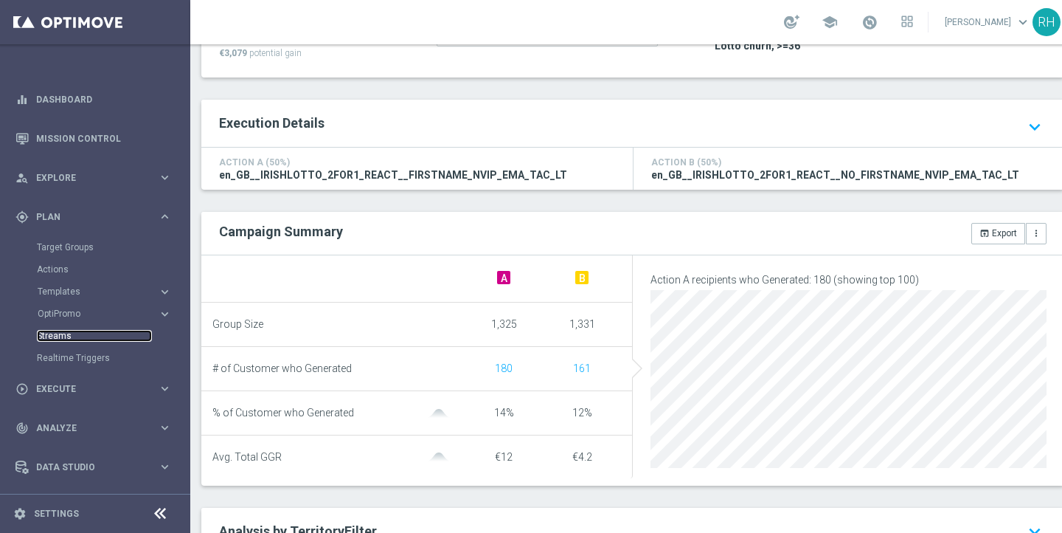
click at [67, 339] on link "Streams" at bounding box center [94, 336] width 115 height 12
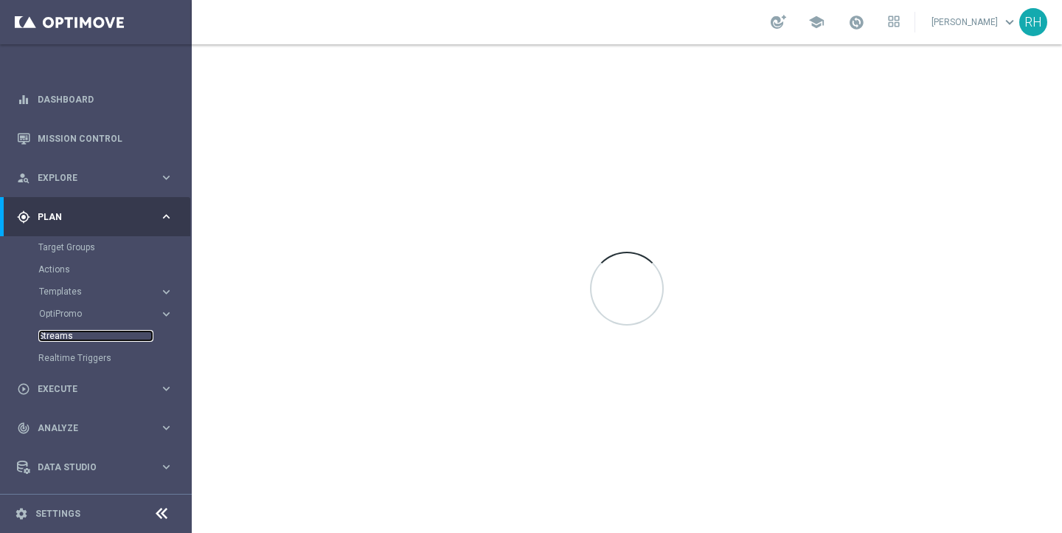
scroll to position [0, 0]
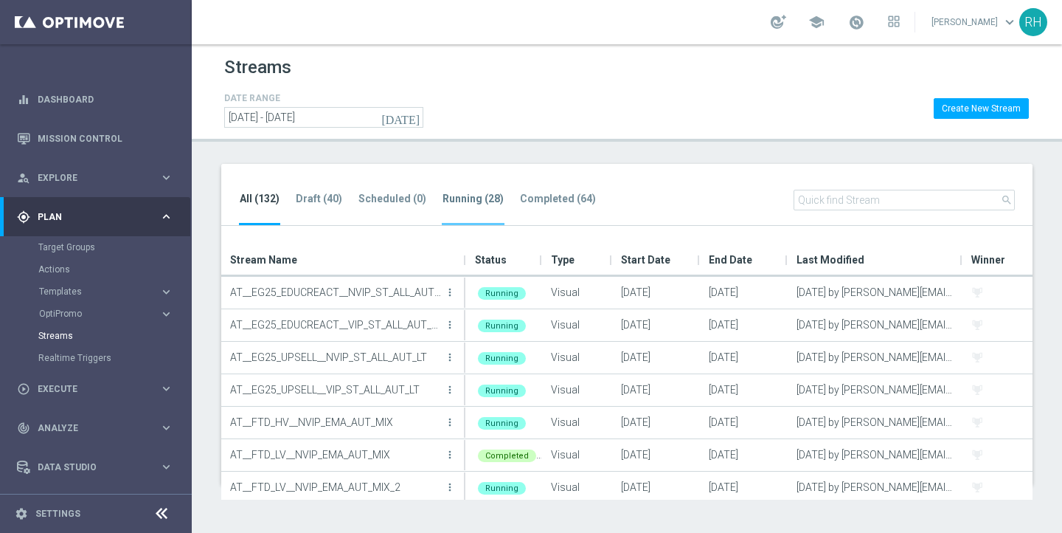
click at [458, 205] on li "Running (28)" at bounding box center [473, 207] width 63 height 35
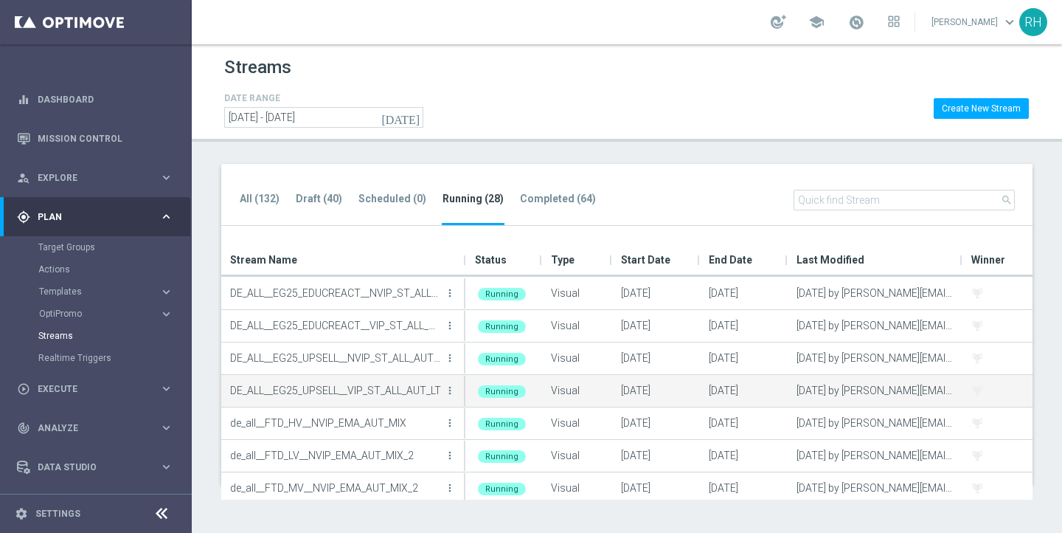
scroll to position [228, 0]
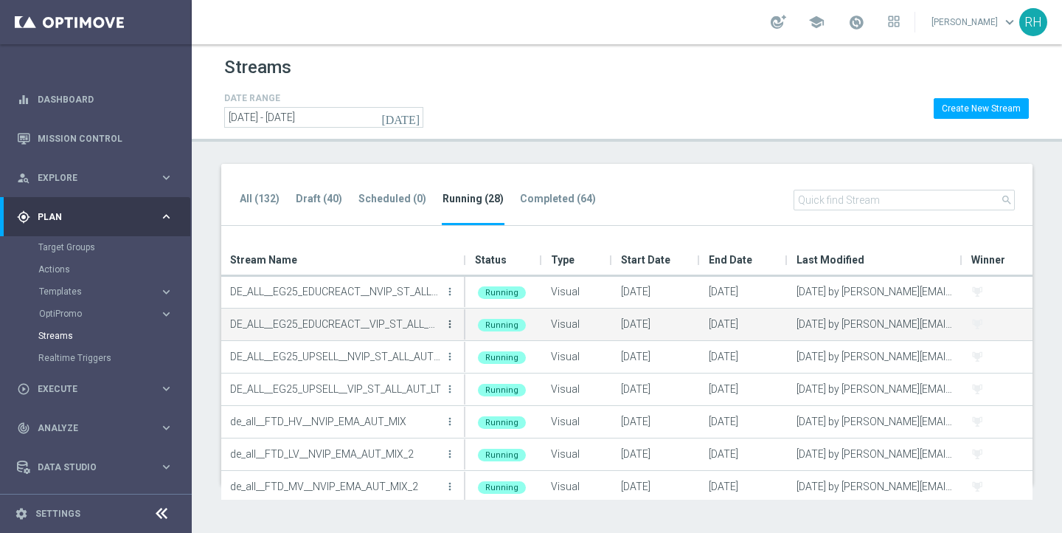
click at [450, 323] on icon "more_vert" at bounding box center [450, 324] width 12 height 12
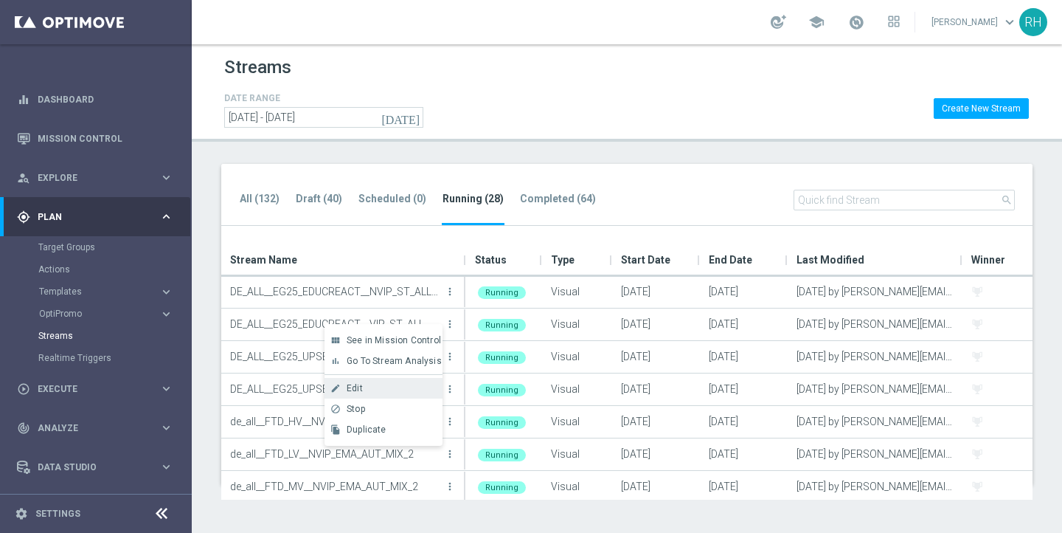
click at [408, 388] on div "Edit" at bounding box center [391, 388] width 89 height 10
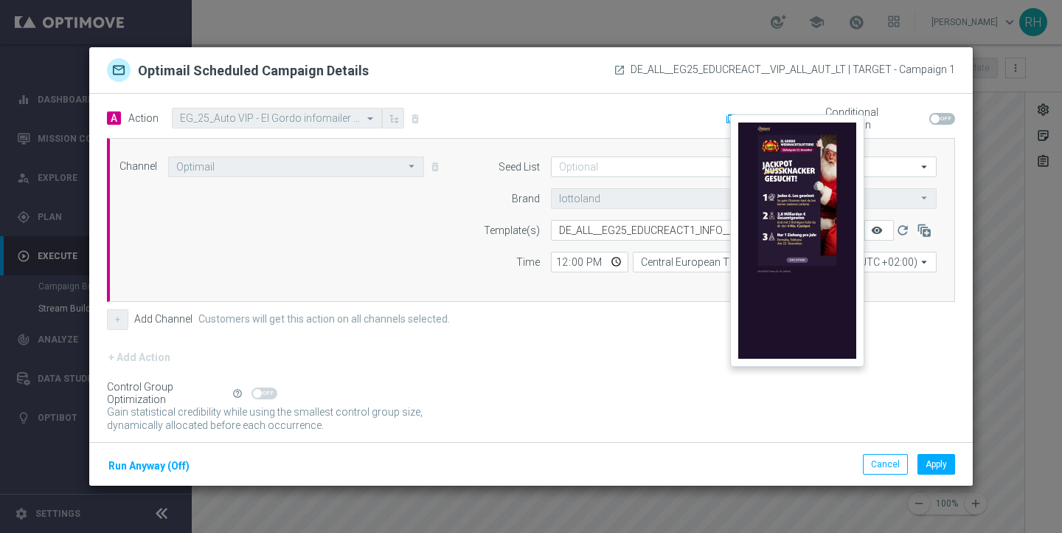
click at [876, 230] on icon "remove_red_eye" at bounding box center [877, 230] width 12 height 12
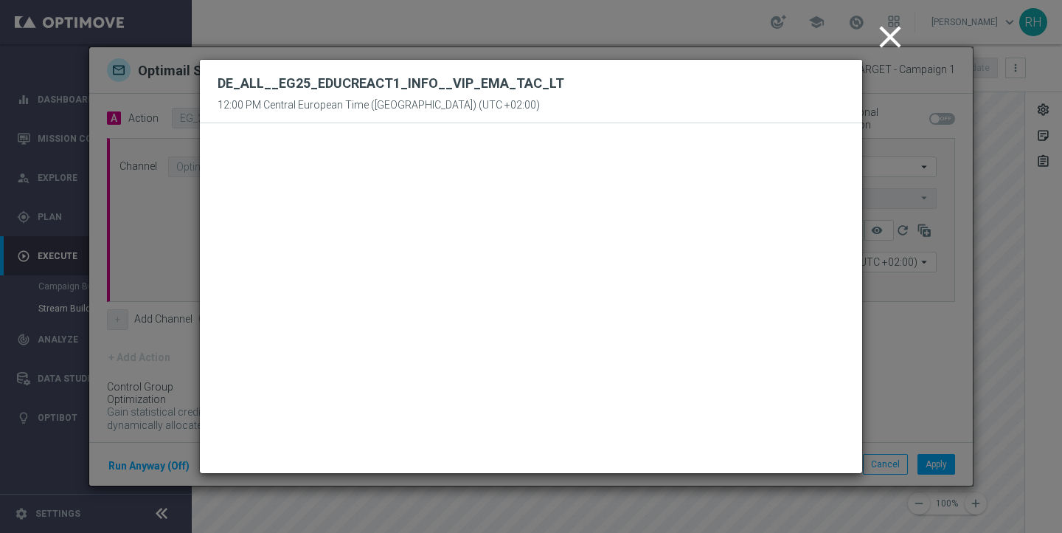
click at [895, 38] on icon "close" at bounding box center [890, 36] width 37 height 37
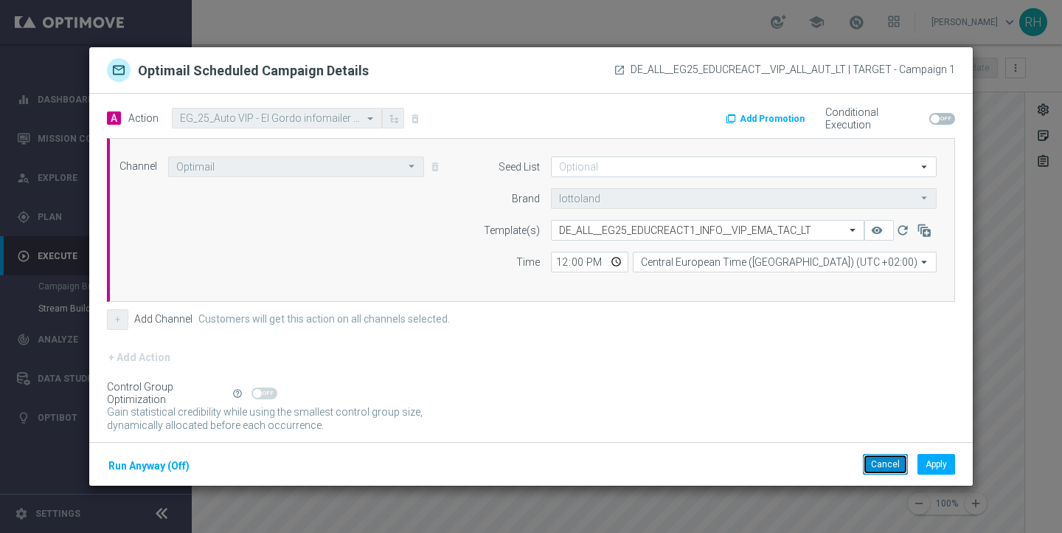
click at [887, 460] on button "Cancel" at bounding box center [885, 464] width 45 height 21
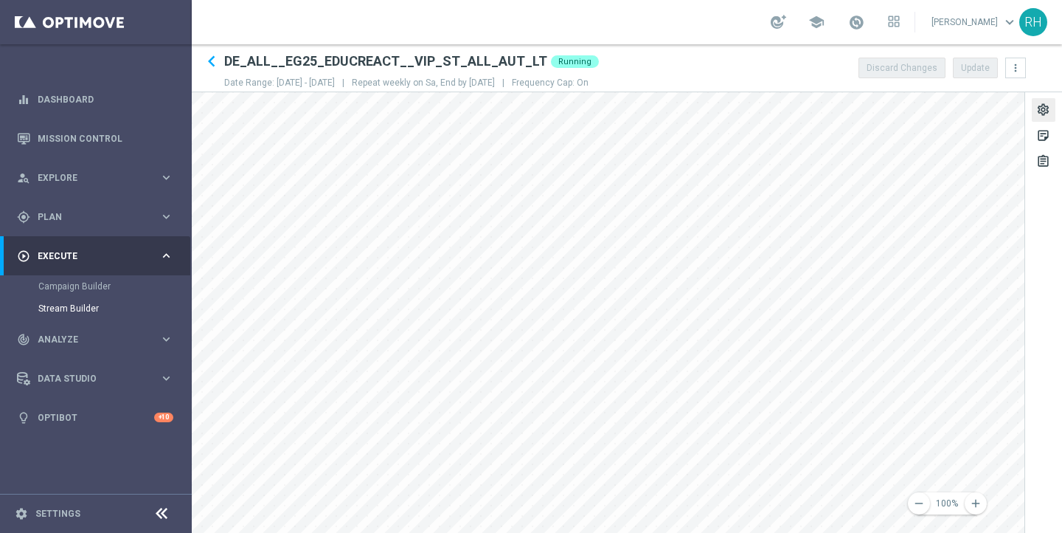
click at [1050, 107] on div "settings" at bounding box center [1043, 112] width 14 height 19
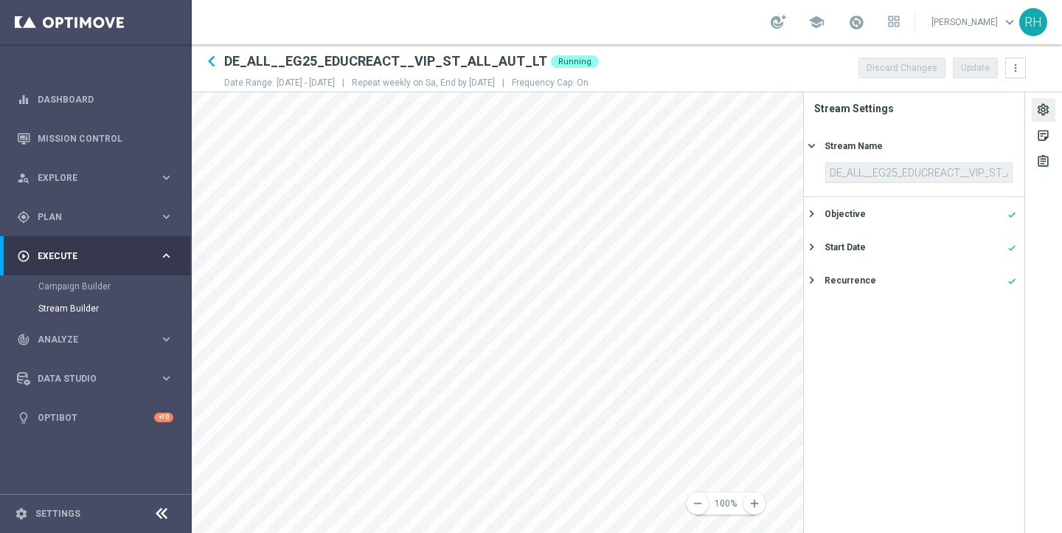
click at [895, 202] on div "Objective done keyboard_arrow_right" at bounding box center [914, 213] width 221 height 33
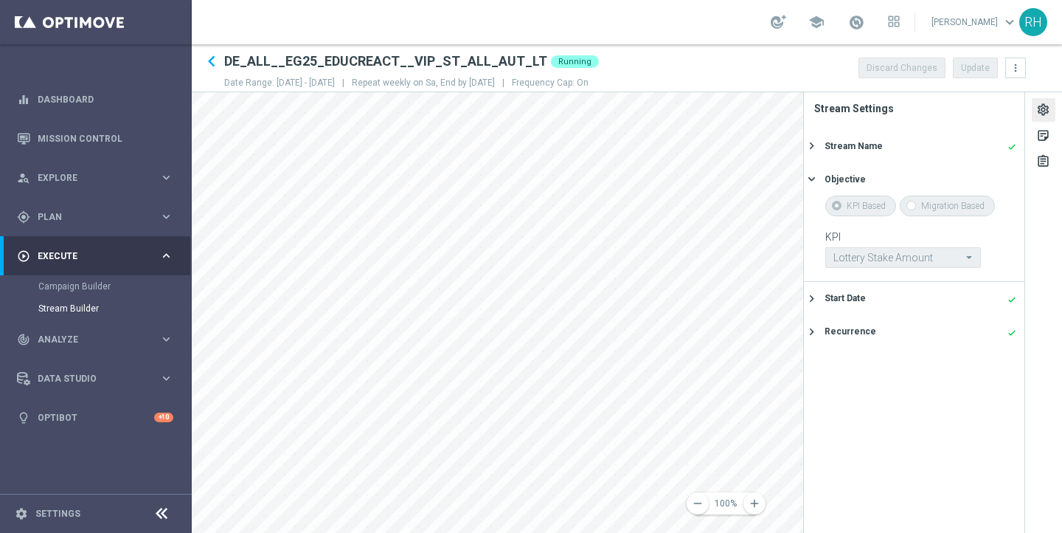
click at [870, 285] on div "Start Date done keyboard_arrow_right" at bounding box center [914, 298] width 221 height 33
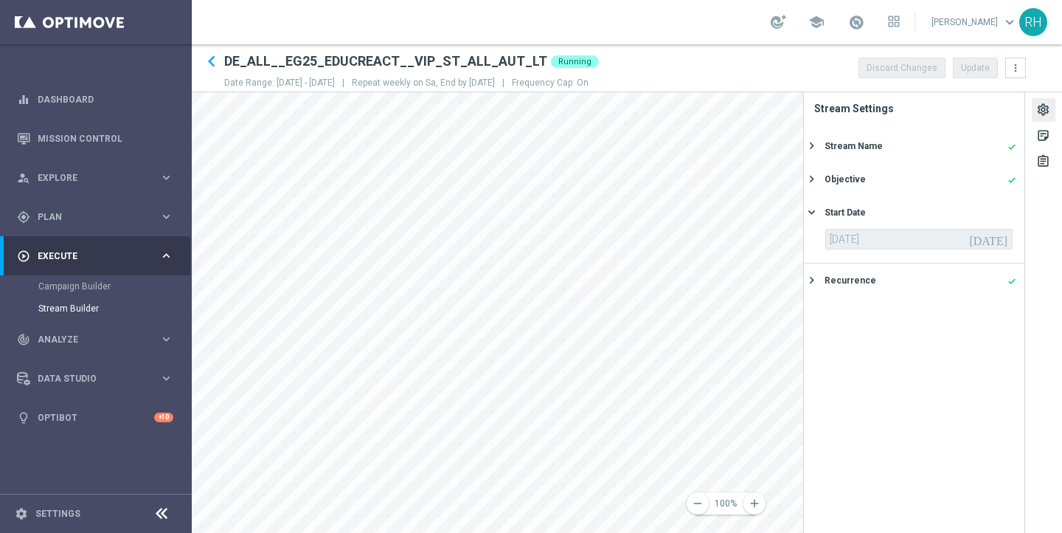
click at [870, 285] on div "Recurrence done" at bounding box center [921, 280] width 192 height 13
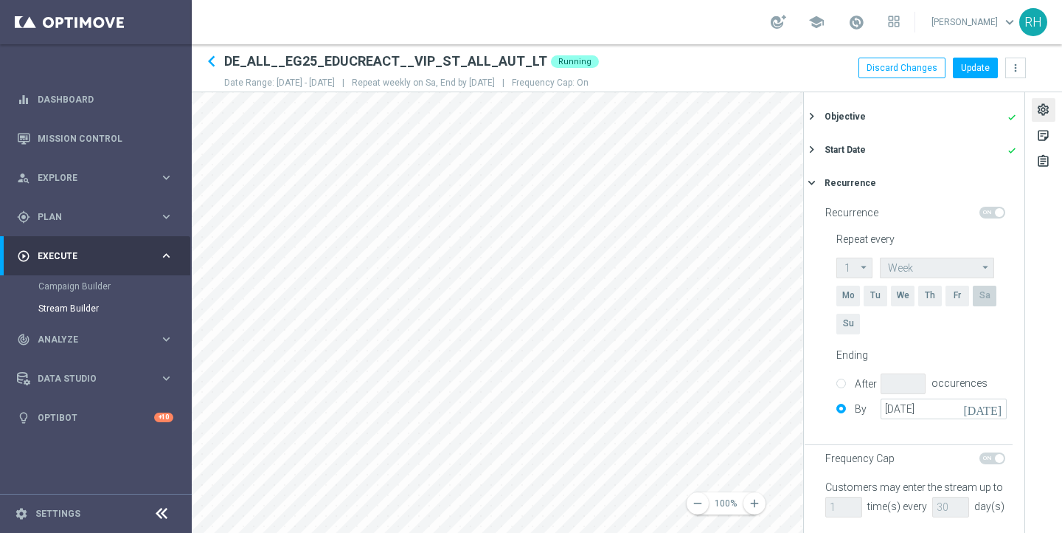
scroll to position [65, 0]
click at [1049, 137] on div "sticky_note_2" at bounding box center [1043, 137] width 14 height 19
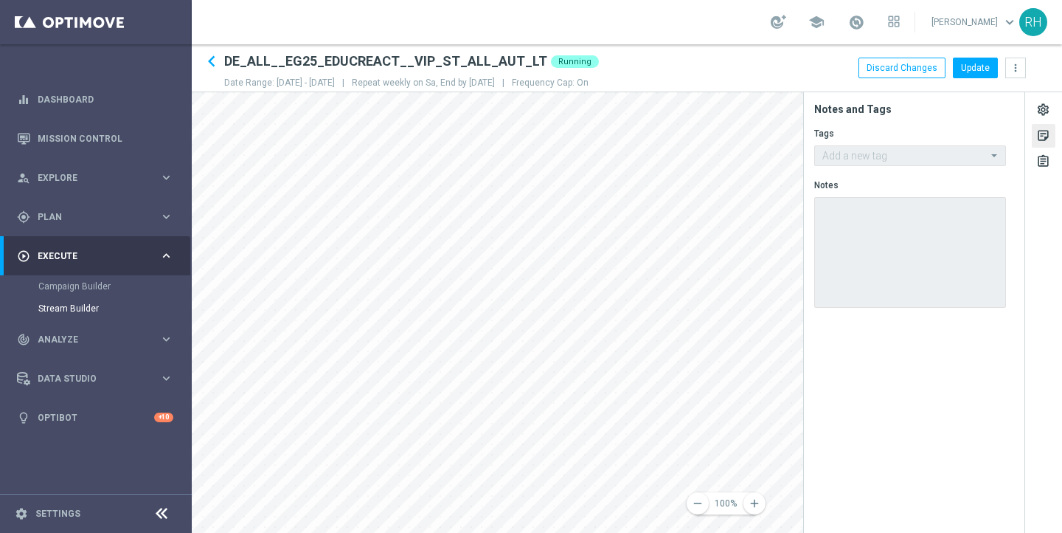
scroll to position [0, 0]
click at [1042, 156] on div "assignment" at bounding box center [1043, 163] width 14 height 19
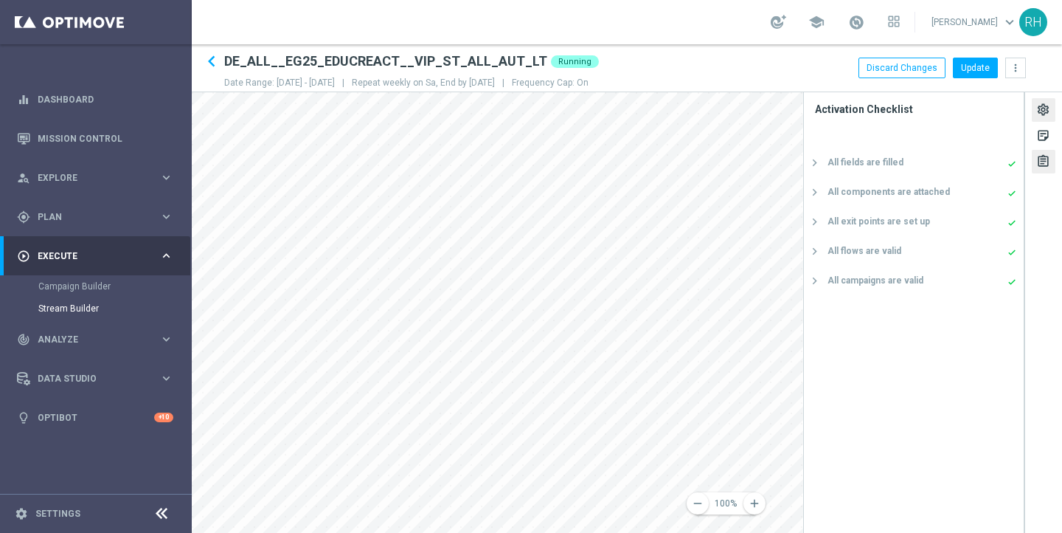
click at [1043, 121] on div "settings sticky_note_2 assignment" at bounding box center [1043, 312] width 37 height 440
click at [1043, 113] on div "settings" at bounding box center [1043, 112] width 14 height 19
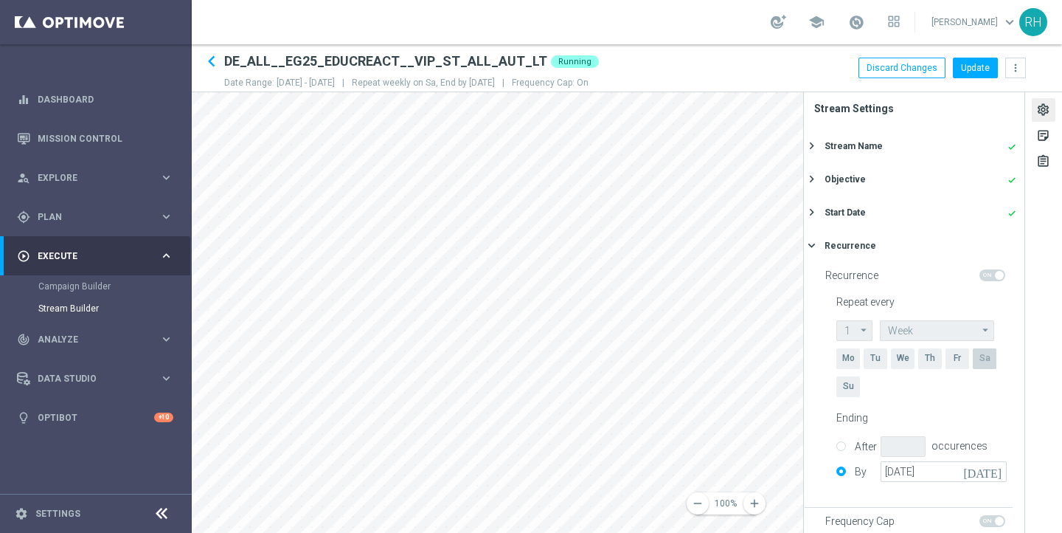
click at [873, 259] on div "remove 100% add settings sticky_note_2 assignment Stream Settings Stream Name d…" at bounding box center [627, 312] width 870 height 440
click at [820, 243] on div "keyboard_arrow_right" at bounding box center [813, 245] width 16 height 14
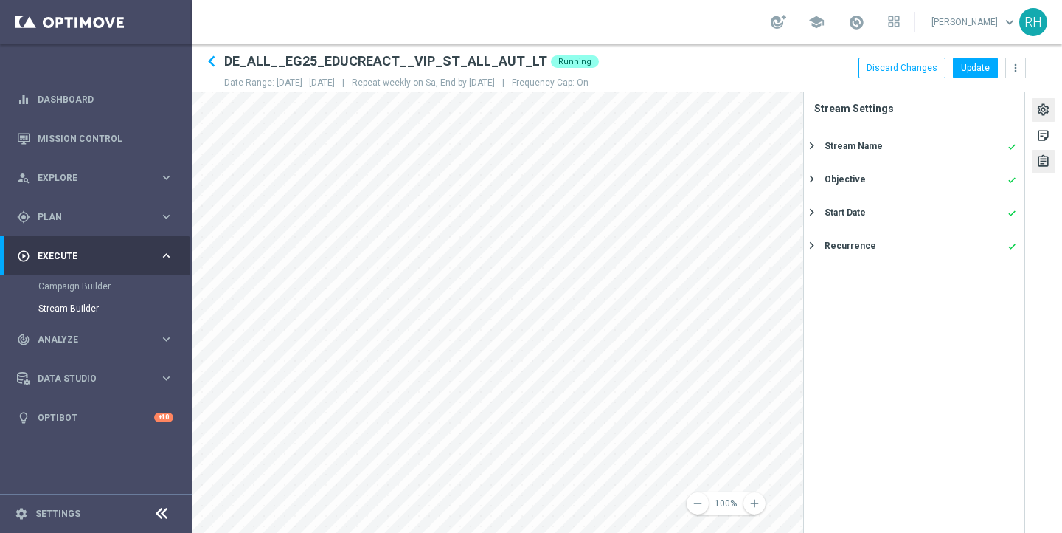
click at [1054, 162] on div "assignment" at bounding box center [1044, 162] width 24 height 24
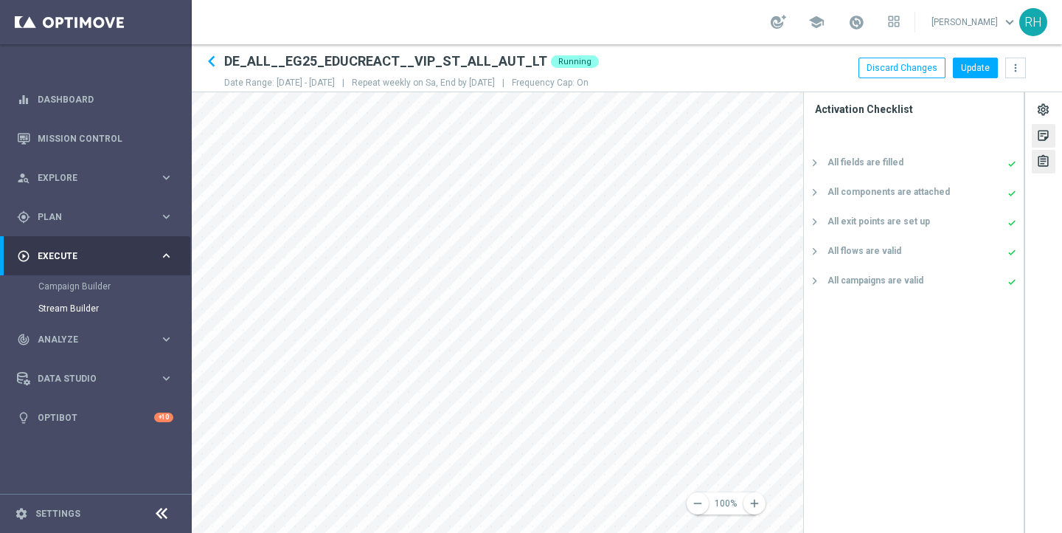
click at [1039, 136] on div "sticky_note_2" at bounding box center [1043, 137] width 14 height 19
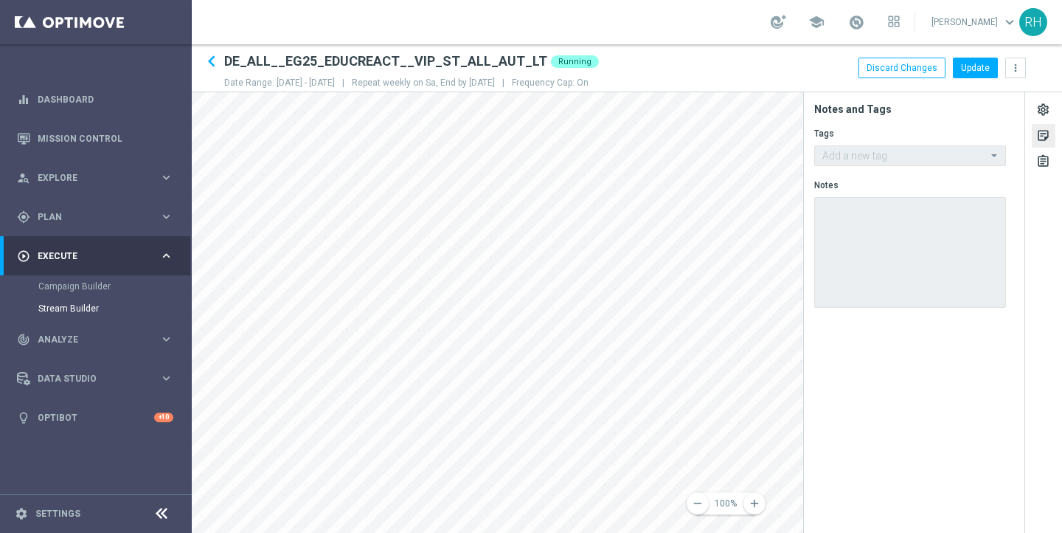
click at [910, 142] on form "Tags Add a new tag Notes" at bounding box center [919, 221] width 210 height 195
click at [899, 66] on button "Discard Changes" at bounding box center [902, 68] width 87 height 21
click at [86, 311] on link "Stream Builder" at bounding box center [95, 308] width 115 height 12
click at [88, 303] on link "Stream Builder" at bounding box center [95, 308] width 115 height 12
click at [208, 59] on icon "keyboard_arrow_left" at bounding box center [212, 61] width 22 height 22
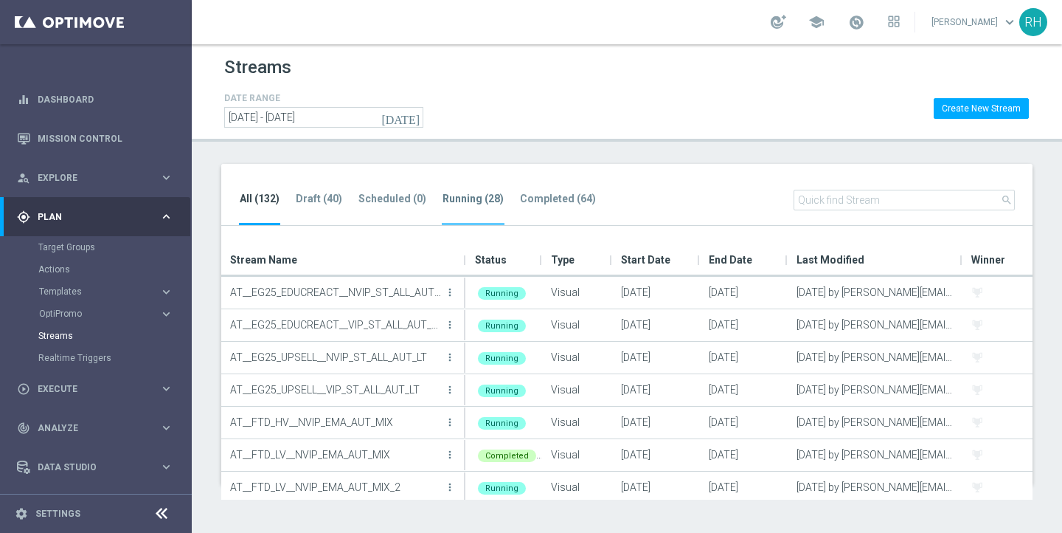
click at [468, 195] on tab-header "Running (28)" at bounding box center [473, 199] width 61 height 13
click at [544, 191] on li "Completed (64)" at bounding box center [557, 207] width 77 height 35
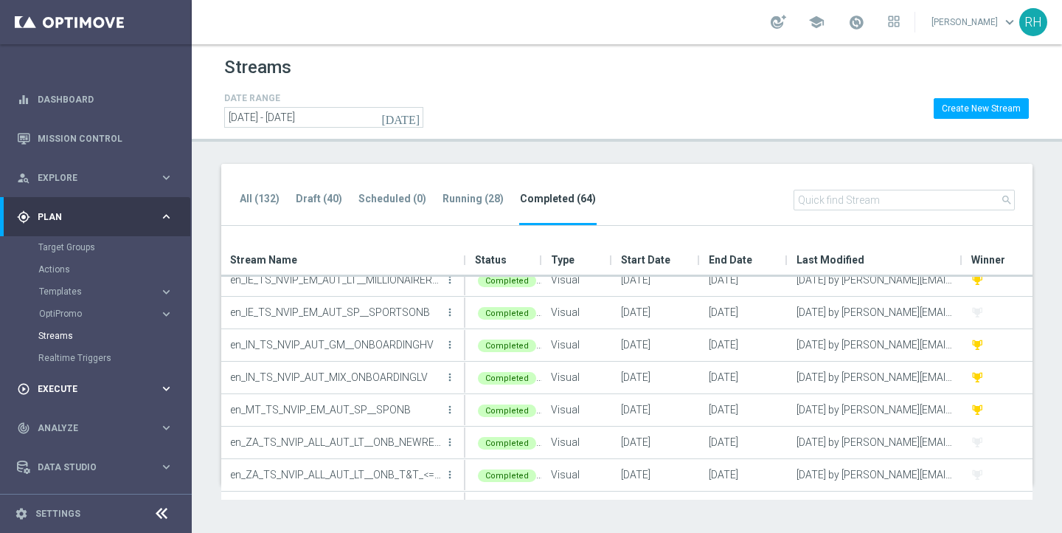
scroll to position [35, 0]
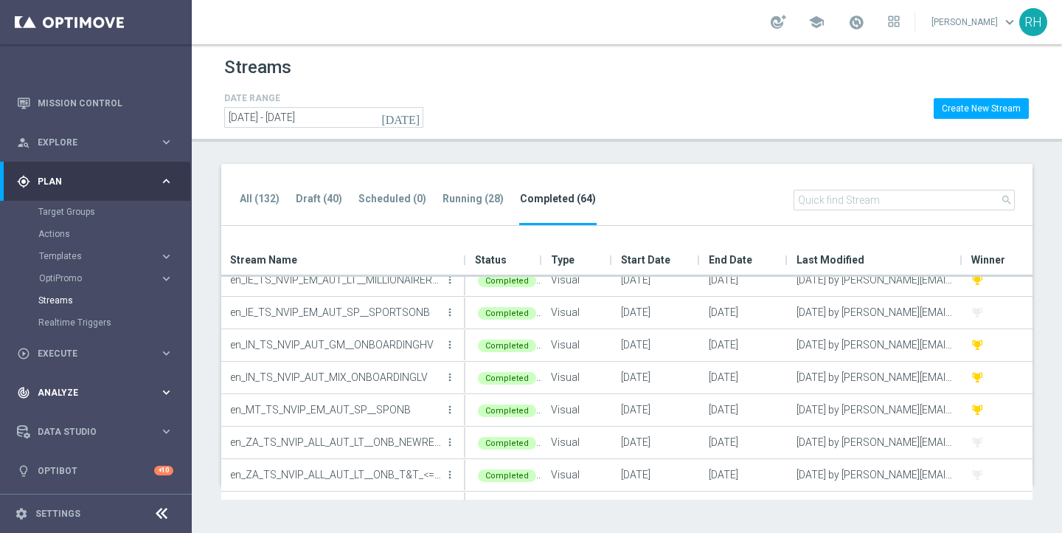
click at [105, 389] on span "Analyze" at bounding box center [99, 392] width 122 height 9
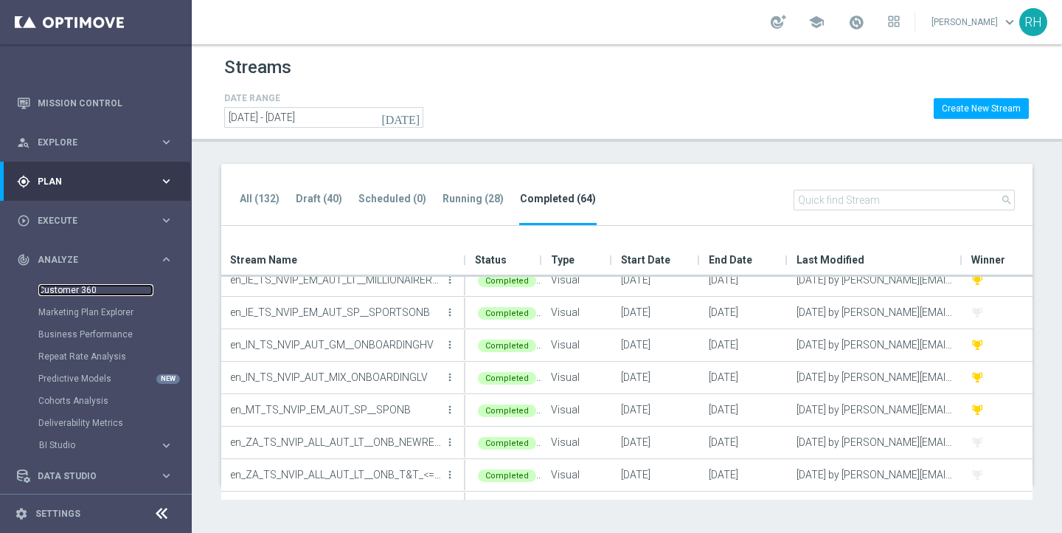
click at [94, 288] on link "Customer 360" at bounding box center [95, 290] width 115 height 12
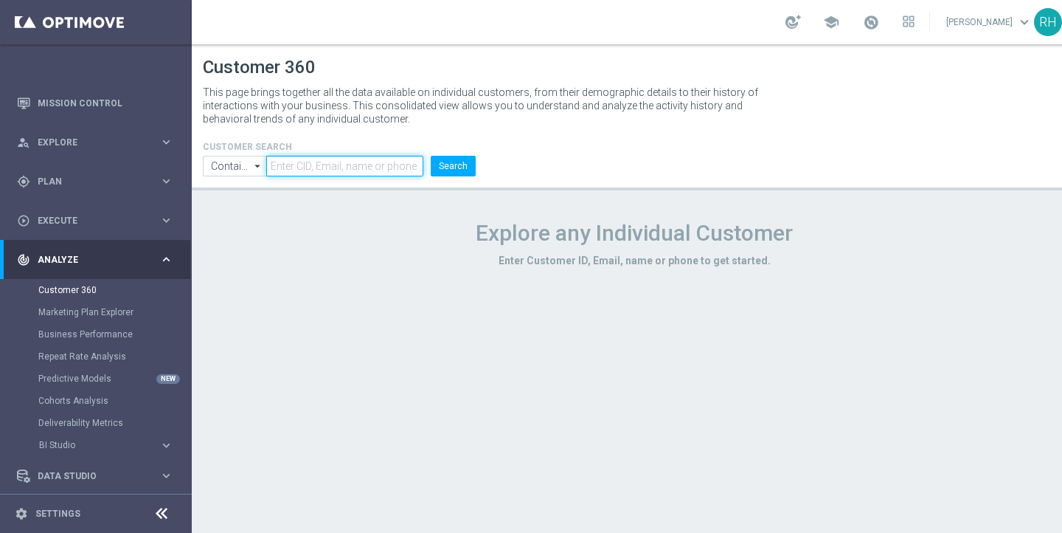
click at [363, 164] on input "text" at bounding box center [344, 166] width 157 height 21
click at [365, 167] on input "ricky.hubbard@outlook.com" at bounding box center [344, 166] width 157 height 21
type input "ricky.hubbard@lottoland.com"
click at [431, 156] on button "Search" at bounding box center [453, 166] width 45 height 21
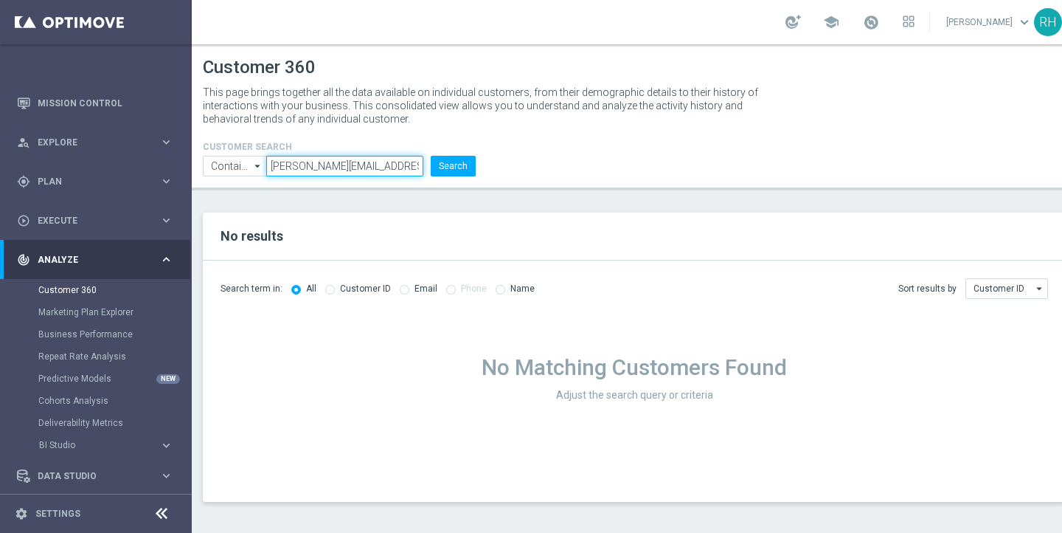
click at [365, 167] on input "ricky.hubbard@lottoland.com" at bounding box center [344, 166] width 157 height 21
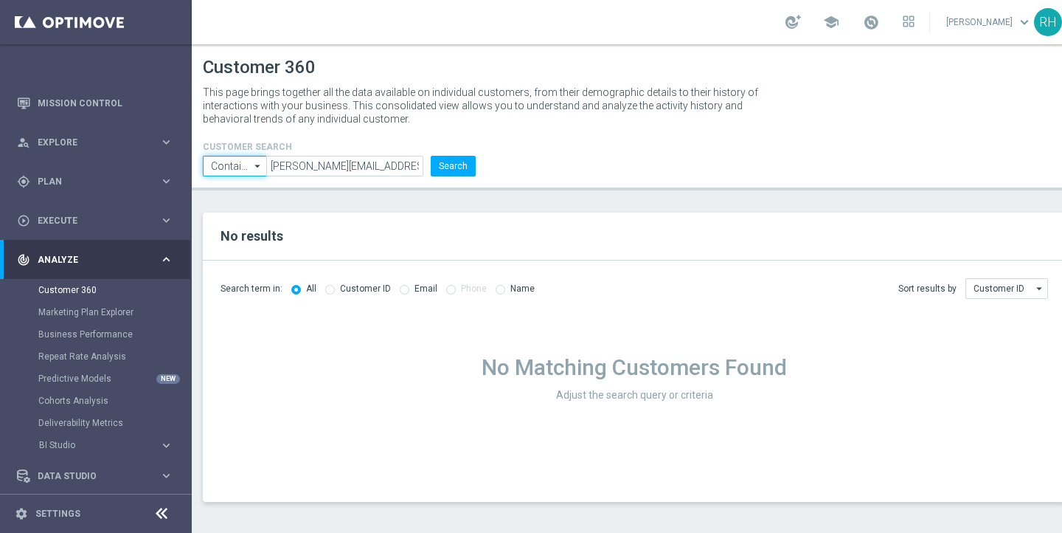
click at [244, 168] on input "Contains" at bounding box center [234, 166] width 63 height 21
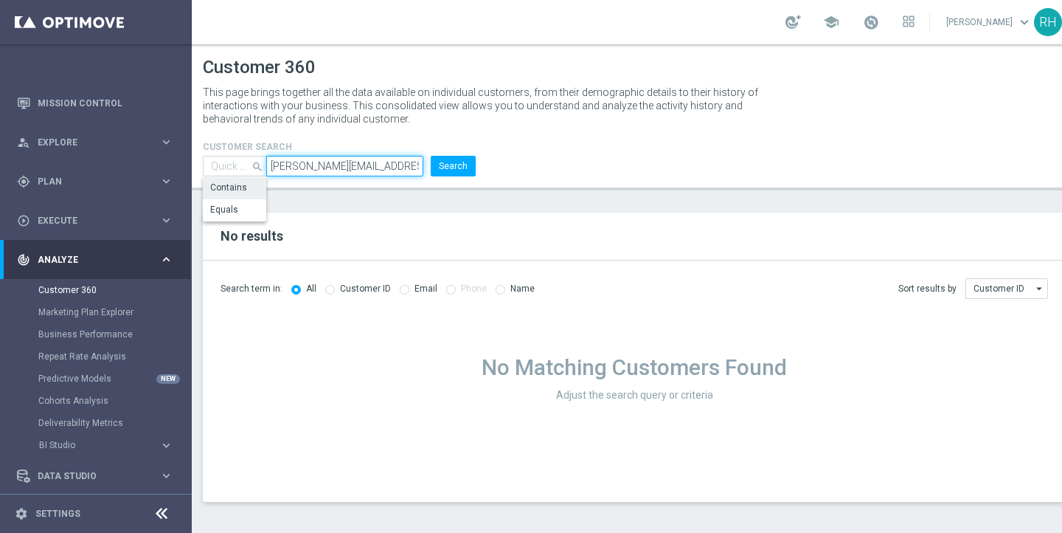
click at [292, 170] on input "ricky.hubbard@lottoland.com" at bounding box center [344, 166] width 157 height 21
type input "Contains"
click at [378, 176] on input "ricky.hubbard@lottoland.com" at bounding box center [344, 166] width 157 height 21
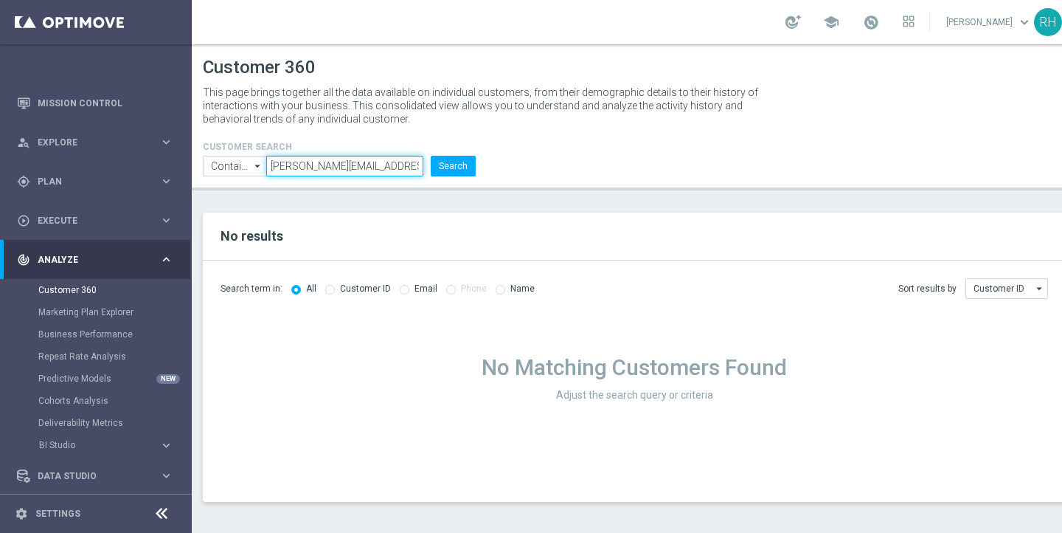
paste input "9388754"
type input "9388754"
click at [431, 156] on button "Search" at bounding box center [453, 166] width 45 height 21
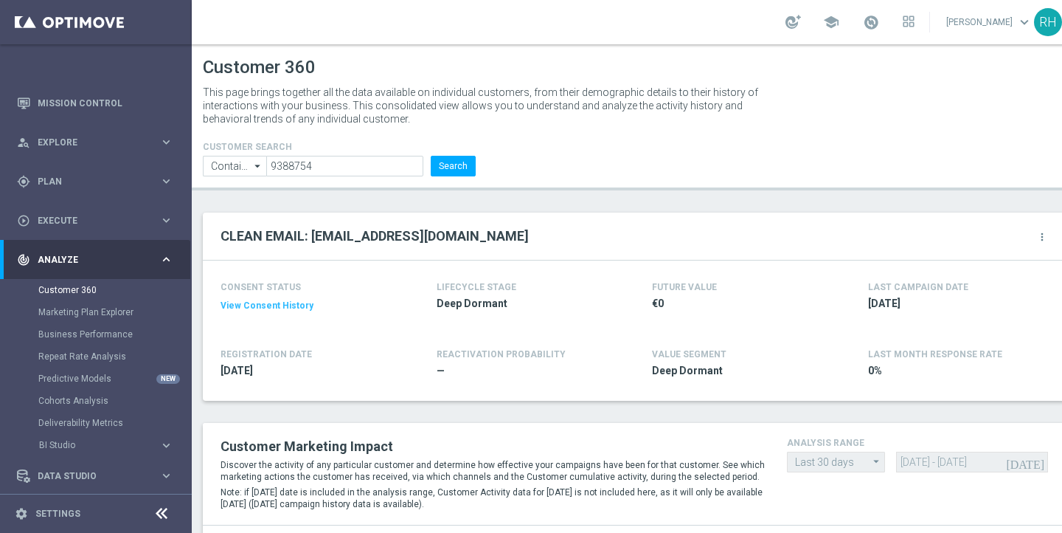
drag, startPoint x: 431, startPoint y: 305, endPoint x: 461, endPoint y: 305, distance: 30.3
click at [451, 305] on div "CONSENT STATUS View Consent History REGISTRATION DATE 2018-09-07 LIFECYCLE STAG…" at bounding box center [634, 330] width 863 height 140
click at [468, 305] on span "Deep Dormant" at bounding box center [523, 304] width 173 height 14
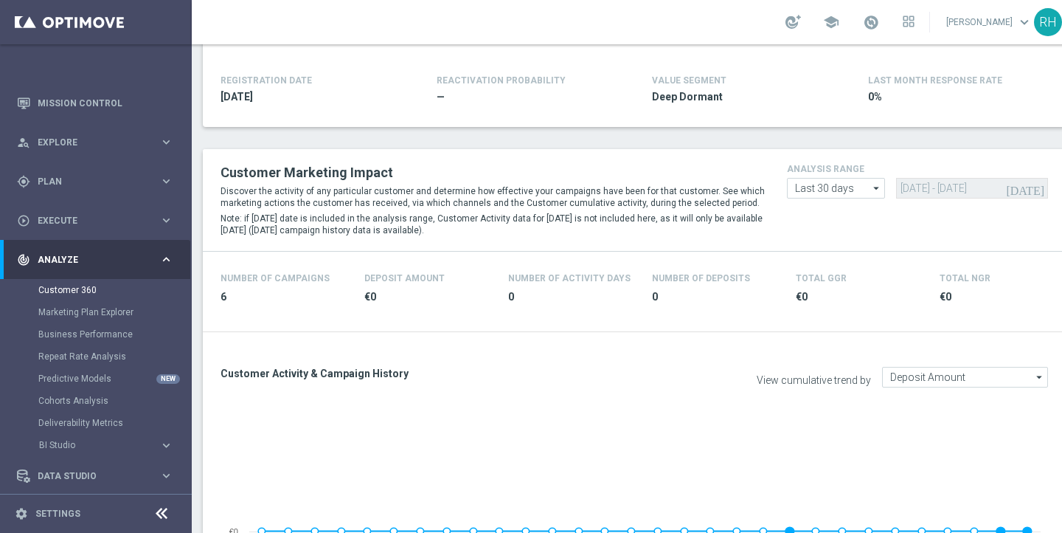
scroll to position [312, 0]
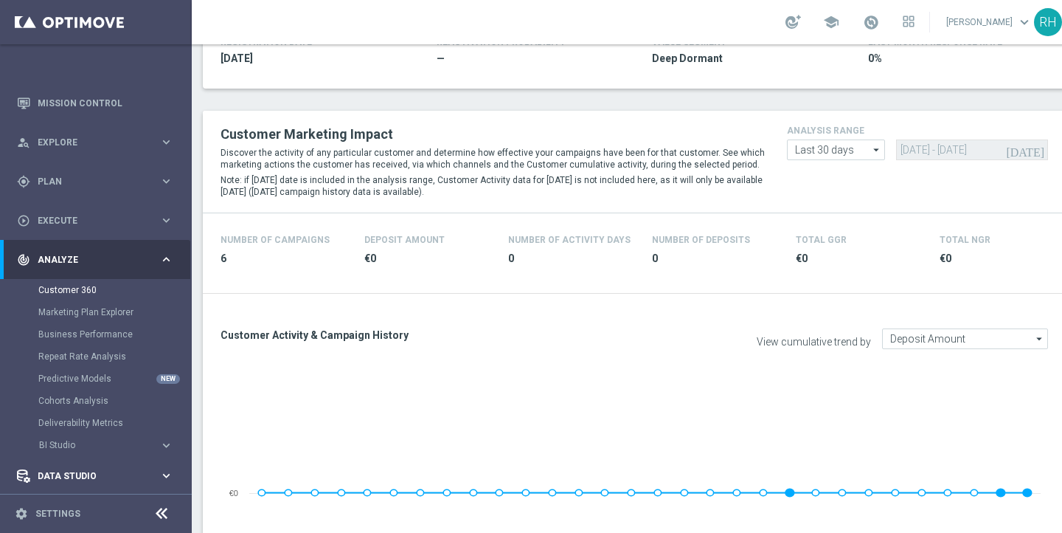
click at [105, 471] on span "Data Studio" at bounding box center [99, 475] width 122 height 9
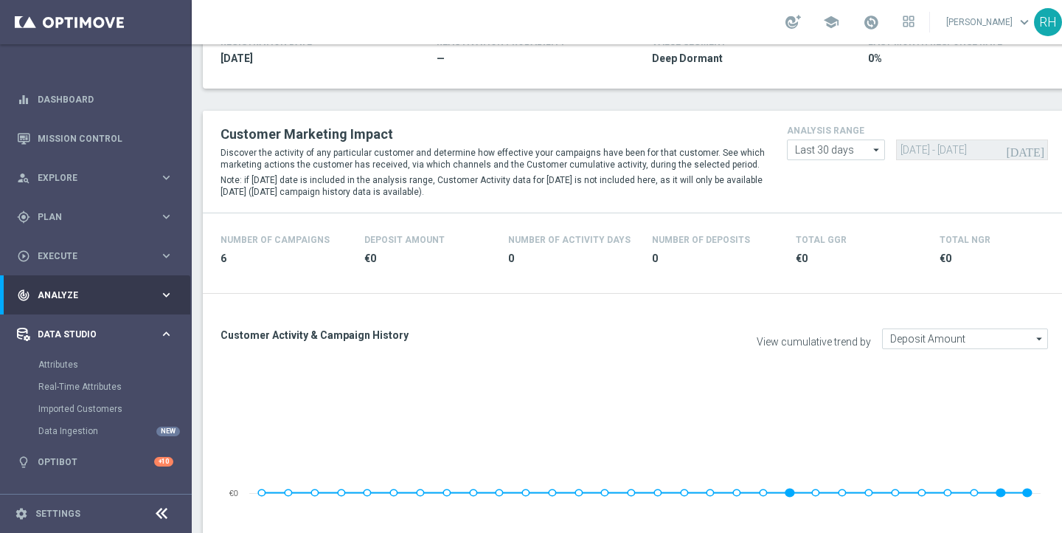
scroll to position [0, 0]
click at [77, 359] on link "Attributes" at bounding box center [95, 364] width 115 height 12
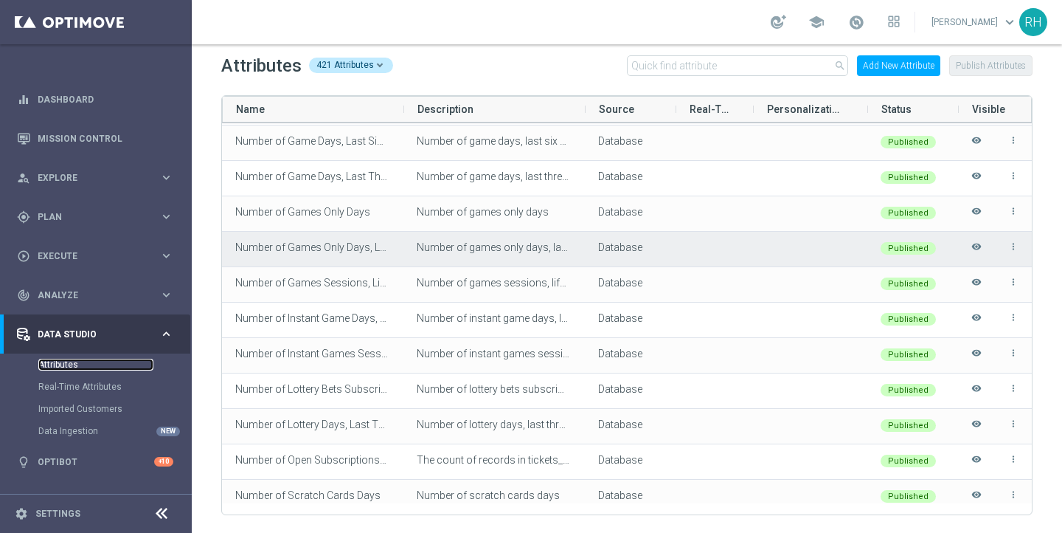
scroll to position [6539, 0]
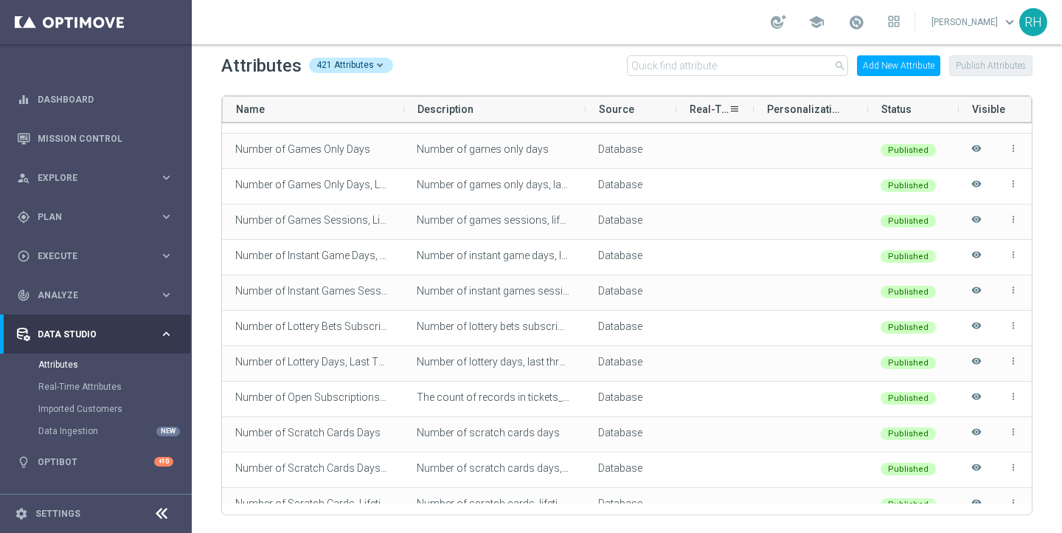
click at [722, 115] on div "Real-Time" at bounding box center [709, 109] width 39 height 25
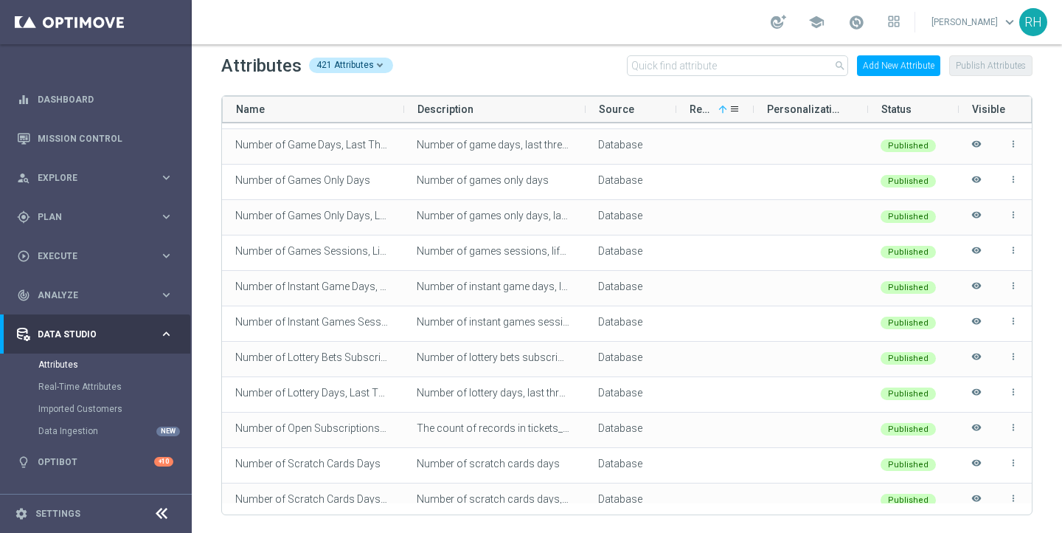
click at [722, 115] on div "Real-Time 1" at bounding box center [709, 109] width 39 height 25
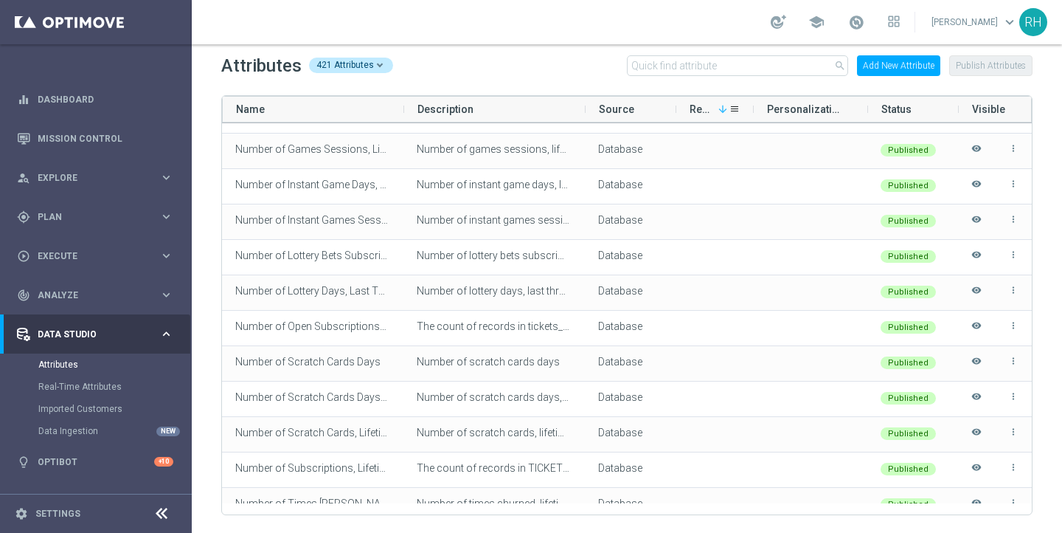
click at [722, 115] on div "Real-Time 1" at bounding box center [709, 109] width 39 height 25
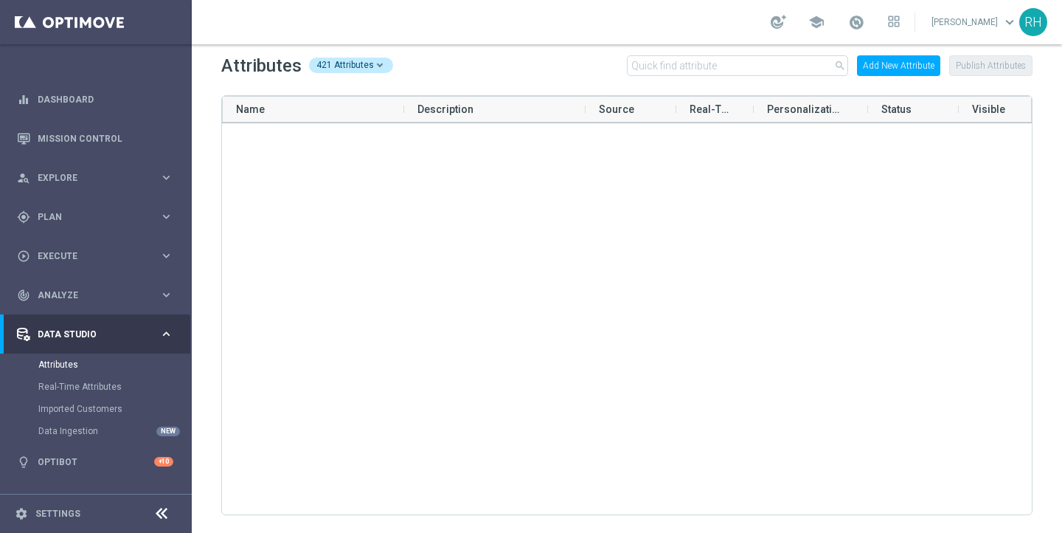
scroll to position [0, 0]
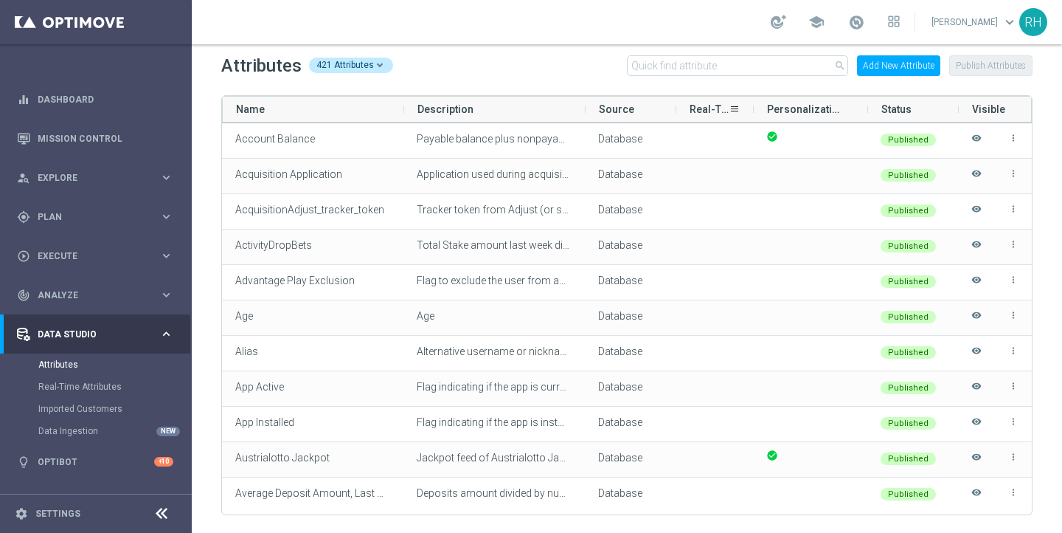
click at [714, 105] on span "Real-Time" at bounding box center [709, 109] width 39 height 12
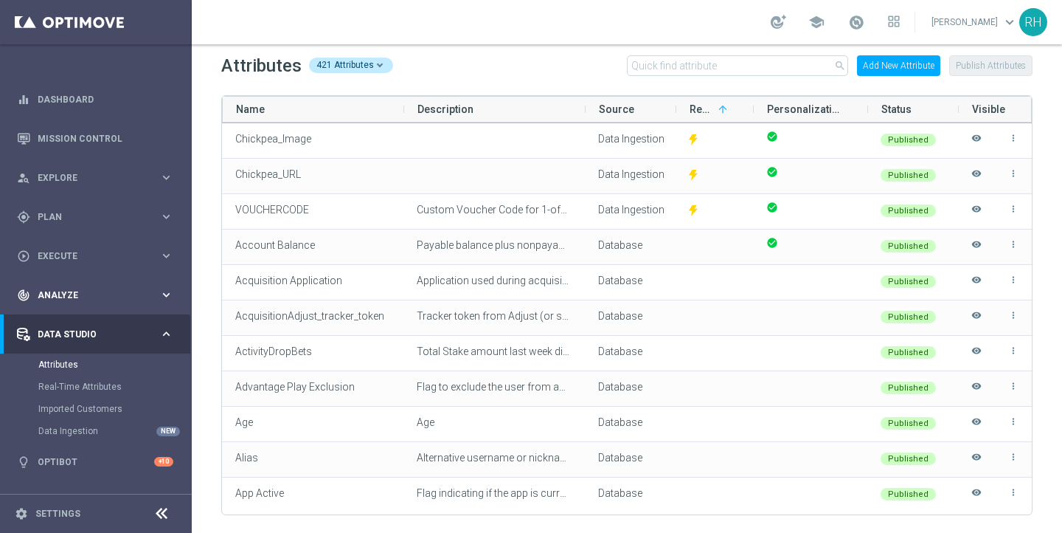
click at [134, 302] on div "track_changes Analyze keyboard_arrow_right" at bounding box center [95, 294] width 190 height 39
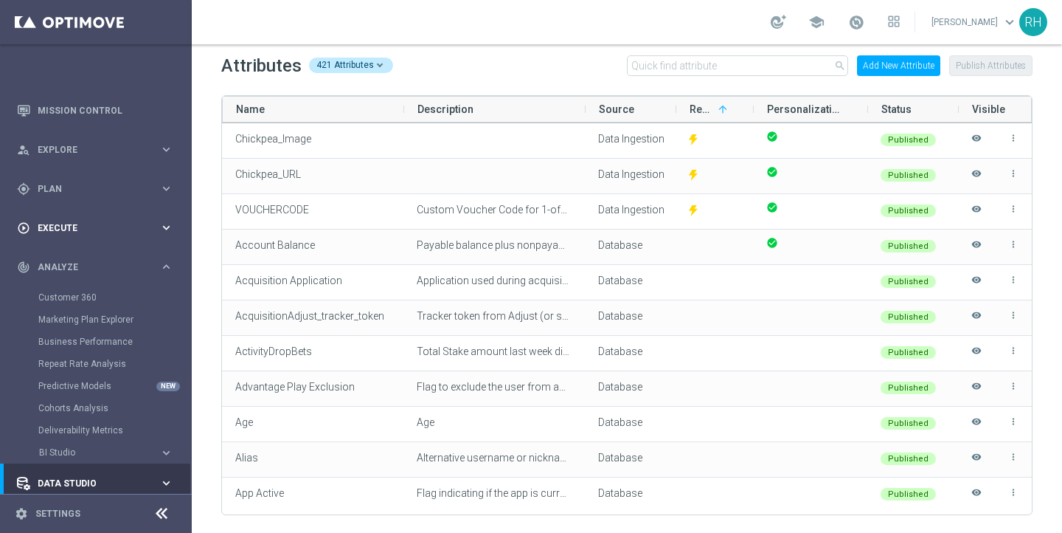
scroll to position [35, 0]
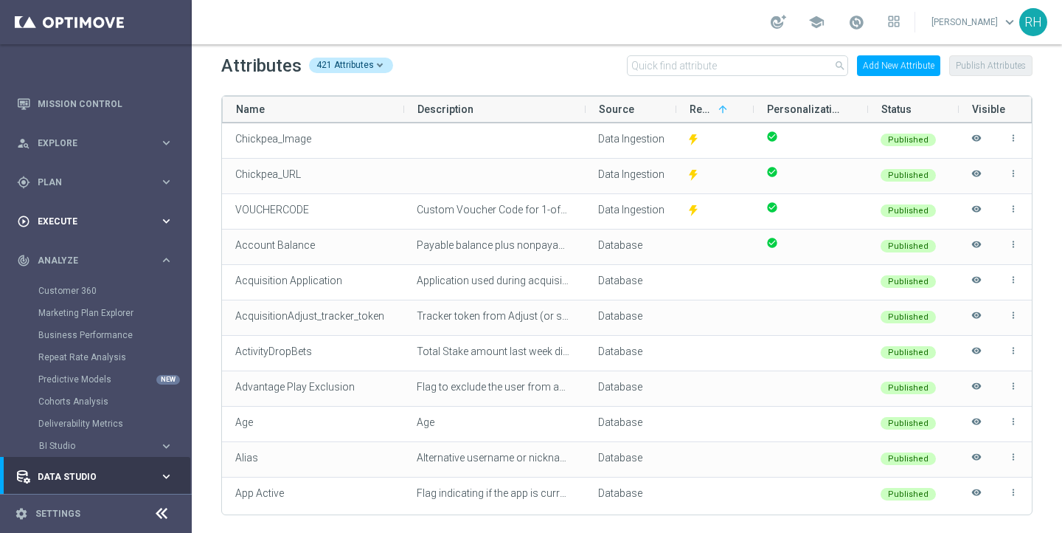
click at [136, 224] on span "Execute" at bounding box center [99, 221] width 122 height 9
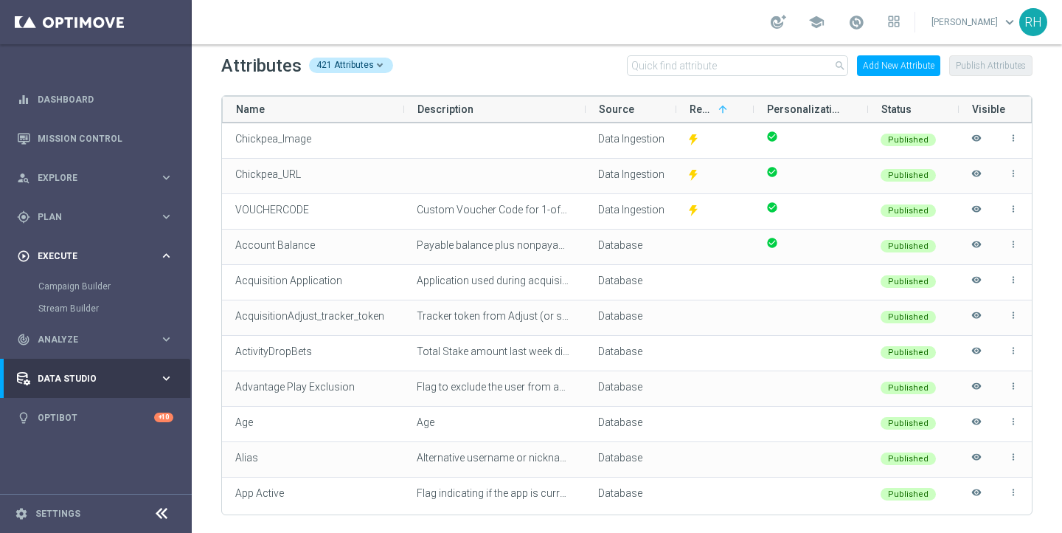
scroll to position [0, 0]
click at [108, 333] on div "track_changes Analyze" at bounding box center [88, 339] width 142 height 13
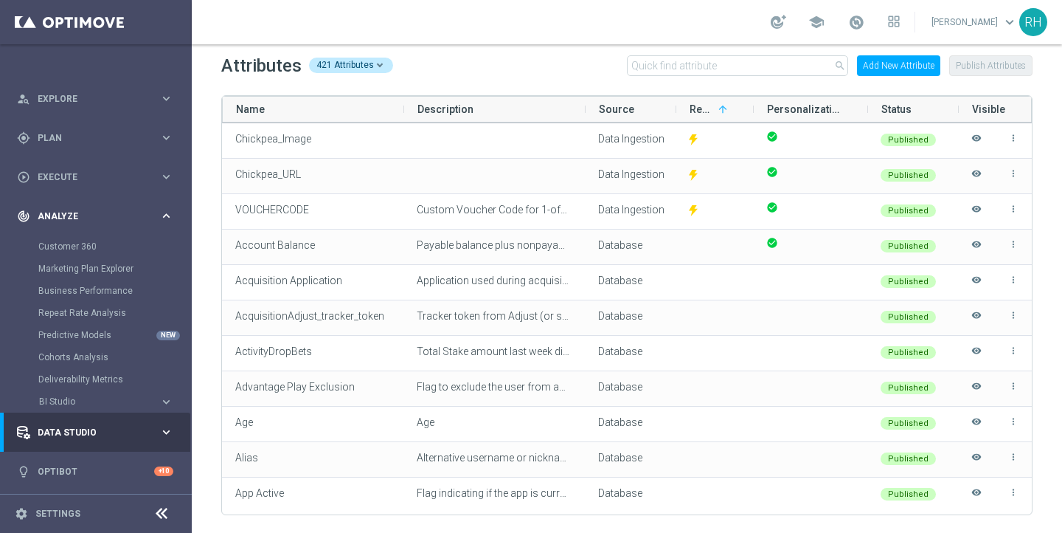
scroll to position [80, 0]
click at [122, 178] on span "Execute" at bounding box center [99, 176] width 122 height 9
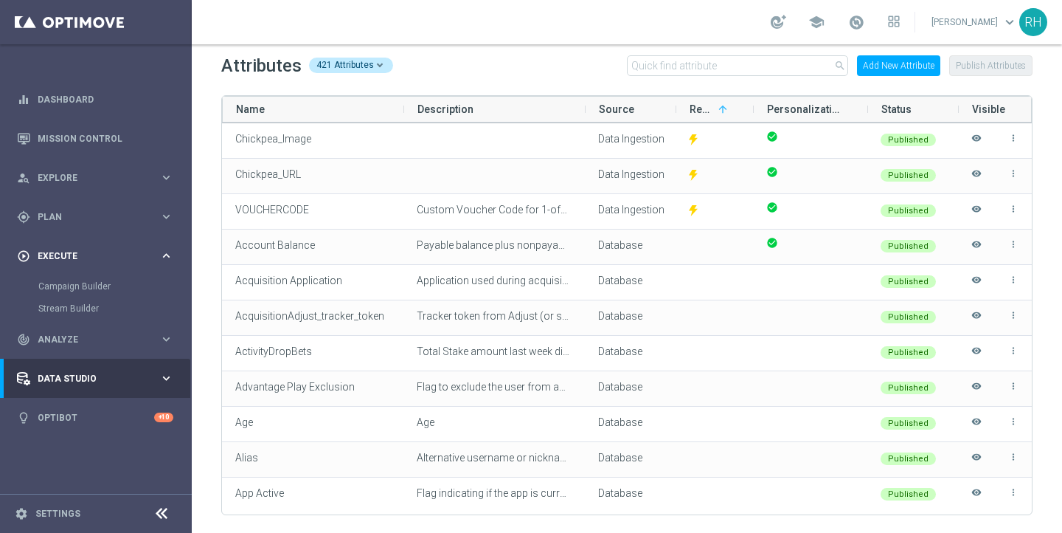
scroll to position [0, 0]
click at [122, 202] on div "gps_fixed Plan keyboard_arrow_right" at bounding box center [95, 216] width 190 height 39
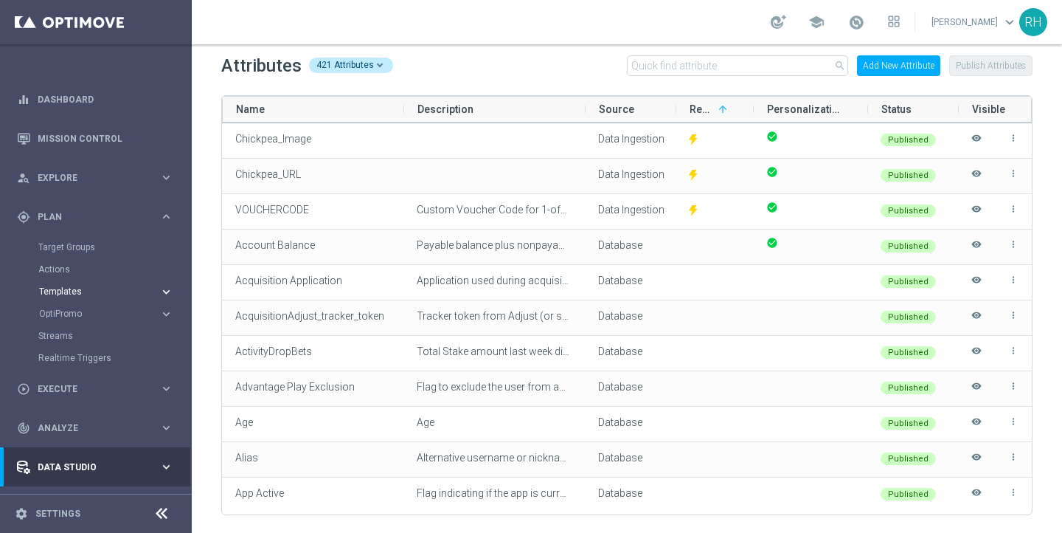
click at [74, 294] on span "Templates" at bounding box center [91, 291] width 105 height 9
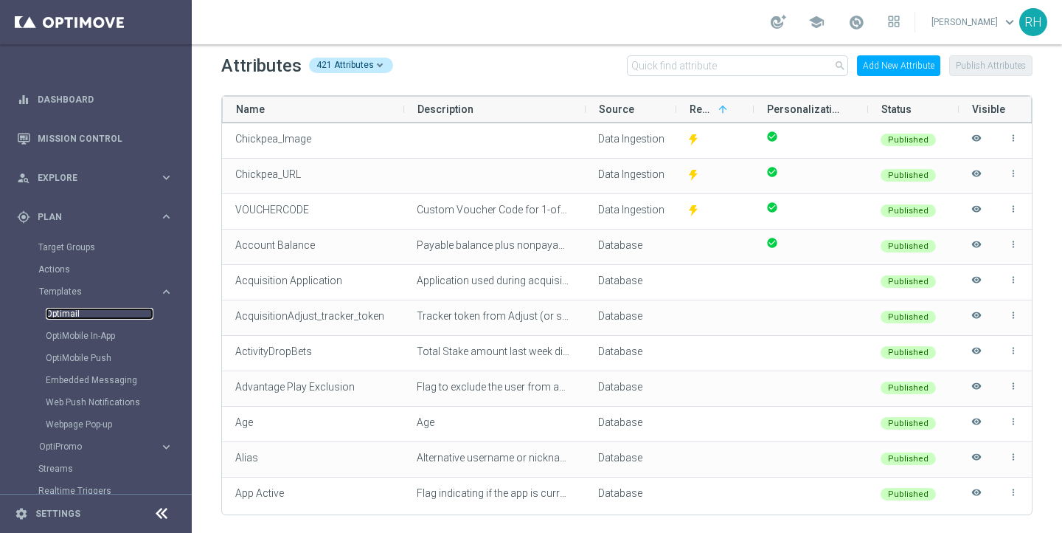
click at [72, 314] on link "Optimail" at bounding box center [100, 314] width 108 height 12
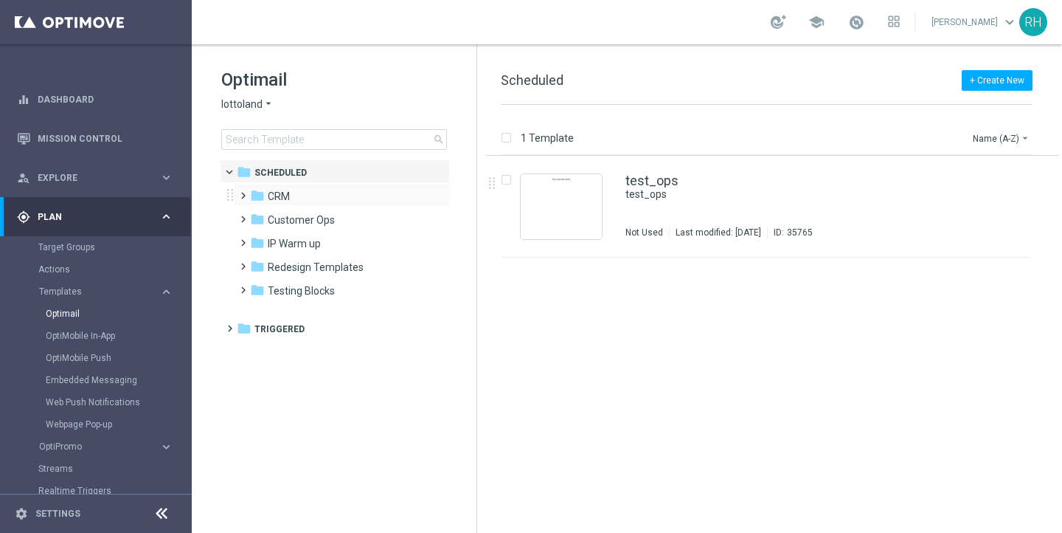
click at [243, 192] on span at bounding box center [240, 189] width 7 height 6
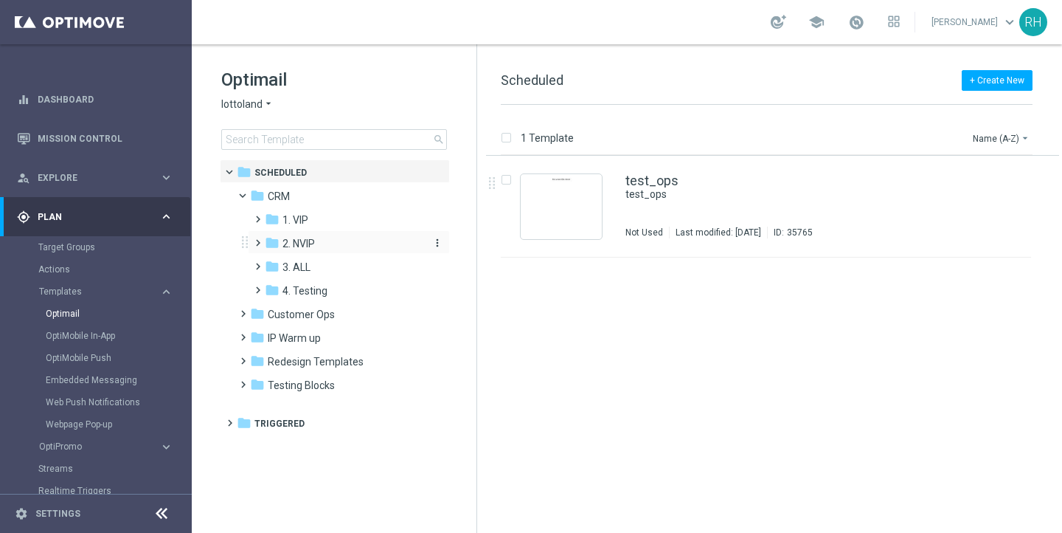
click at [269, 240] on icon "folder" at bounding box center [272, 242] width 15 height 15
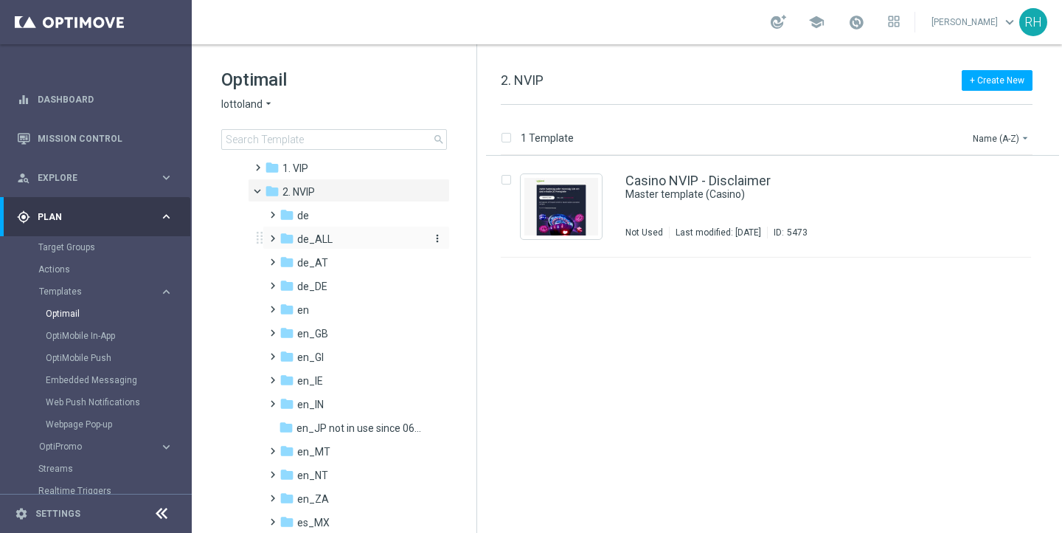
scroll to position [57, 0]
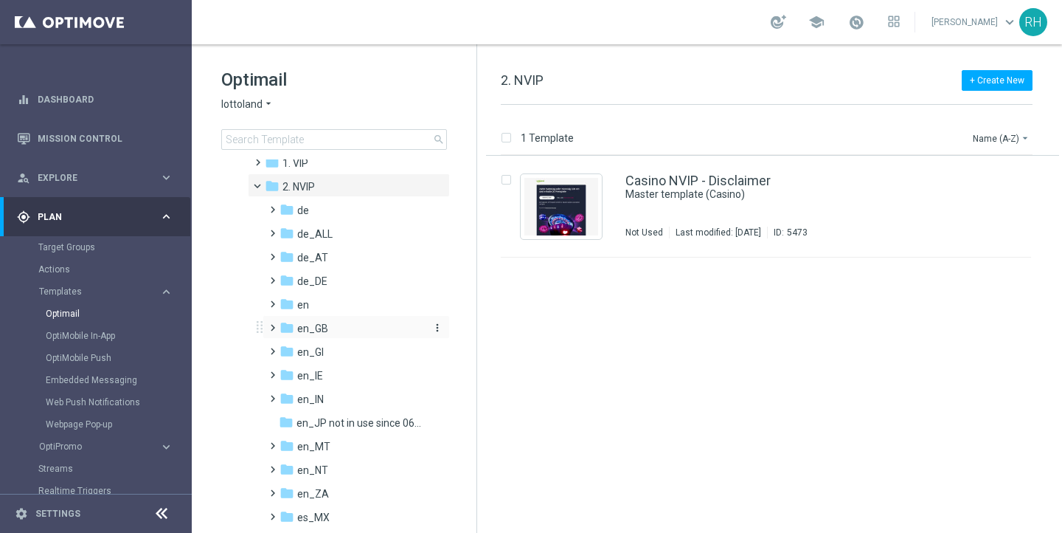
click at [280, 325] on icon "folder" at bounding box center [287, 327] width 15 height 15
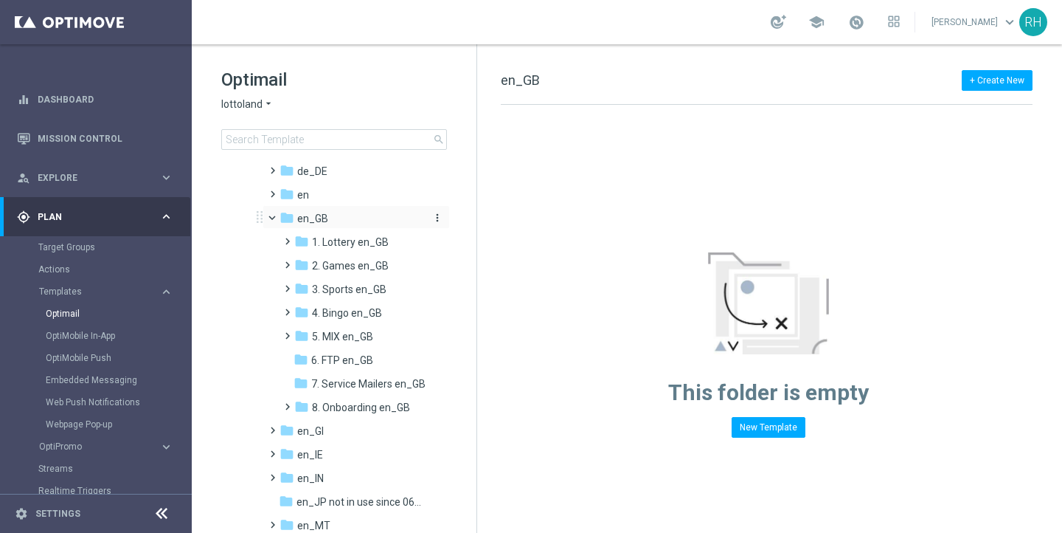
scroll to position [168, 0]
click at [288, 236] on span at bounding box center [284, 233] width 7 height 6
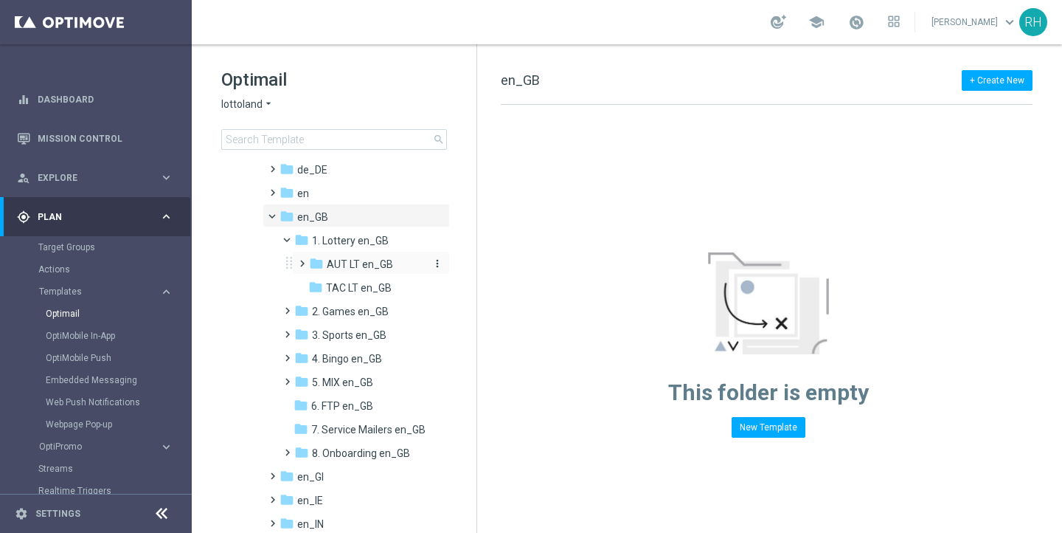
click at [326, 266] on div "folder AUT LT en_GB" at bounding box center [368, 264] width 119 height 17
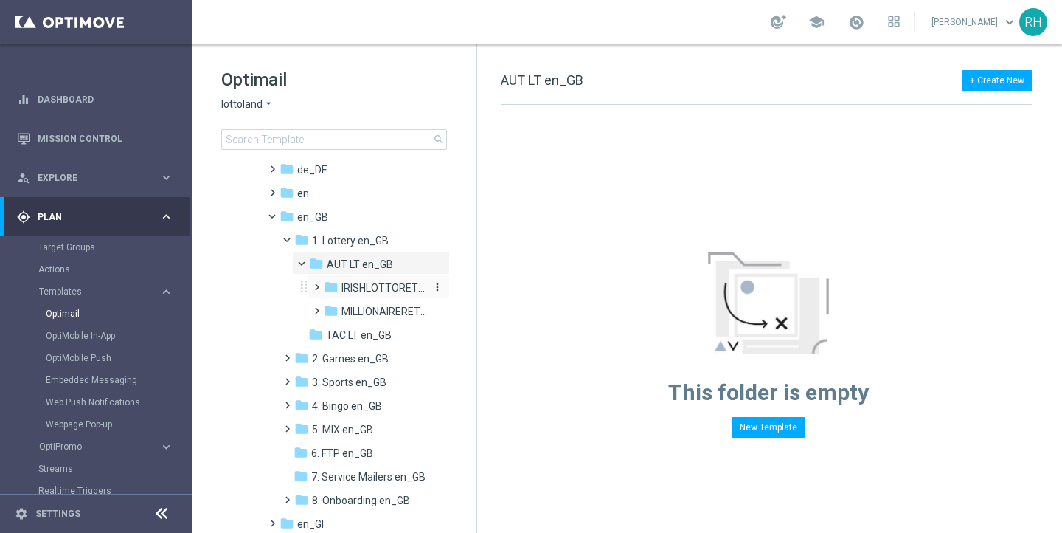
click at [336, 290] on icon "folder" at bounding box center [331, 287] width 15 height 15
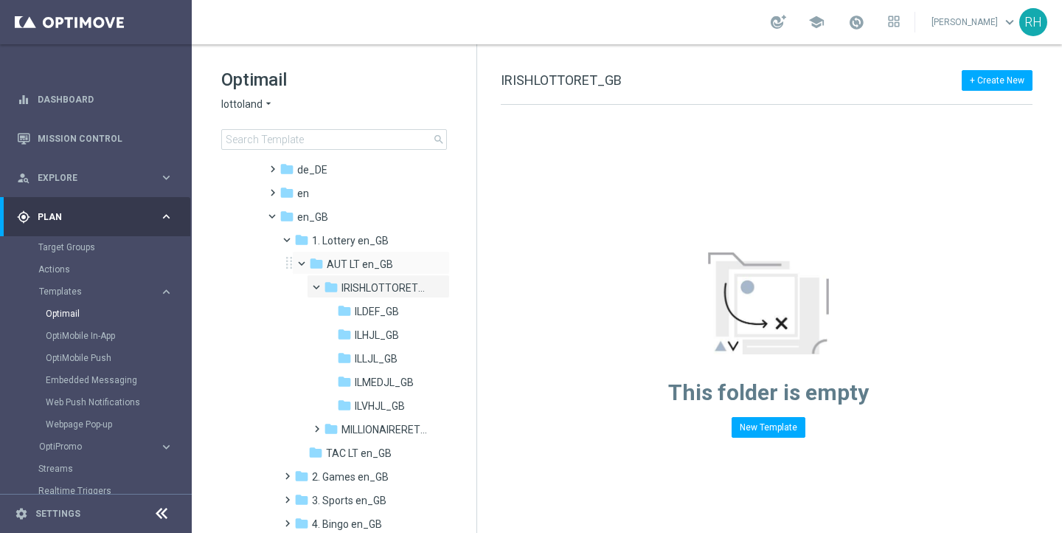
click at [305, 263] on span at bounding box center [308, 260] width 6 height 7
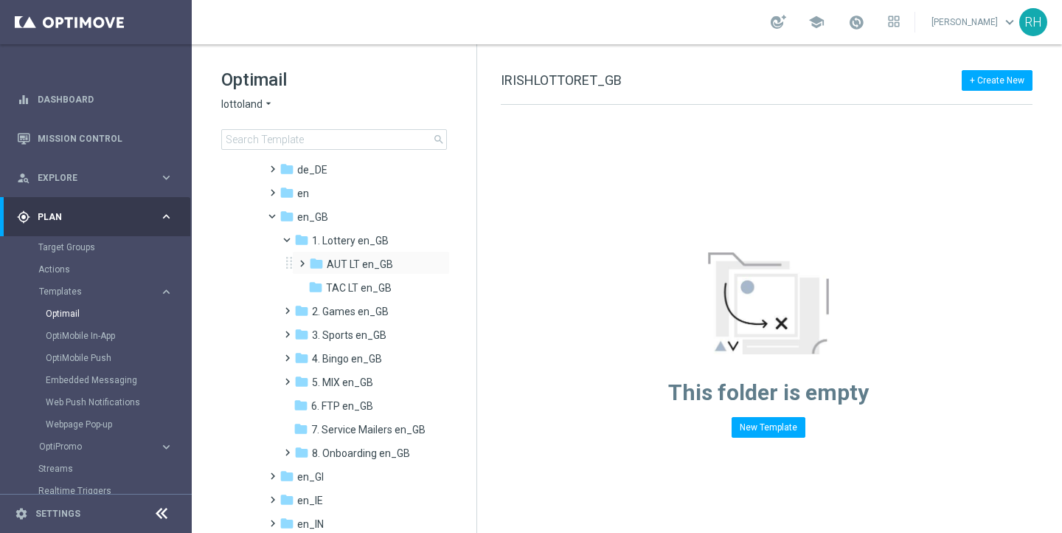
click at [302, 260] on span at bounding box center [299, 257] width 7 height 6
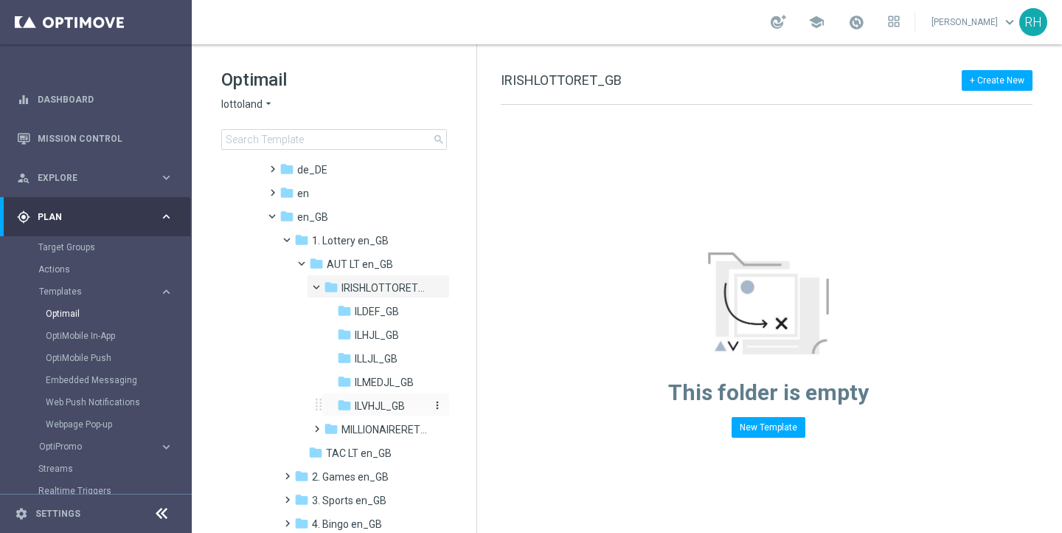
click at [377, 403] on span "ILVHJL_GB" at bounding box center [380, 405] width 50 height 13
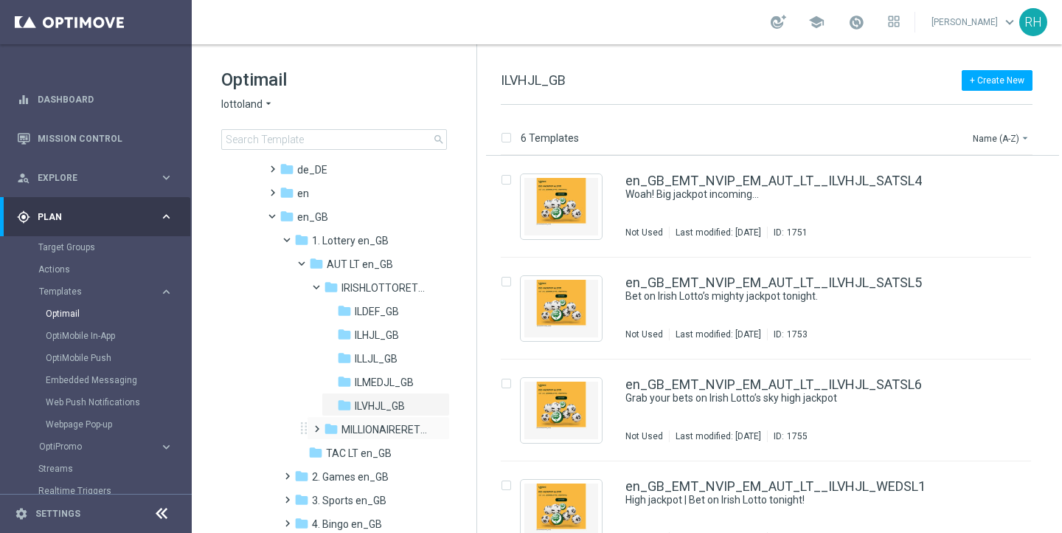
click at [317, 425] on span at bounding box center [314, 422] width 7 height 6
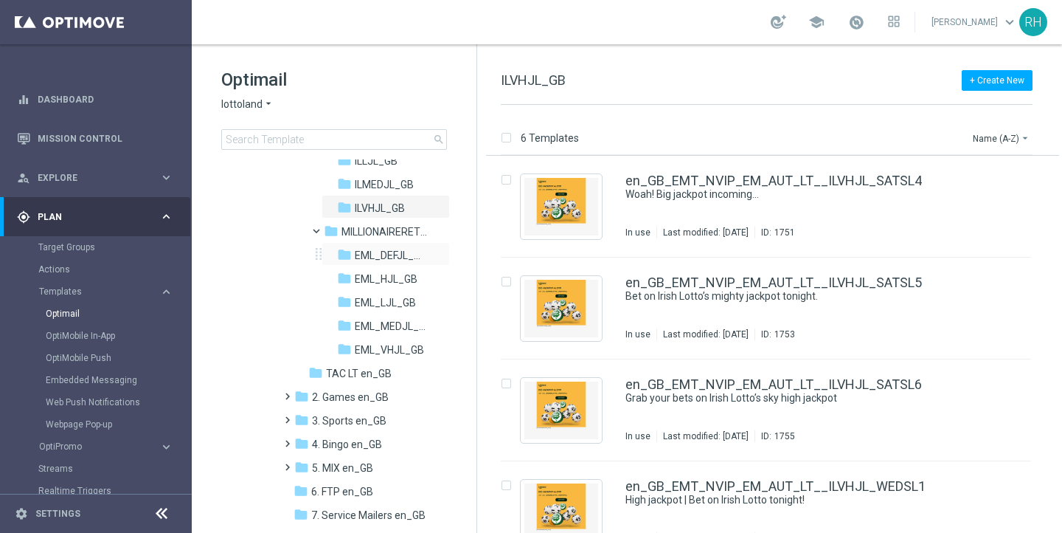
scroll to position [367, 0]
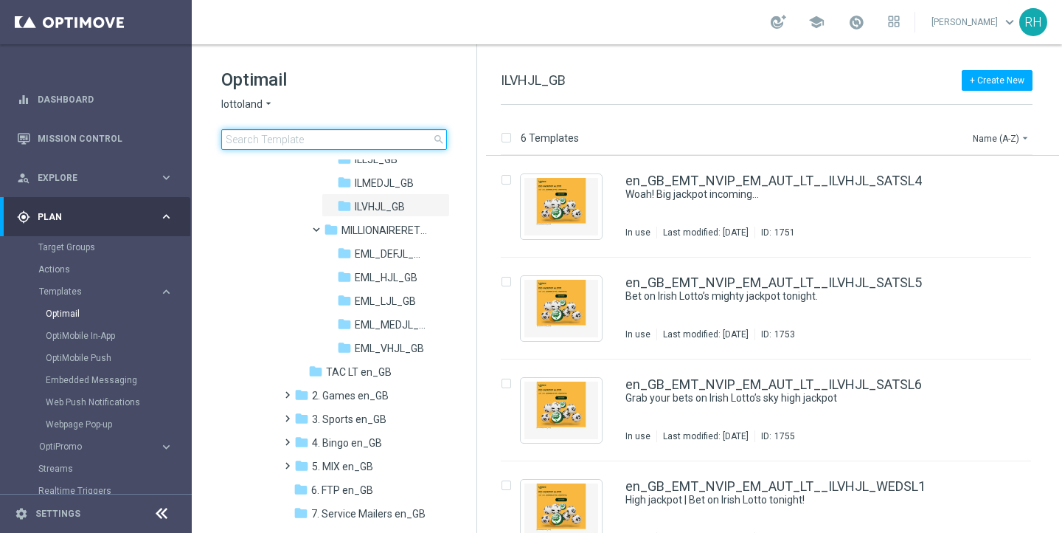
click at [319, 142] on input at bounding box center [334, 139] width 226 height 21
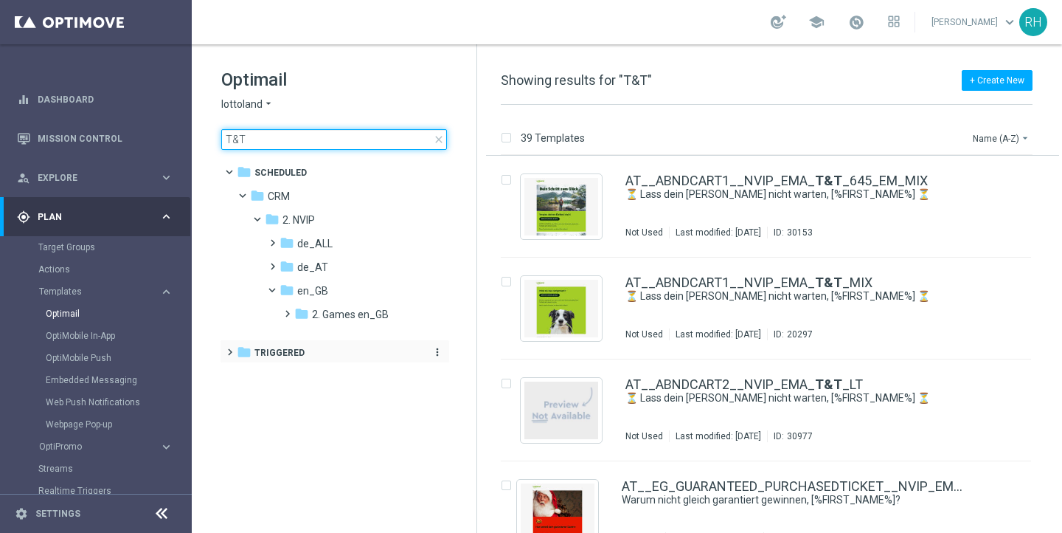
type input "T&T"
click at [310, 360] on div "folder Triggered" at bounding box center [327, 352] width 181 height 17
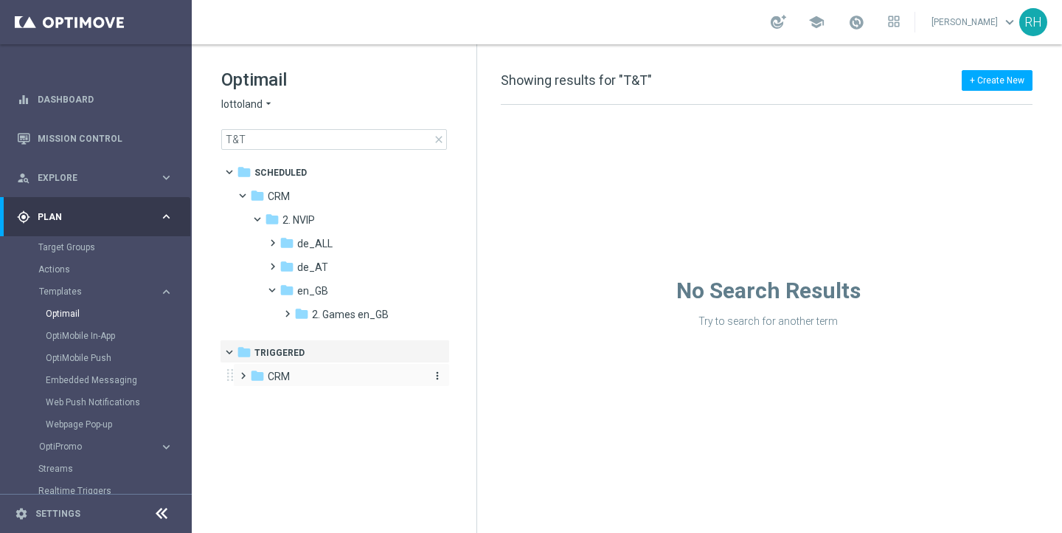
click at [260, 377] on icon "folder" at bounding box center [257, 375] width 15 height 15
click at [295, 444] on span "Track & Trigger" at bounding box center [317, 446] width 70 height 13
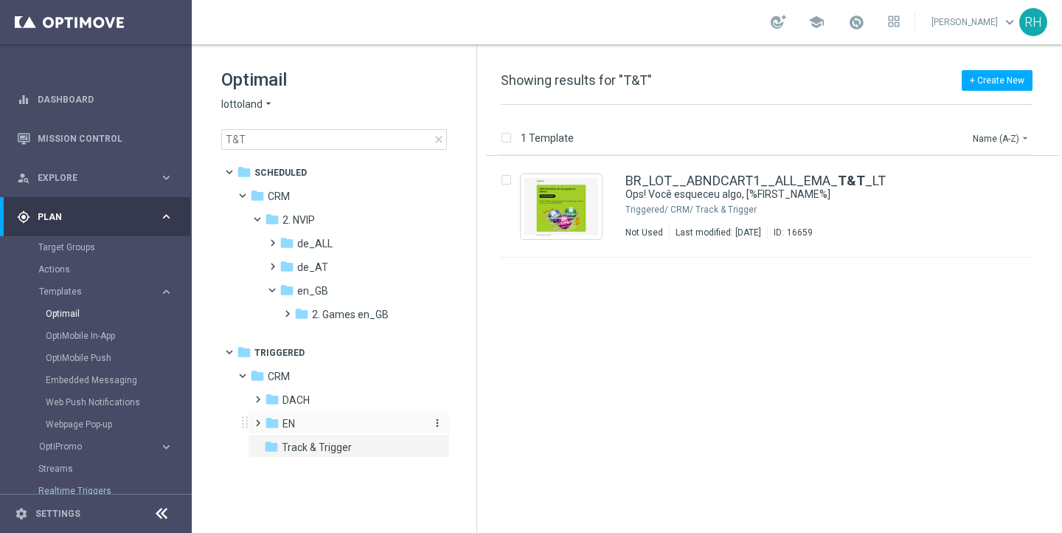
click at [287, 419] on span "EN" at bounding box center [288, 423] width 13 height 13
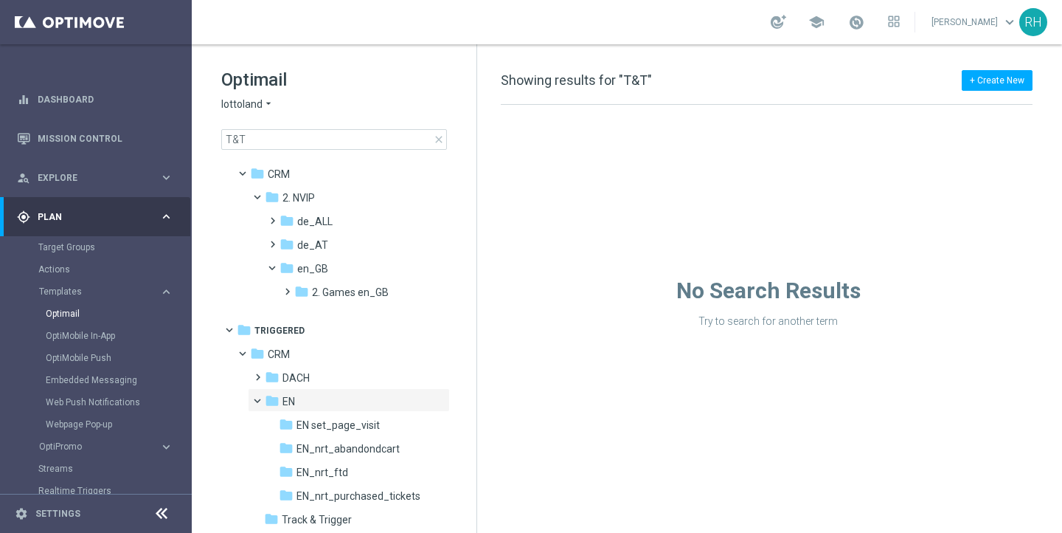
scroll to position [25, 0]
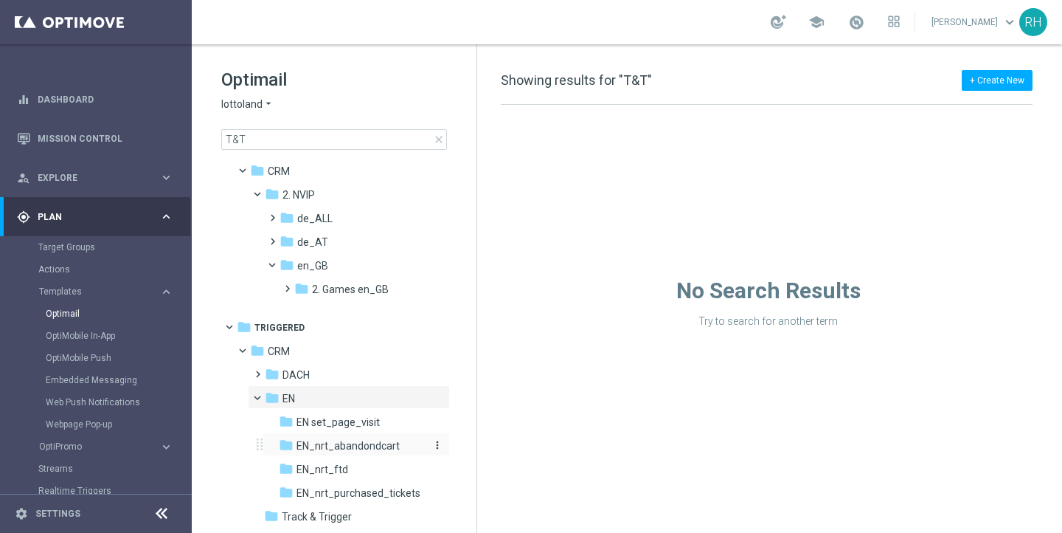
click at [337, 442] on span "EN_nrt_abandondcart" at bounding box center [348, 445] width 103 height 13
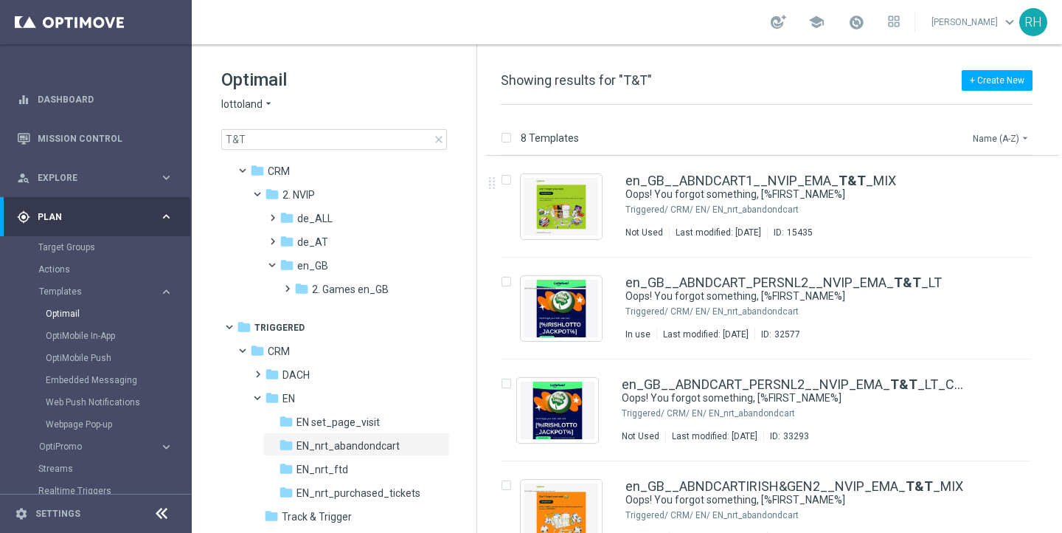
click at [1014, 137] on button "Name (A-Z) arrow_drop_down" at bounding box center [1001, 138] width 61 height 18
click at [984, 200] on span "Date Modified (Newest)" at bounding box center [975, 203] width 99 height 10
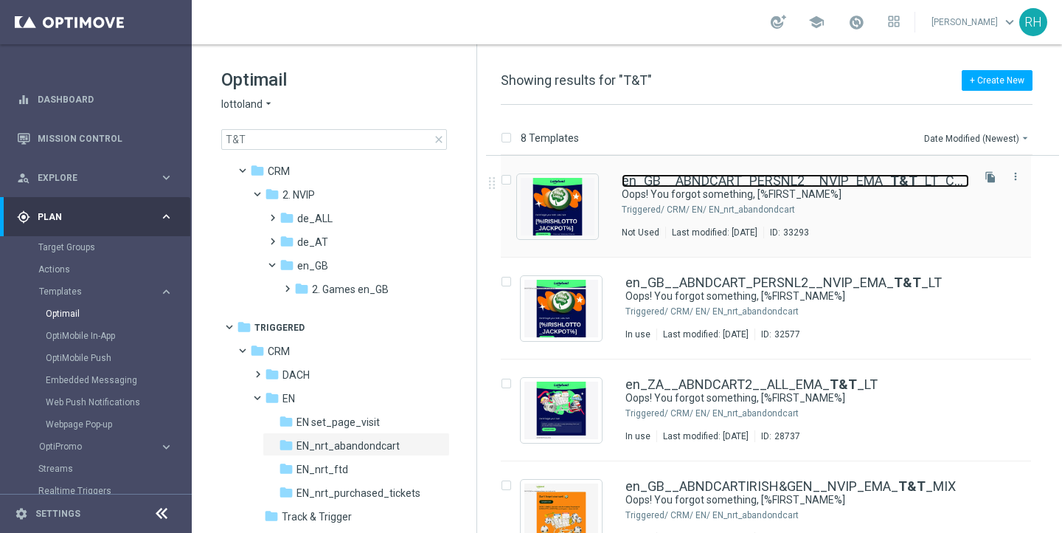
click at [863, 182] on link "en_GB__ABNDCART_PERSNL2__NVIP_EMA_ T&T _LT_COPY" at bounding box center [795, 180] width 347 height 13
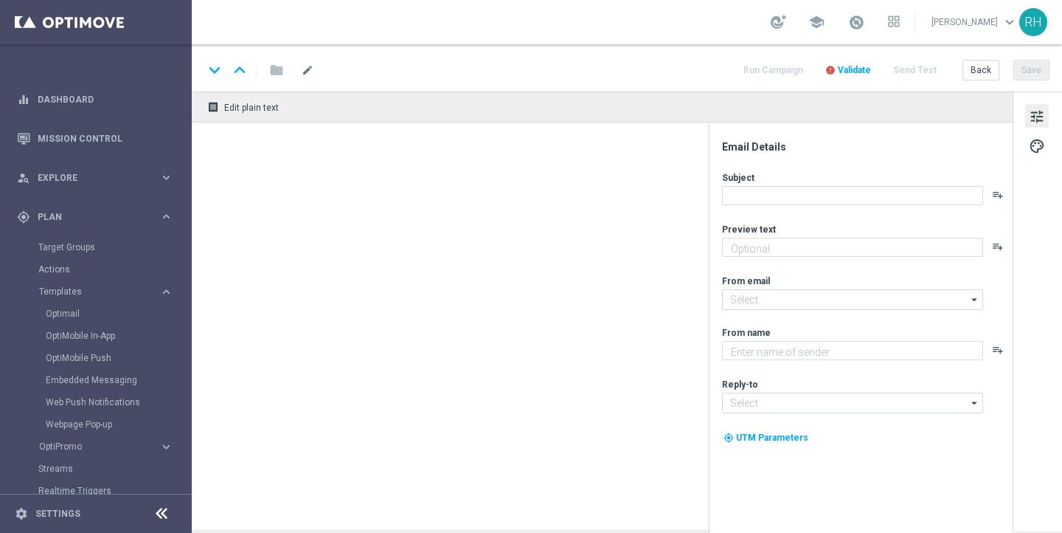
type textarea "Your cart is waiting!"
type input "mail@crm.lottoland.com"
type textarea "Lottoland"
type input "support@lottoland.co.uk"
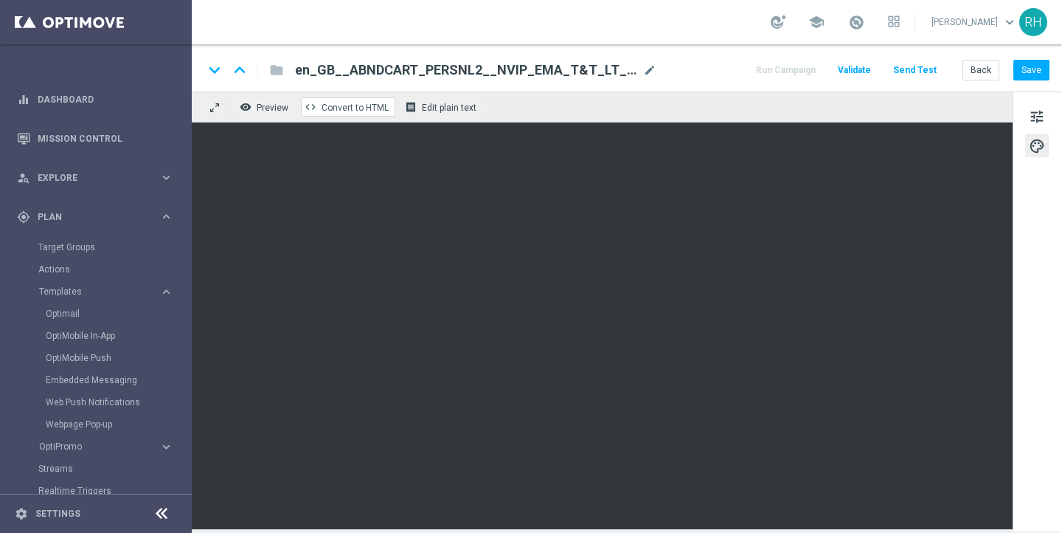
click at [378, 105] on span "Convert to HTML" at bounding box center [355, 108] width 67 height 10
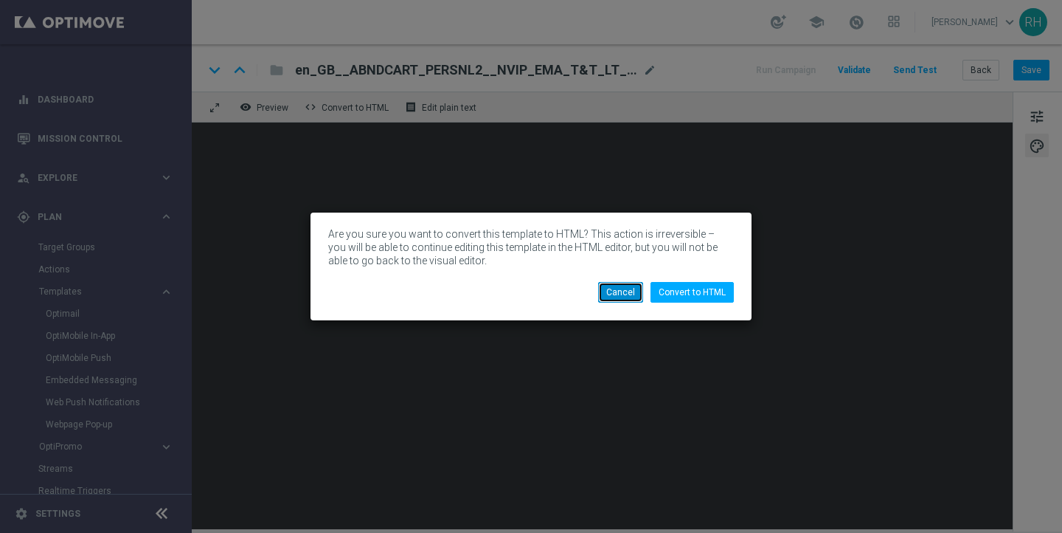
click at [620, 292] on button "Cancel" at bounding box center [620, 292] width 45 height 21
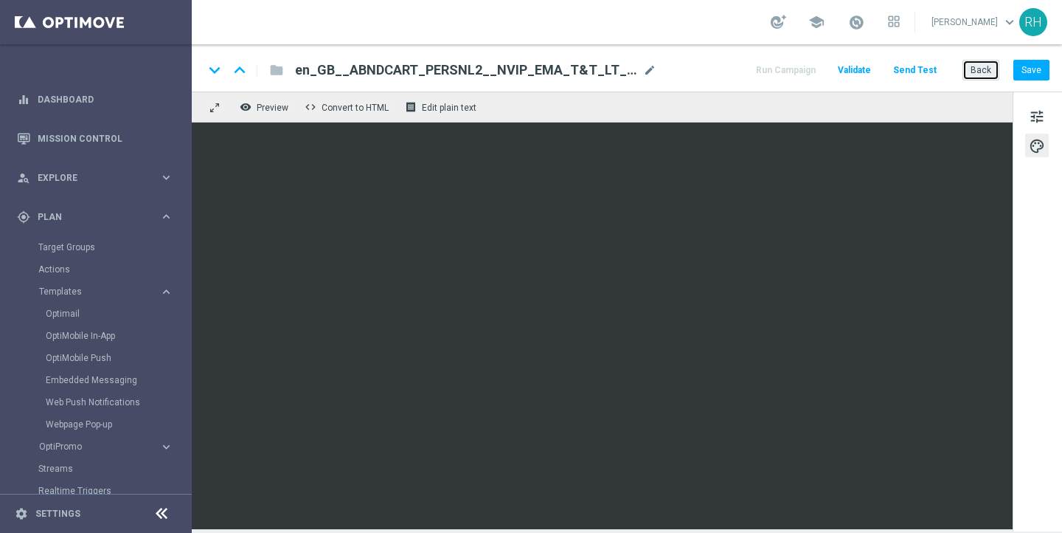
click at [978, 68] on button "Back" at bounding box center [981, 70] width 37 height 21
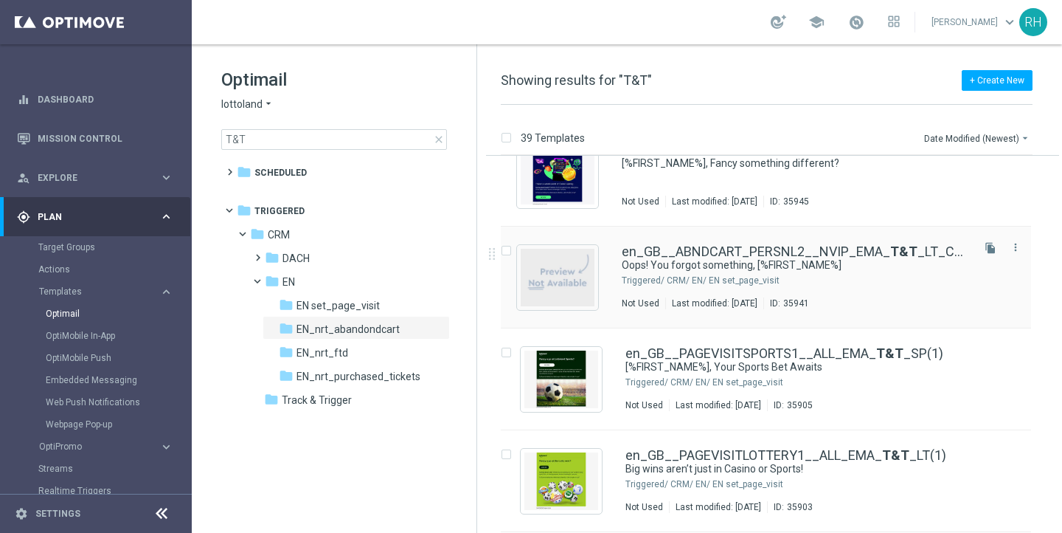
scroll to position [27, 0]
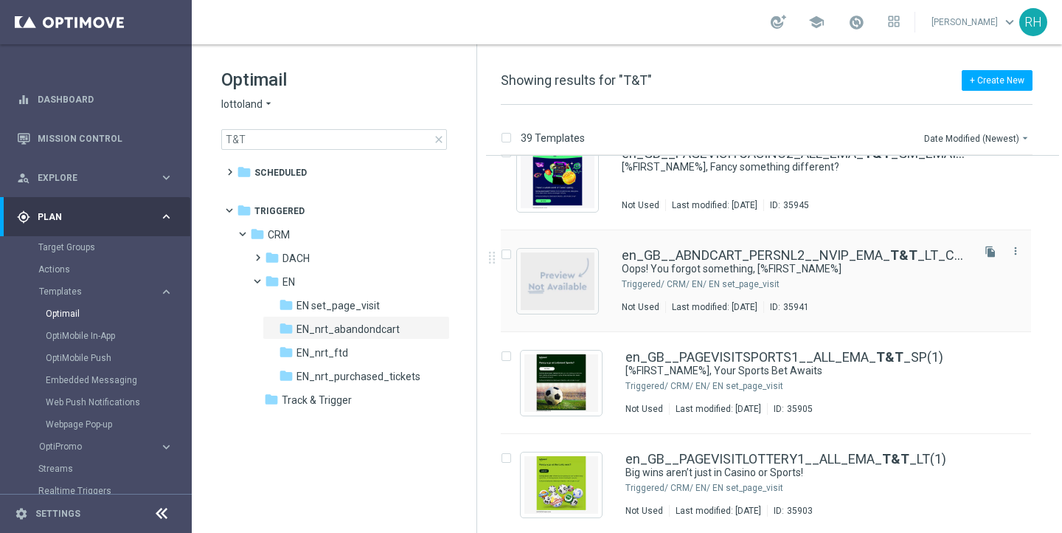
click at [893, 277] on div "en_GB__ABNDCART_PERSNL2__NVIP_EMA_ T&T _LT_COPY(1) Oops! You forgot something, …" at bounding box center [795, 281] width 347 height 64
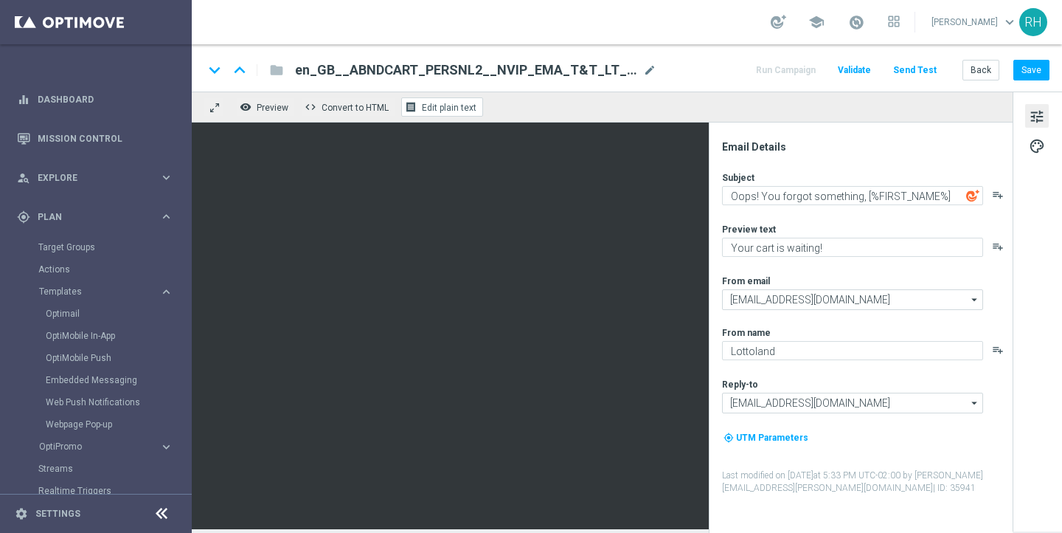
click at [458, 109] on span "Edit plain text" at bounding box center [449, 108] width 55 height 10
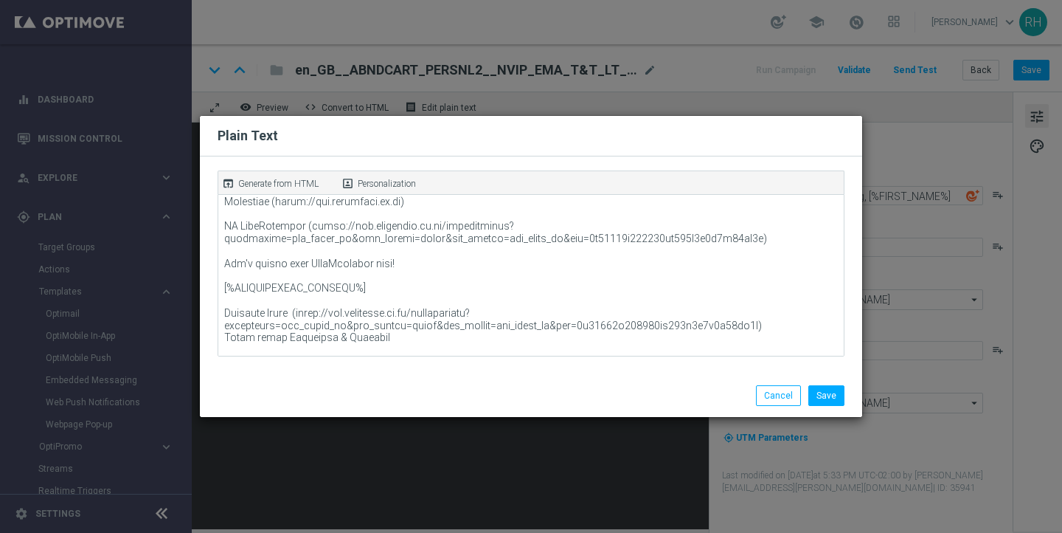
scroll to position [639, 0]
click at [763, 398] on button "Cancel" at bounding box center [778, 395] width 45 height 21
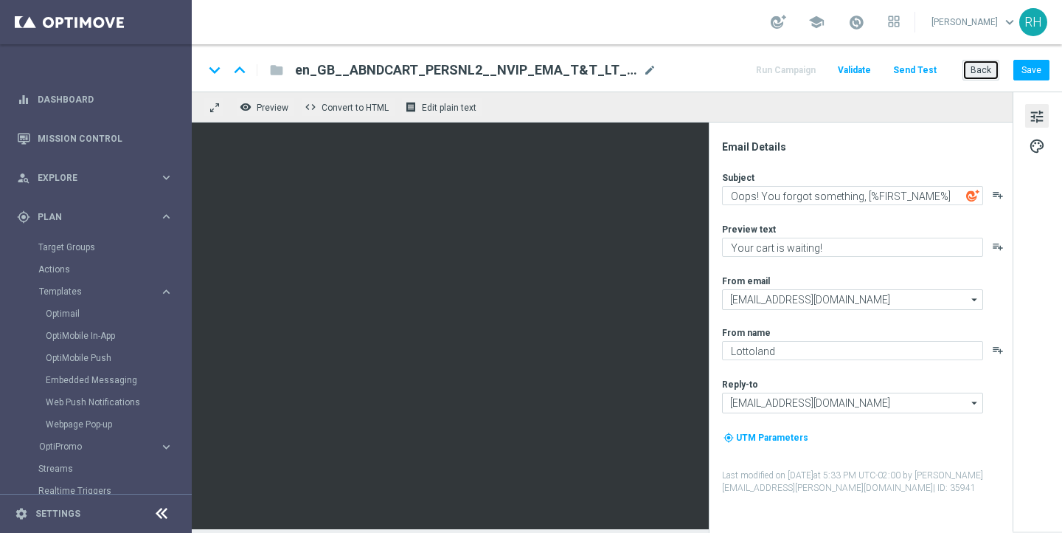
click at [985, 69] on button "Back" at bounding box center [981, 70] width 37 height 21
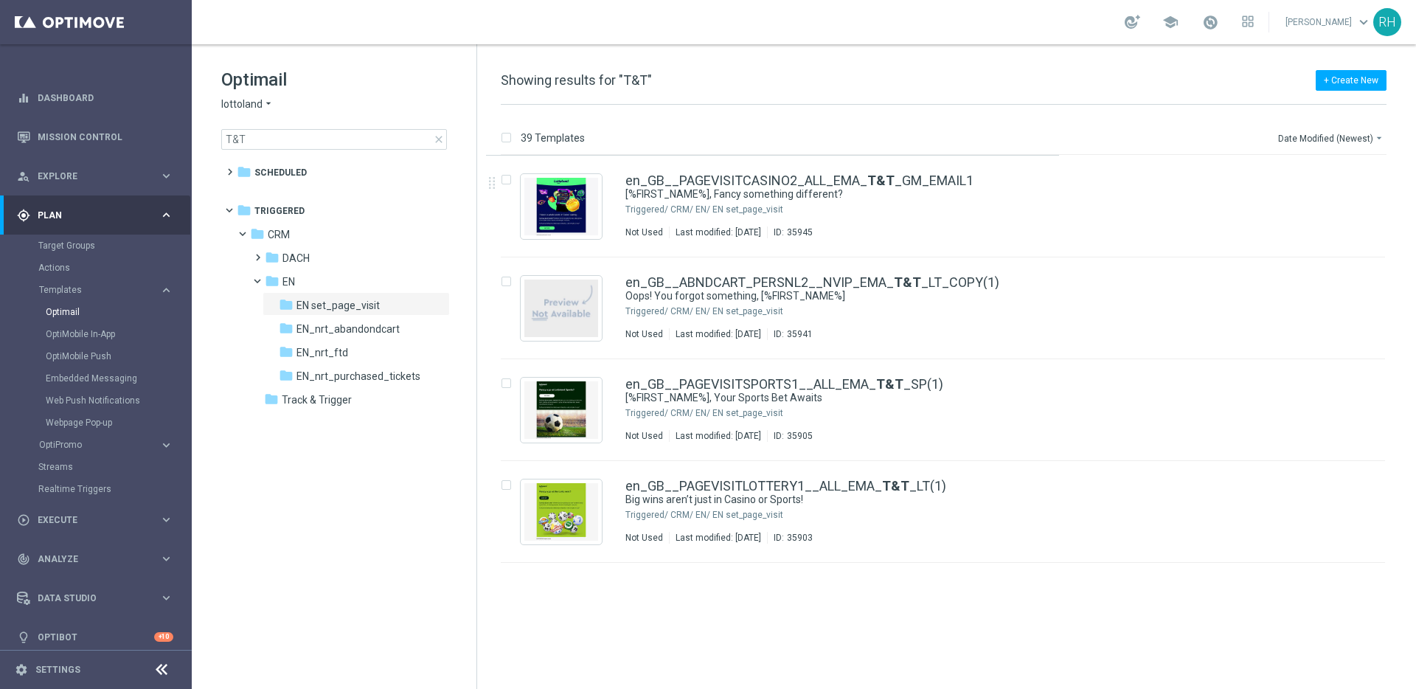
scroll to position [1, 0]
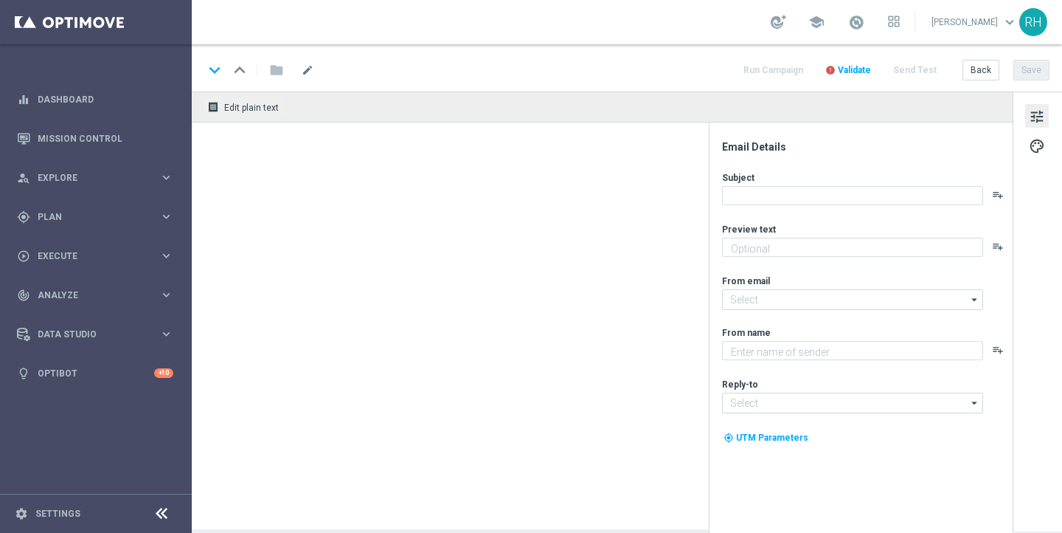
type textarea "Your Lottoland account is open!"
type textarea "Lottoland"
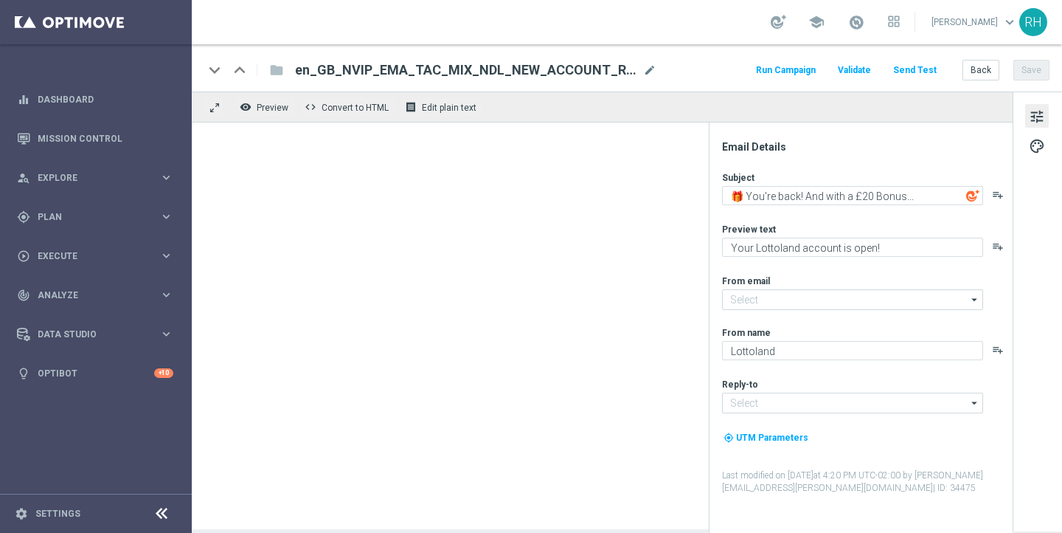
type input "mail@crm.lottoland.com"
type input "support@lottoland.co.uk"
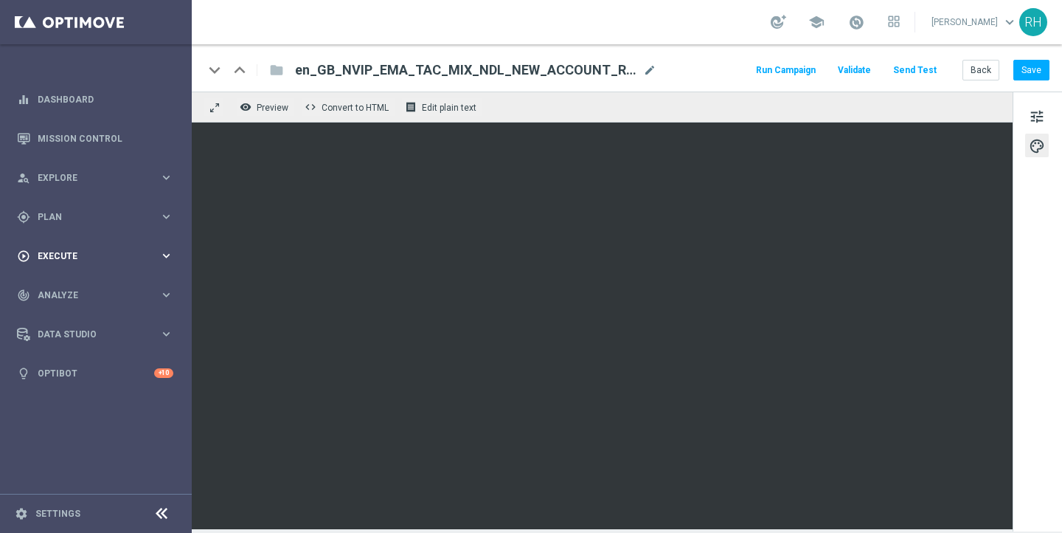
click at [121, 258] on span "Execute" at bounding box center [99, 256] width 122 height 9
click at [111, 225] on div "gps_fixed Plan keyboard_arrow_right" at bounding box center [95, 216] width 190 height 39
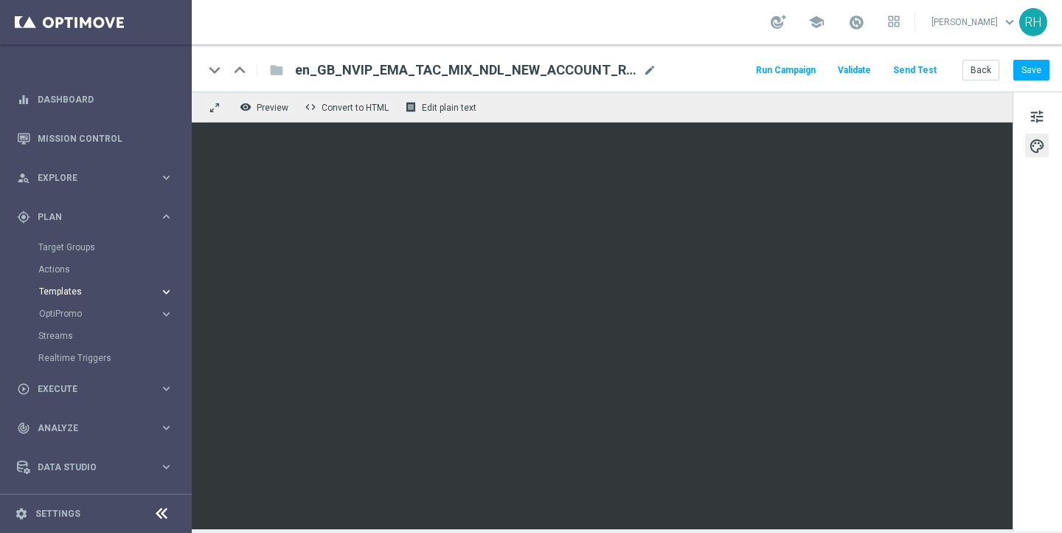
click at [100, 293] on span "Templates" at bounding box center [91, 291] width 105 height 9
click at [100, 295] on span "Templates" at bounding box center [91, 291] width 105 height 9
click at [102, 309] on span "OptiPromo" at bounding box center [91, 313] width 105 height 9
click at [114, 185] on div "person_search Explore keyboard_arrow_right" at bounding box center [95, 177] width 190 height 39
click at [111, 431] on span "Execute" at bounding box center [99, 433] width 122 height 9
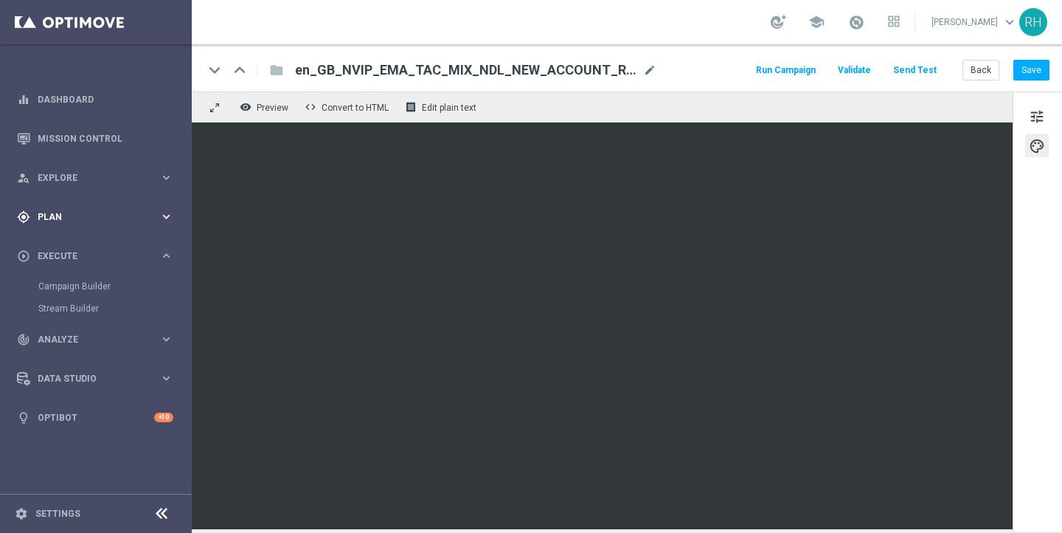
click at [134, 223] on div "gps_fixed Plan keyboard_arrow_right" at bounding box center [95, 216] width 190 height 39
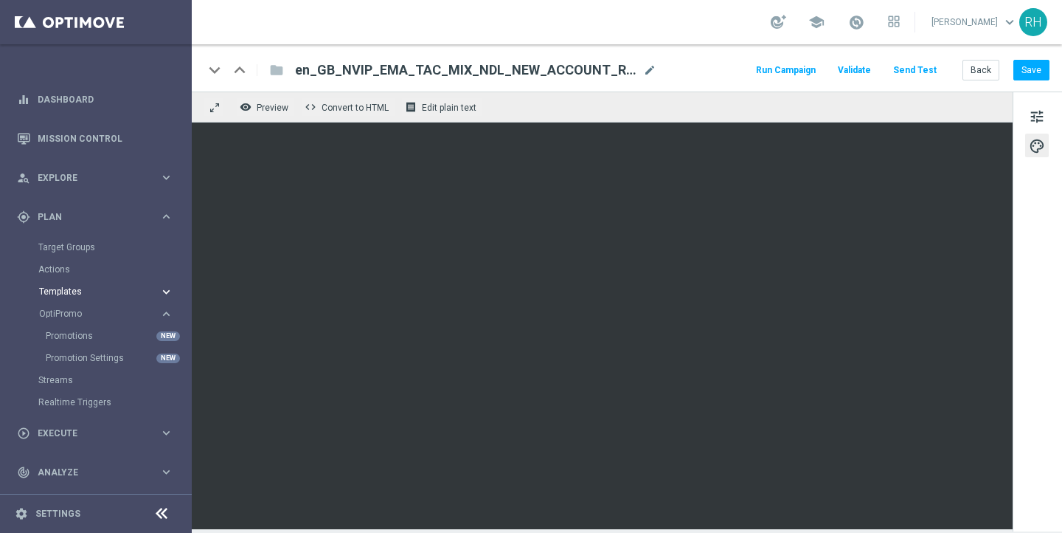
click at [91, 296] on button "Templates keyboard_arrow_right" at bounding box center [106, 291] width 136 height 12
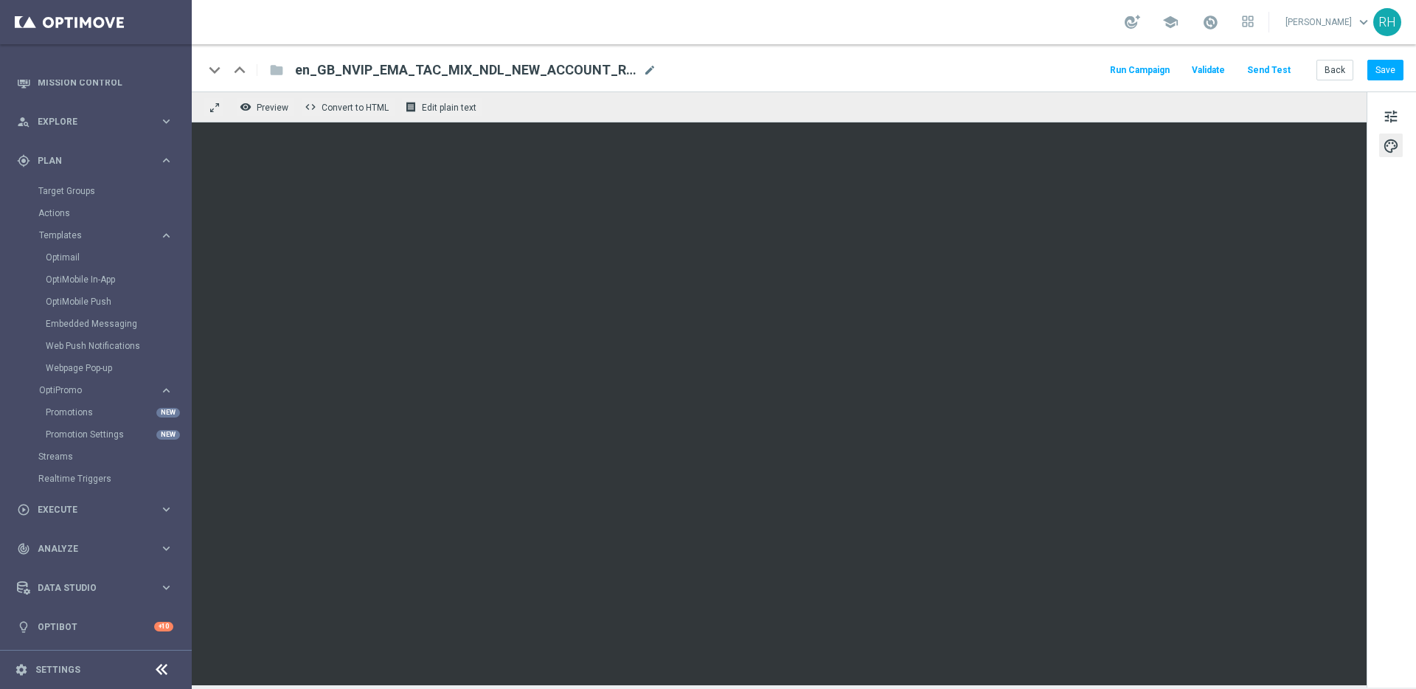
scroll to position [56, 0]
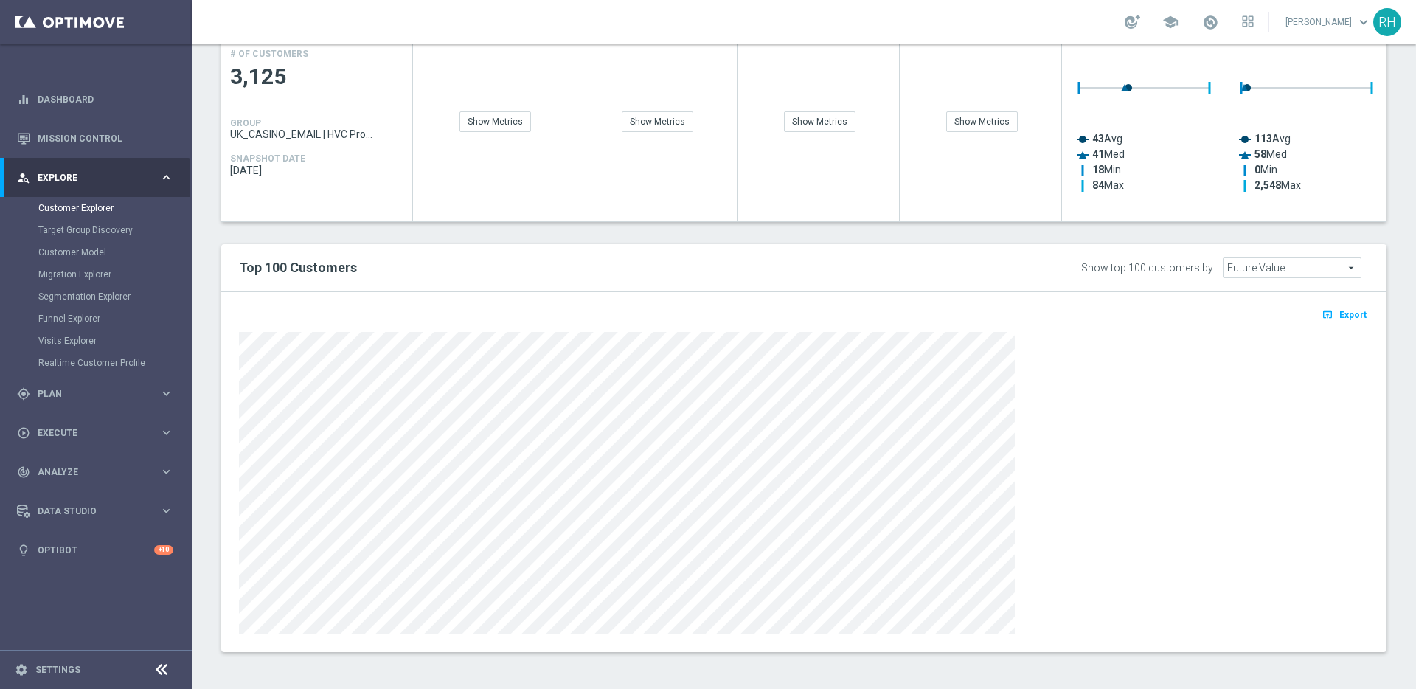
scroll to position [0, 3551]
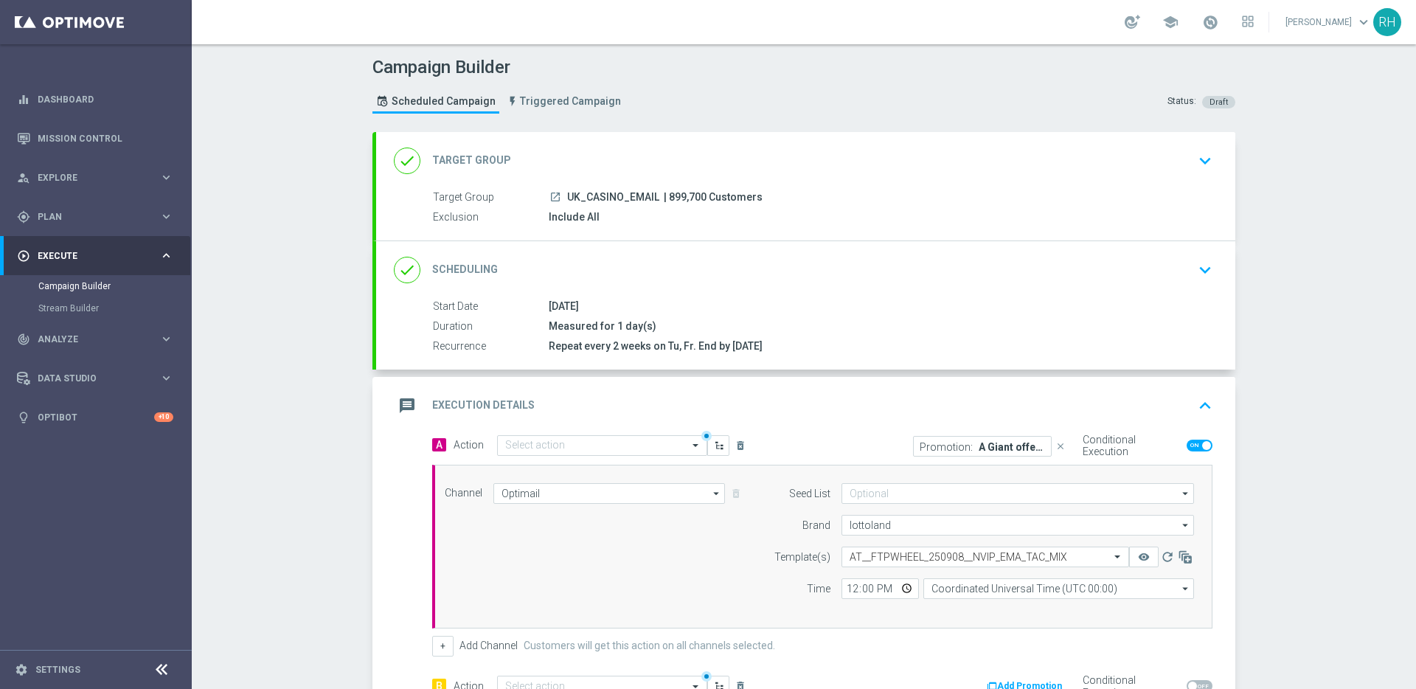
scroll to position [173, 0]
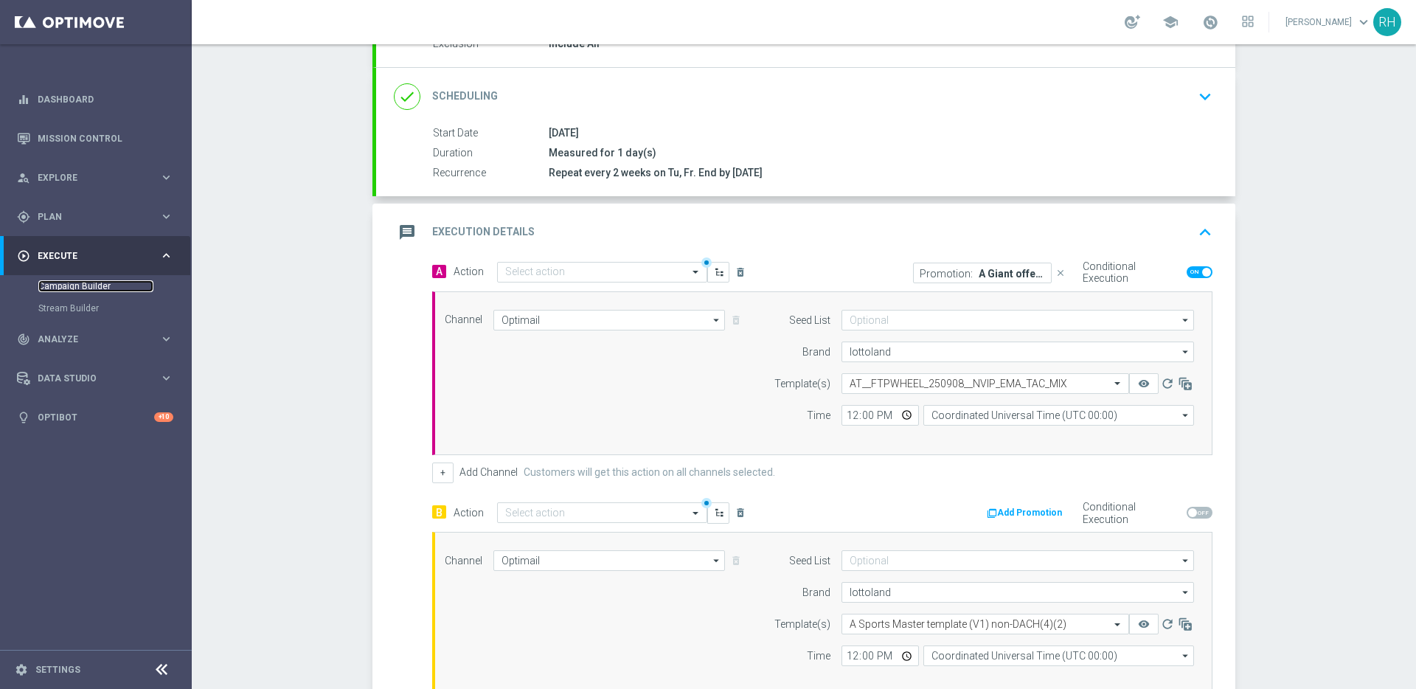
click at [79, 282] on link "Campaign Builder" at bounding box center [95, 286] width 115 height 12
click at [89, 242] on div "play_circle_outline Execute keyboard_arrow_right" at bounding box center [95, 255] width 190 height 39
click at [93, 214] on span "Plan" at bounding box center [99, 216] width 122 height 9
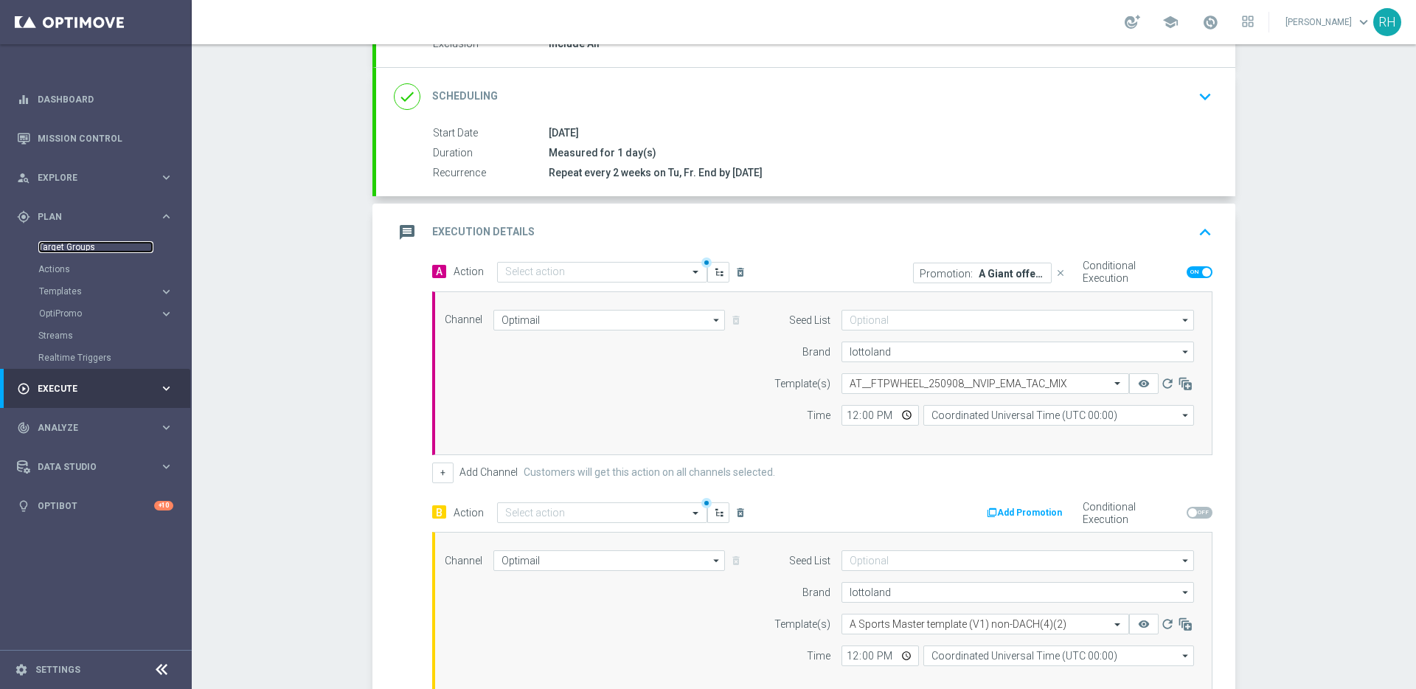
click at [91, 243] on link "Target Groups" at bounding box center [95, 247] width 115 height 12
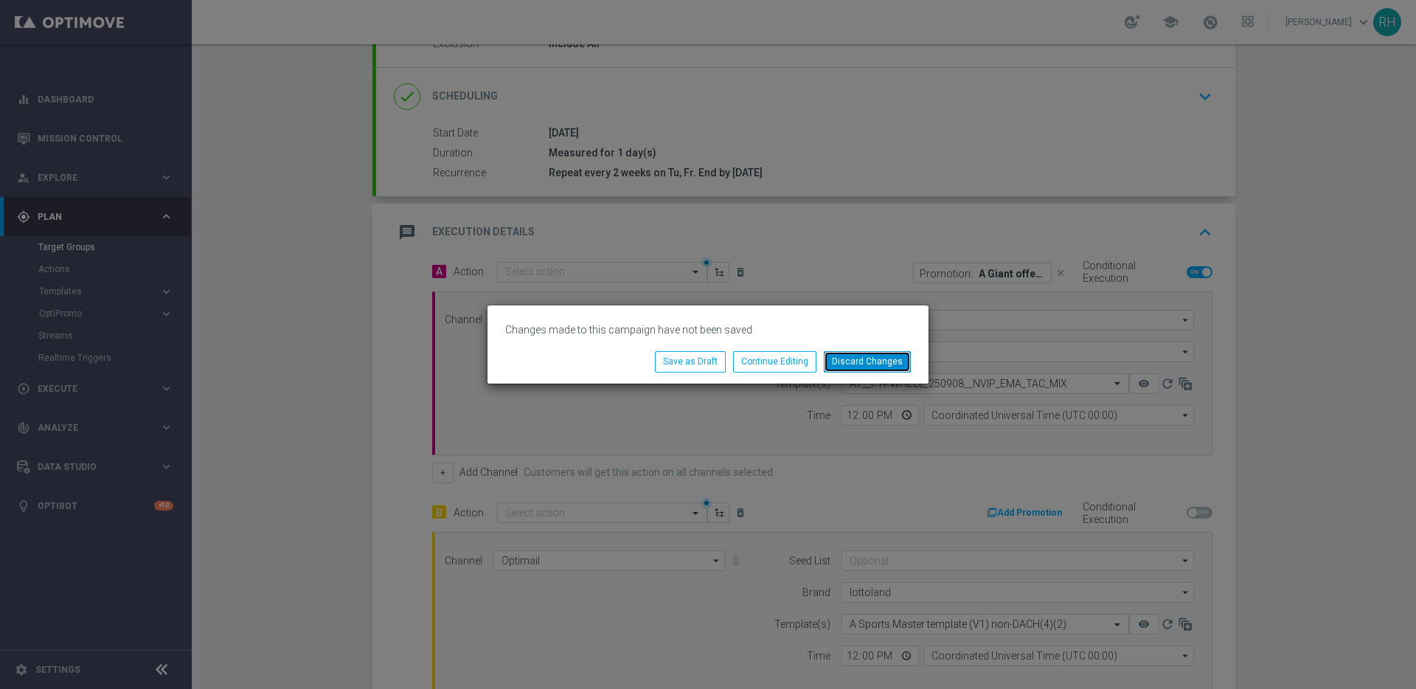
click at [857, 358] on button "Discard Changes" at bounding box center [867, 361] width 87 height 21
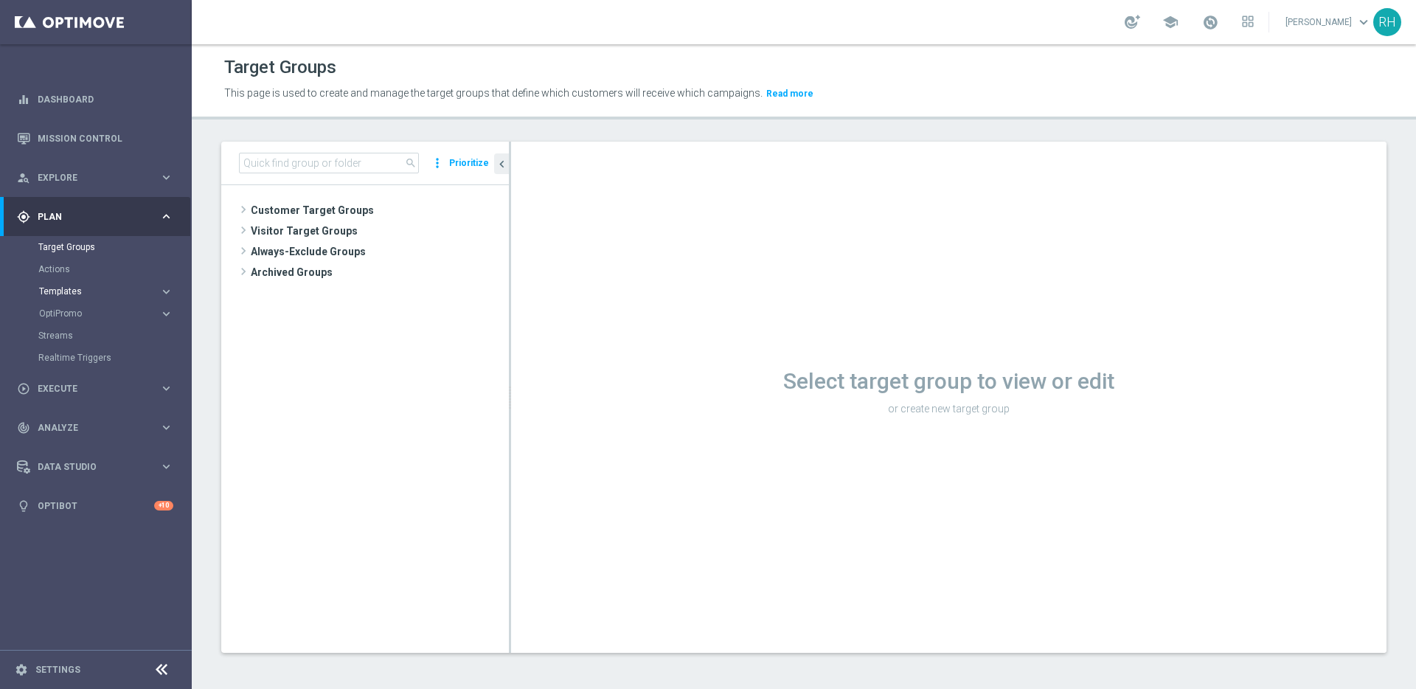
click at [107, 287] on span "Templates" at bounding box center [91, 291] width 105 height 9
click at [70, 312] on link "Optimail" at bounding box center [100, 314] width 108 height 12
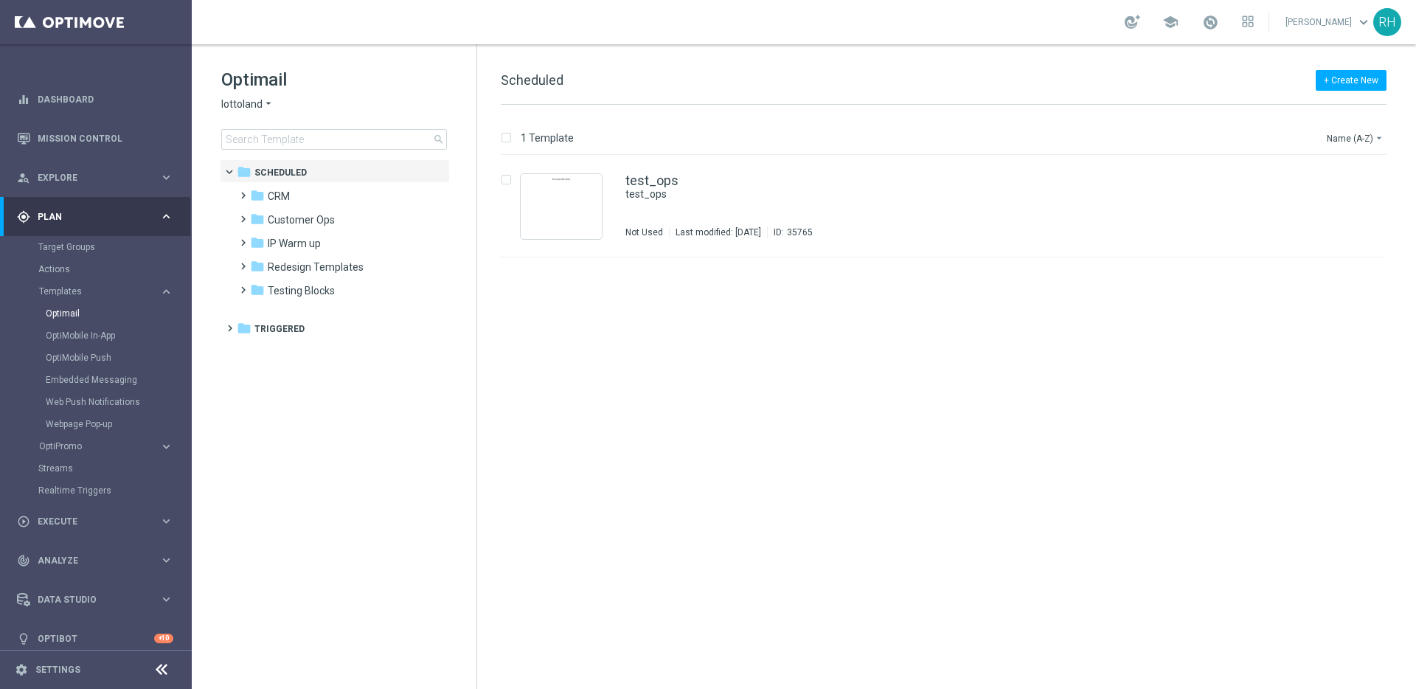
click at [370, 413] on tree-viewport "folder Scheduled more_vert folder CRM more_vert" at bounding box center [347, 422] width 255 height 527
click at [342, 409] on tree-viewport "folder Scheduled more_vert folder CRM more_vert" at bounding box center [347, 422] width 255 height 527
click at [323, 386] on tree-viewport "folder Scheduled more_vert folder CRM more_vert" at bounding box center [347, 422] width 255 height 527
click at [275, 375] on tree-viewport "folder Scheduled more_vert folder CRM more_vert" at bounding box center [347, 422] width 255 height 527
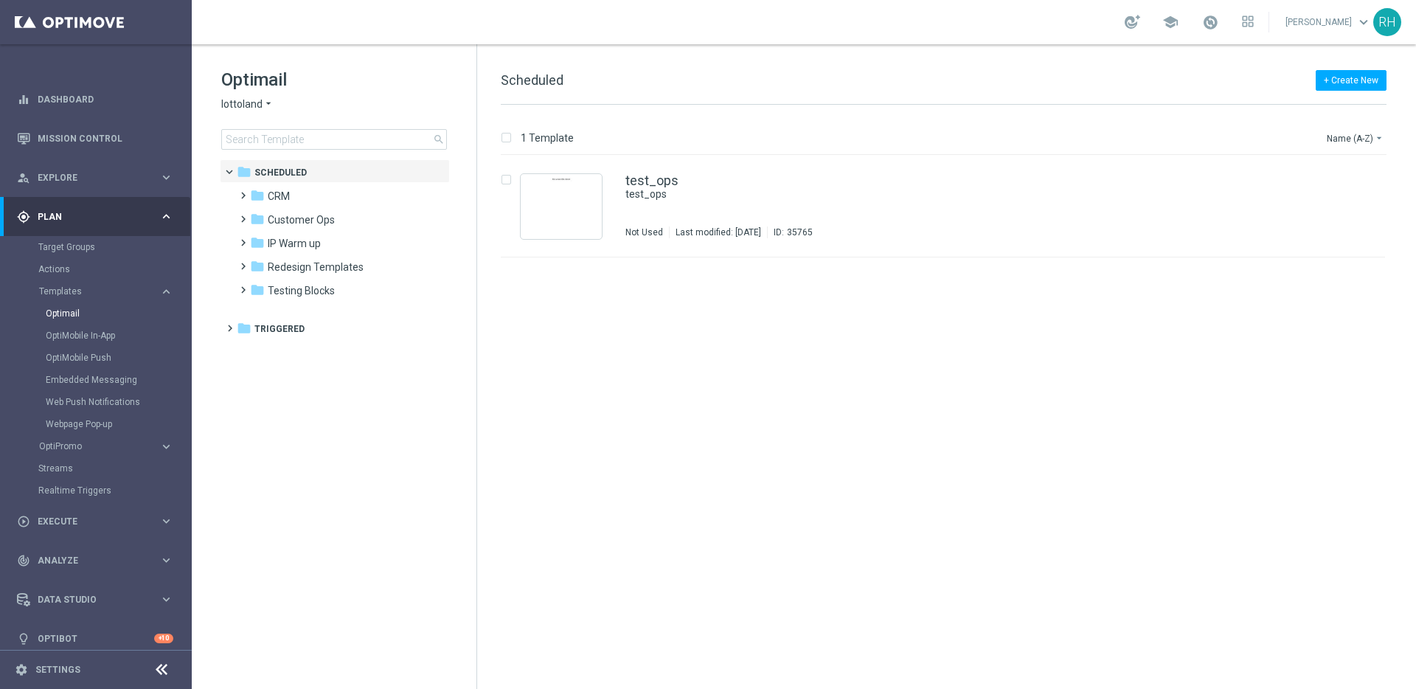
click at [336, 370] on tree-viewport "folder Scheduled more_vert folder CRM more_vert" at bounding box center [347, 422] width 255 height 527
click at [263, 102] on icon "arrow_drop_down" at bounding box center [269, 104] width 12 height 14
click at [304, 99] on div "lottoland arrow_drop_down × lottoland lottoland [GEOGRAPHIC_DATA] Sorte Online …" at bounding box center [334, 104] width 226 height 14
click at [249, 103] on span "lottoland" at bounding box center [241, 104] width 41 height 14
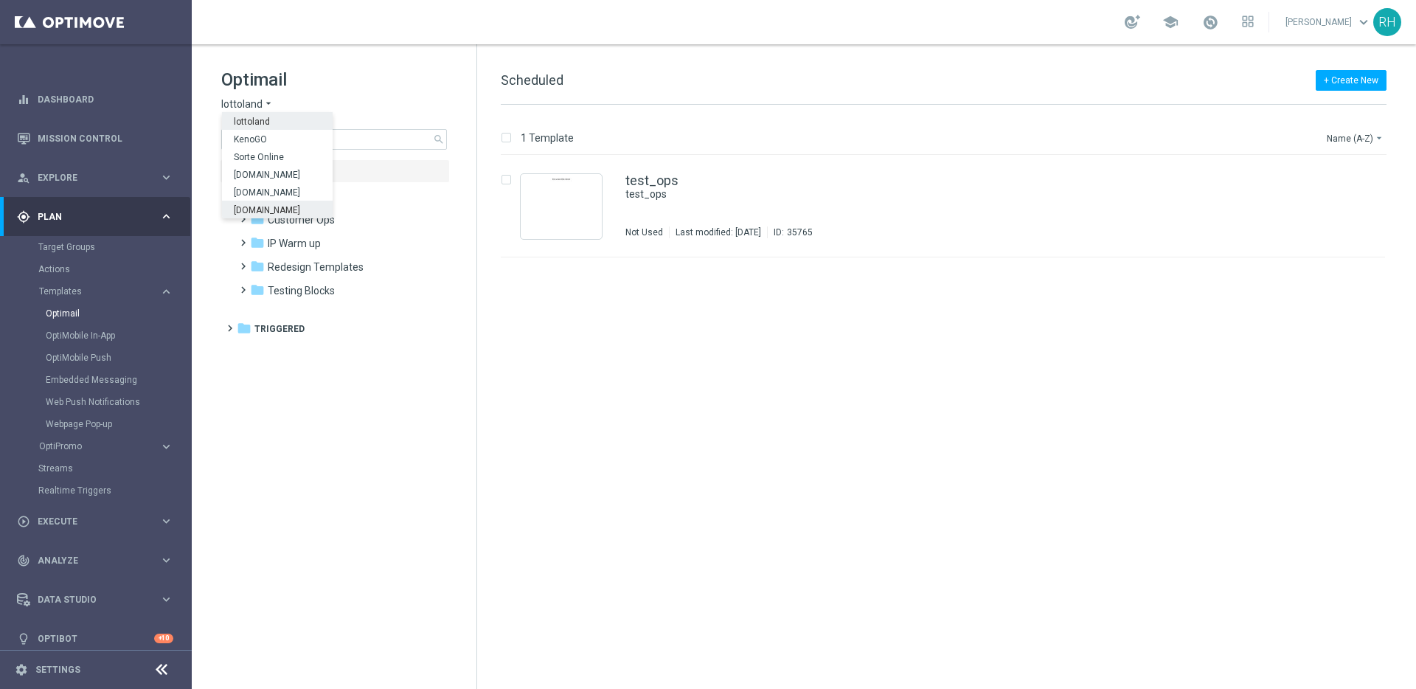
click at [333, 437] on tree-viewport "folder Scheduled more_vert folder CRM more_vert" at bounding box center [347, 422] width 255 height 527
click at [274, 202] on span "CRM" at bounding box center [279, 196] width 22 height 13
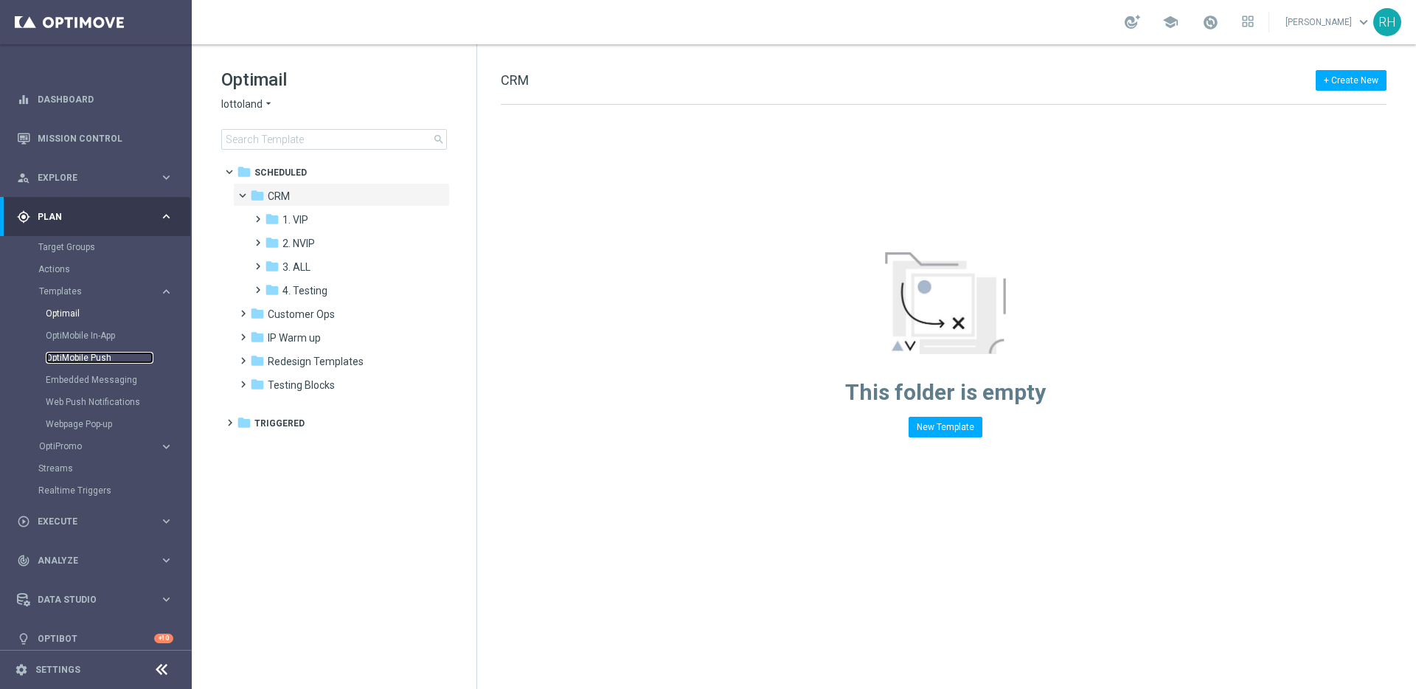
click at [108, 356] on link "OptiMobile Push" at bounding box center [100, 358] width 108 height 12
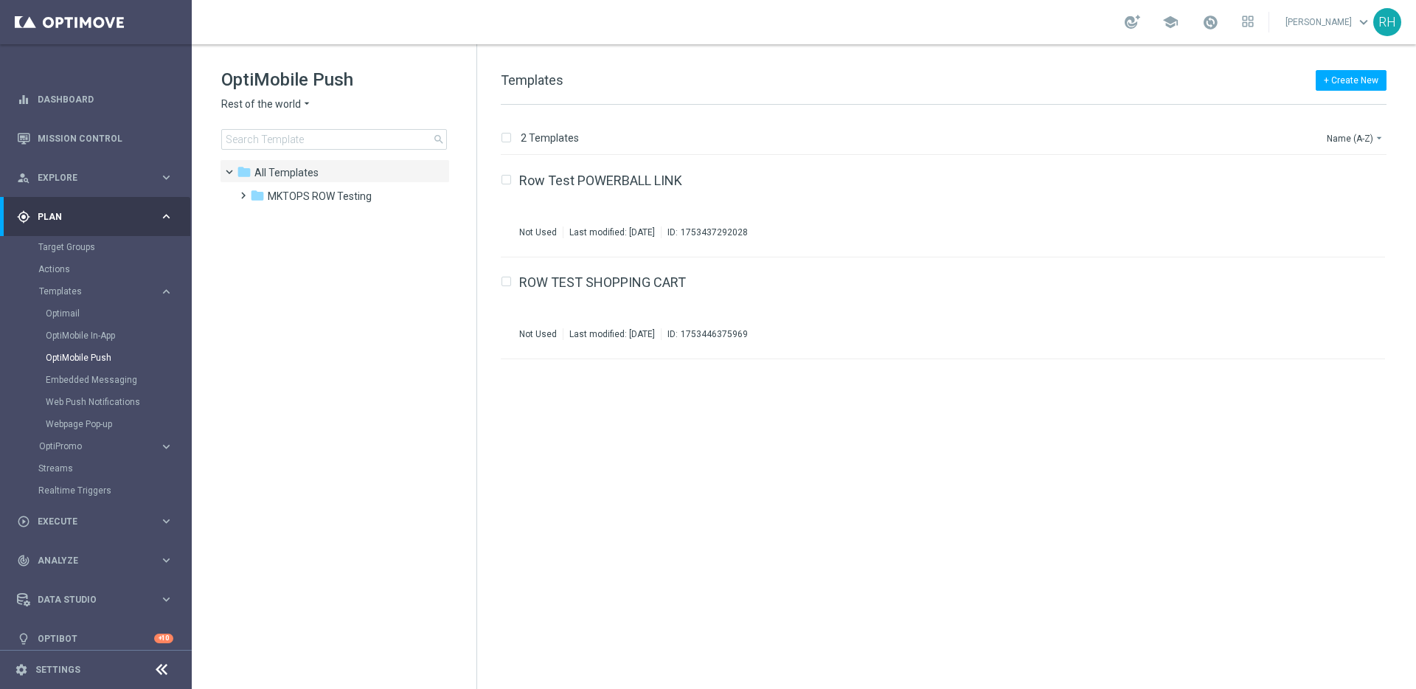
click at [300, 112] on div "OptiMobile Push Rest of the world arrow_drop_down × Rest of the world search" at bounding box center [348, 109] width 255 height 82
click at [301, 108] on icon "arrow_drop_down" at bounding box center [307, 104] width 12 height 14
click at [274, 259] on div "UK" at bounding box center [277, 263] width 111 height 18
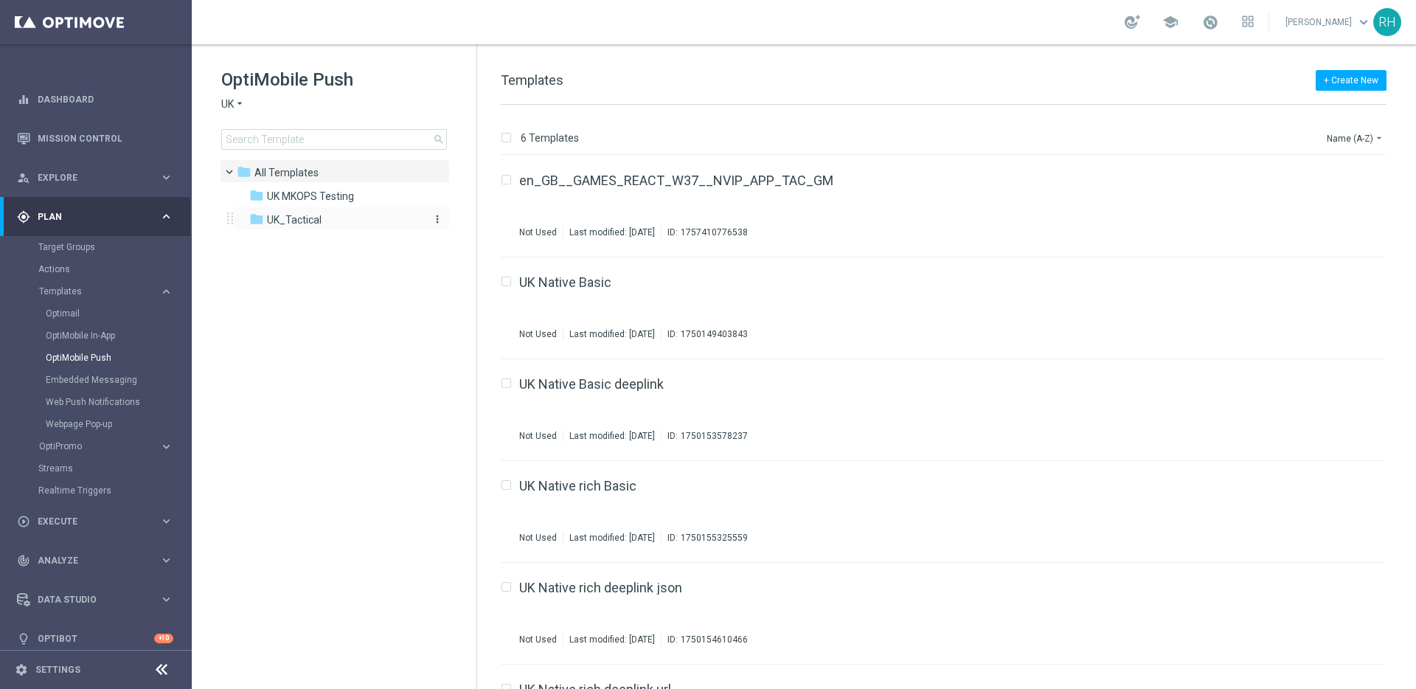
click at [293, 223] on span "UK_Tactical" at bounding box center [294, 219] width 55 height 13
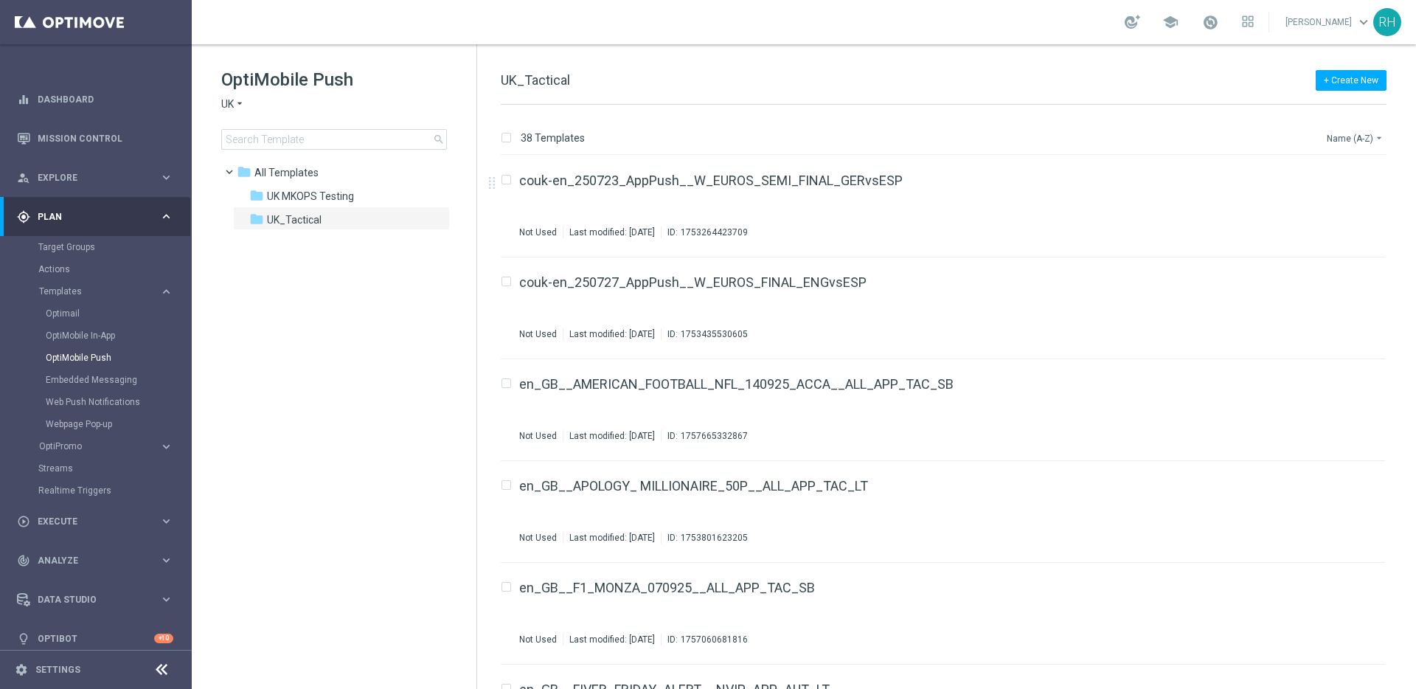
click at [1351, 131] on button "Name (A-Z) arrow_drop_down" at bounding box center [1355, 138] width 61 height 18
click at [1325, 194] on div "Date Modified (Newest)" at bounding box center [1328, 204] width 118 height 21
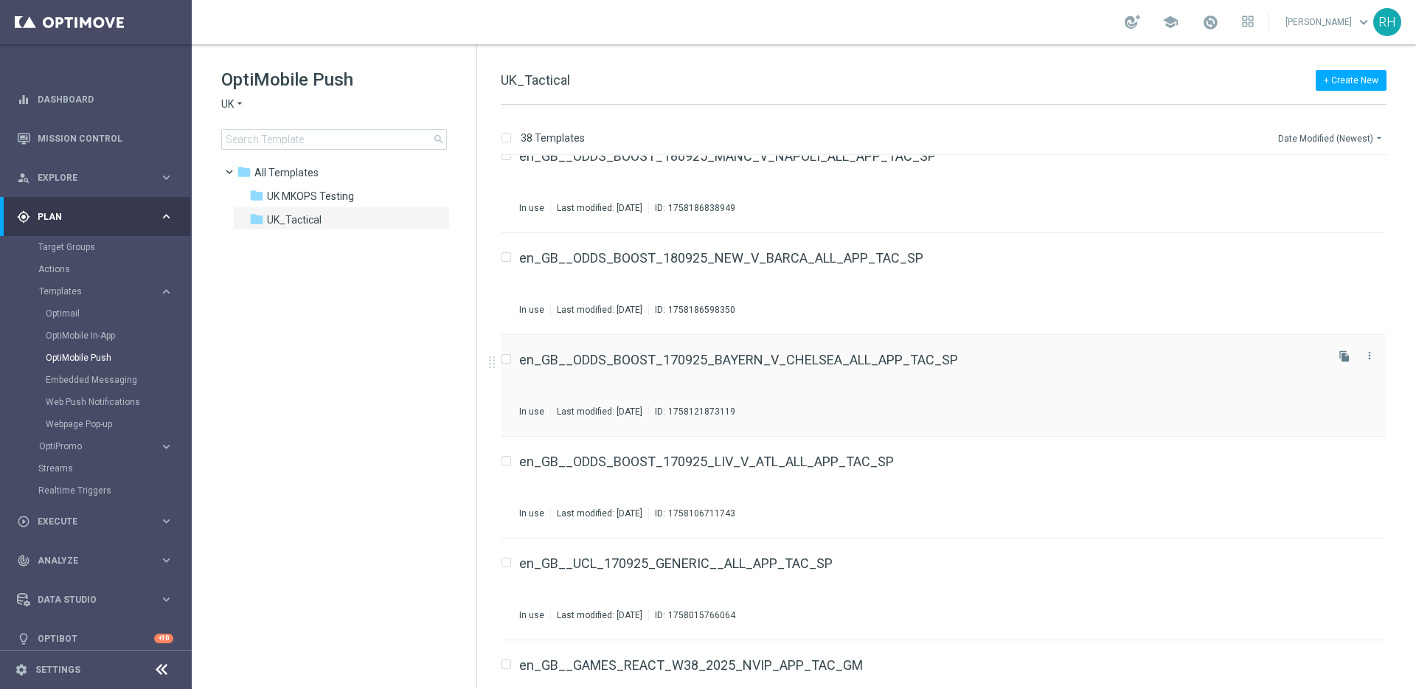
scroll to position [27, 0]
click at [1345, 558] on icon "file_copy" at bounding box center [1345, 558] width 12 height 12
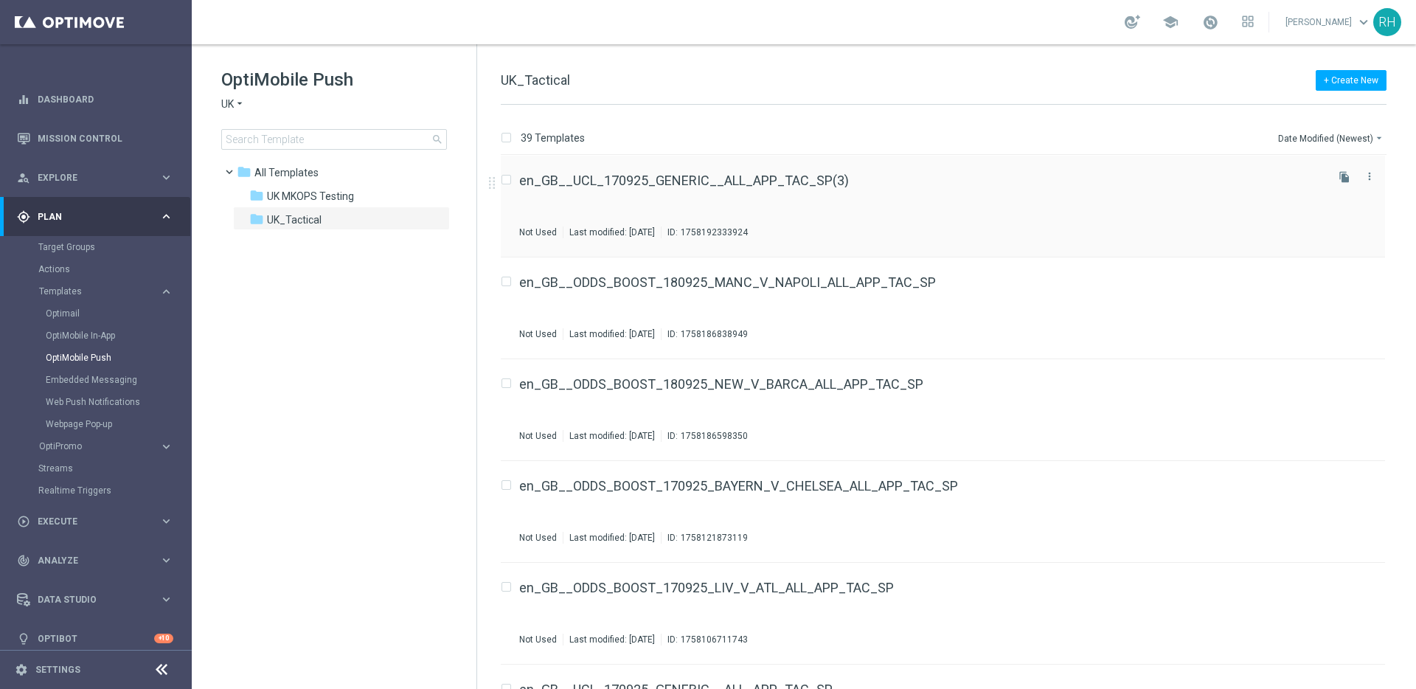
click at [965, 171] on div "en_GB__UCL_170925_GENERIC__ALL_APP_TAC_SP(3) Not Used Last modified: [DATE] ID:…" at bounding box center [943, 207] width 884 height 102
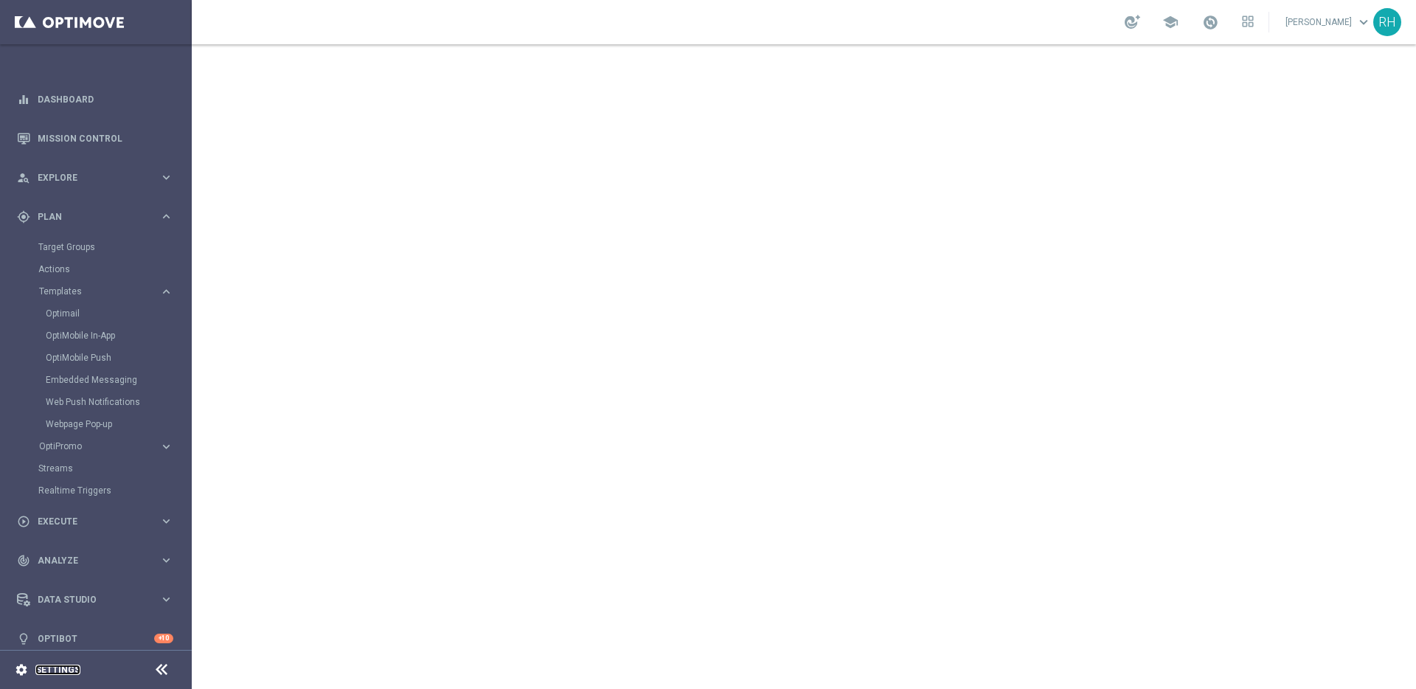
click at [66, 665] on link "Settings" at bounding box center [57, 669] width 45 height 9
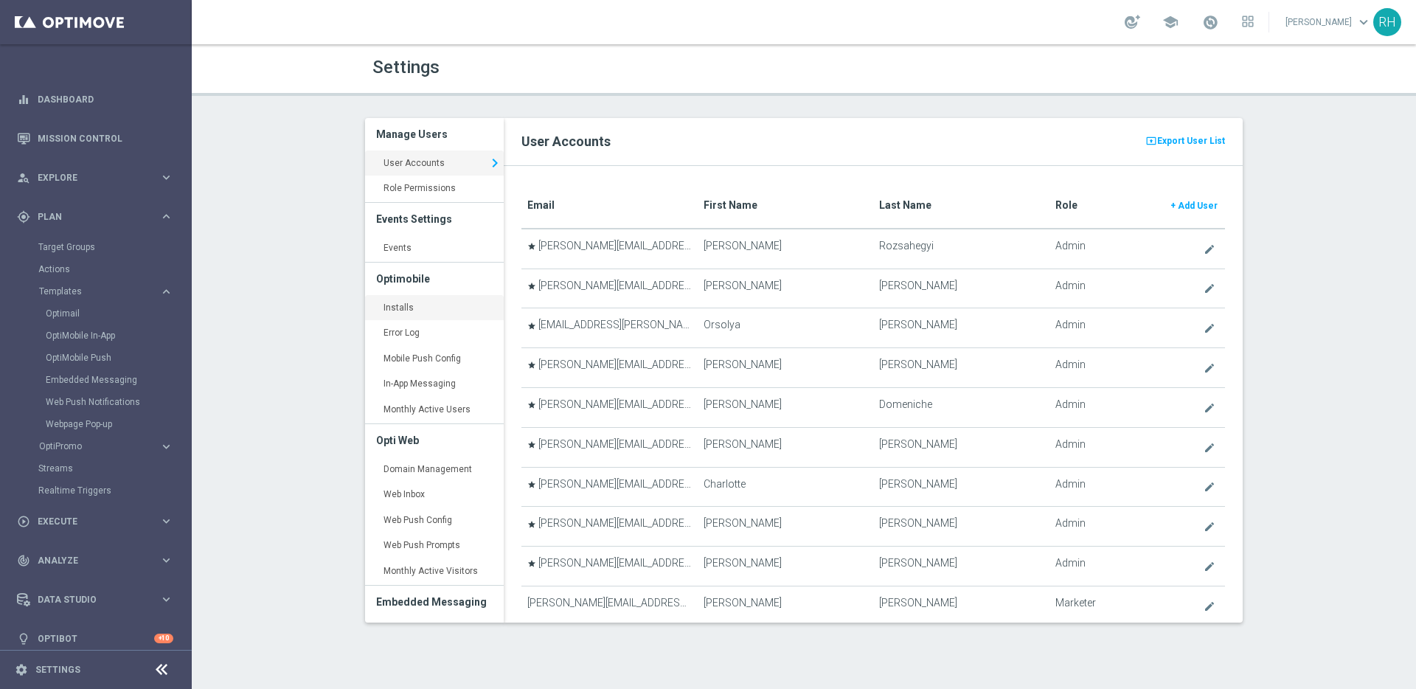
click at [404, 308] on link "Installs keyboard_arrow_right" at bounding box center [434, 308] width 139 height 27
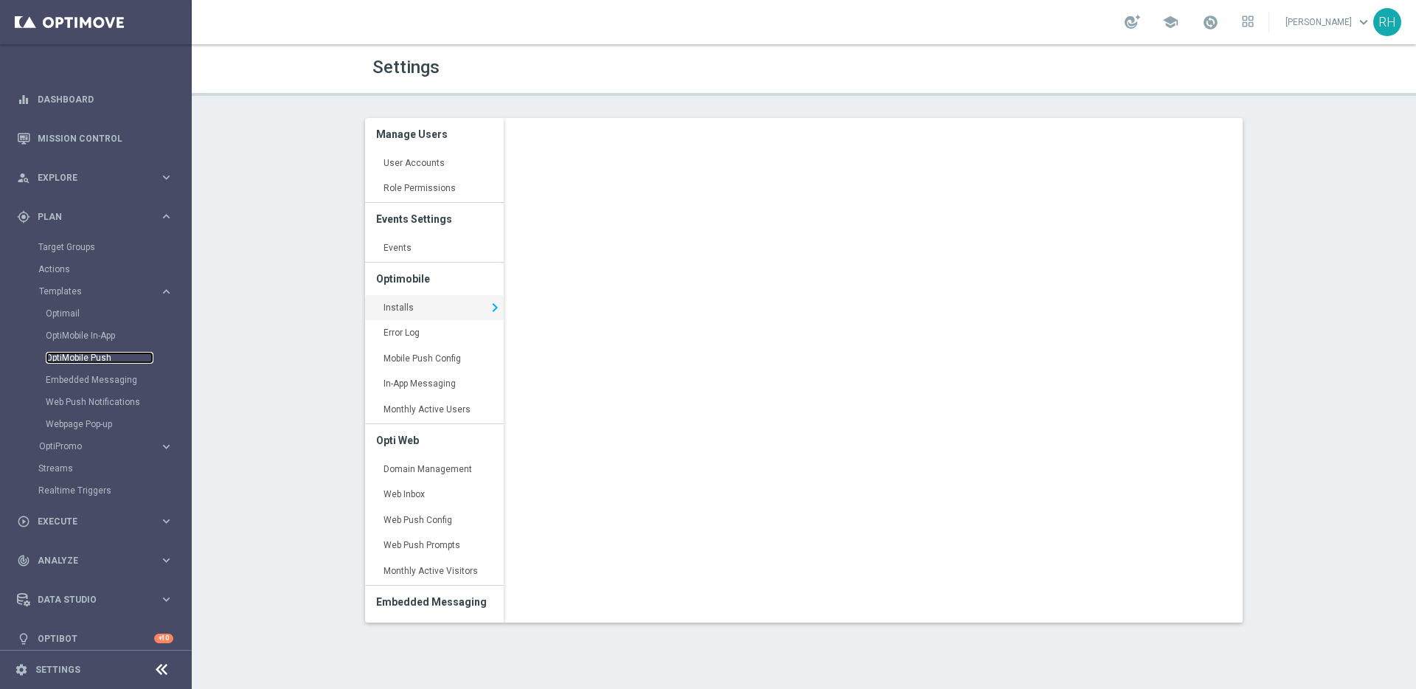
click at [76, 356] on link "OptiMobile Push" at bounding box center [100, 358] width 108 height 12
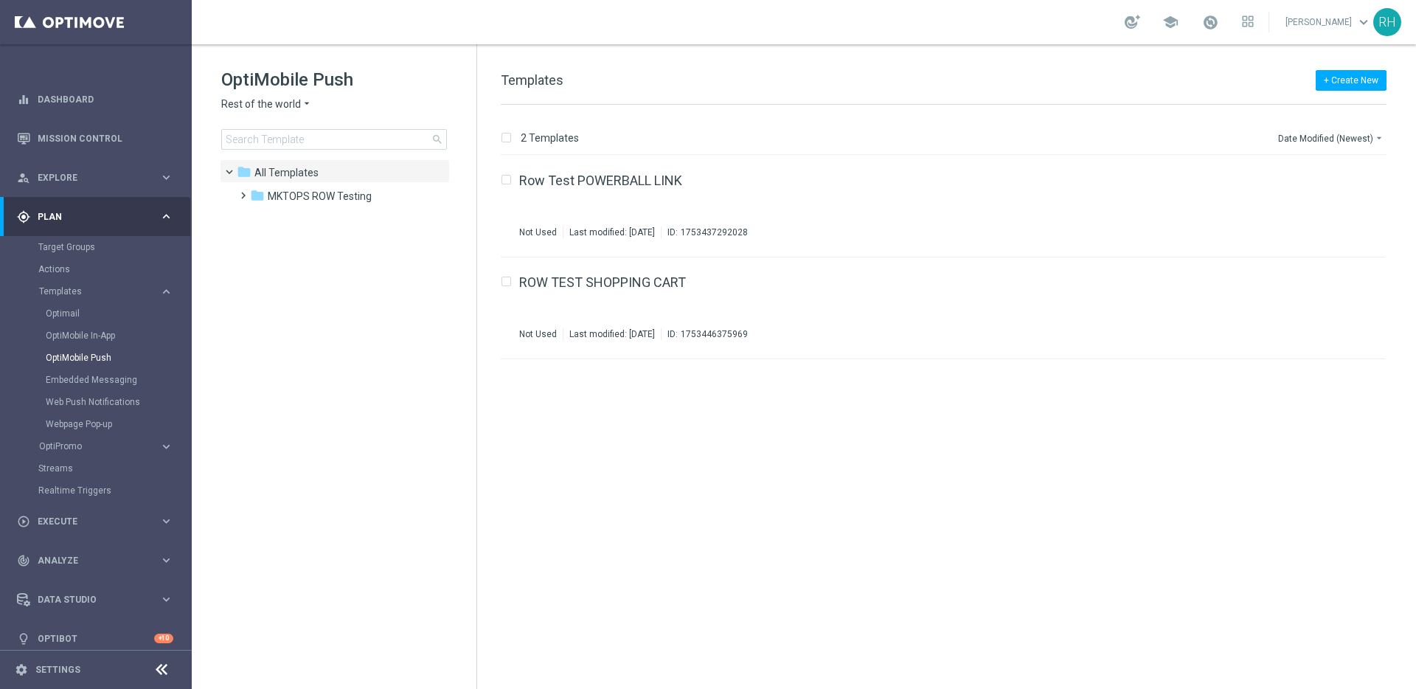
click at [282, 93] on div "OptiMobile Push Rest of the world arrow_drop_down × Rest of the world search" at bounding box center [348, 109] width 255 height 82
click at [282, 100] on span "Rest of the world" at bounding box center [261, 104] width 80 height 14
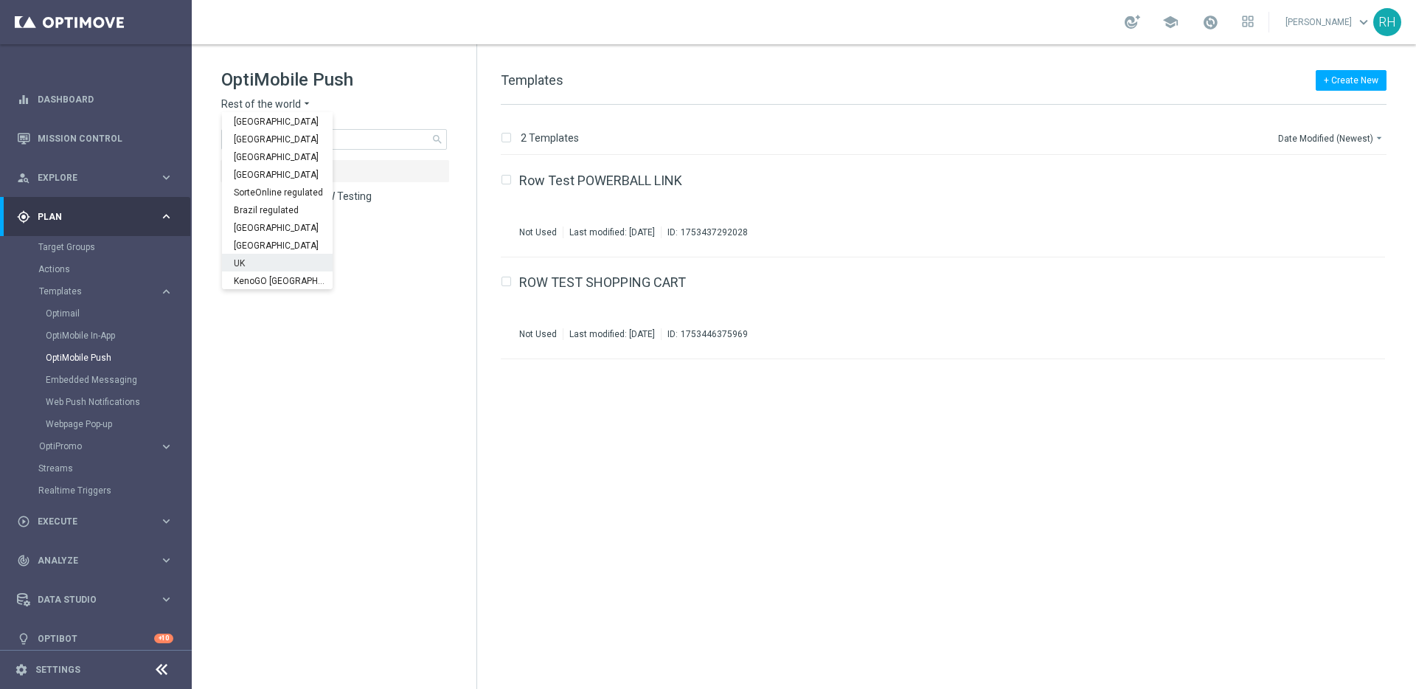
click at [288, 257] on div "UK" at bounding box center [277, 263] width 111 height 18
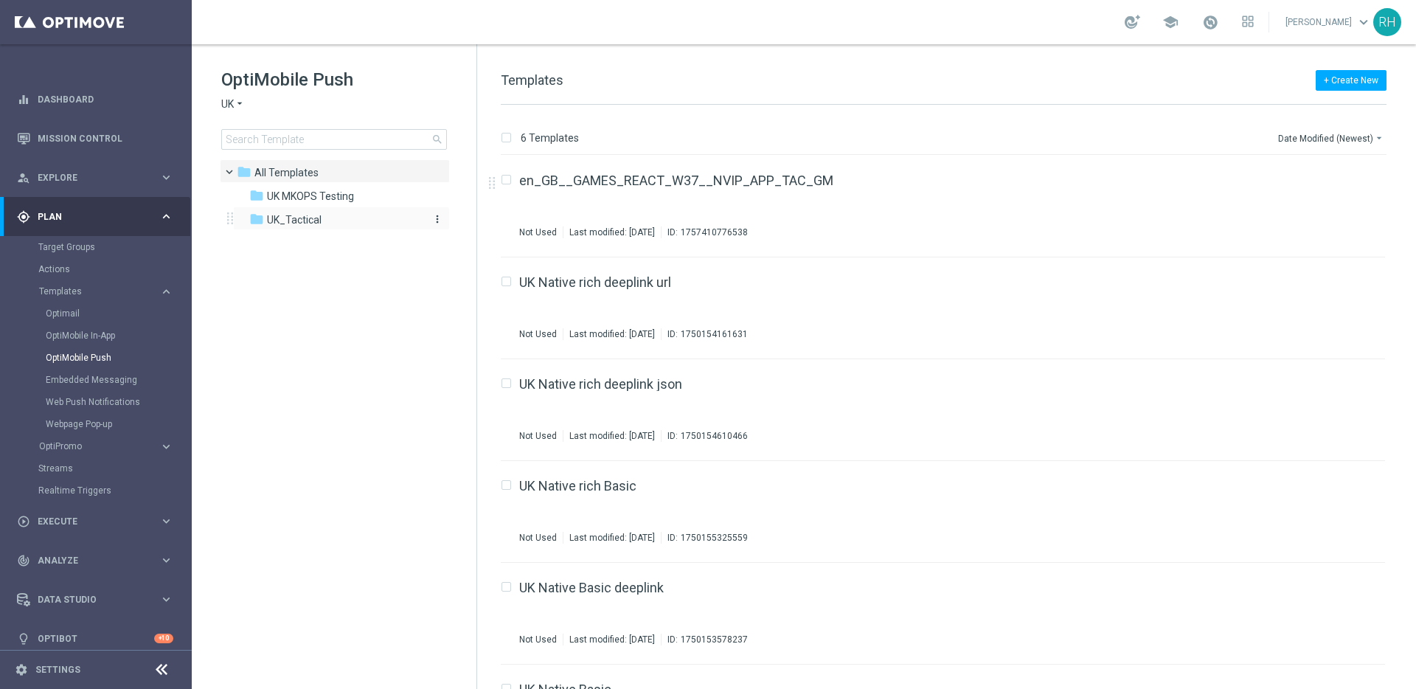
click at [315, 225] on span "UK_Tactical" at bounding box center [294, 219] width 55 height 13
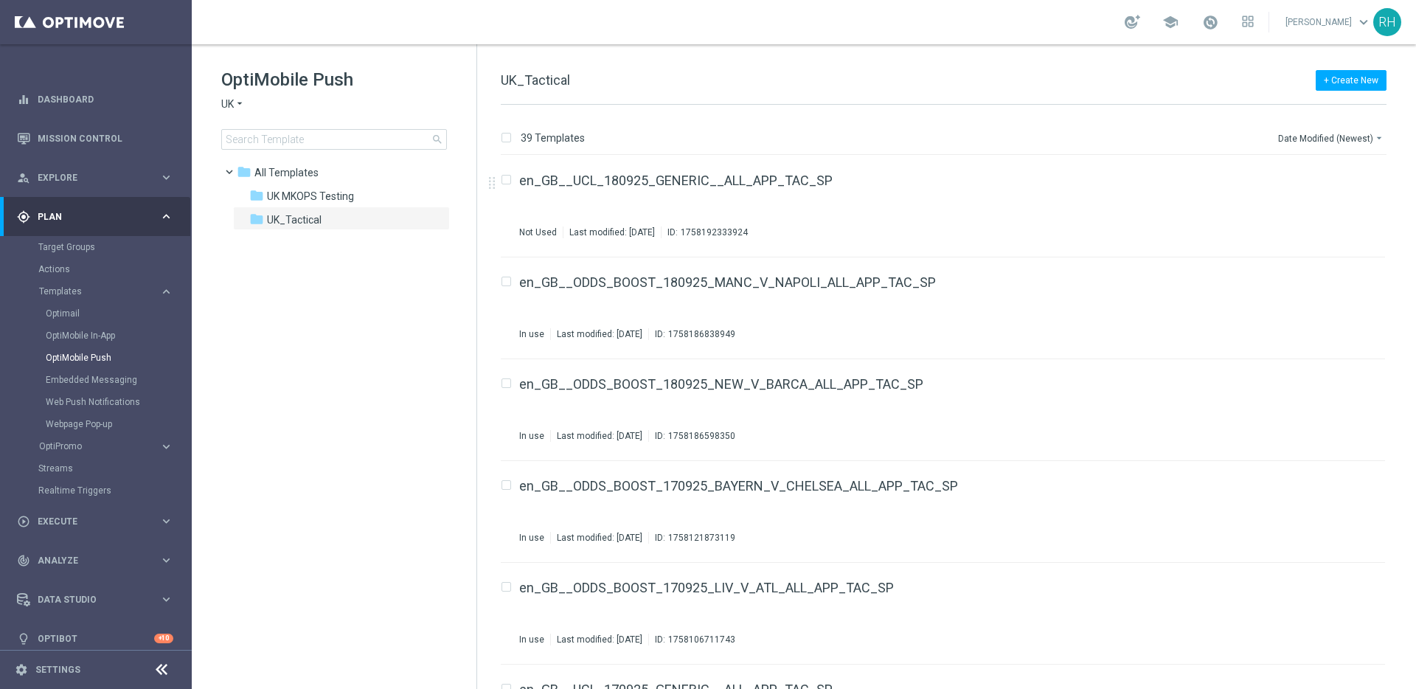
click at [936, 235] on div "Not Used Last modified: Thursday, September 18, 2025 ID: 1758192333924" at bounding box center [921, 232] width 804 height 12
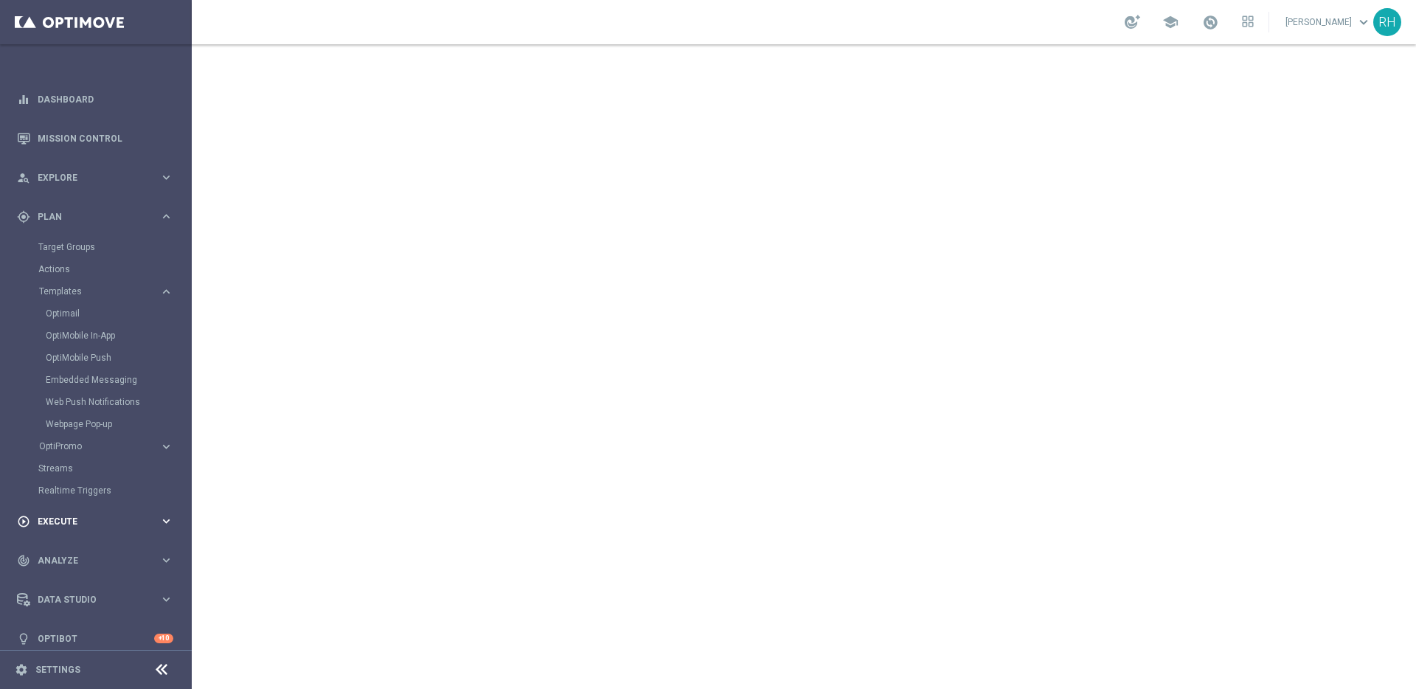
click at [86, 530] on div "play_circle_outline Execute keyboard_arrow_right" at bounding box center [95, 521] width 190 height 39
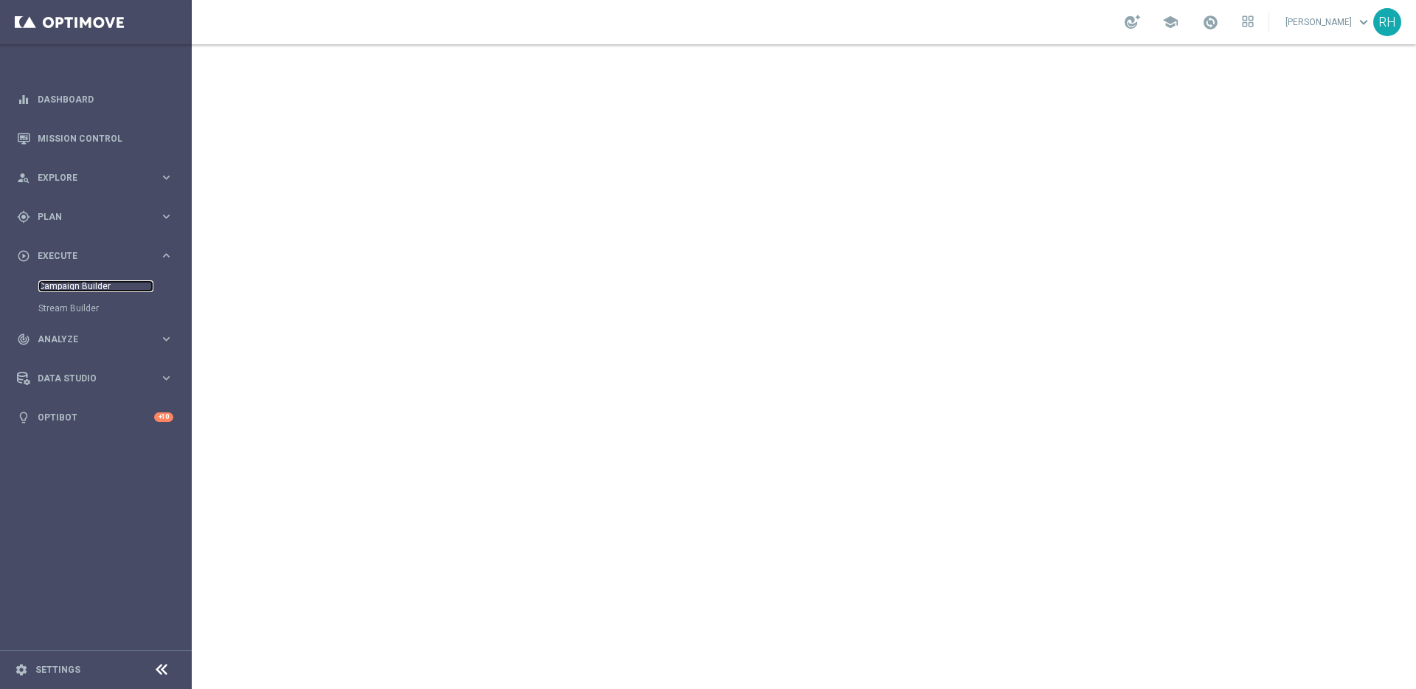
click at [69, 288] on link "Campaign Builder" at bounding box center [95, 286] width 115 height 12
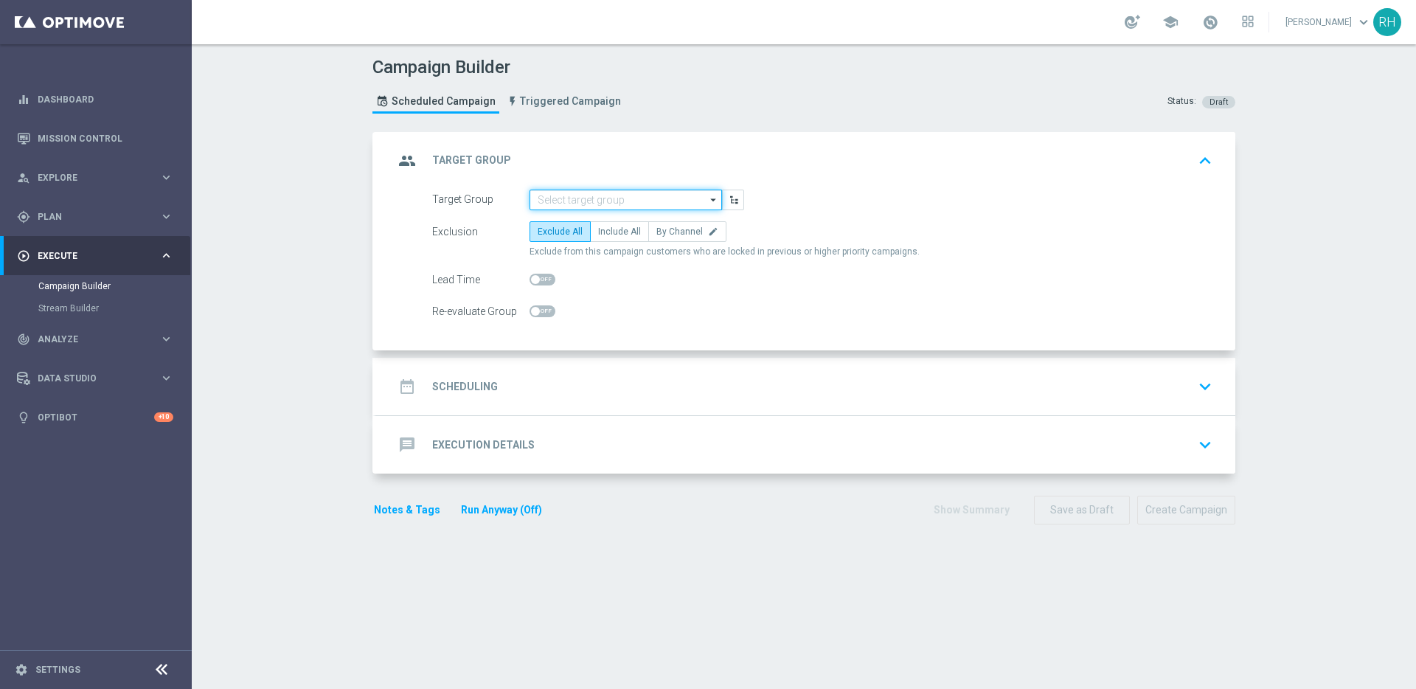
click at [614, 202] on input at bounding box center [626, 200] width 193 height 21
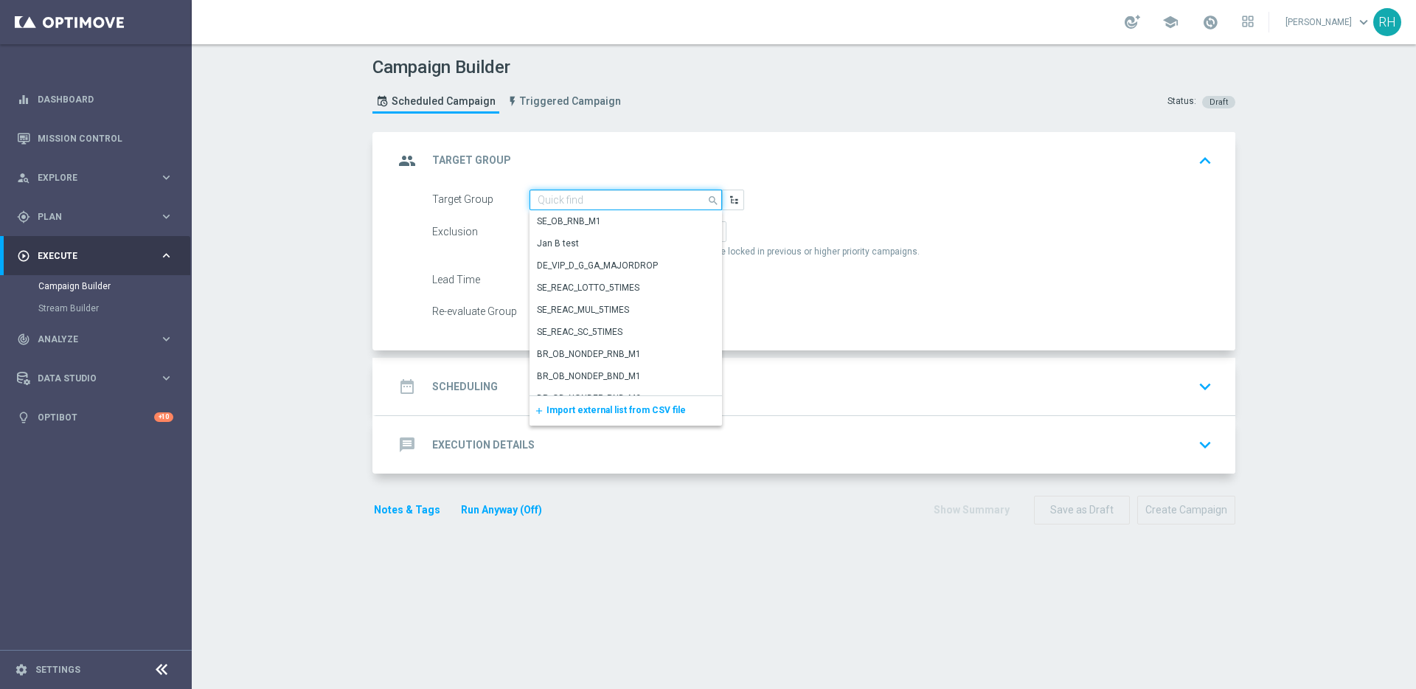
paste input "UK_SPORTSBOOK_APP | Stakes last 365 days"
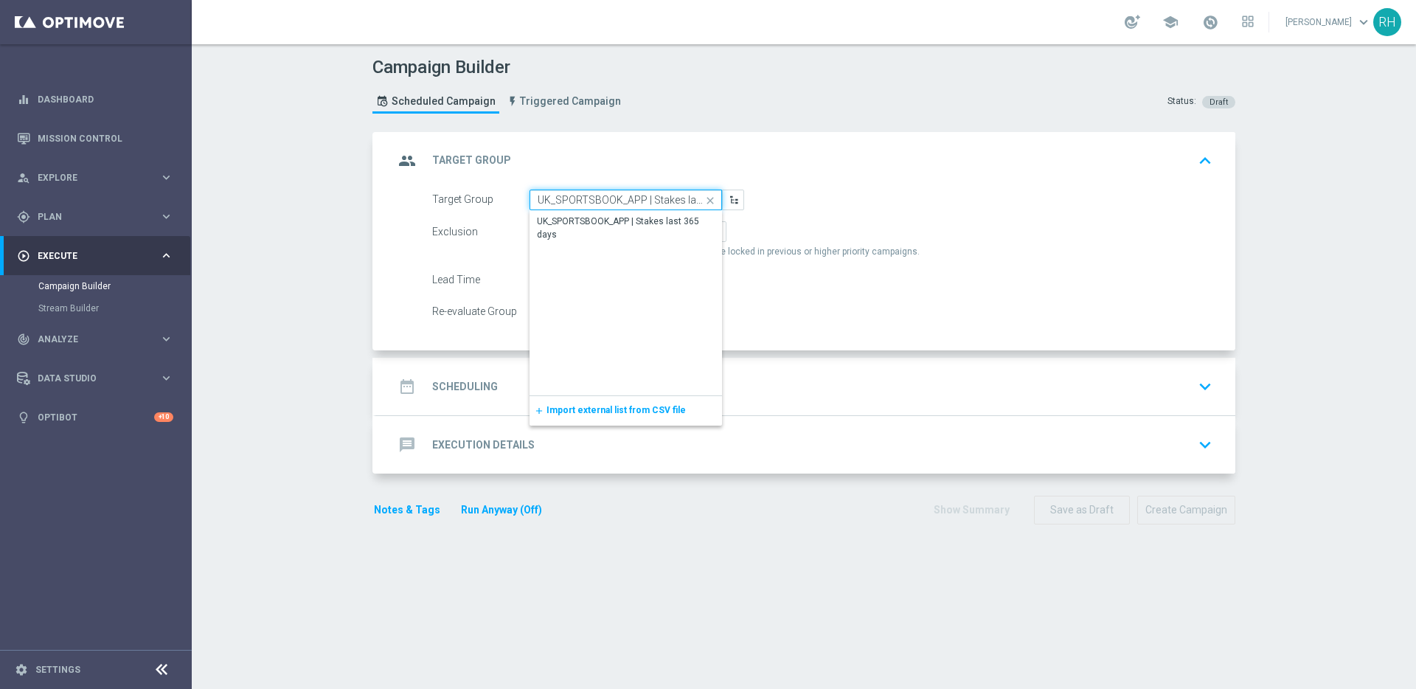
scroll to position [0, 37]
click at [621, 215] on div "UK_SPORTSBOOK_APP | Stakes last 365 days" at bounding box center [626, 228] width 178 height 27
type input "UK_SPORTSBOOK_APP | Stakes last 365 days"
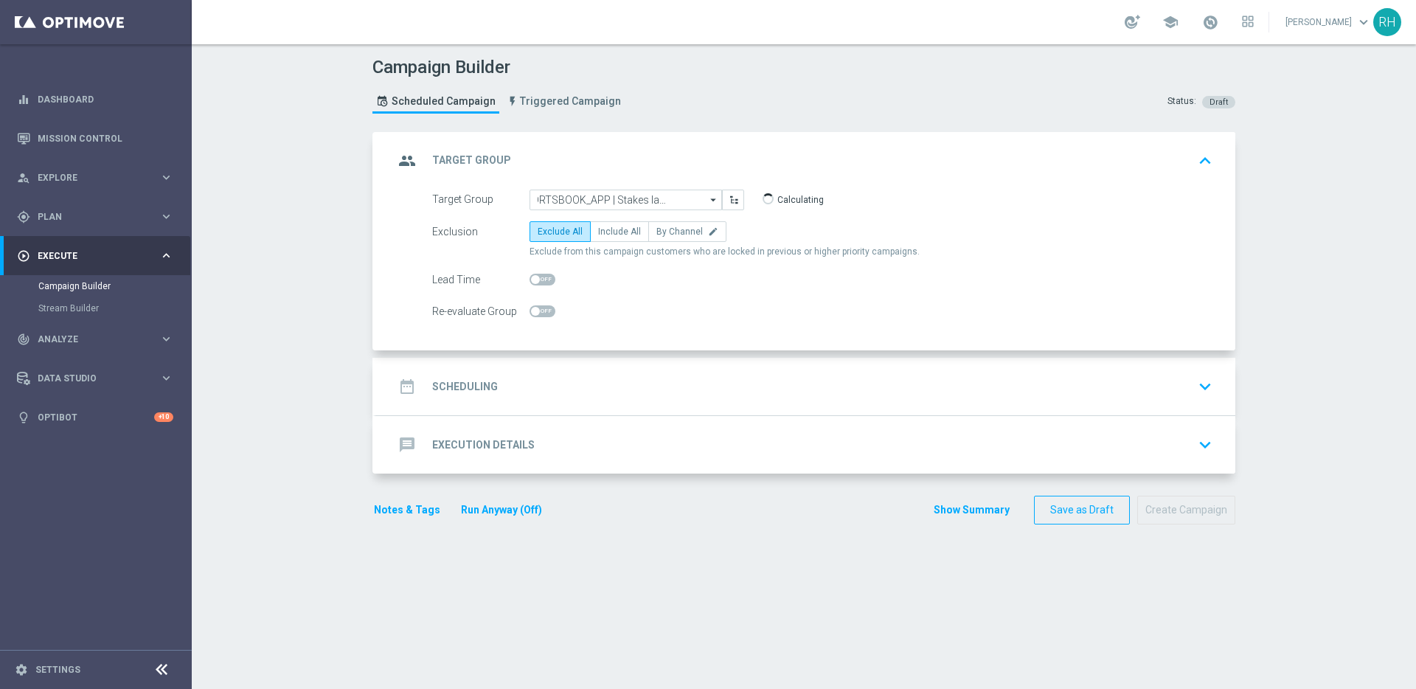
scroll to position [0, 0]
checkbox input "true"
click at [622, 225] on label "Include All" at bounding box center [619, 231] width 59 height 21
click at [608, 229] on input "Include All" at bounding box center [603, 234] width 10 height 10
radio input "true"
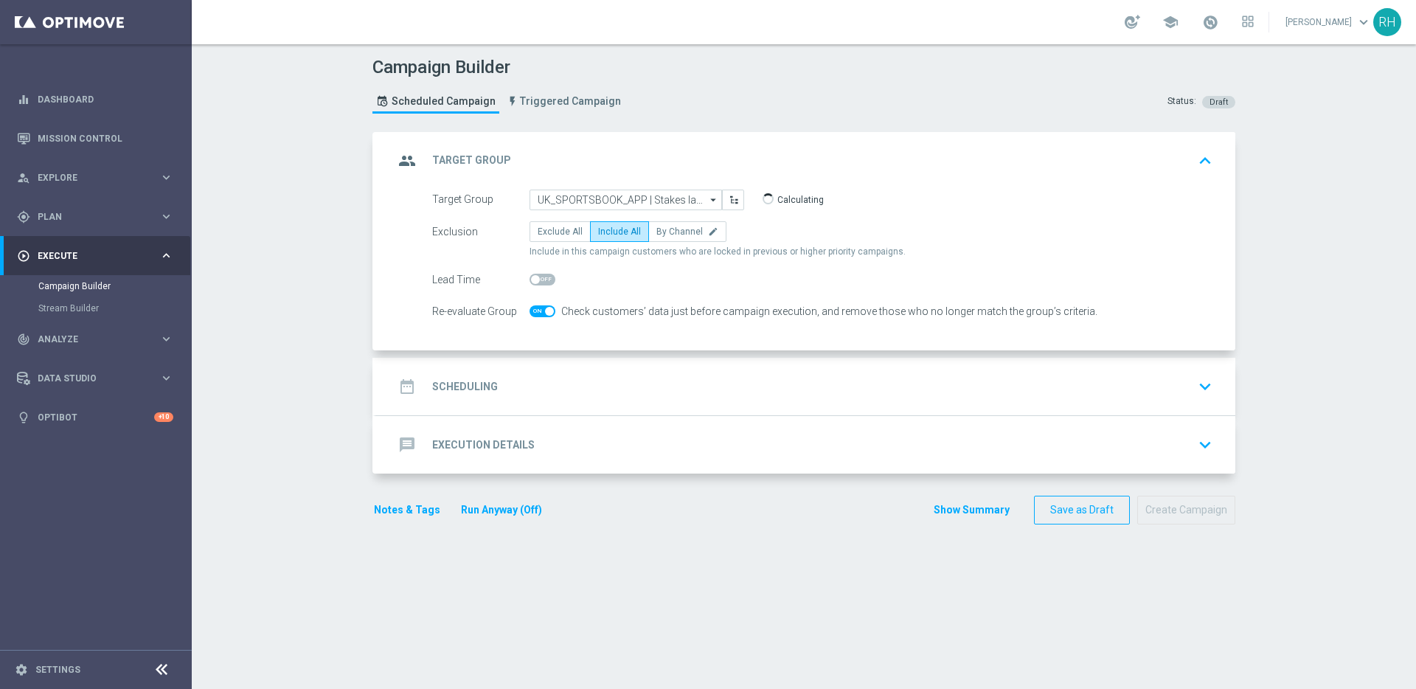
click at [663, 376] on div "date_range Scheduling keyboard_arrow_down" at bounding box center [806, 386] width 824 height 28
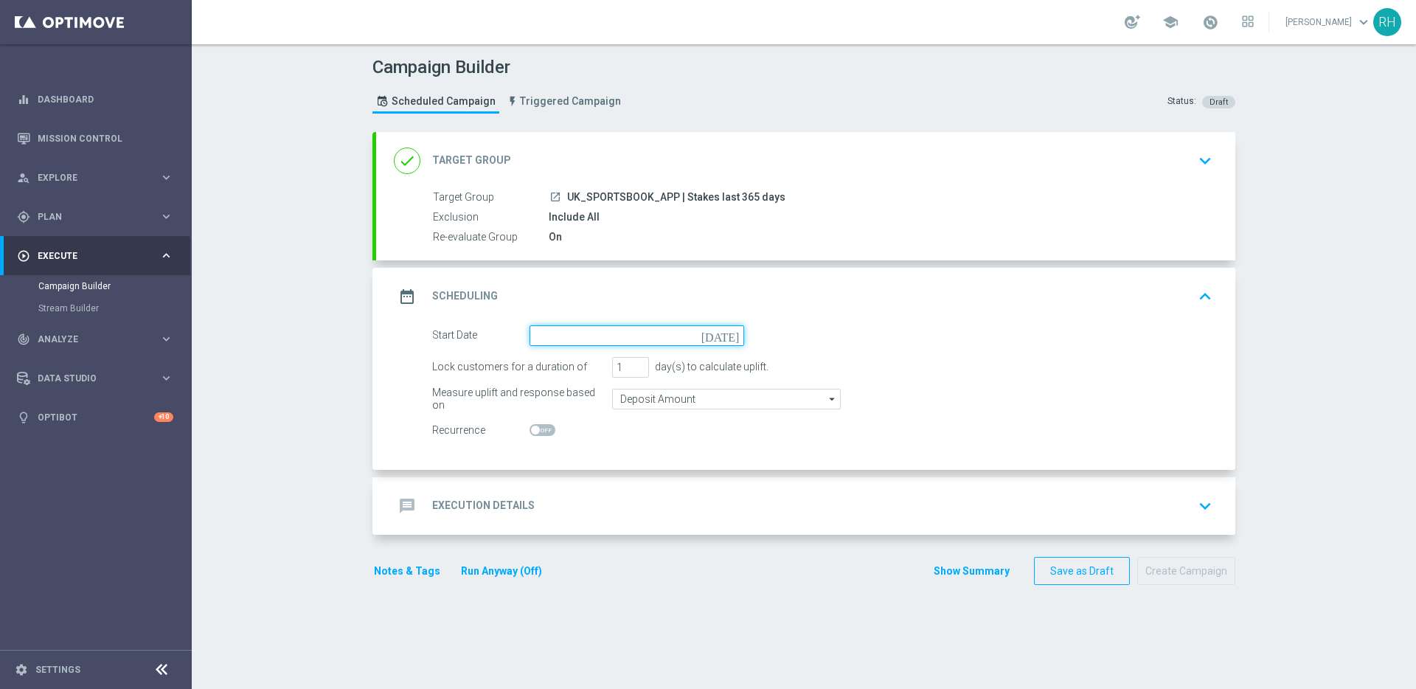
click at [718, 327] on input at bounding box center [637, 335] width 215 height 21
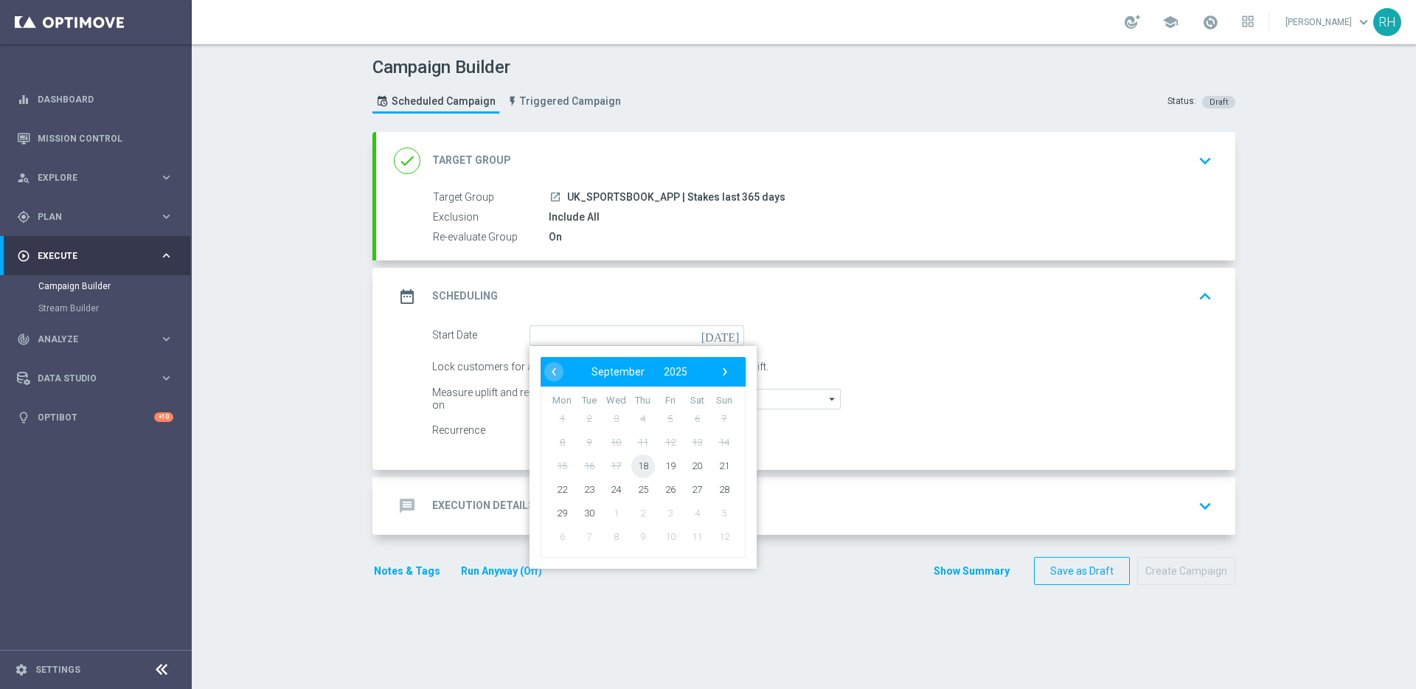
click at [639, 465] on span "18" at bounding box center [643, 466] width 24 height 24
type input "18 Sep 2025"
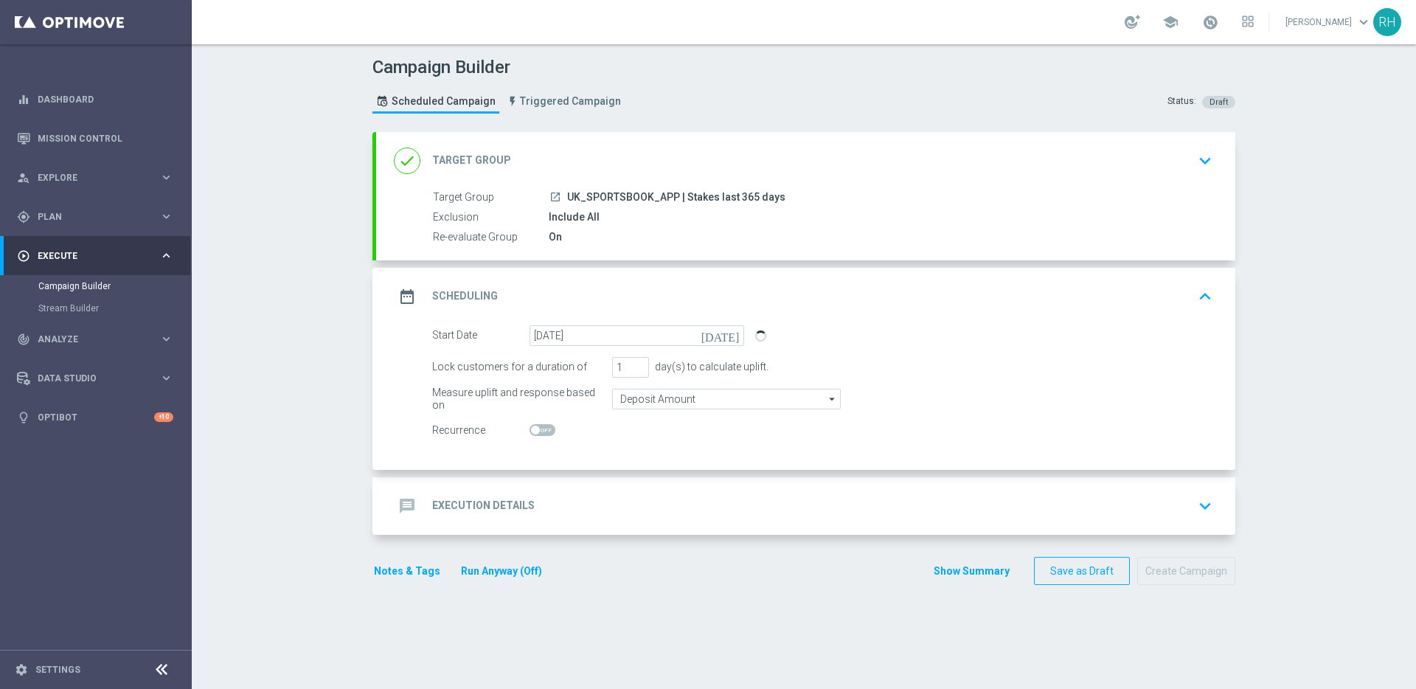
click at [709, 484] on div "message Execution Details keyboard_arrow_down" at bounding box center [805, 506] width 859 height 58
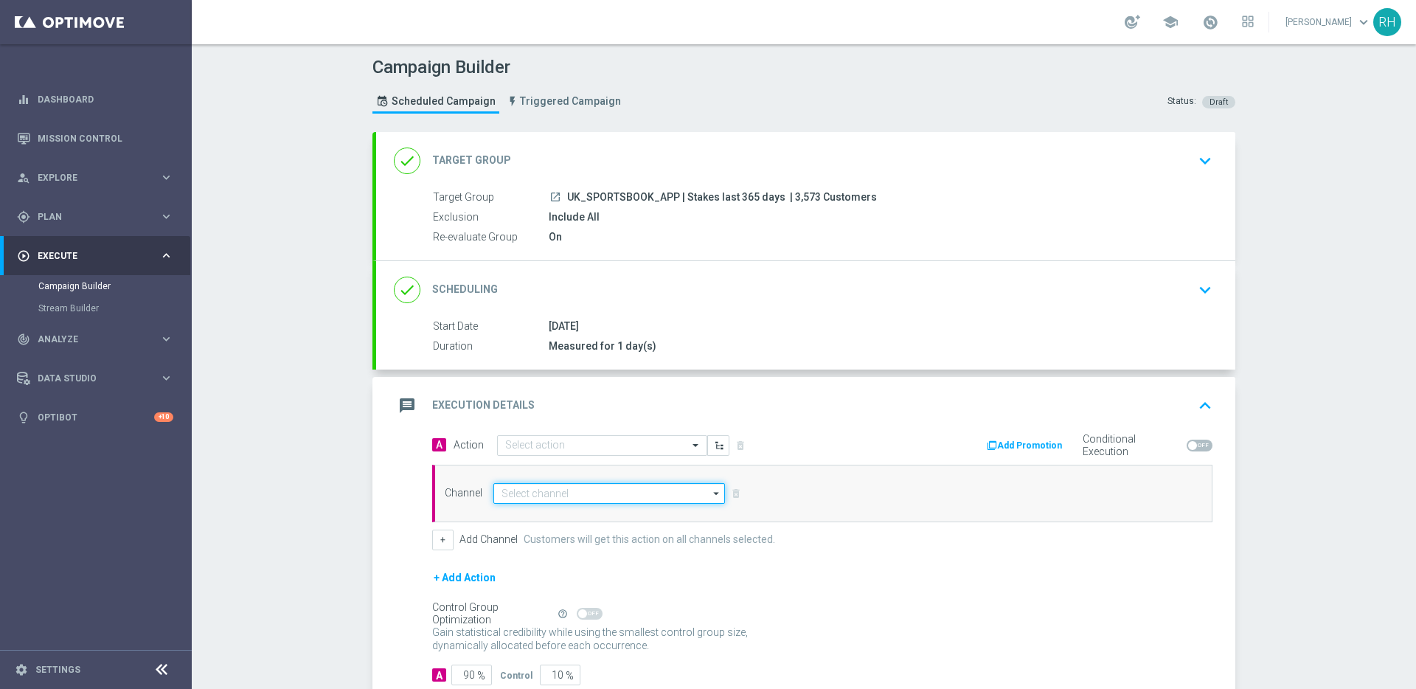
click at [656, 496] on input at bounding box center [609, 493] width 232 height 21
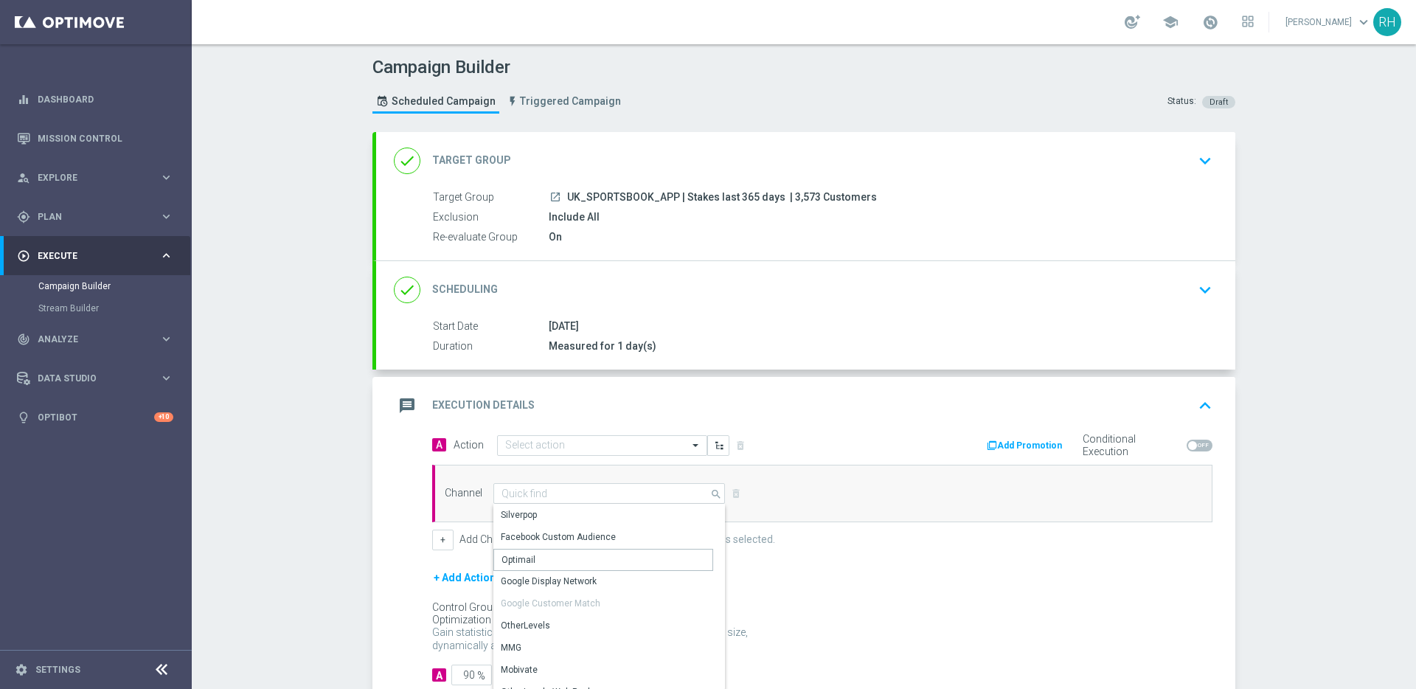
drag, startPoint x: 620, startPoint y: 557, endPoint x: 585, endPoint y: 614, distance: 67.2
click at [583, 620] on div "OptiMobile Push" at bounding box center [603, 611] width 220 height 21
type input "OptiMobile Push"
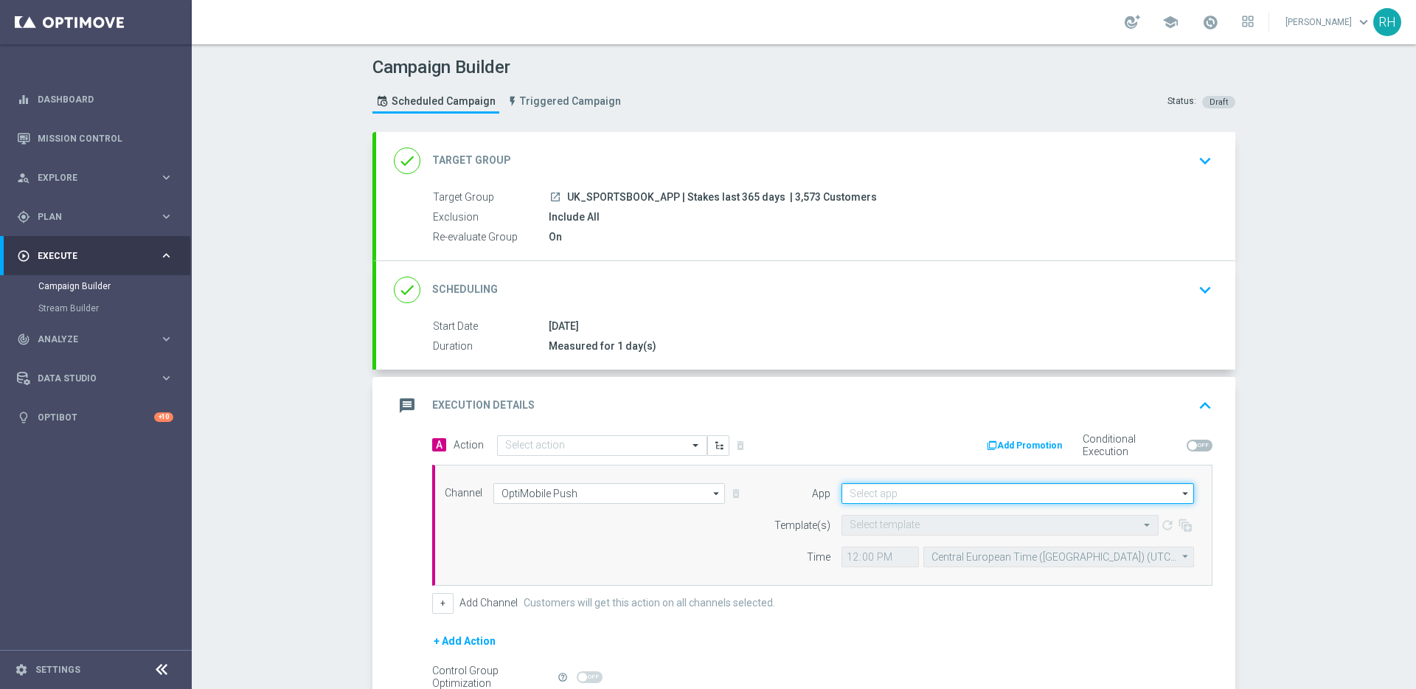
click at [873, 494] on input at bounding box center [1018, 493] width 353 height 21
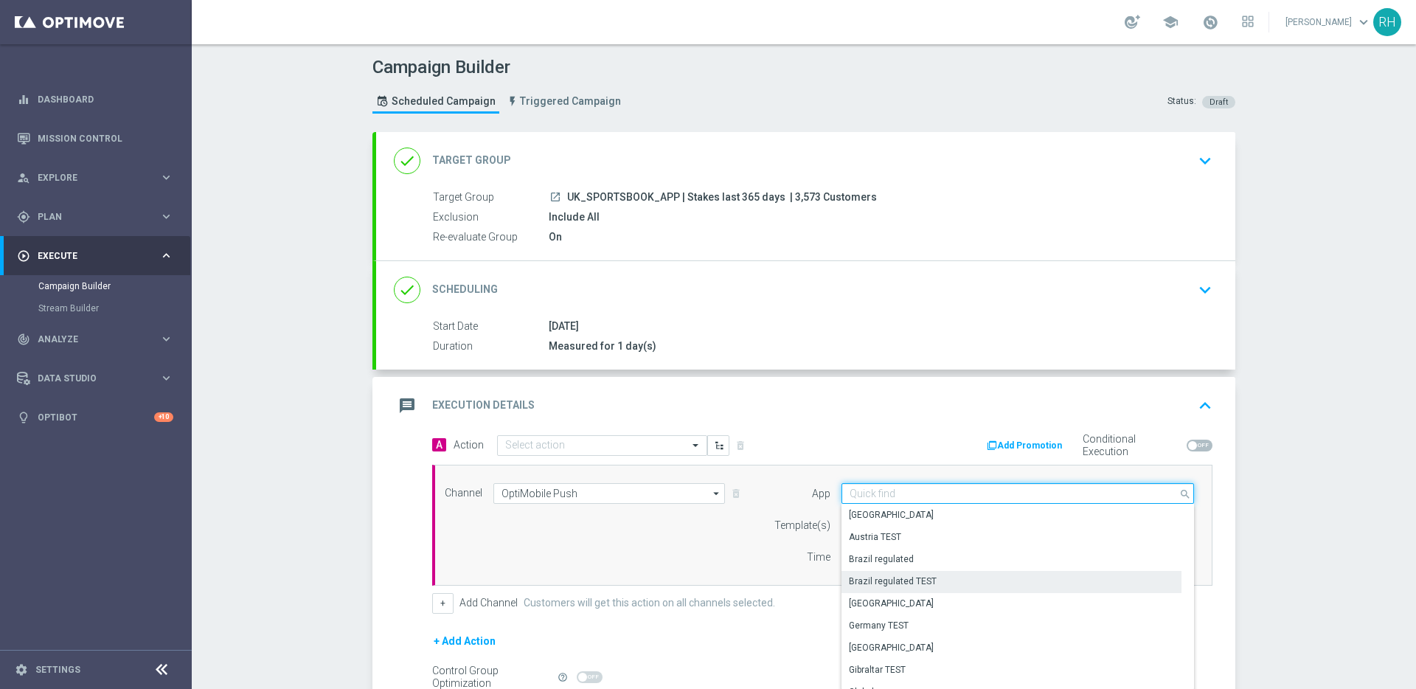
scroll to position [611, 0]
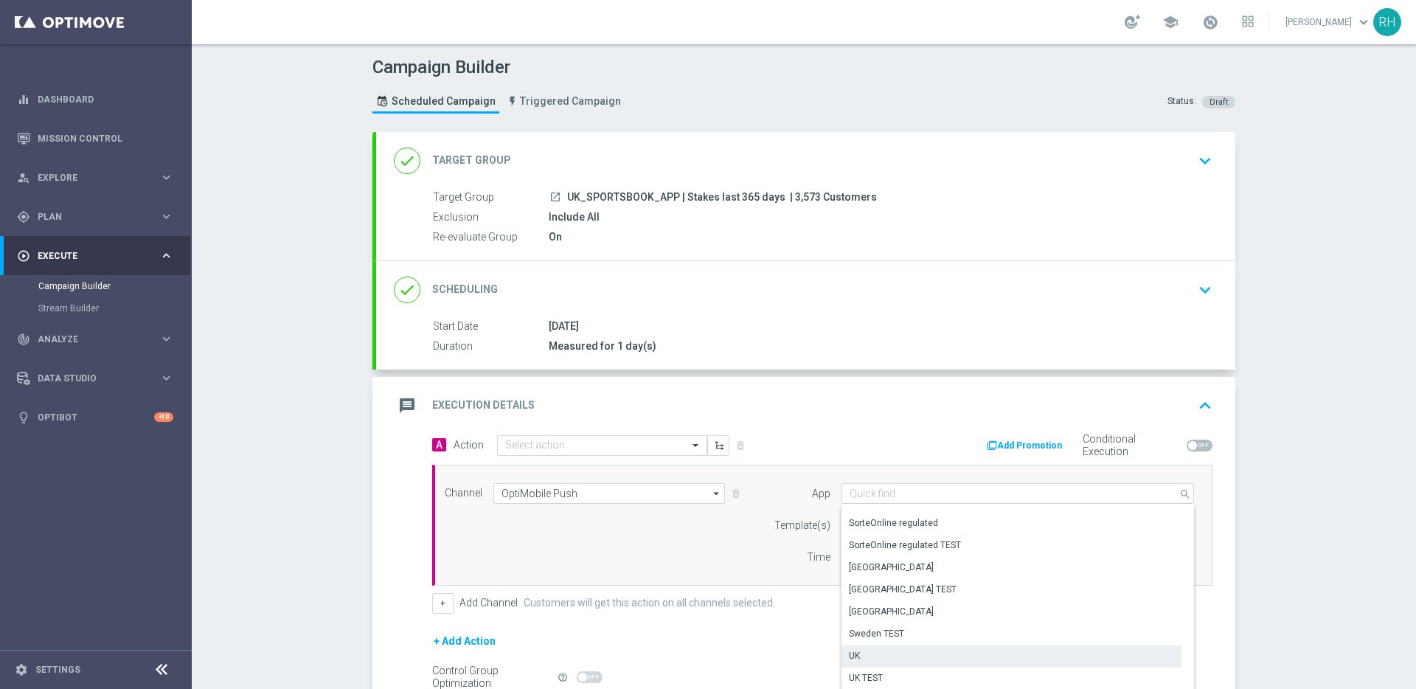
click at [874, 645] on div "UK" at bounding box center [1012, 655] width 340 height 21
type input "UK"
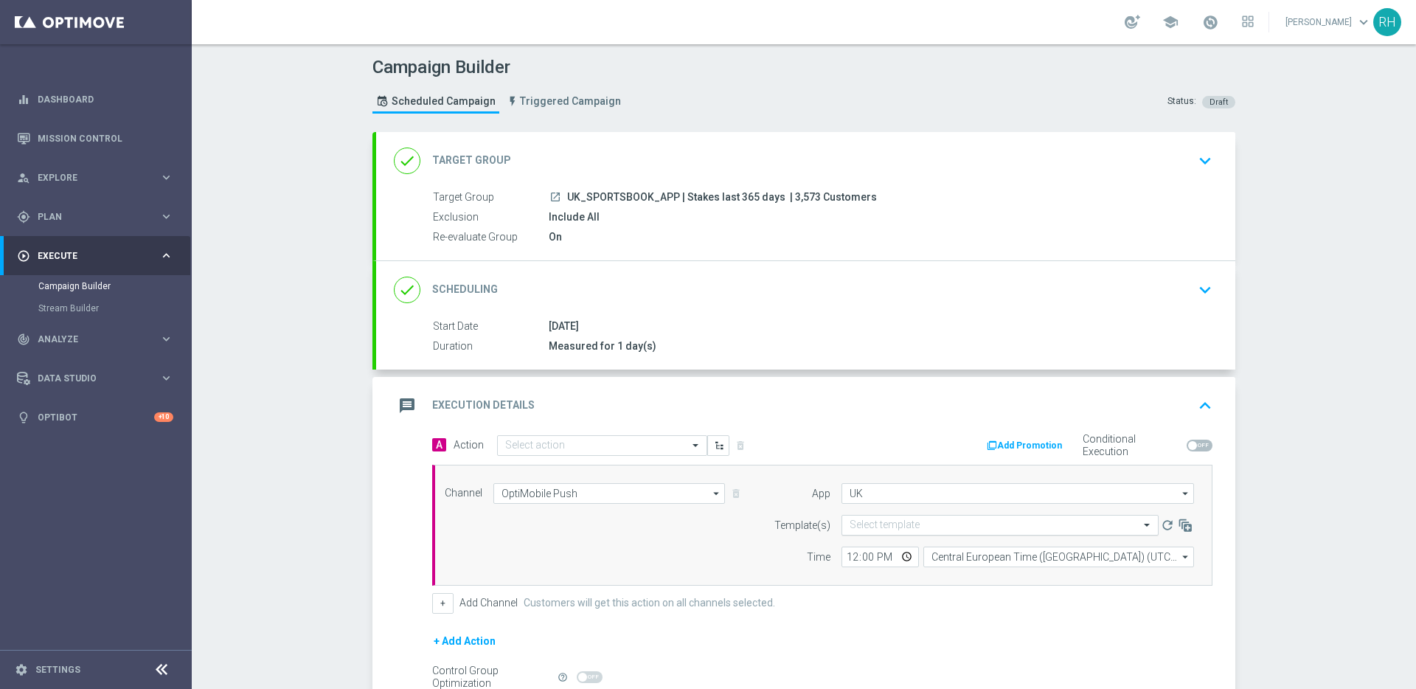
click at [891, 524] on input "text" at bounding box center [985, 525] width 271 height 13
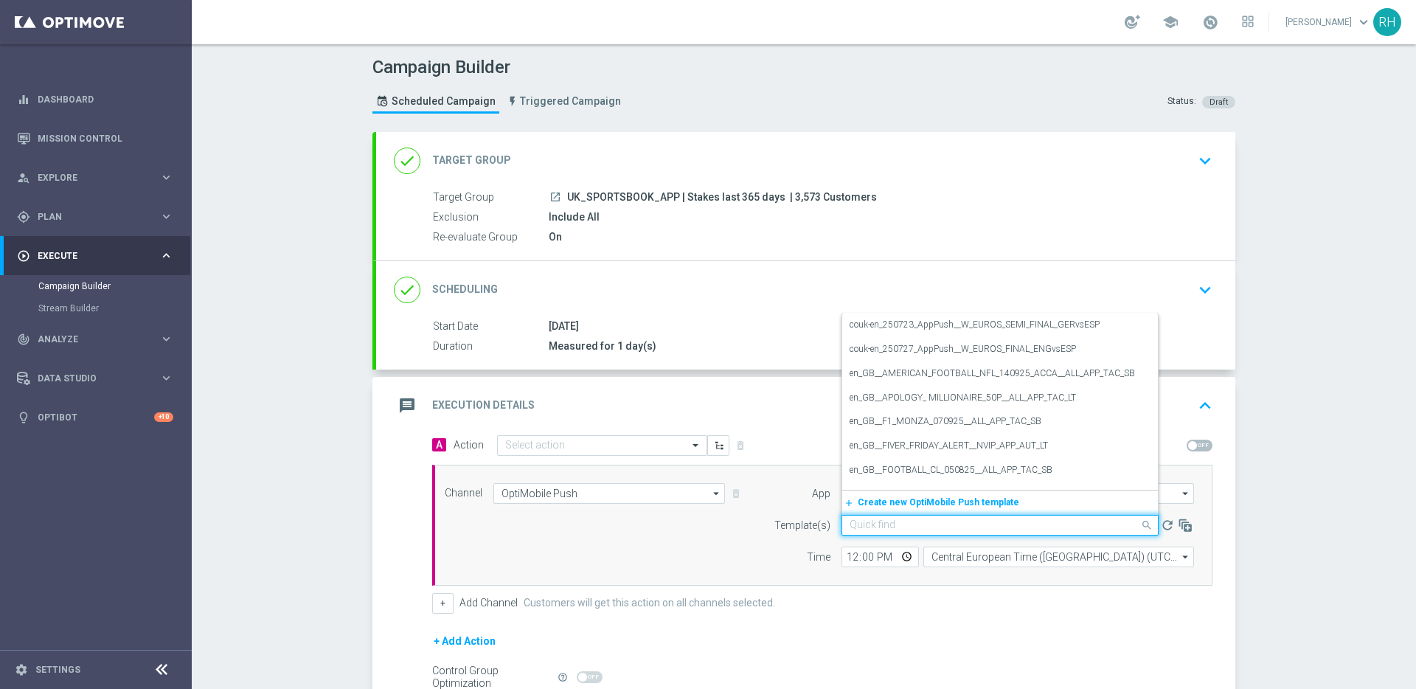
paste input "en_GB__UCL_180925_GENERIC__ALL_APP_TAC_SP"
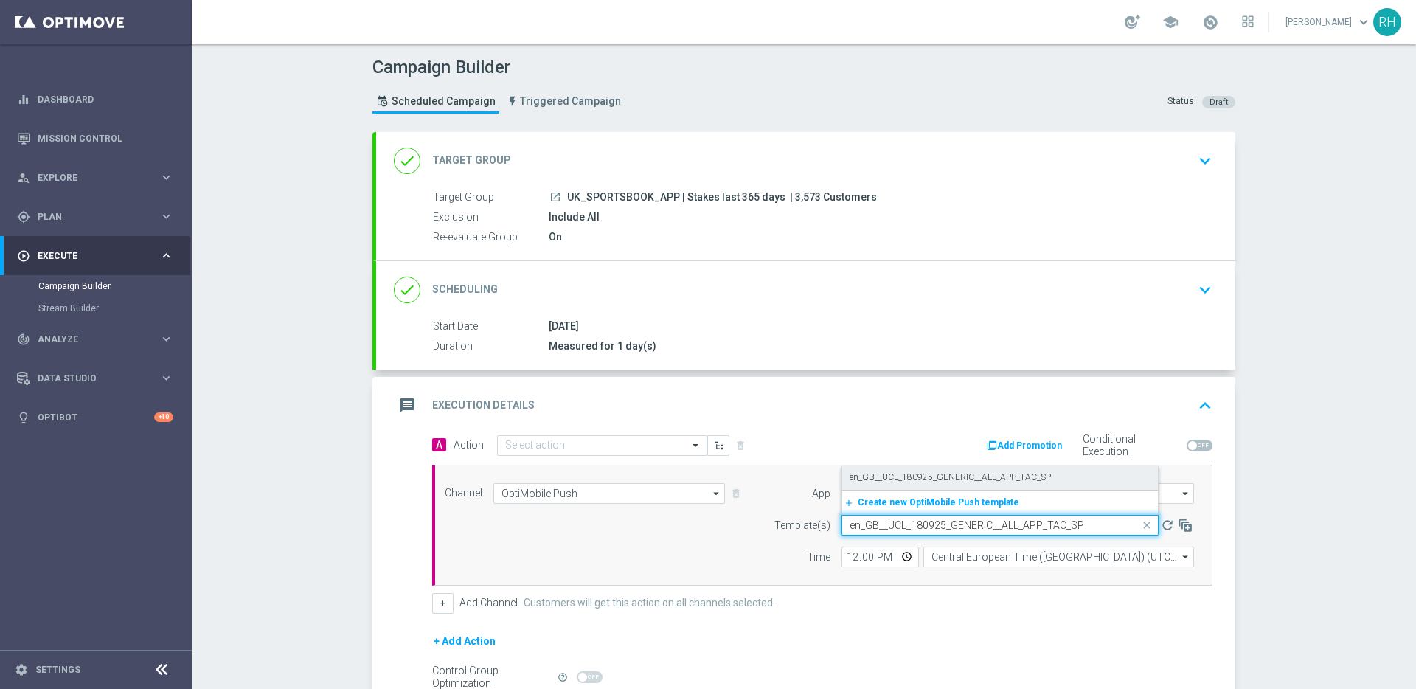
click at [903, 476] on label "en_GB__UCL_180925_GENERIC__ALL_APP_TAC_SP" at bounding box center [950, 477] width 201 height 13
type input "en_GB__UCL_180925_GENERIC__ALL_APP_TAC_SP"
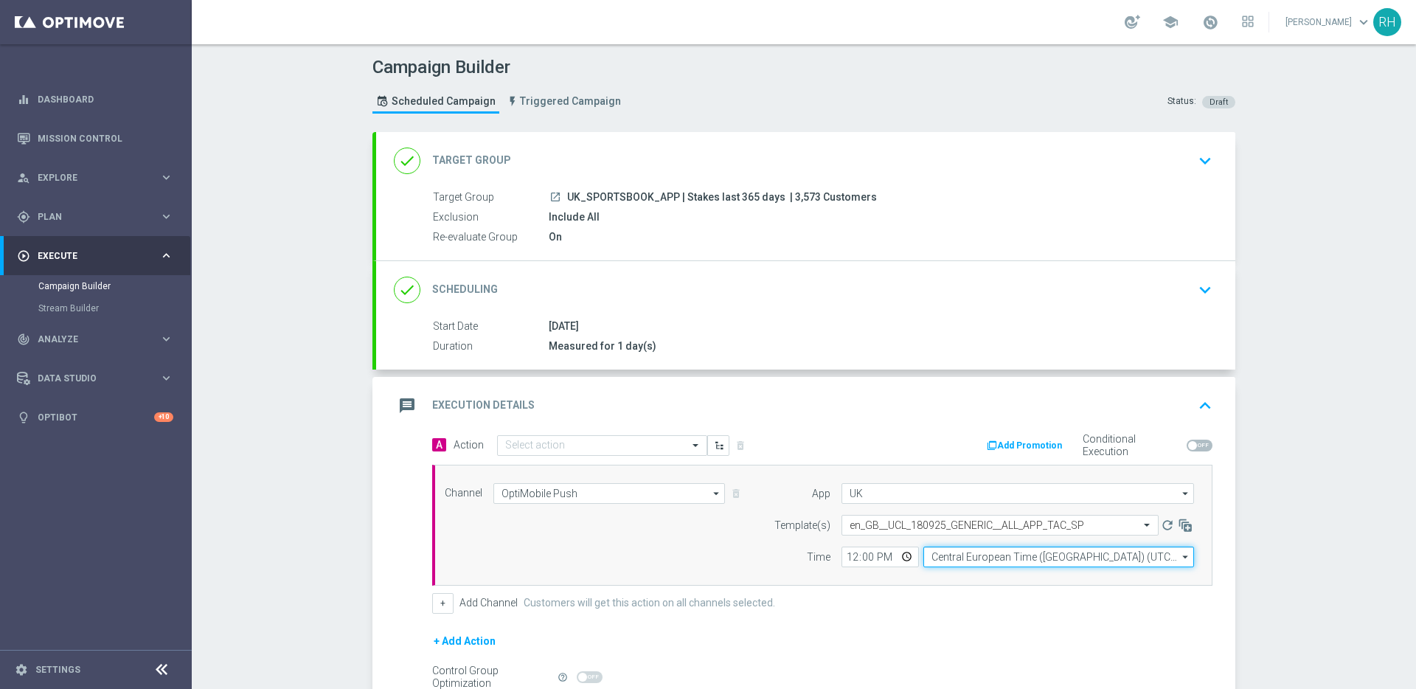
click at [940, 551] on input "Central European Time (Budapest) (UTC +02:00)" at bounding box center [1058, 557] width 271 height 21
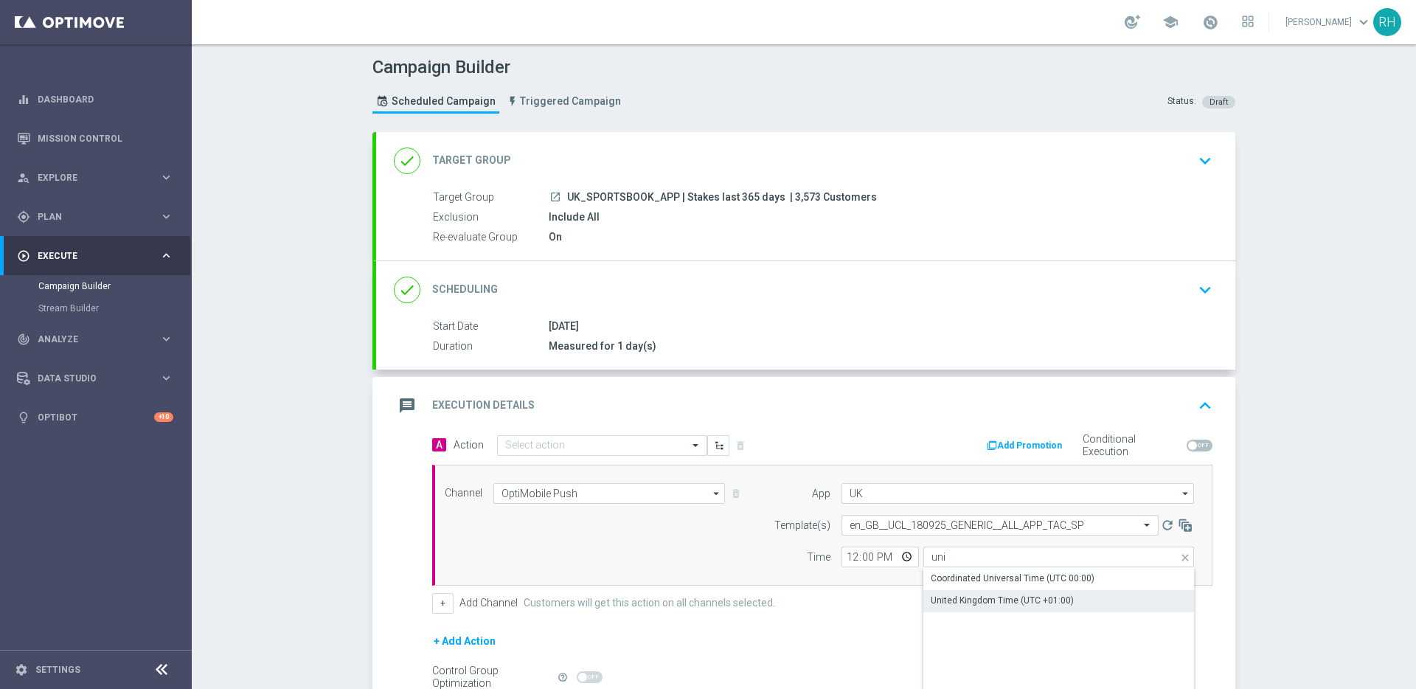
click at [950, 605] on div "United Kingdom Time (UTC +01:00)" at bounding box center [1002, 600] width 143 height 13
type input "United Kingdom Time (UTC +01:00)"
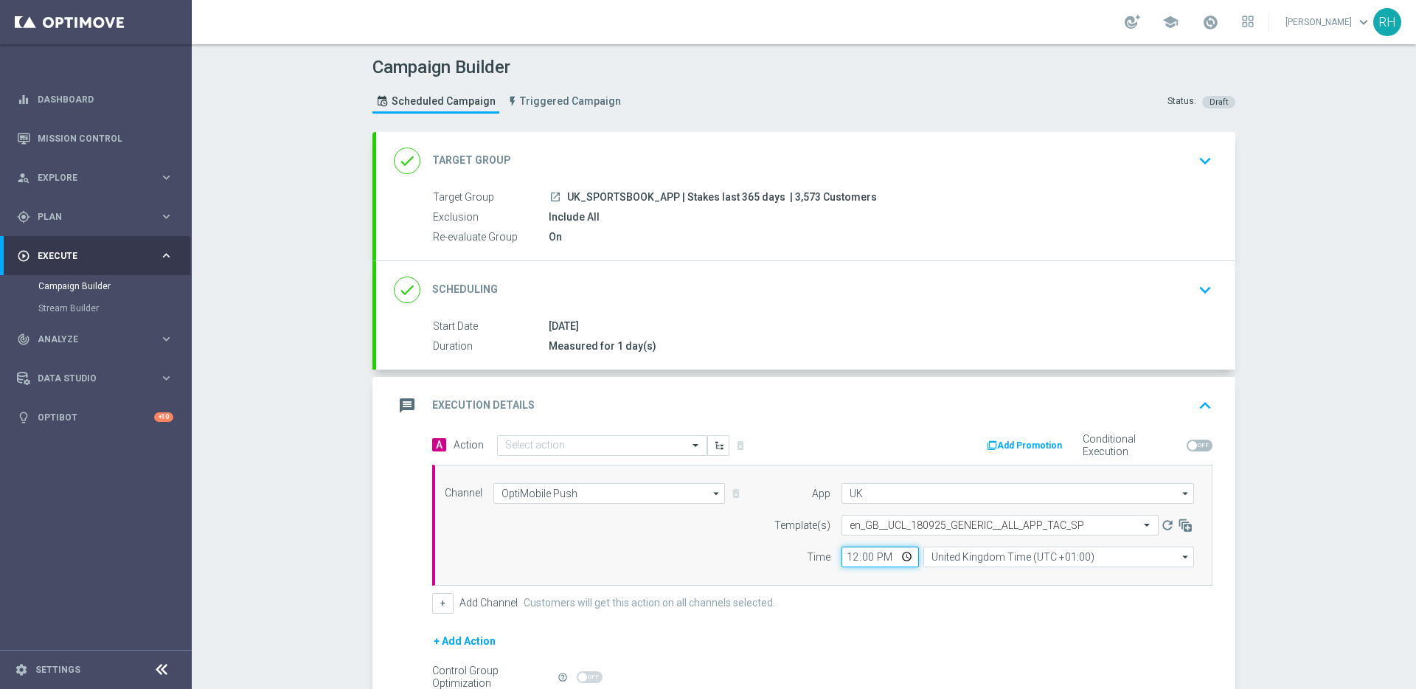
click at [845, 559] on input "12:00" at bounding box center [880, 557] width 77 height 21
type input "14:00"
click at [772, 569] on div "Channel OptiMobile Push OptiMobile Push arrow_drop_down Drag here to set row gr…" at bounding box center [822, 525] width 780 height 121
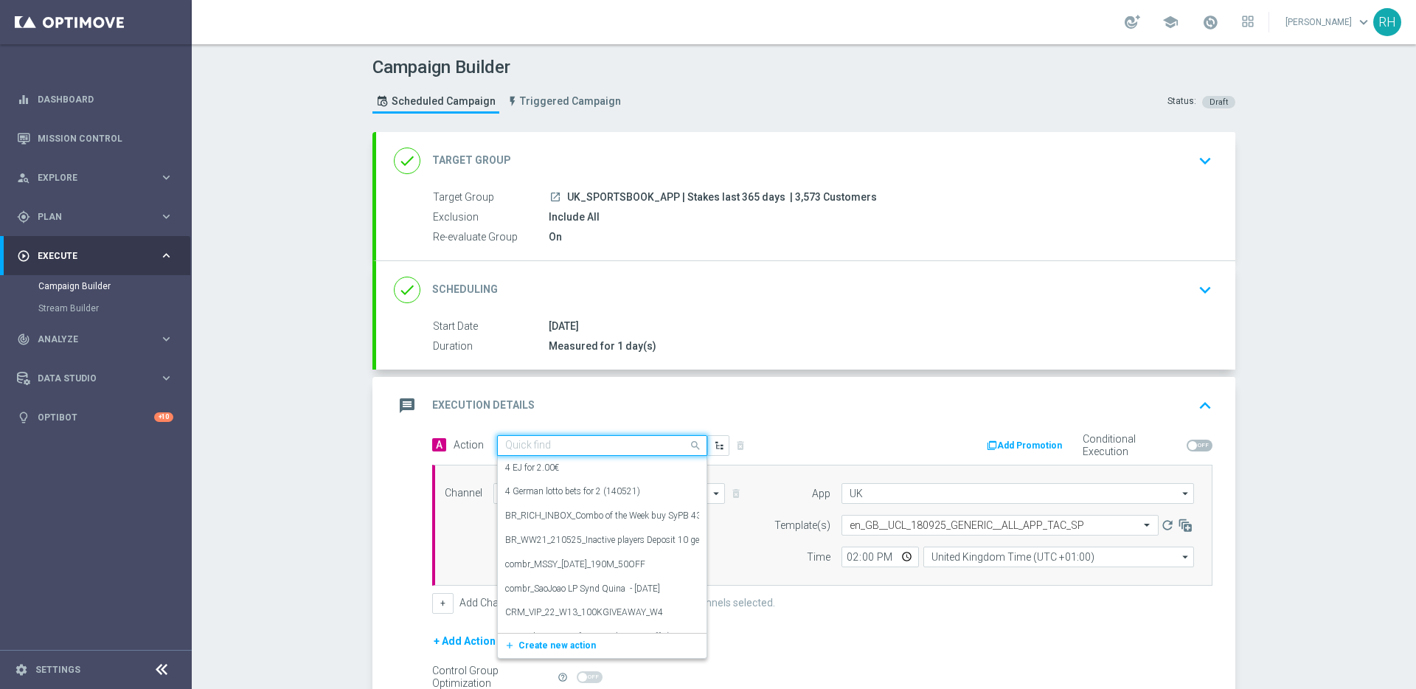
click at [616, 444] on input "text" at bounding box center [587, 446] width 164 height 13
paste input "en_GB__UCL_180925_GENERIC__ALL_APP_TAC_SP"
type input "en_GB__UCL_180925_GENERIC__ALL_APP_TAC_SP"
click at [573, 493] on span "Create new action" at bounding box center [557, 491] width 77 height 10
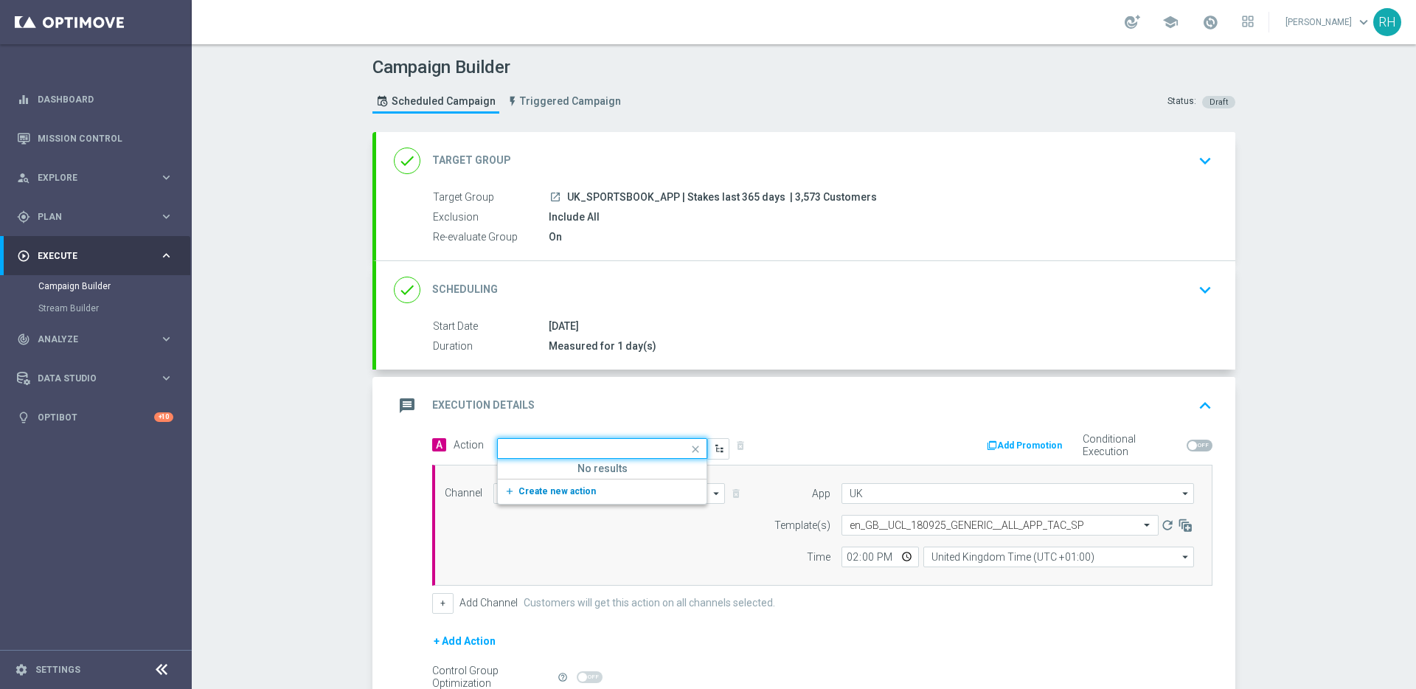
scroll to position [0, 0]
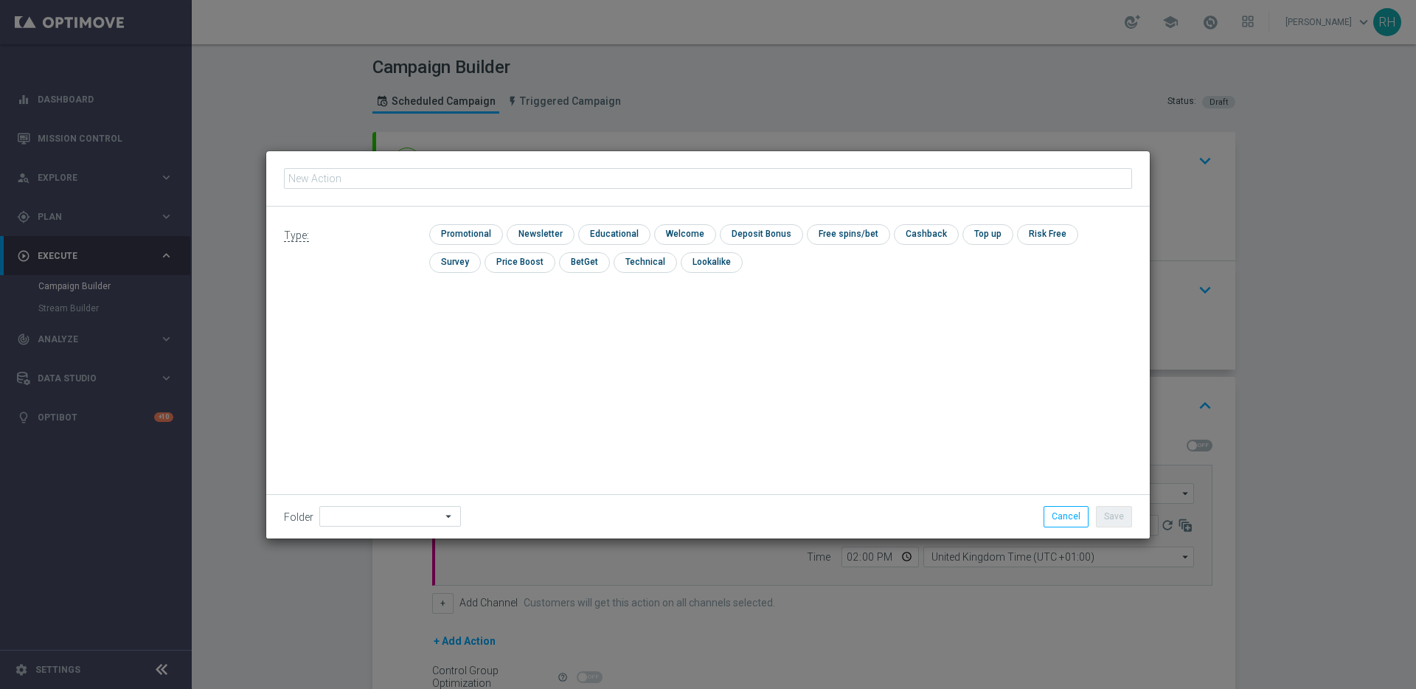
type input "en_GB__UCL_180925_GENERIC__ALL_APP_TAC_SP"
click at [476, 236] on input "checkbox" at bounding box center [464, 234] width 70 height 20
checkbox input "true"
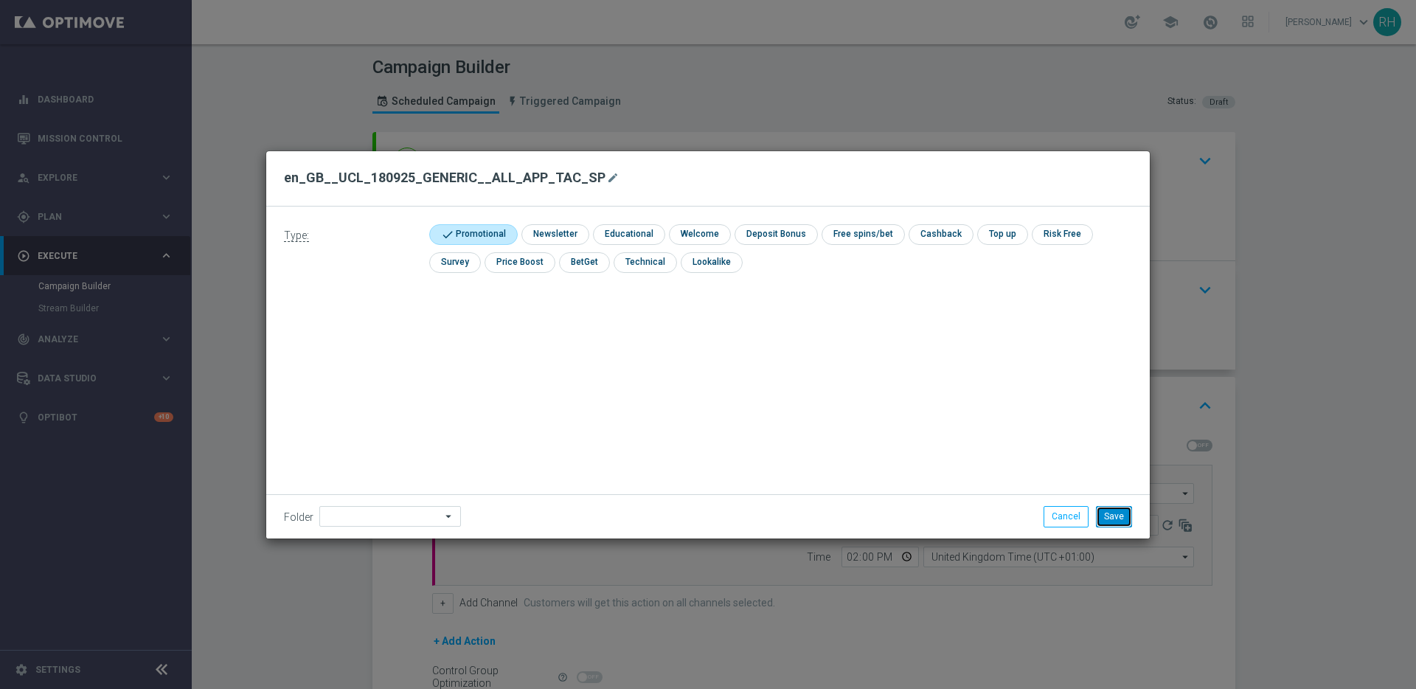
click at [1109, 514] on button "Save" at bounding box center [1114, 516] width 36 height 21
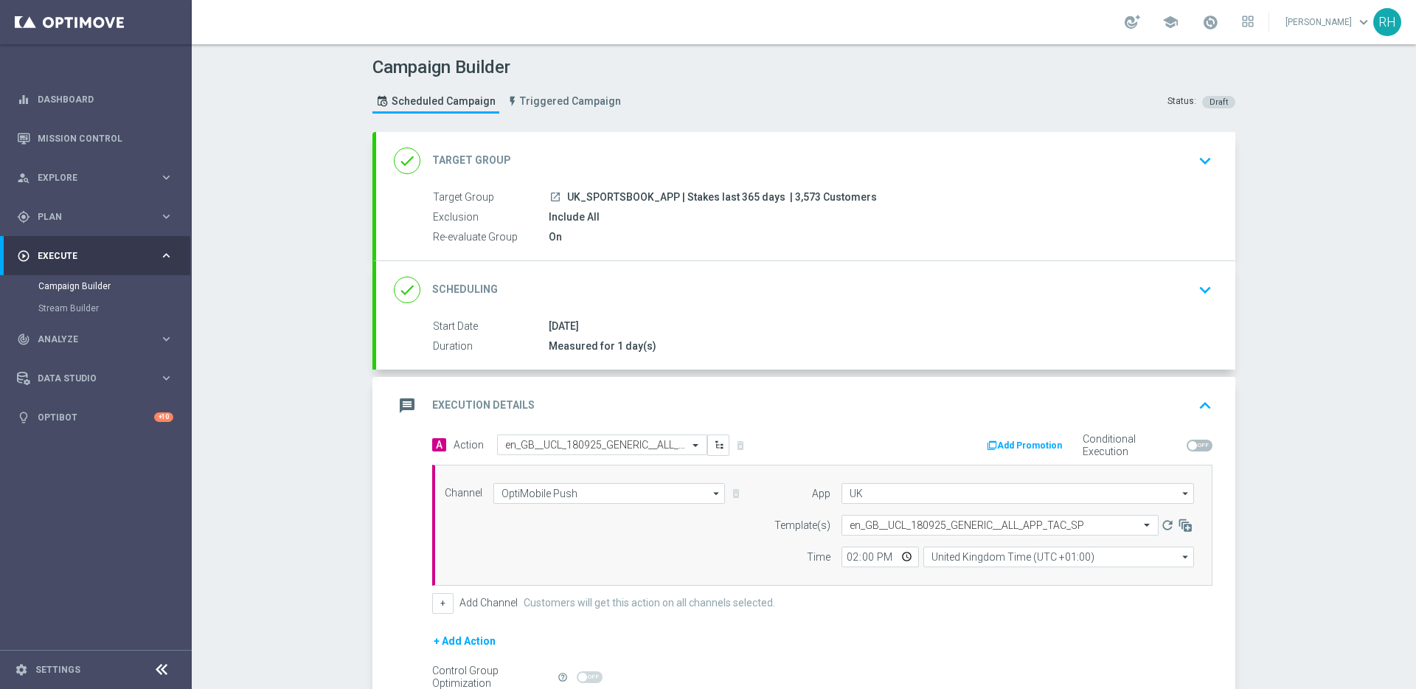
click at [1194, 411] on icon "keyboard_arrow_up" at bounding box center [1205, 406] width 22 height 22
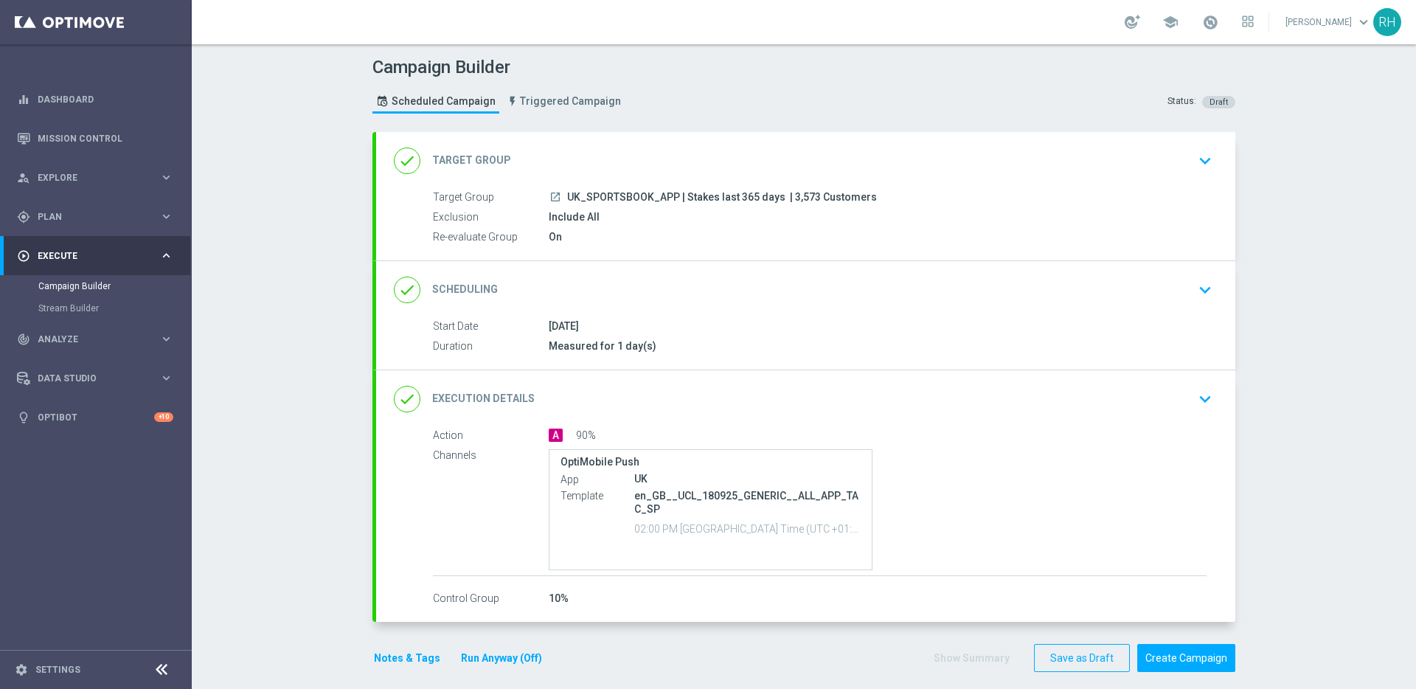
scroll to position [13, 0]
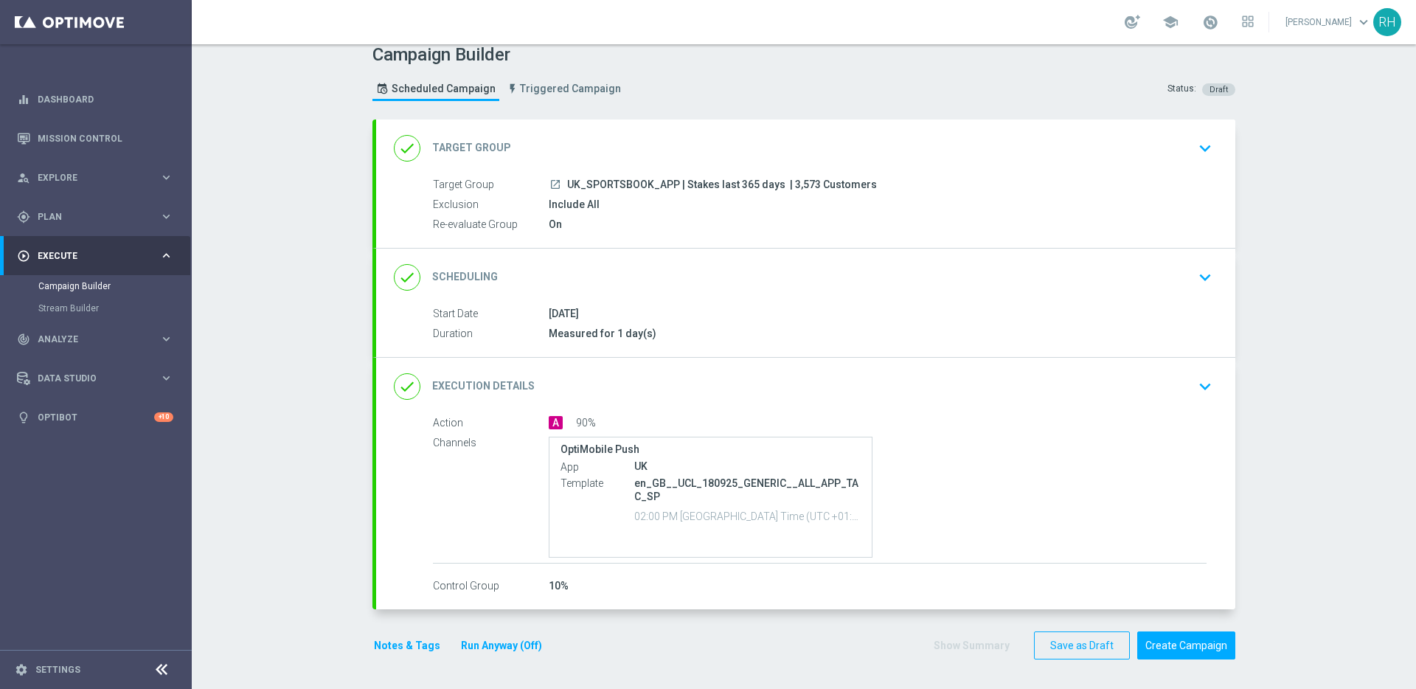
click at [410, 641] on button "Notes & Tags" at bounding box center [406, 646] width 69 height 18
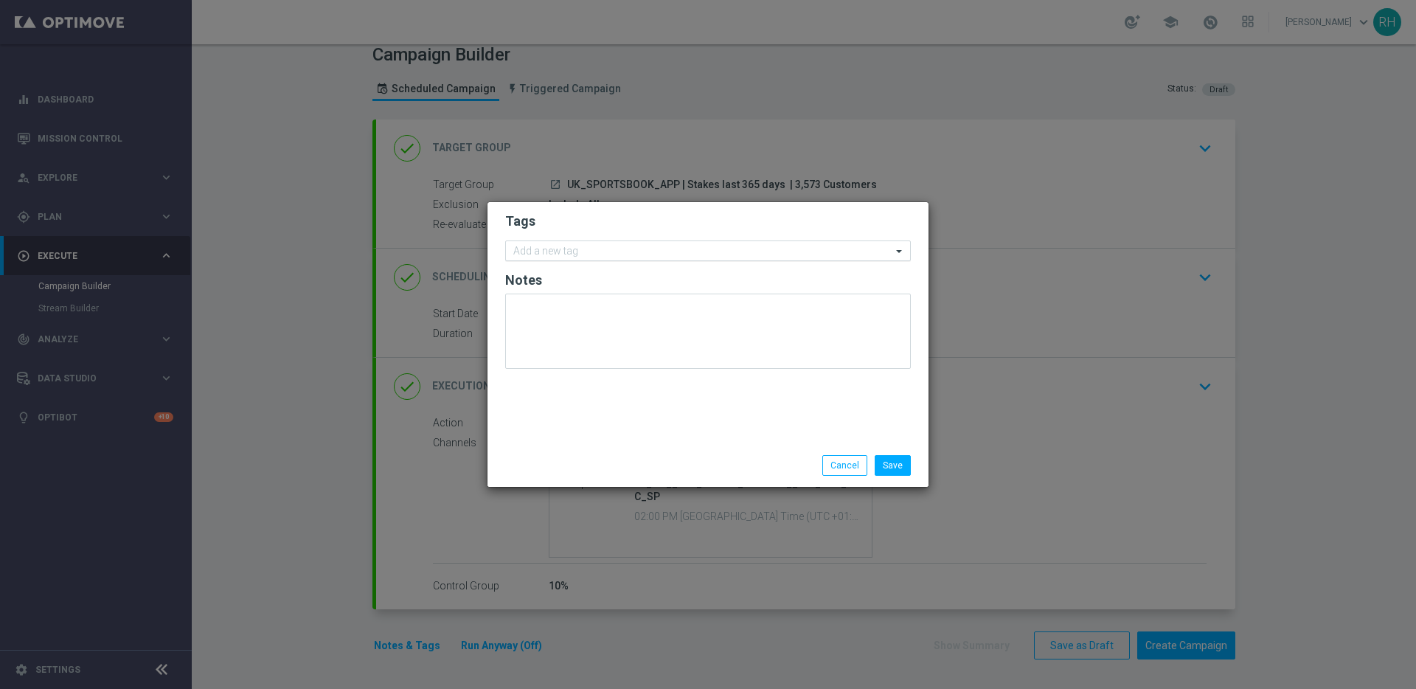
click at [581, 256] on input "text" at bounding box center [702, 252] width 378 height 13
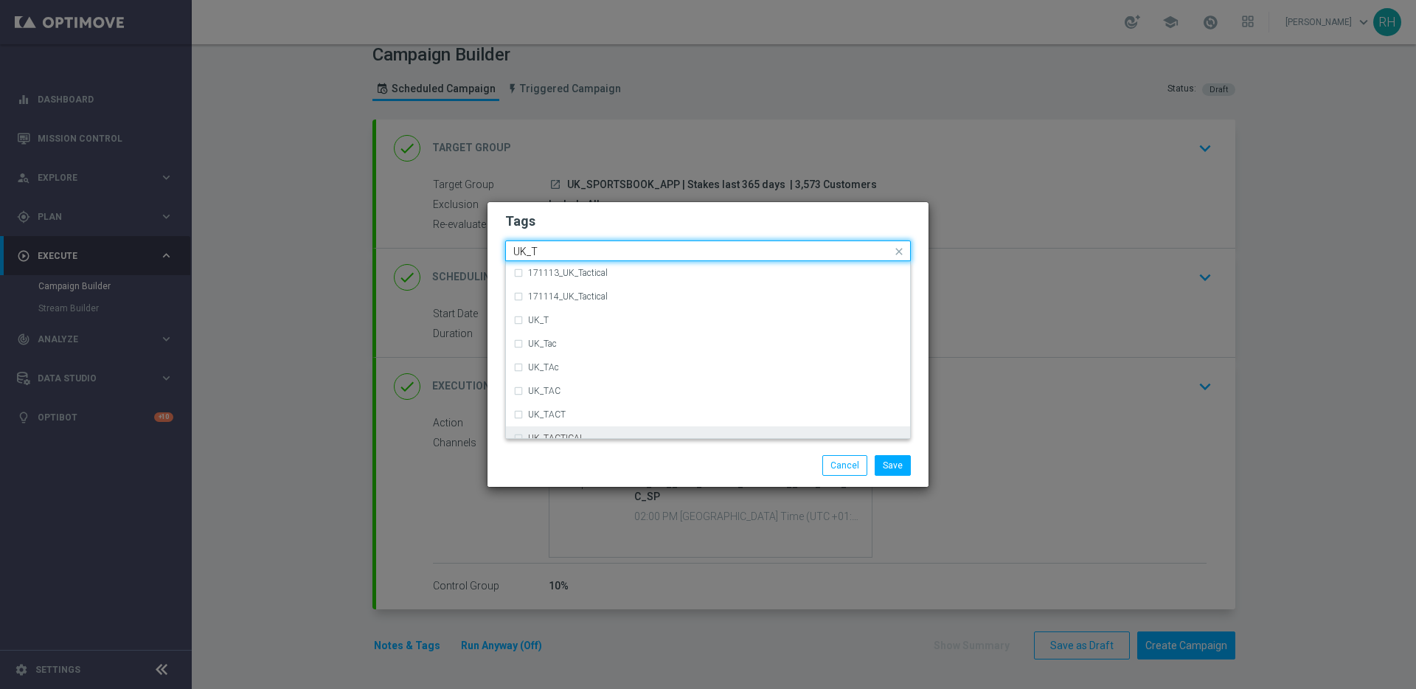
click at [586, 429] on div "UK_TACTICAL" at bounding box center [707, 438] width 389 height 24
type input "UK_T"
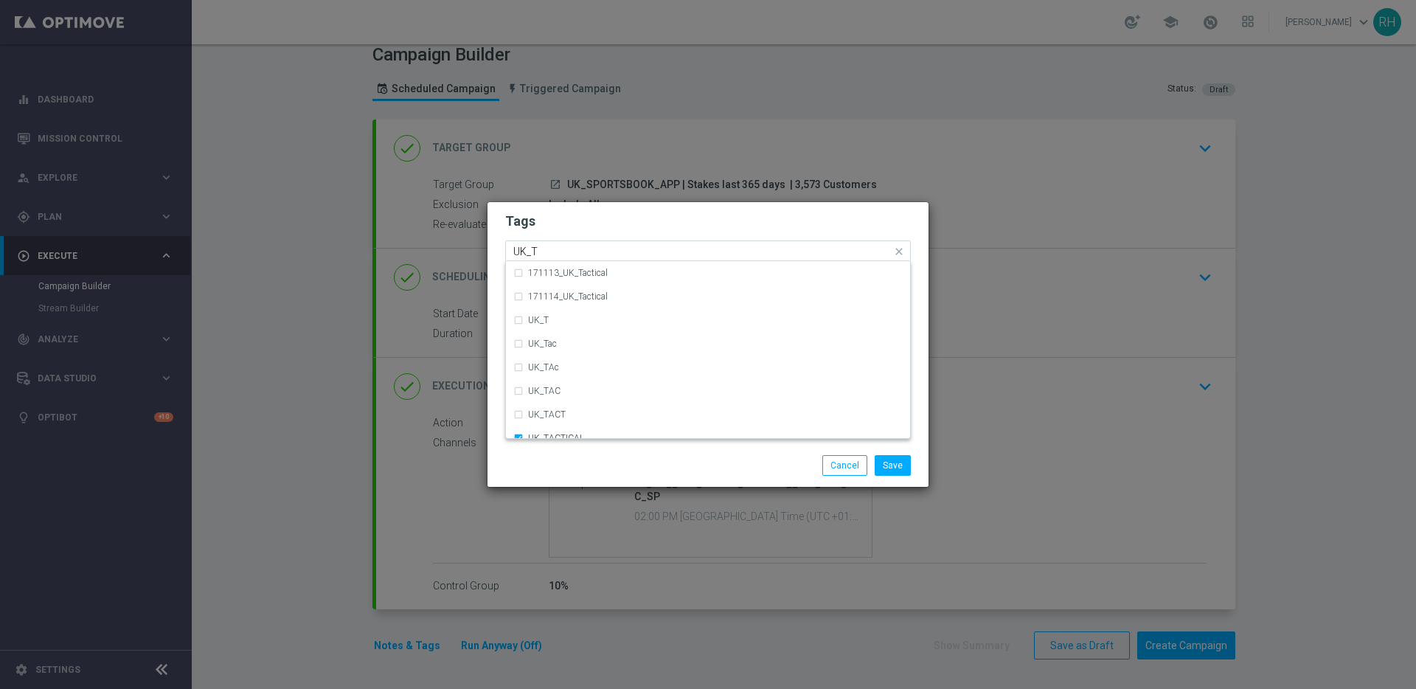
click at [604, 452] on div "Save Cancel" at bounding box center [708, 465] width 441 height 43
click at [890, 464] on button "Save" at bounding box center [893, 465] width 36 height 21
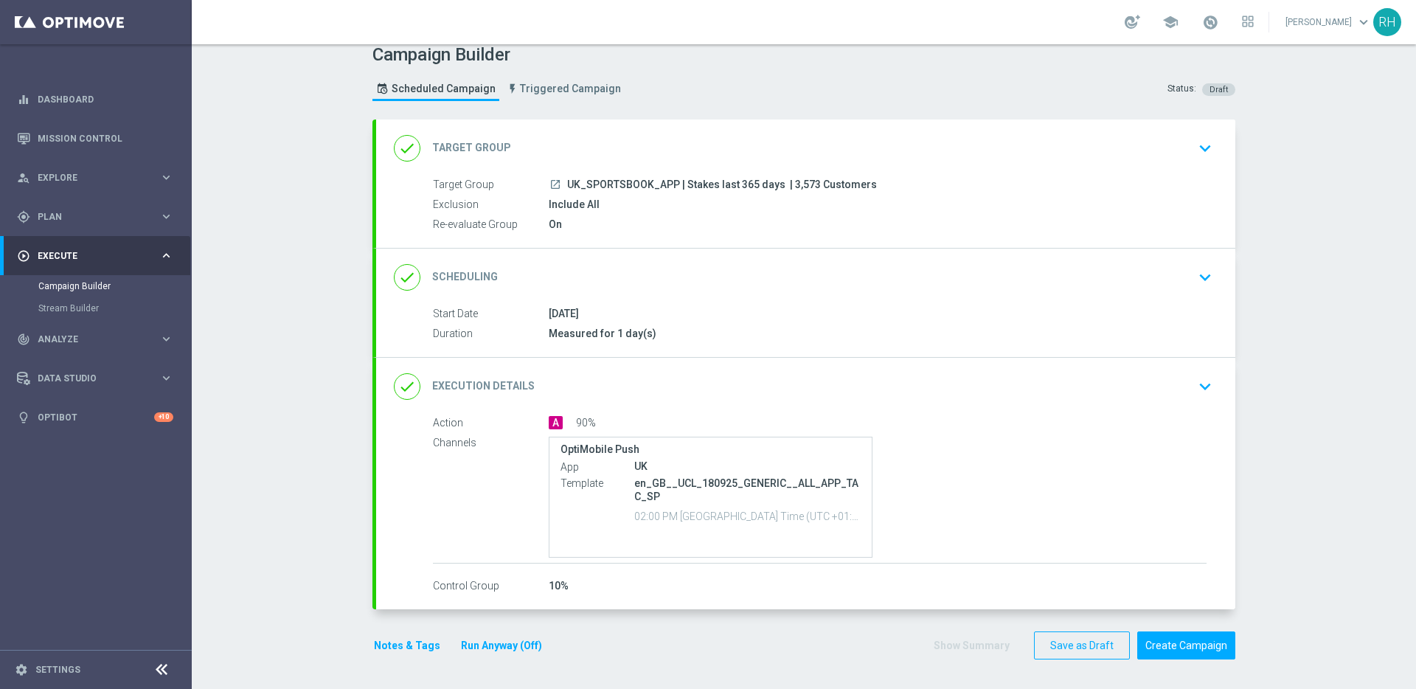
click at [1162, 404] on div "done Execution Details keyboard_arrow_down" at bounding box center [805, 387] width 859 height 58
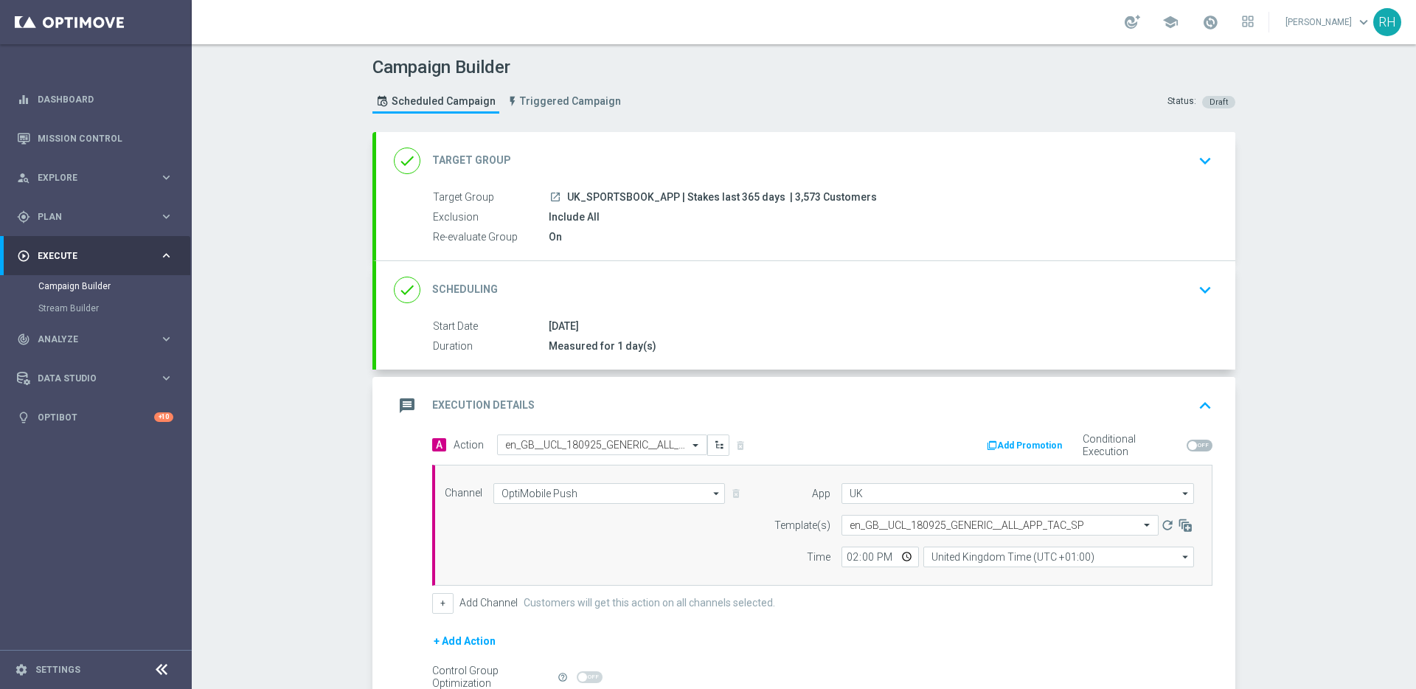
click at [1162, 404] on div "message Execution Details keyboard_arrow_up" at bounding box center [806, 406] width 824 height 28
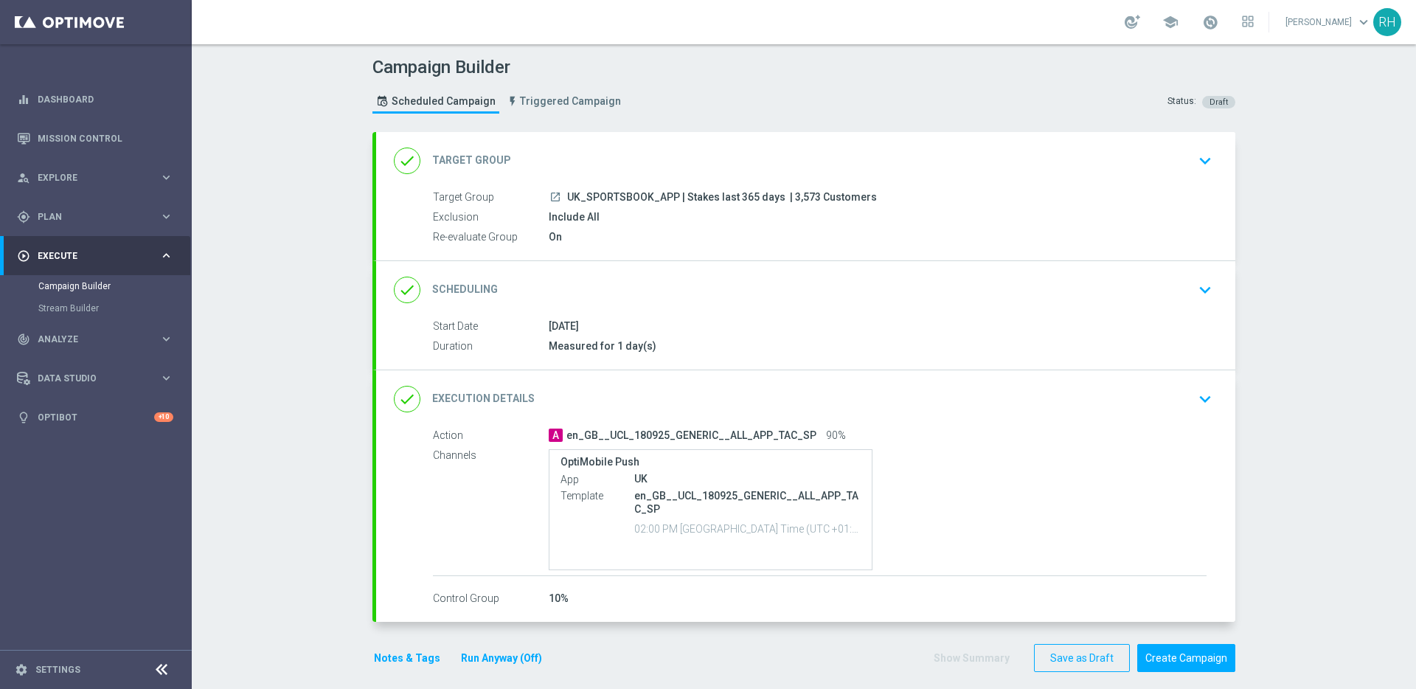
click at [791, 195] on span "| 3,573 Customers" at bounding box center [833, 197] width 87 height 13
copy span "3,573"
click at [1117, 457] on div "OptiMobile Push App UK Template en_GB__UCL_180925_GENERIC__ALL_APP_TAC_SP 02:00…" at bounding box center [878, 509] width 658 height 121
click at [415, 650] on button "Notes & Tags" at bounding box center [406, 658] width 69 height 18
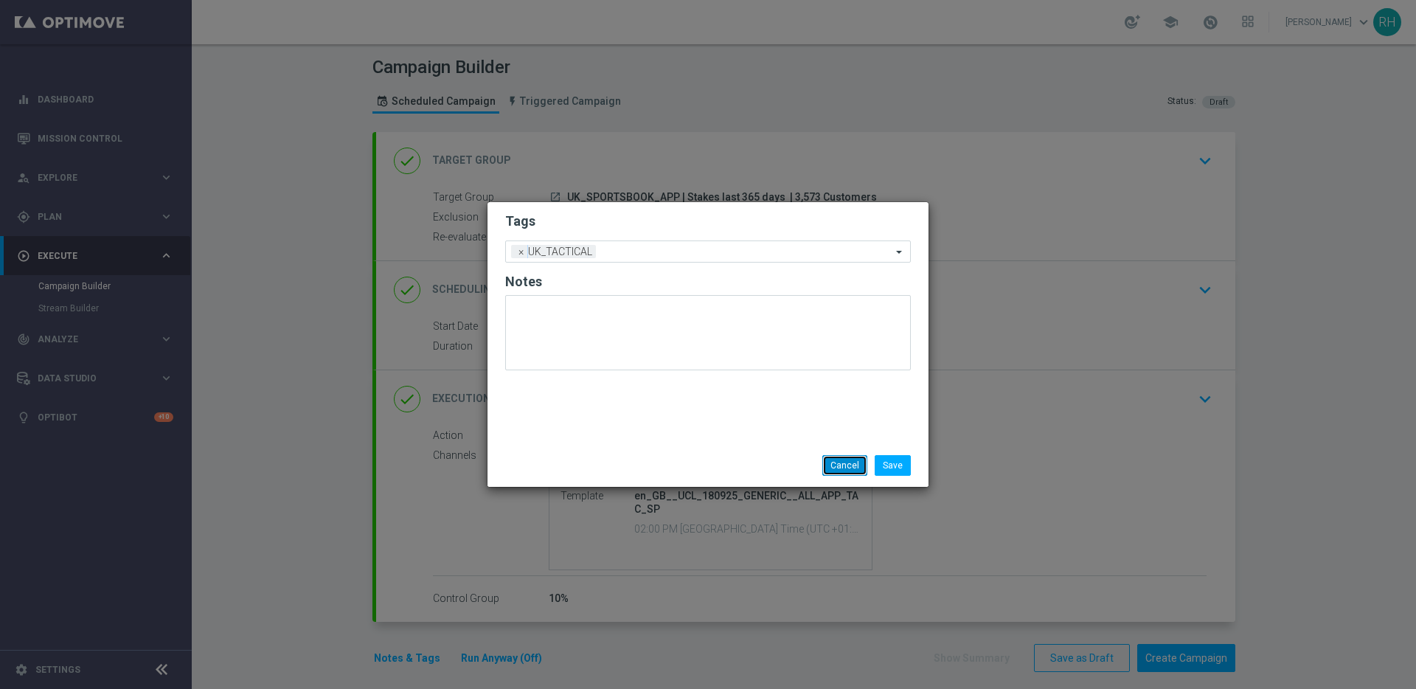
click at [836, 470] on button "Cancel" at bounding box center [844, 465] width 45 height 21
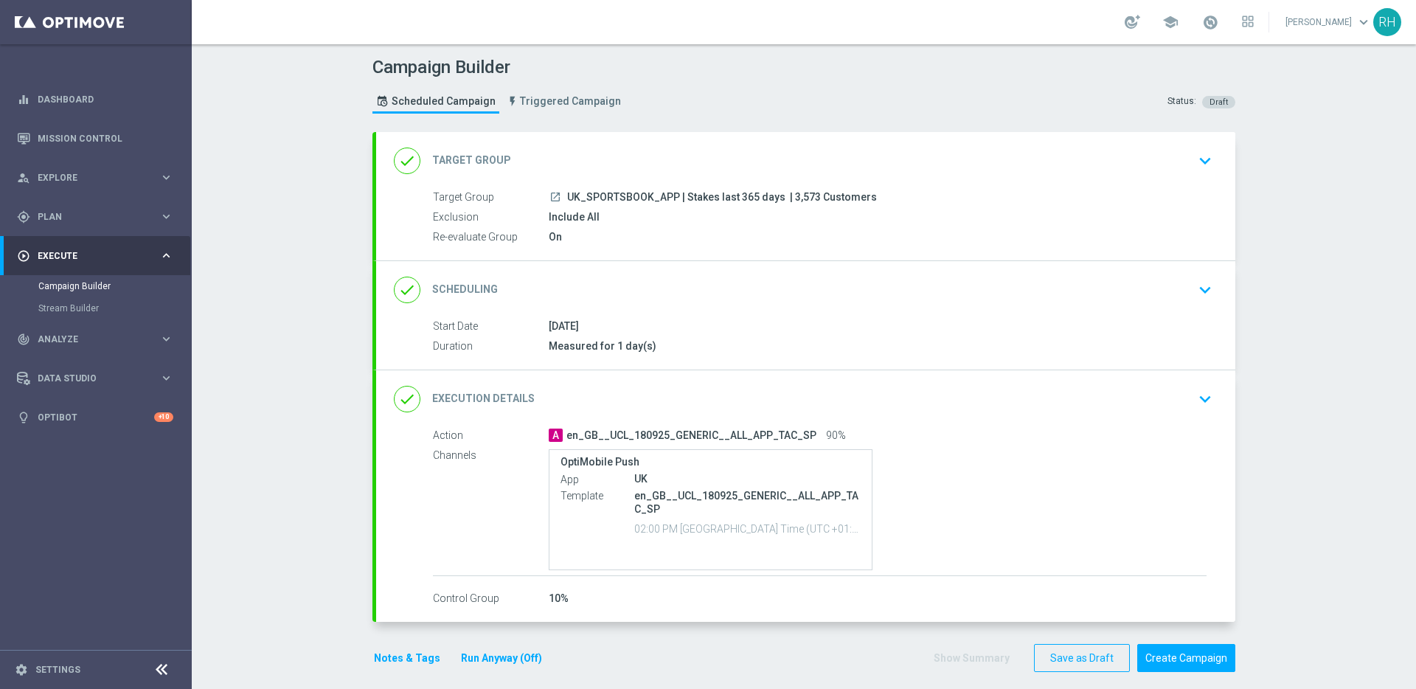
click at [1035, 403] on div "done Execution Details keyboard_arrow_down" at bounding box center [806, 399] width 824 height 28
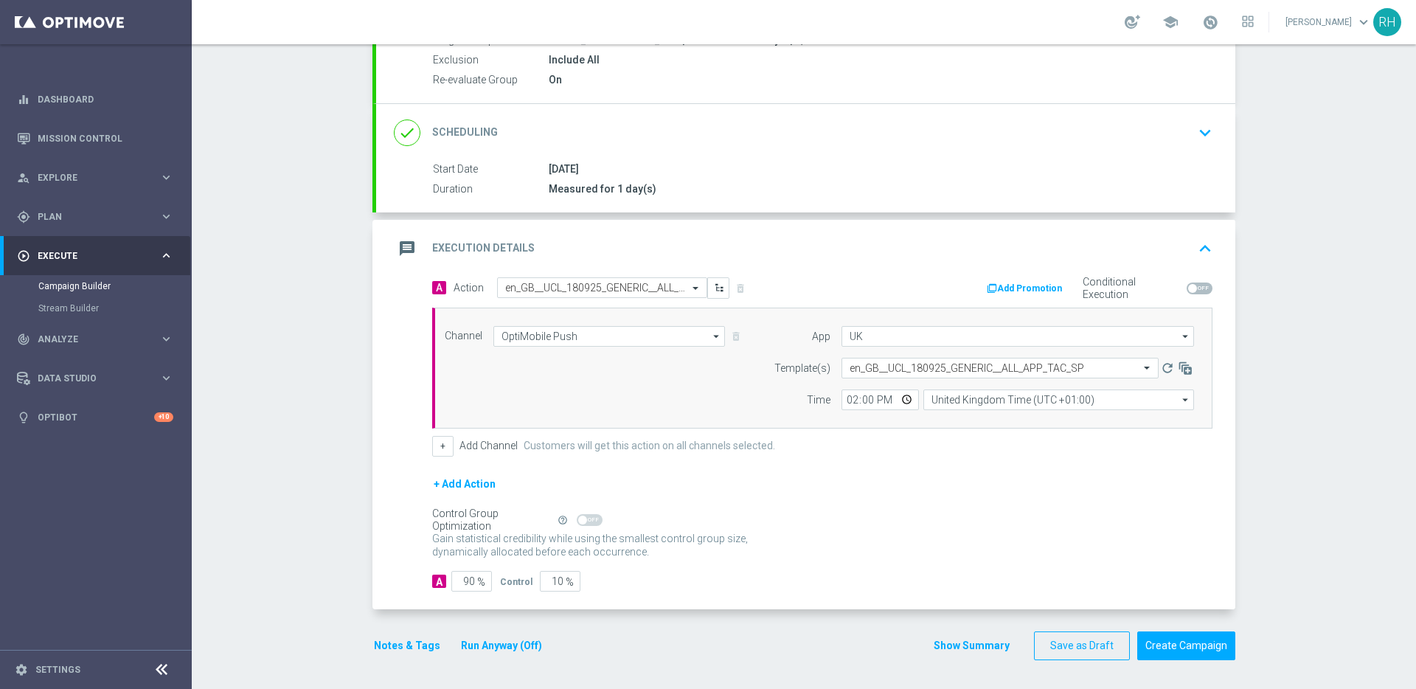
scroll to position [158, 0]
click at [465, 588] on input "90" at bounding box center [471, 580] width 41 height 21
type input "9"
type input "91"
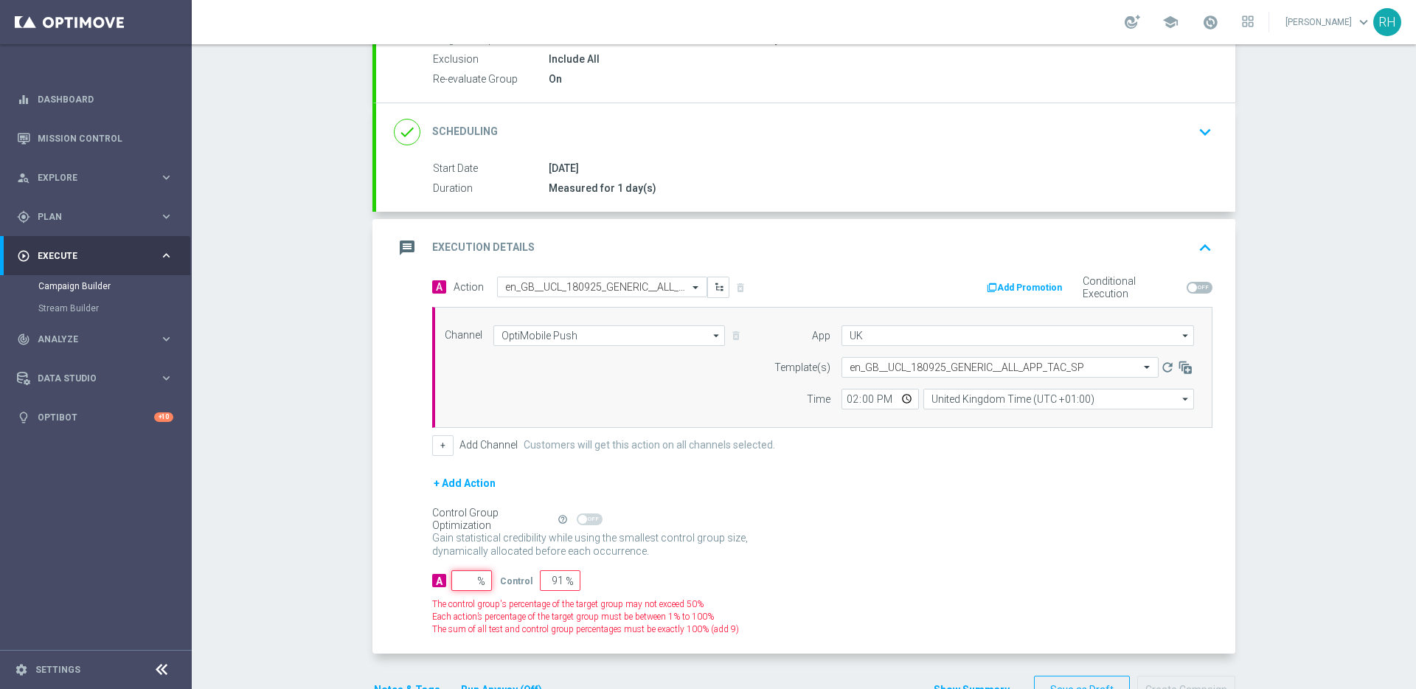
type input "100"
type input "1"
type input "99"
type input "10"
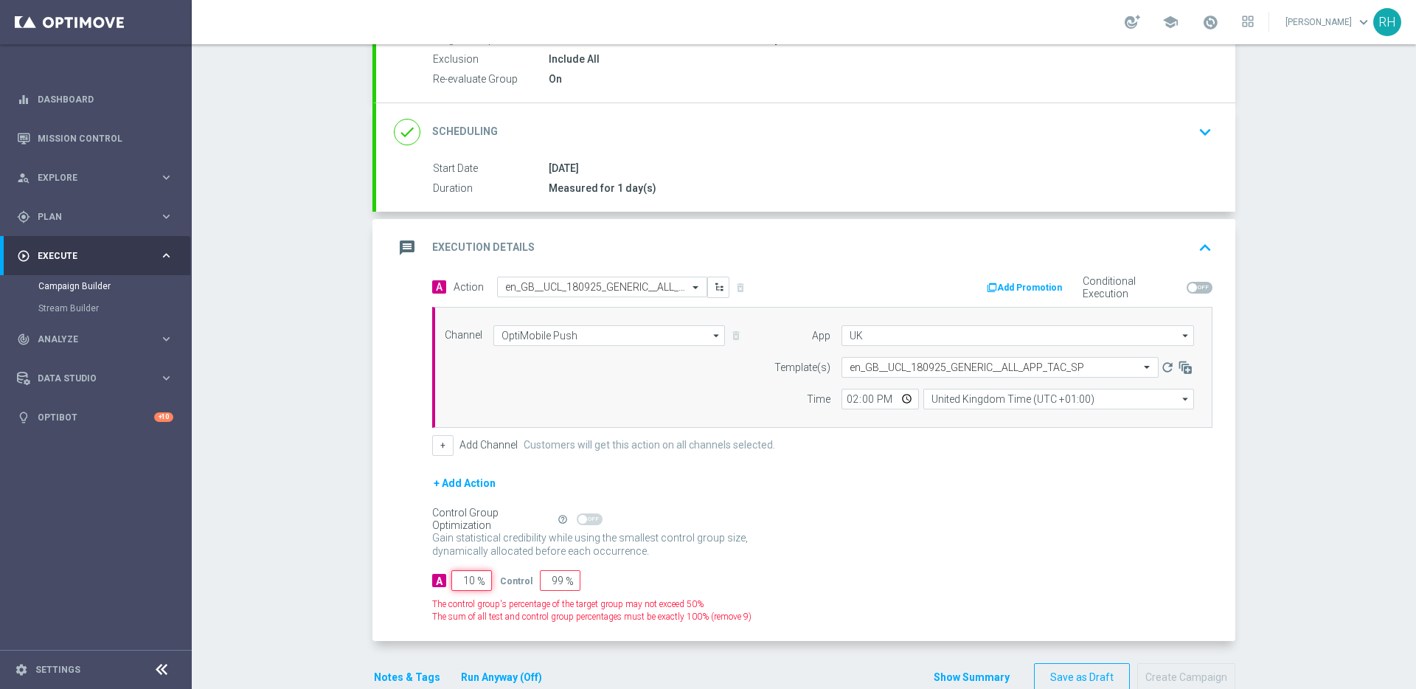
type input "90"
type input "100"
type input "0"
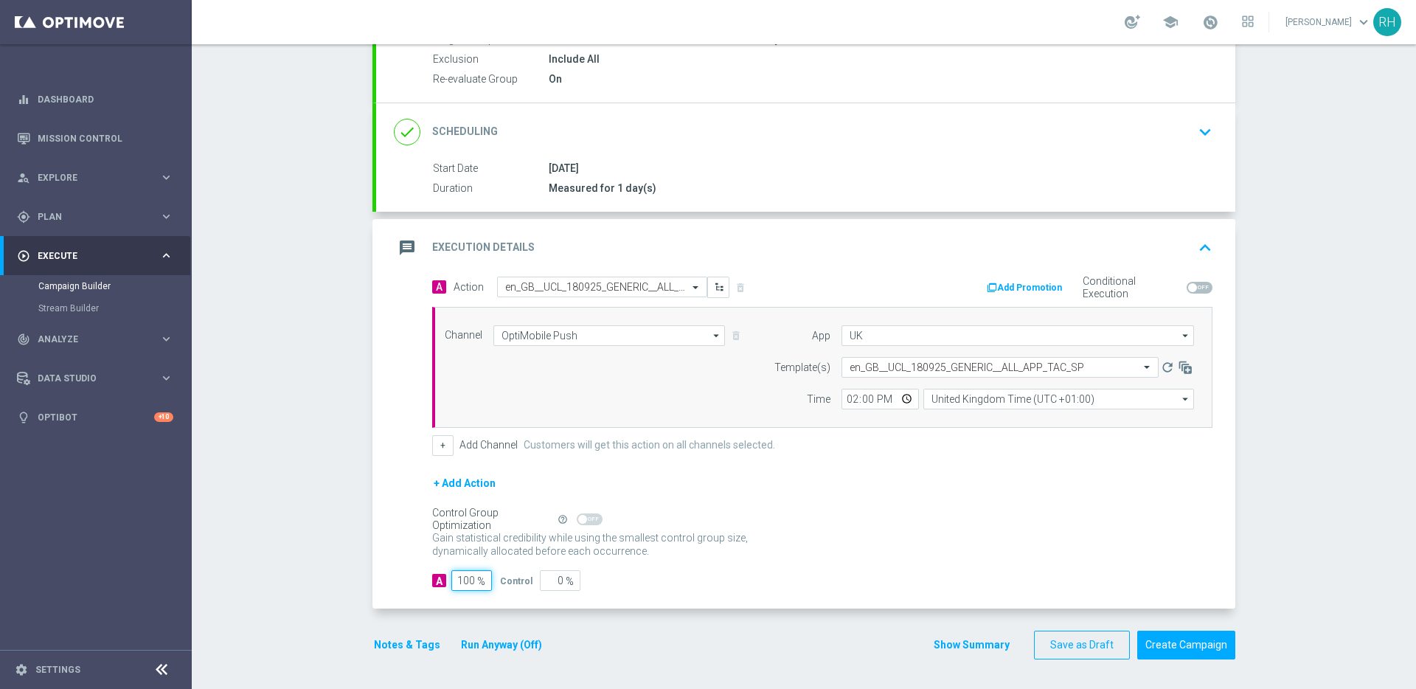
type input "100"
click at [741, 640] on div "Notes & Tags Run Anyway (Off) Show Summary Save as Draft Create Campaign" at bounding box center [803, 645] width 863 height 29
click at [1180, 639] on button "Create Campaign" at bounding box center [1186, 645] width 98 height 29
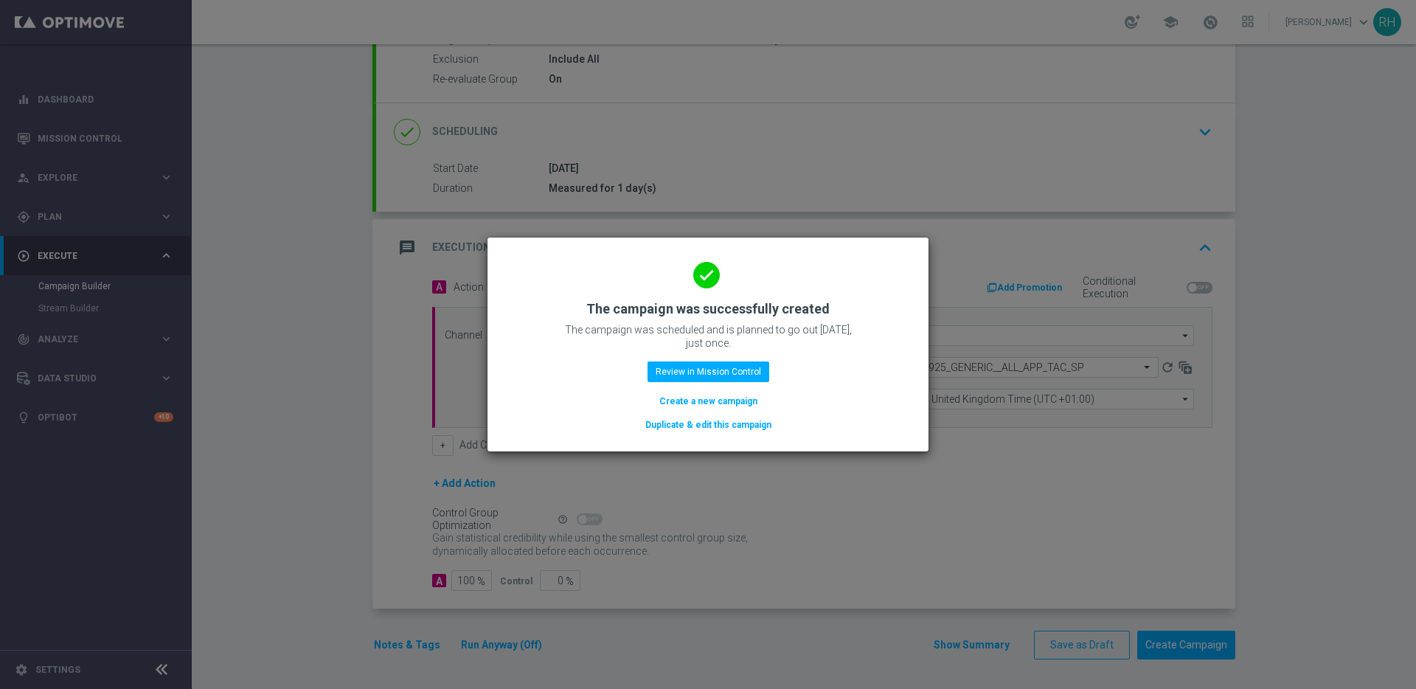
click at [933, 471] on modal-container "done The campaign was successfully created The campaign was scheduled and is pl…" at bounding box center [708, 344] width 1416 height 689
click at [1109, 535] on modal-container "done The campaign was successfully created The campaign was scheduled and is pl…" at bounding box center [708, 344] width 1416 height 689
click at [1230, 314] on modal-container "done The campaign was successfully created The campaign was scheduled and is pl…" at bounding box center [708, 344] width 1416 height 689
click at [1231, 314] on modal-container "done The campaign was successfully created The campaign was scheduled and is pl…" at bounding box center [708, 344] width 1416 height 689
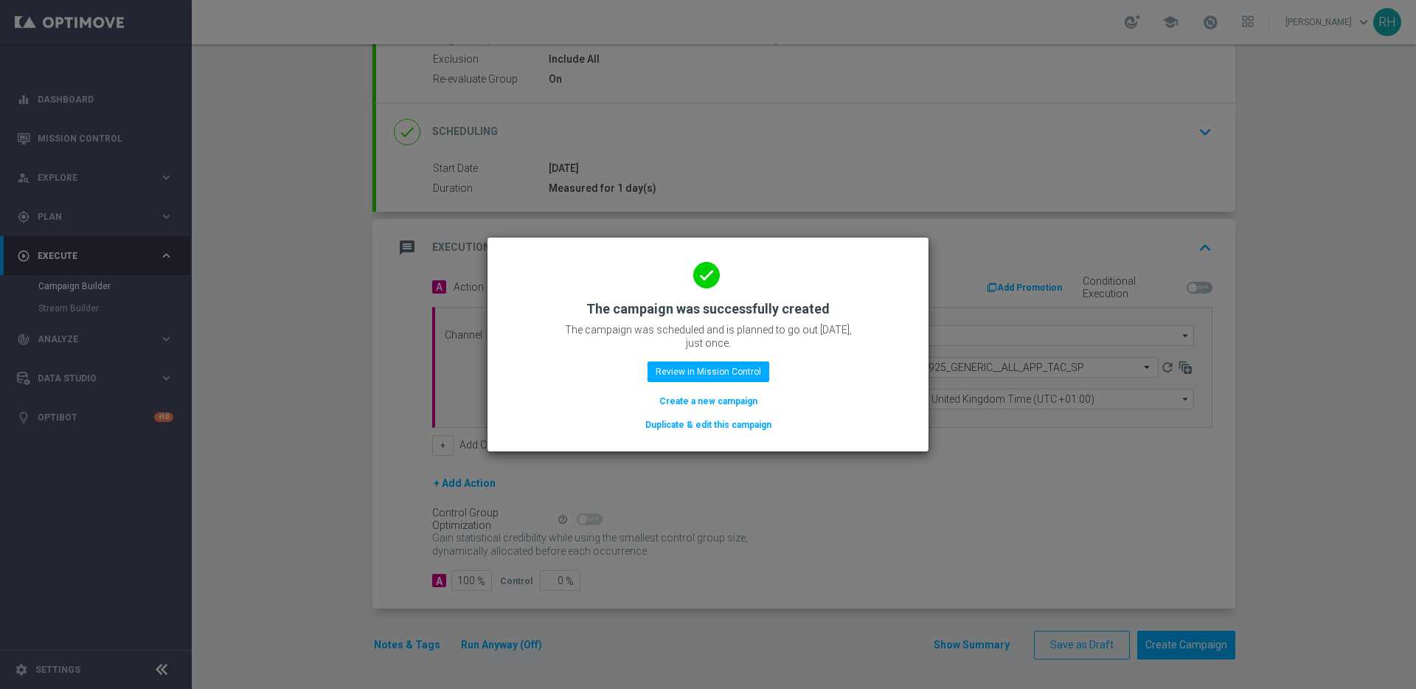
click at [927, 428] on div "done The campaign was successfully created The campaign was scheduled and is pl…" at bounding box center [708, 345] width 441 height 214
click at [758, 376] on button "Review in Mission Control" at bounding box center [709, 371] width 122 height 21
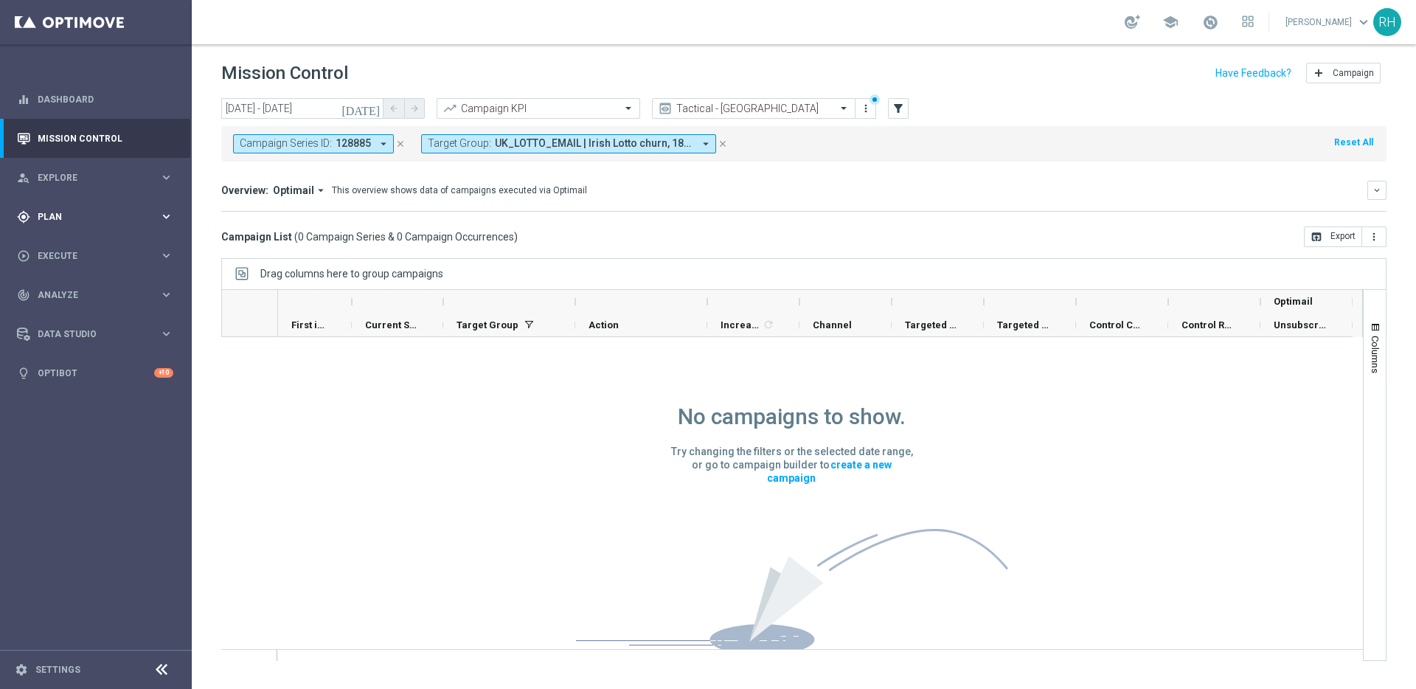
click at [93, 210] on div "gps_fixed Plan" at bounding box center [88, 216] width 142 height 13
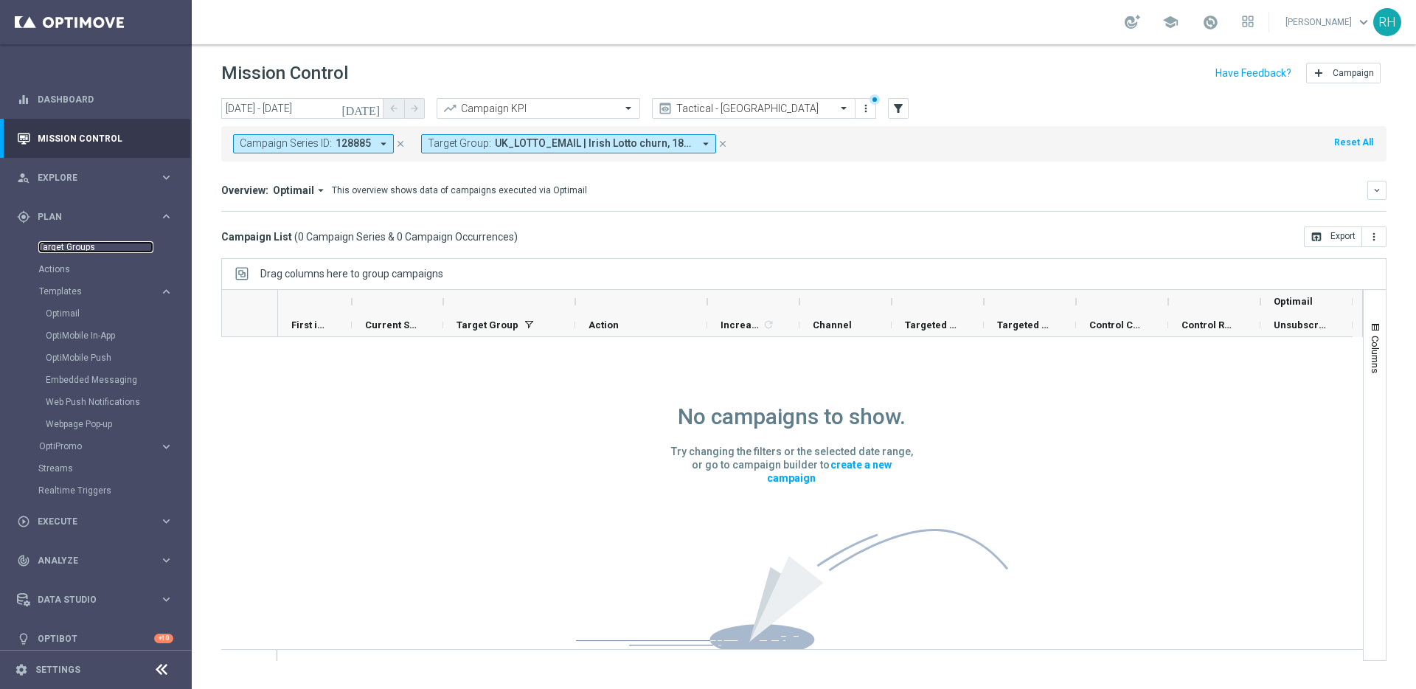
click at [82, 241] on link "Target Groups" at bounding box center [95, 247] width 115 height 12
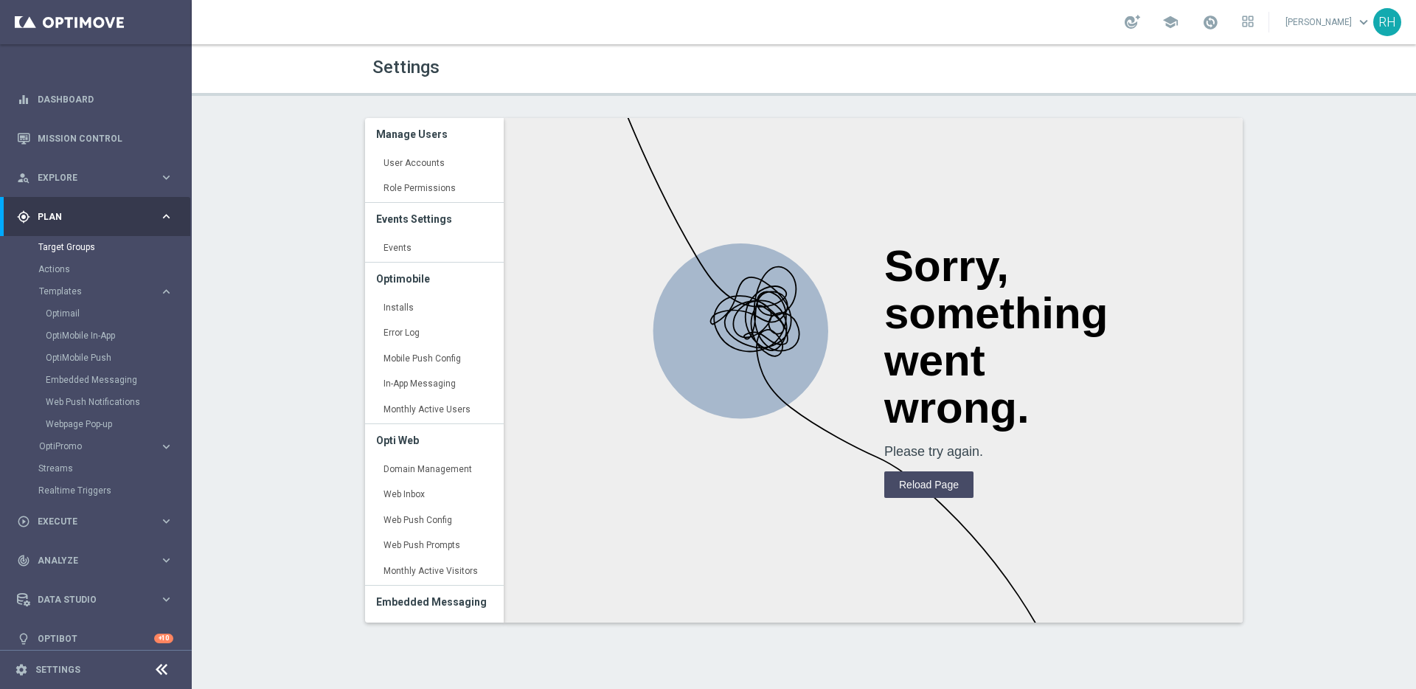
click at [89, 255] on div "Target Groups" at bounding box center [114, 247] width 152 height 22
click at [66, 242] on link "Target Groups" at bounding box center [95, 247] width 115 height 12
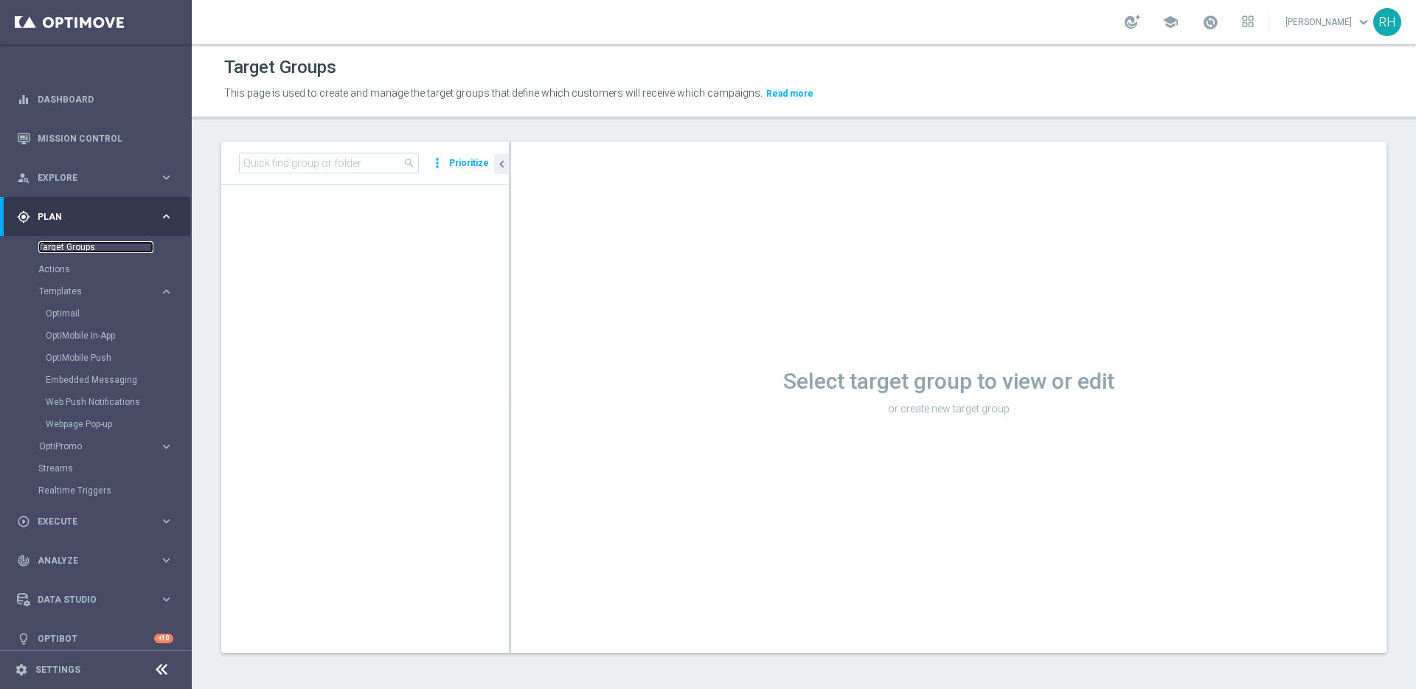
click at [66, 242] on link "Target Groups" at bounding box center [95, 247] width 115 height 12
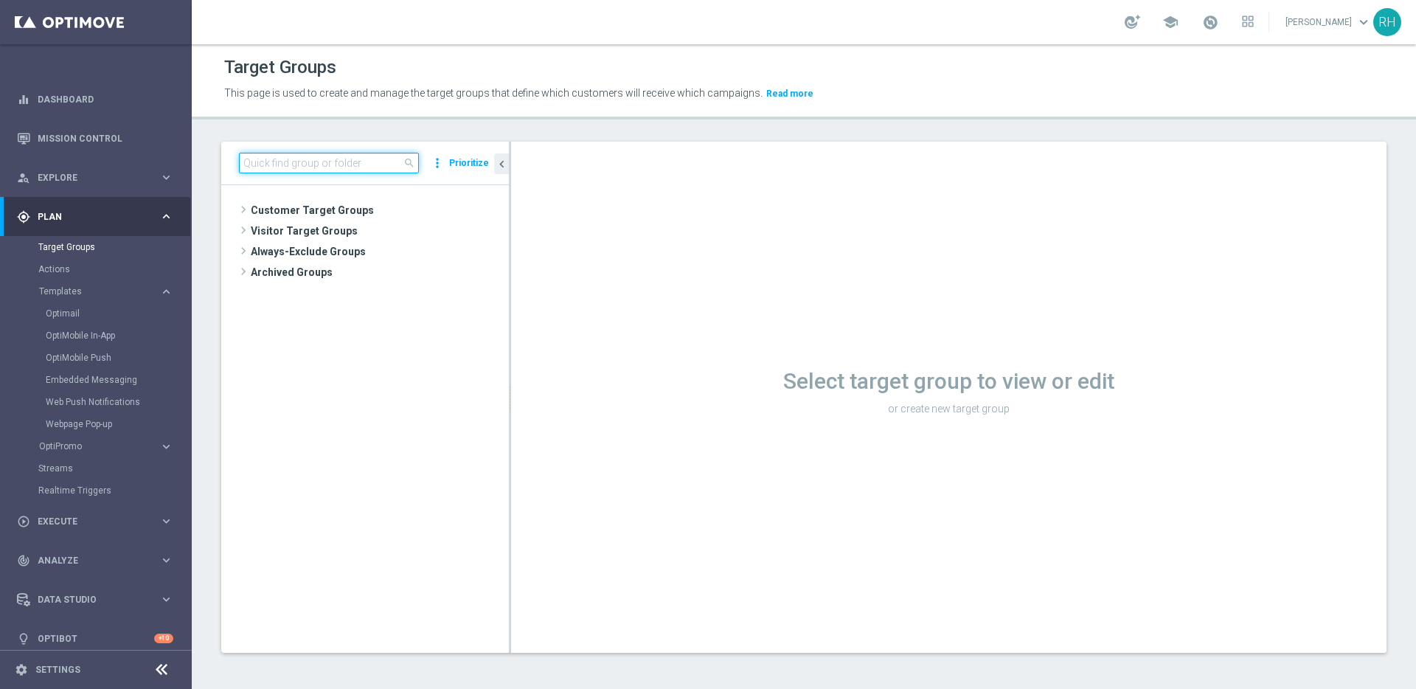
click at [248, 167] on input at bounding box center [329, 163] width 180 height 21
paste input "BR_CAS__REACT2025_NOTBETLAST14D__ALL_EMA_TAC_GM"
type input "BR_CAS__REACT2025_NOTBETLAST14D__ALL_EMA_TAC_GM"
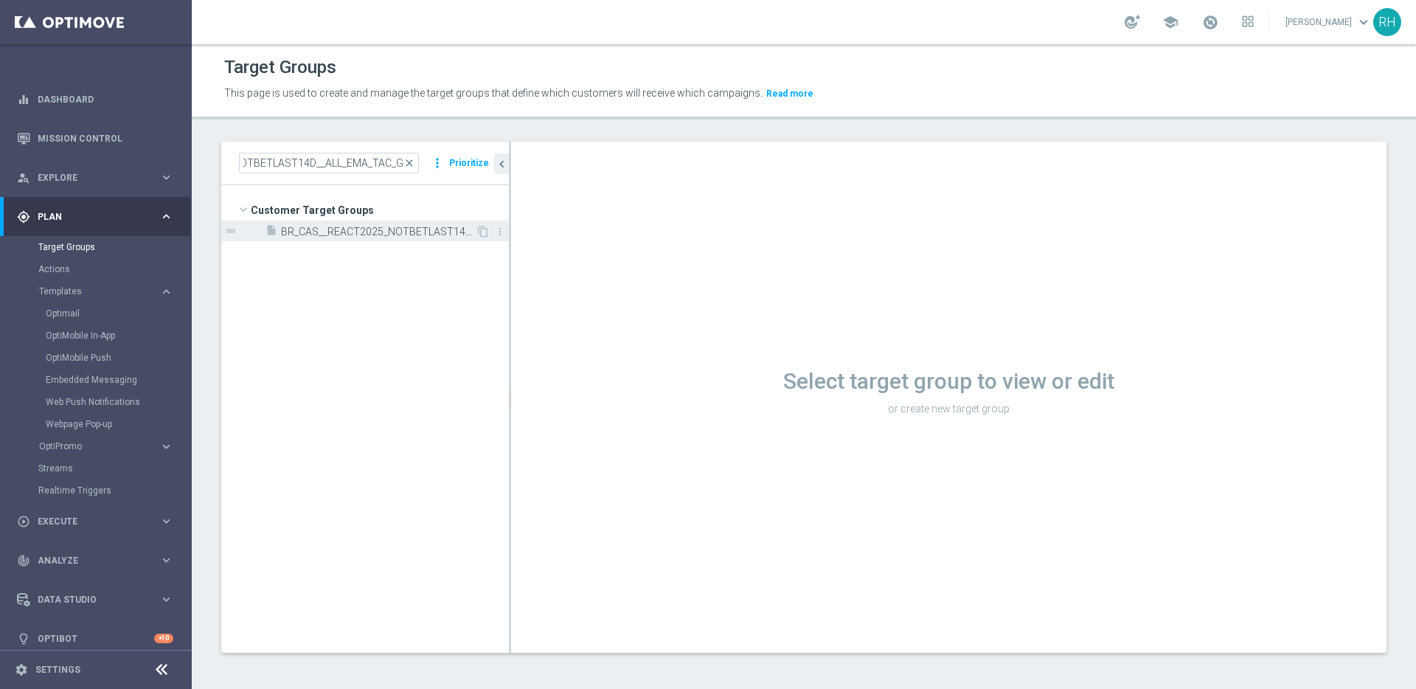
click at [361, 229] on span "BR_CAS__REACT2025_NOTBETLAST14D__ALL_EMA_TAC_GM" at bounding box center [378, 232] width 195 height 13
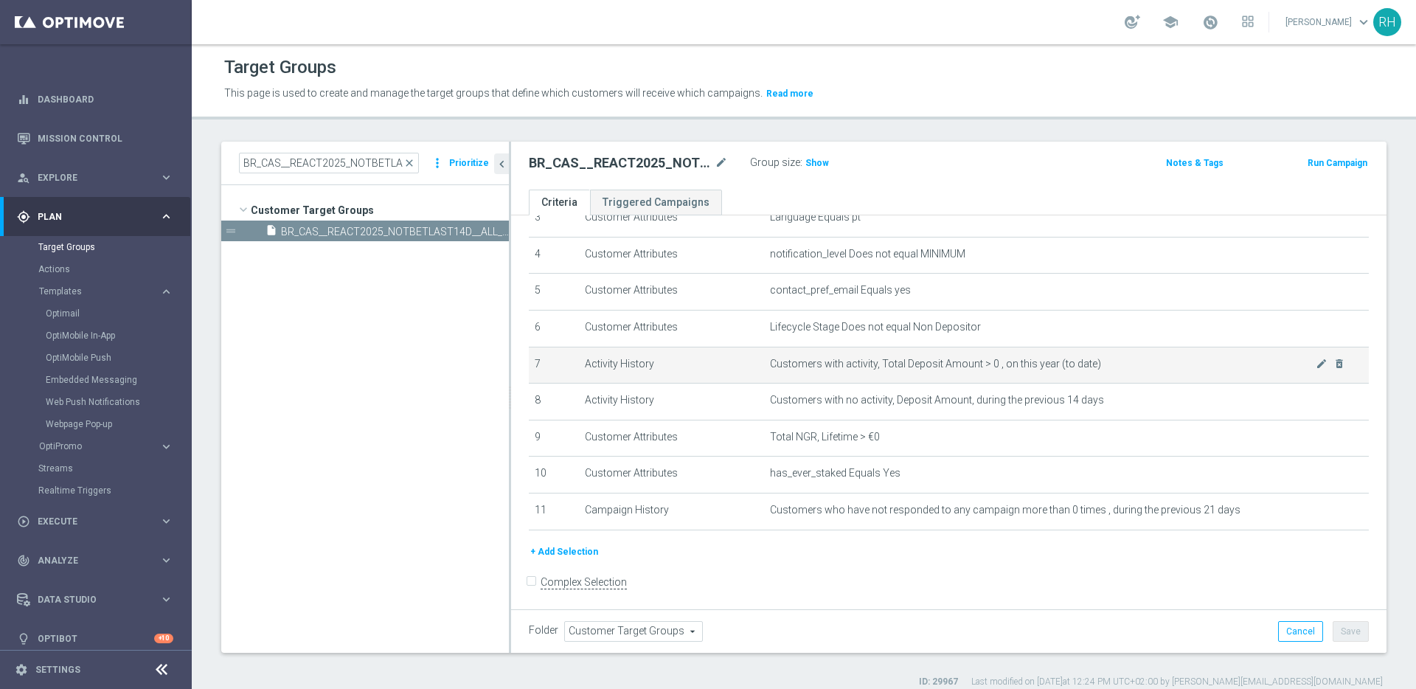
scroll to position [144, 0]
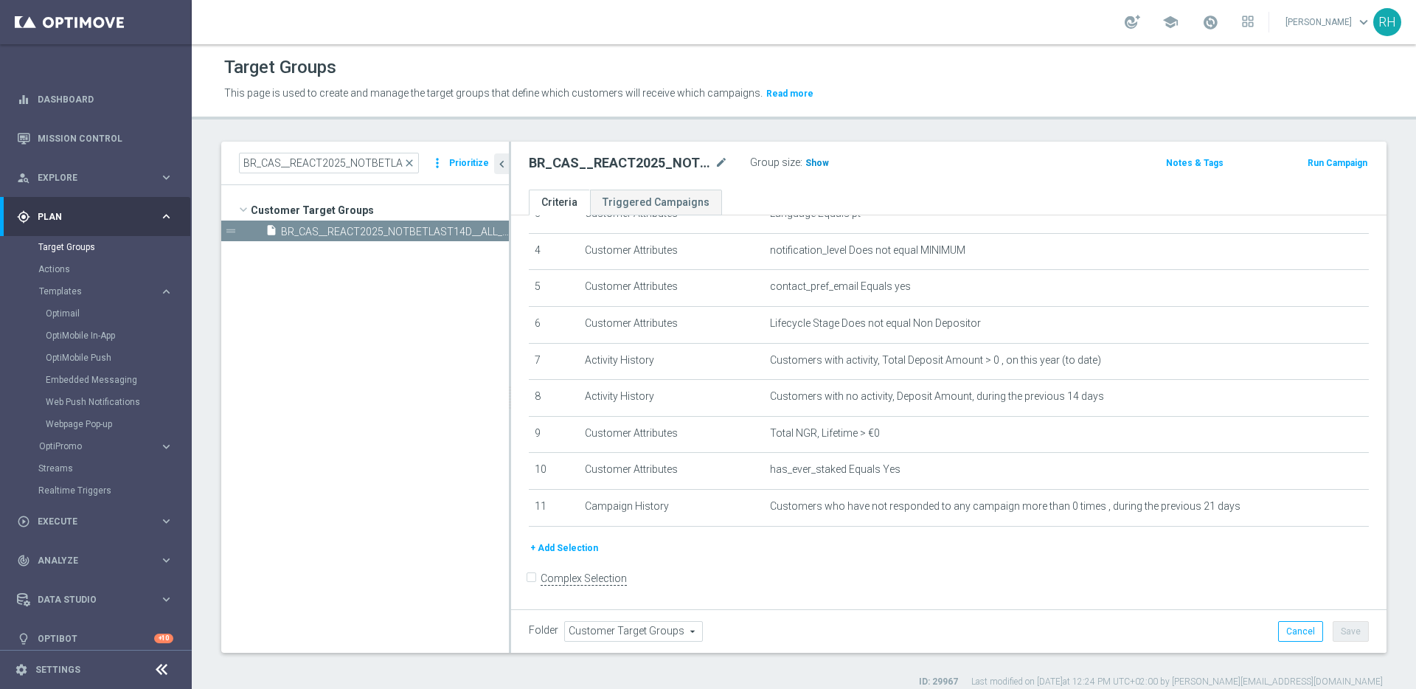
click at [813, 155] on h3 "Show" at bounding box center [817, 163] width 27 height 16
click at [954, 196] on ul "Criteria Triggered Campaigns" at bounding box center [949, 203] width 876 height 26
click at [816, 170] on span "995" at bounding box center [815, 165] width 18 height 14
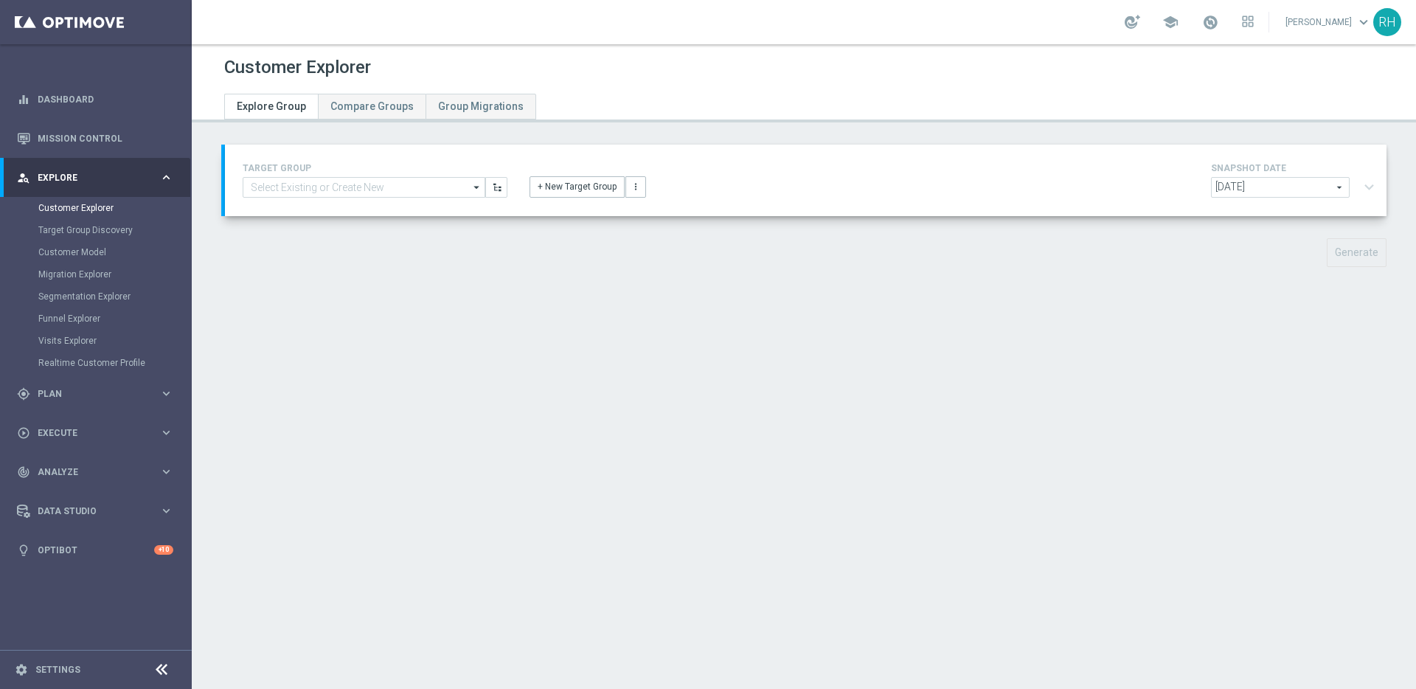
type input "BR_CAS__REACT2025_NOTBETLAST14D__ALL_EMA_TAC_GM"
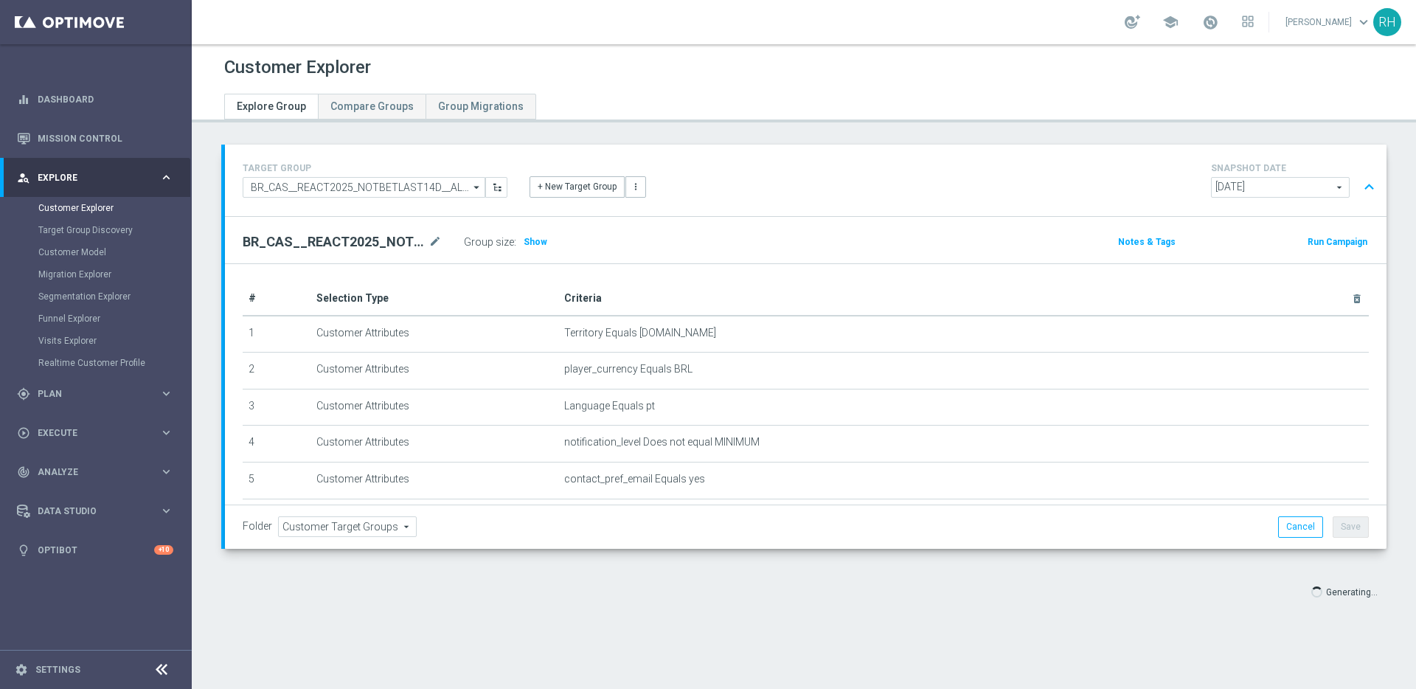
click at [824, 125] on div "Customer Explorer Explore Group Compare Groups Group Migrations TARGET GROUP BR…" at bounding box center [804, 366] width 1224 height 645
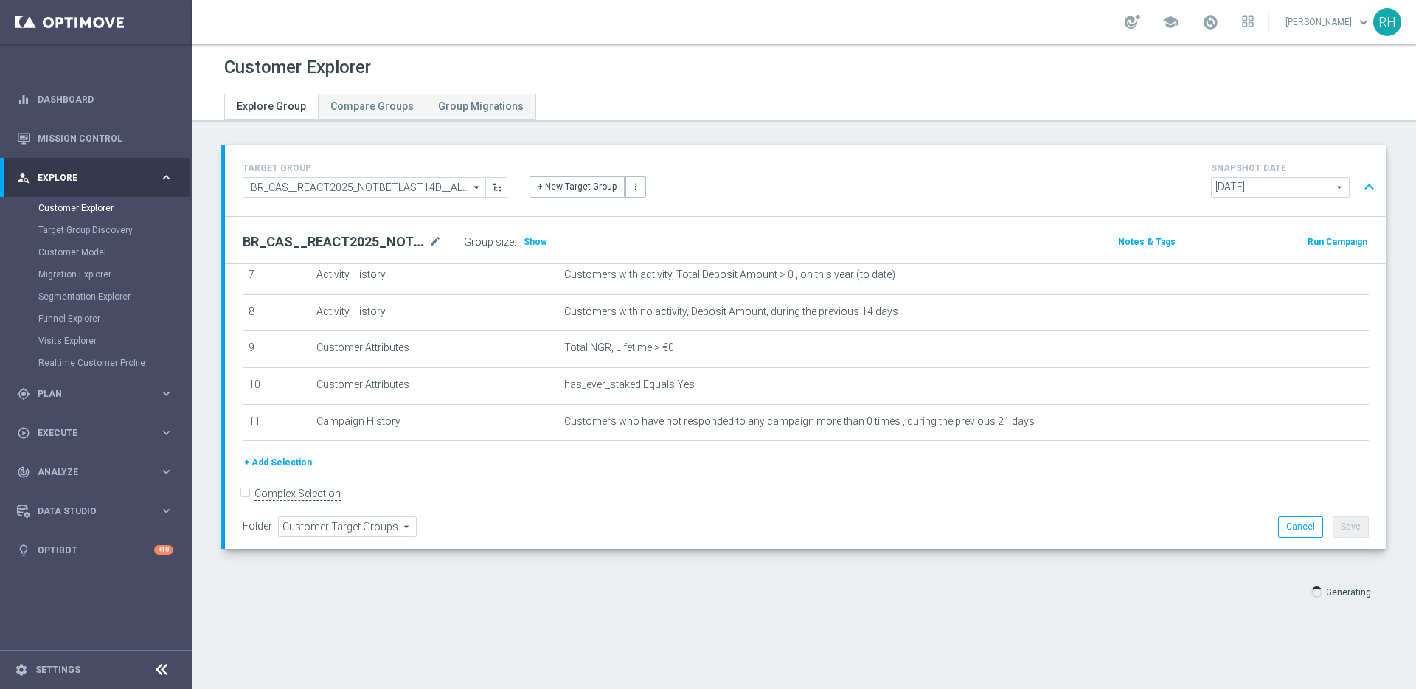
scroll to position [294, 0]
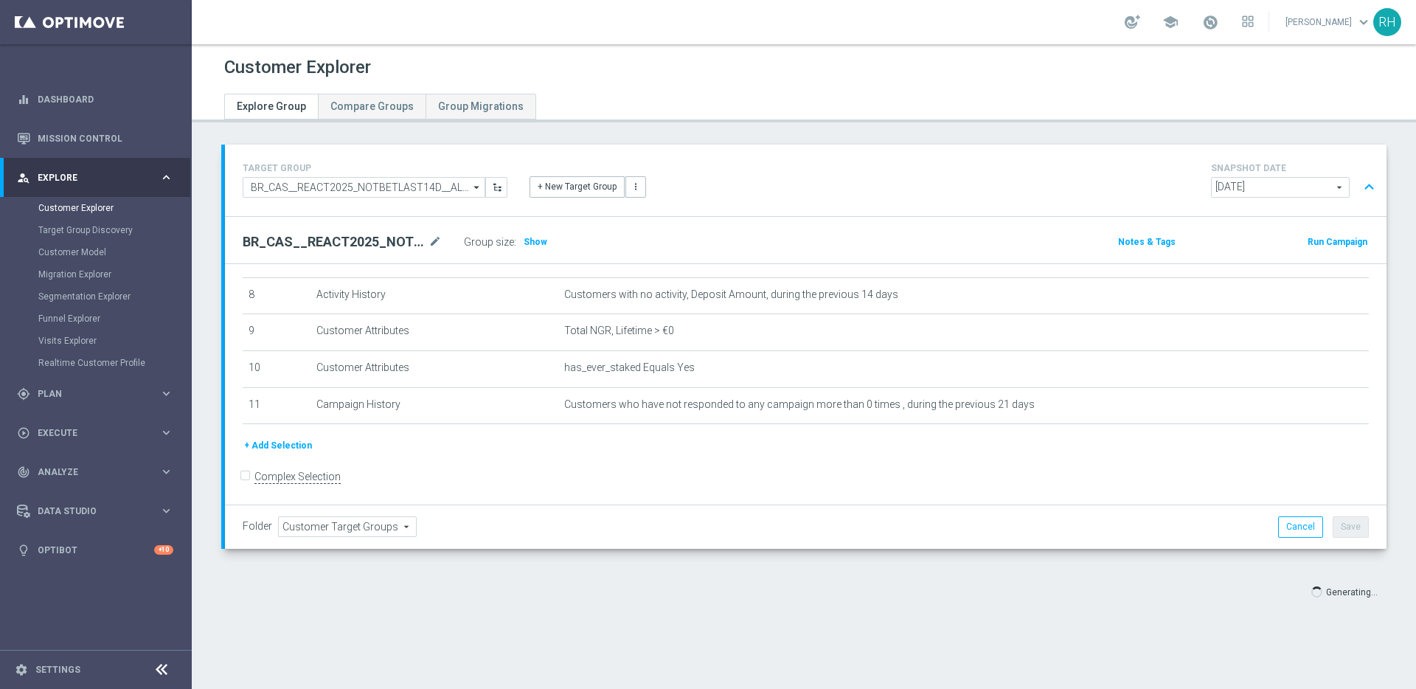
click at [1029, 459] on div "+ Add Selection" at bounding box center [806, 450] width 1148 height 27
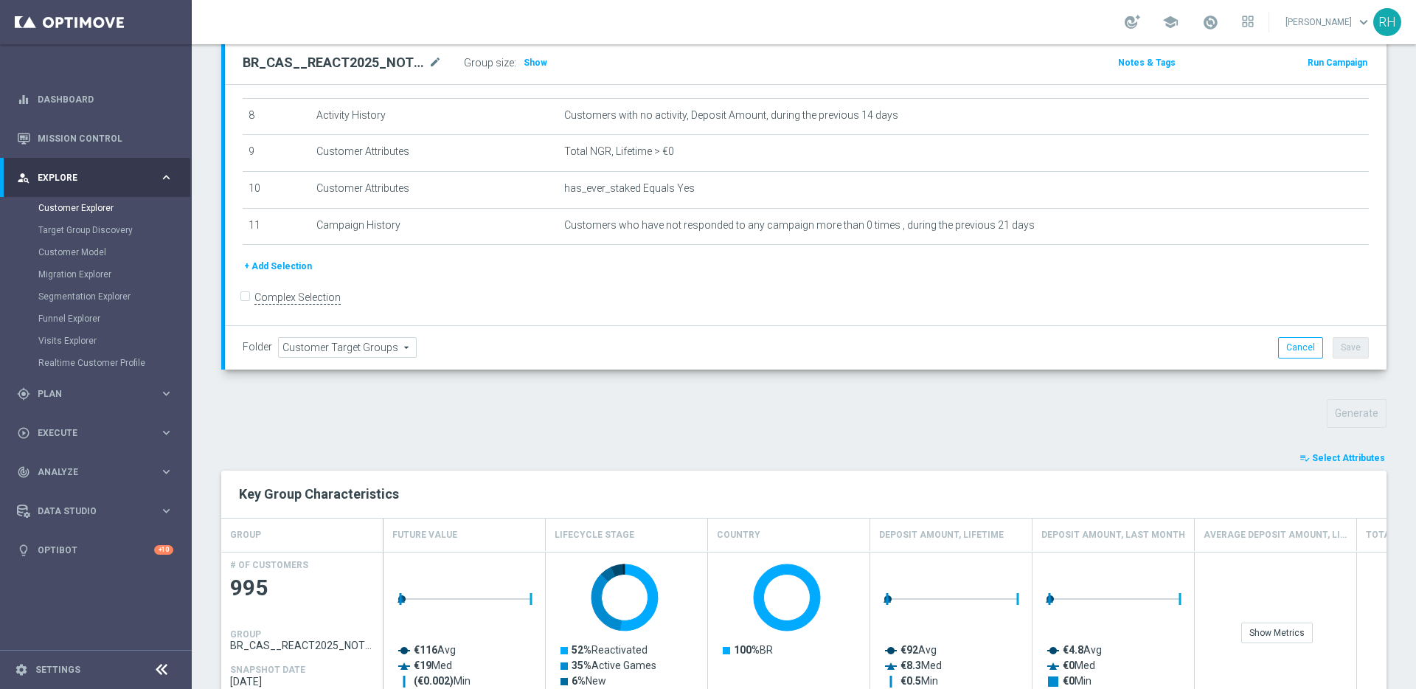
scroll to position [377, 0]
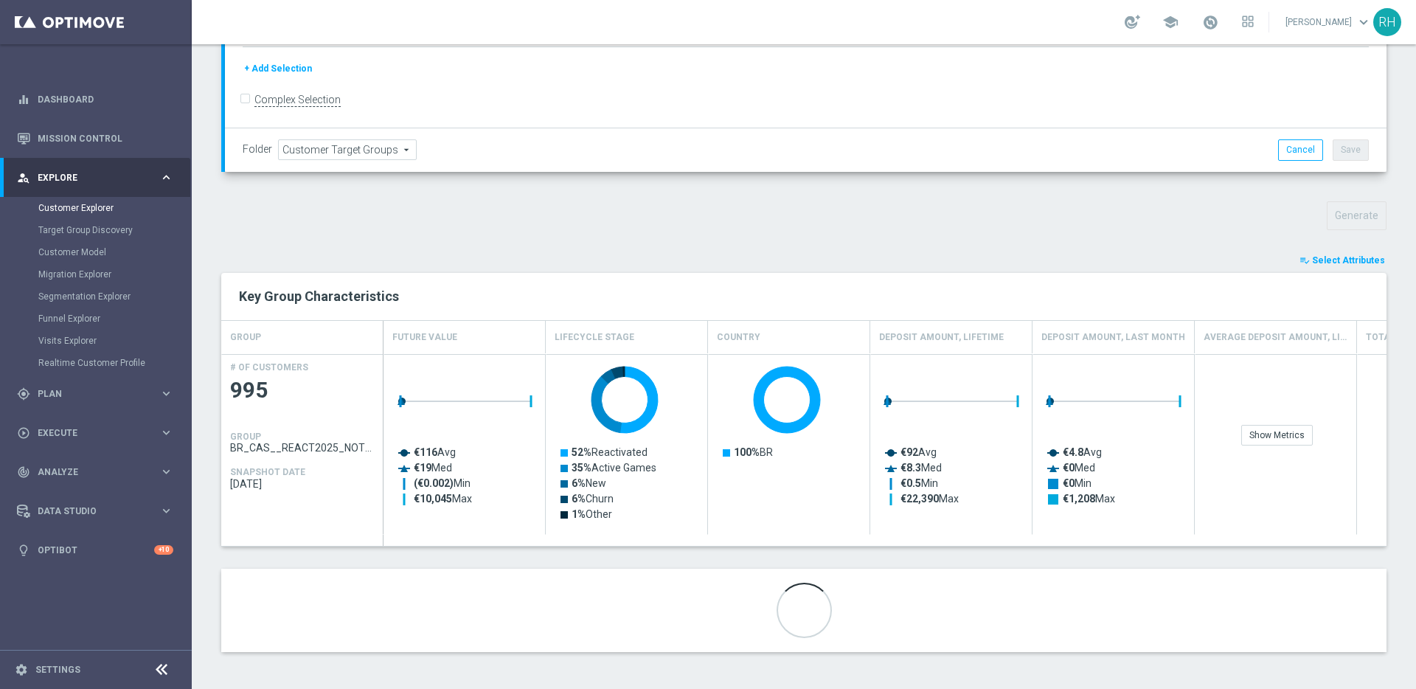
click at [993, 209] on div "Generate" at bounding box center [804, 215] width 1188 height 29
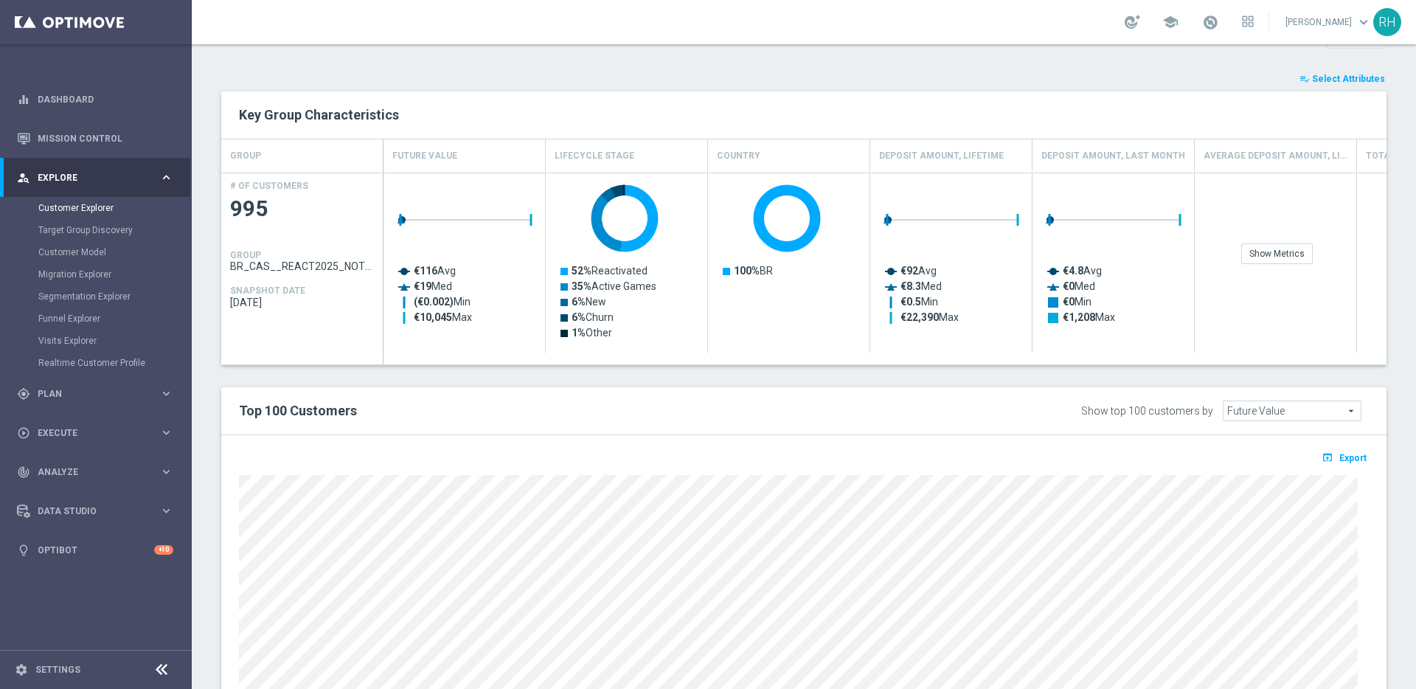
scroll to position [570, 0]
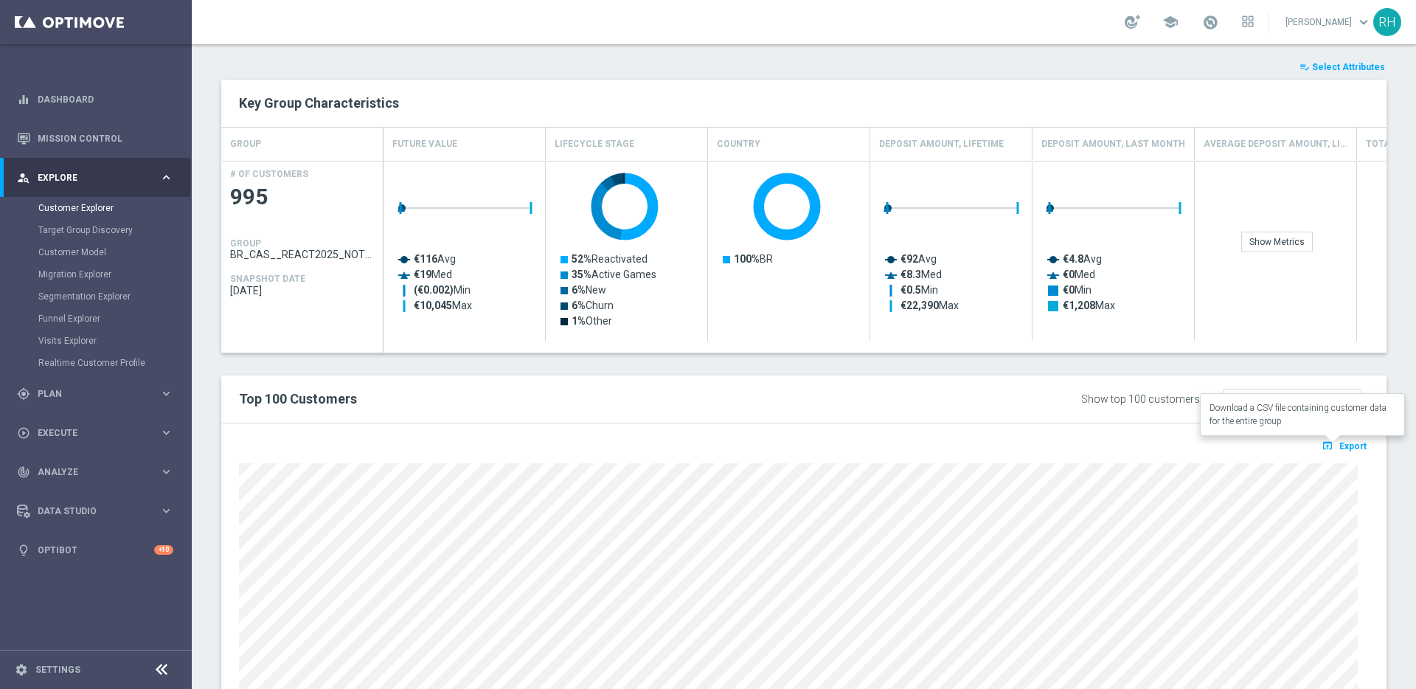
click at [1342, 445] on span "Export" at bounding box center [1352, 446] width 27 height 10
drag, startPoint x: 957, startPoint y: 426, endPoint x: 959, endPoint y: 394, distance: 31.8
click at [958, 412] on div "Top 100 Customers Show top 100 customers by Future Value Future Value arrow_dro…" at bounding box center [803, 579] width 1165 height 408
click at [959, 394] on div "Show top 100 customers by Future Value Future Value arrow_drop_down search" at bounding box center [1140, 397] width 480 height 23
click at [1044, 118] on div "Key Group Characteristics" at bounding box center [803, 103] width 1165 height 47
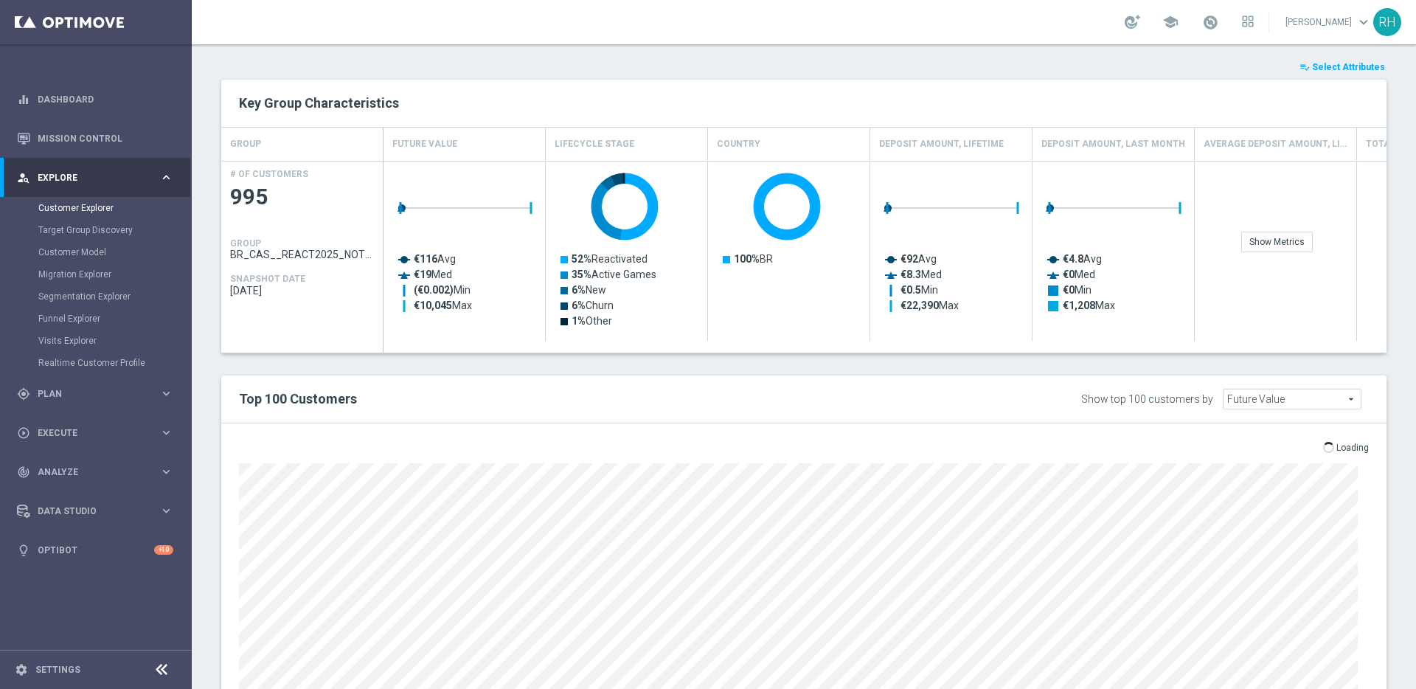
click at [1040, 63] on div "playlist_add_check Select Attributes" at bounding box center [804, 67] width 1188 height 16
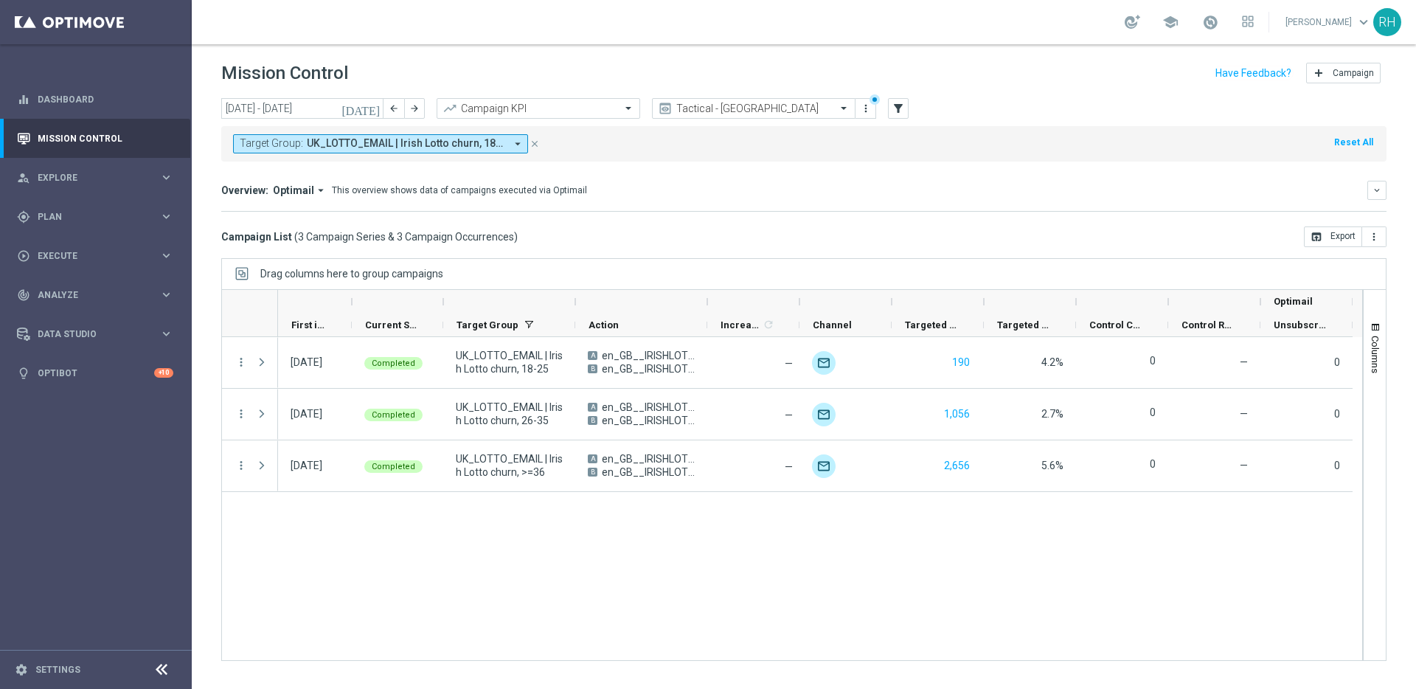
drag, startPoint x: 904, startPoint y: 581, endPoint x: 915, endPoint y: 559, distance: 24.4
click at [904, 583] on div "[DATE] Completed UK_LOTTO_EMAIL | Irish Lotto churn, 18-25 A en_GB__IRISHLOTTO_…" at bounding box center [820, 498] width 1084 height 323
click at [1068, 204] on div "Overview: Optimail arrow_drop_down This overview shows data of campaigns execut…" at bounding box center [803, 196] width 1165 height 31
click at [904, 604] on div "[DATE] Completed UK_LOTTO_EMAIL | Irish Lotto churn, 18-25 A en_GB__IRISHLOTTO_…" at bounding box center [820, 498] width 1084 height 323
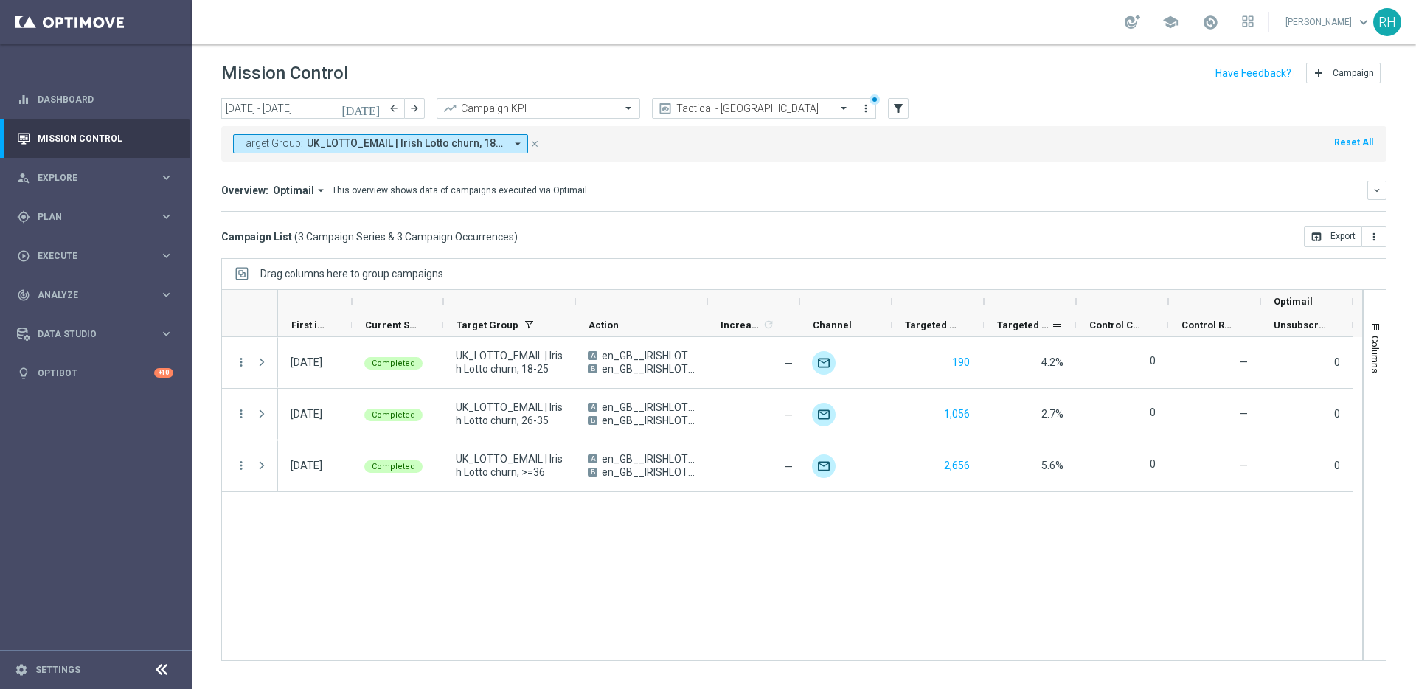
click at [1011, 333] on div "Targeted Response Rate" at bounding box center [1024, 324] width 54 height 23
drag, startPoint x: 973, startPoint y: 527, endPoint x: 993, endPoint y: 231, distance: 296.4
click at [973, 527] on div "[DATE] Completed UK_LOTTO_EMAIL | Irish Lotto churn, 18-25 A en_GB__IRISHLOTTO_…" at bounding box center [820, 498] width 1084 height 323
click at [1001, 205] on div "Overview: Optimail arrow_drop_down This overview shows data of campaigns execut…" at bounding box center [803, 196] width 1165 height 31
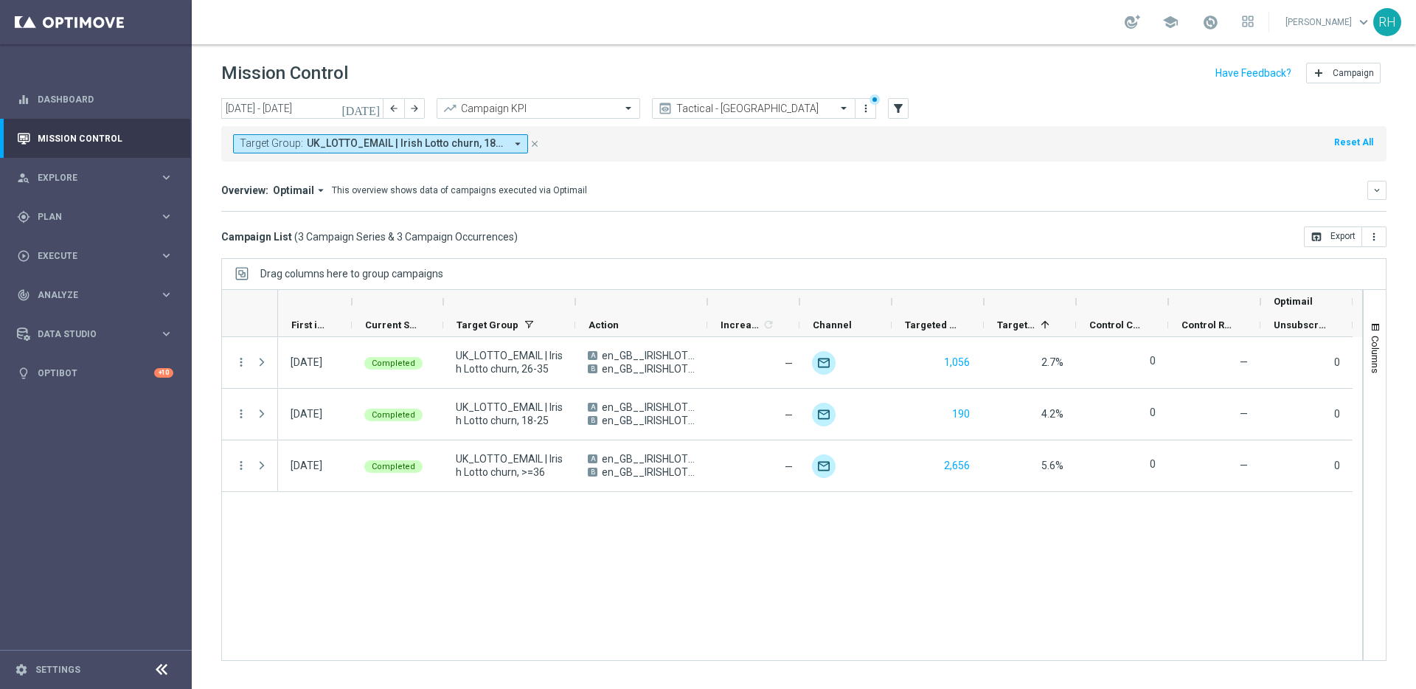
click at [1074, 545] on div "[DATE] Completed UK_LOTTO_EMAIL | Irish Lotto churn, 18-25 A en_GB__IRISHLOTTO_…" at bounding box center [820, 498] width 1084 height 323
click at [715, 115] on div "Tactical - [GEOGRAPHIC_DATA]" at bounding box center [754, 108] width 204 height 21
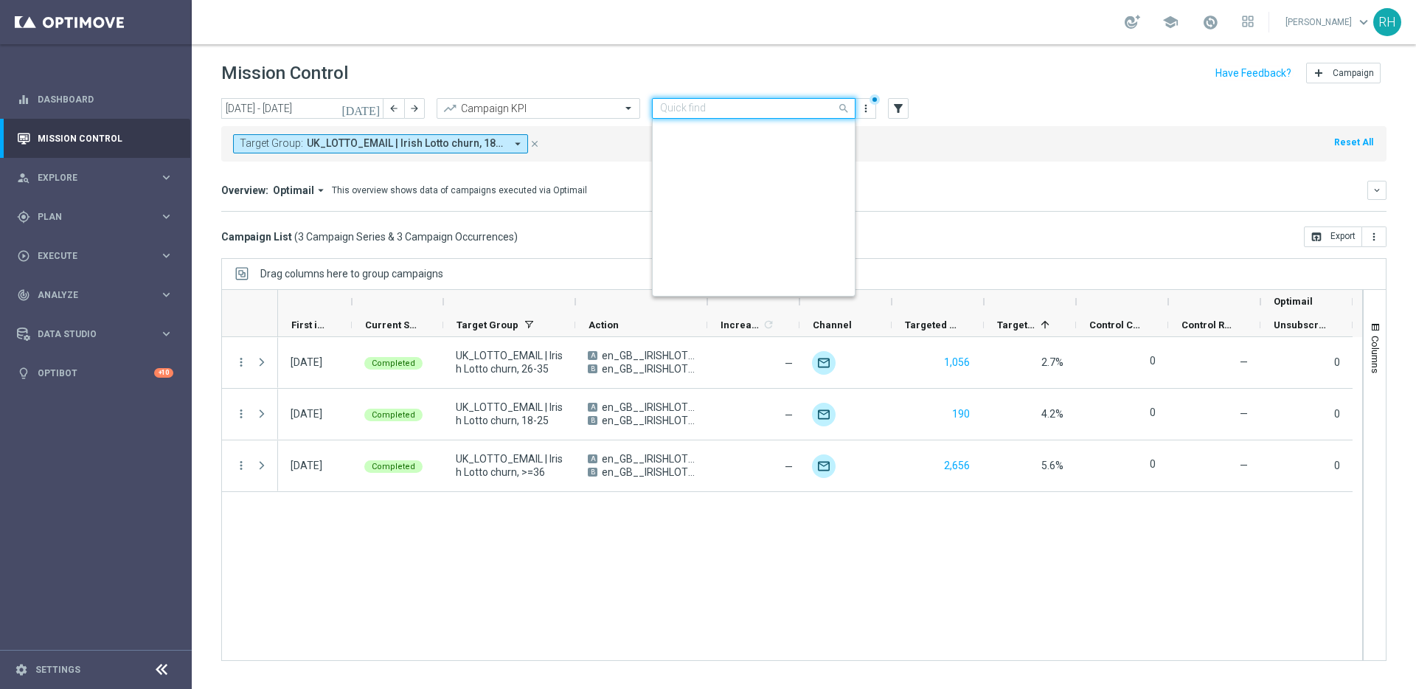
scroll to position [341, 0]
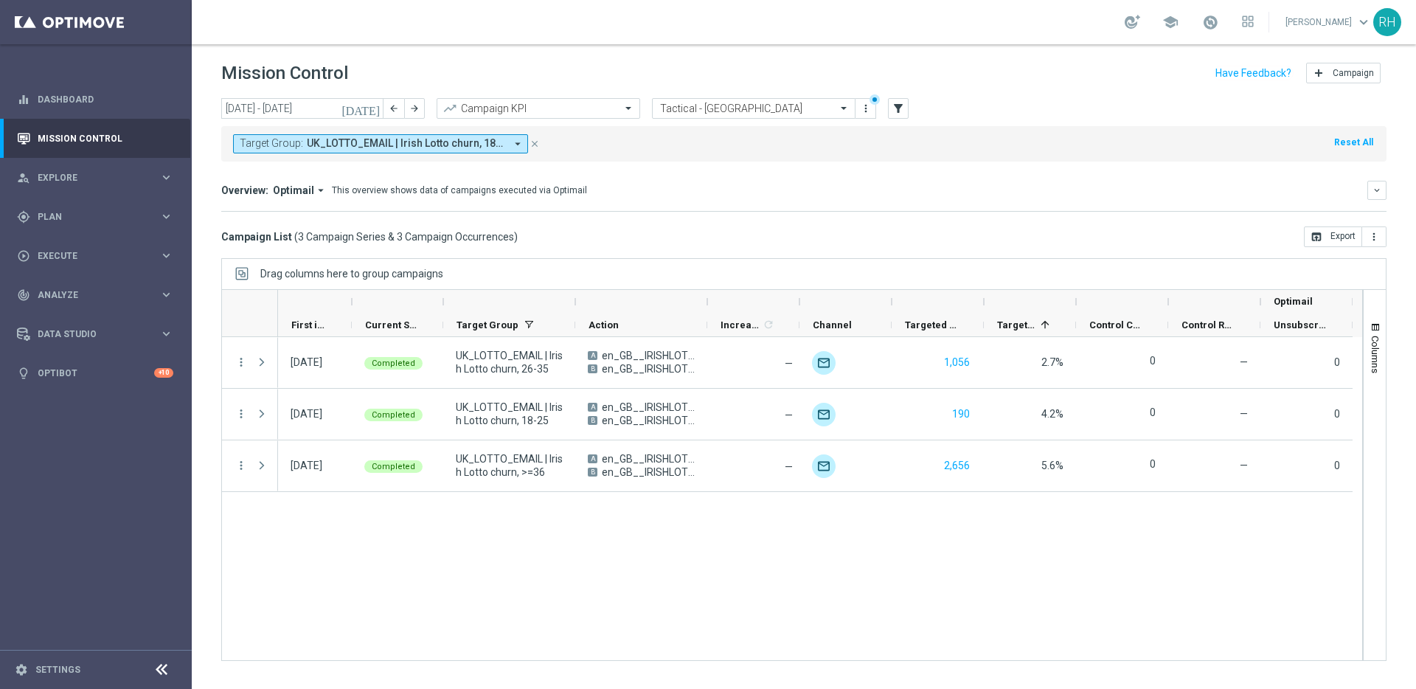
click at [526, 208] on div "Overview: Optimail arrow_drop_down This overview shows data of campaigns execut…" at bounding box center [803, 196] width 1165 height 31
click at [533, 140] on icon "close" at bounding box center [535, 144] width 10 height 10
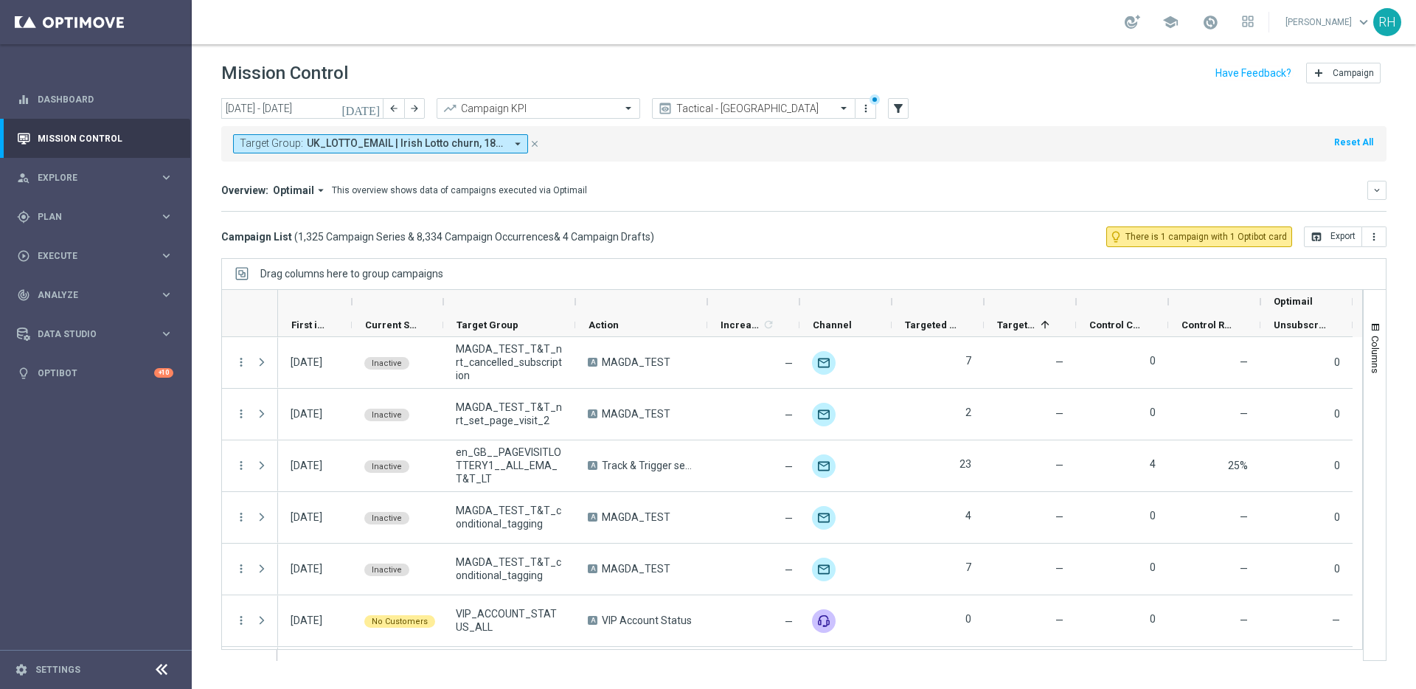
click at [377, 107] on icon "[DATE]" at bounding box center [362, 108] width 40 height 13
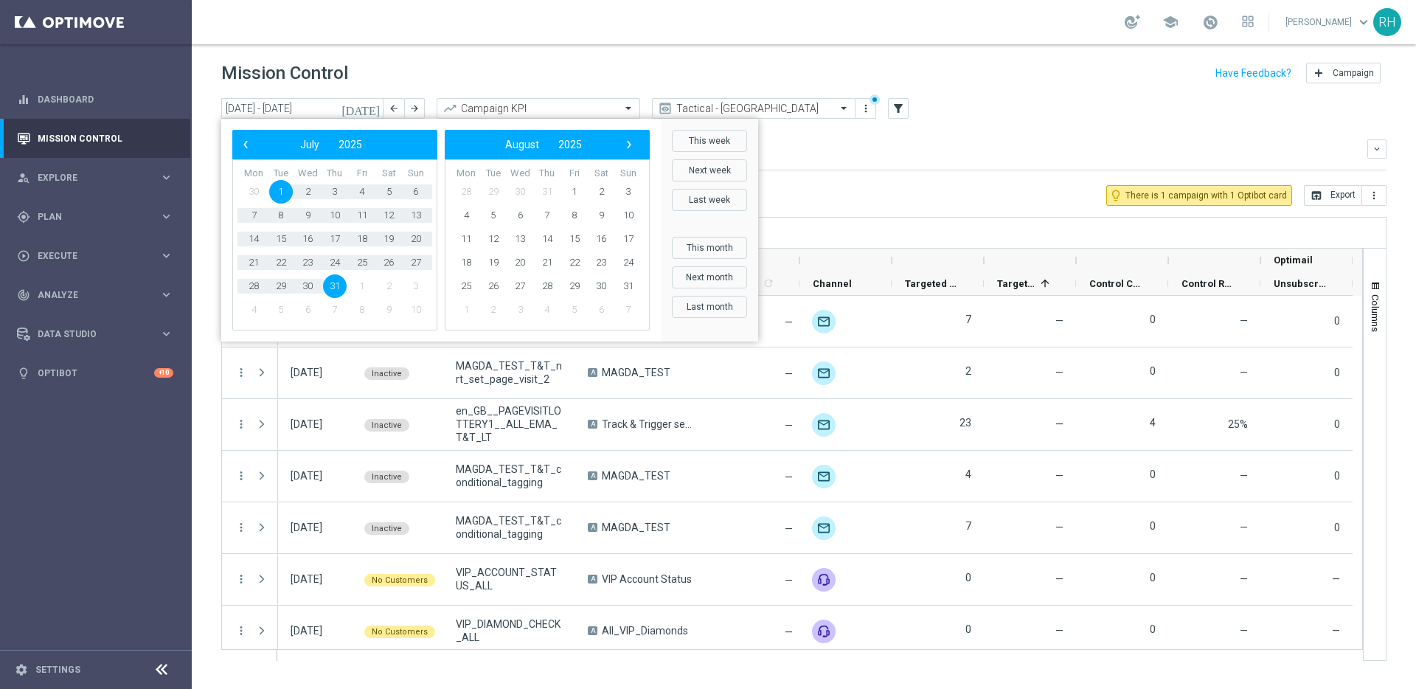
click at [659, 53] on header "Mission Control add Campaign" at bounding box center [804, 71] width 1224 height 54
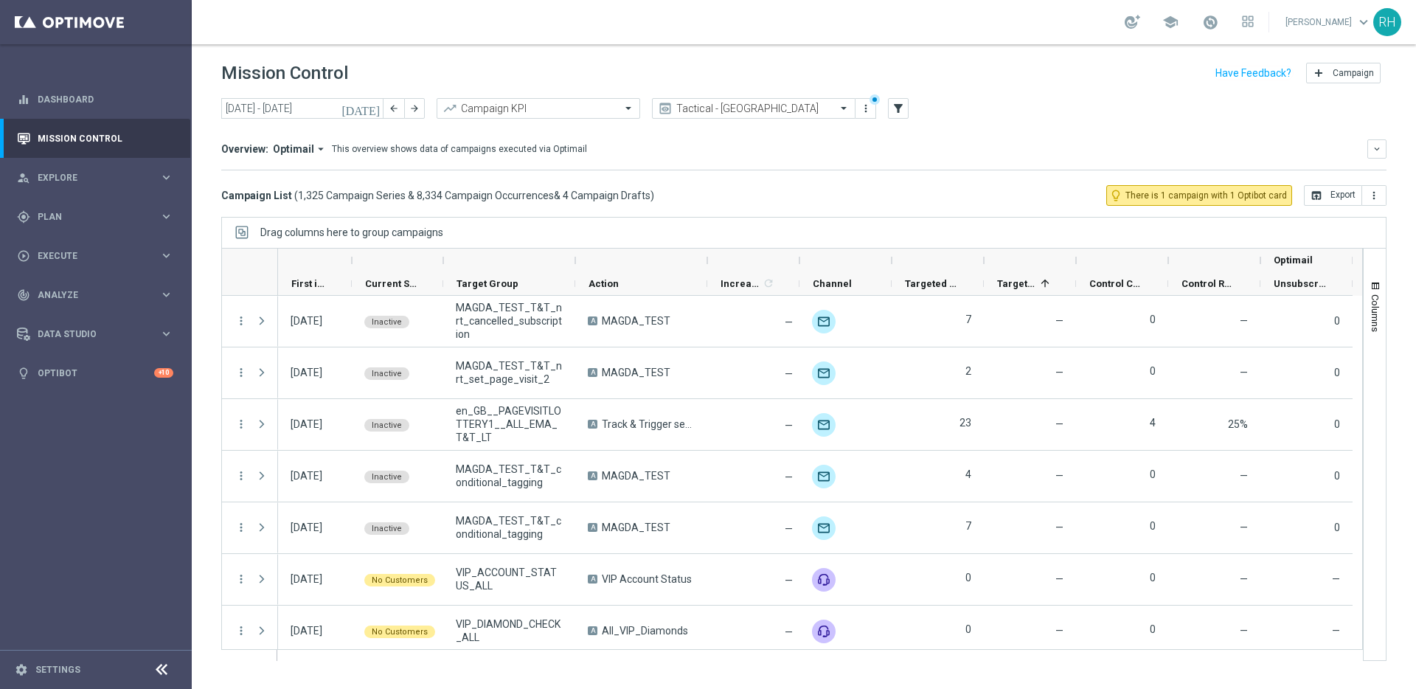
click at [711, 170] on div "Direct Response VS Increase In Deposit Amount Direct Response €3.13M Test Respo…" at bounding box center [803, 170] width 1165 height 1
click at [565, 149] on div "This overview shows data of campaigns executed via Optimail" at bounding box center [459, 148] width 255 height 13
click at [374, 104] on icon "[DATE]" at bounding box center [362, 108] width 40 height 13
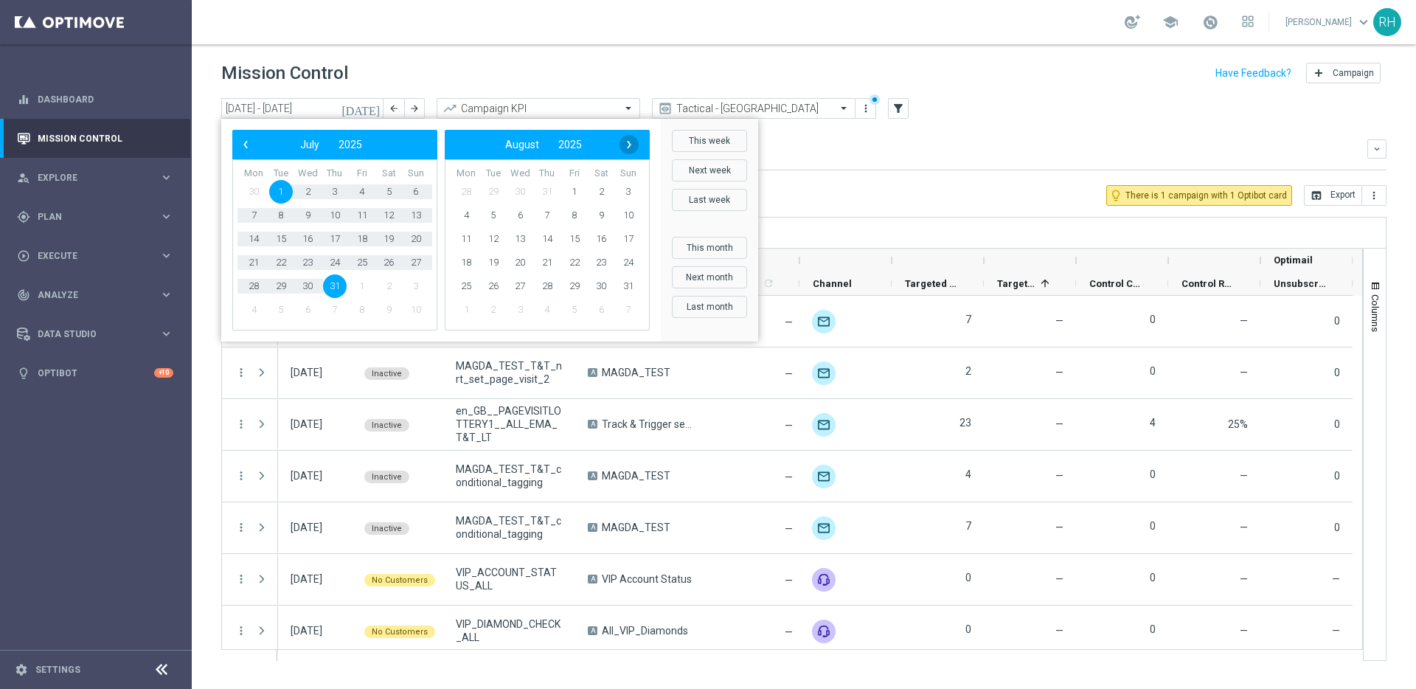
click at [621, 148] on span "›" at bounding box center [629, 144] width 19 height 19
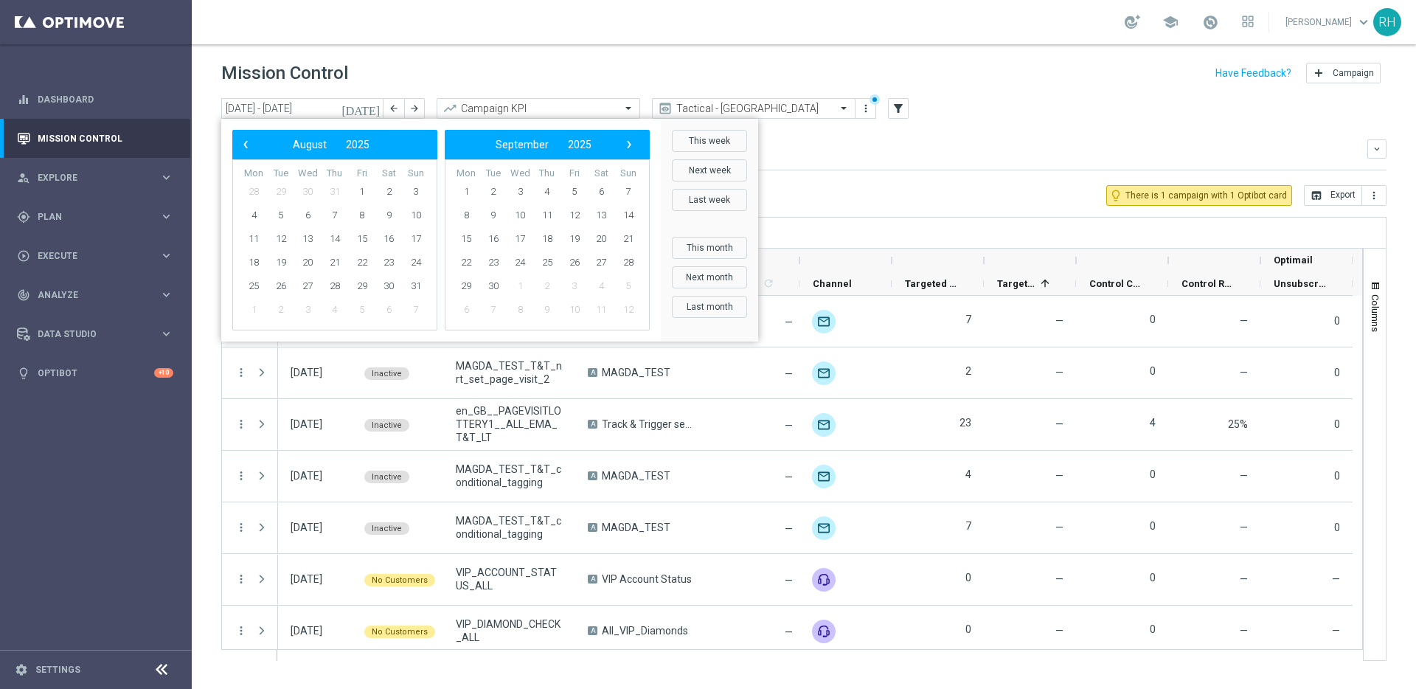
click at [621, 148] on span "›" at bounding box center [629, 144] width 19 height 19
click at [364, 229] on span "19" at bounding box center [362, 239] width 24 height 24
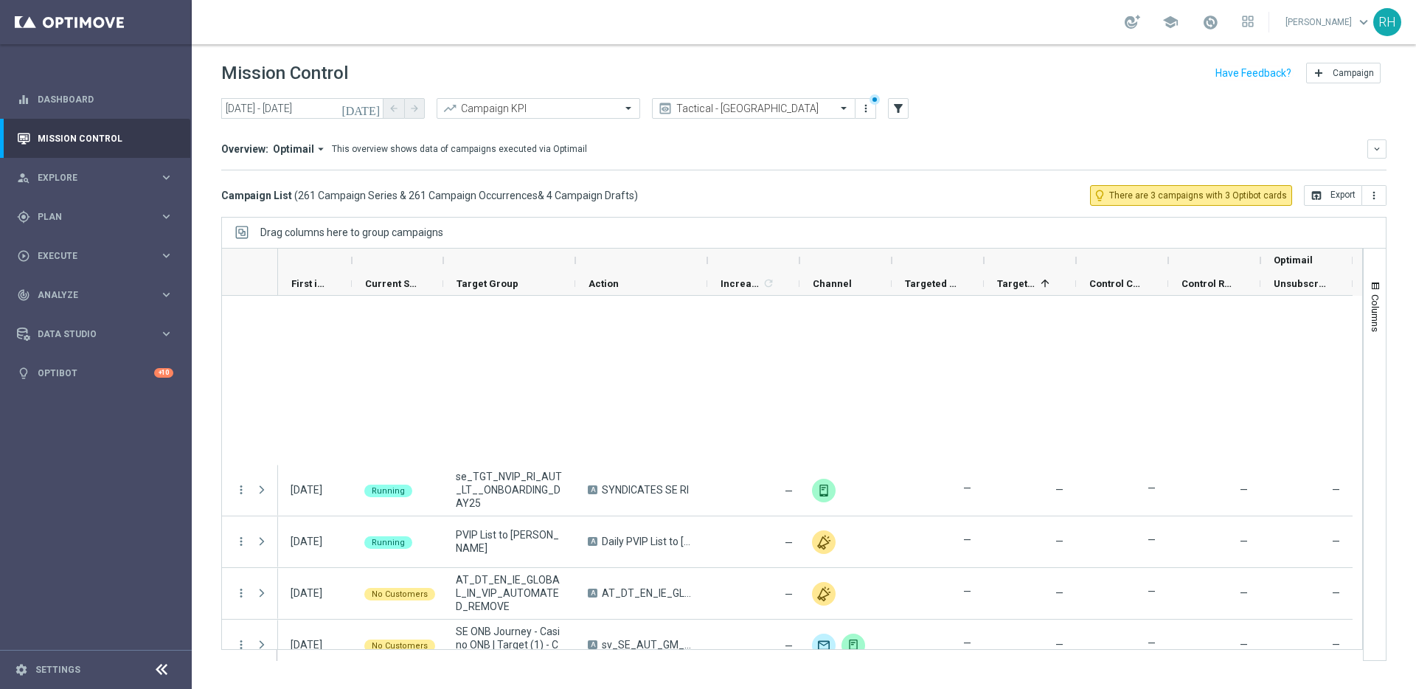
scroll to position [2947, 0]
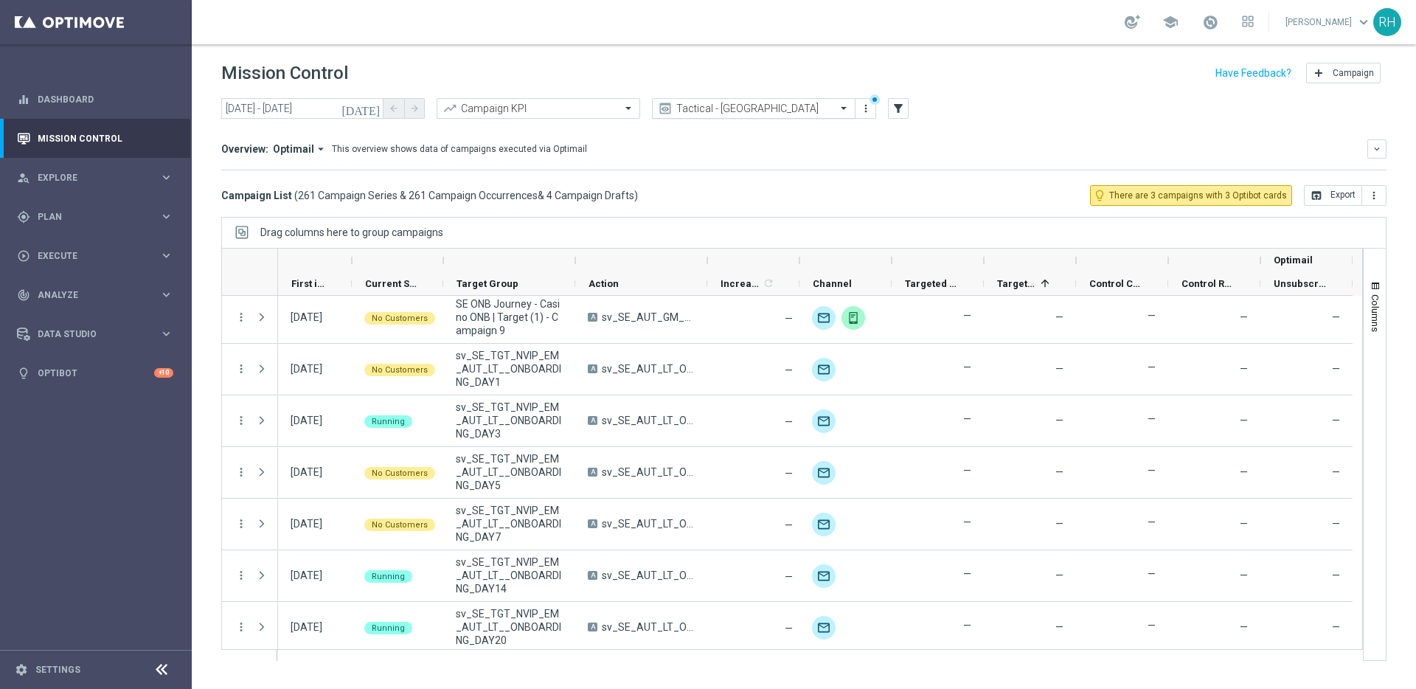
click at [794, 108] on input "text" at bounding box center [739, 109] width 158 height 13
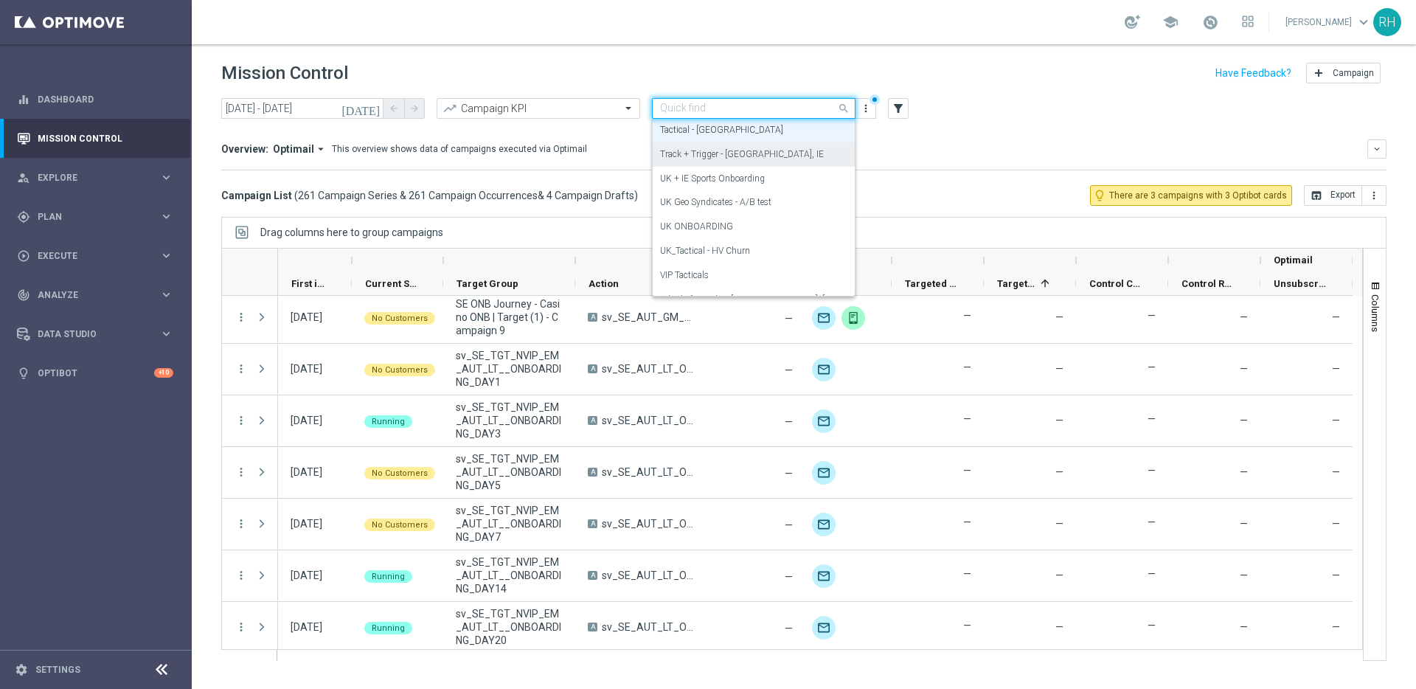
click at [784, 145] on div "Track + Trigger - [GEOGRAPHIC_DATA], IE" at bounding box center [753, 154] width 187 height 24
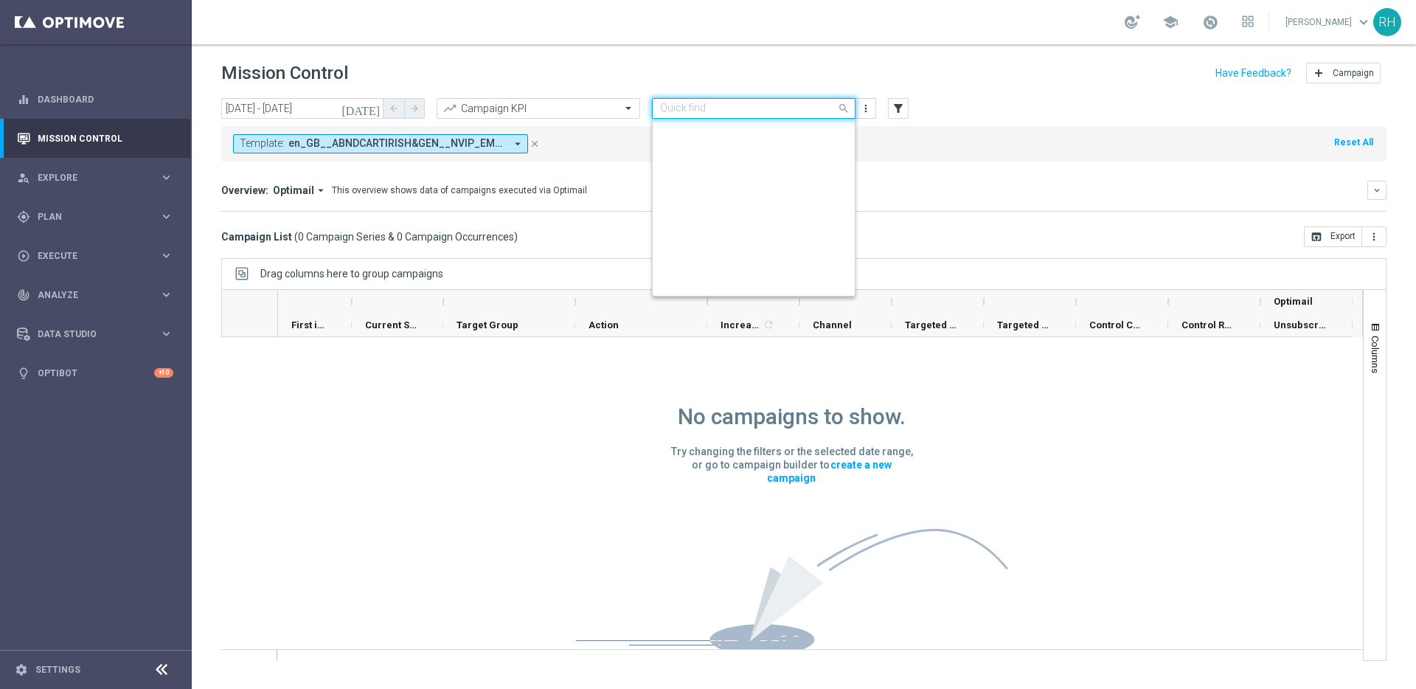
click at [788, 108] on input "text" at bounding box center [739, 109] width 158 height 13
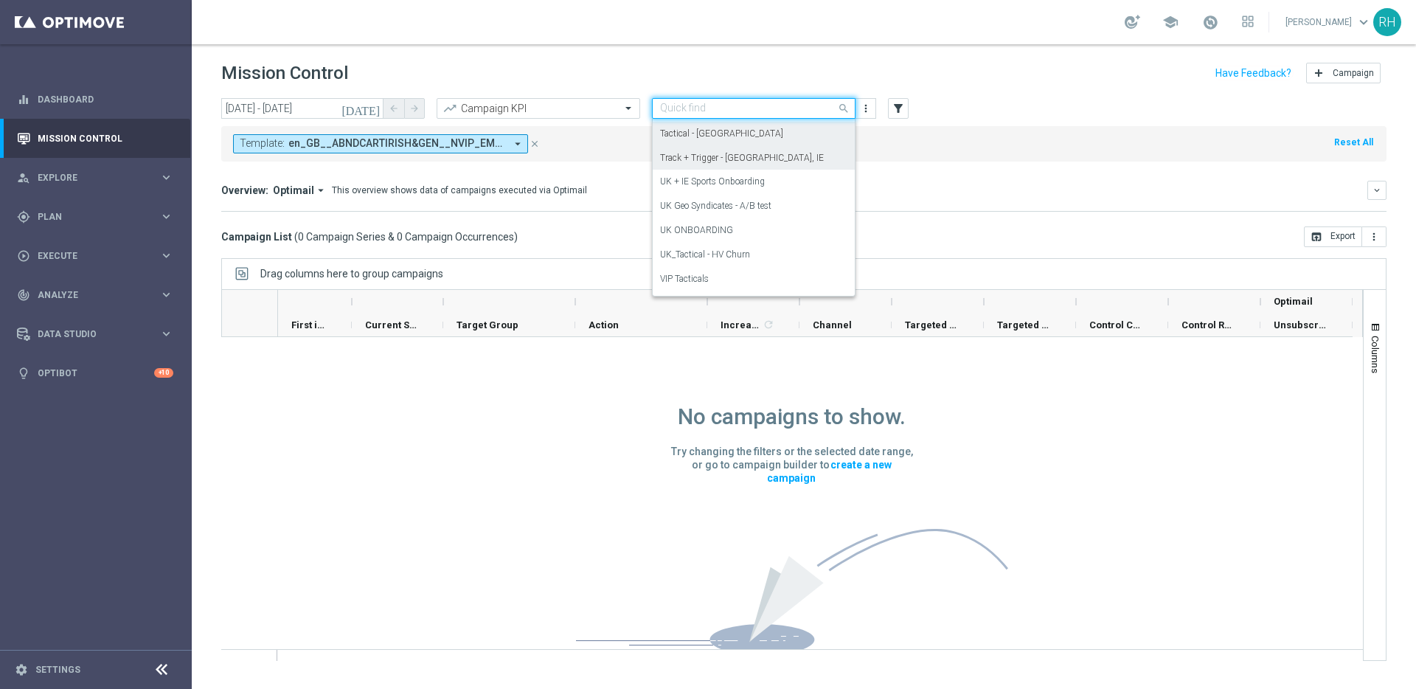
scroll to position [331, 0]
click at [786, 136] on div "Tactical - [GEOGRAPHIC_DATA]" at bounding box center [753, 140] width 187 height 24
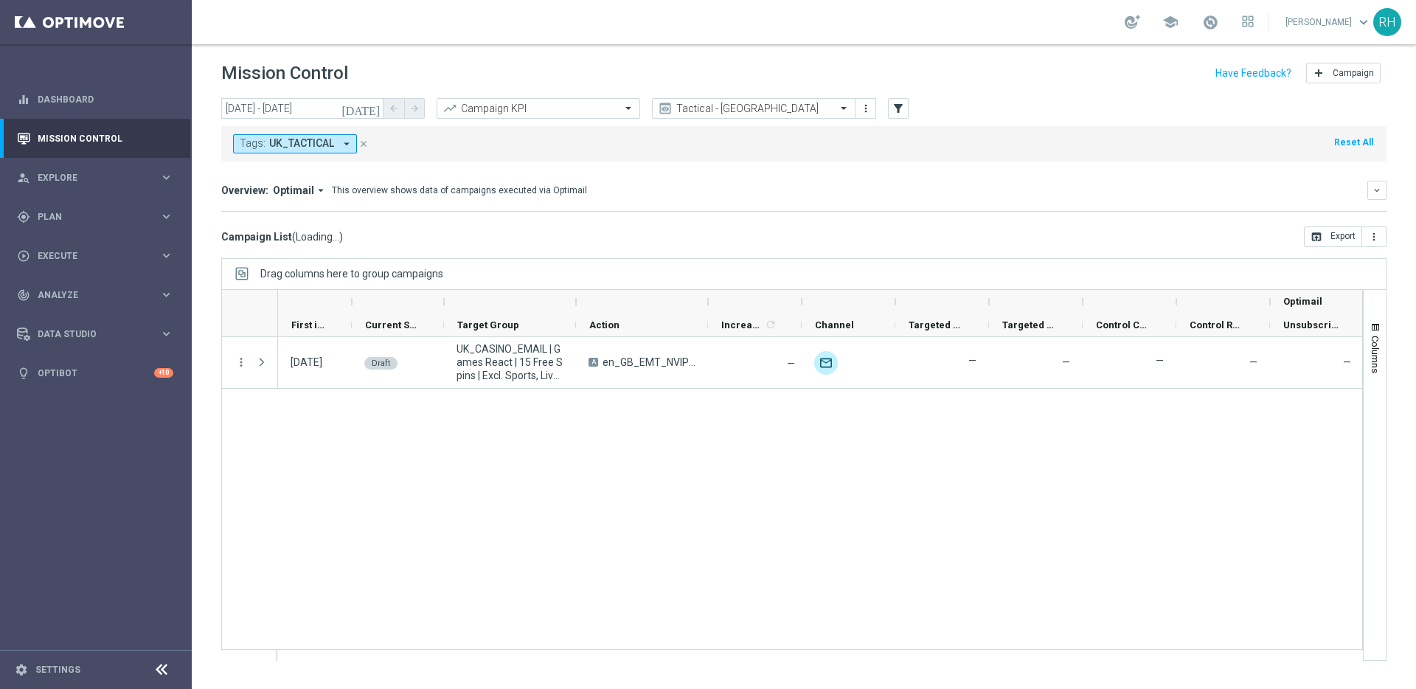
scroll to position [0, 0]
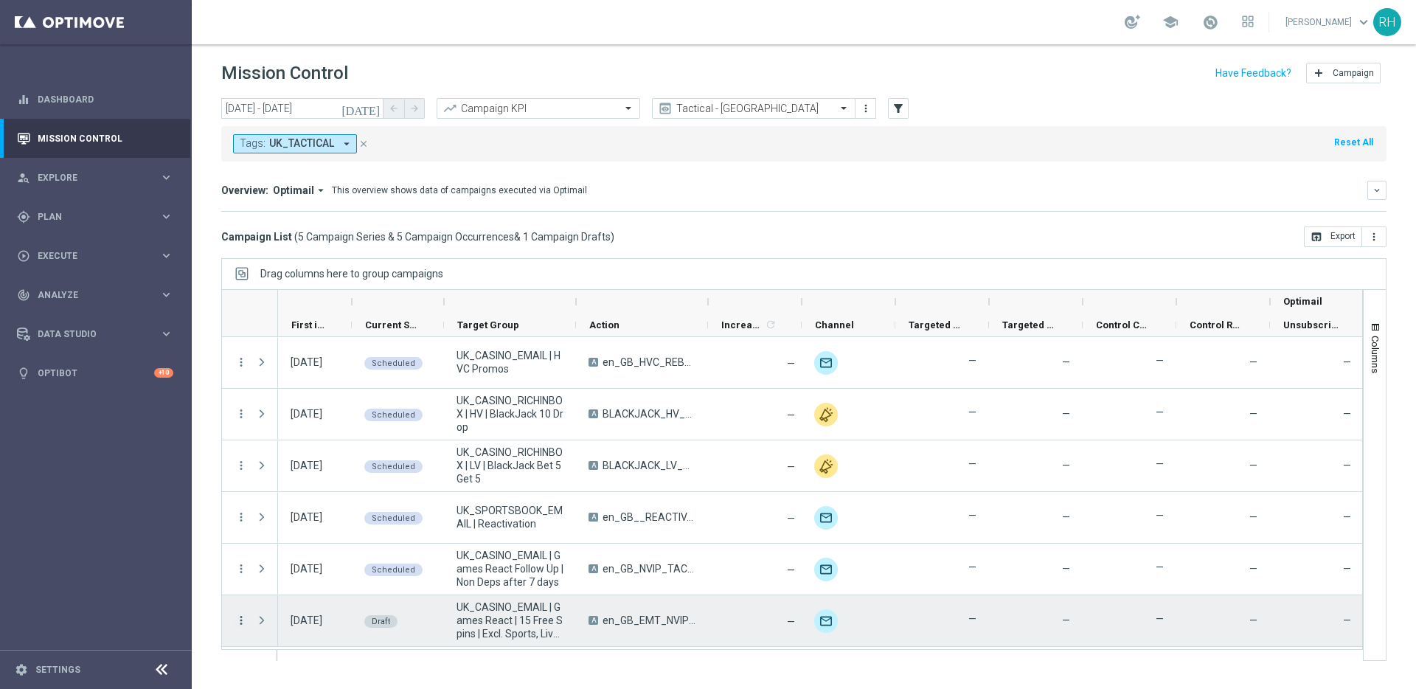
click at [244, 617] on icon "more_vert" at bounding box center [241, 620] width 13 height 13
click at [293, 538] on div "list Campaign Details" at bounding box center [331, 529] width 166 height 21
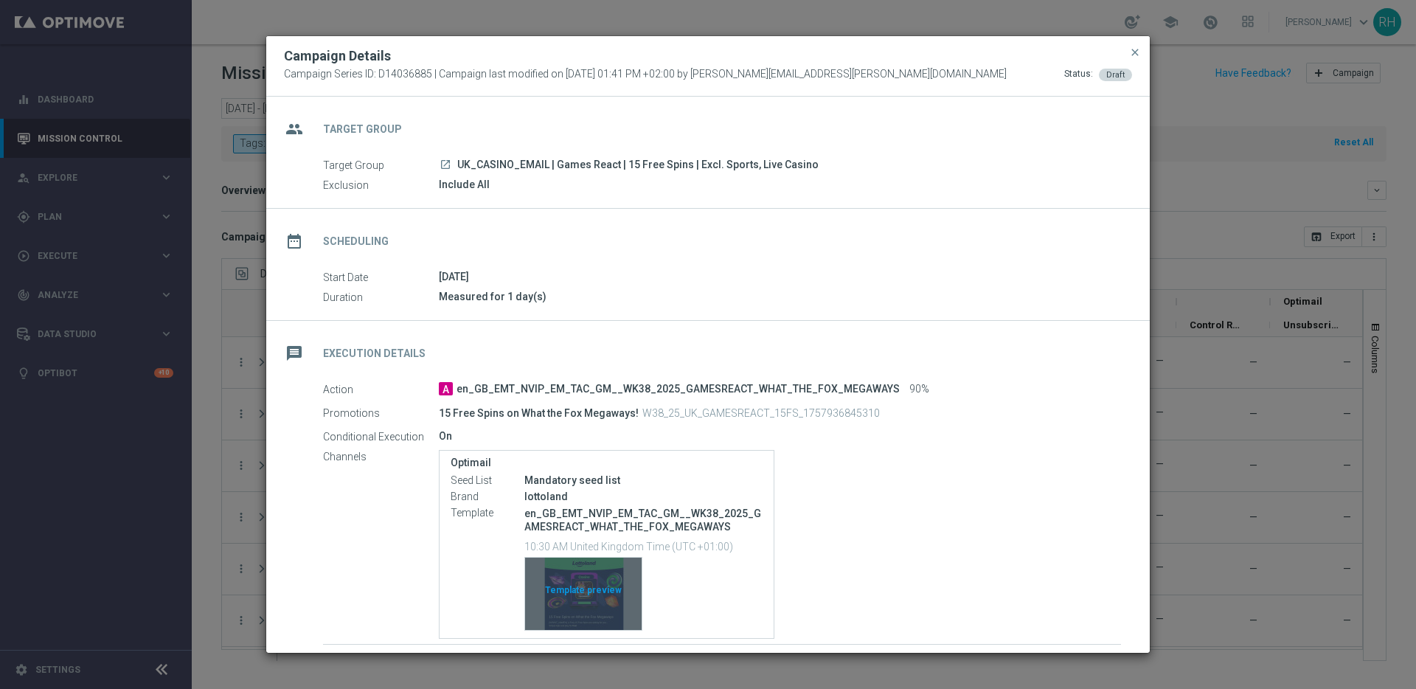
click at [606, 616] on div "Template preview" at bounding box center [583, 594] width 117 height 72
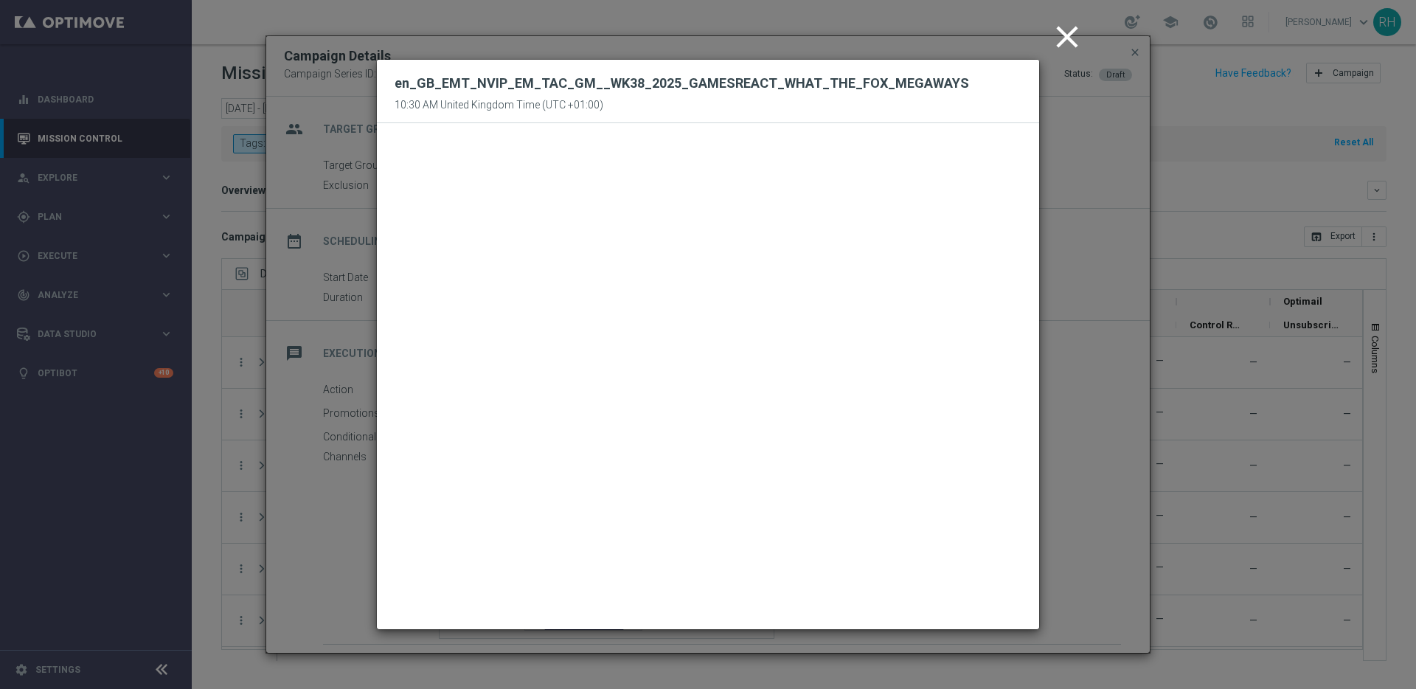
click at [1061, 34] on icon "close" at bounding box center [1067, 36] width 37 height 37
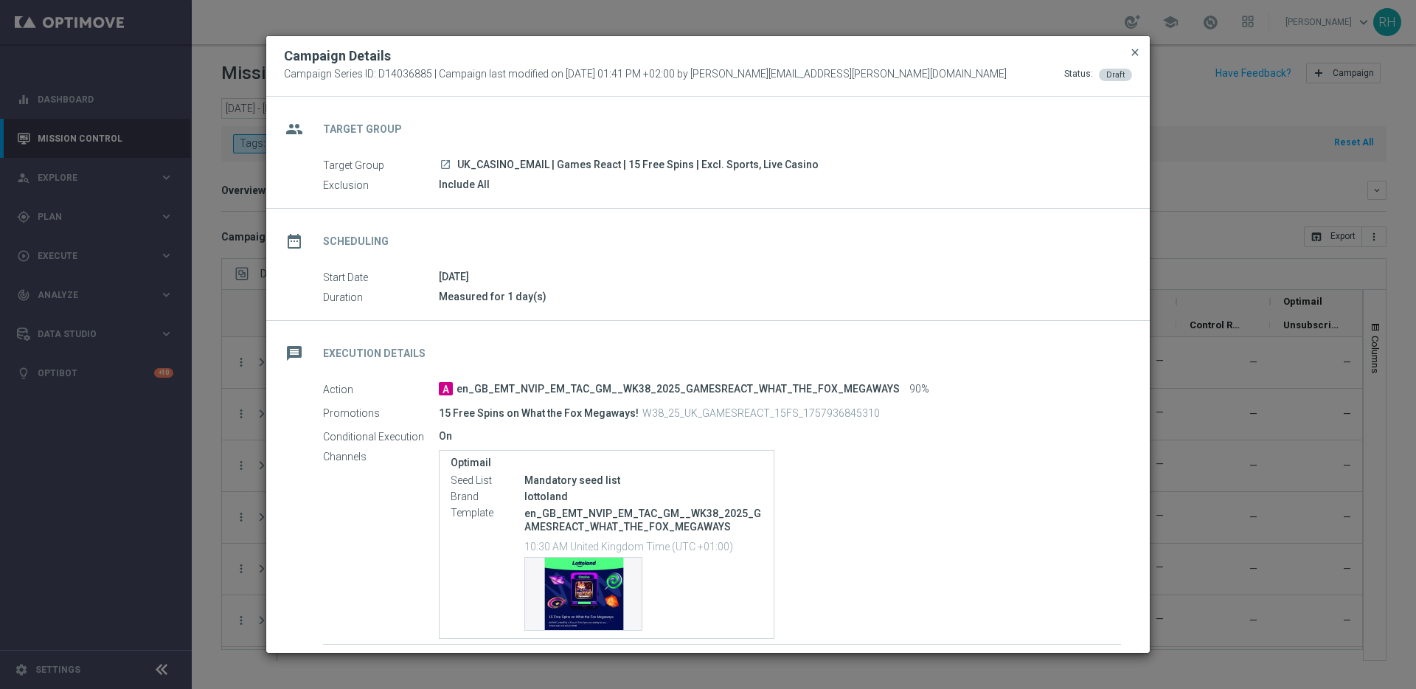
click at [1135, 49] on span "close" at bounding box center [1135, 52] width 12 height 12
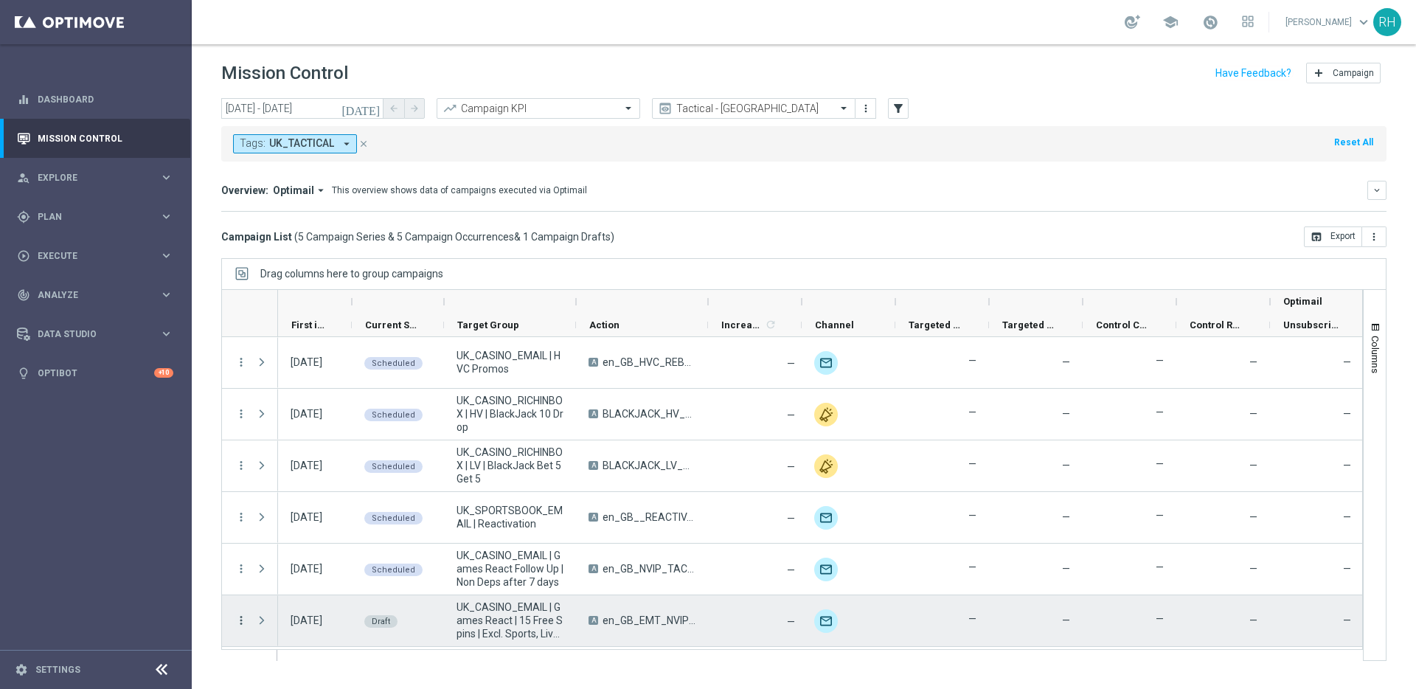
click at [242, 622] on icon "more_vert" at bounding box center [241, 620] width 13 height 13
click at [336, 525] on span "Campaign Details" at bounding box center [307, 529] width 74 height 10
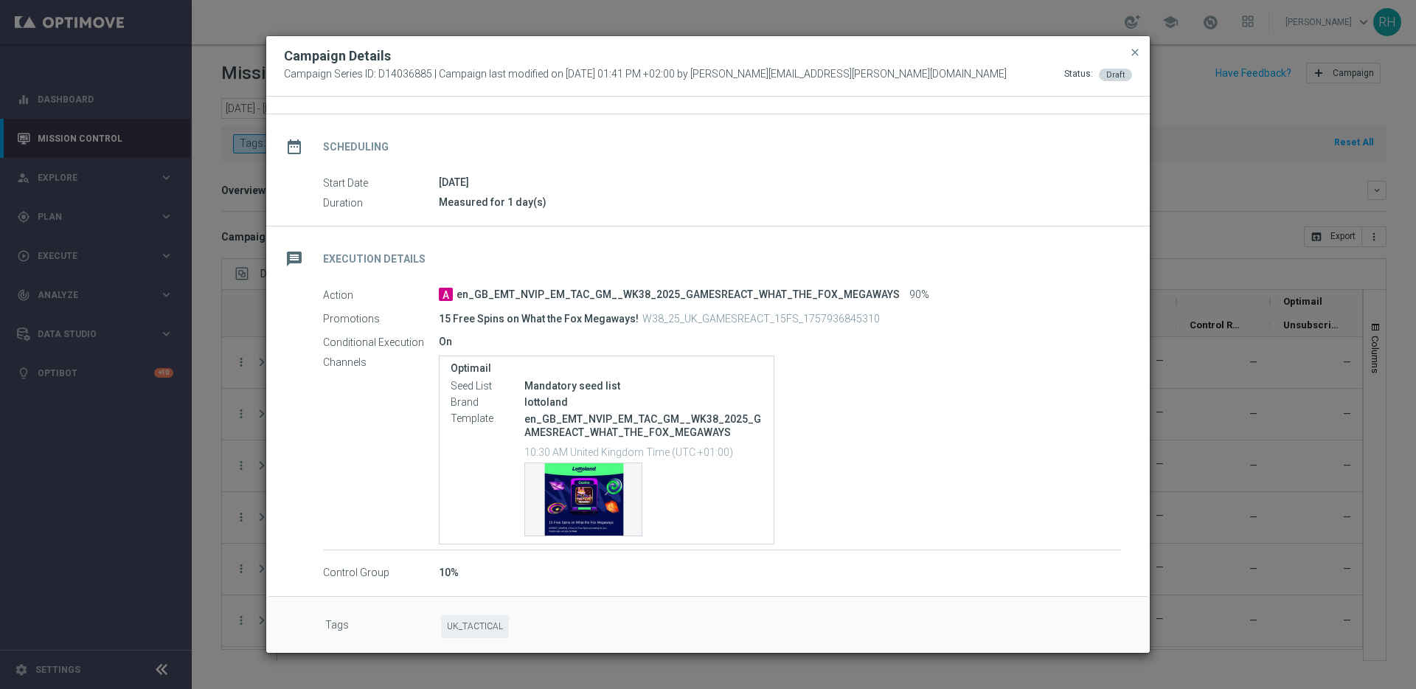
scroll to position [102, 0]
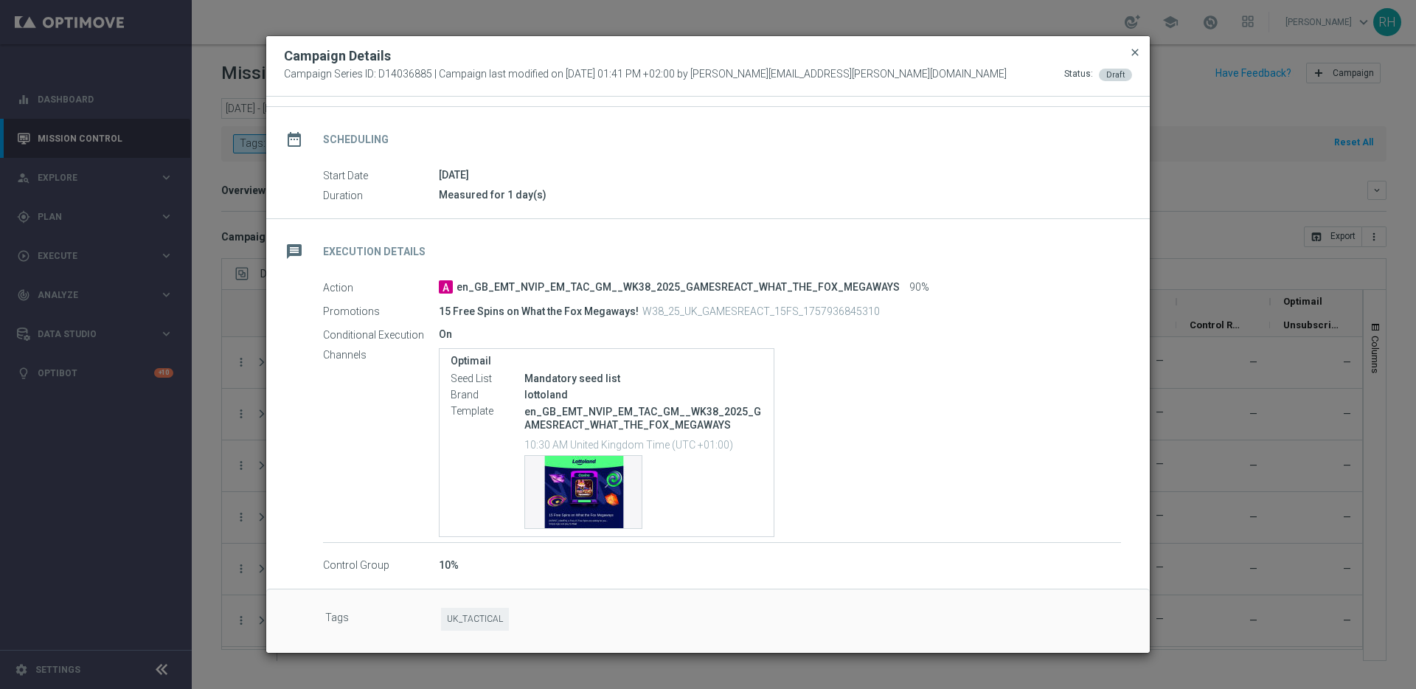
click at [1138, 52] on span "close" at bounding box center [1135, 52] width 12 height 12
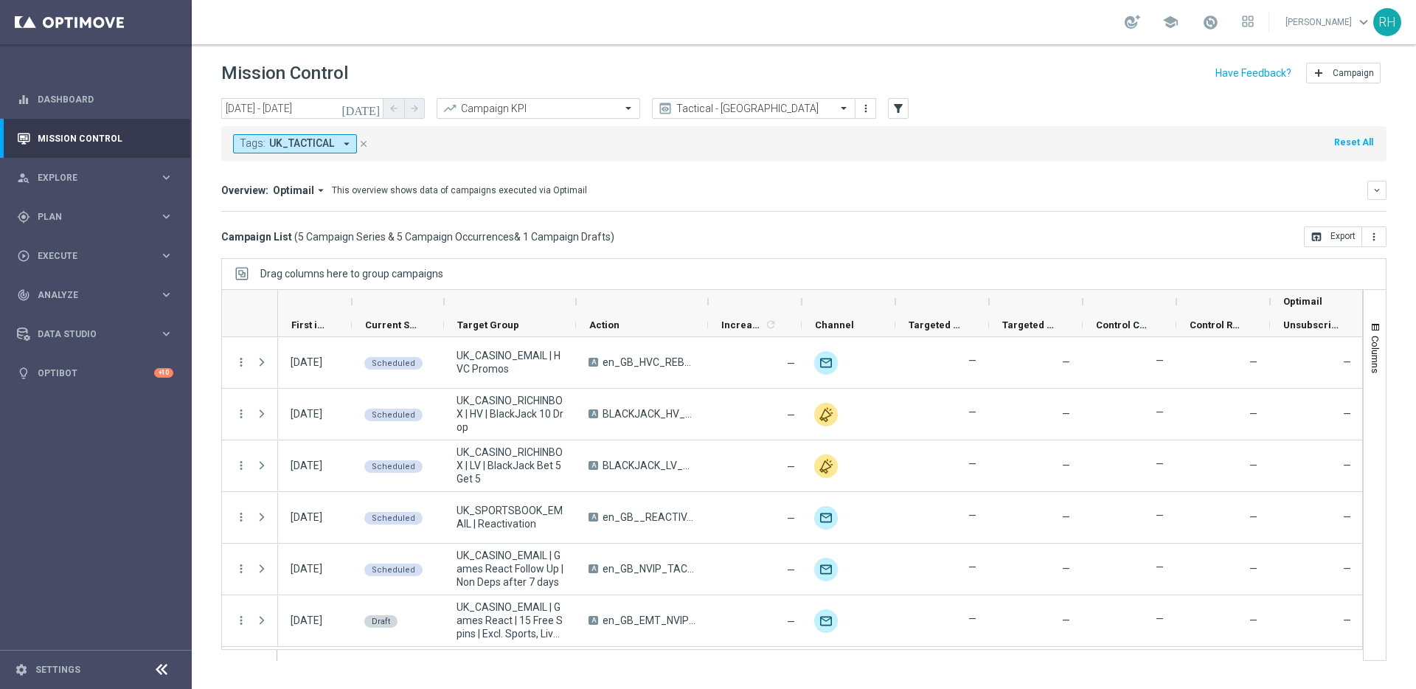
click at [1126, 86] on div "Mission Control add Campaign" at bounding box center [803, 73] width 1165 height 29
click at [370, 116] on button "[DATE]" at bounding box center [361, 109] width 44 height 22
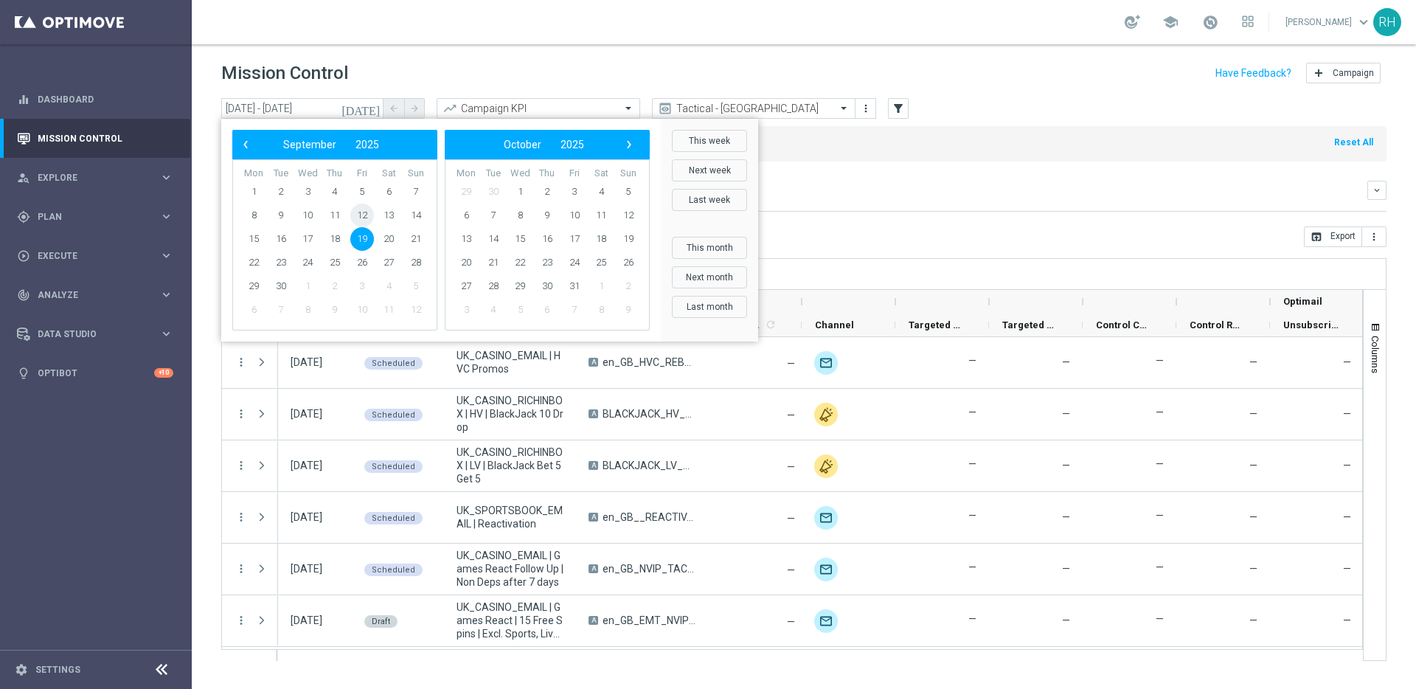
click at [364, 222] on span "12" at bounding box center [362, 216] width 24 height 24
type input "12 Sep 2025 - 12 Sep 2025"
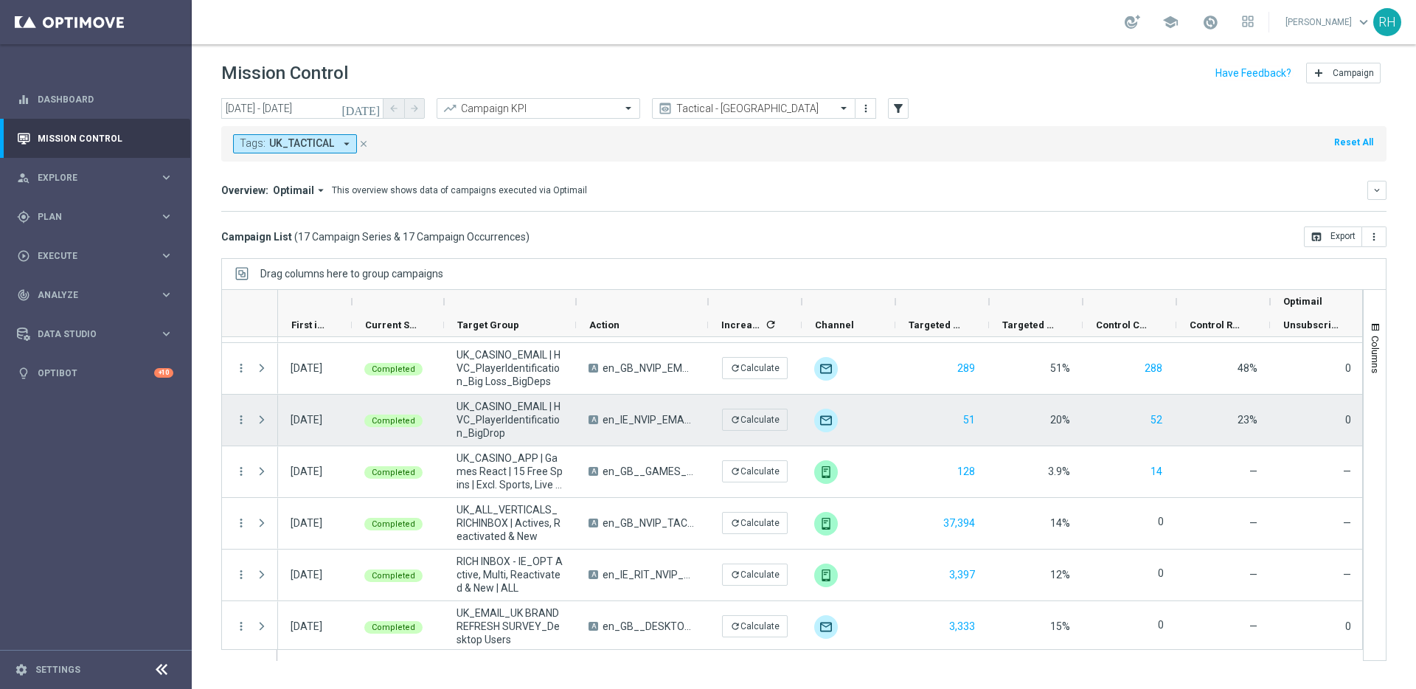
scroll to position [409, 0]
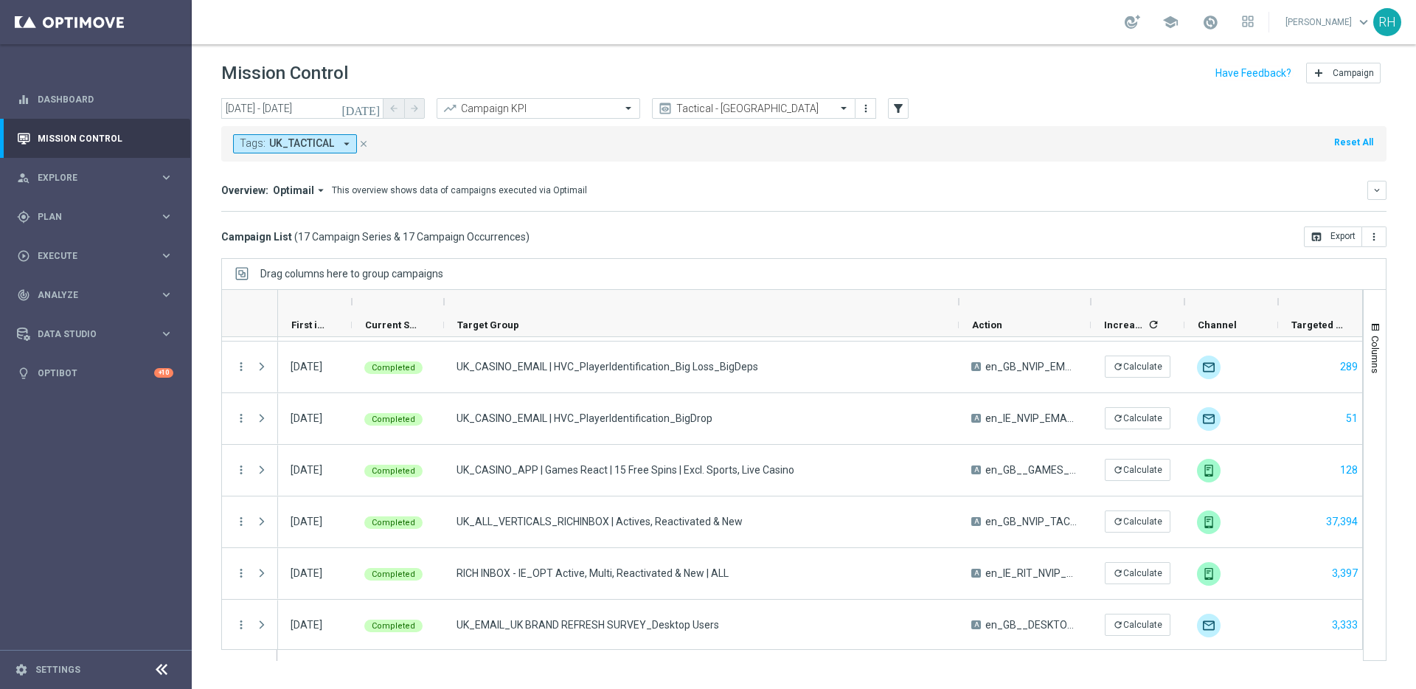
drag, startPoint x: 575, startPoint y: 305, endPoint x: 961, endPoint y: 307, distance: 385.8
click at [962, 307] on div at bounding box center [959, 302] width 6 height 24
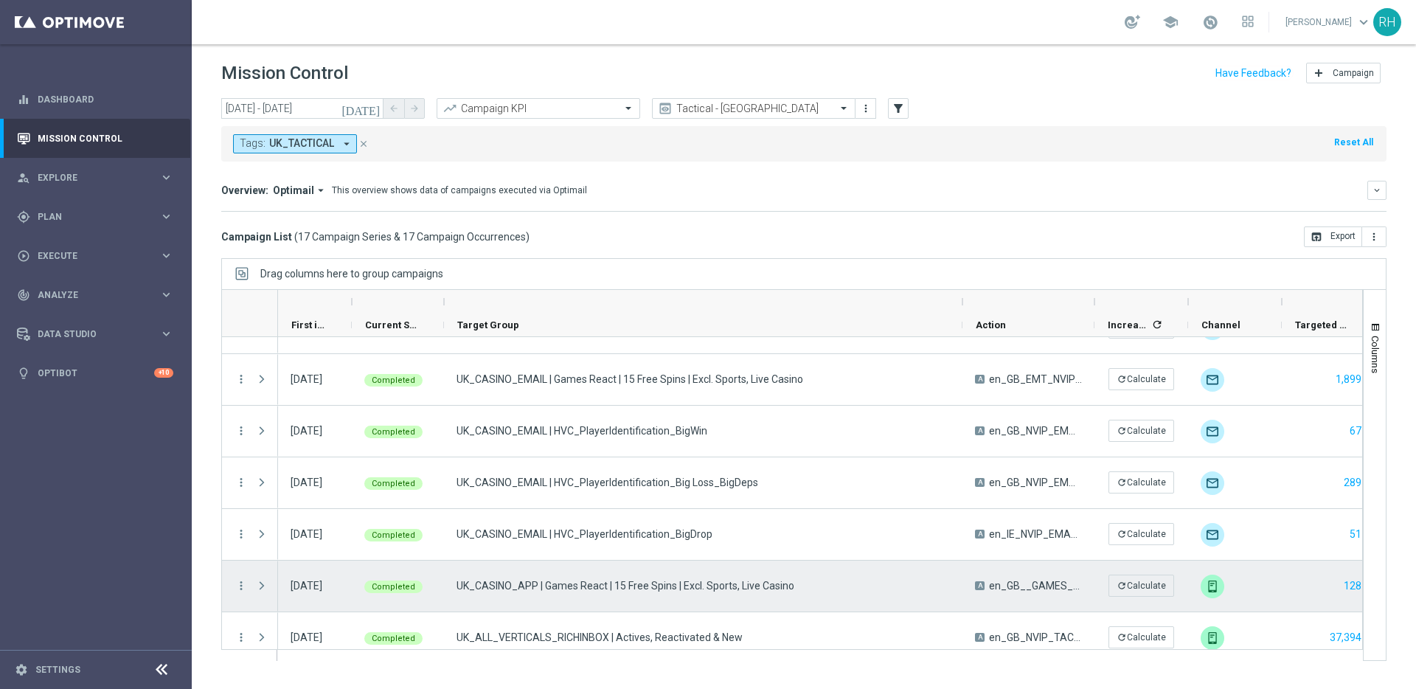
scroll to position [282, 0]
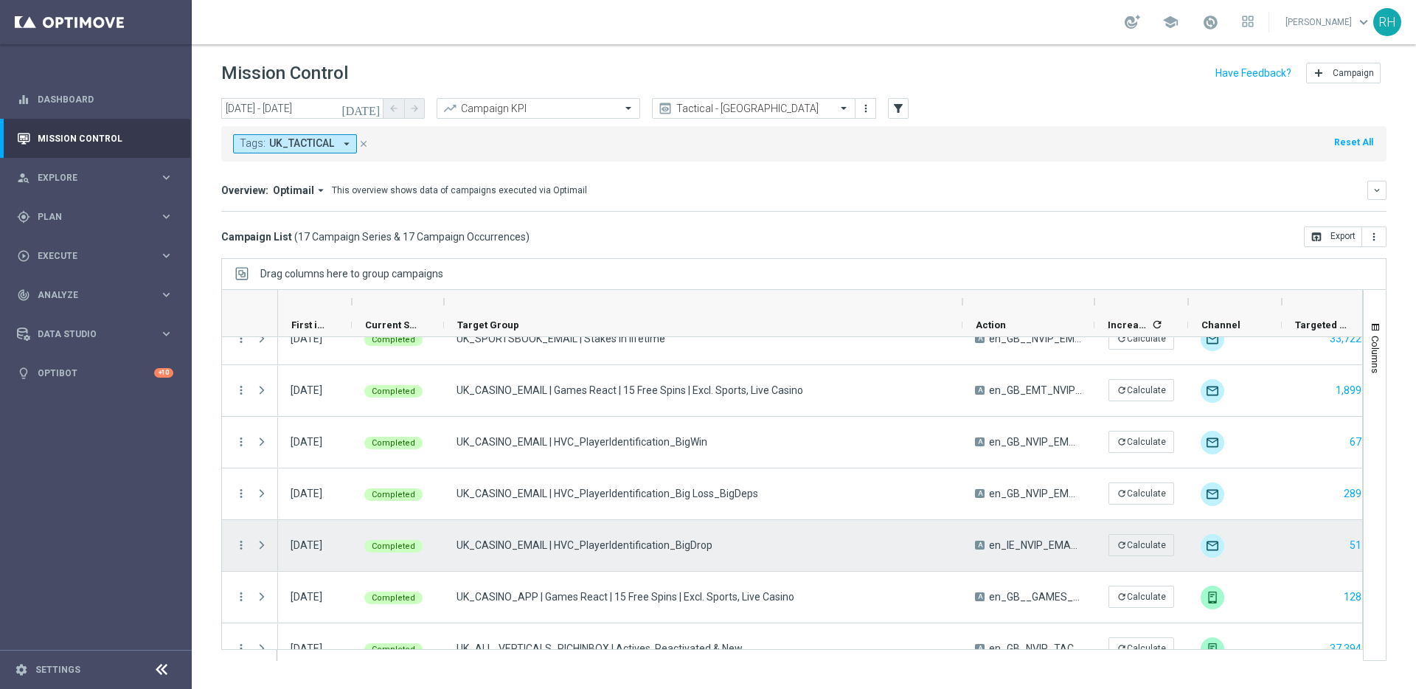
click at [238, 535] on div "more_vert" at bounding box center [235, 545] width 27 height 51
click at [238, 541] on icon "more_vert" at bounding box center [241, 544] width 13 height 13
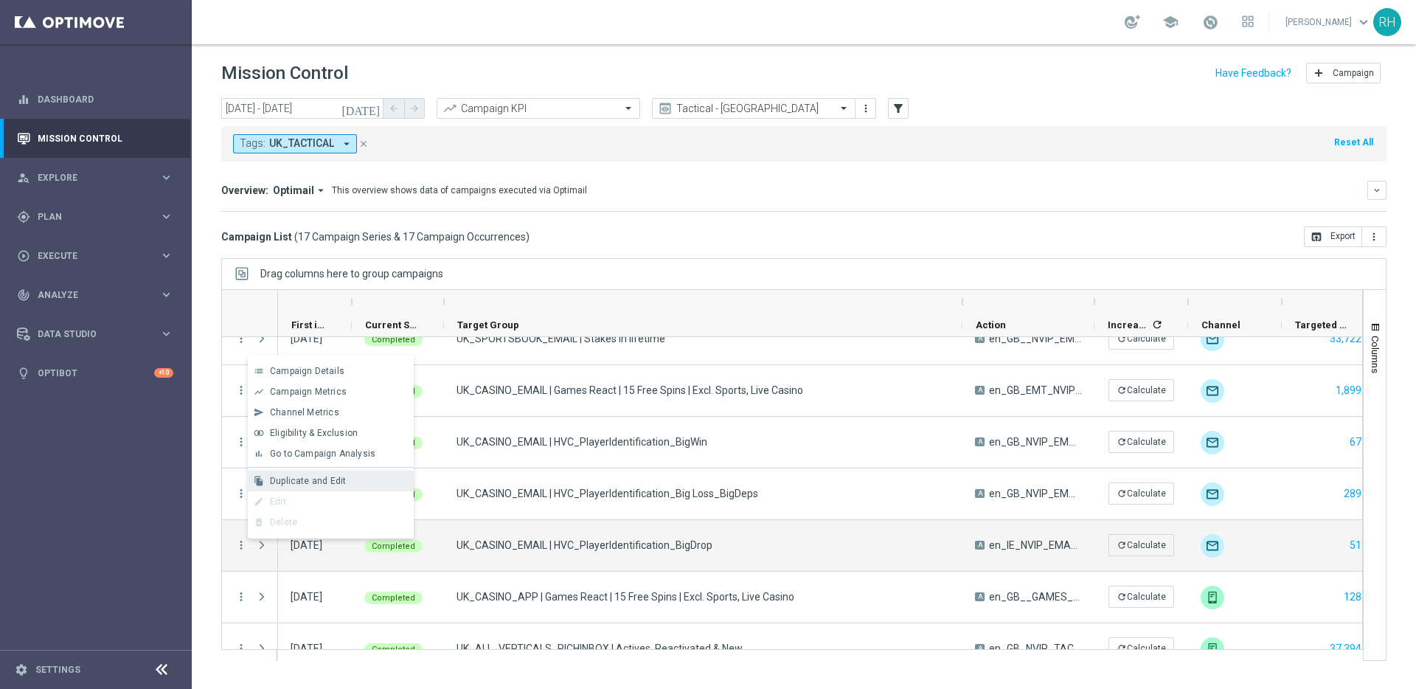
click at [307, 474] on div "file_copy Duplicate and Edit" at bounding box center [331, 481] width 166 height 21
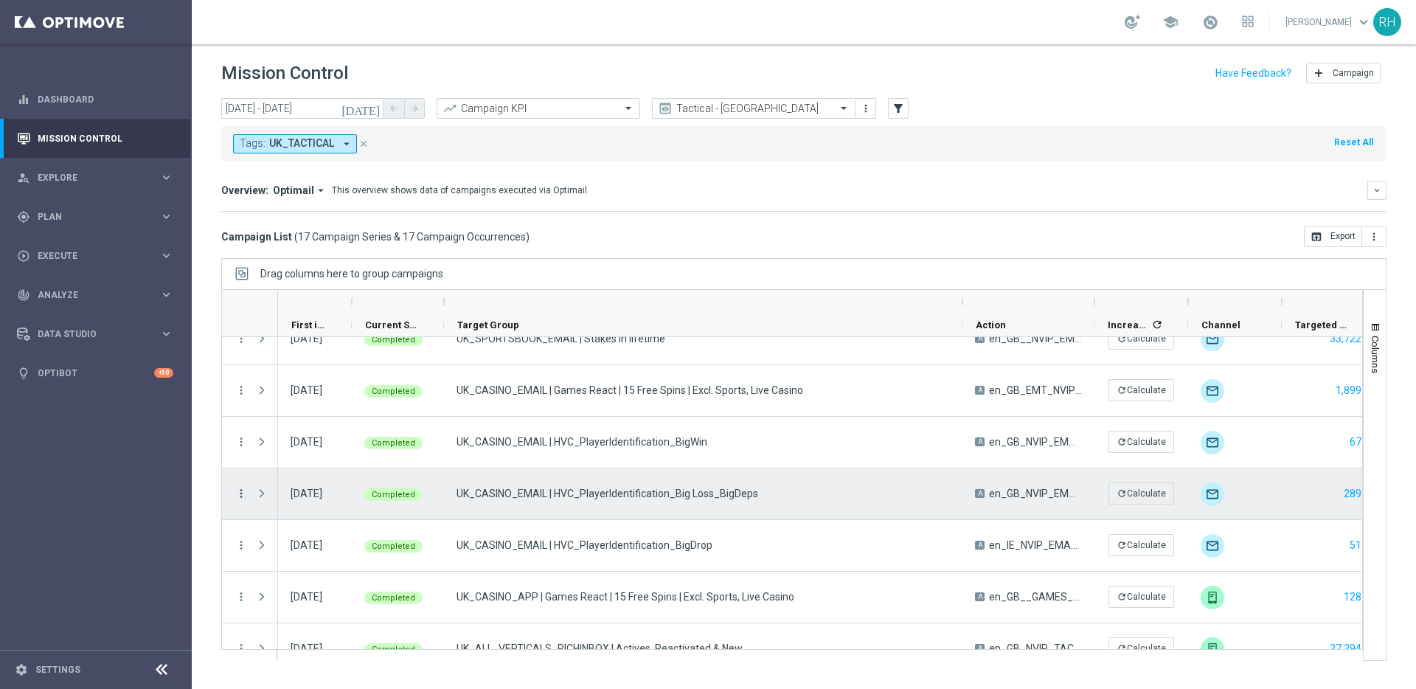
click at [240, 491] on icon "more_vert" at bounding box center [241, 493] width 13 height 13
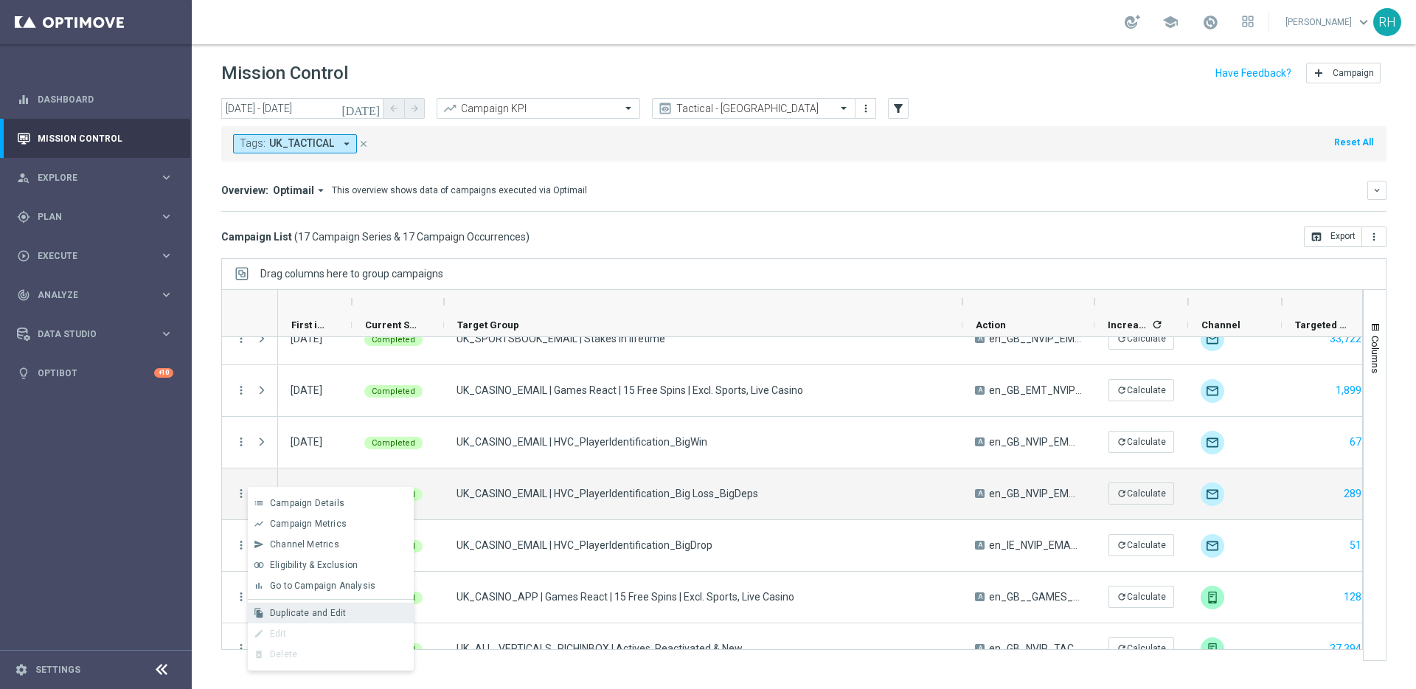
click at [298, 609] on span "Duplicate and Edit" at bounding box center [308, 613] width 76 height 10
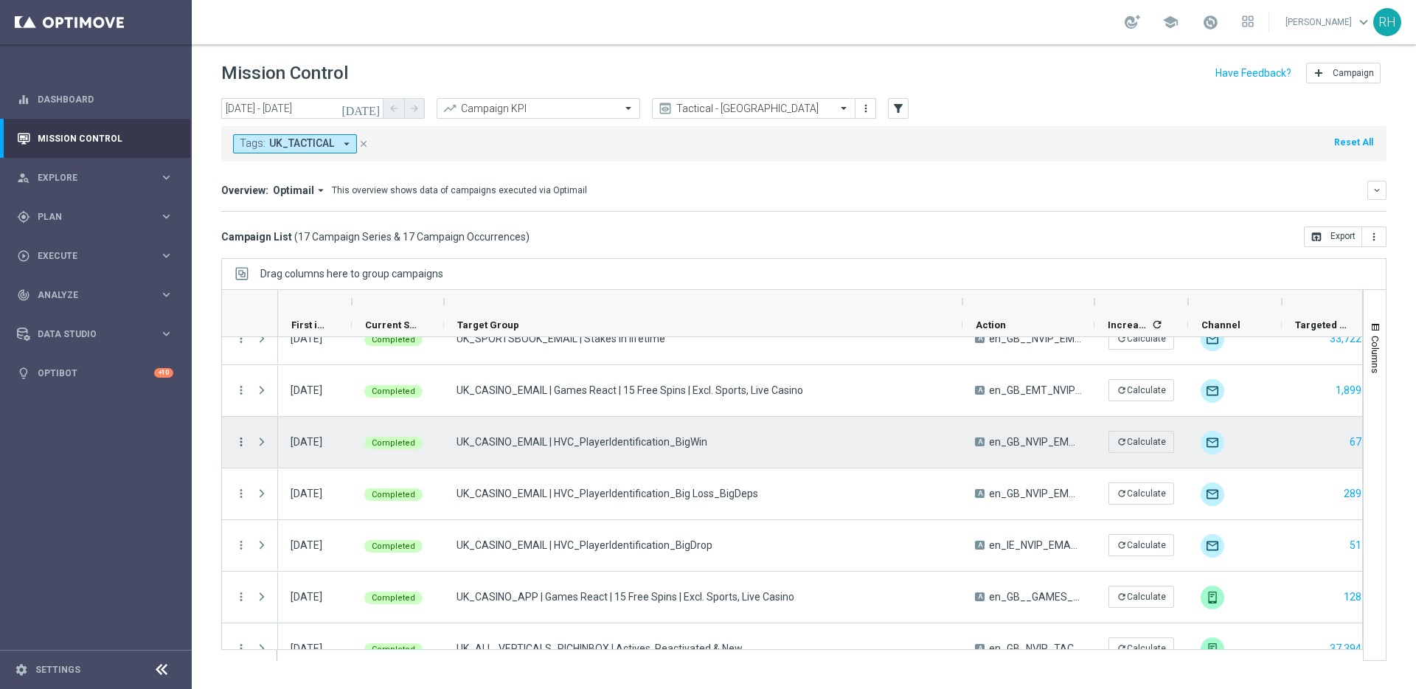
click at [240, 440] on icon "more_vert" at bounding box center [241, 441] width 13 height 13
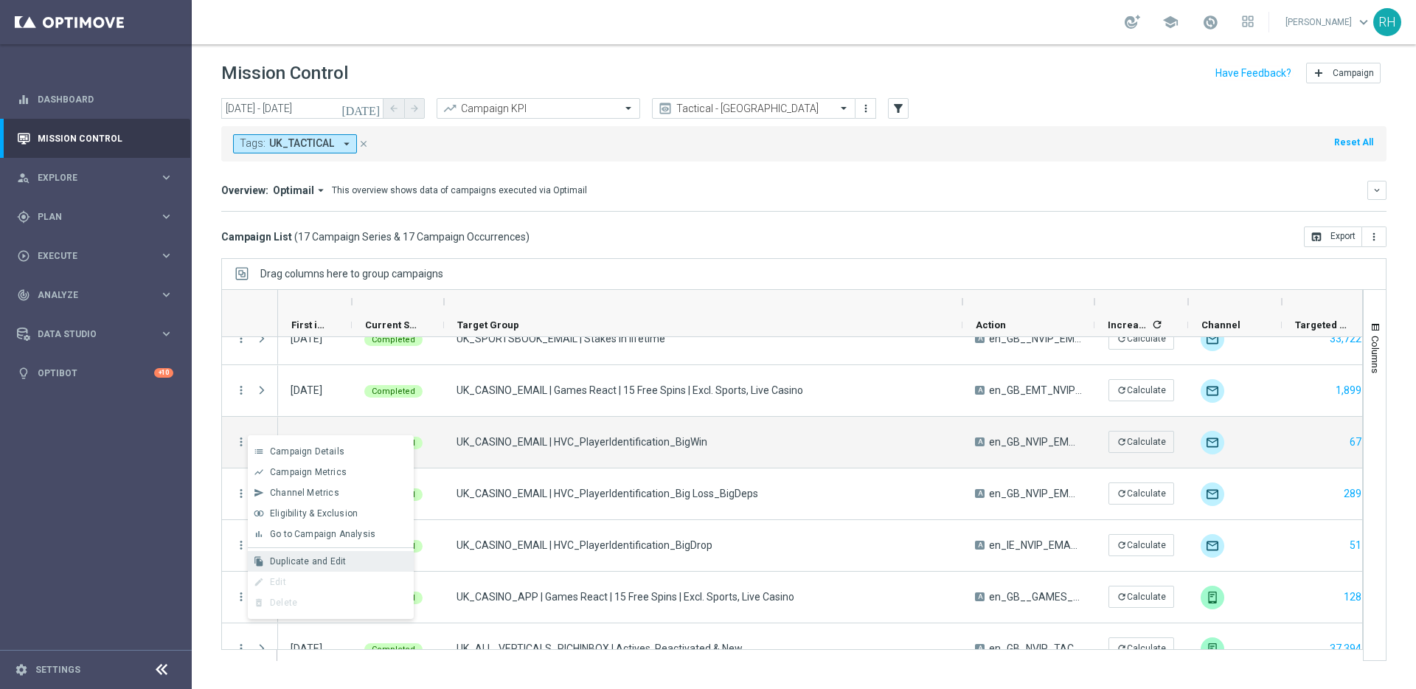
click at [291, 556] on span "Duplicate and Edit" at bounding box center [308, 561] width 76 height 10
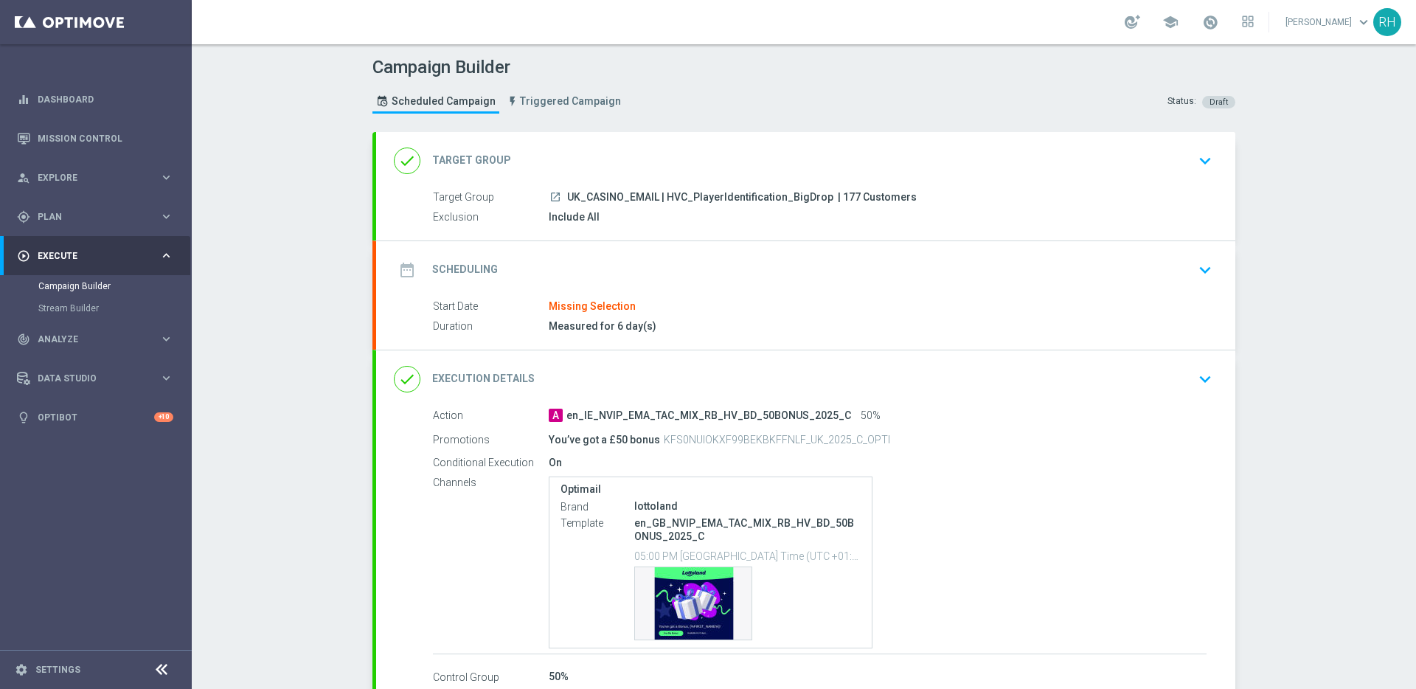
click at [765, 271] on div "date_range Scheduling keyboard_arrow_down" at bounding box center [806, 270] width 824 height 28
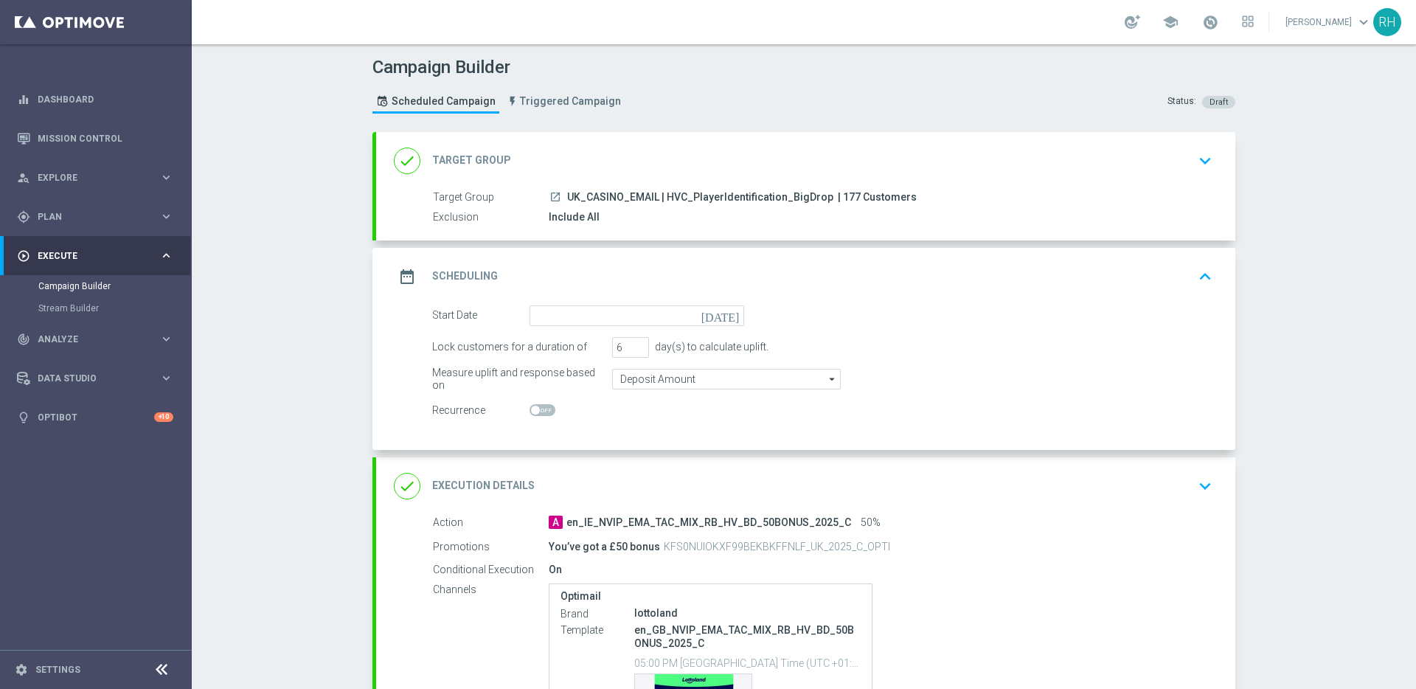
click at [727, 320] on icon "[DATE]" at bounding box center [723, 313] width 44 height 16
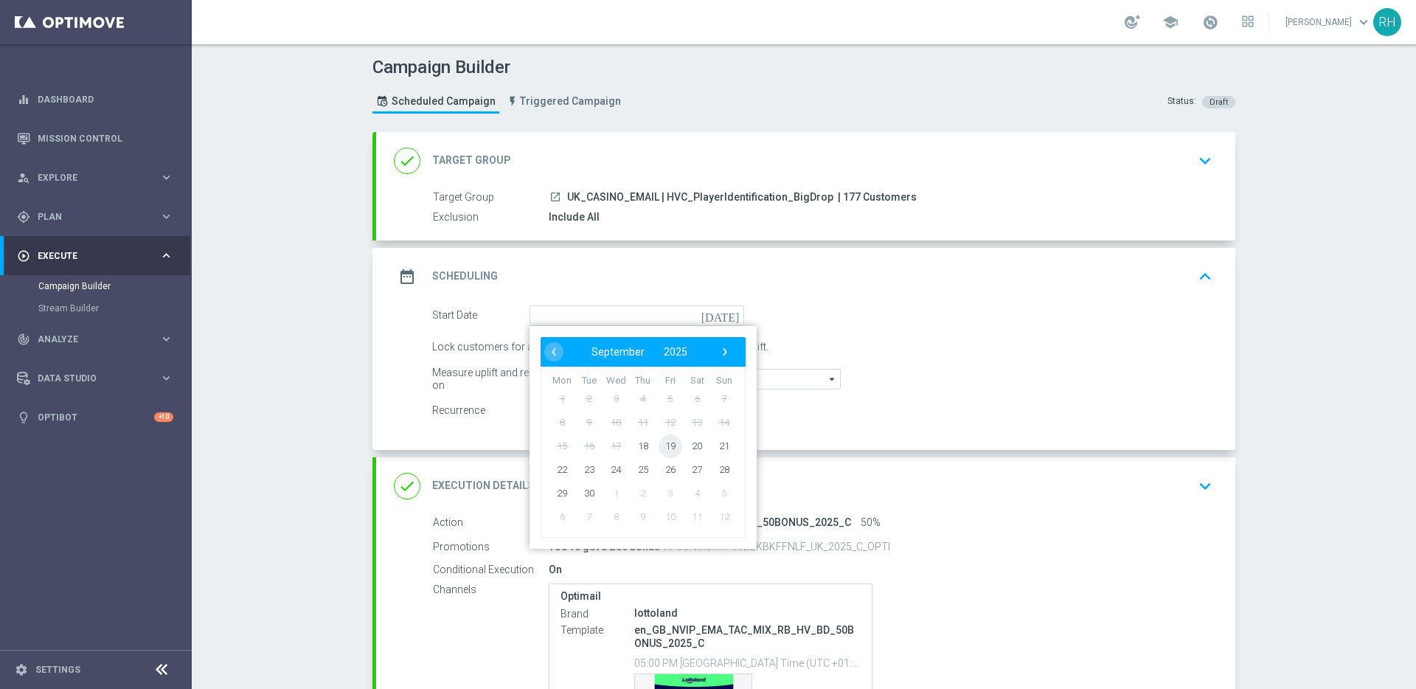
click at [662, 450] on span "19" at bounding box center [671, 446] width 24 height 24
type input "[DATE]"
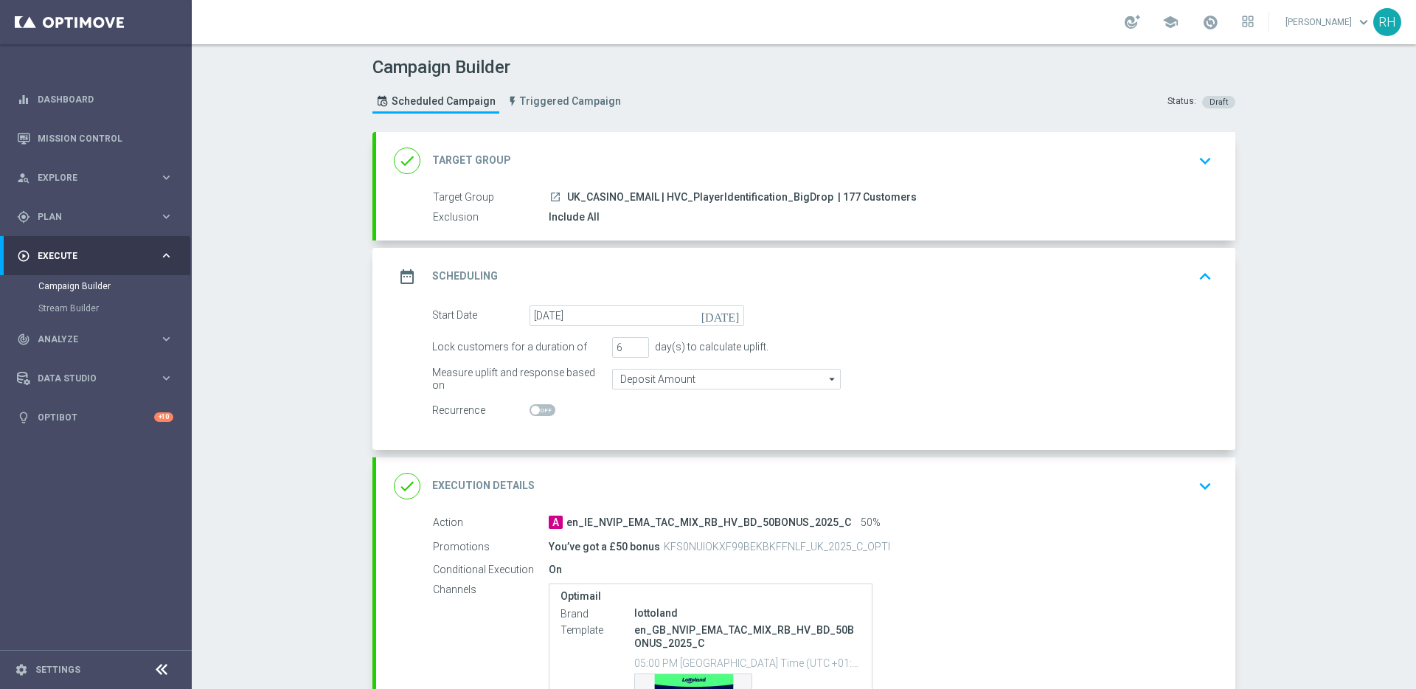
click at [1202, 280] on icon "keyboard_arrow_up" at bounding box center [1205, 277] width 22 height 22
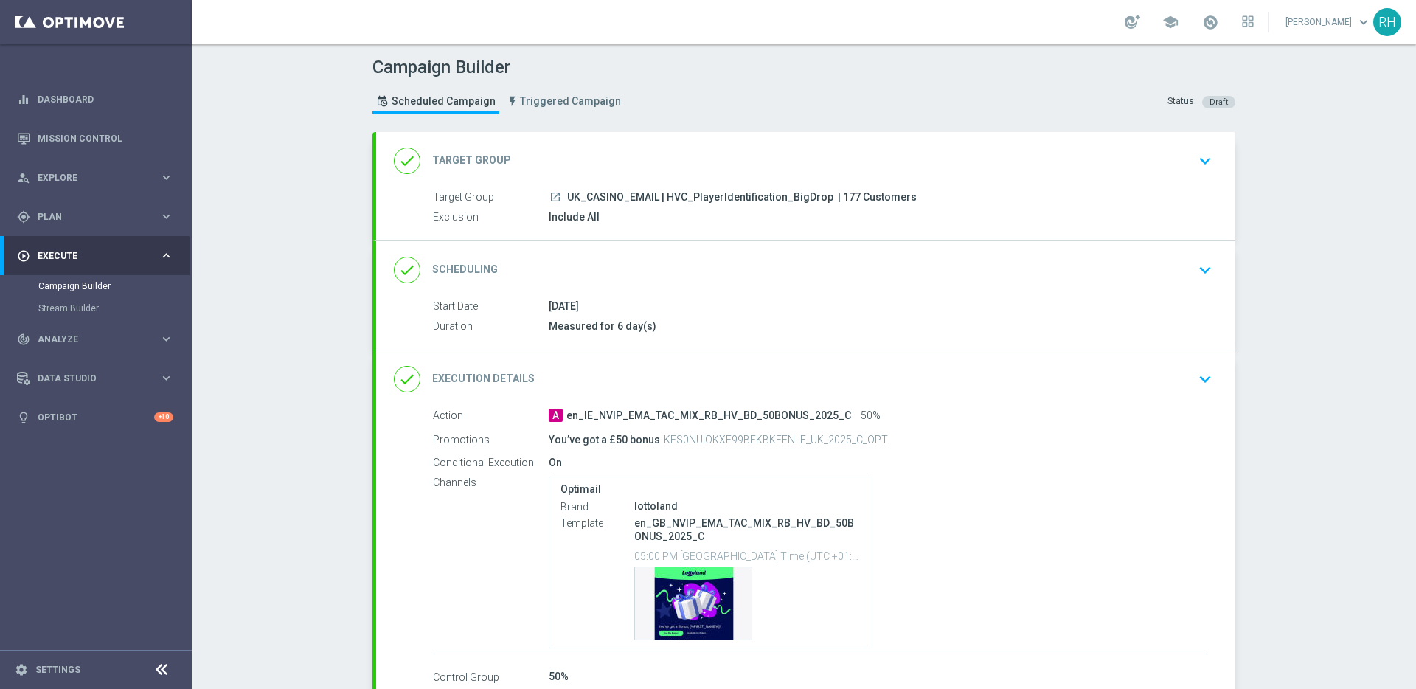
scroll to position [91, 0]
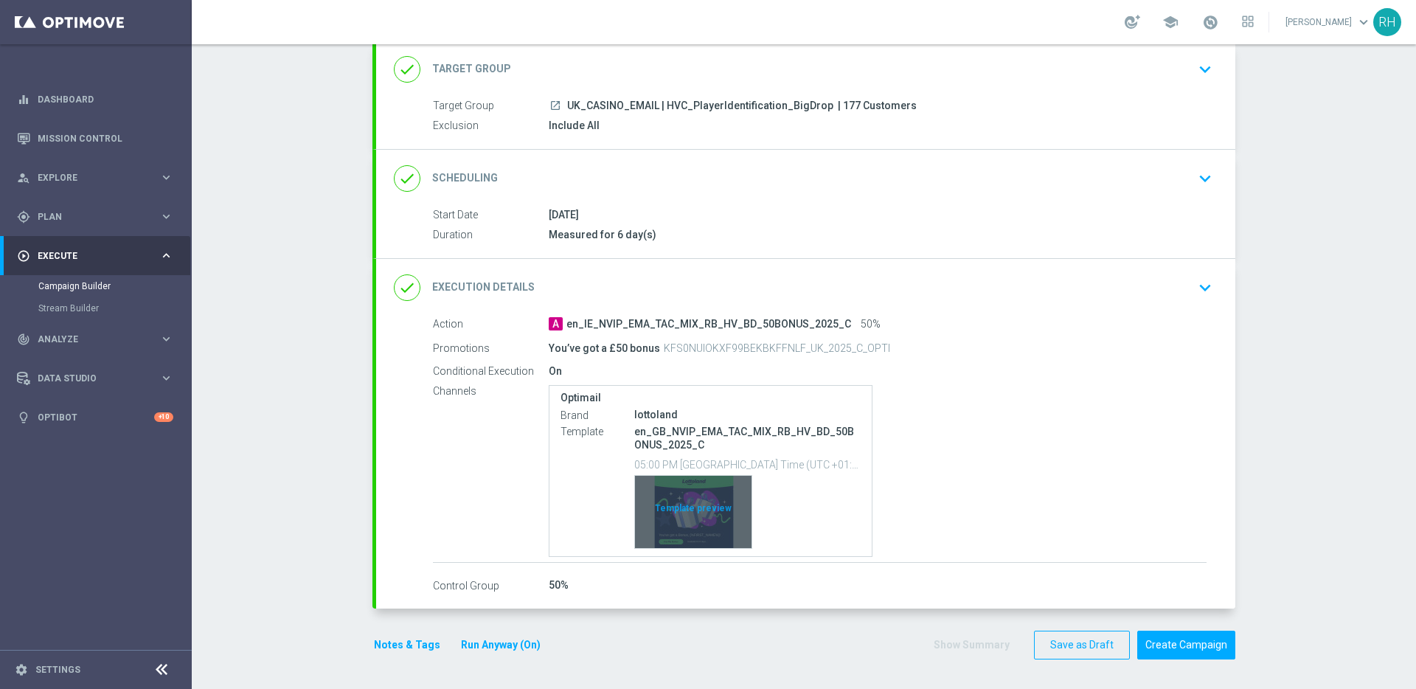
click at [722, 539] on div "Template preview" at bounding box center [693, 512] width 117 height 72
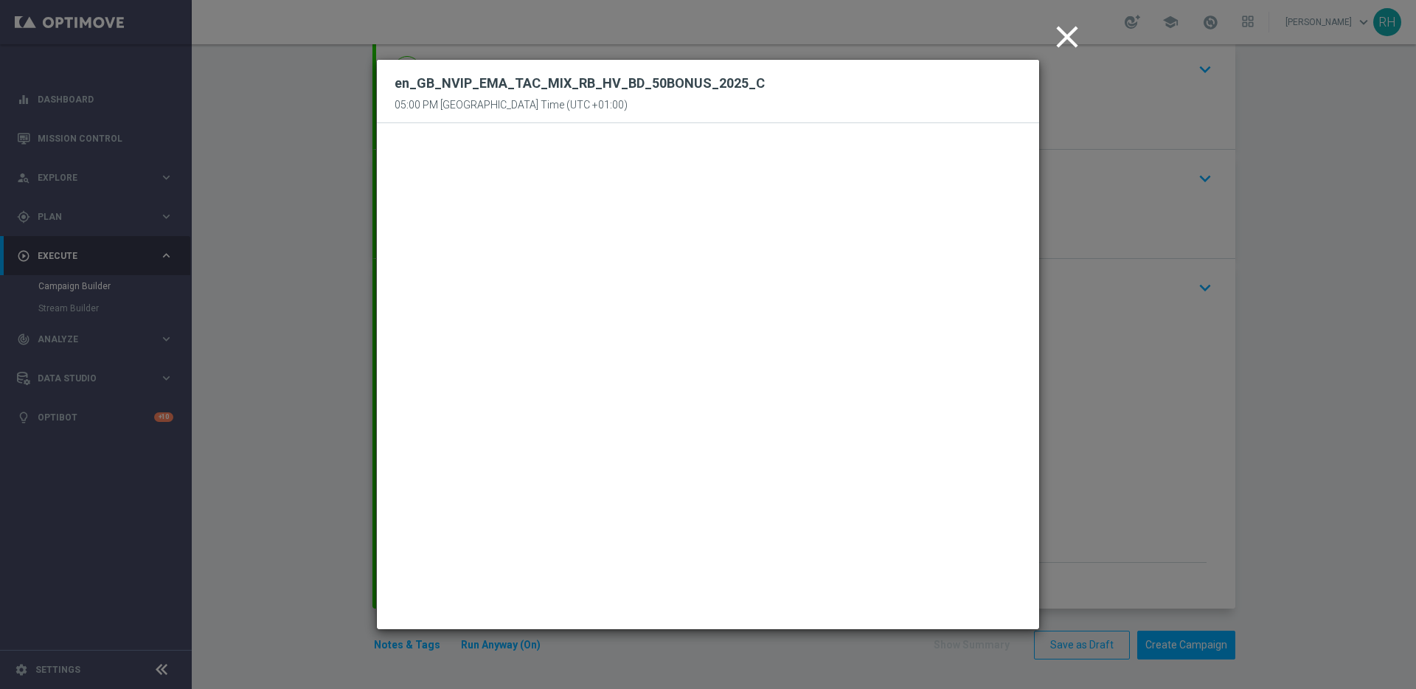
click at [1066, 36] on icon "close" at bounding box center [1067, 36] width 37 height 37
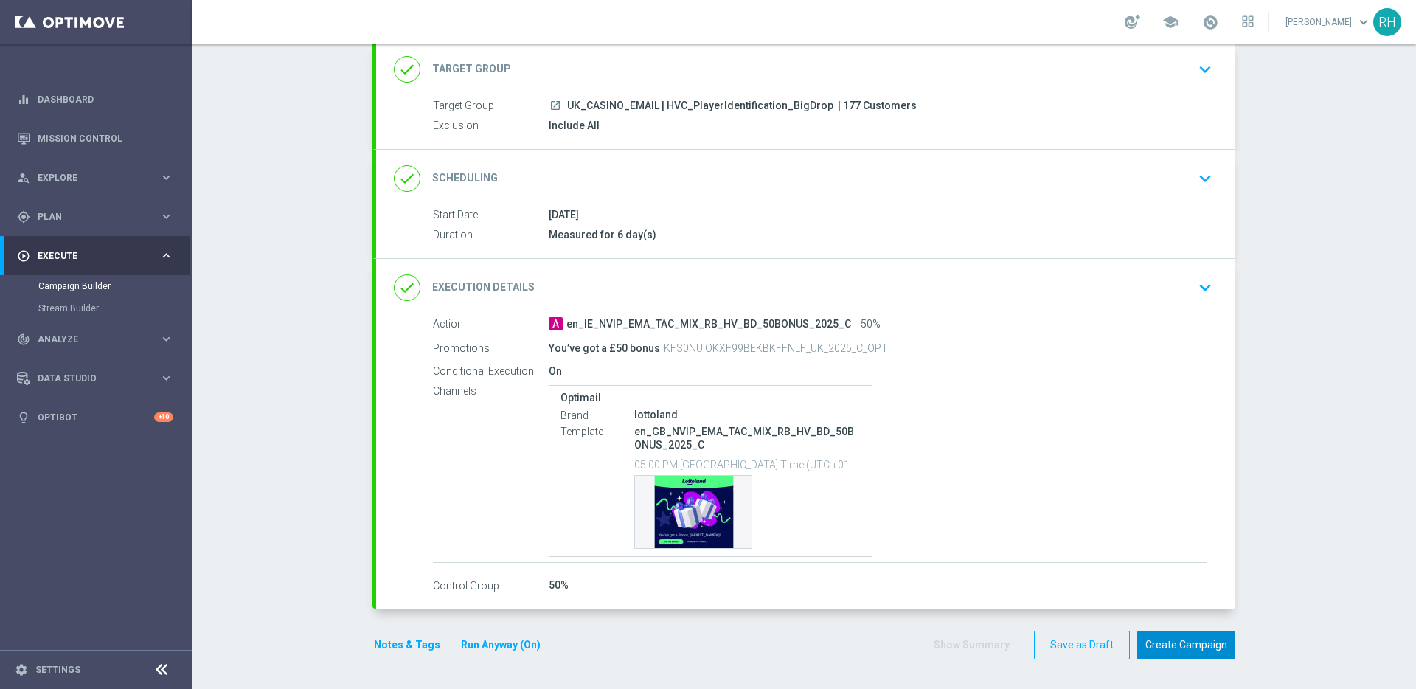
click at [1178, 656] on button "Create Campaign" at bounding box center [1186, 645] width 98 height 29
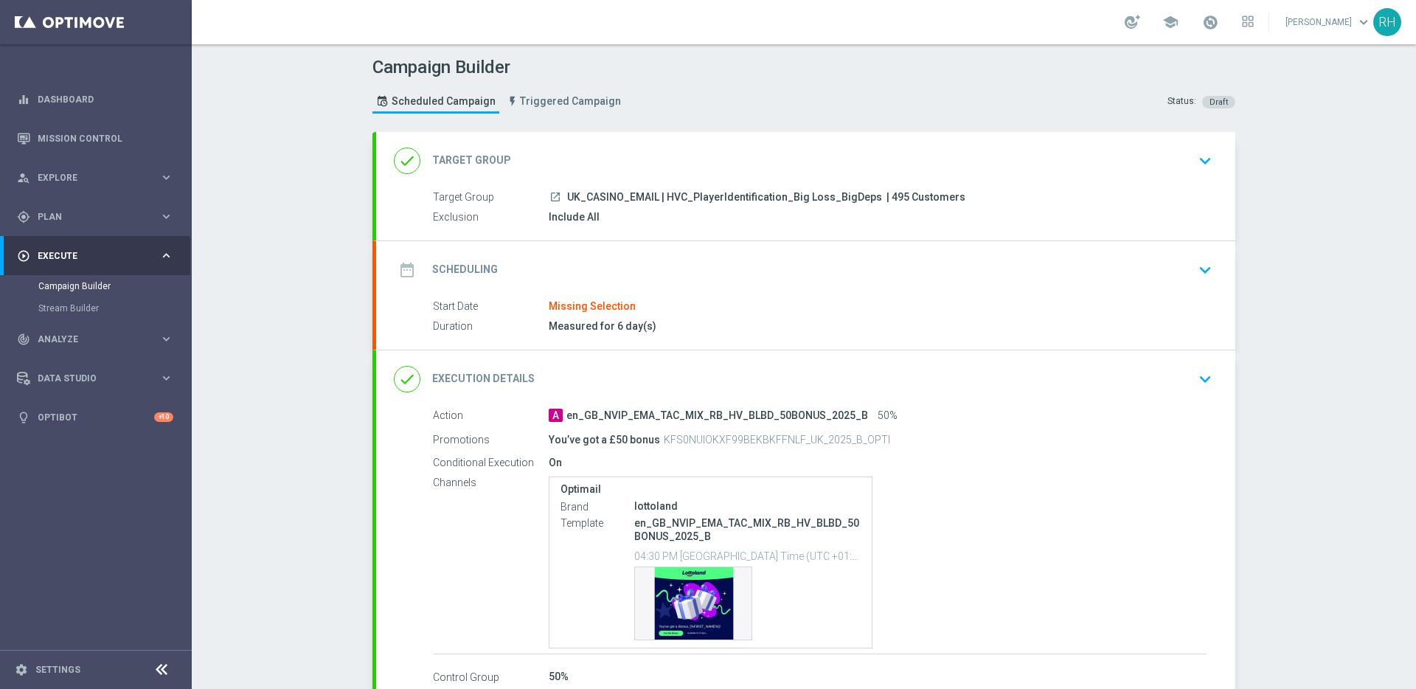
click at [779, 291] on div "date_range Scheduling keyboard_arrow_down" at bounding box center [805, 270] width 859 height 58
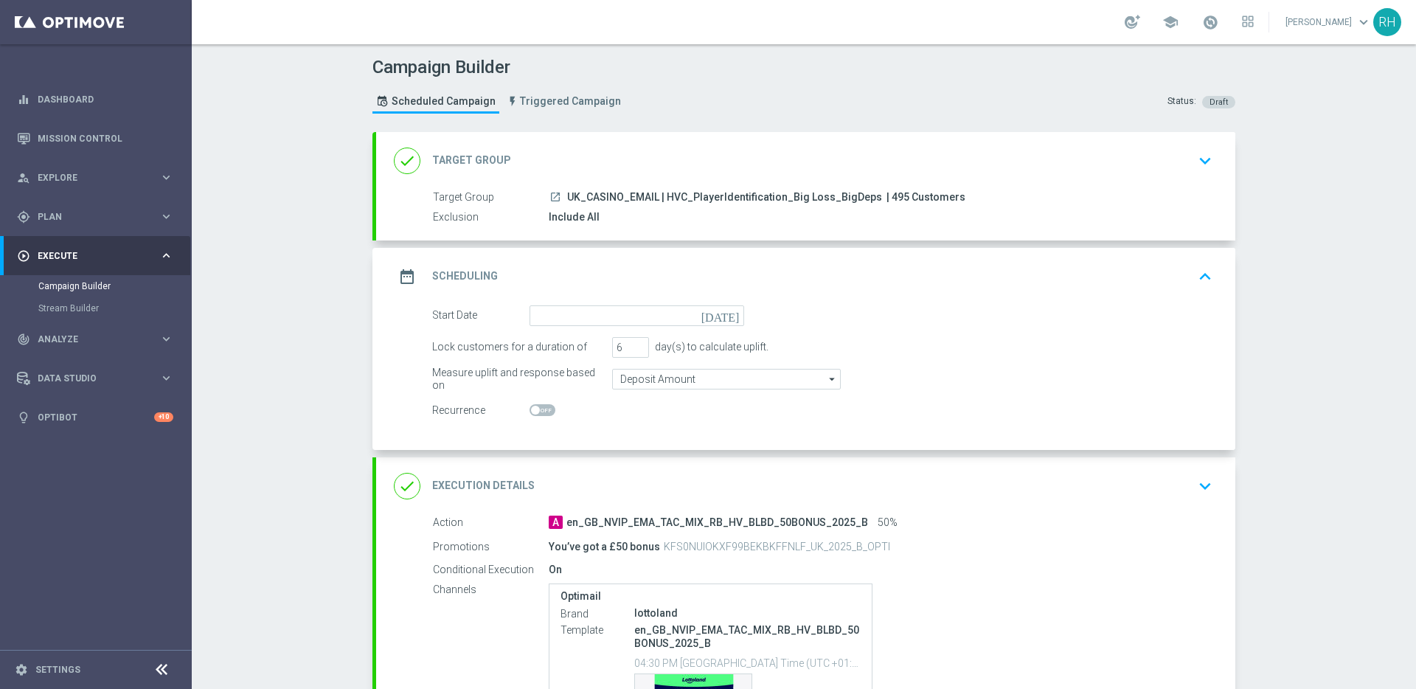
click at [726, 318] on icon "[DATE]" at bounding box center [723, 313] width 44 height 16
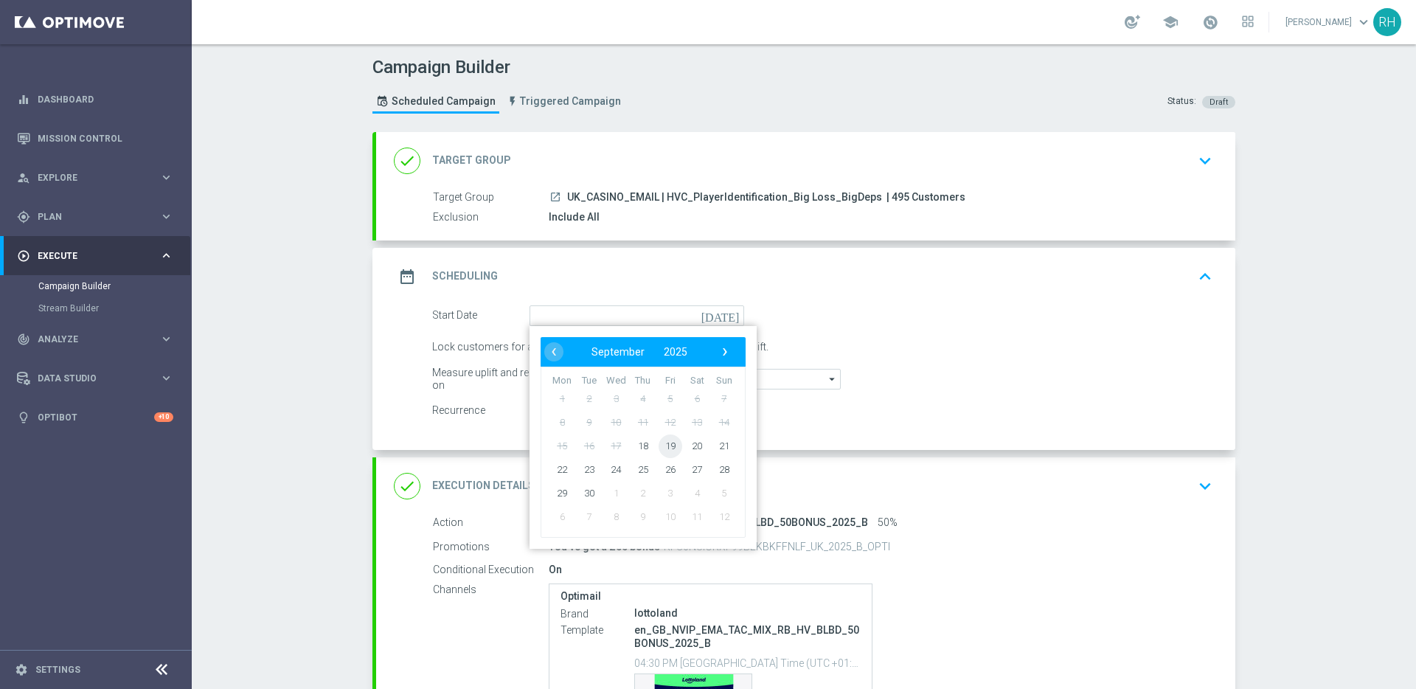
drag, startPoint x: 674, startPoint y: 438, endPoint x: 664, endPoint y: 443, distance: 11.2
click at [664, 443] on span "19" at bounding box center [671, 446] width 24 height 24
type input "[DATE]"
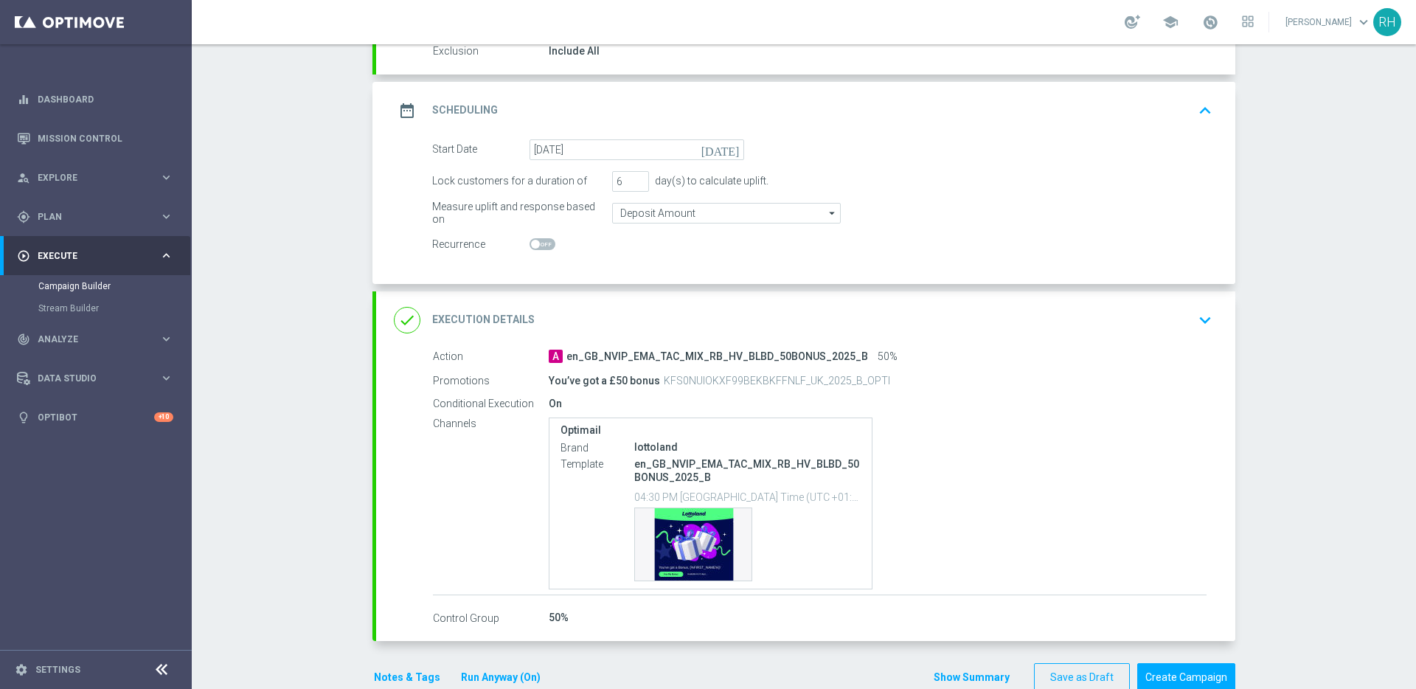
scroll to position [198, 0]
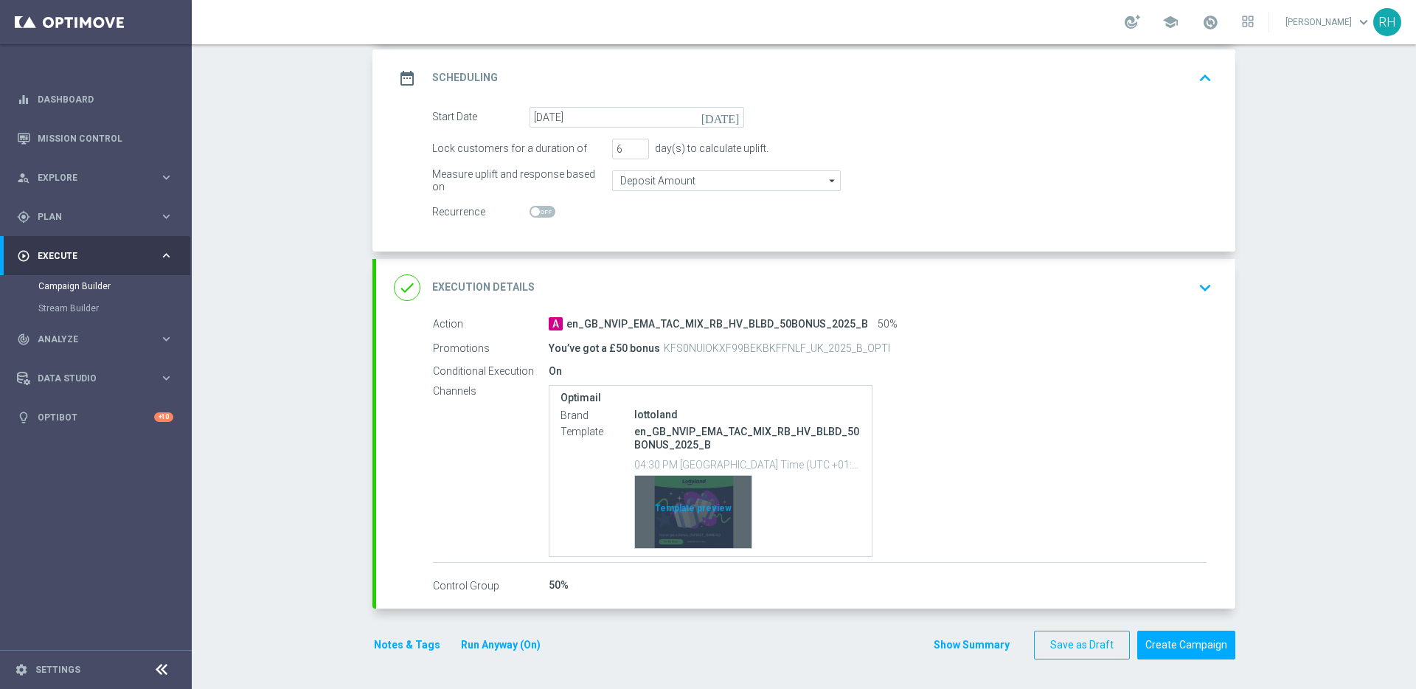
click at [701, 485] on div "Template preview" at bounding box center [693, 512] width 117 height 72
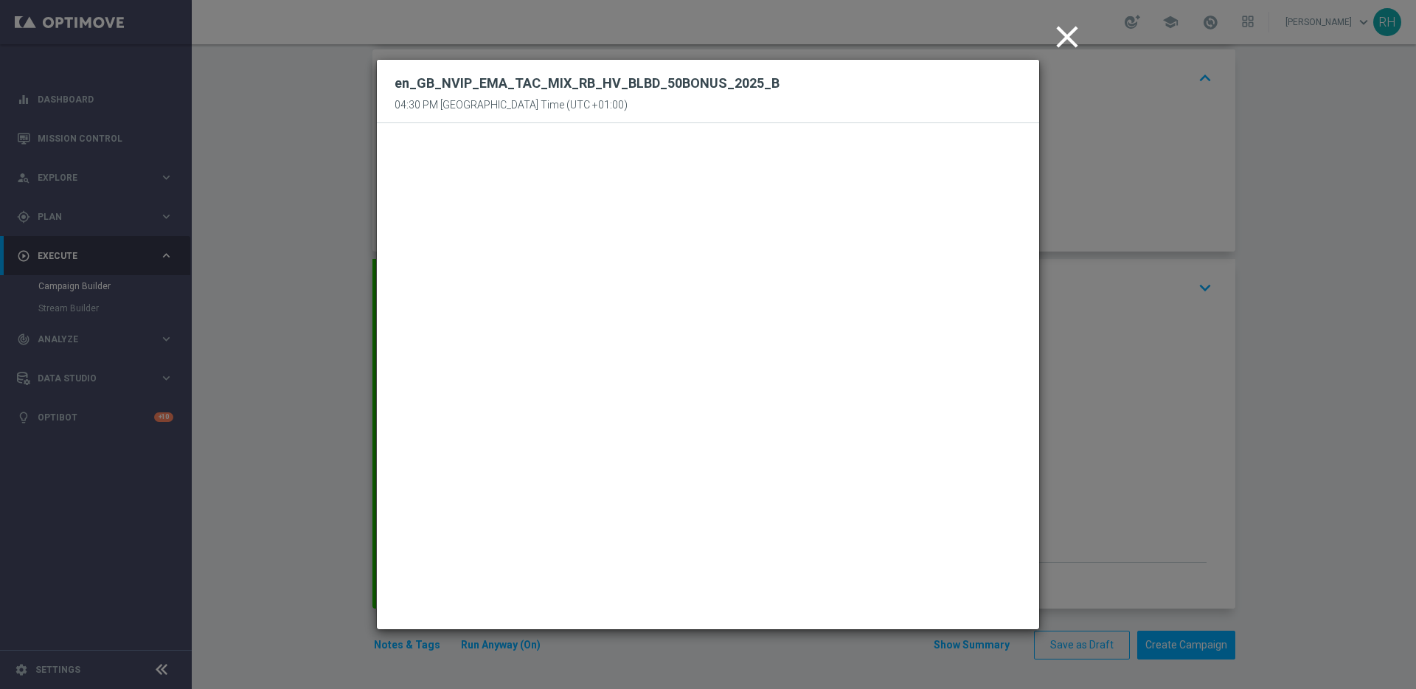
click at [1066, 35] on icon "close" at bounding box center [1067, 36] width 37 height 37
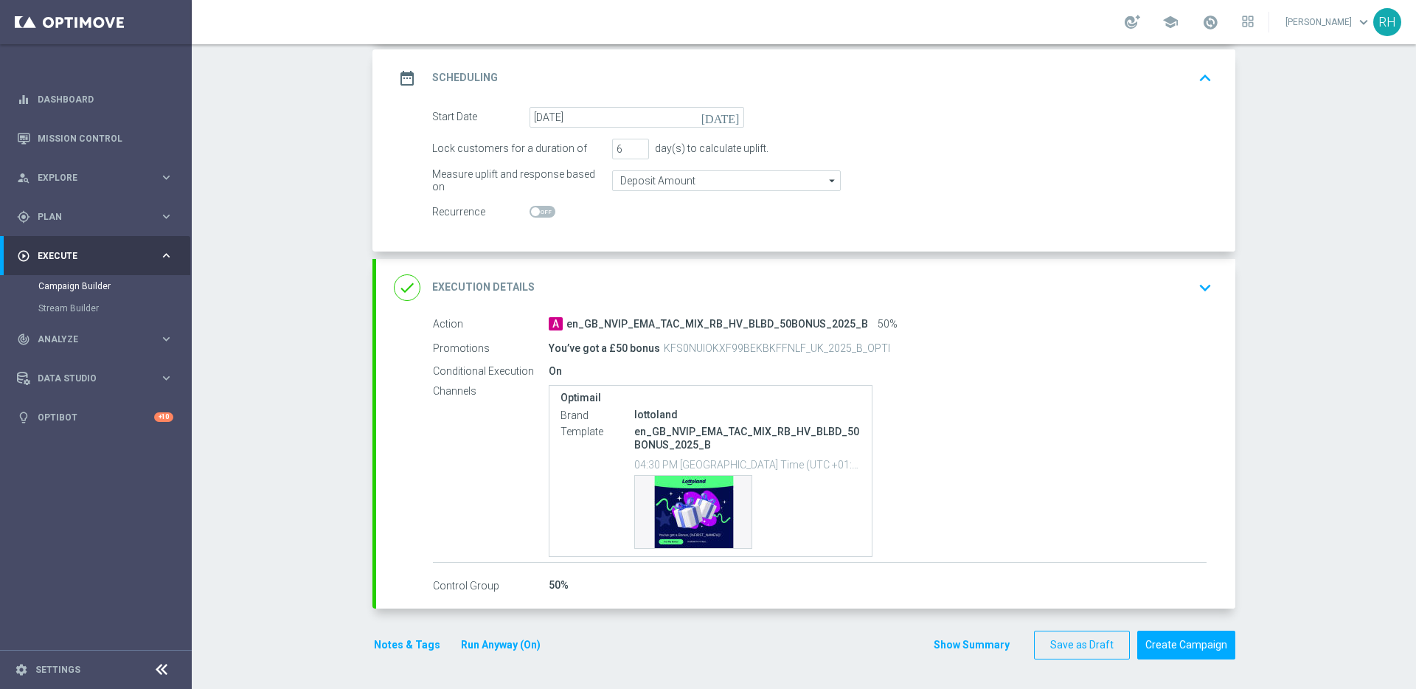
click at [1030, 74] on div "date_range Scheduling keyboard_arrow_up" at bounding box center [806, 78] width 824 height 28
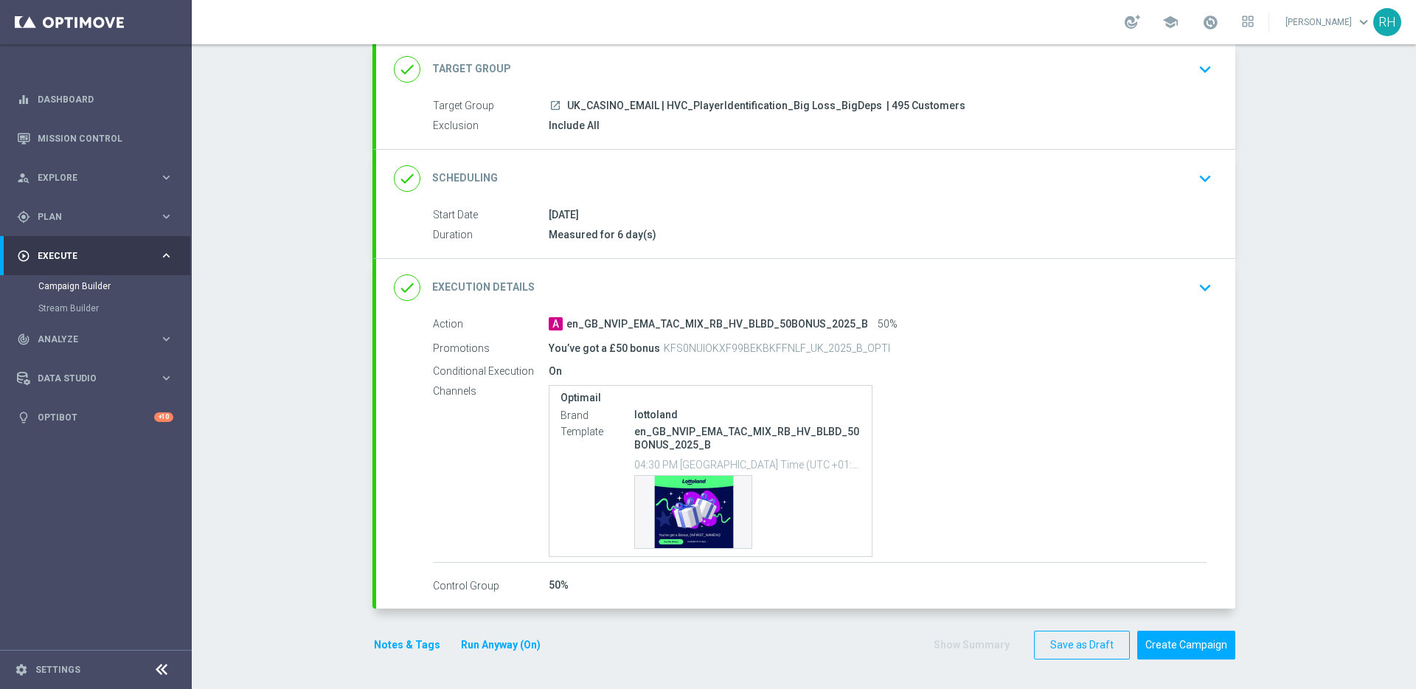
scroll to position [91, 0]
click at [1199, 652] on button "Create Campaign" at bounding box center [1186, 645] width 98 height 29
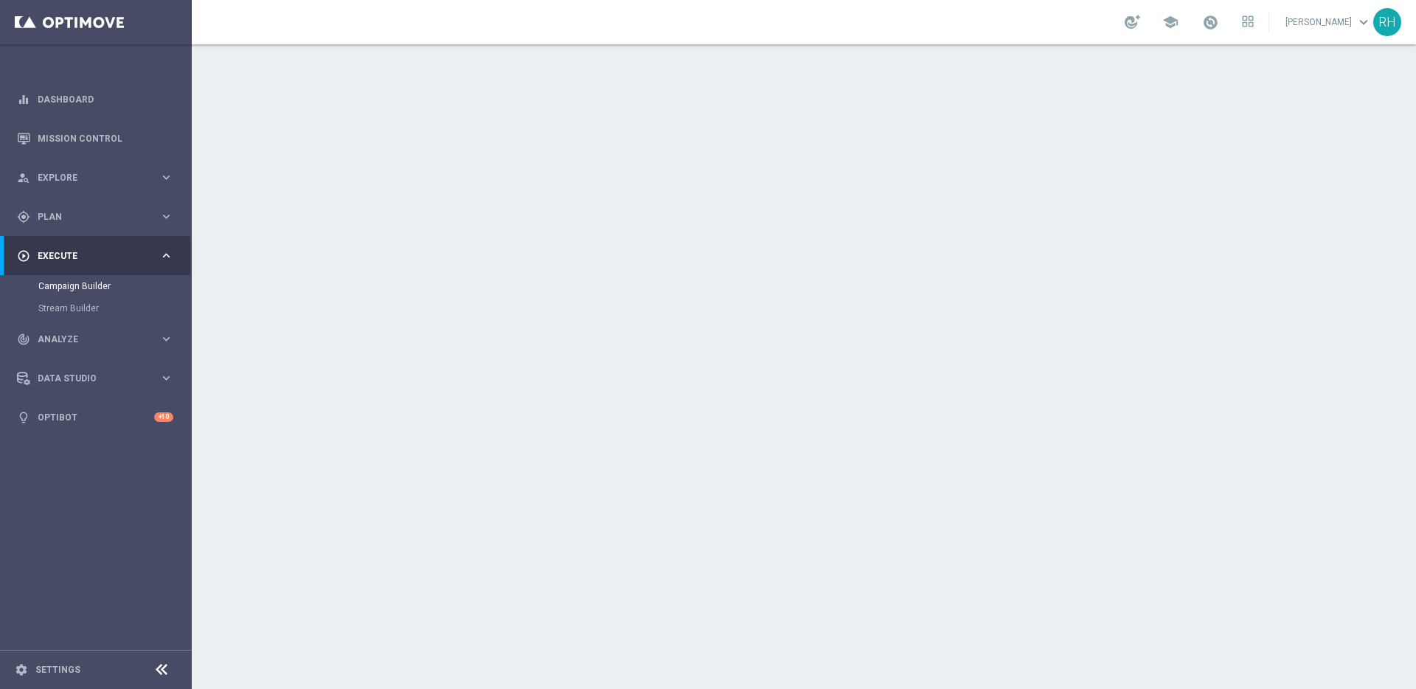
click at [287, 556] on div "Campaign Builder Scheduled Campaign Triggered Campaign Status: Draft done Targe…" at bounding box center [804, 366] width 1224 height 645
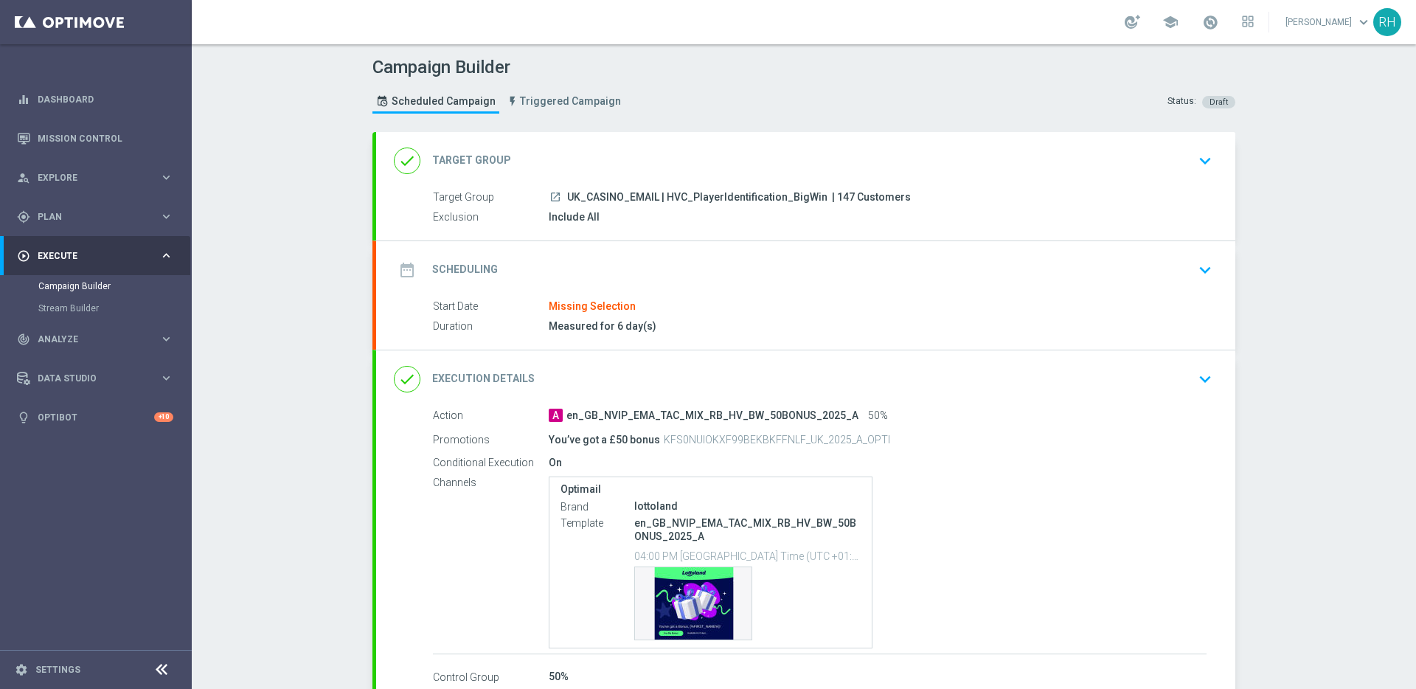
click at [1175, 282] on div "date_range Scheduling keyboard_arrow_down" at bounding box center [806, 270] width 824 height 28
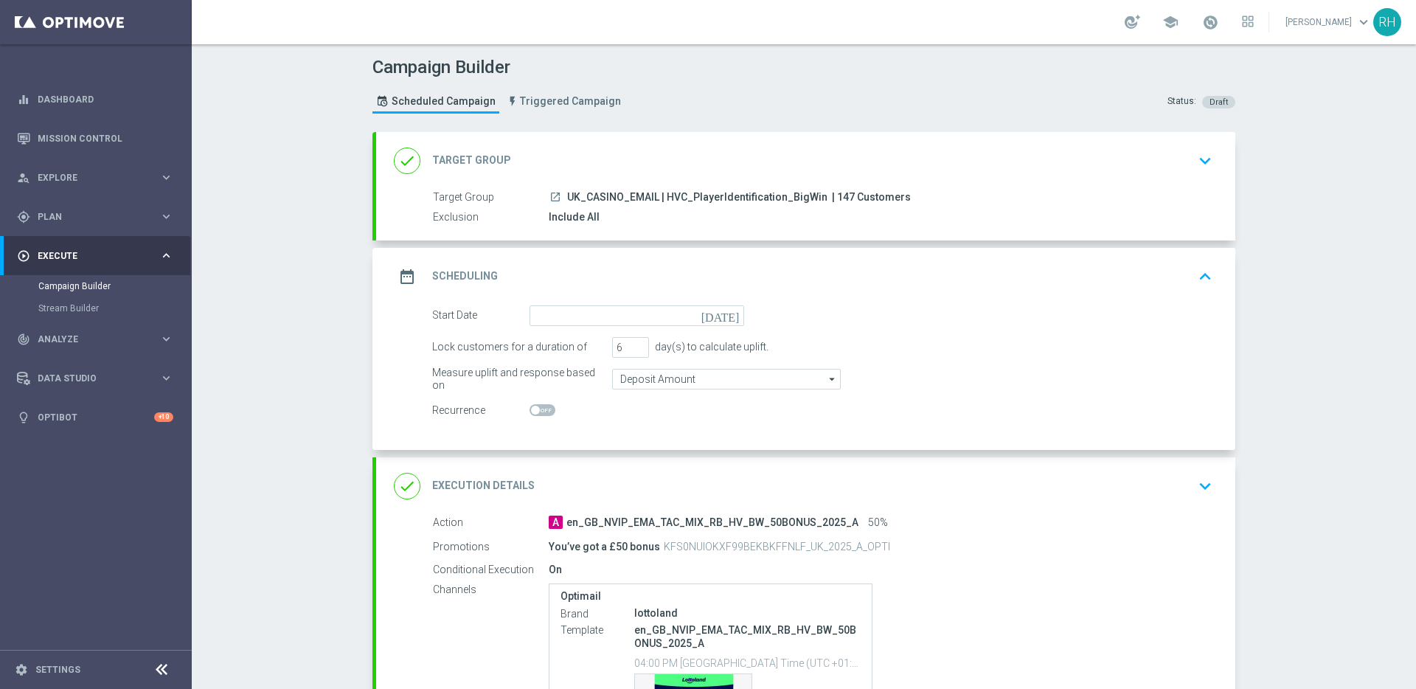
click at [729, 315] on icon "[DATE]" at bounding box center [723, 313] width 44 height 16
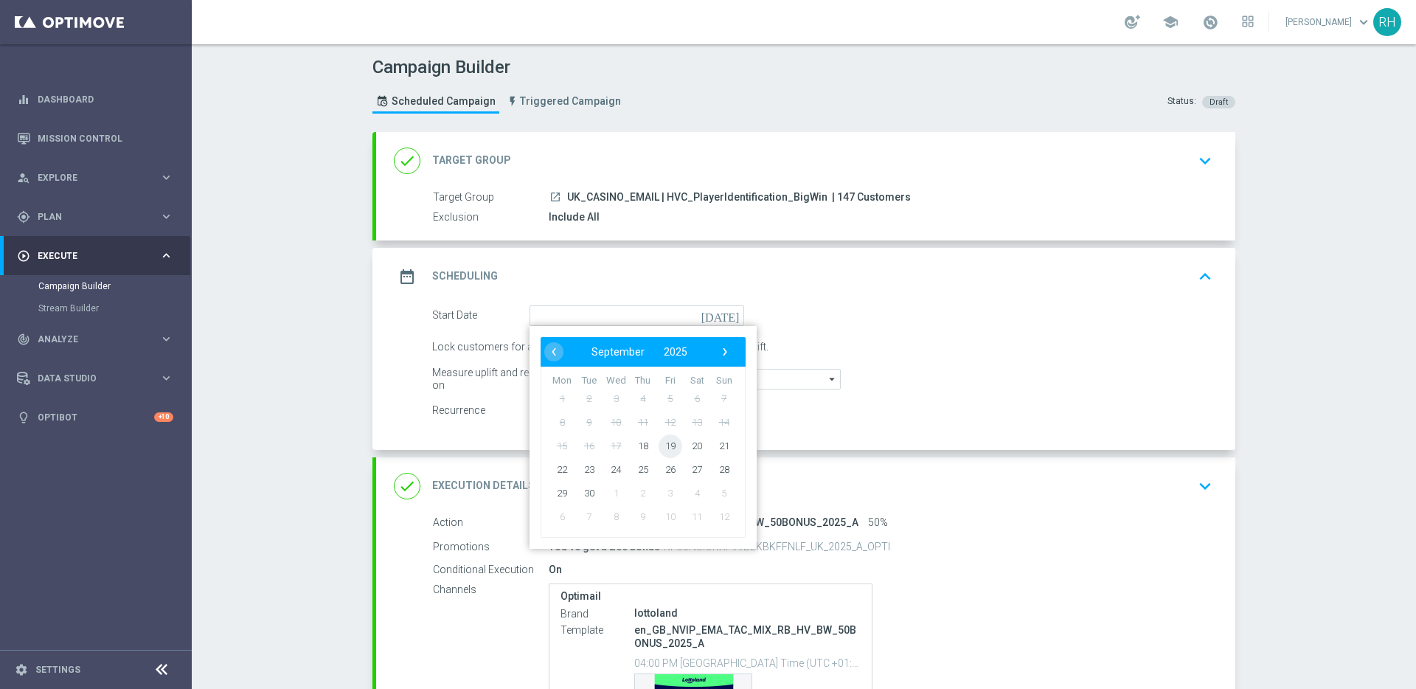
click at [659, 450] on span "19" at bounding box center [671, 446] width 24 height 24
type input "[DATE]"
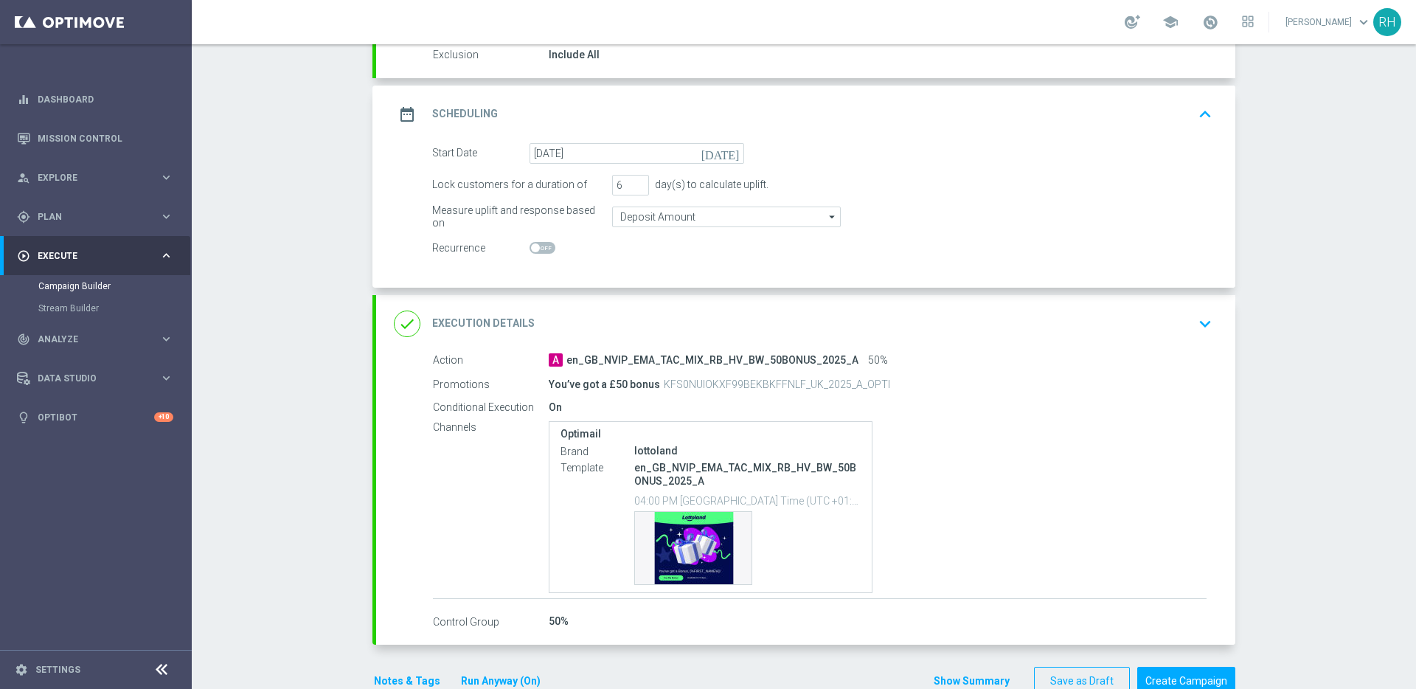
scroll to position [198, 0]
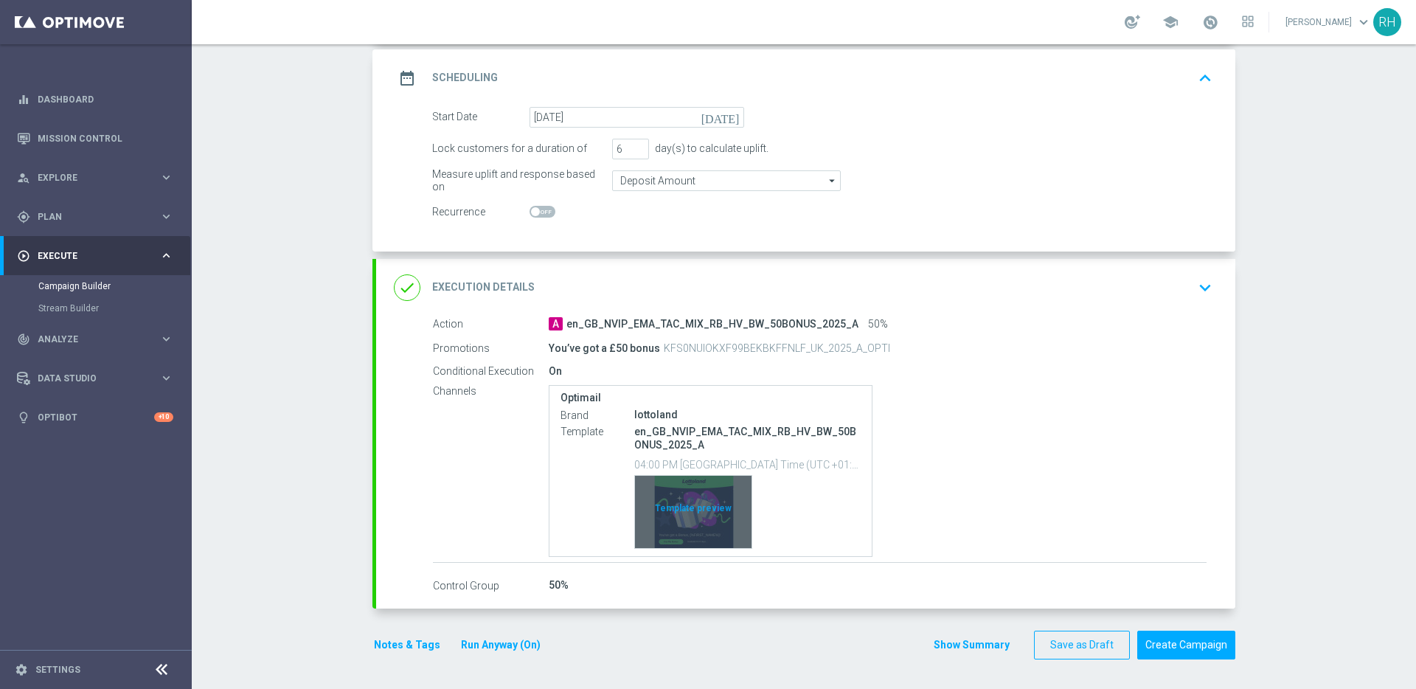
click at [700, 493] on div "Template preview" at bounding box center [693, 512] width 117 height 72
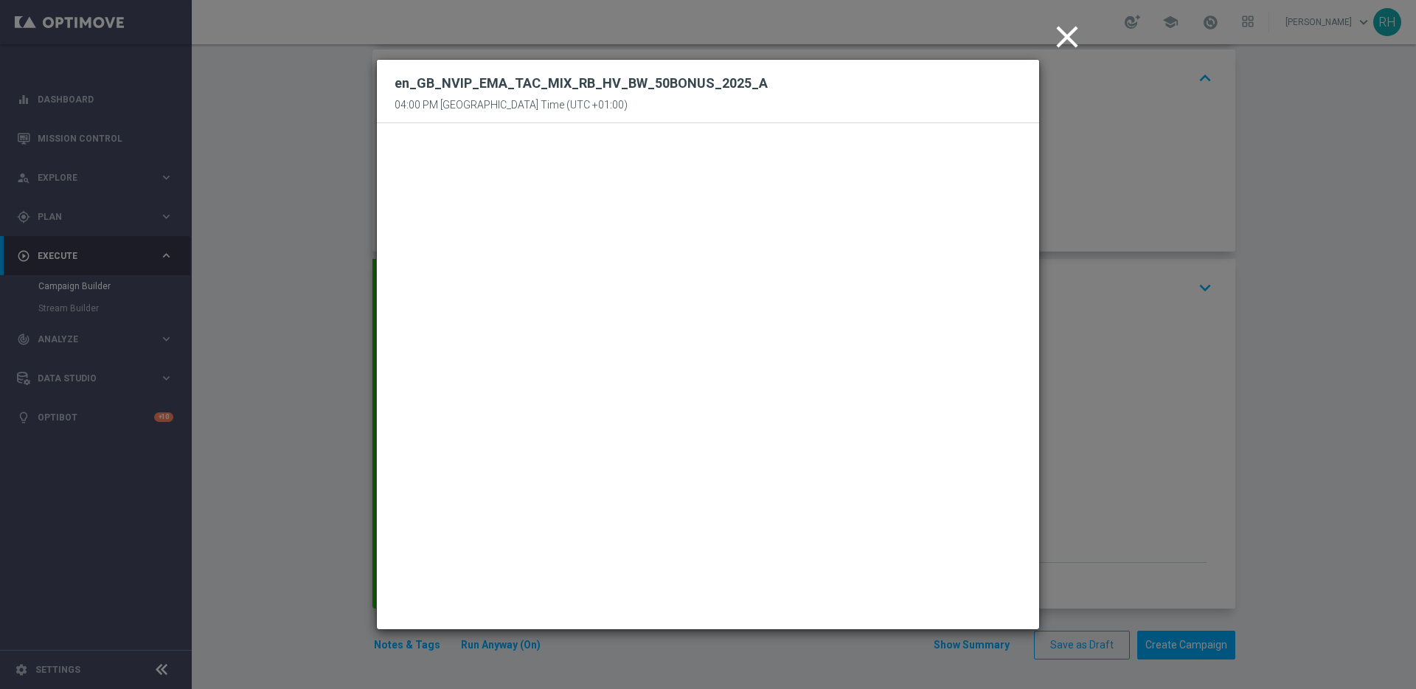
click at [1065, 46] on icon "close" at bounding box center [1067, 36] width 37 height 37
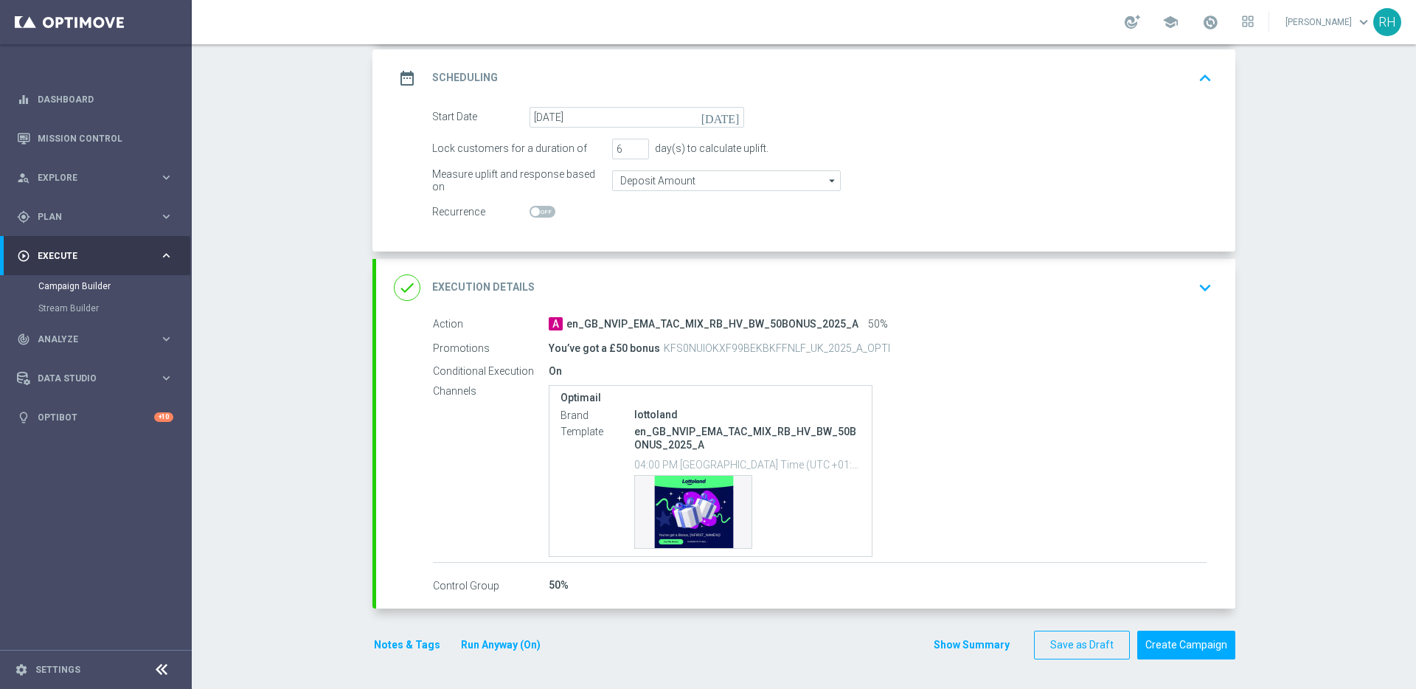
click at [396, 646] on button "Notes & Tags" at bounding box center [406, 645] width 69 height 18
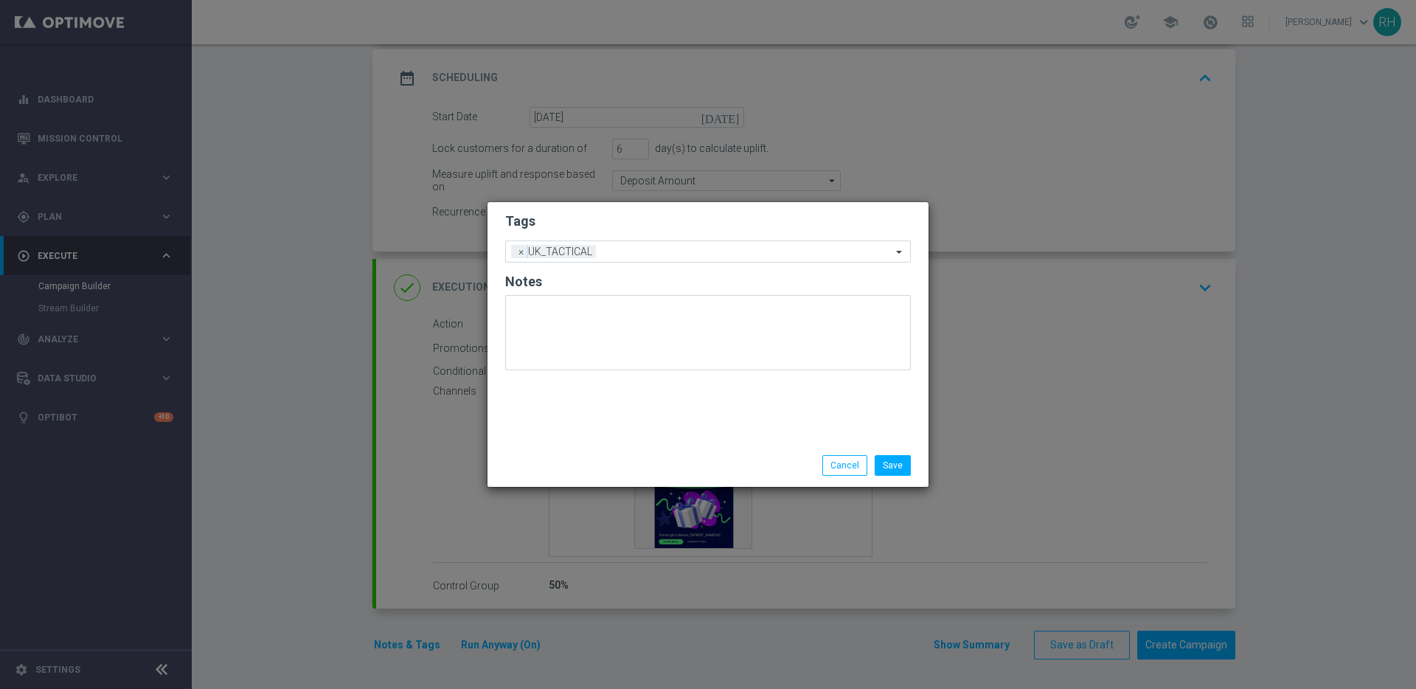
click at [835, 446] on div "Save Cancel" at bounding box center [708, 465] width 441 height 43
click at [848, 468] on button "Cancel" at bounding box center [844, 465] width 45 height 21
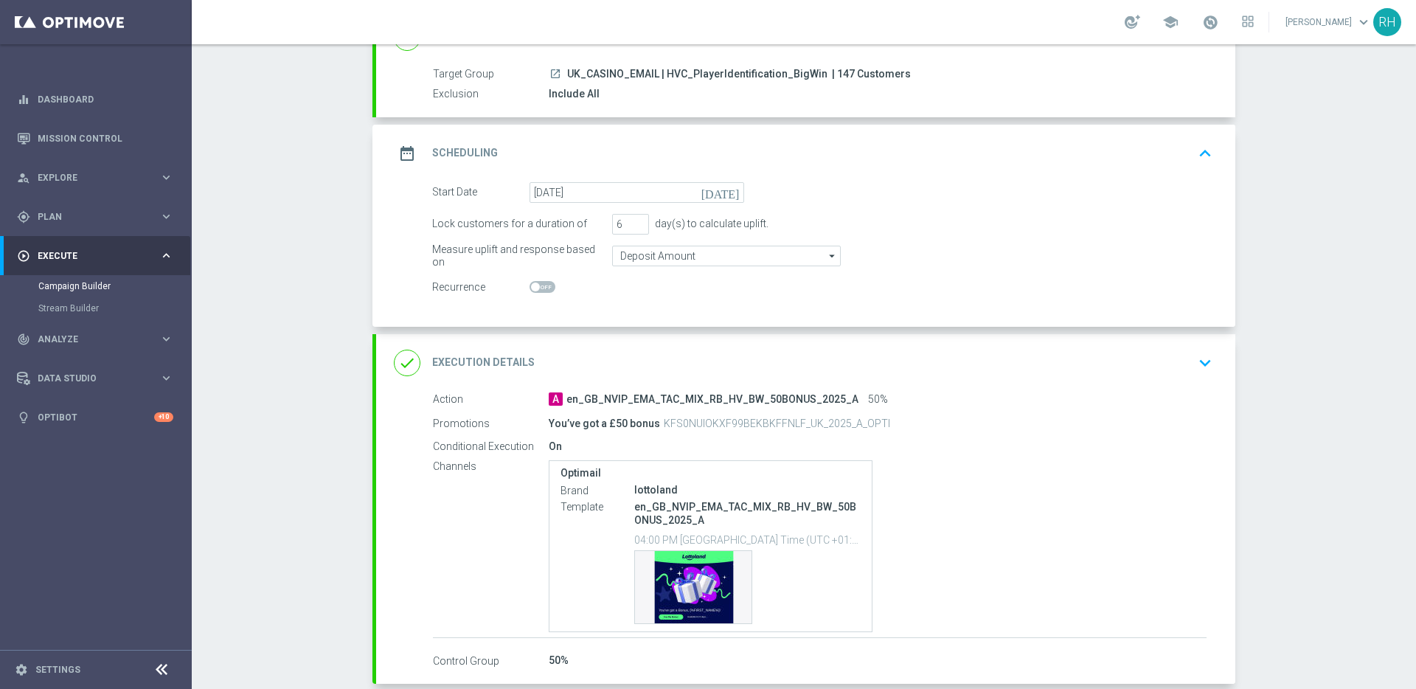
click at [1194, 155] on icon "keyboard_arrow_up" at bounding box center [1205, 153] width 22 height 22
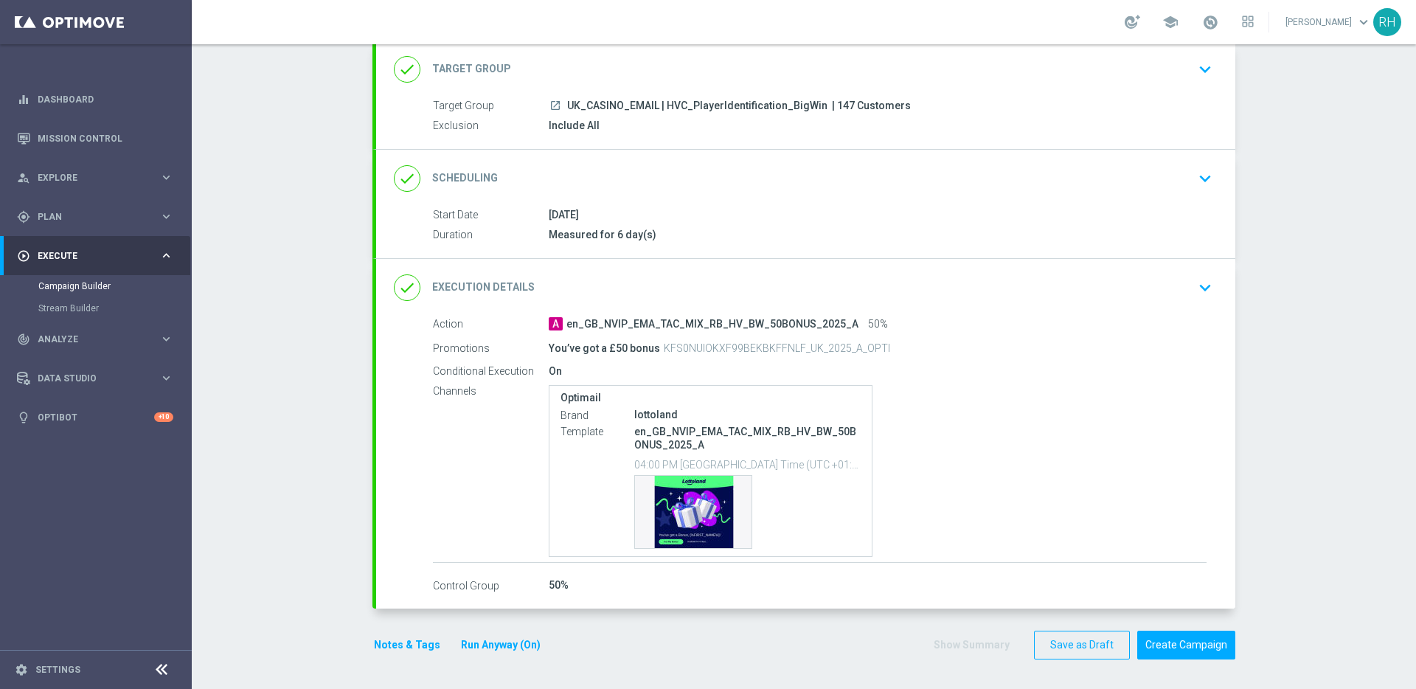
scroll to position [91, 0]
click at [372, 648] on button "Notes & Tags" at bounding box center [406, 645] width 69 height 18
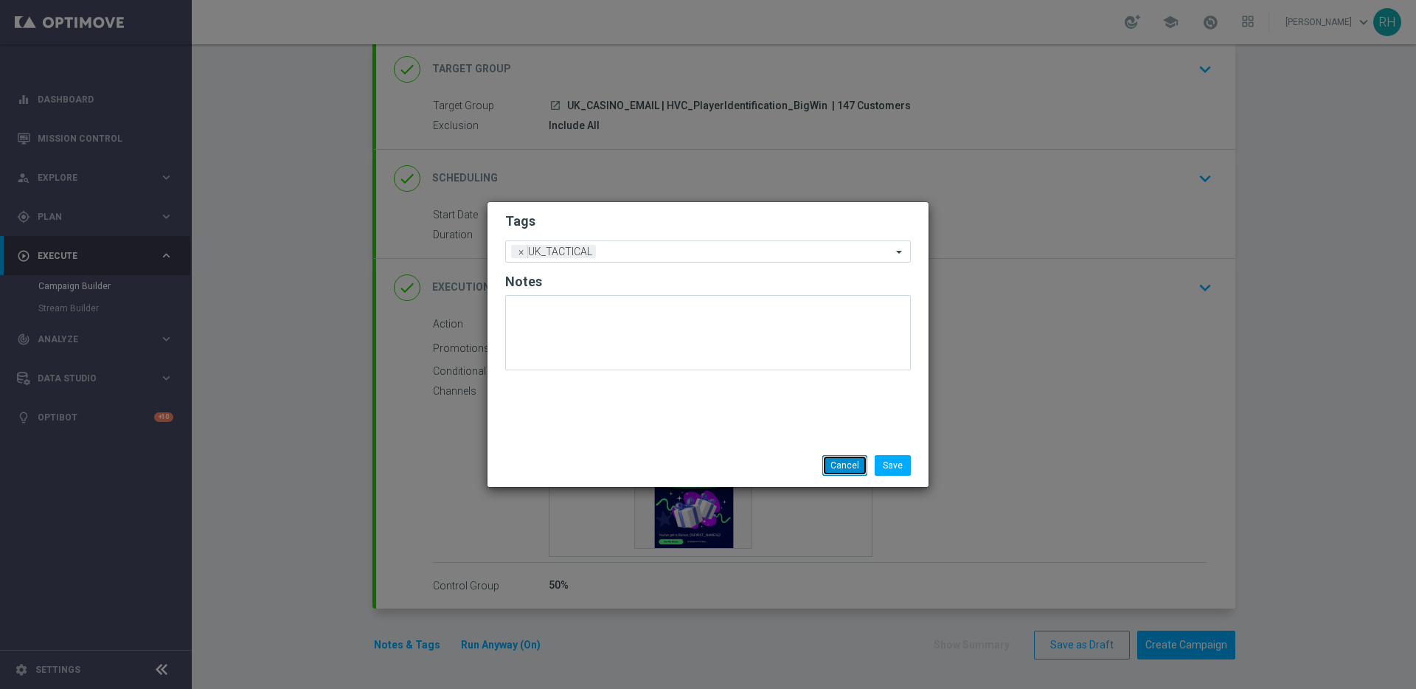
click at [845, 473] on button "Cancel" at bounding box center [844, 465] width 45 height 21
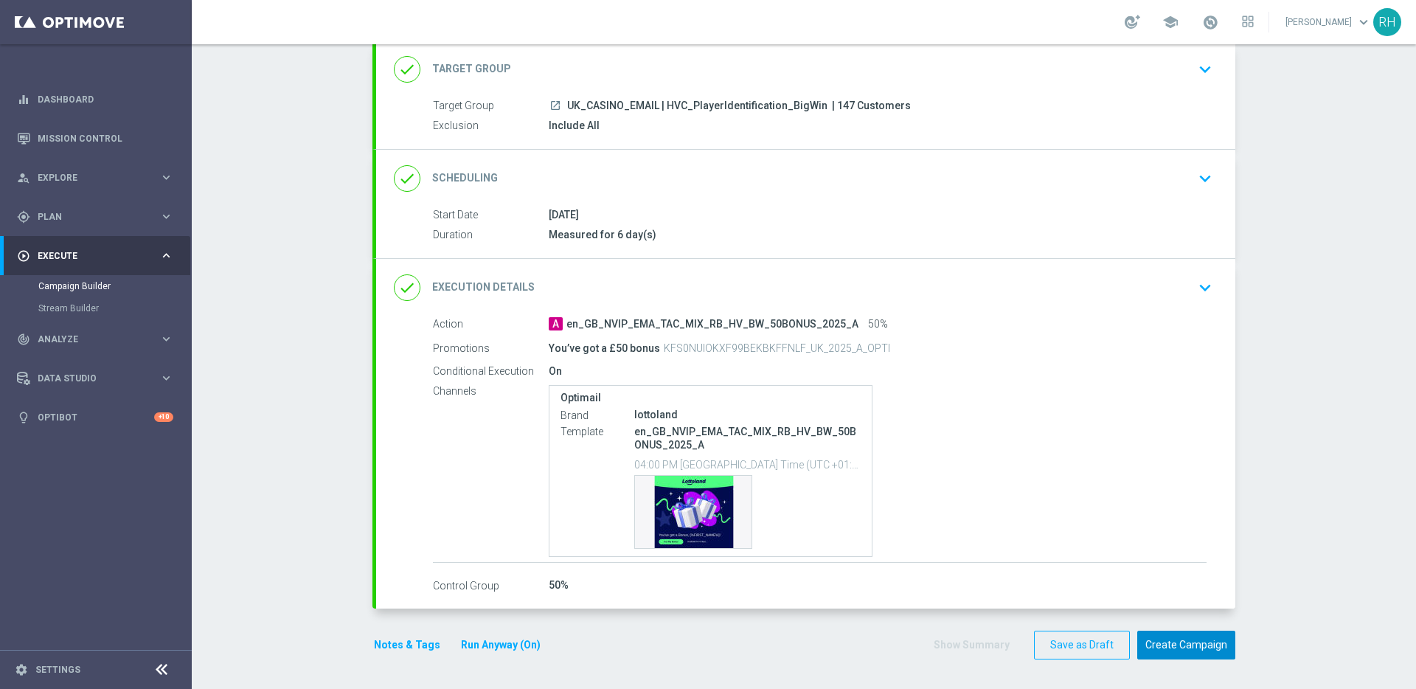
click at [1176, 637] on button "Create Campaign" at bounding box center [1186, 645] width 98 height 29
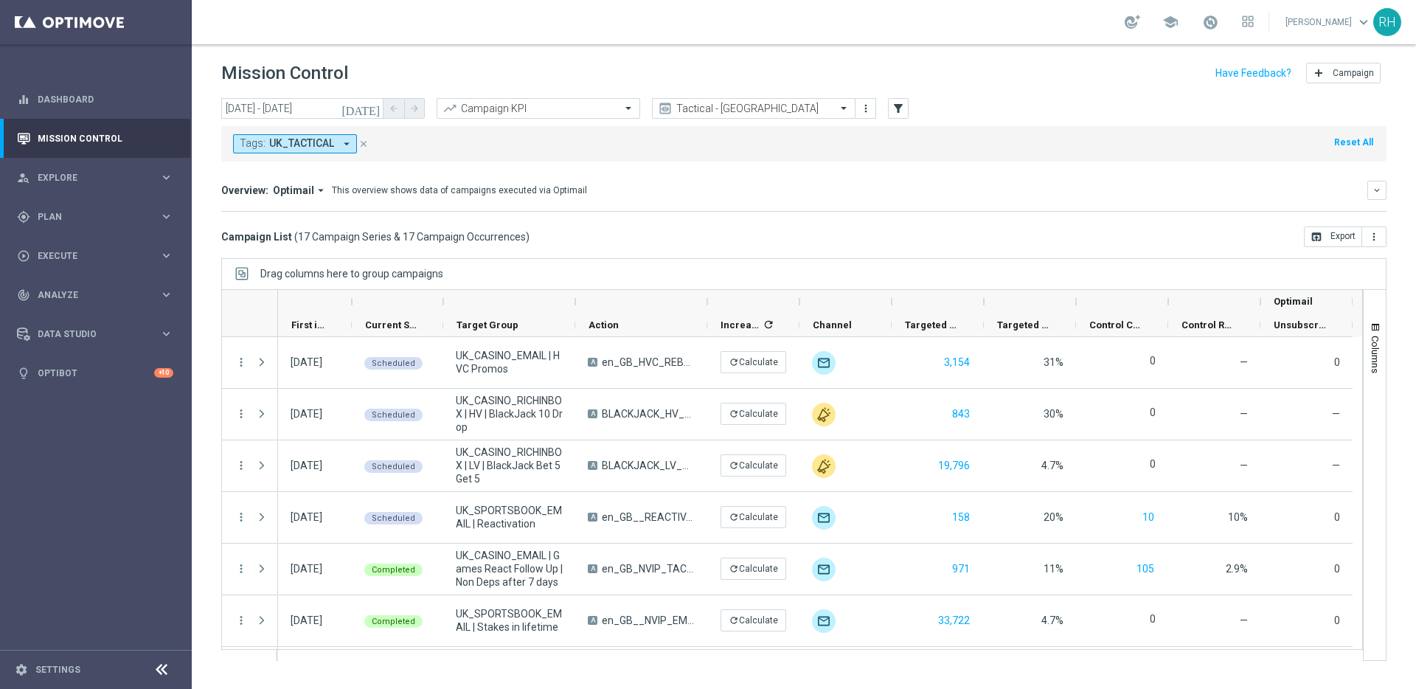
click at [472, 134] on div "Tags: UK_TACTICAL arrow_drop_down close Reset All" at bounding box center [803, 143] width 1165 height 35
click at [604, 157] on div "Tags: UK_TACTICAL arrow_drop_down close Reset All" at bounding box center [803, 143] width 1165 height 35
drag, startPoint x: 334, startPoint y: 182, endPoint x: 539, endPoint y: 212, distance: 207.3
click at [539, 212] on mini-dashboard "Overview: Optimail arrow_drop_down This overview shows data of campaigns execut…" at bounding box center [803, 194] width 1165 height 65
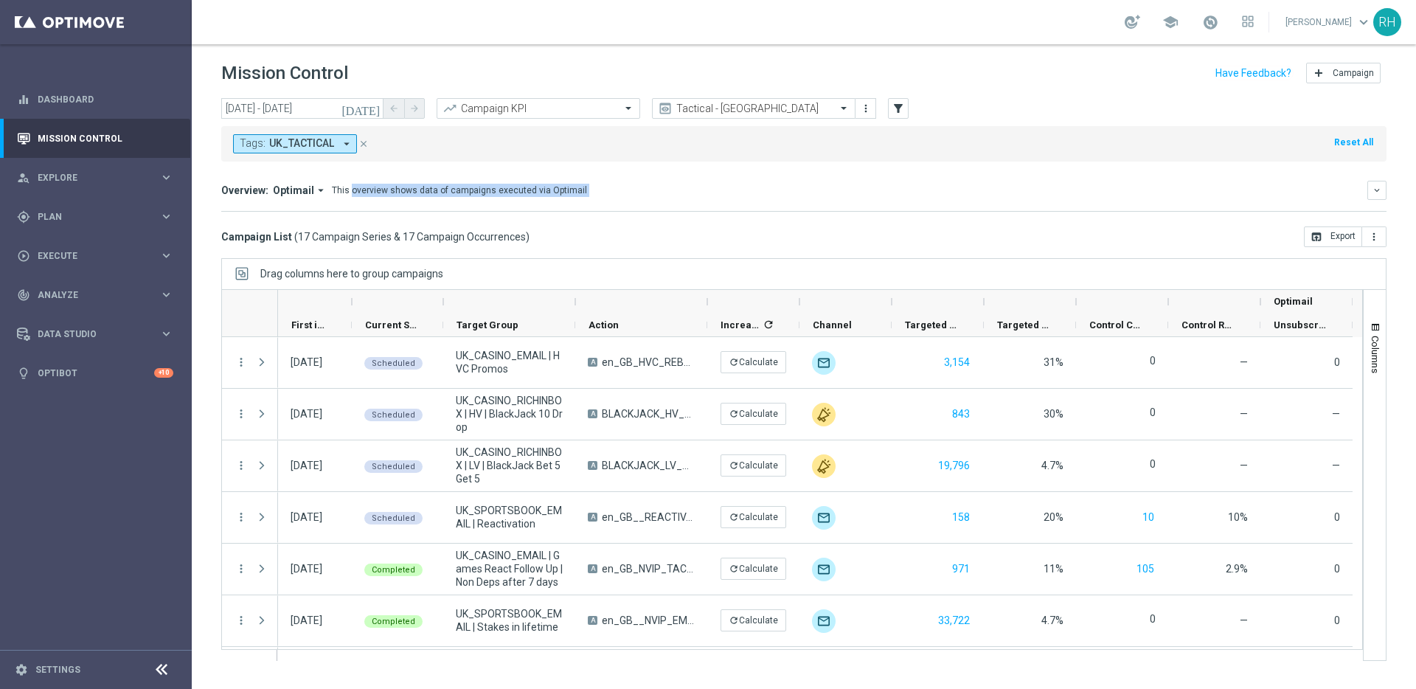
click at [541, 201] on div "Overview: Optimail arrow_drop_down This overview shows data of campaigns execut…" at bounding box center [803, 196] width 1165 height 31
drag, startPoint x: 558, startPoint y: 193, endPoint x: 358, endPoint y: 190, distance: 200.6
click at [358, 190] on div "This overview shows data of campaigns executed via Optimail" at bounding box center [459, 190] width 255 height 13
drag, startPoint x: 338, startPoint y: 192, endPoint x: 375, endPoint y: 191, distance: 36.9
click at [375, 191] on div "This overview shows data of campaigns executed via Optimail" at bounding box center [459, 190] width 255 height 13
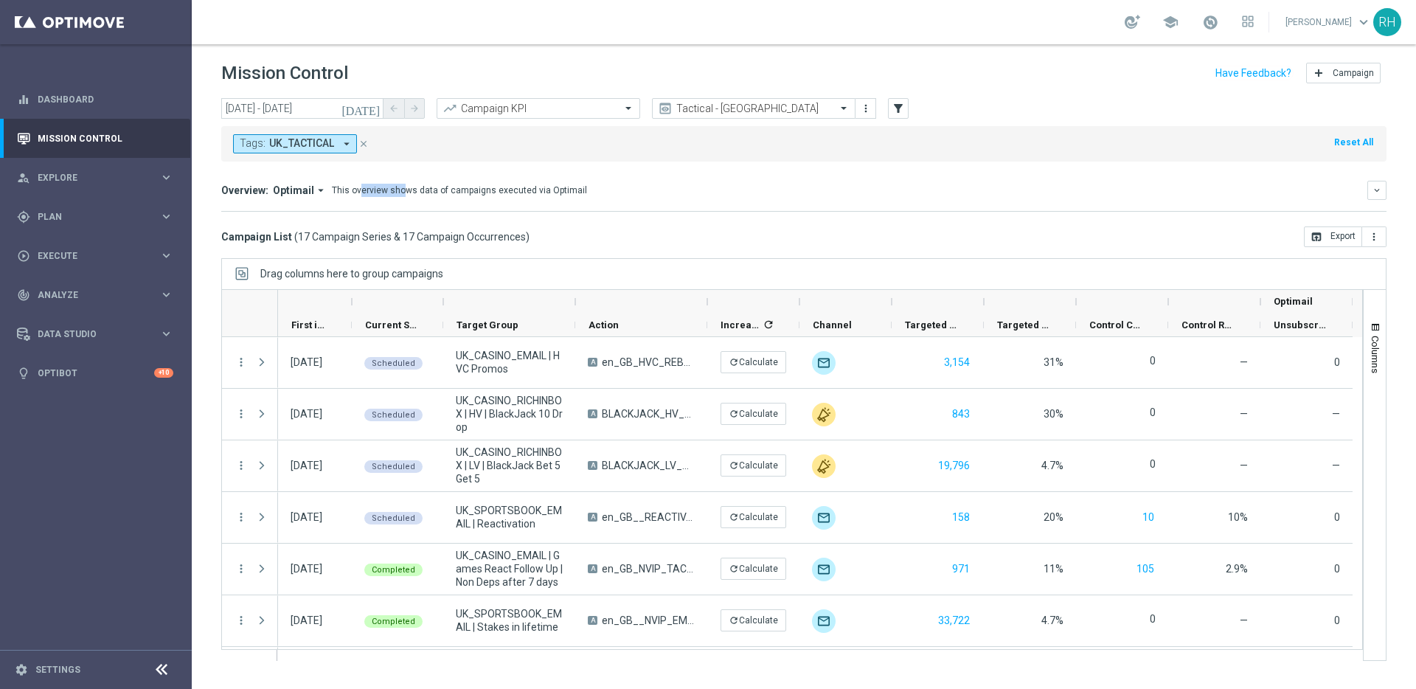
click at [370, 187] on div "This overview shows data of campaigns executed via Optimail" at bounding box center [459, 190] width 255 height 13
click at [377, 170] on mini-dashboard "Overview: Optimail arrow_drop_down This overview shows data of campaigns execut…" at bounding box center [803, 194] width 1165 height 65
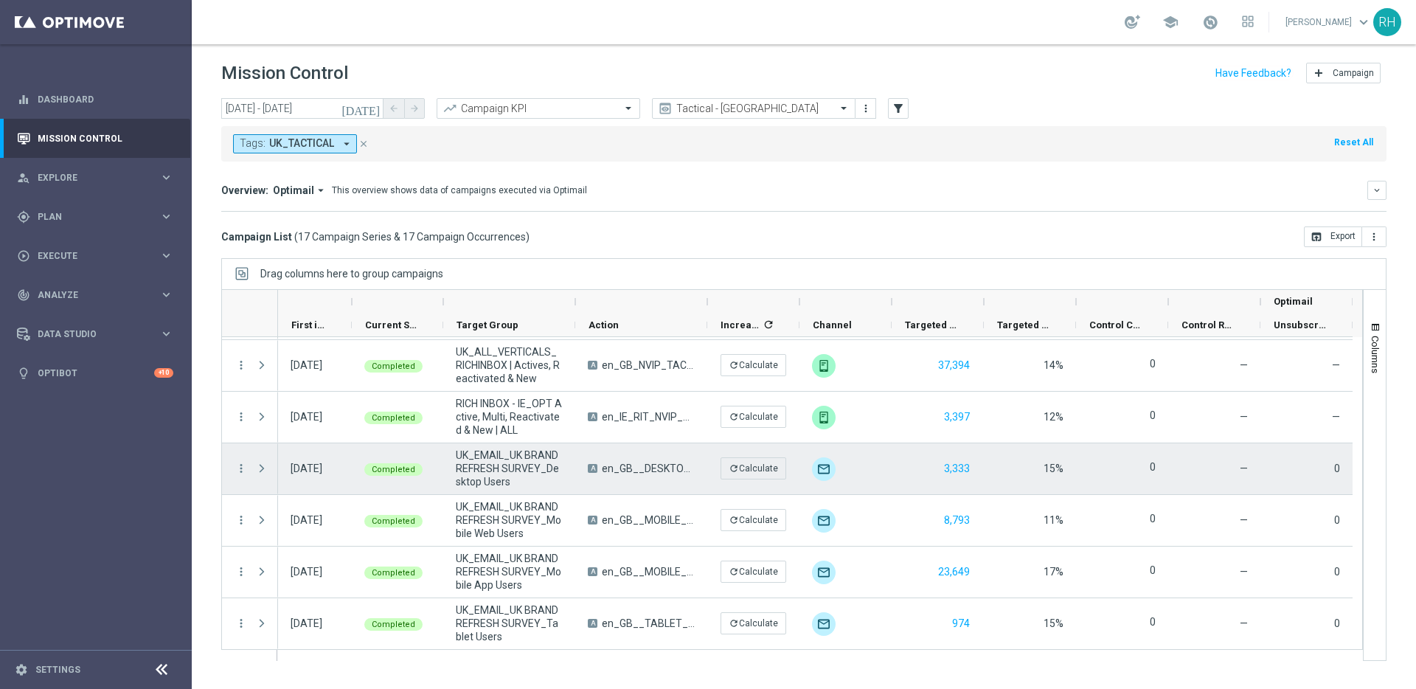
scroll to position [566, 0]
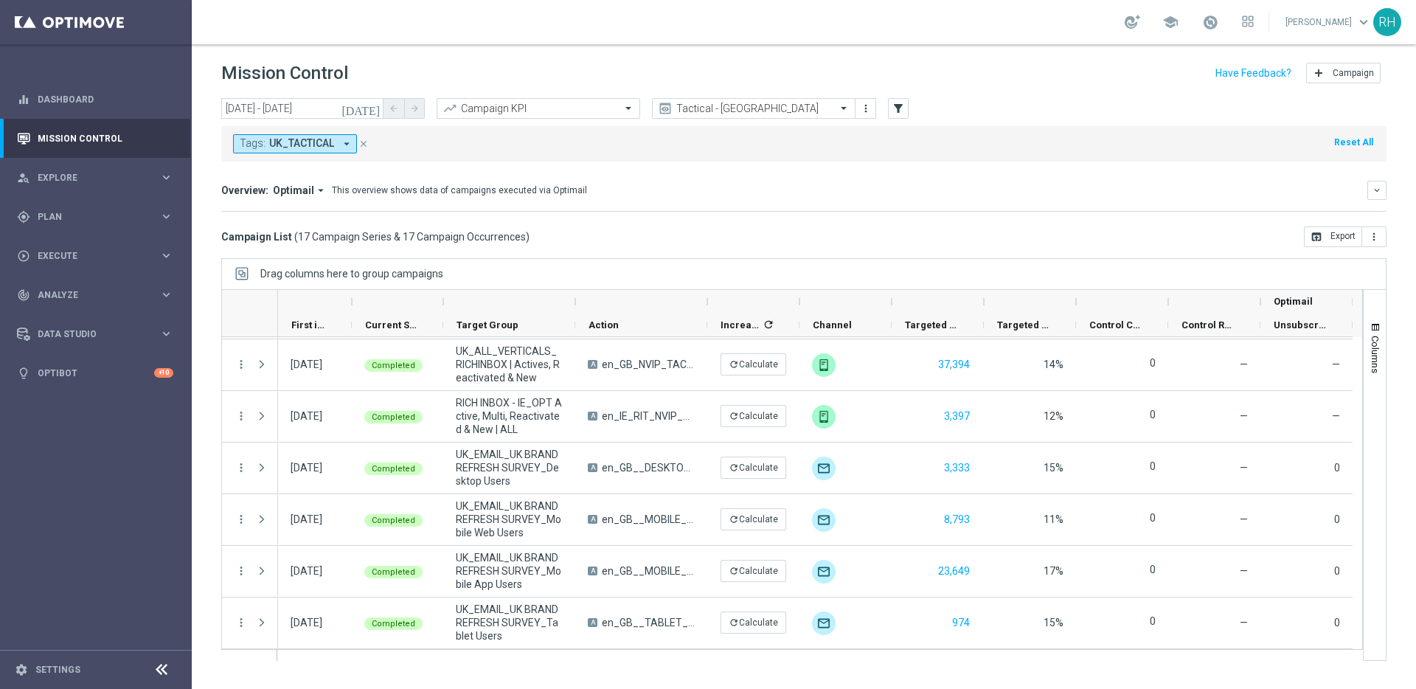
click at [369, 105] on icon "[DATE]" at bounding box center [362, 108] width 40 height 13
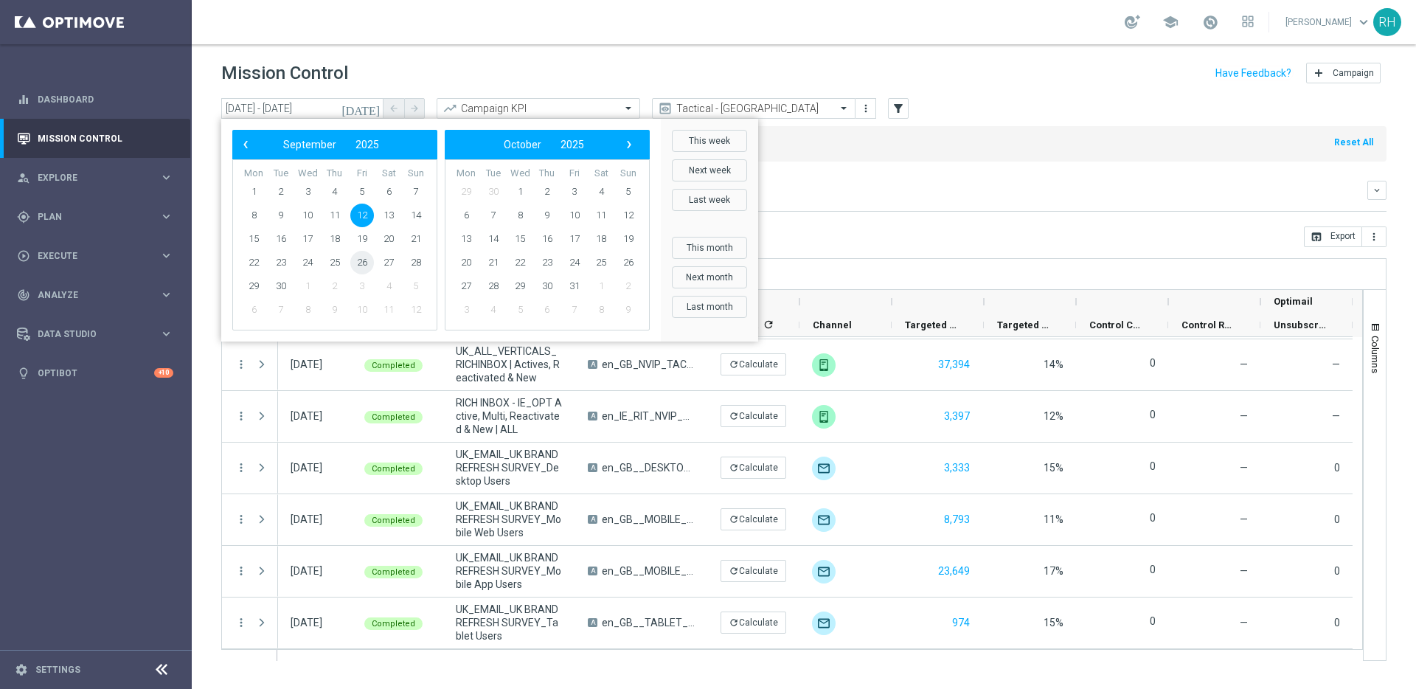
click at [361, 255] on span "26" at bounding box center [362, 263] width 24 height 24
click at [362, 239] on span "19" at bounding box center [362, 239] width 24 height 24
type input "[DATE] - [DATE]"
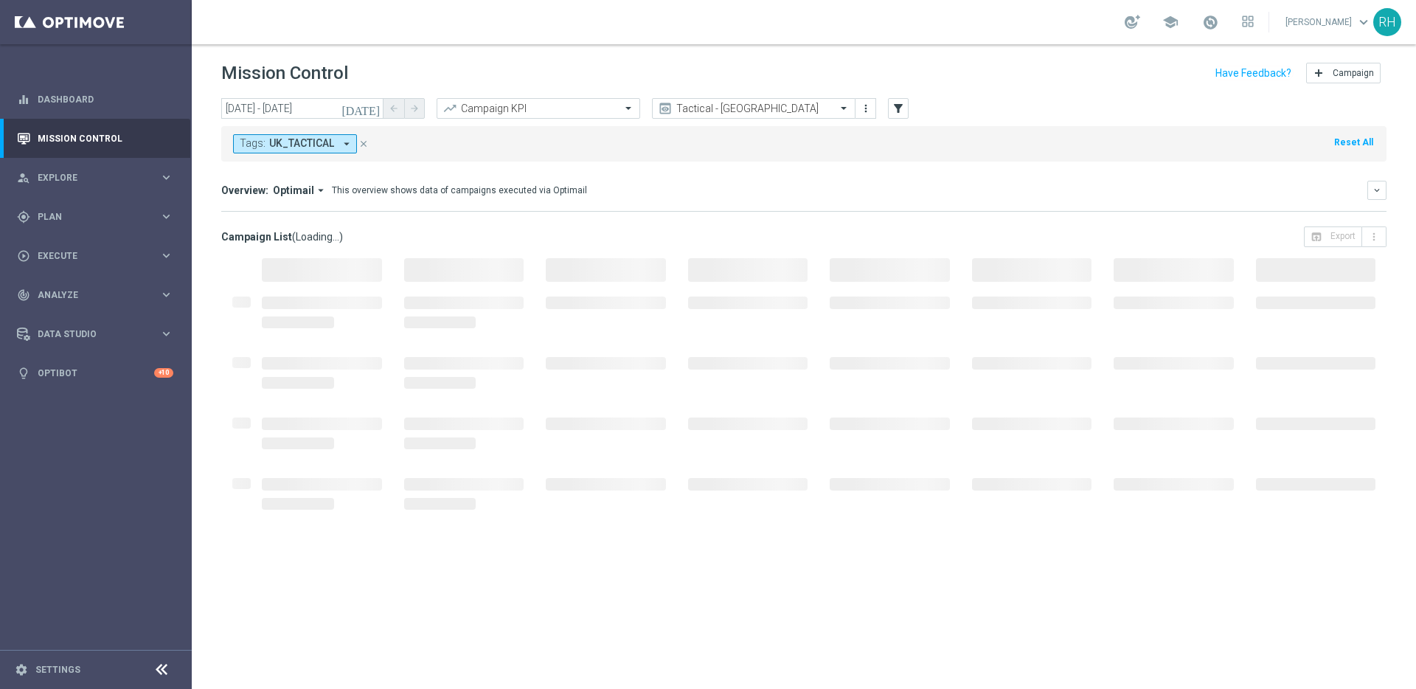
click at [804, 170] on mini-dashboard "Overview: Optimail arrow_drop_down This overview shows data of campaigns execut…" at bounding box center [803, 194] width 1165 height 65
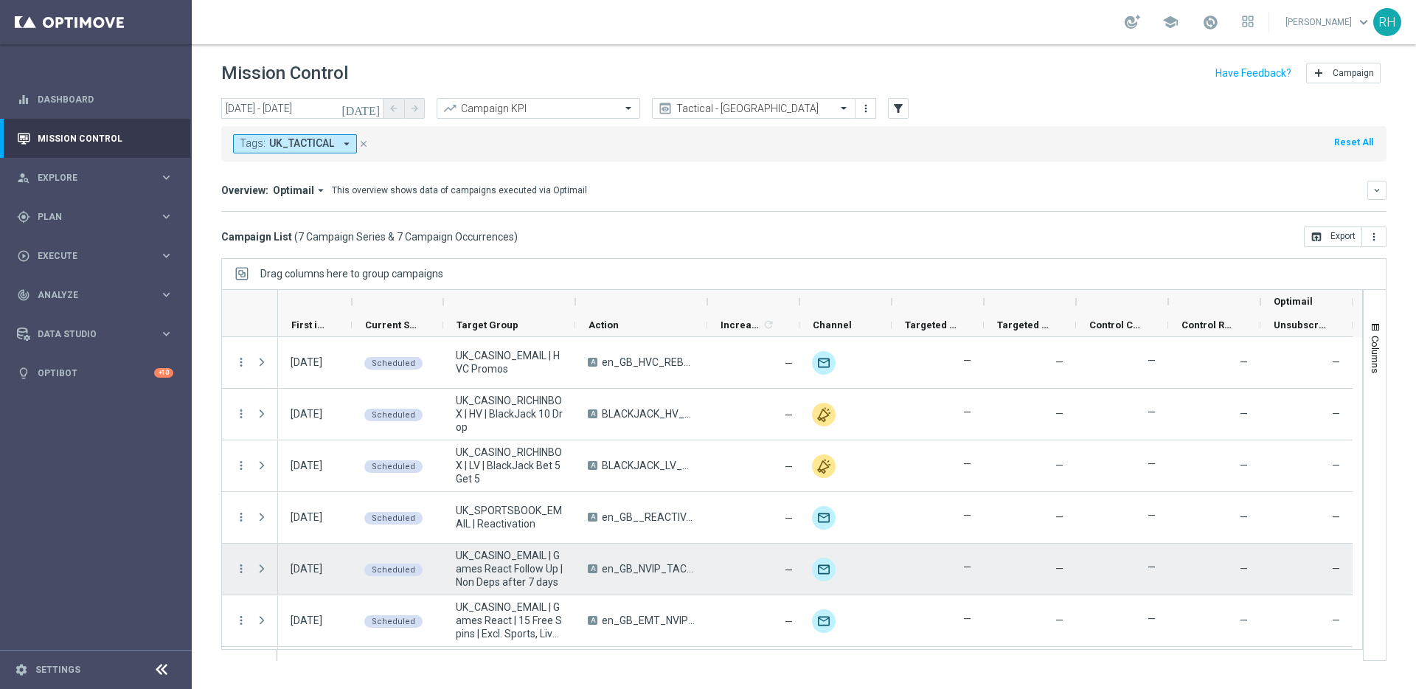
scroll to position [49, 0]
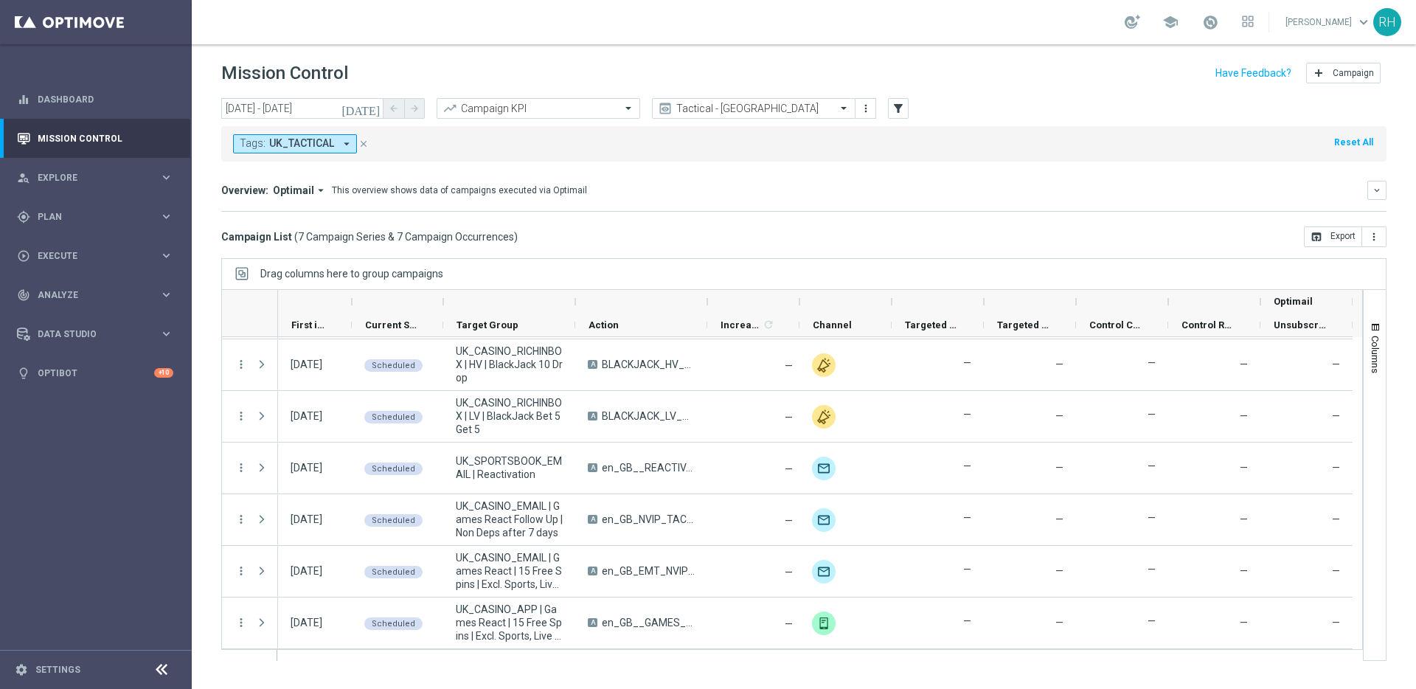
click at [597, 176] on mini-dashboard "Overview: Optimail arrow_drop_down This overview shows data of campaigns execut…" at bounding box center [803, 194] width 1165 height 65
click at [538, 232] on div "Campaign List ( 7 Campaign Series & 7 Campaign Occurrences ) open_in_browser Ex…" at bounding box center [803, 236] width 1165 height 21
click at [495, 242] on span "7 Campaign Series & 7 Campaign Occurrences" at bounding box center [406, 236] width 216 height 13
click at [431, 243] on span "7 Campaign Series & 7 Campaign Occurrences" at bounding box center [406, 236] width 216 height 13
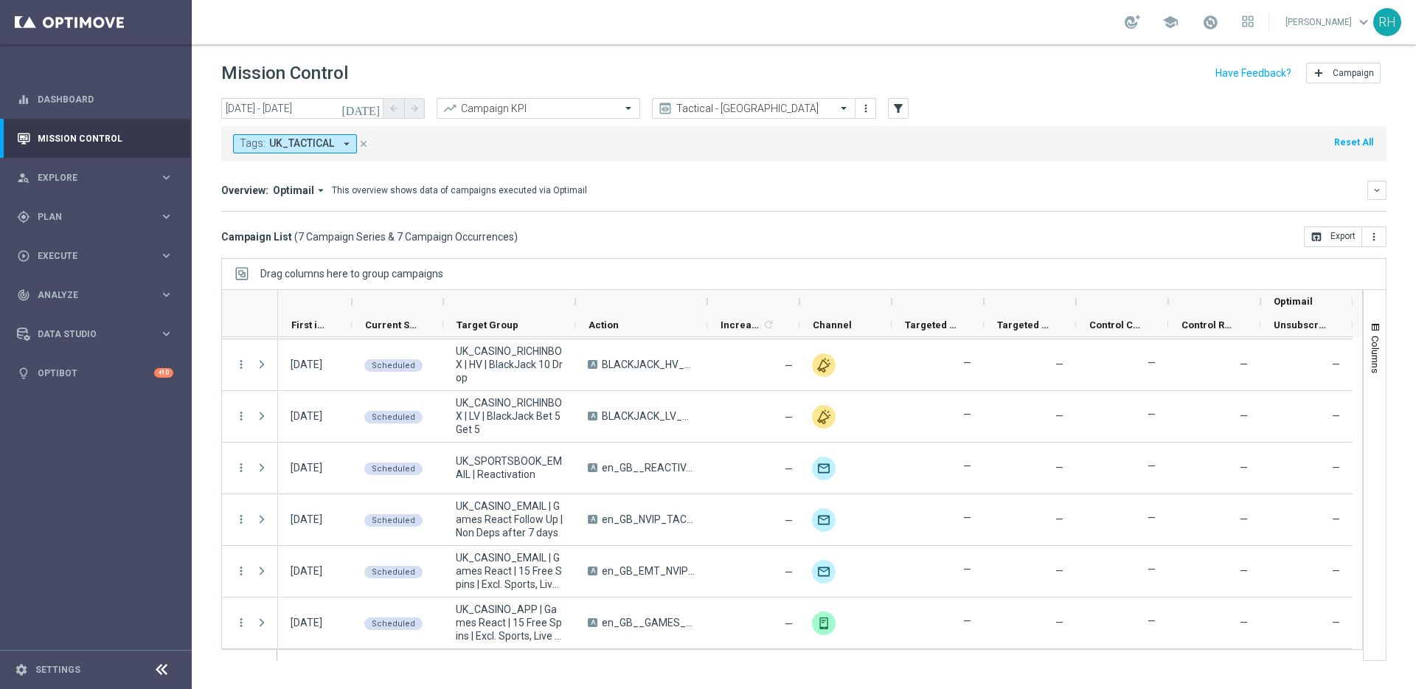
click at [425, 241] on span "7 Campaign Series & 7 Campaign Occurrences" at bounding box center [406, 236] width 216 height 13
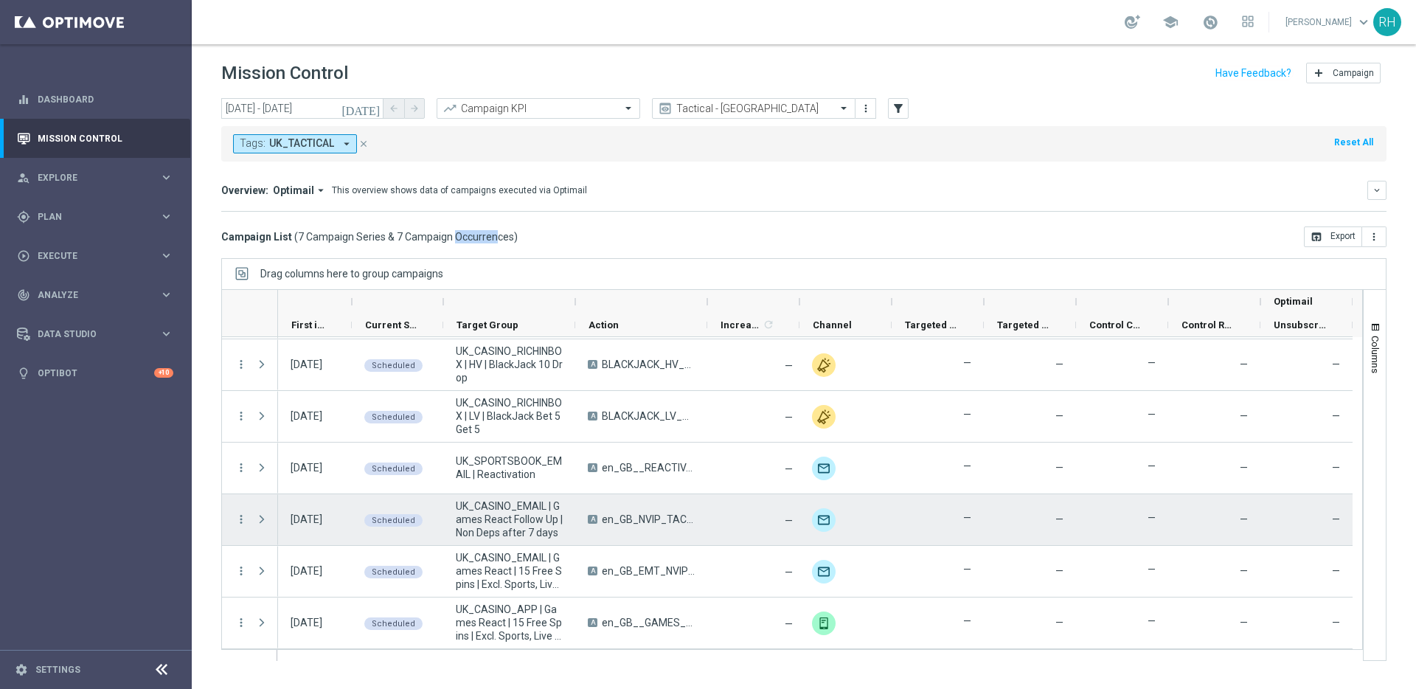
scroll to position [0, 0]
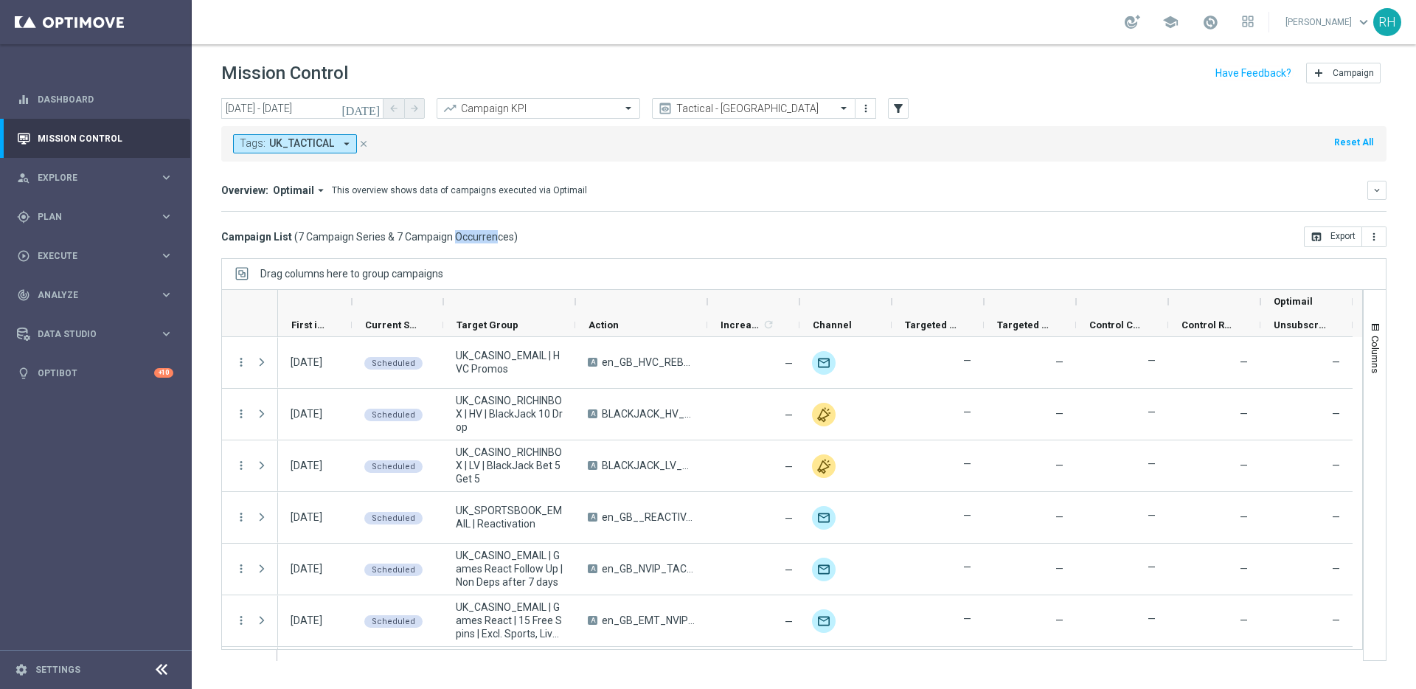
click at [373, 108] on icon "[DATE]" at bounding box center [362, 108] width 40 height 13
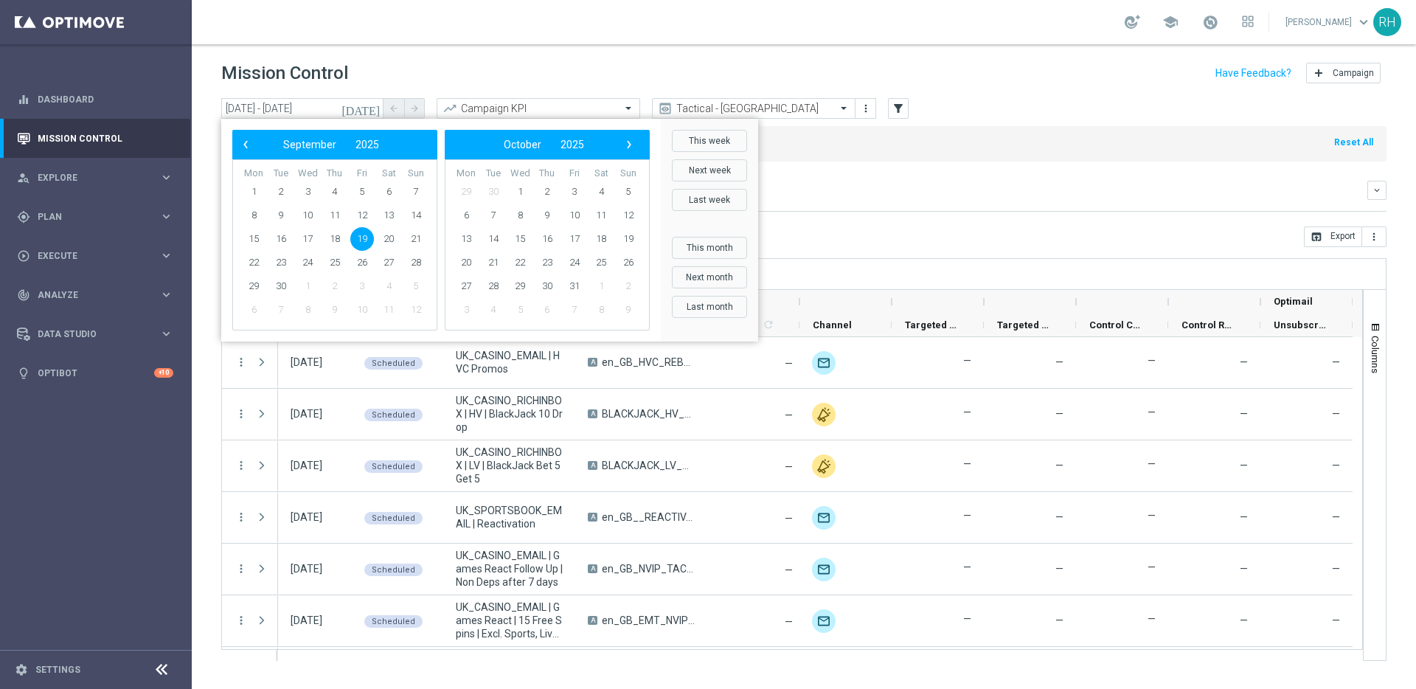
click at [362, 241] on span "19" at bounding box center [362, 239] width 24 height 24
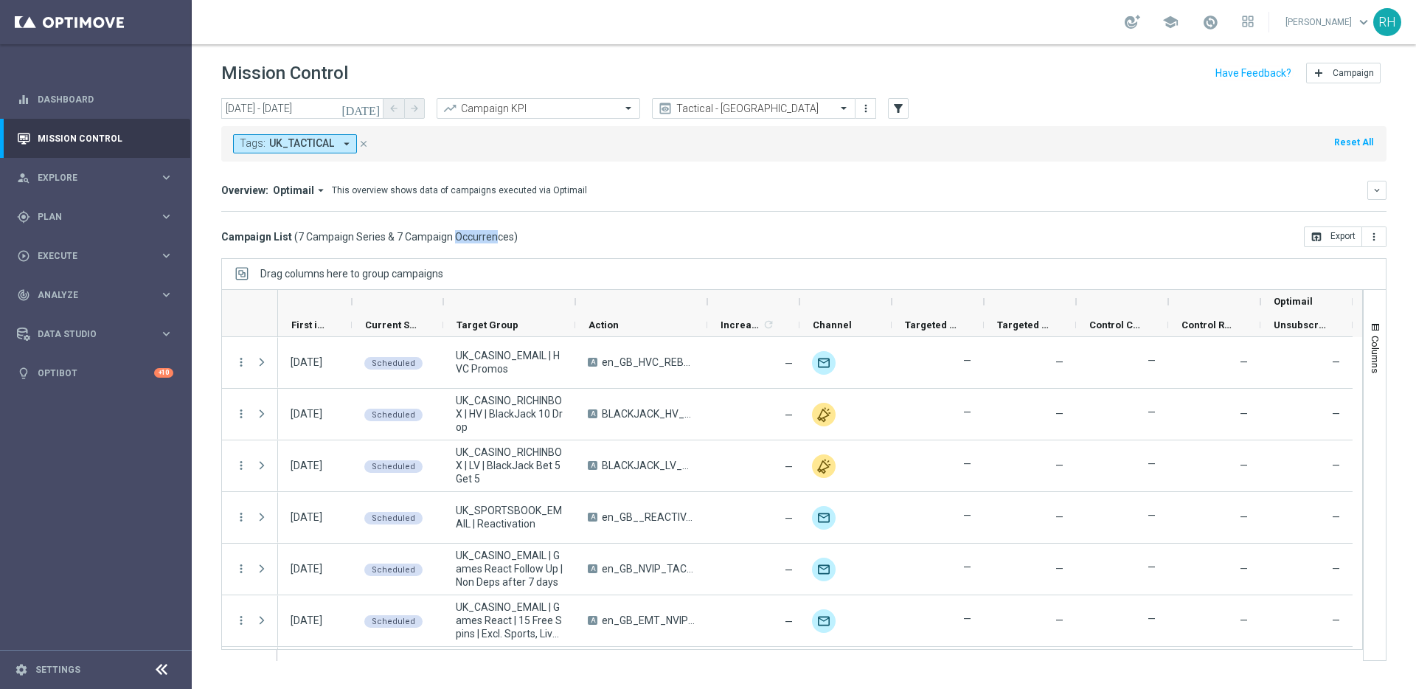
click at [672, 238] on div "Campaign List ( 7 Campaign Series & 7 Campaign Occurrences ) open_in_browser Ex…" at bounding box center [803, 236] width 1165 height 21
click at [698, 252] on div "[DATE] [DATE] - [DATE] arrow_back arrow_forward Campaign KPI trending_up Tactic…" at bounding box center [804, 387] width 1224 height 578
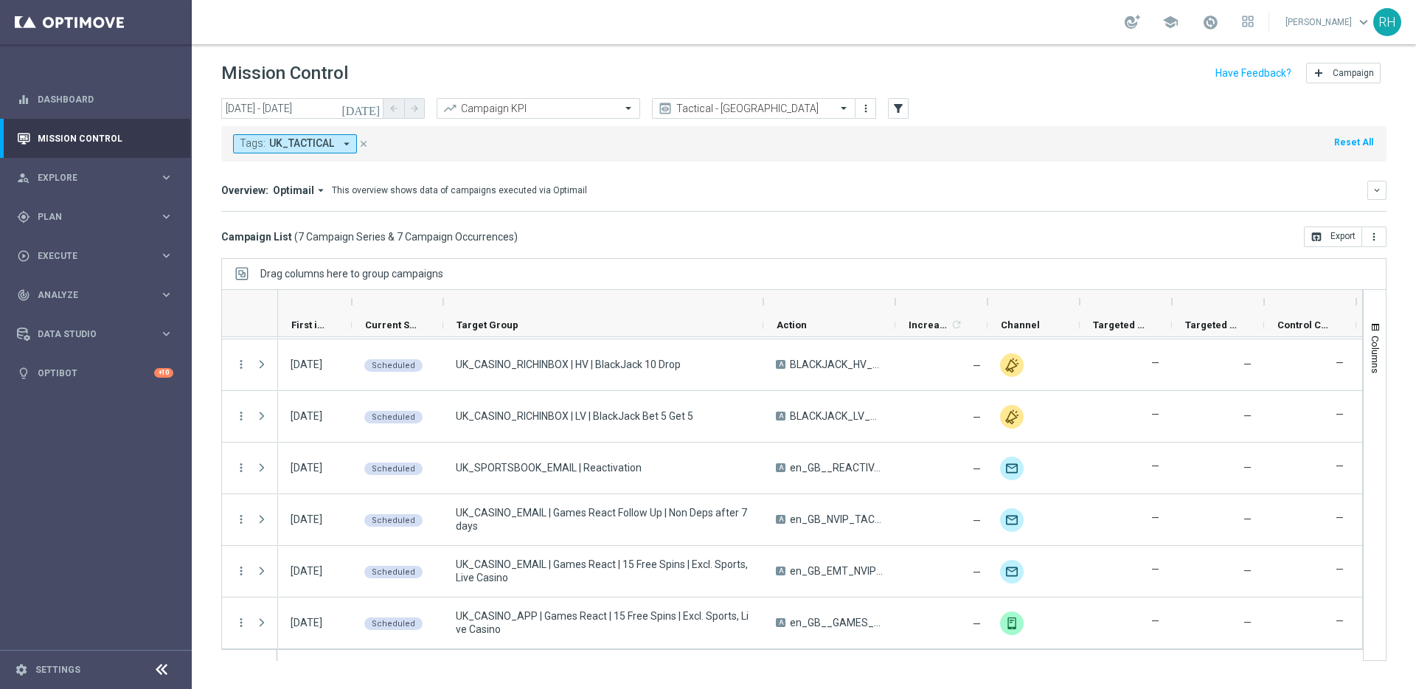
drag, startPoint x: 577, startPoint y: 303, endPoint x: 765, endPoint y: 311, distance: 188.2
click at [765, 311] on div at bounding box center [763, 302] width 6 height 24
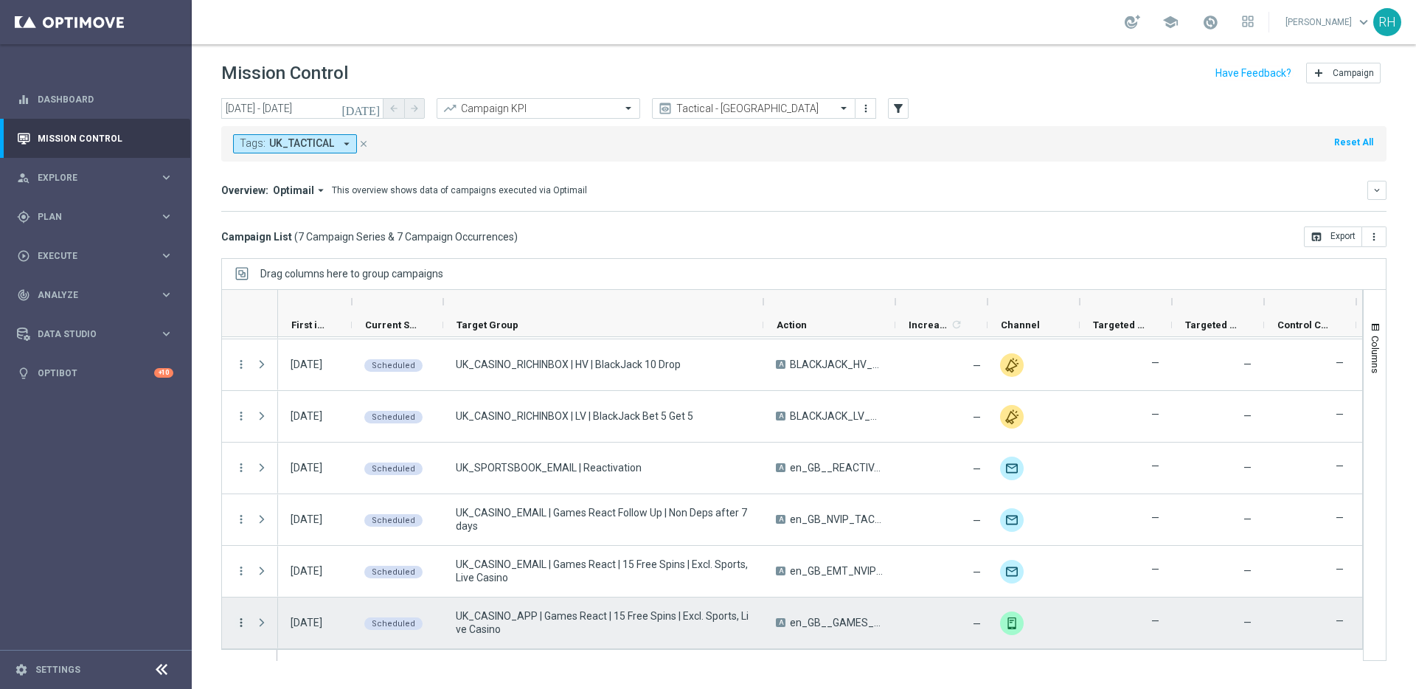
click at [238, 616] on icon "more_vert" at bounding box center [241, 622] width 13 height 13
click at [290, 475] on div "list Campaign Details" at bounding box center [331, 469] width 166 height 21
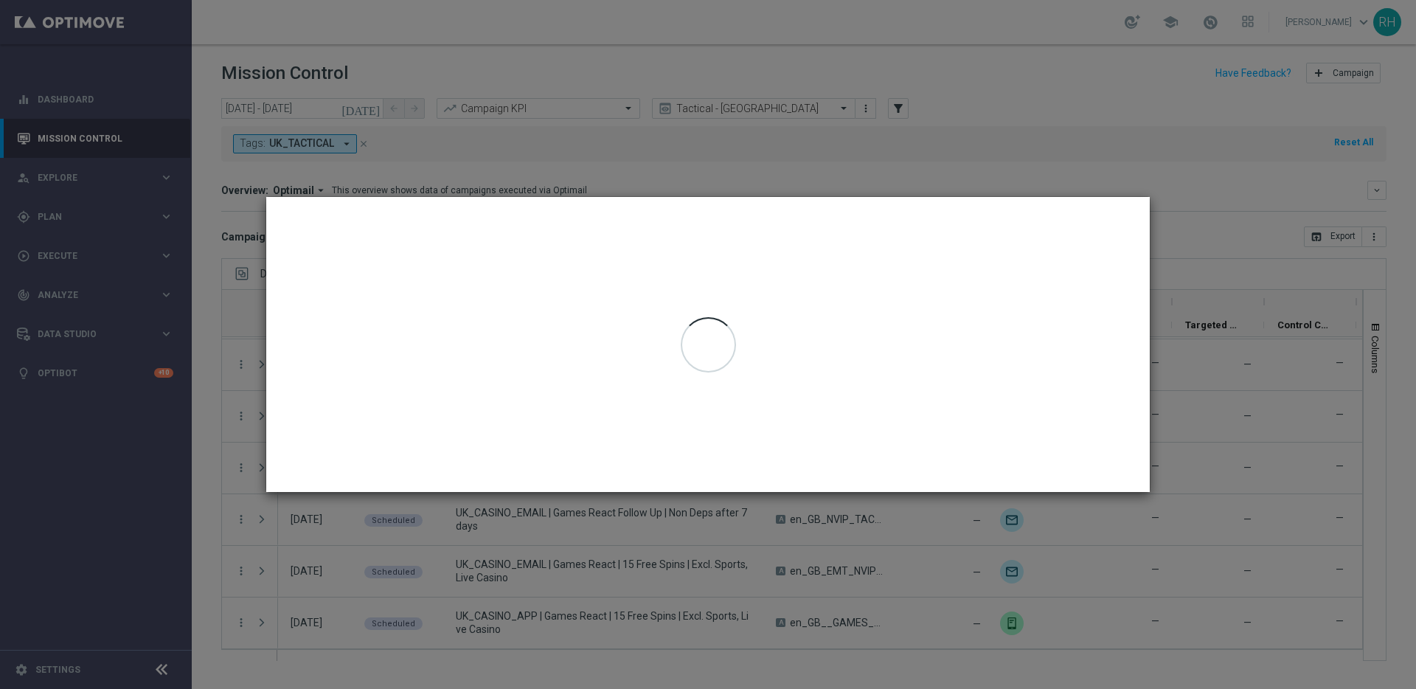
click at [819, 320] on div at bounding box center [708, 344] width 884 height 295
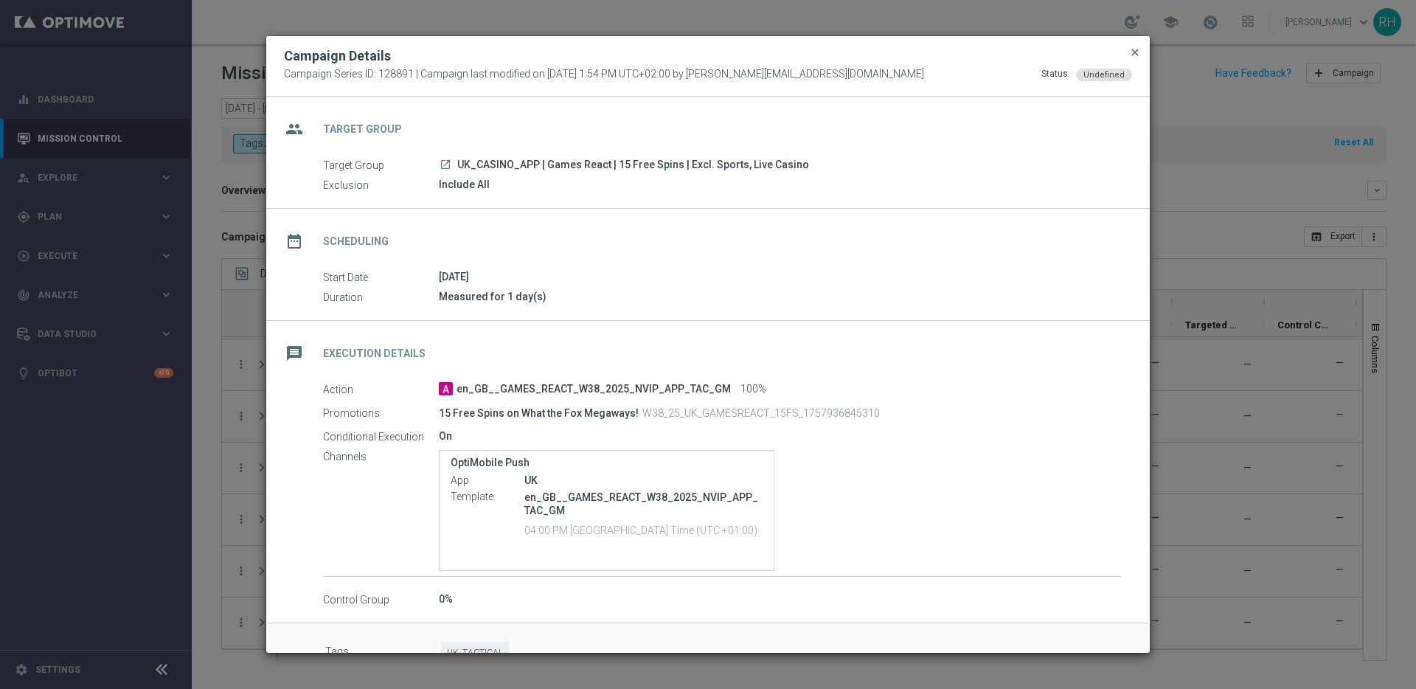
click at [1129, 48] on span "close" at bounding box center [1135, 52] width 12 height 12
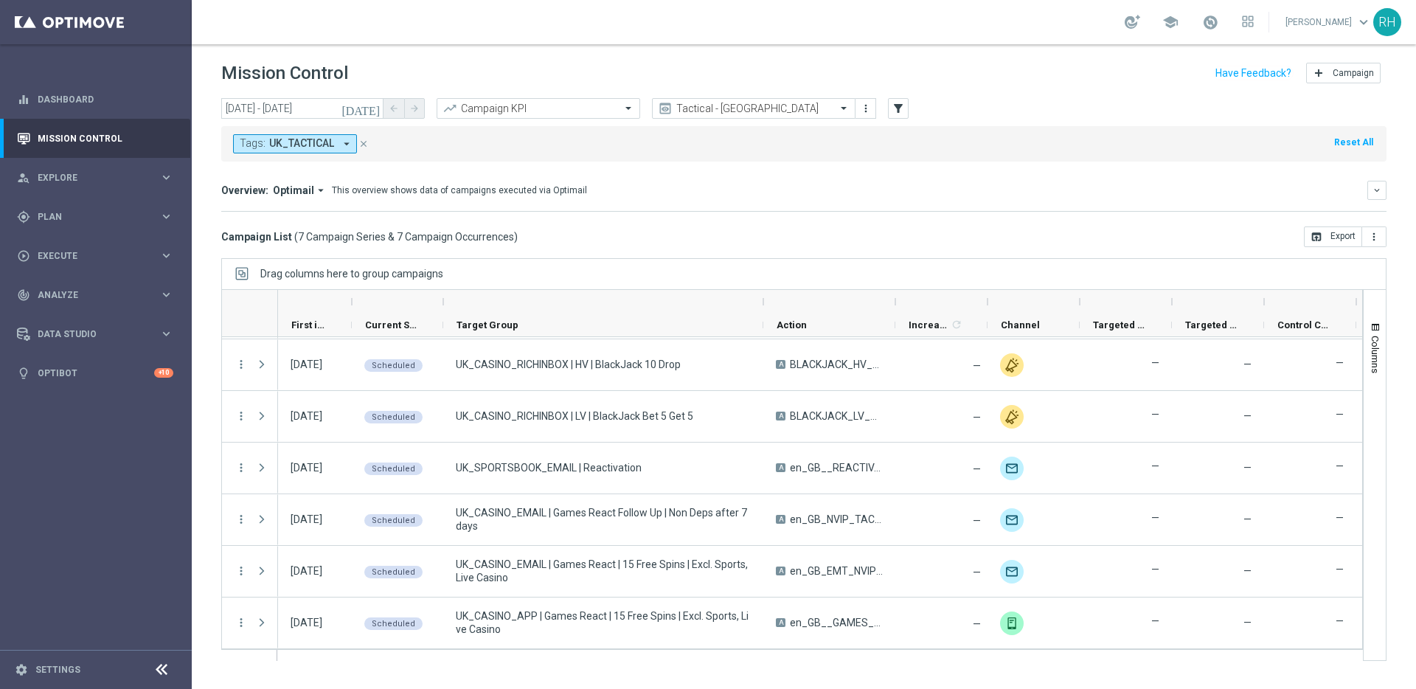
click at [570, 215] on mini-dashboard "Overview: Optimail arrow_drop_down This overview shows data of campaigns execut…" at bounding box center [803, 194] width 1165 height 65
